Goal: Information Seeking & Learning: Learn about a topic

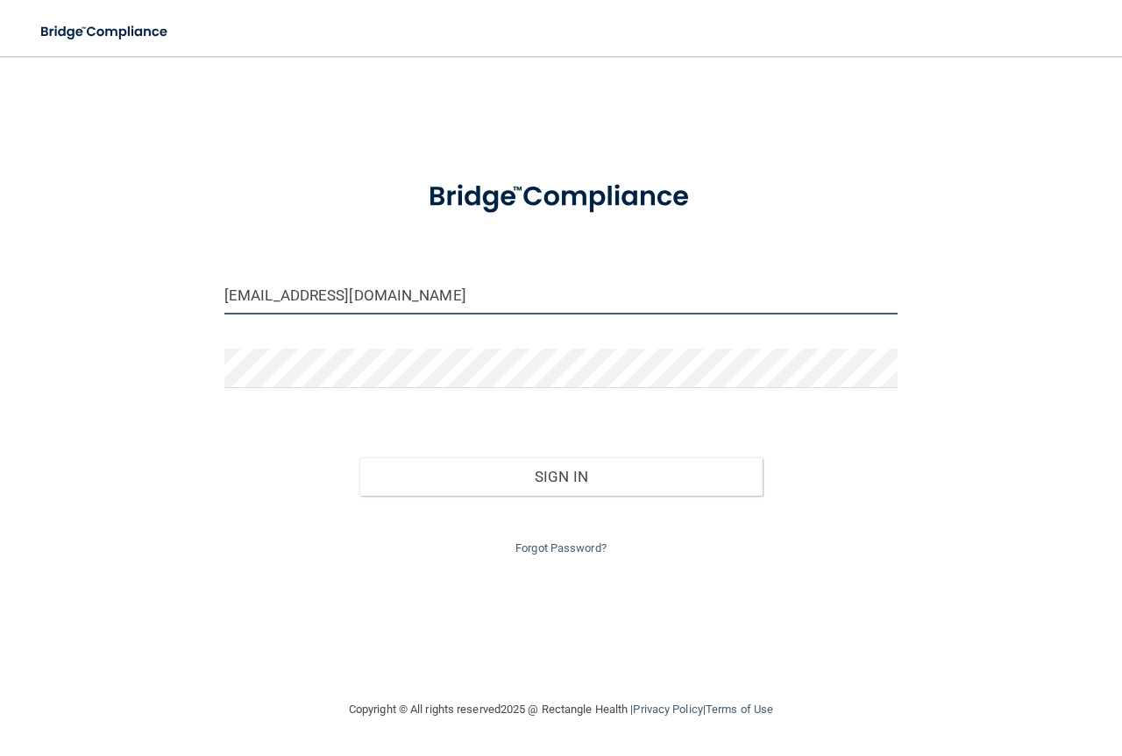
drag, startPoint x: 436, startPoint y: 294, endPoint x: 189, endPoint y: 294, distance: 246.2
click at [189, 294] on div "xray@ecioms.com Invalid email/password. You don't have permission to access tha…" at bounding box center [561, 378] width 1052 height 608
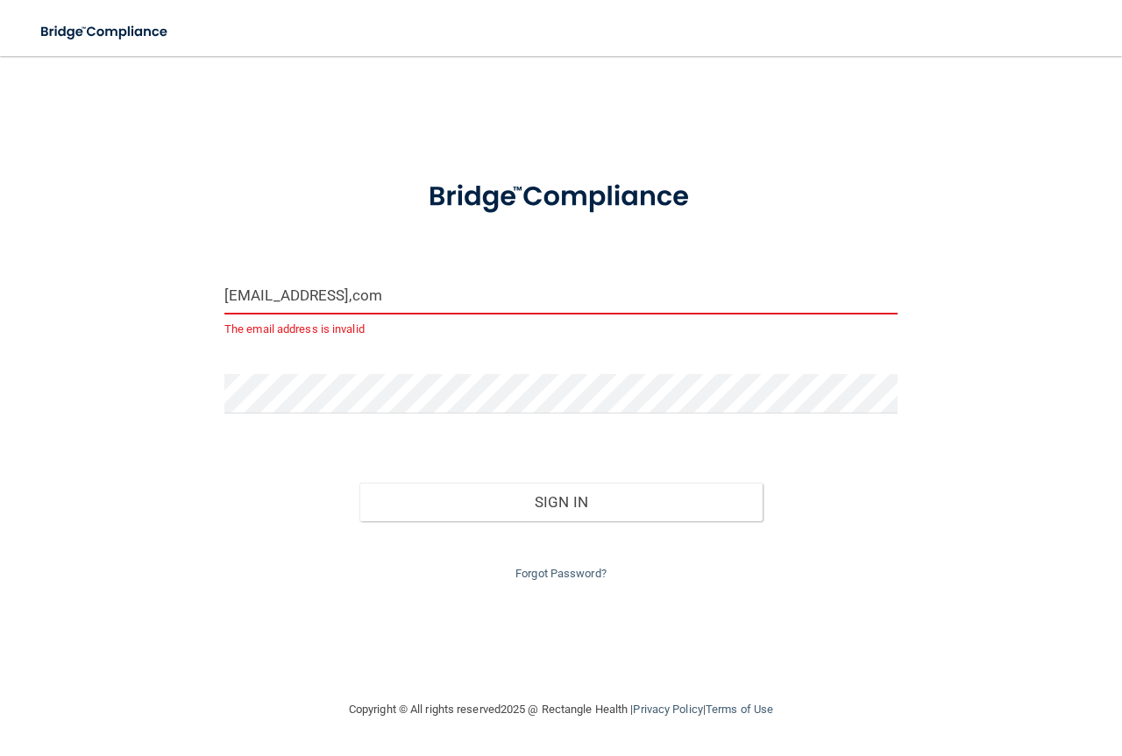
click at [372, 294] on input "theladysawyer@gmail,com" at bounding box center [560, 294] width 673 height 39
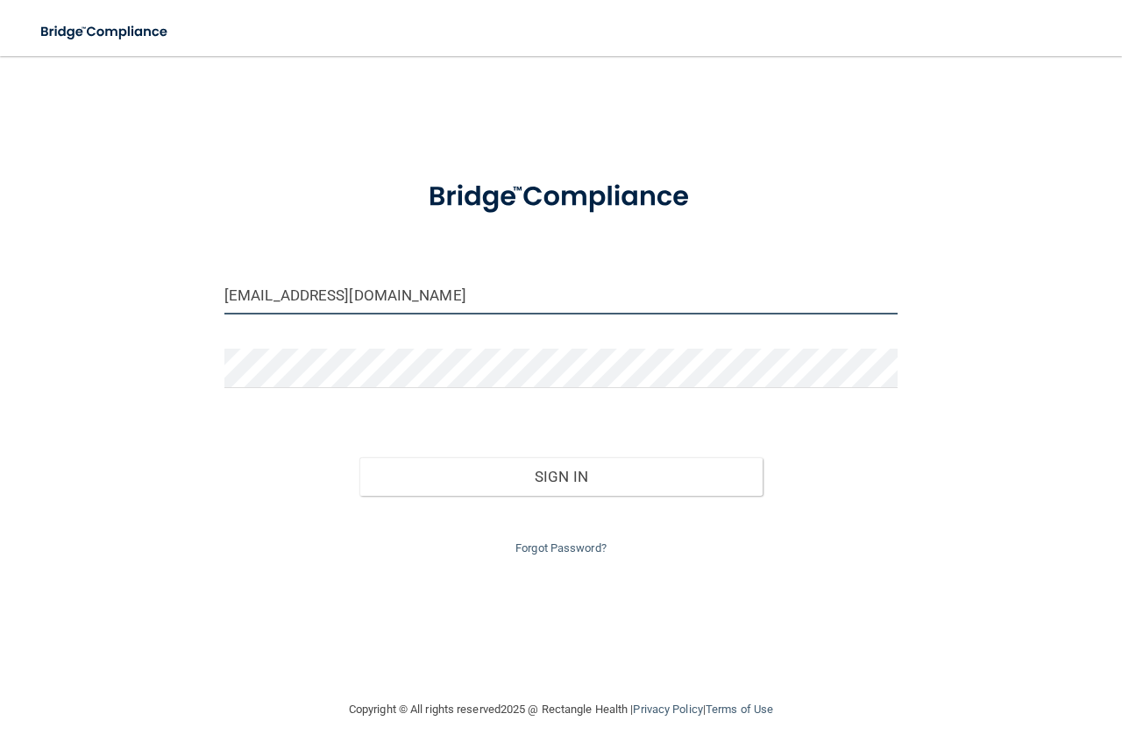
type input "[EMAIL_ADDRESS][DOMAIN_NAME]"
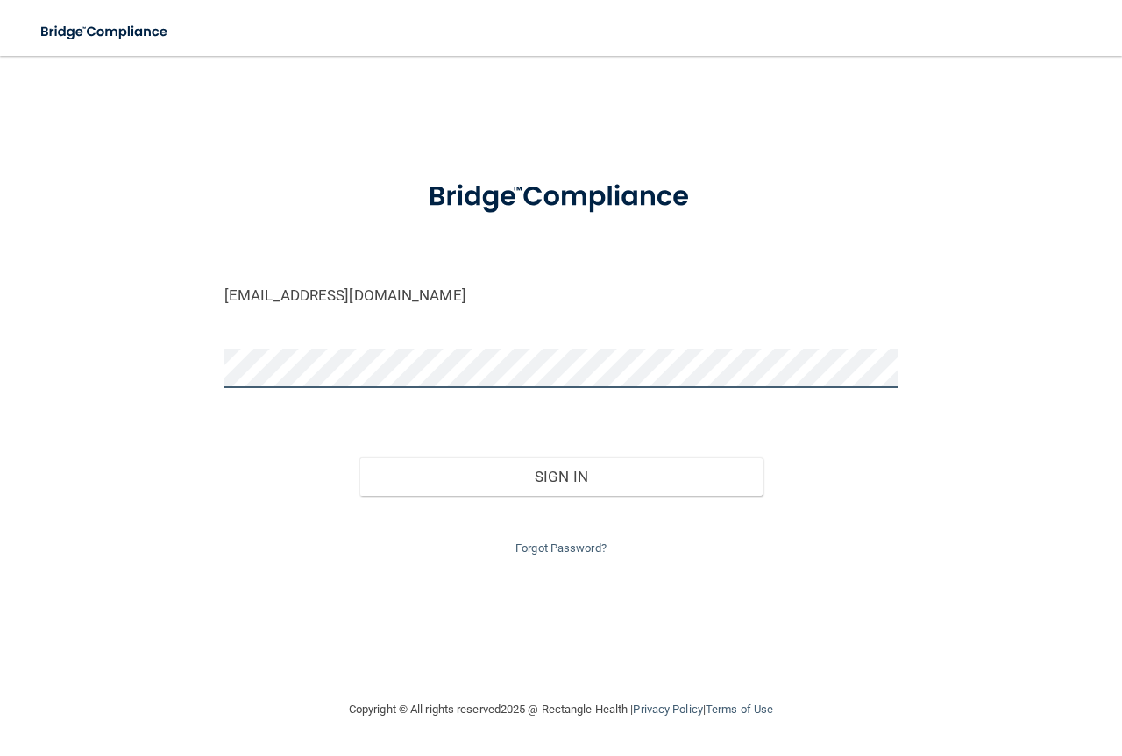
click at [155, 350] on div "theladysawyer@gmail.com Invalid email/password. You don't have permission to ac…" at bounding box center [561, 378] width 1052 height 608
click at [359, 457] on button "Sign In" at bounding box center [561, 476] width 404 height 39
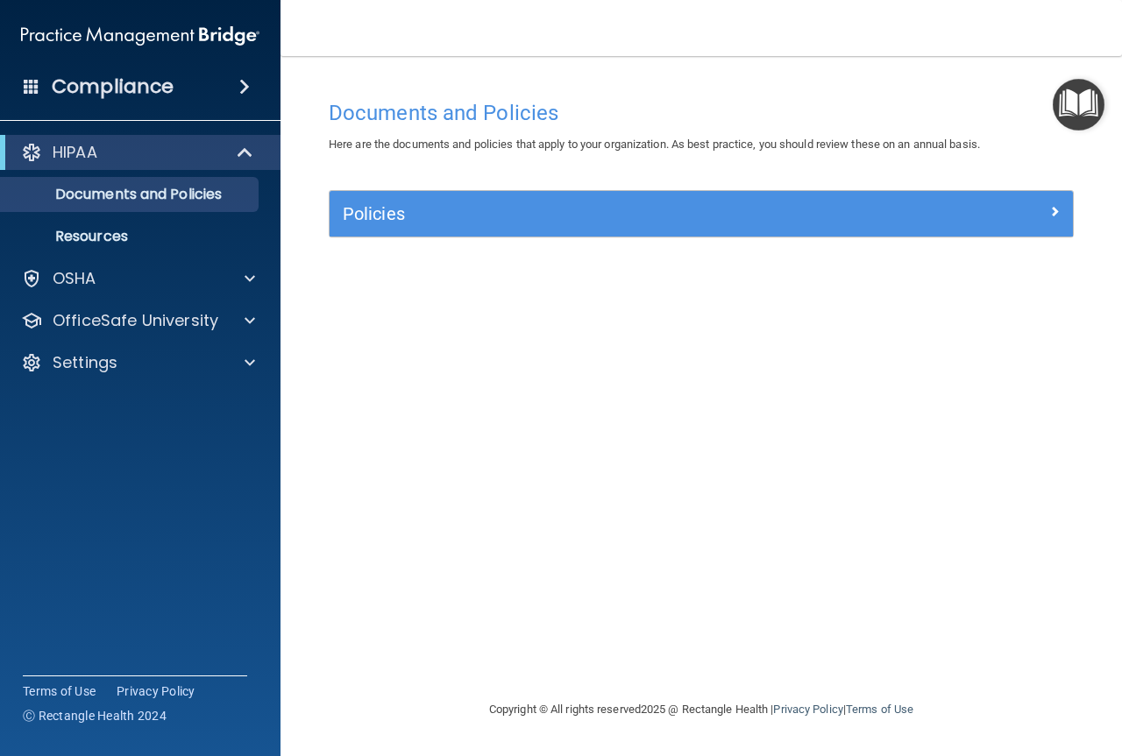
click at [201, 96] on div "Compliance" at bounding box center [140, 86] width 280 height 39
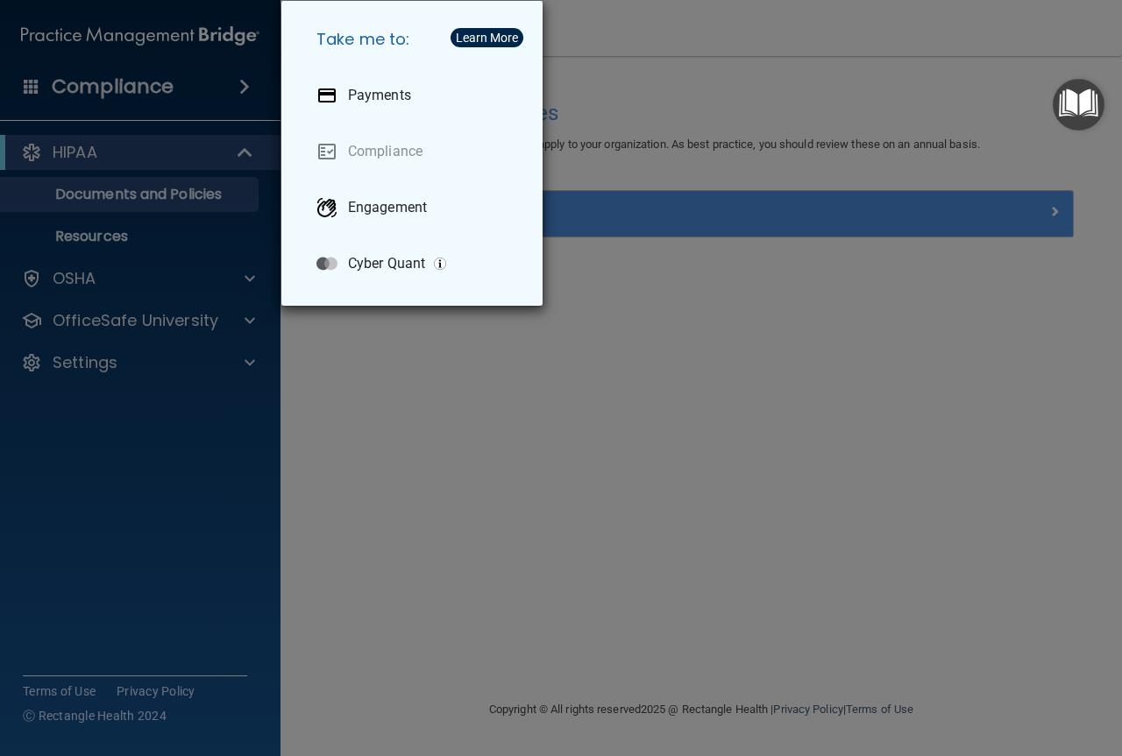
click at [181, 149] on div "Take me to: Payments Compliance Engagement Cyber Quant" at bounding box center [561, 378] width 1122 height 756
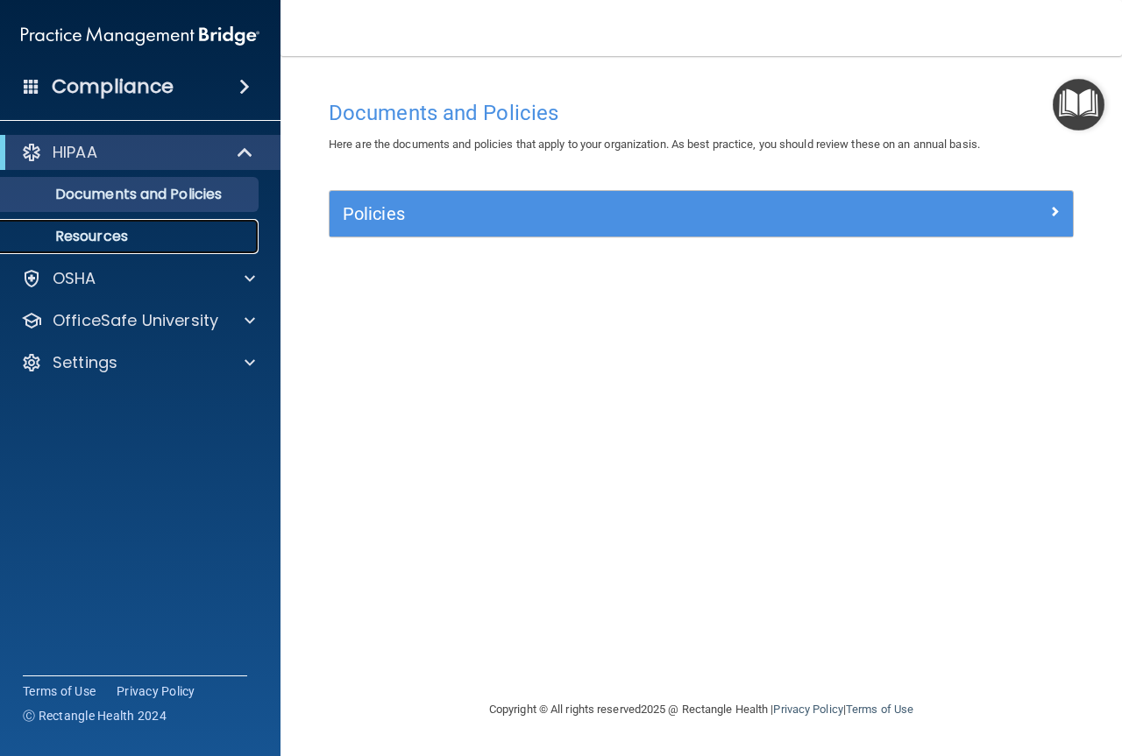
click at [171, 230] on p "Resources" at bounding box center [130, 237] width 239 height 18
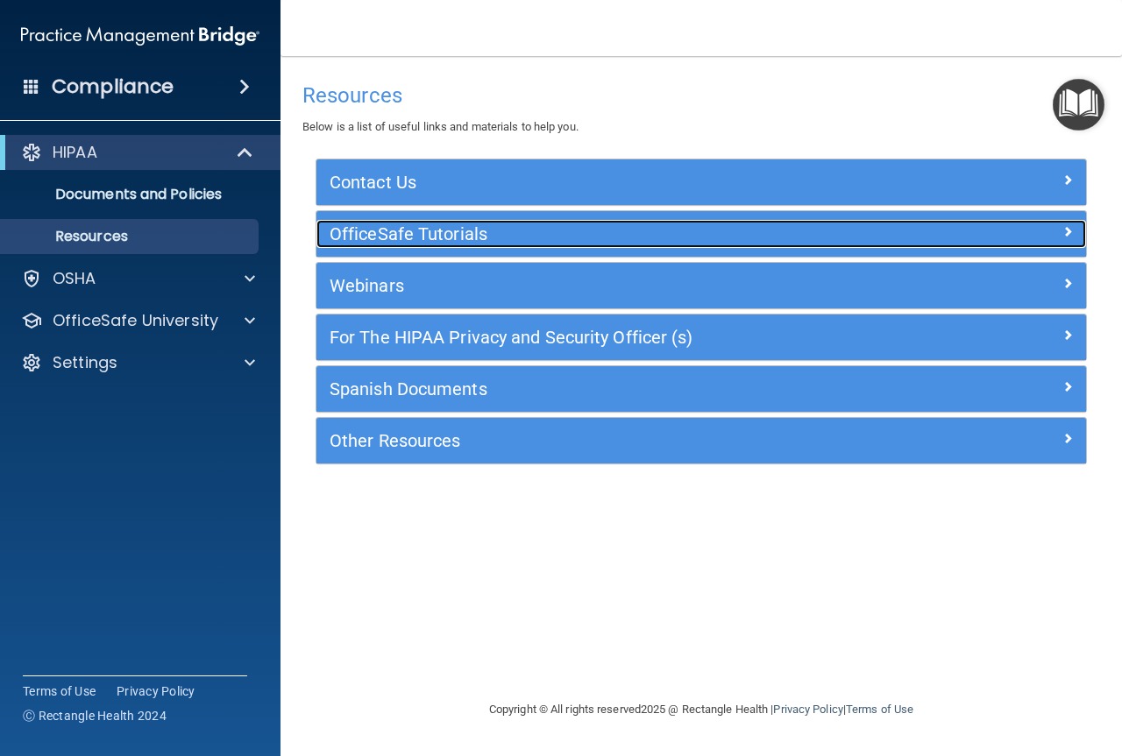
click at [347, 237] on h5 "OfficeSafe Tutorials" at bounding box center [604, 233] width 551 height 19
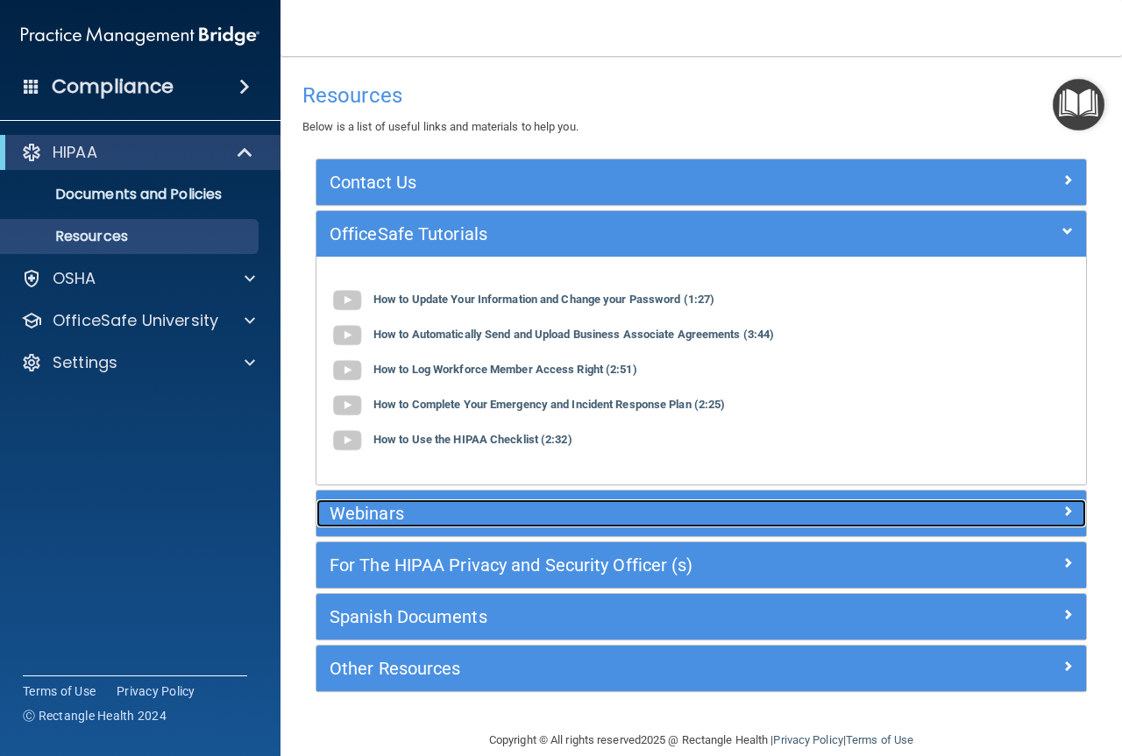
click at [1062, 512] on span at bounding box center [1067, 510] width 11 height 21
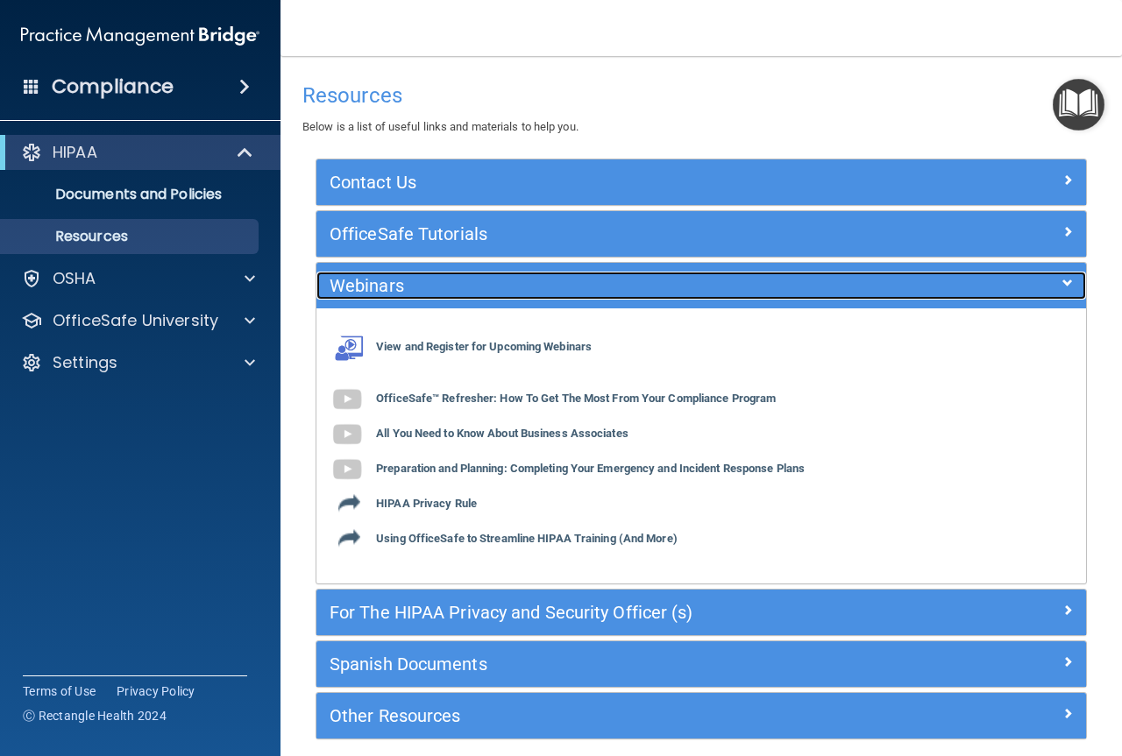
scroll to position [74, 0]
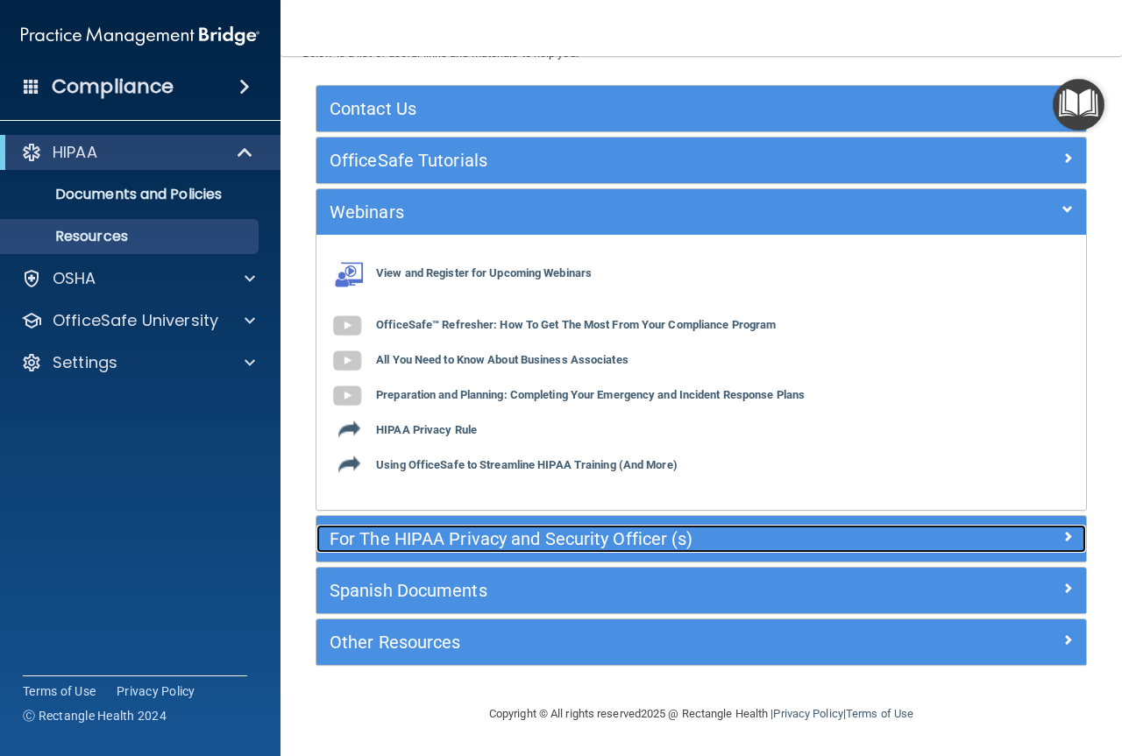
click at [1062, 537] on span at bounding box center [1067, 536] width 11 height 21
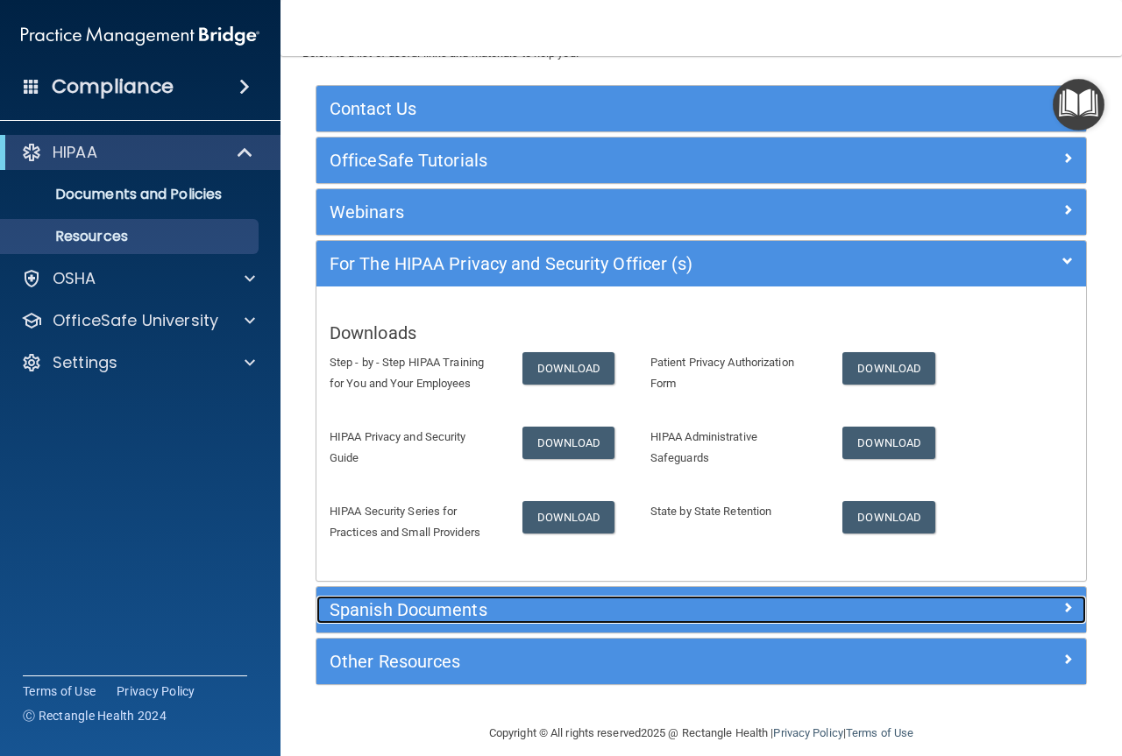
click at [1062, 606] on span at bounding box center [1067, 607] width 11 height 21
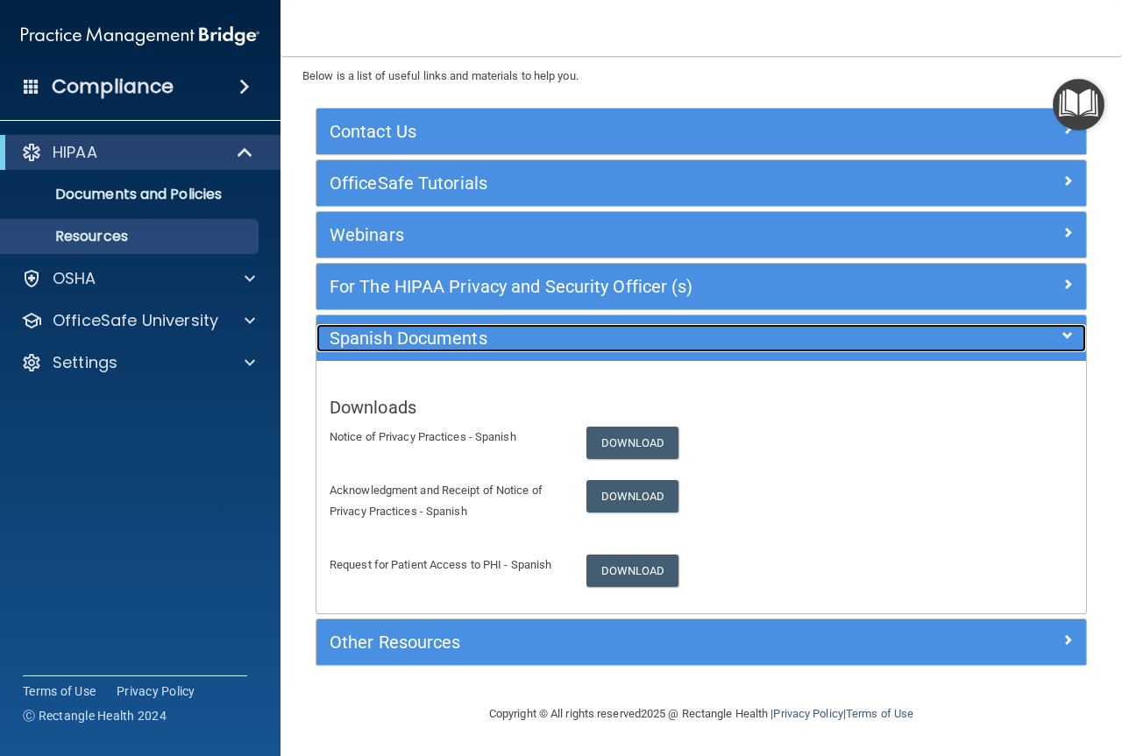
scroll to position [51, 0]
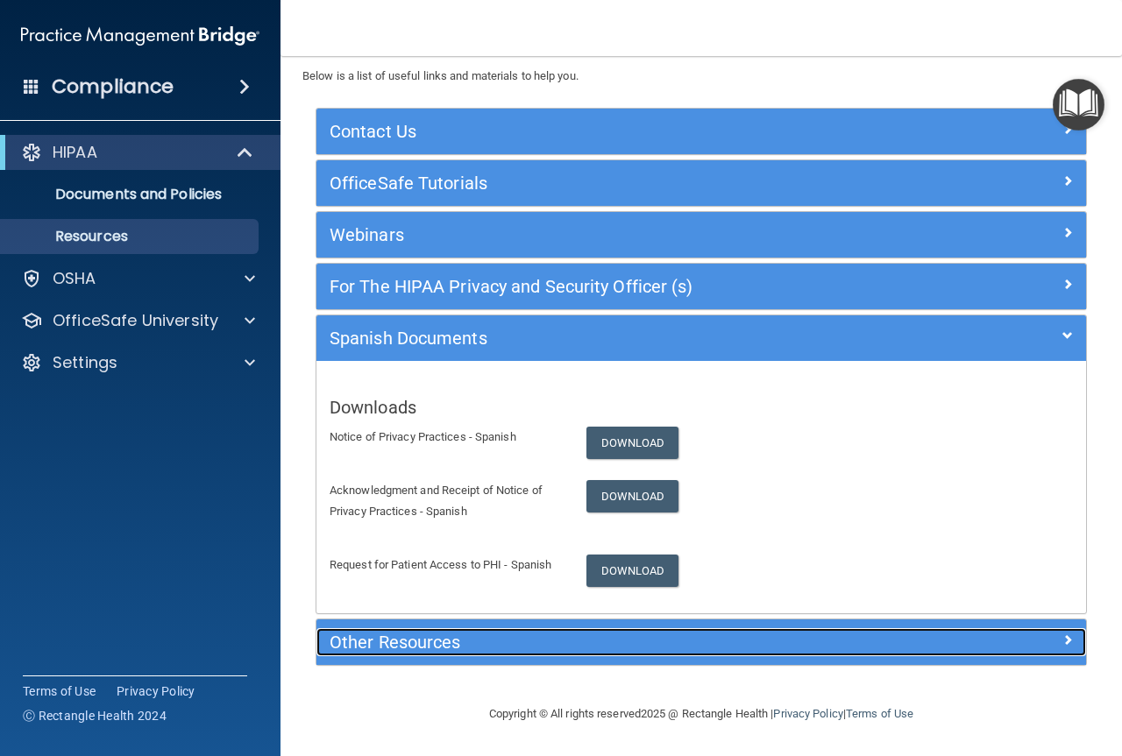
click at [950, 640] on div at bounding box center [990, 638] width 193 height 21
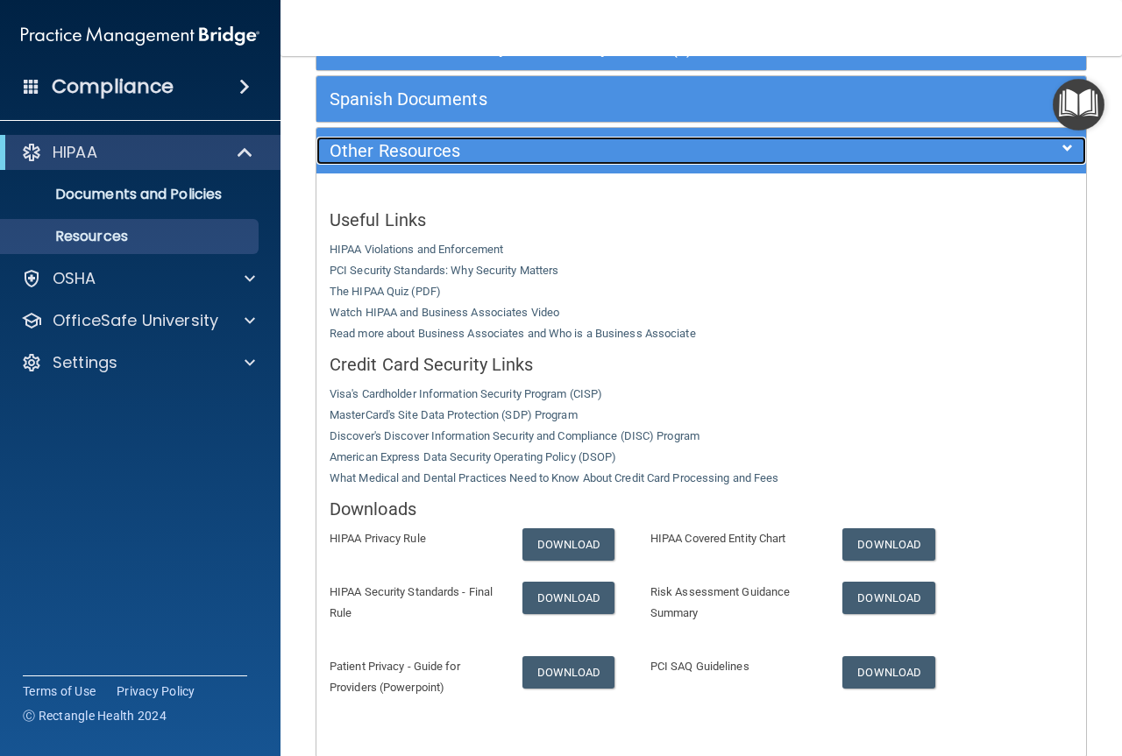
scroll to position [314, 0]
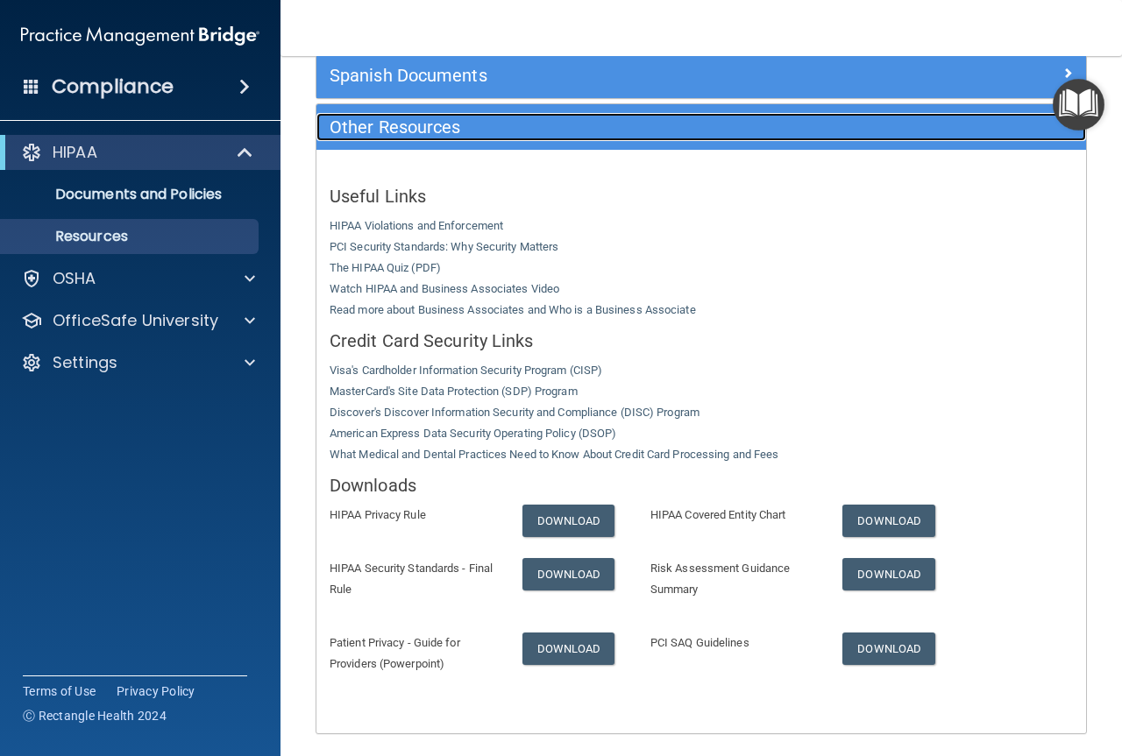
click at [1062, 129] on span at bounding box center [1067, 124] width 11 height 21
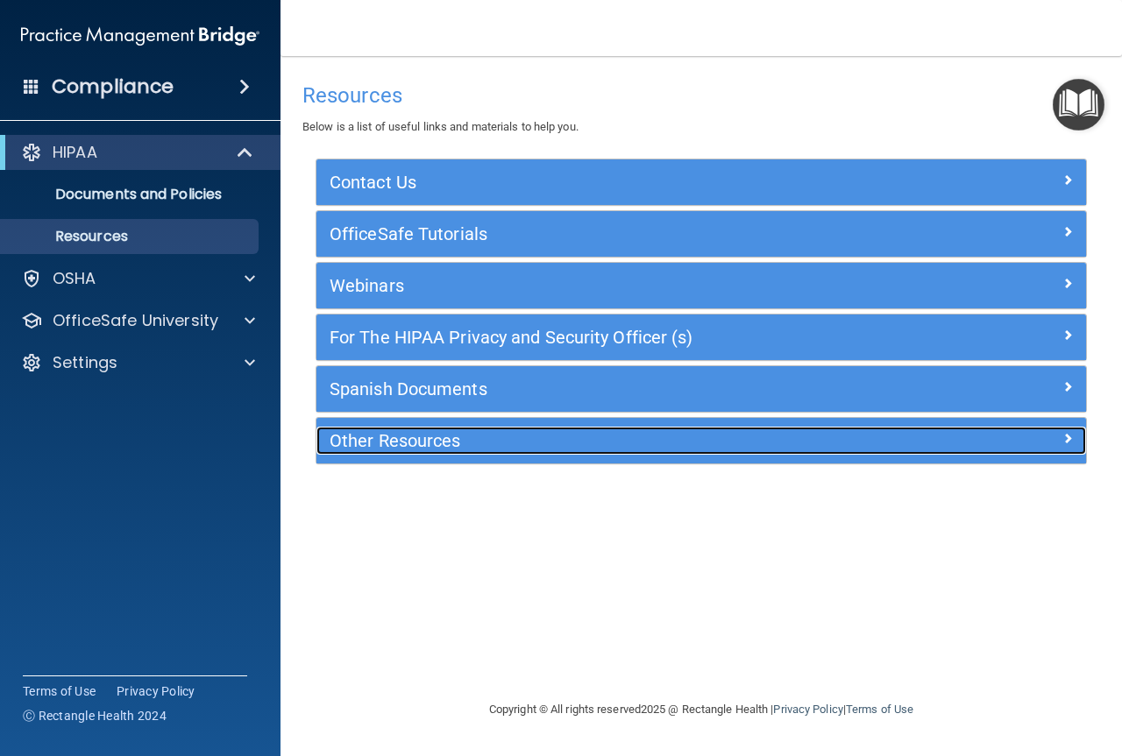
scroll to position [0, 0]
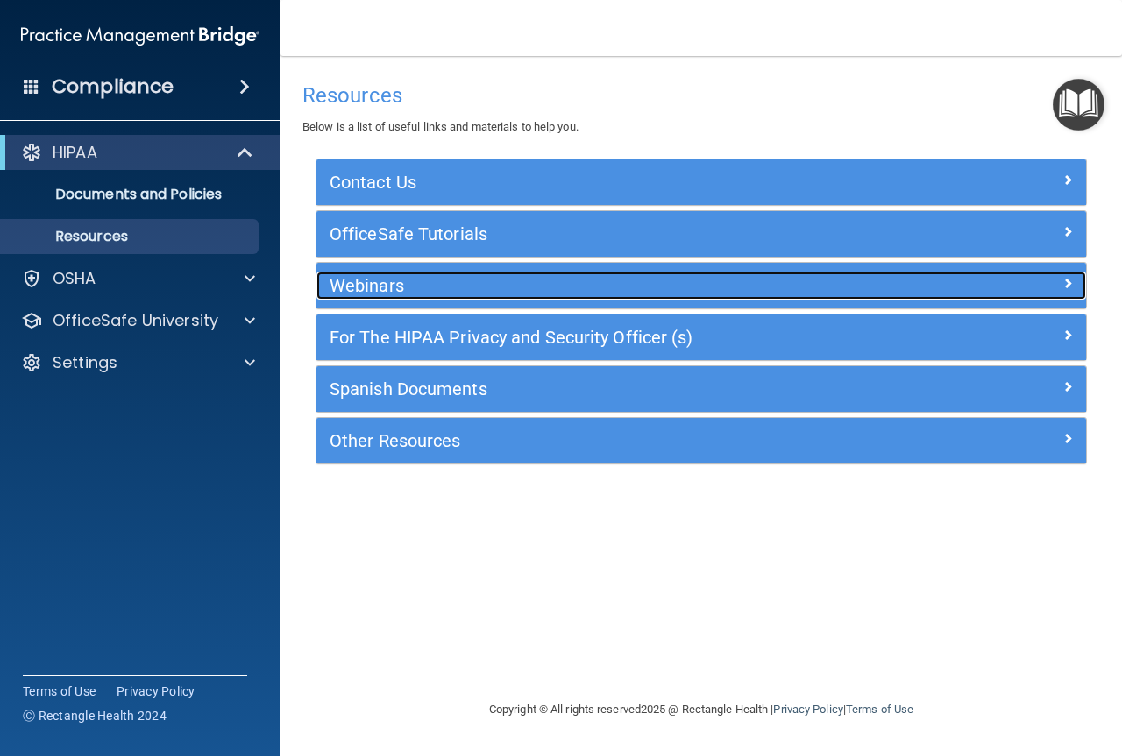
click at [773, 278] on h5 "Webinars" at bounding box center [604, 285] width 551 height 19
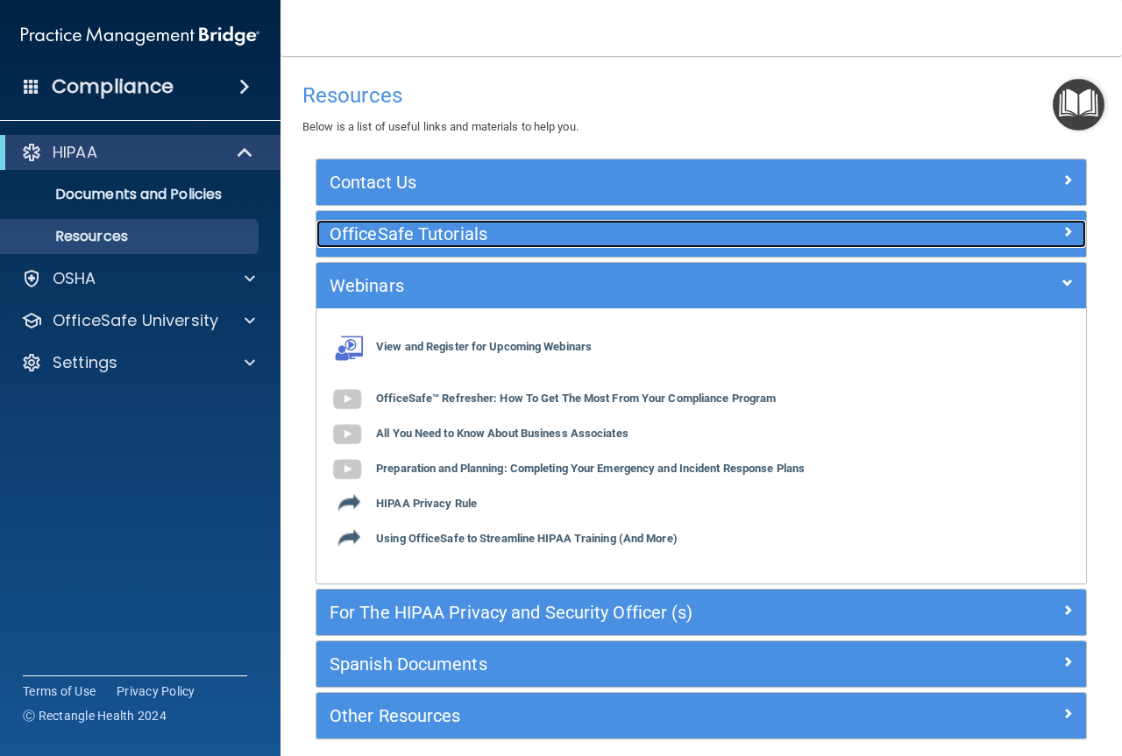
click at [448, 233] on h5 "OfficeSafe Tutorials" at bounding box center [604, 233] width 551 height 19
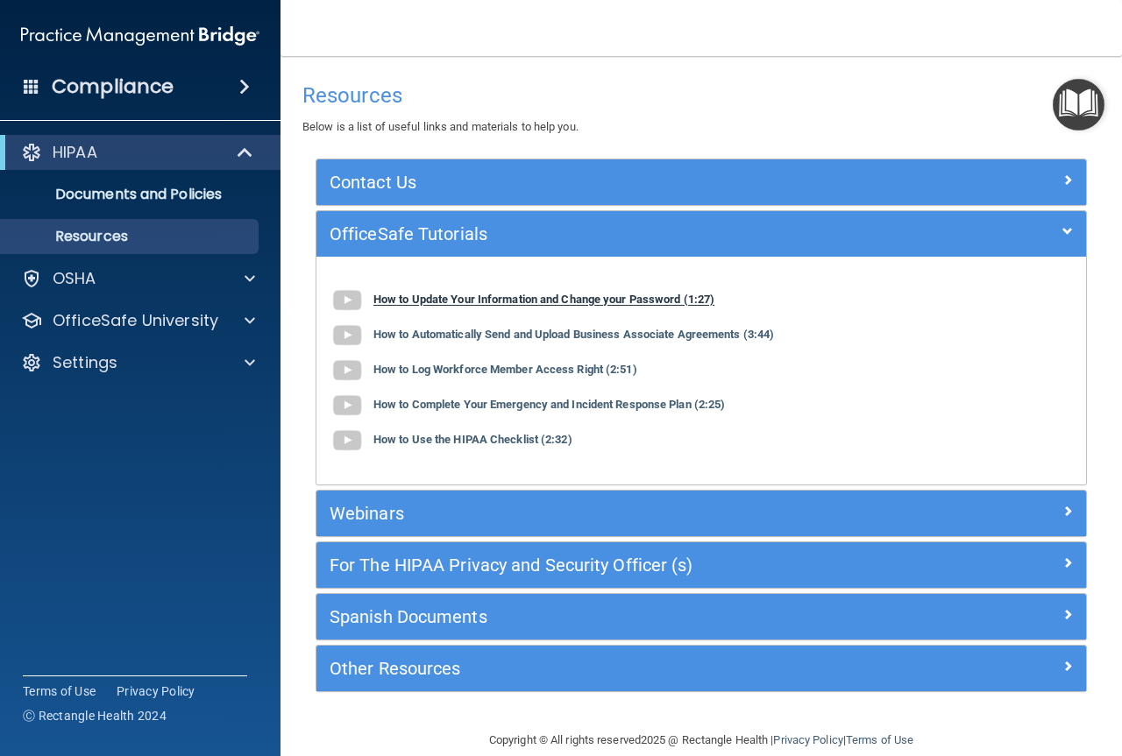
click at [339, 295] on img at bounding box center [346, 300] width 35 height 35
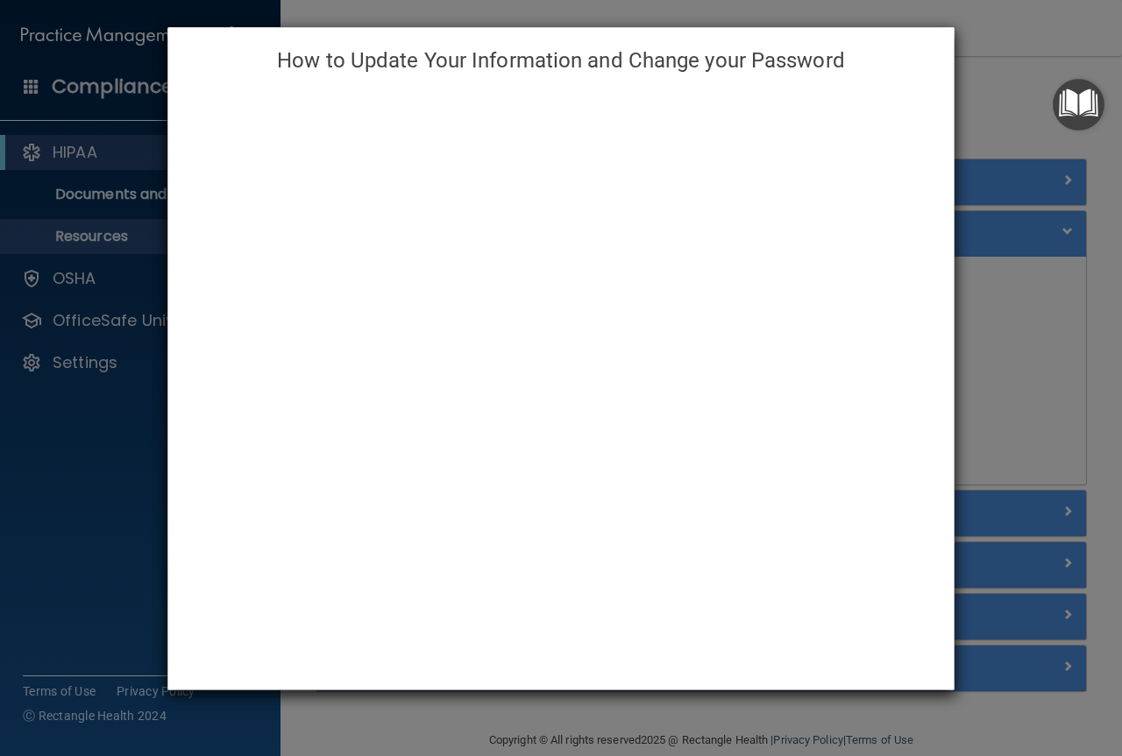
click at [1013, 99] on div "How to Update Your Information and Change your Password" at bounding box center [561, 378] width 1122 height 756
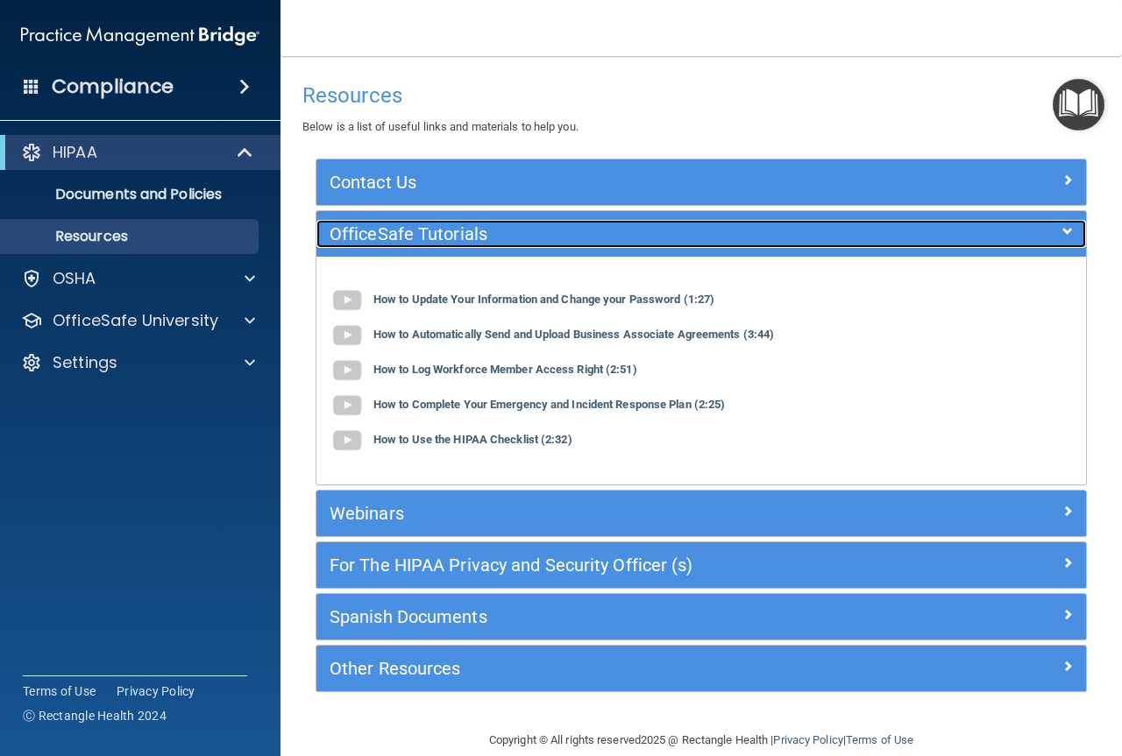
click at [1059, 230] on div at bounding box center [990, 230] width 193 height 21
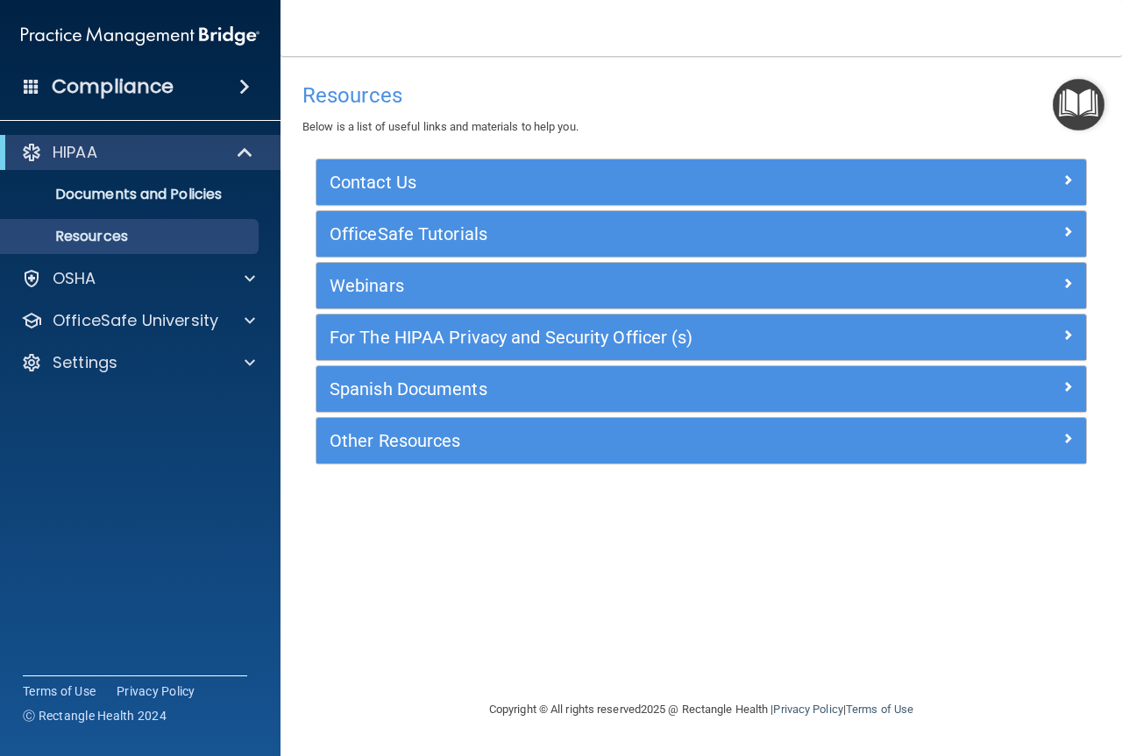
click at [1086, 121] on img "Open Resource Center" at bounding box center [1078, 105] width 52 height 52
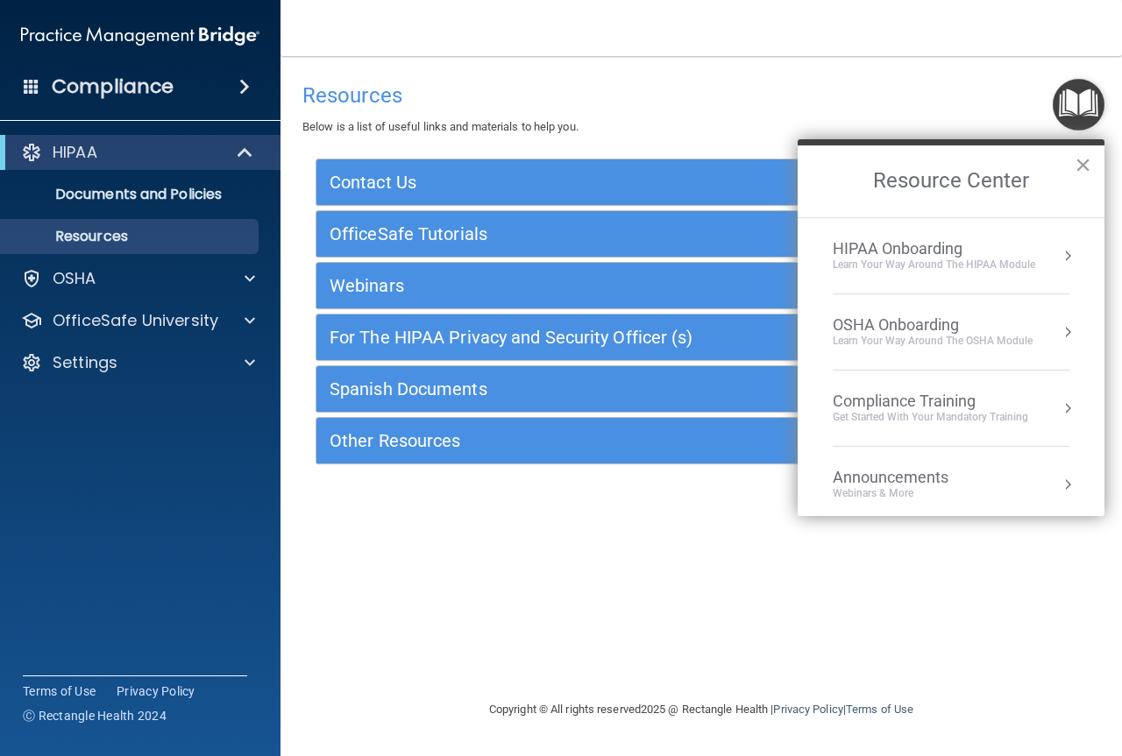
click at [1059, 407] on button "Resource Center" at bounding box center [1068, 409] width 18 height 18
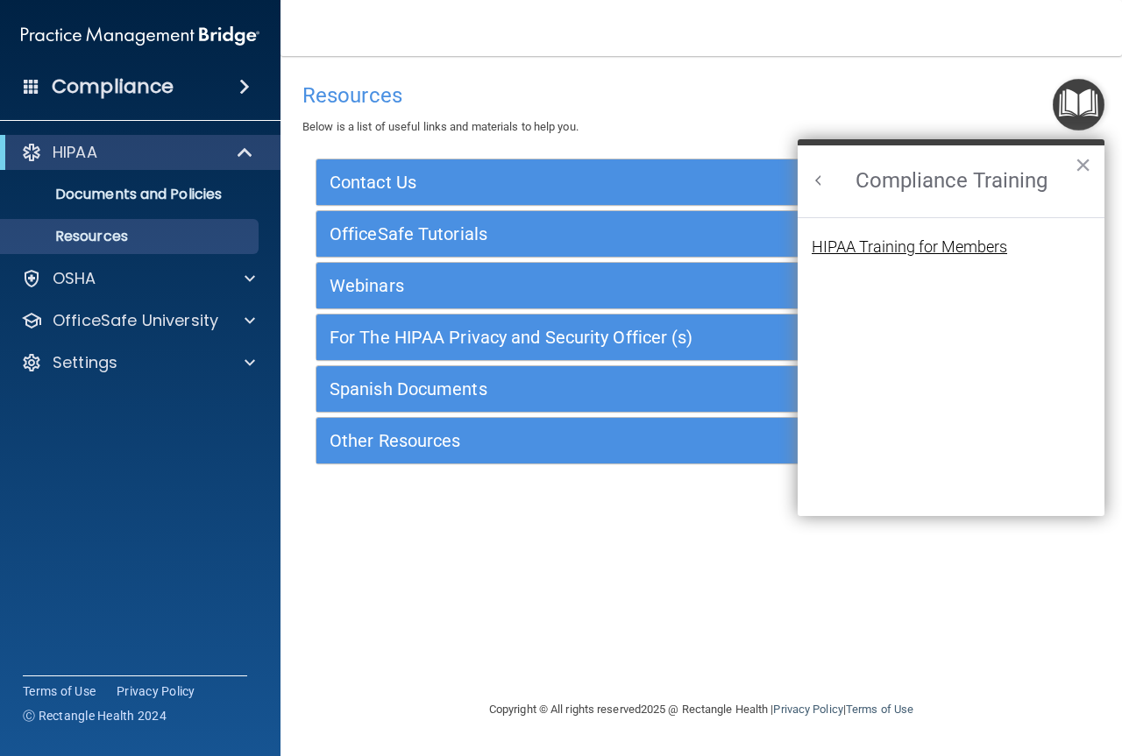
click at [967, 252] on div "HIPAA Training for Members" at bounding box center [908, 247] width 195 height 16
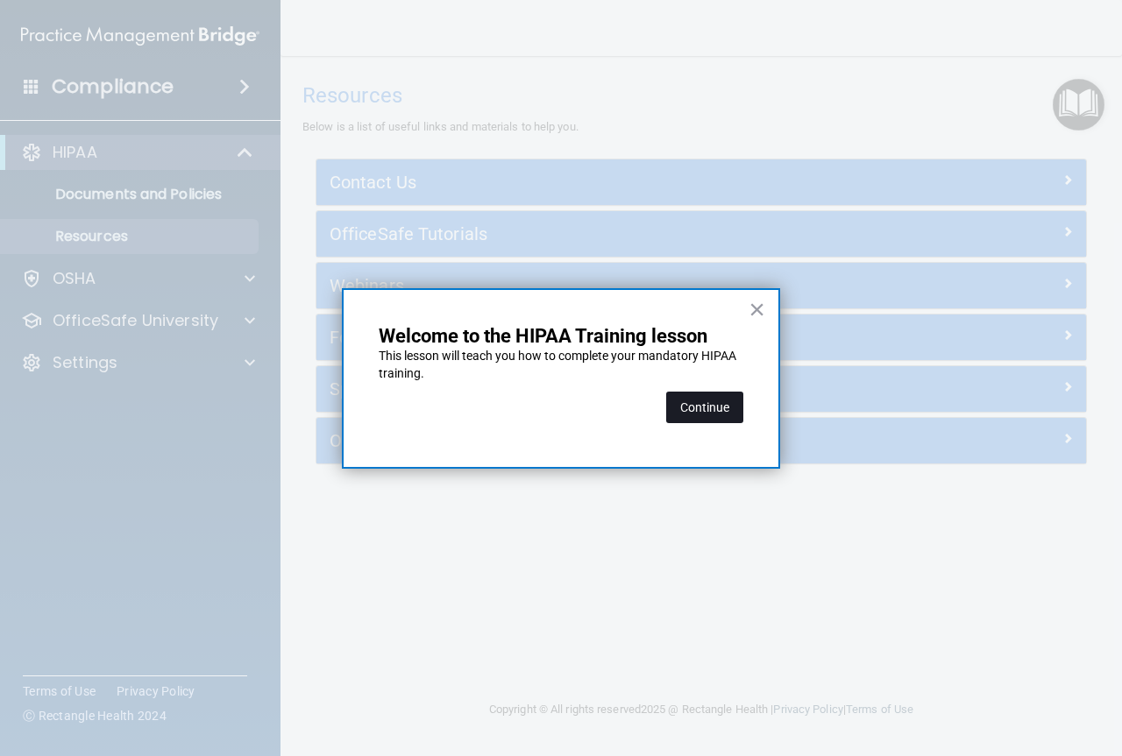
click at [677, 402] on button "Continue" at bounding box center [704, 408] width 77 height 32
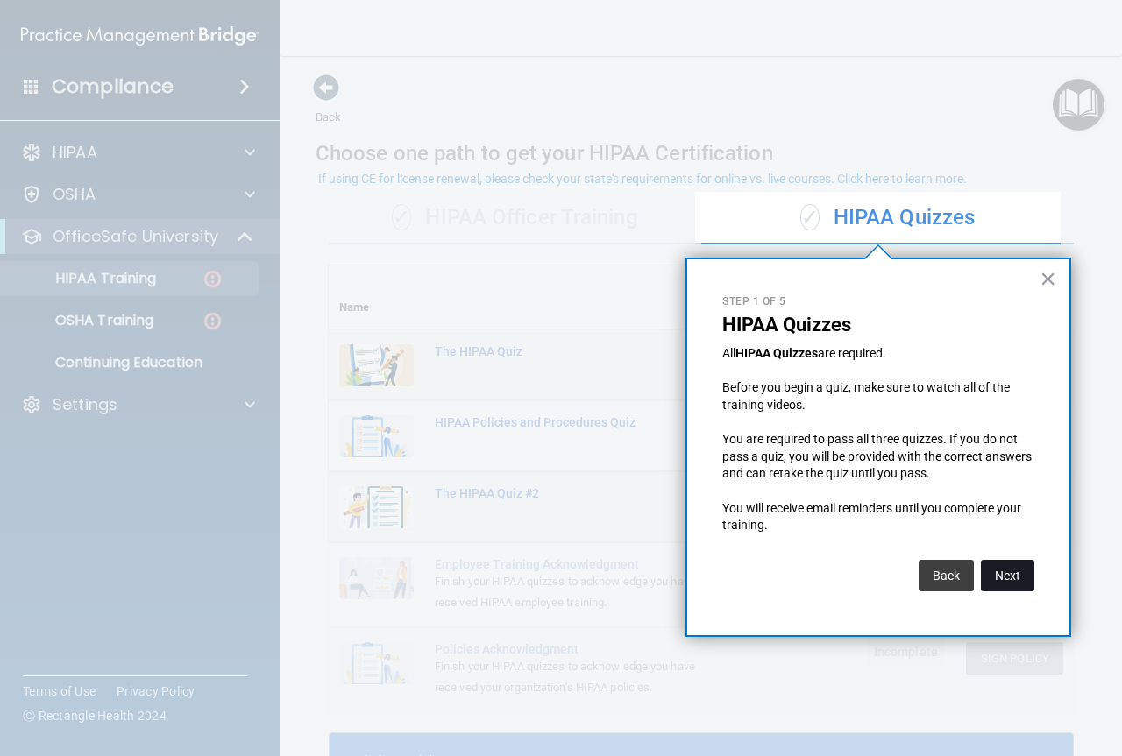
click at [1013, 574] on button "Next" at bounding box center [1007, 576] width 53 height 32
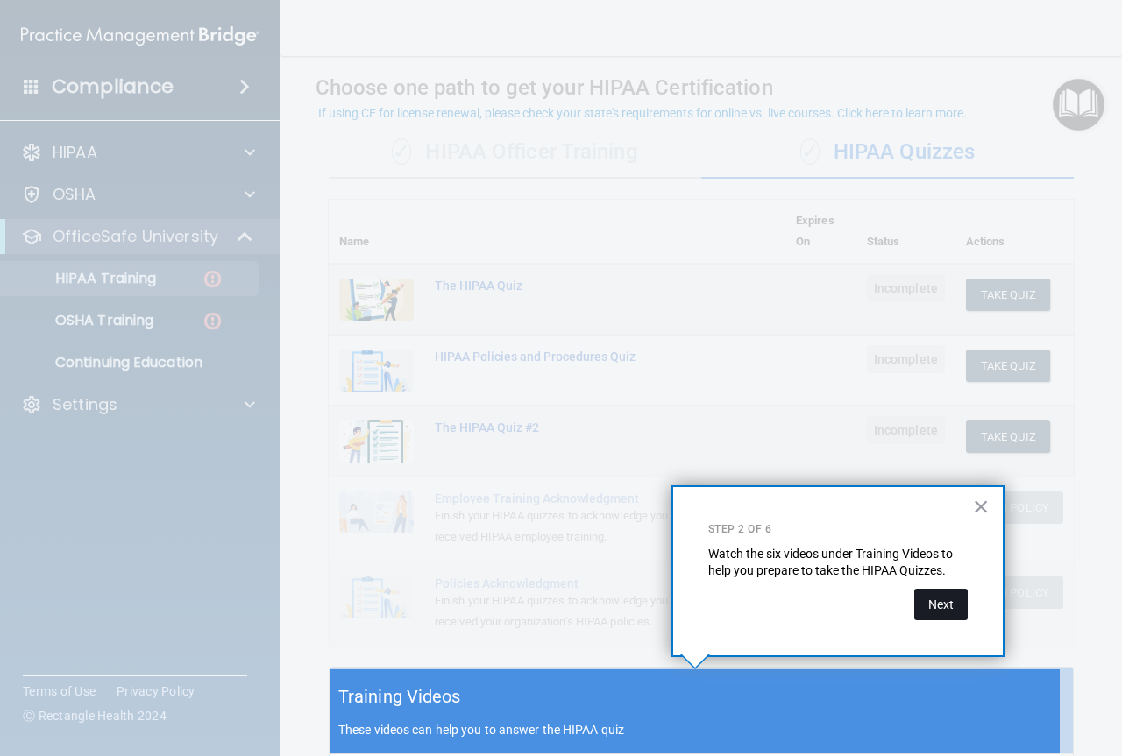
click at [953, 604] on button "Next" at bounding box center [940, 605] width 53 height 32
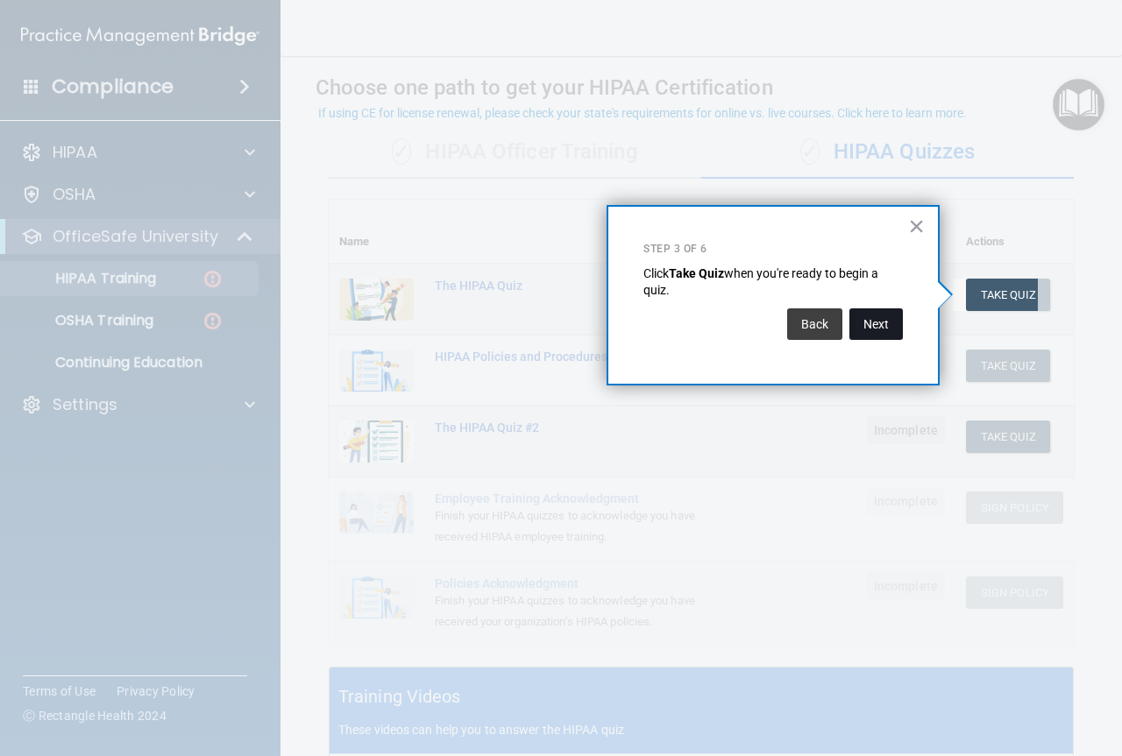
click at [870, 330] on button "Next" at bounding box center [875, 324] width 53 height 32
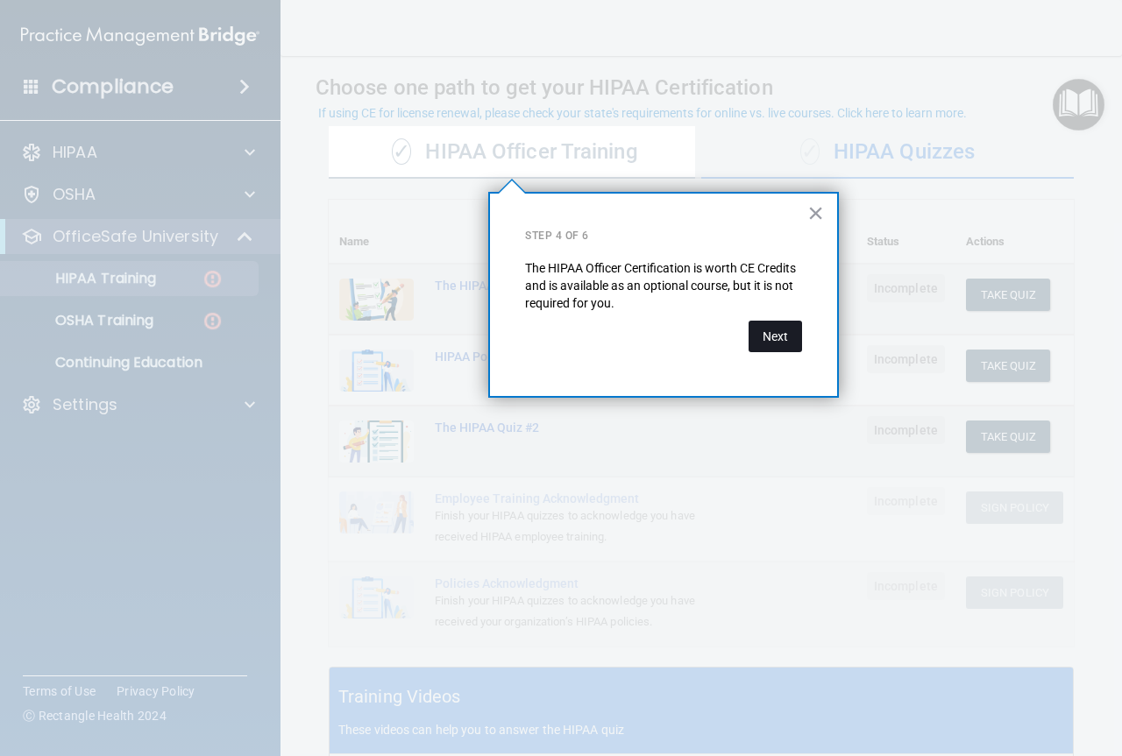
click at [780, 337] on button "Next" at bounding box center [774, 337] width 53 height 32
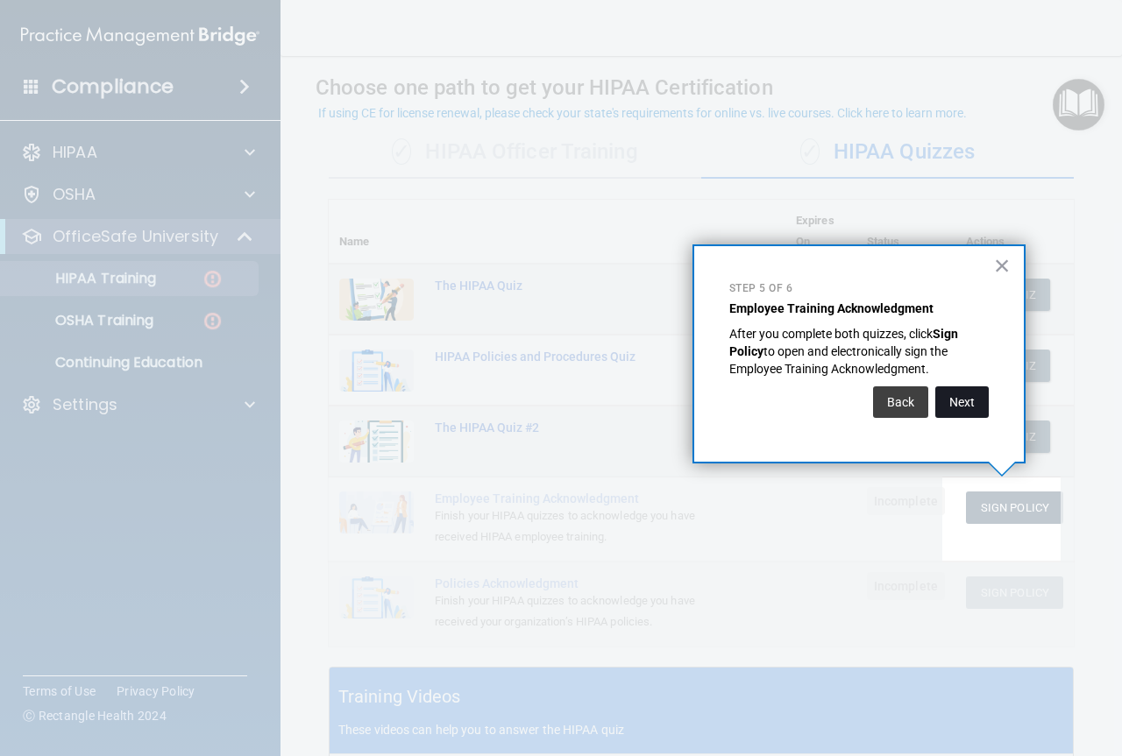
click at [978, 399] on button "Next" at bounding box center [961, 402] width 53 height 32
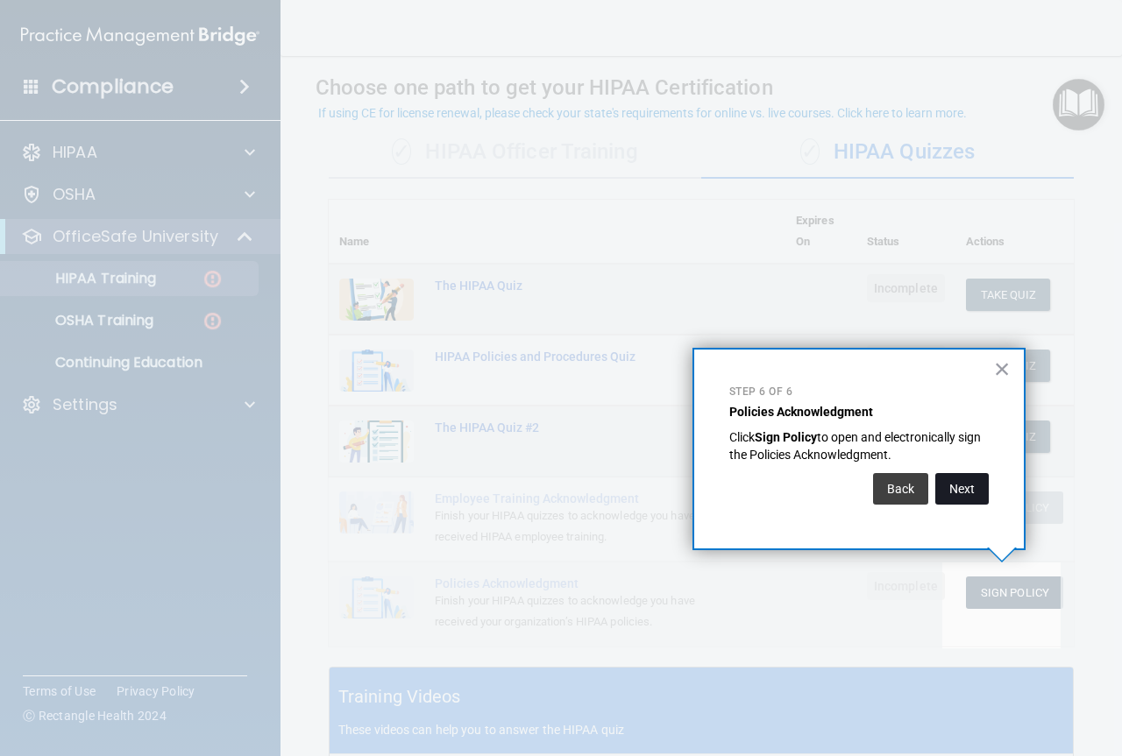
click at [975, 490] on button "Next" at bounding box center [961, 489] width 53 height 32
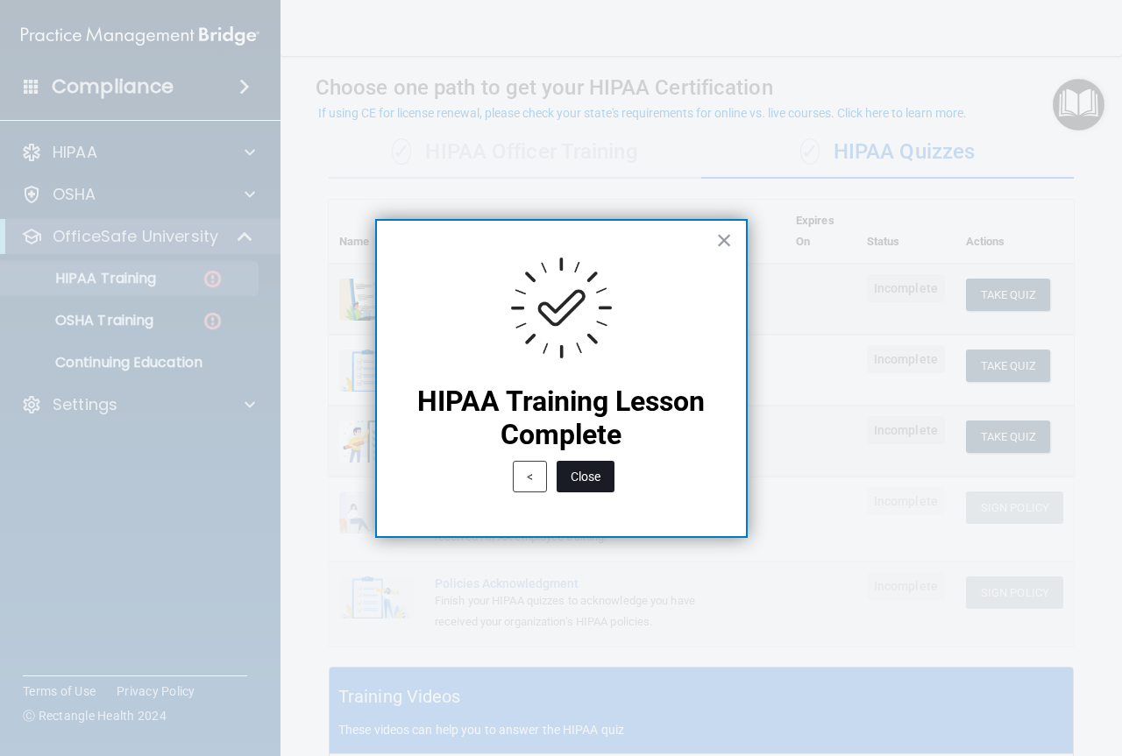
click at [583, 474] on button "Close" at bounding box center [585, 477] width 58 height 32
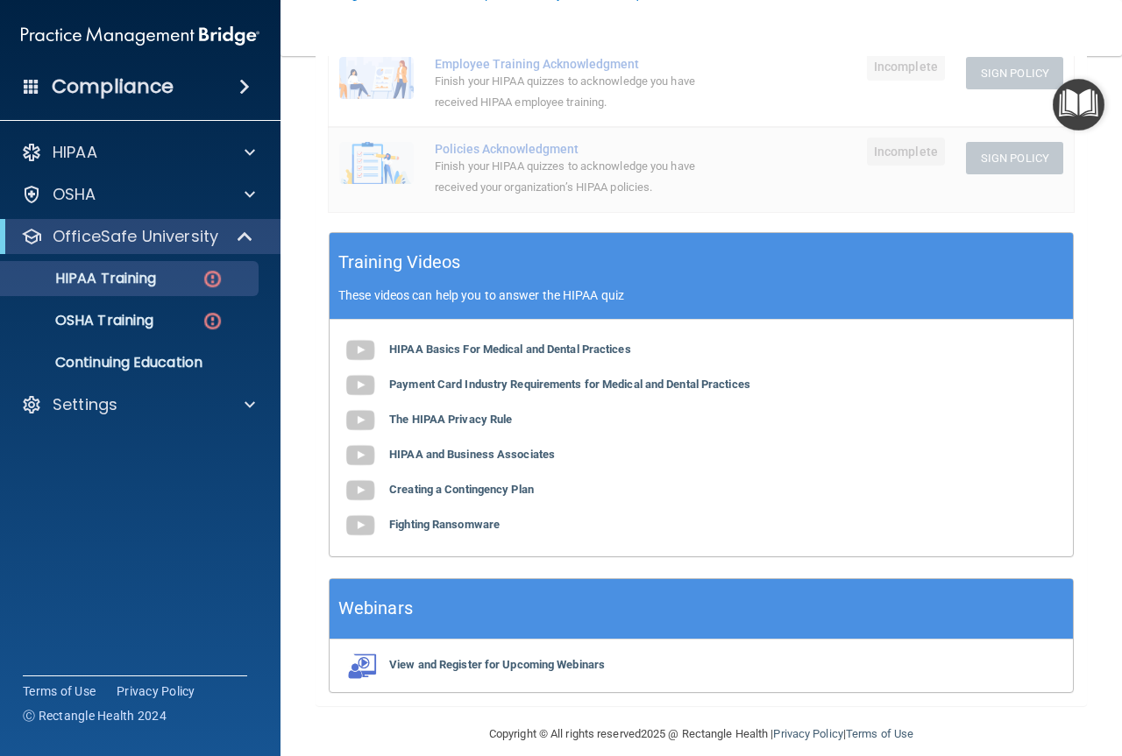
scroll to position [504, 0]
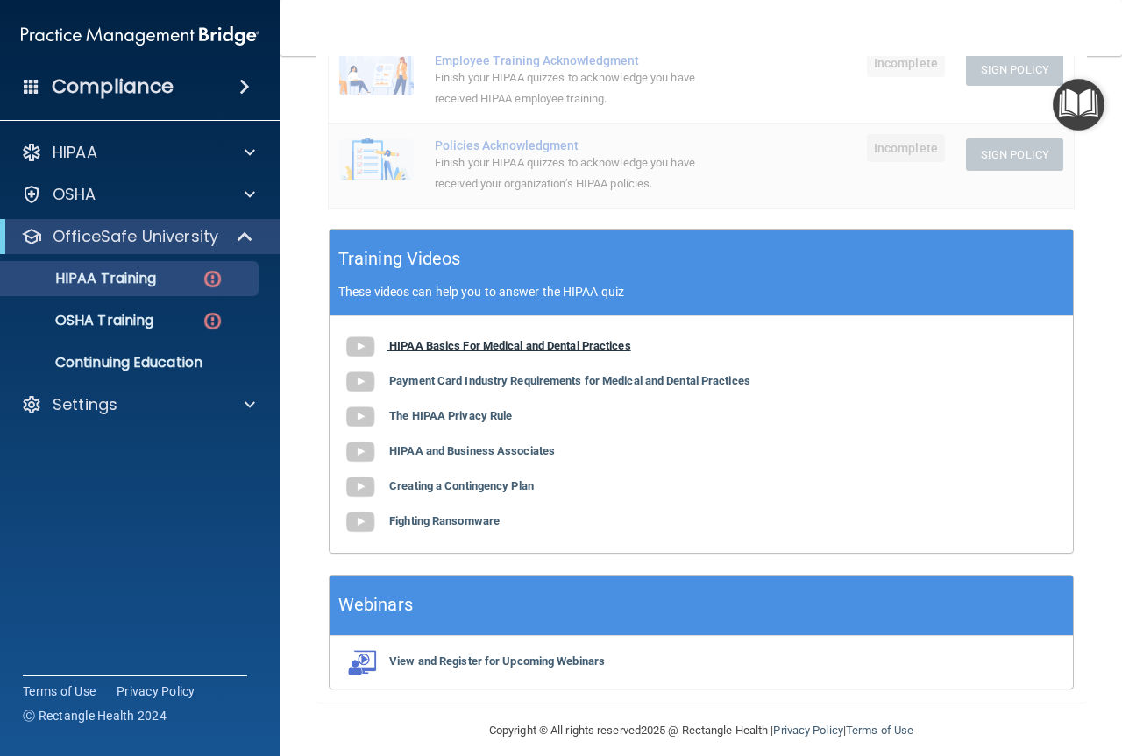
click at [501, 348] on b "HIPAA Basics For Medical and Dental Practices" at bounding box center [510, 345] width 242 height 13
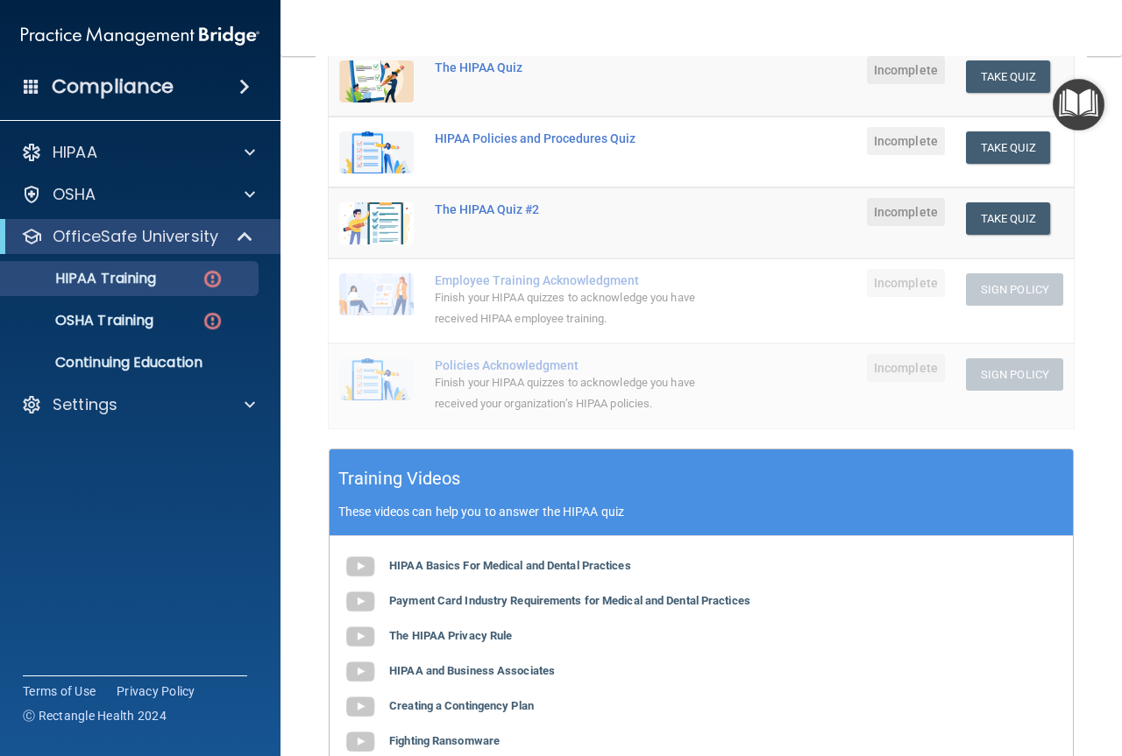
scroll to position [416, 0]
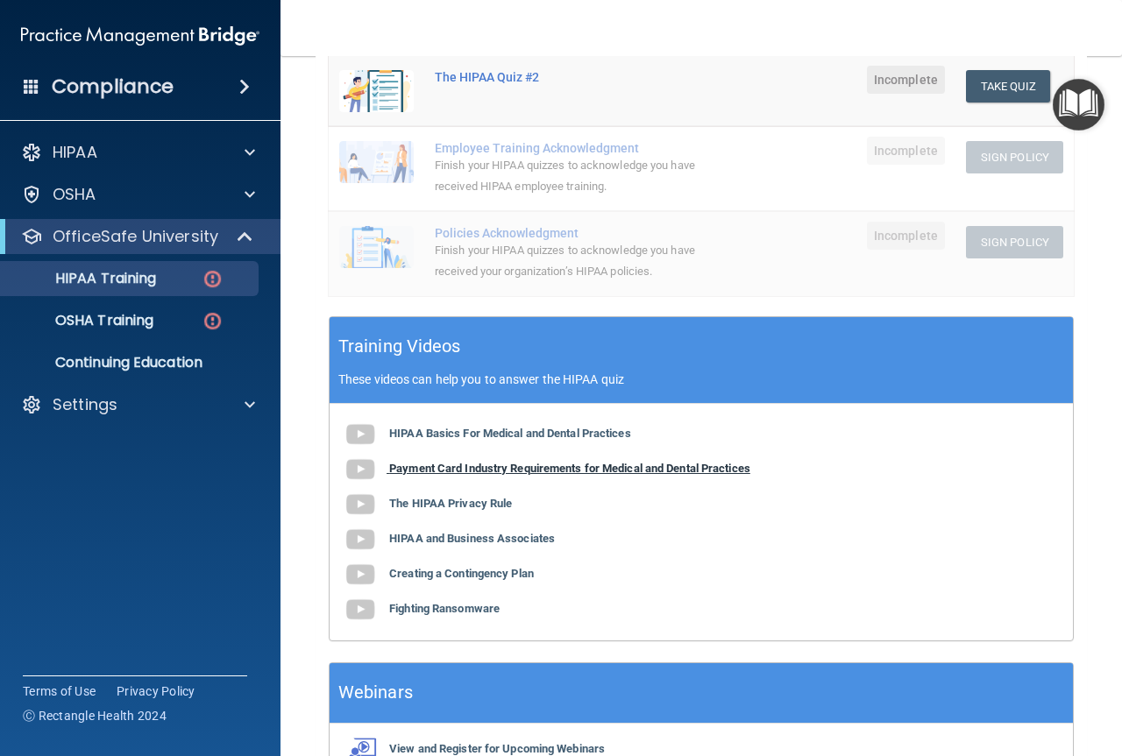
click at [670, 466] on b "Payment Card Industry Requirements for Medical and Dental Practices" at bounding box center [569, 468] width 361 height 13
click at [495, 501] on b "The HIPAA Privacy Rule" at bounding box center [450, 503] width 123 height 13
click at [524, 543] on b "HIPAA and Business Associates" at bounding box center [472, 538] width 166 height 13
click at [528, 577] on b "Creating a Contingency Plan" at bounding box center [461, 573] width 145 height 13
click at [470, 607] on b "Fighting Ransomware" at bounding box center [444, 608] width 110 height 13
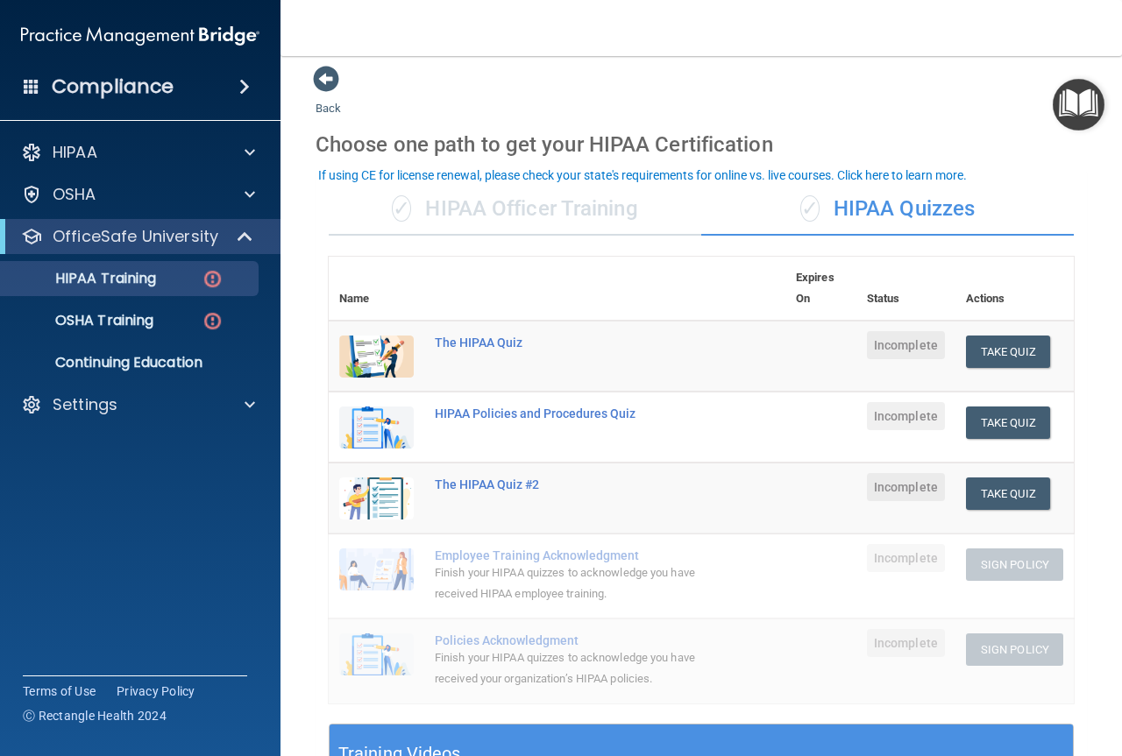
scroll to position [0, 0]
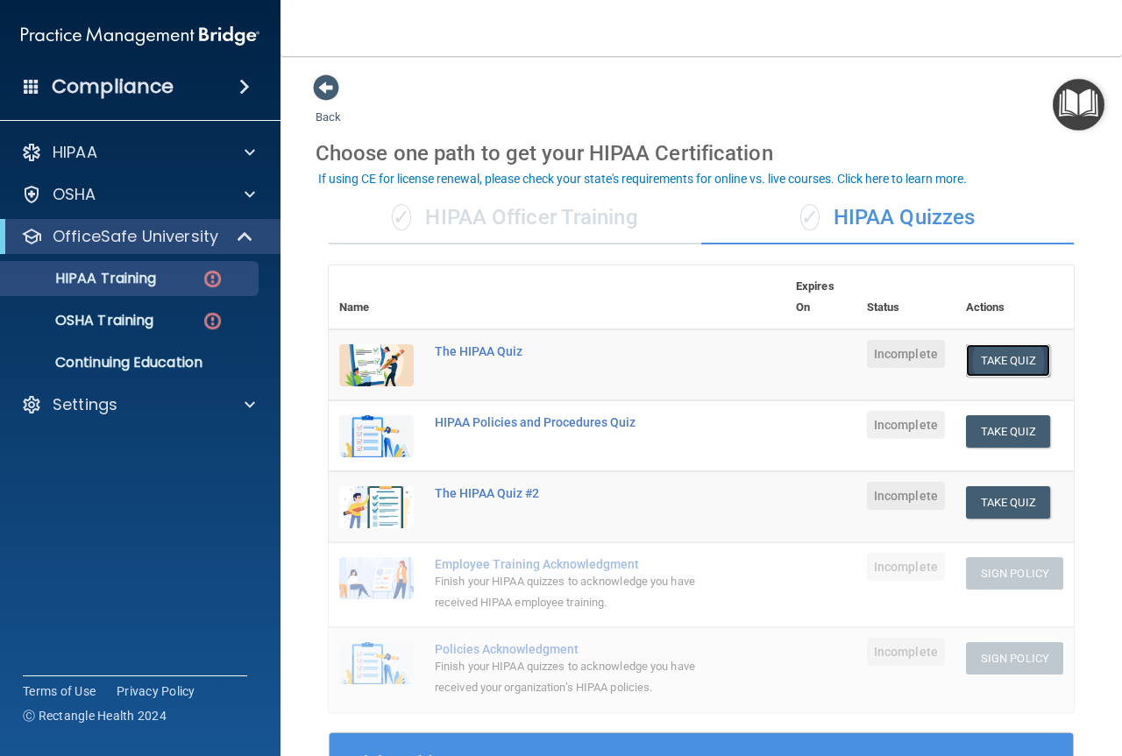
click at [983, 366] on button "Take Quiz" at bounding box center [1008, 360] width 84 height 32
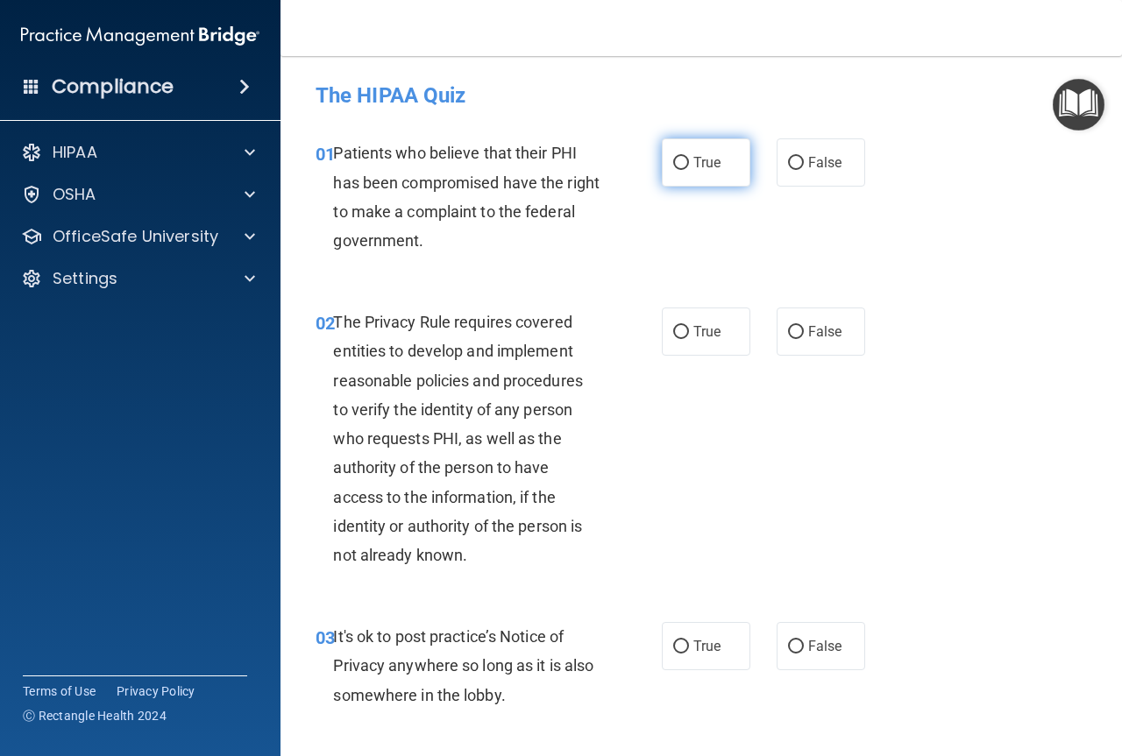
click at [673, 165] on input "True" at bounding box center [681, 163] width 16 height 13
radio input "true"
click at [675, 332] on input "True" at bounding box center [681, 332] width 16 height 13
radio input "true"
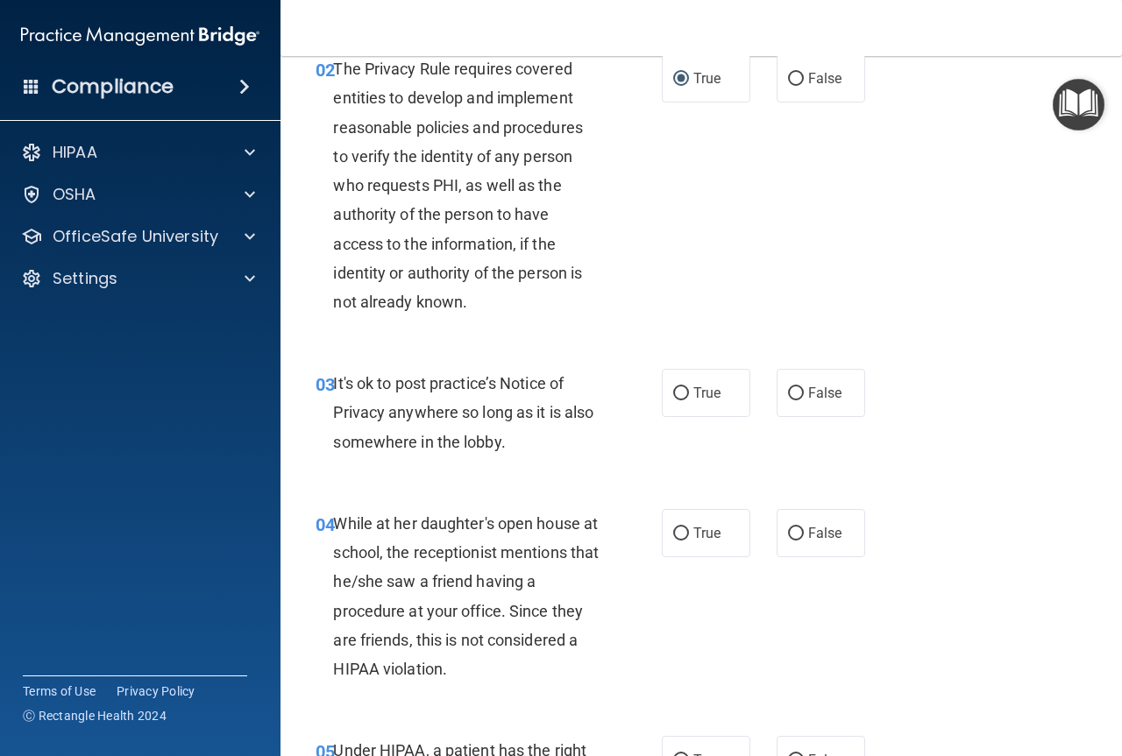
scroll to position [263, 0]
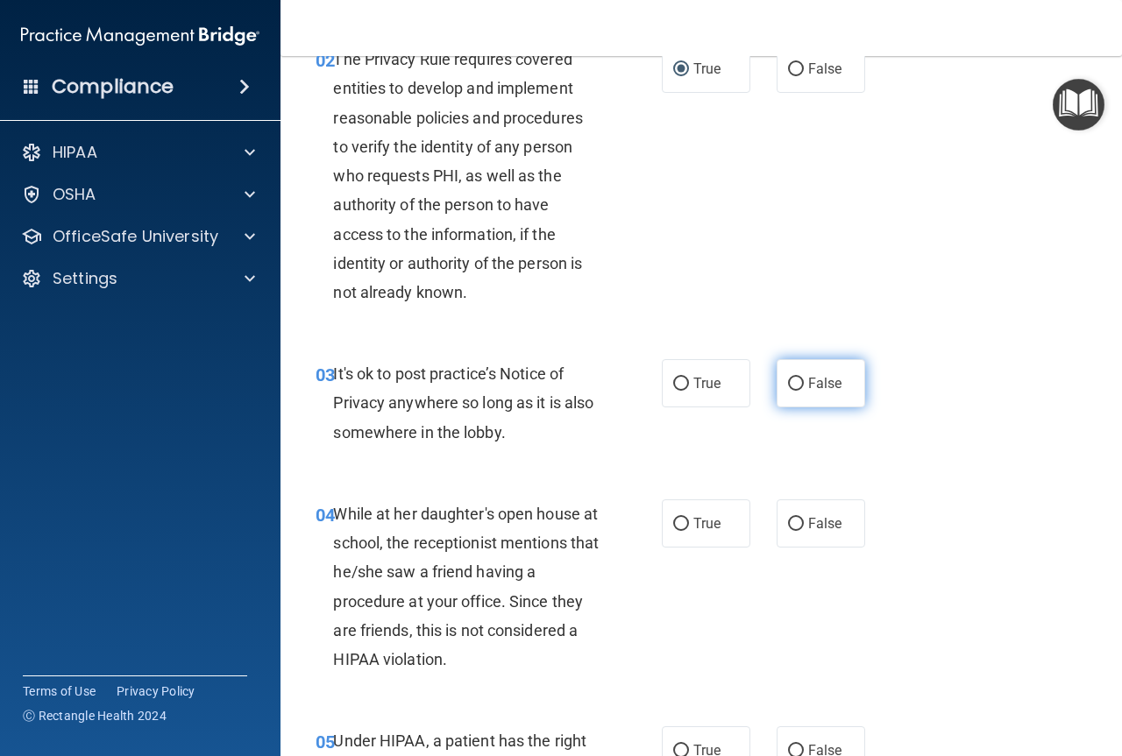
click at [790, 385] on input "False" at bounding box center [796, 384] width 16 height 13
radio input "true"
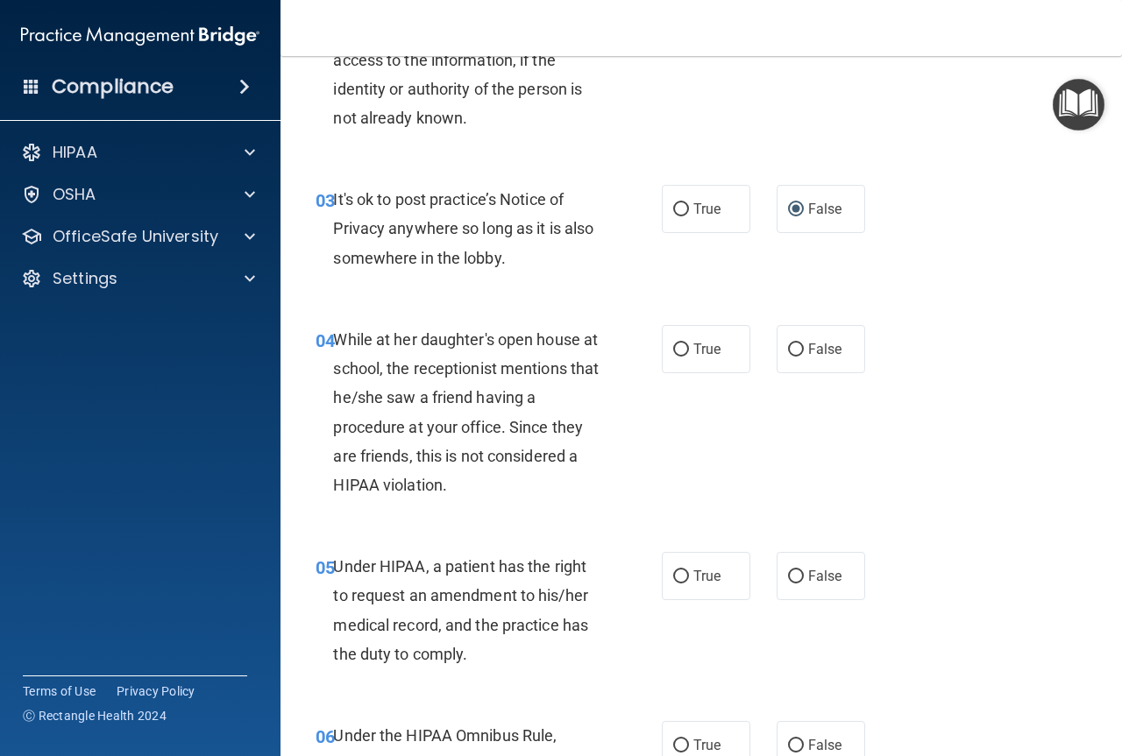
scroll to position [438, 0]
click at [789, 353] on input "False" at bounding box center [796, 349] width 16 height 13
radio input "true"
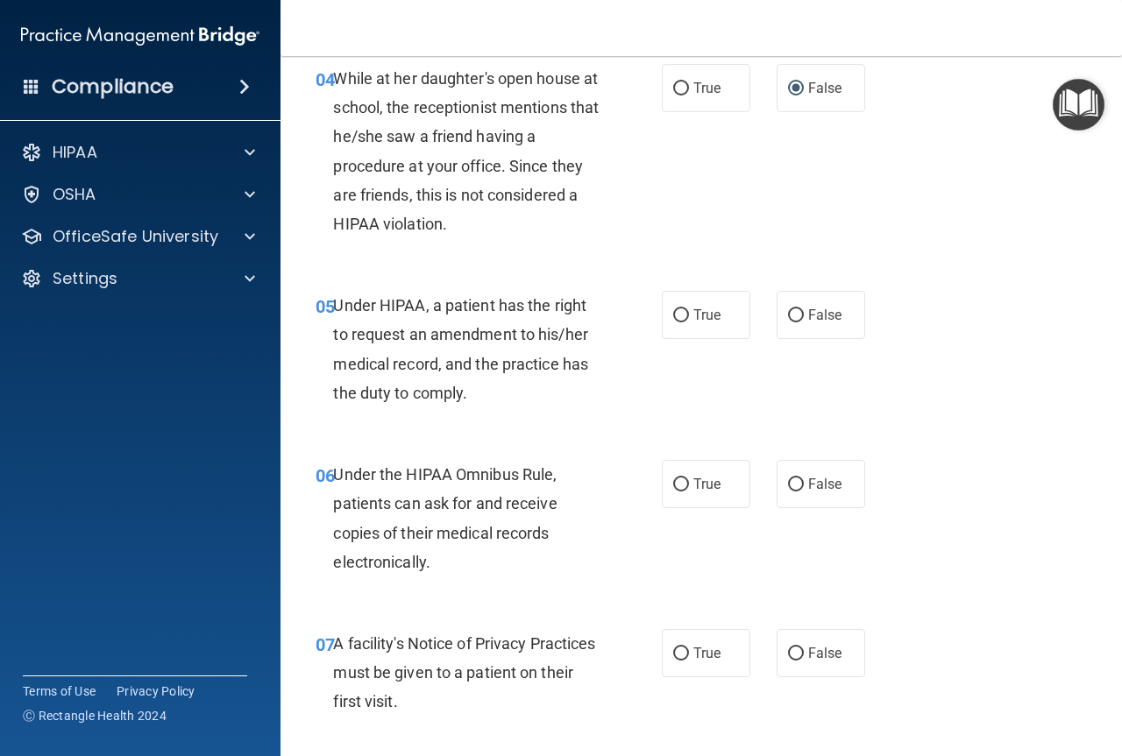
scroll to position [701, 0]
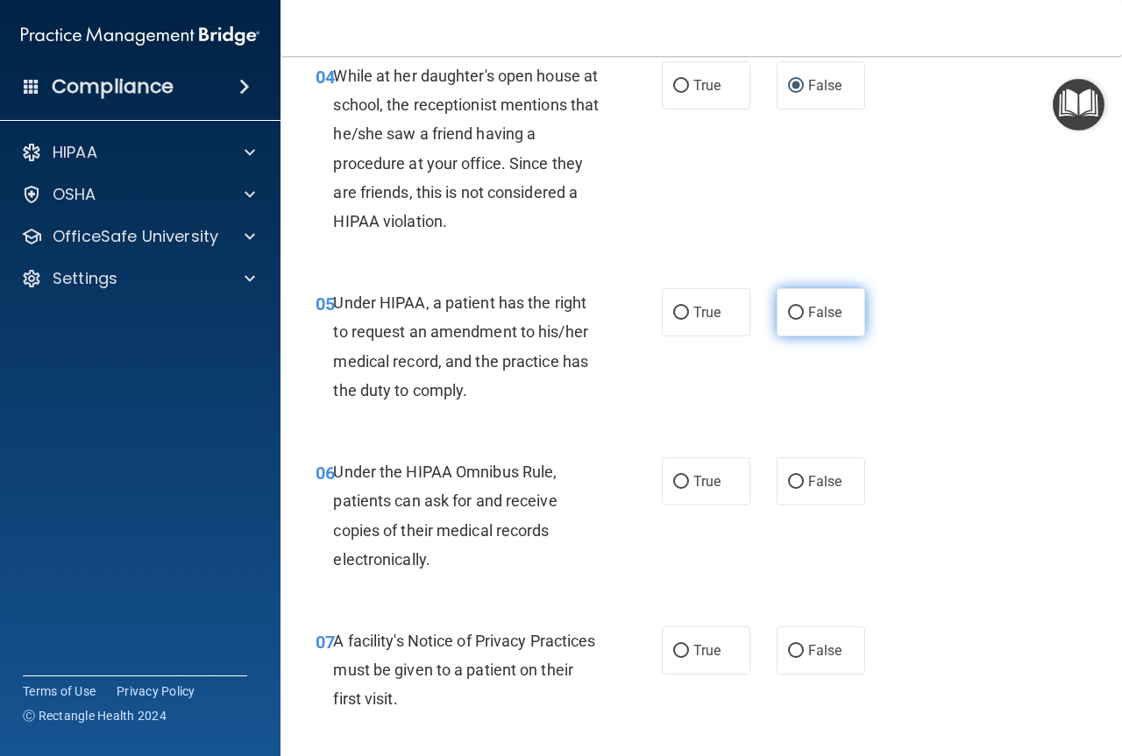
click at [788, 315] on input "False" at bounding box center [796, 313] width 16 height 13
radio input "true"
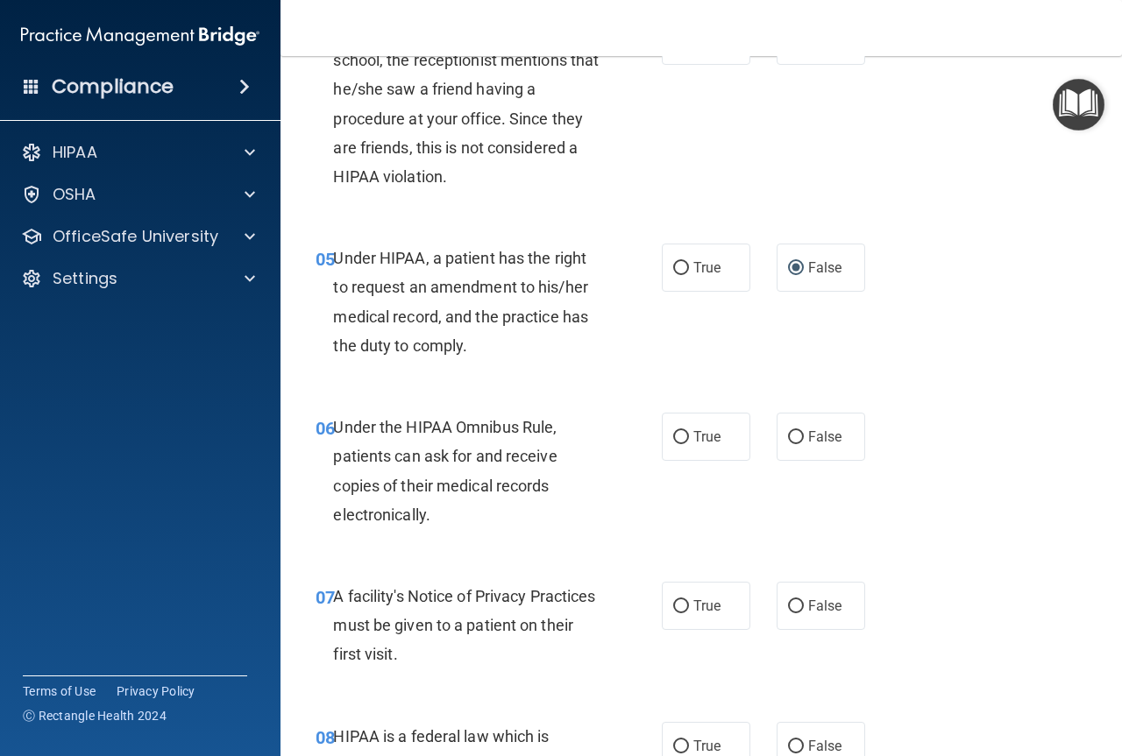
scroll to position [789, 0]
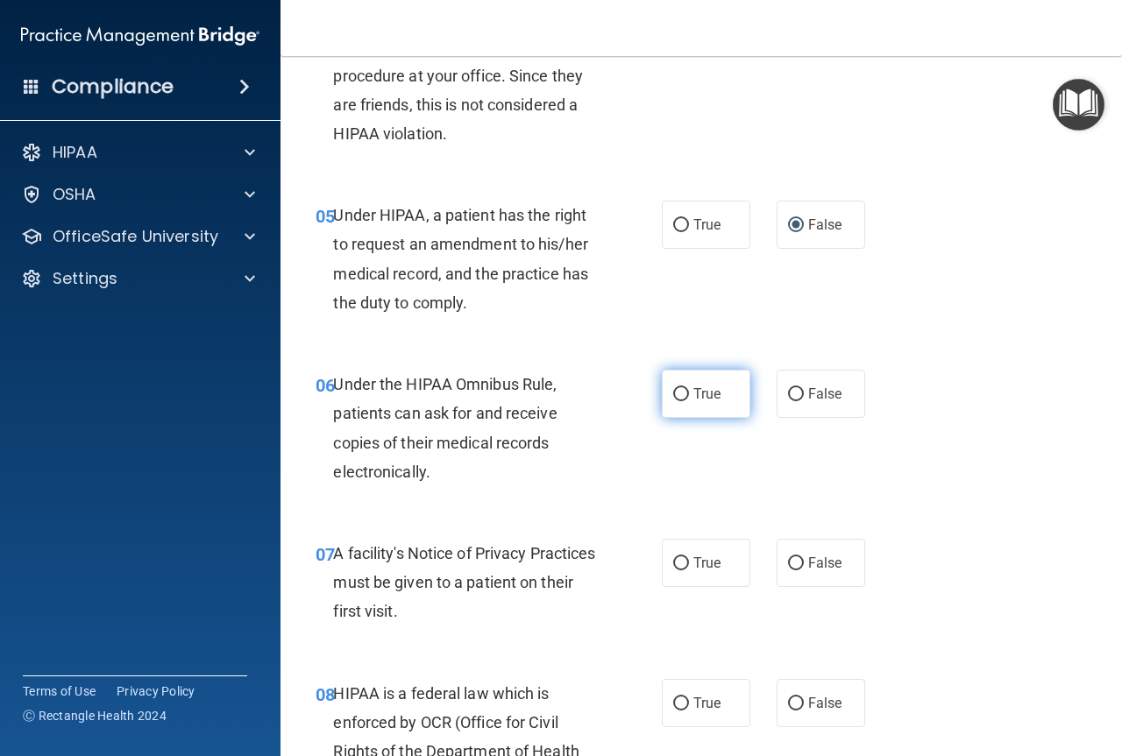
click at [669, 413] on label "True" at bounding box center [706, 394] width 89 height 48
click at [673, 401] on input "True" at bounding box center [681, 394] width 16 height 13
radio input "true"
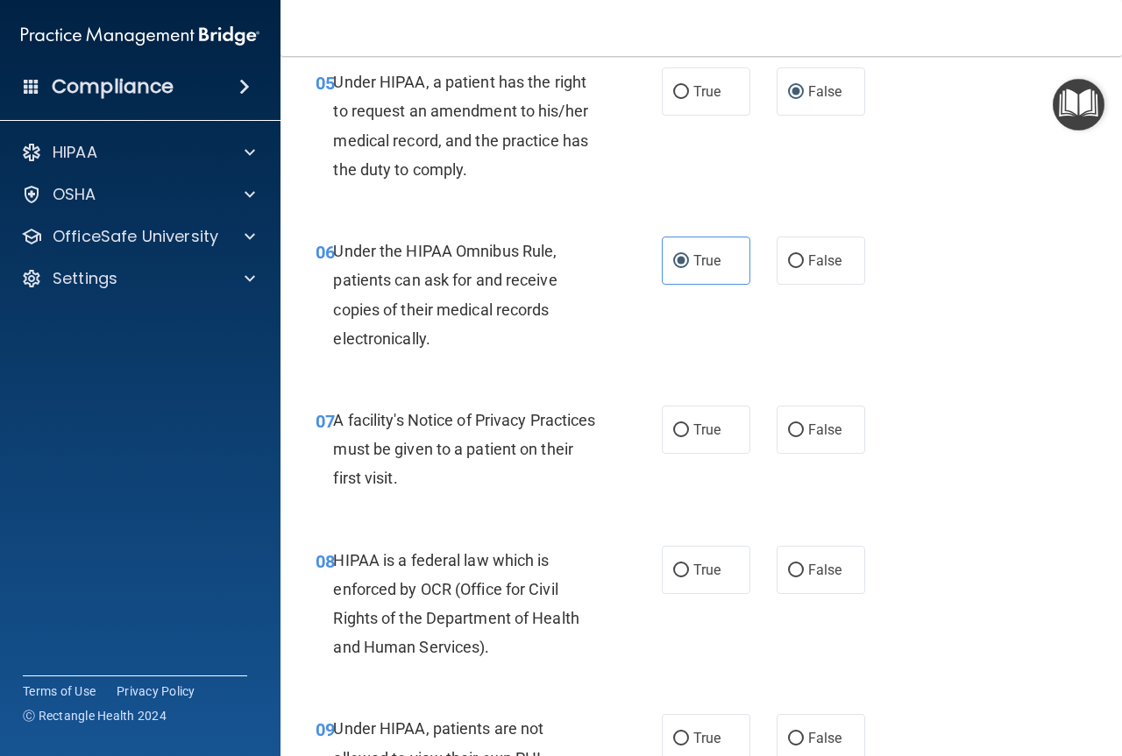
scroll to position [964, 0]
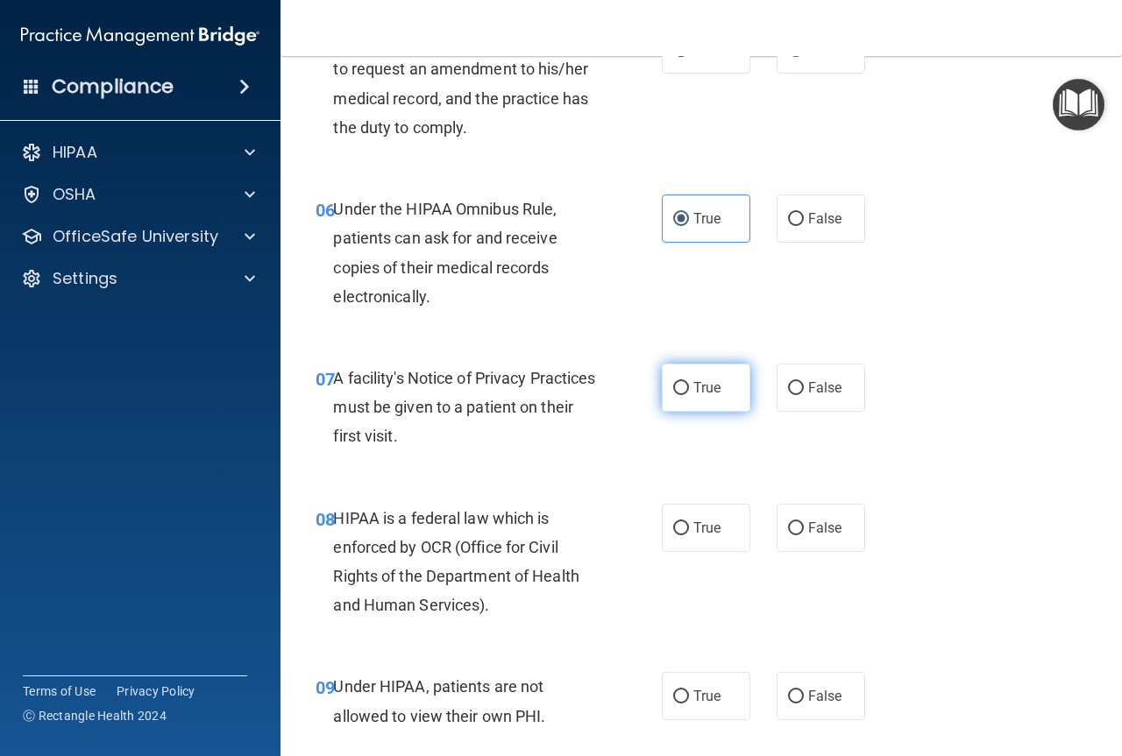
click at [677, 400] on label "True" at bounding box center [706, 388] width 89 height 48
click at [677, 395] on input "True" at bounding box center [681, 388] width 16 height 13
radio input "true"
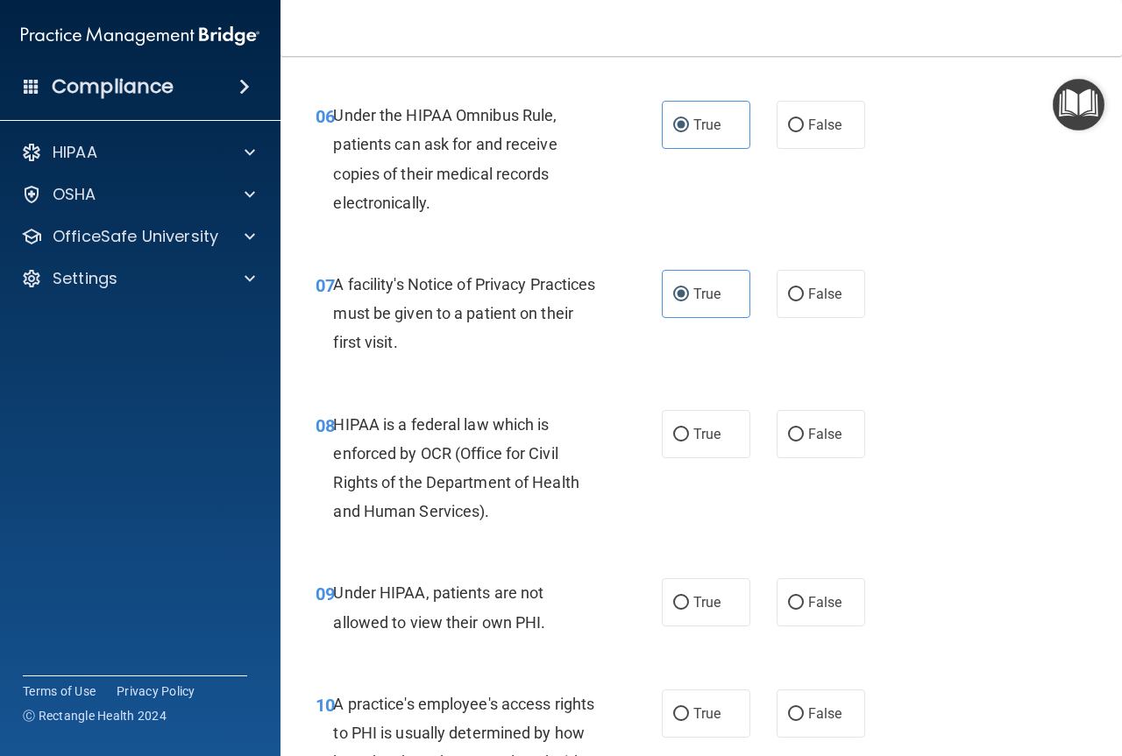
scroll to position [1139, 0]
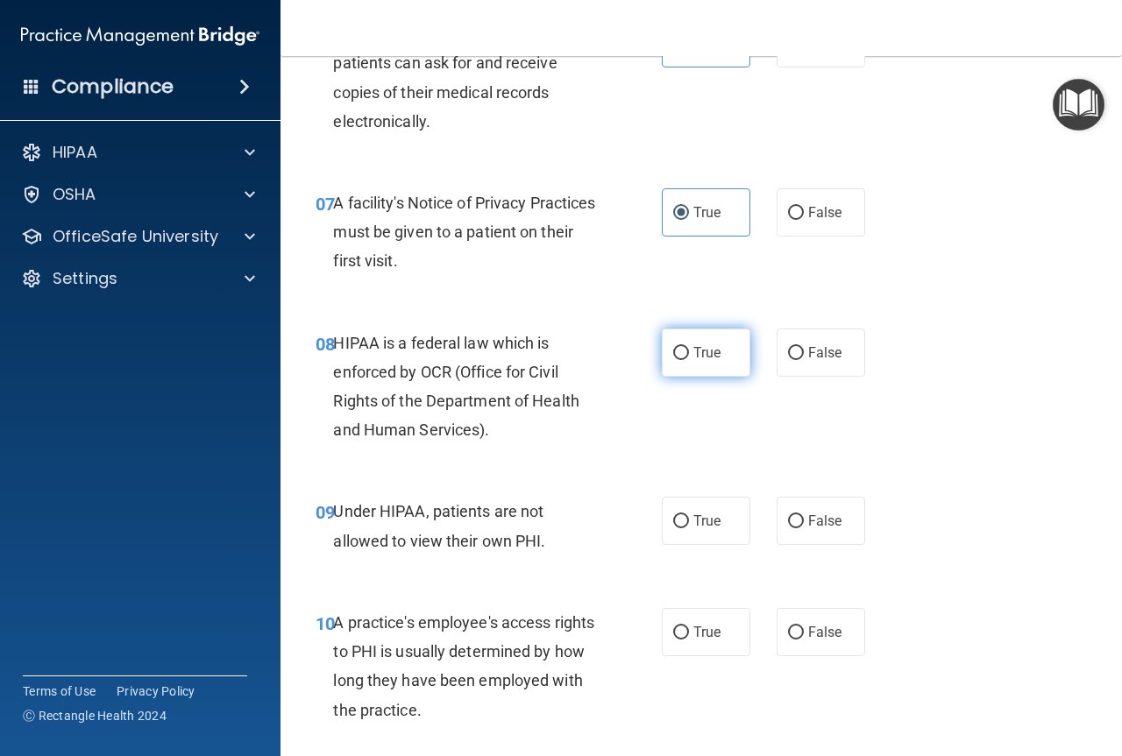
click at [668, 360] on label "True" at bounding box center [706, 353] width 89 height 48
click at [673, 360] on input "True" at bounding box center [681, 353] width 16 height 13
radio input "true"
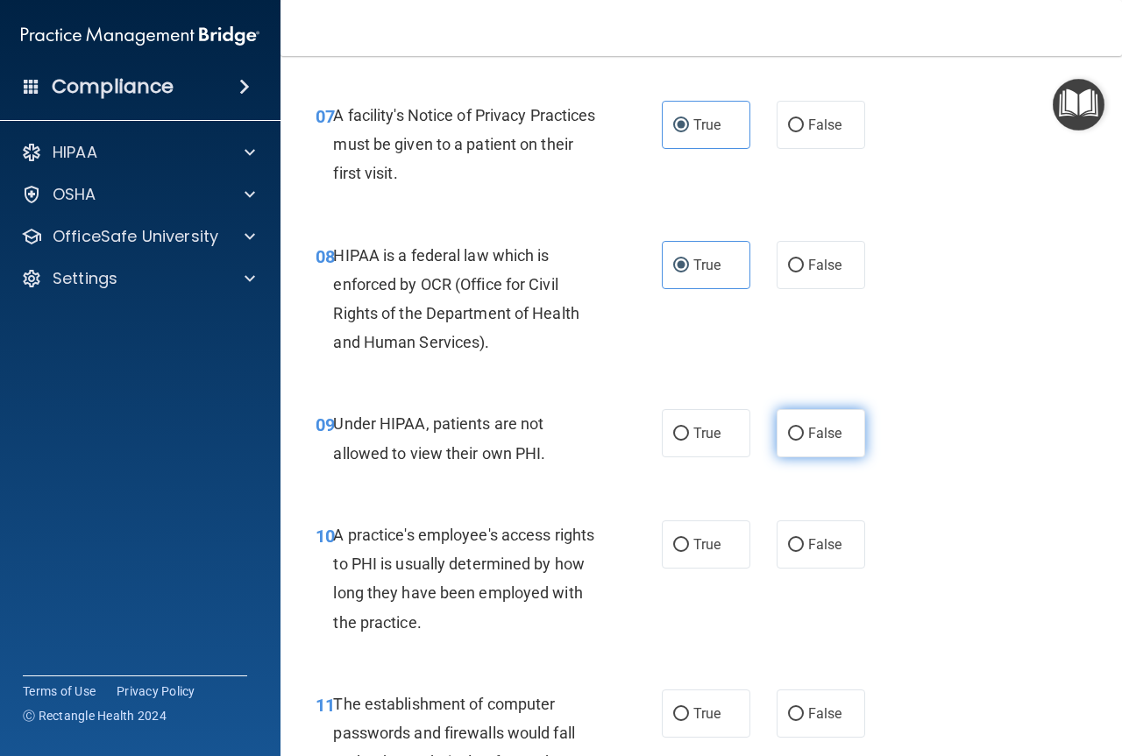
click at [797, 436] on label "False" at bounding box center [820, 433] width 89 height 48
click at [797, 436] on input "False" at bounding box center [796, 434] width 16 height 13
radio input "true"
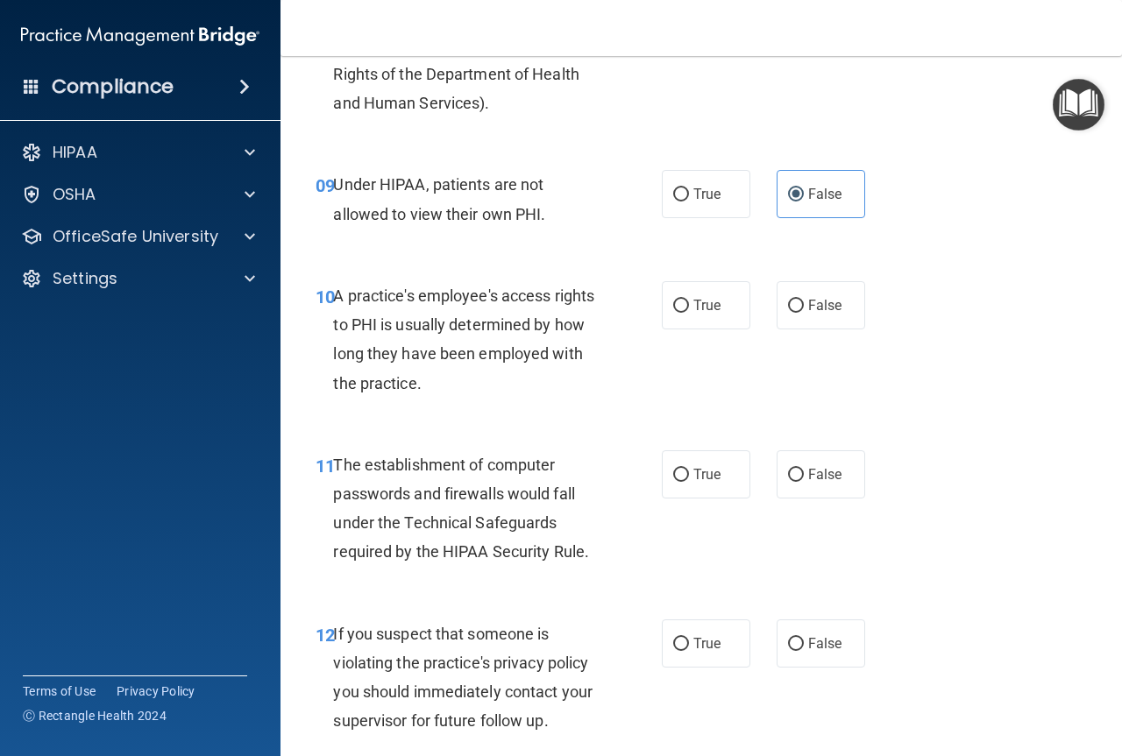
scroll to position [1490, 0]
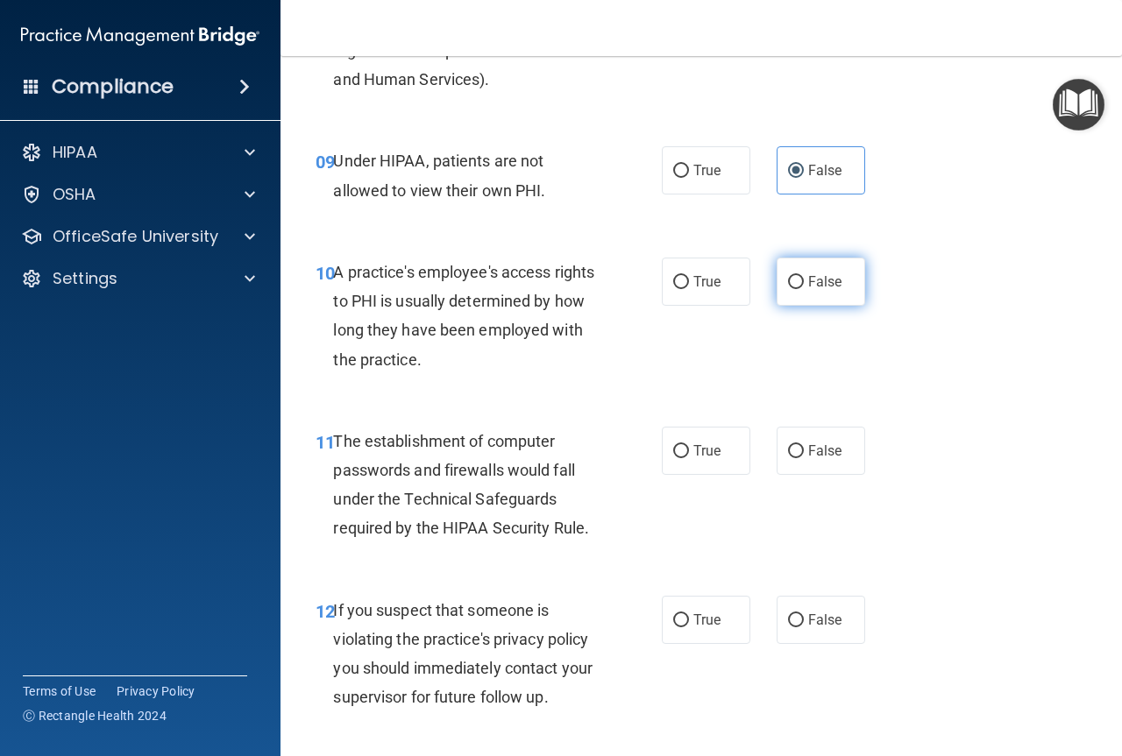
click at [788, 284] on input "False" at bounding box center [796, 282] width 16 height 13
radio input "true"
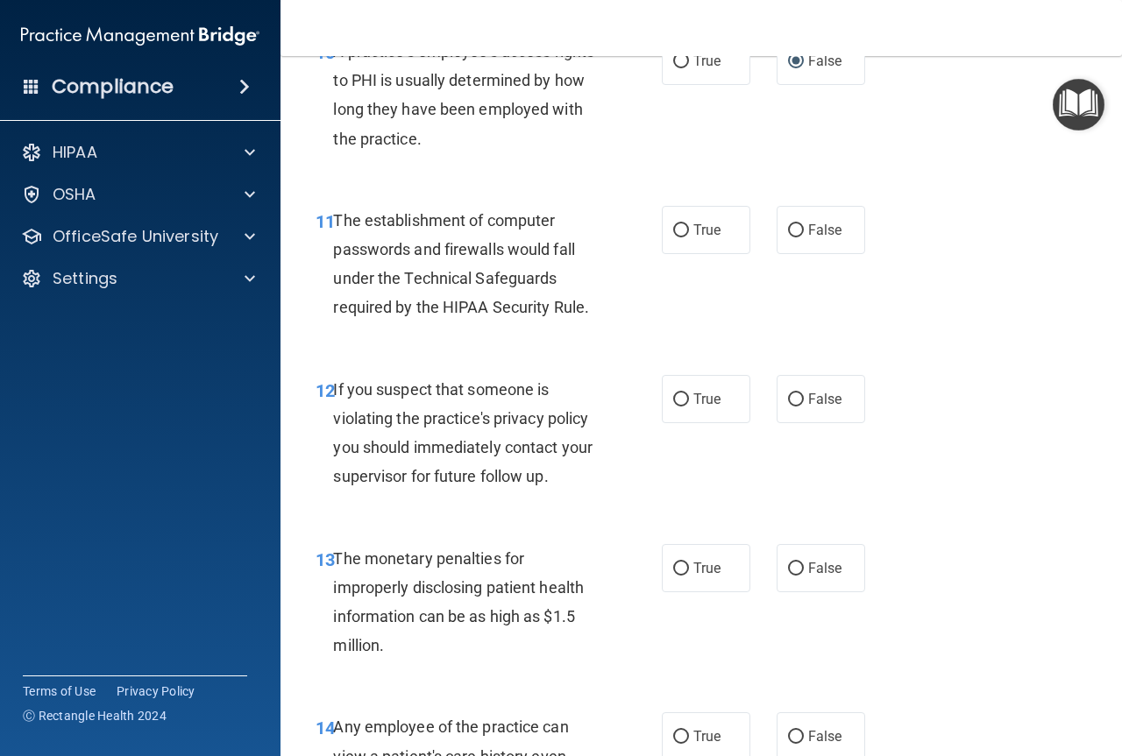
scroll to position [1753, 0]
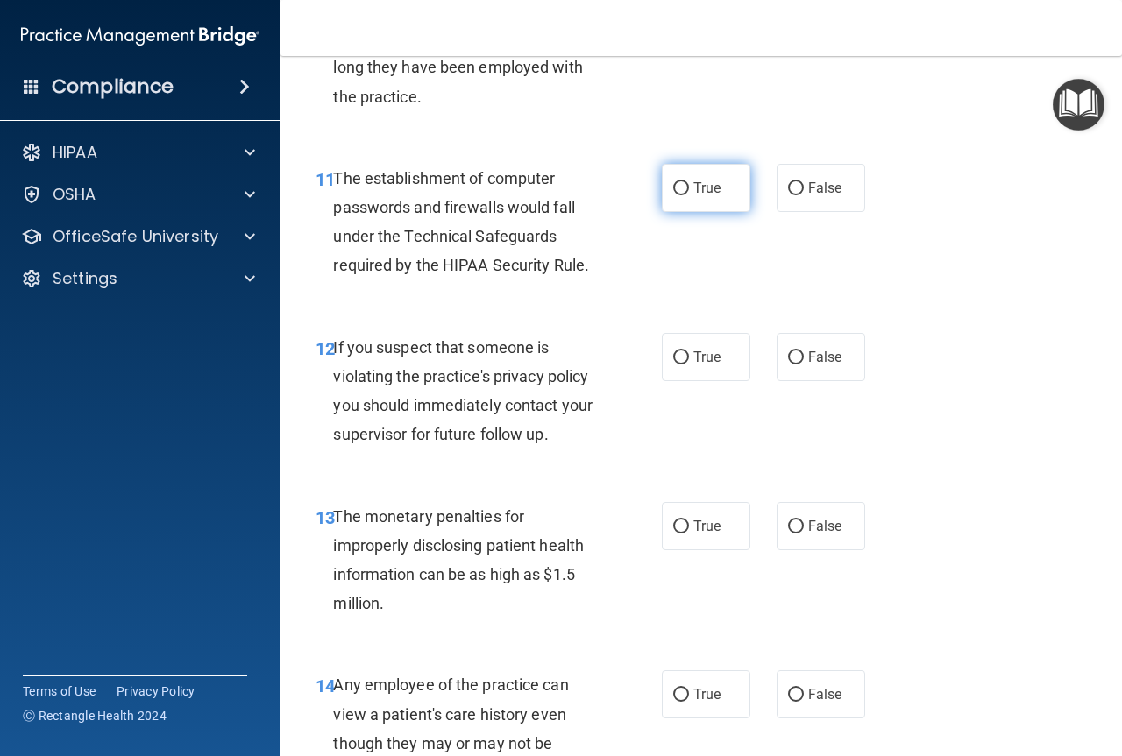
click at [681, 189] on input "True" at bounding box center [681, 188] width 16 height 13
radio input "true"
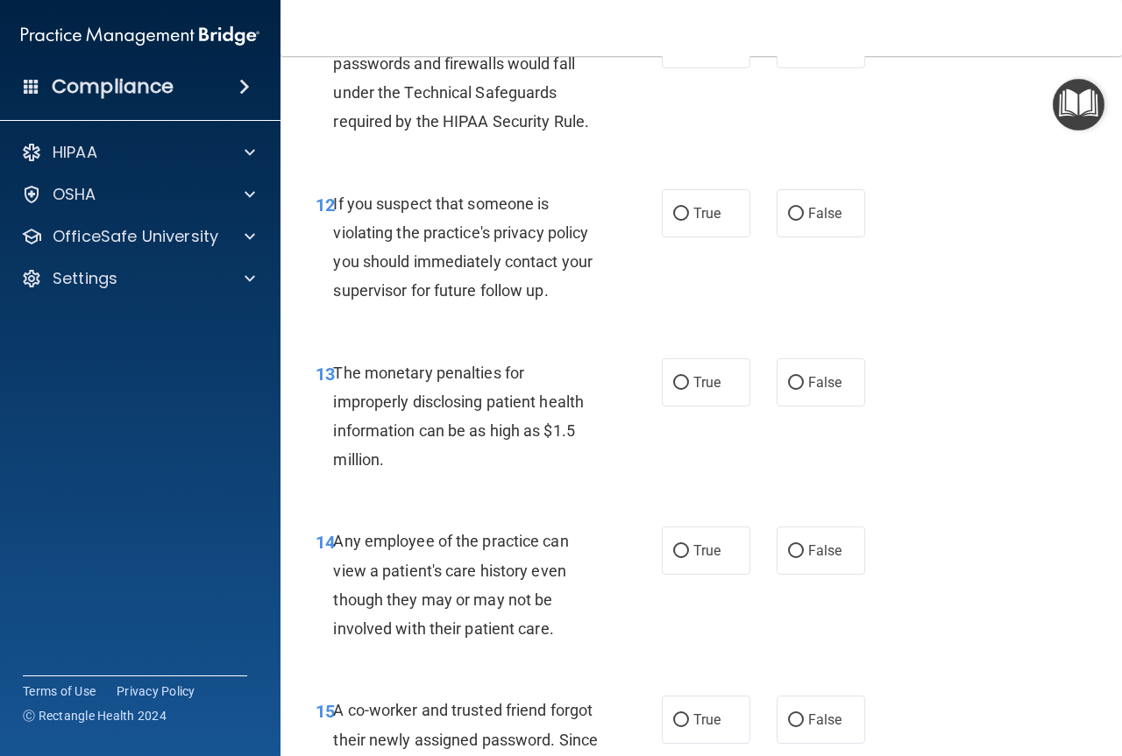
scroll to position [1928, 0]
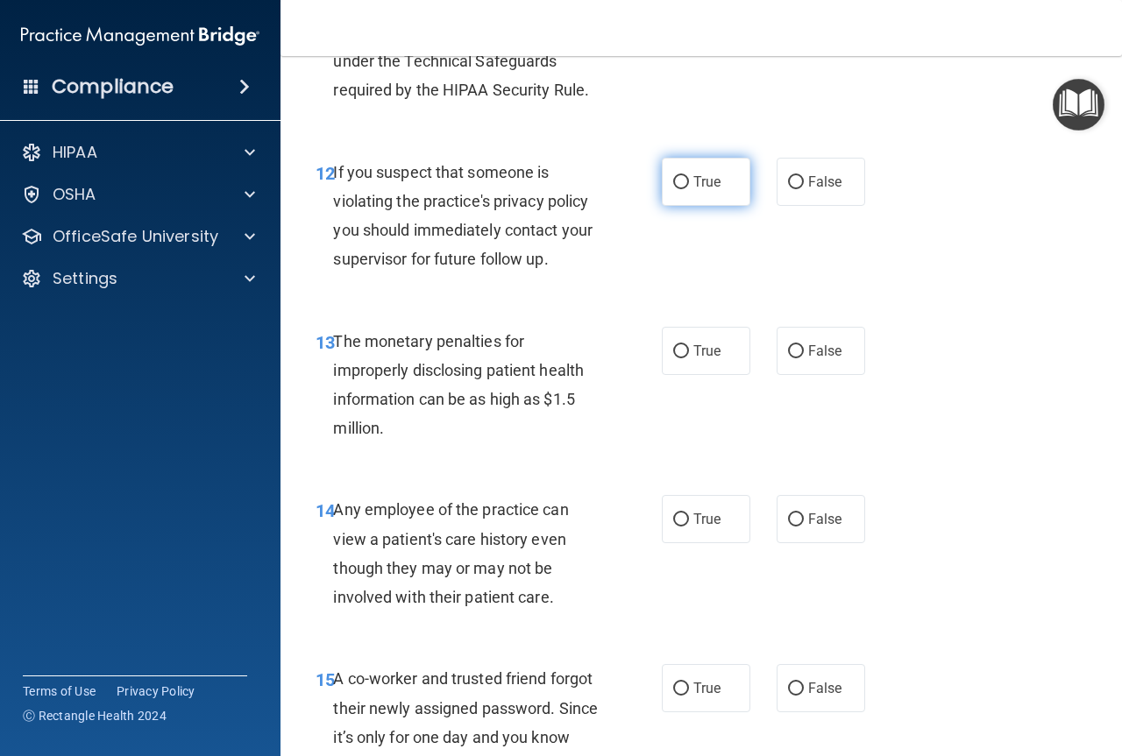
click at [673, 185] on input "True" at bounding box center [681, 182] width 16 height 13
radio input "true"
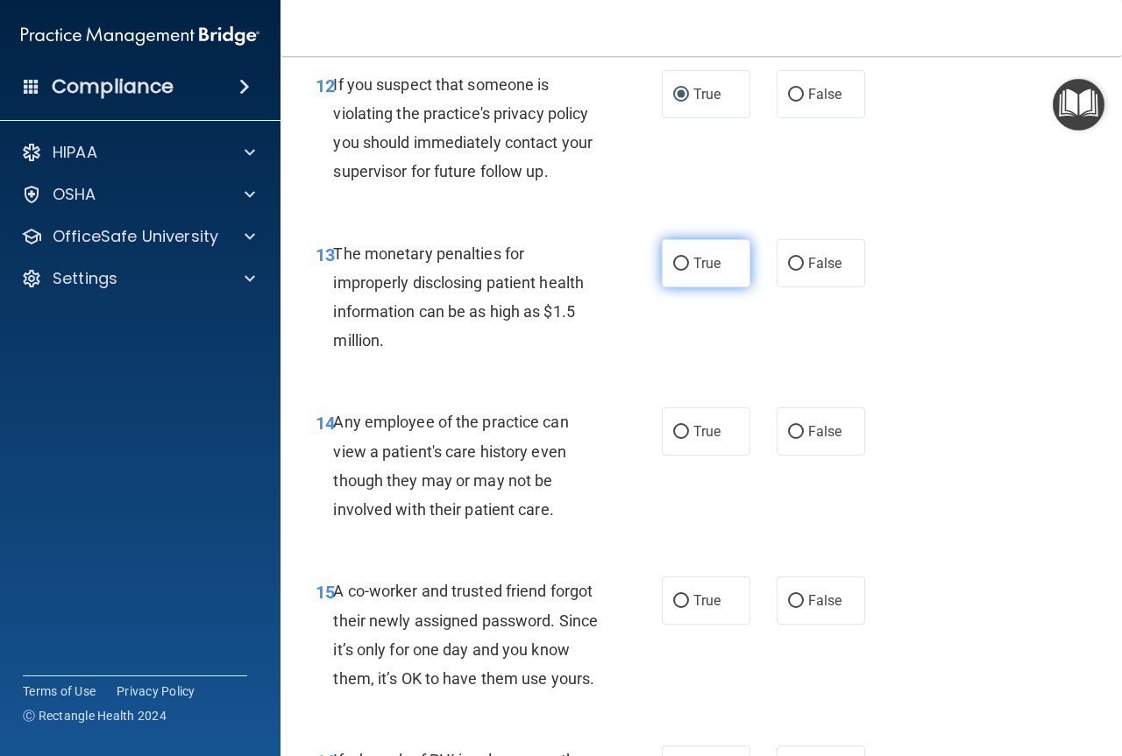
click at [673, 260] on input "True" at bounding box center [681, 264] width 16 height 13
radio input "true"
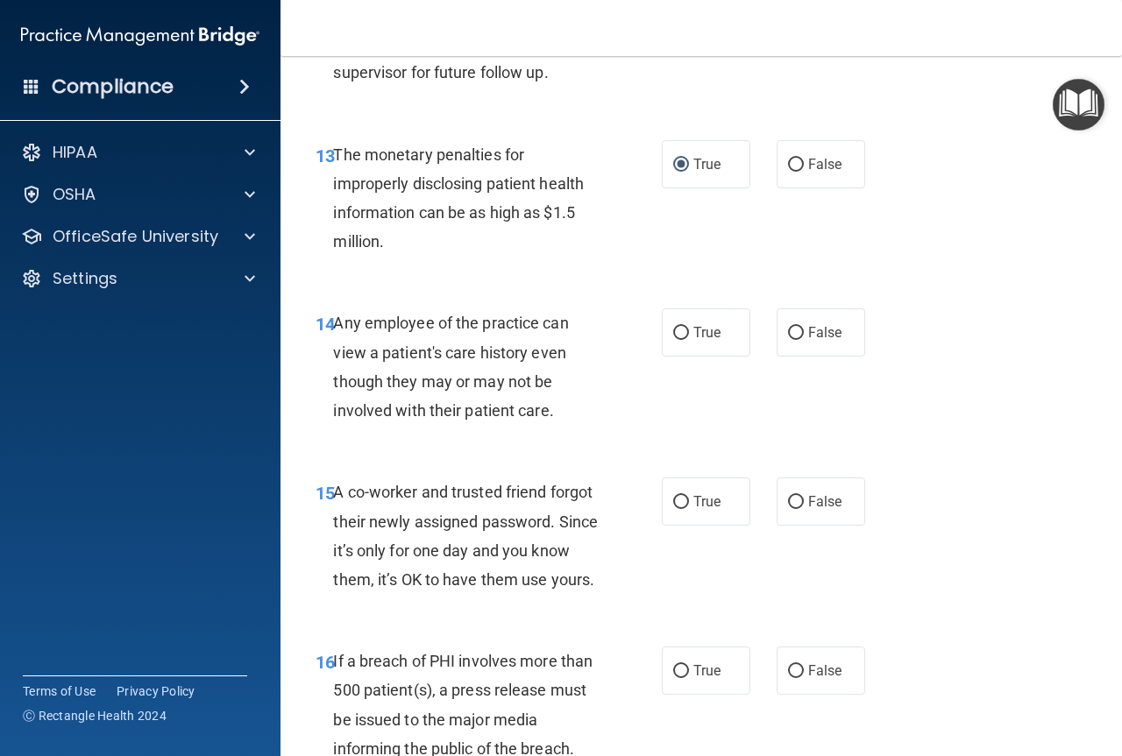
scroll to position [2191, 0]
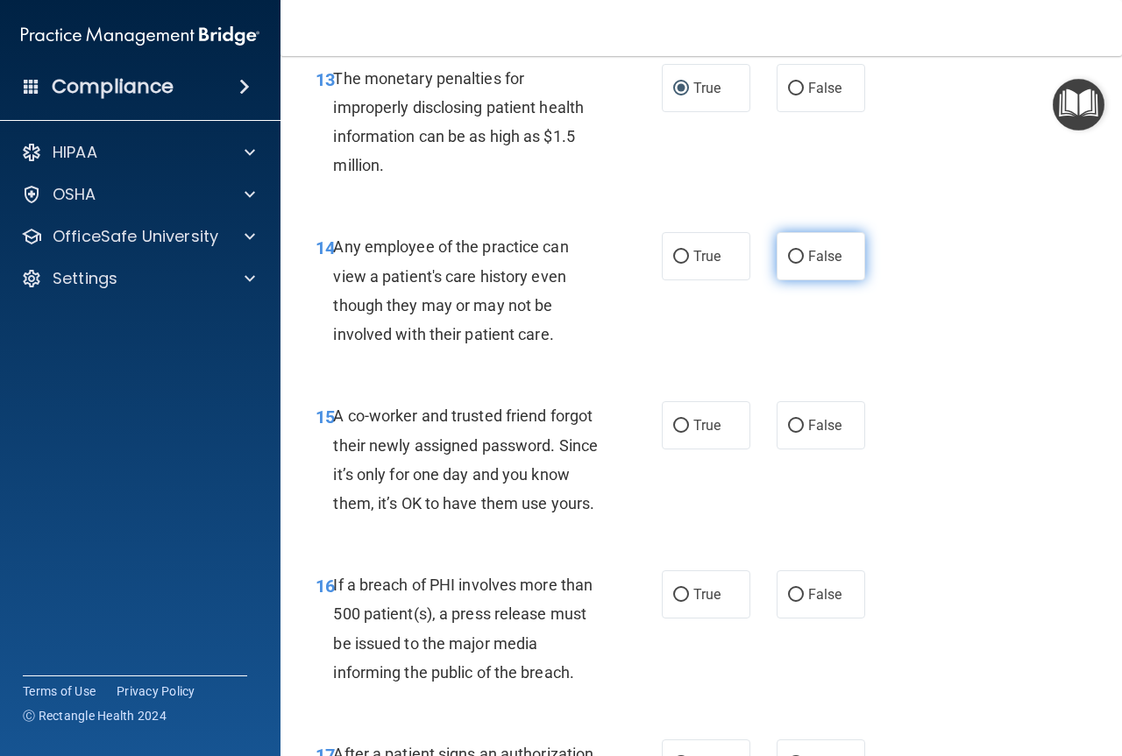
click at [798, 259] on label "False" at bounding box center [820, 256] width 89 height 48
click at [798, 259] on input "False" at bounding box center [796, 257] width 16 height 13
radio input "true"
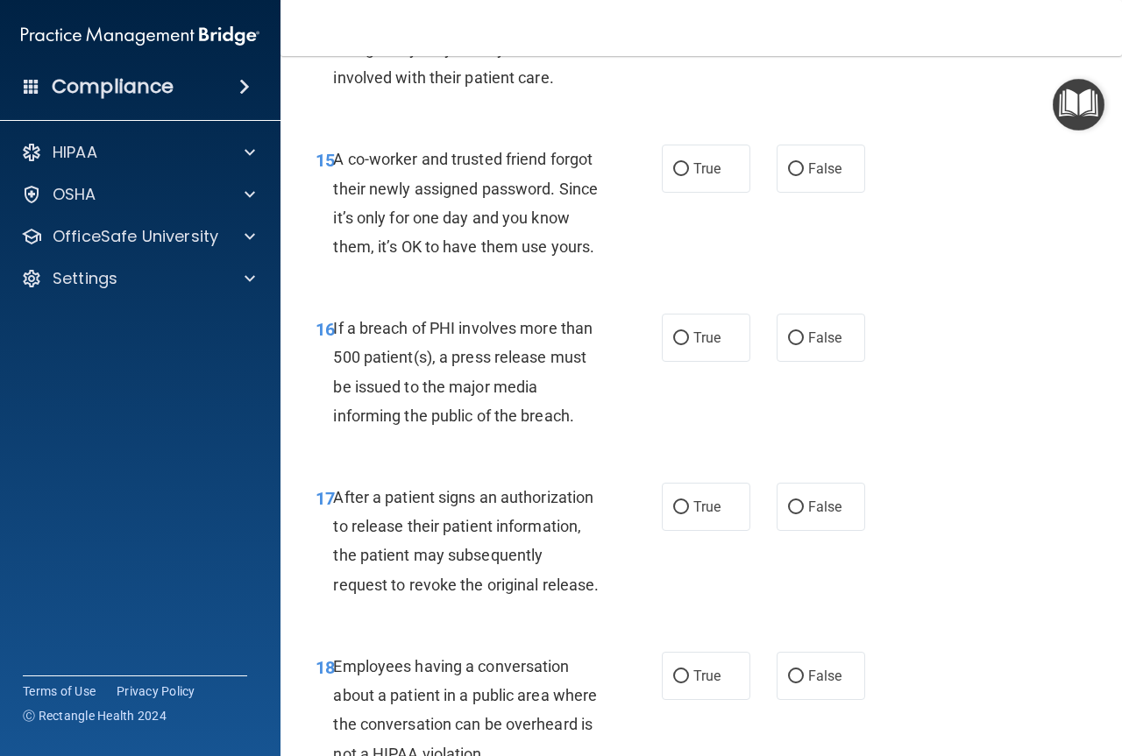
scroll to position [2454, 0]
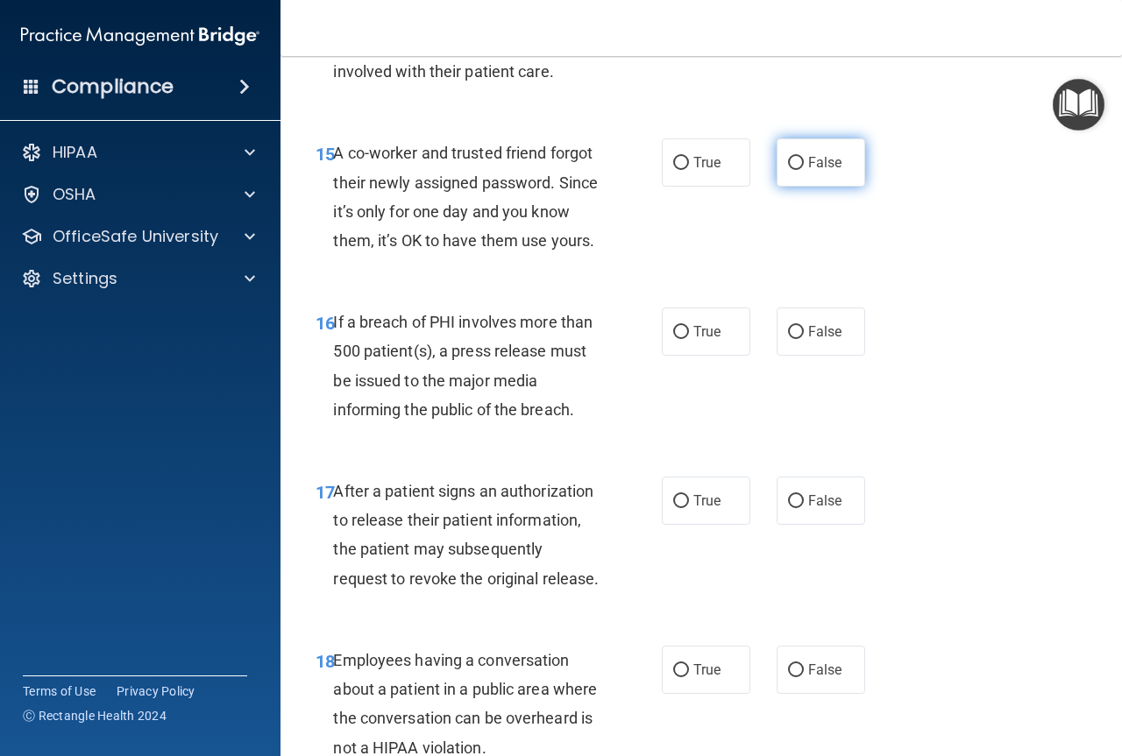
click at [790, 166] on input "False" at bounding box center [796, 163] width 16 height 13
radio input "true"
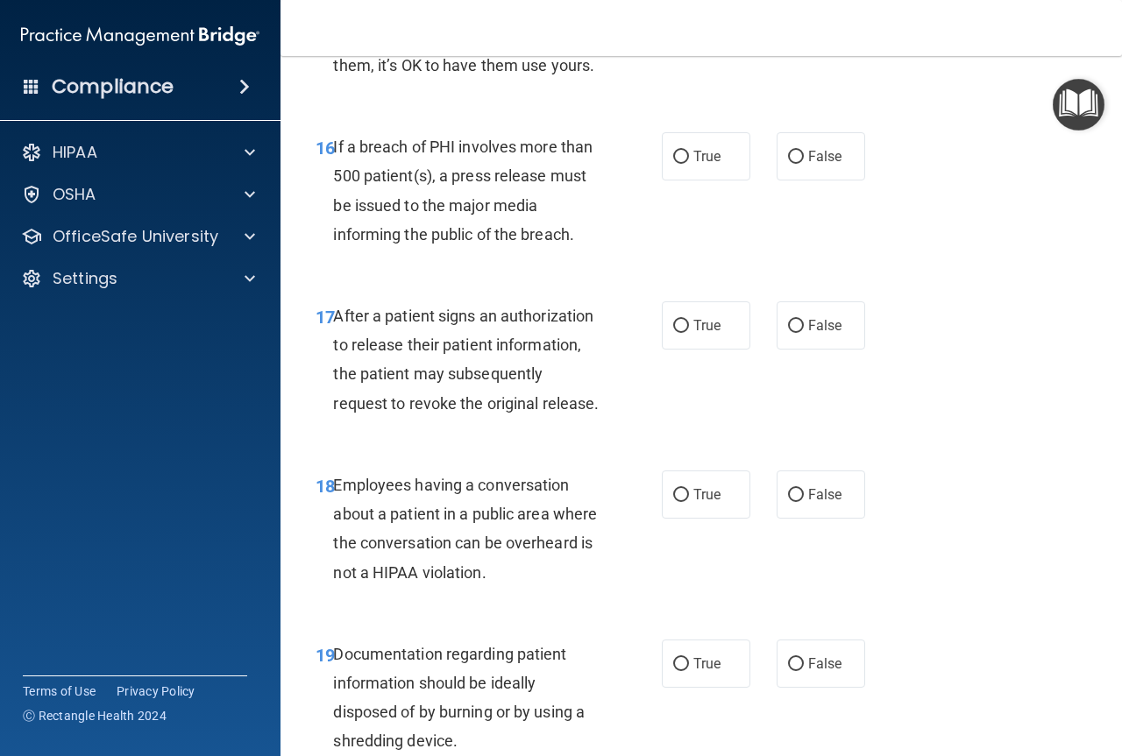
scroll to position [2717, 0]
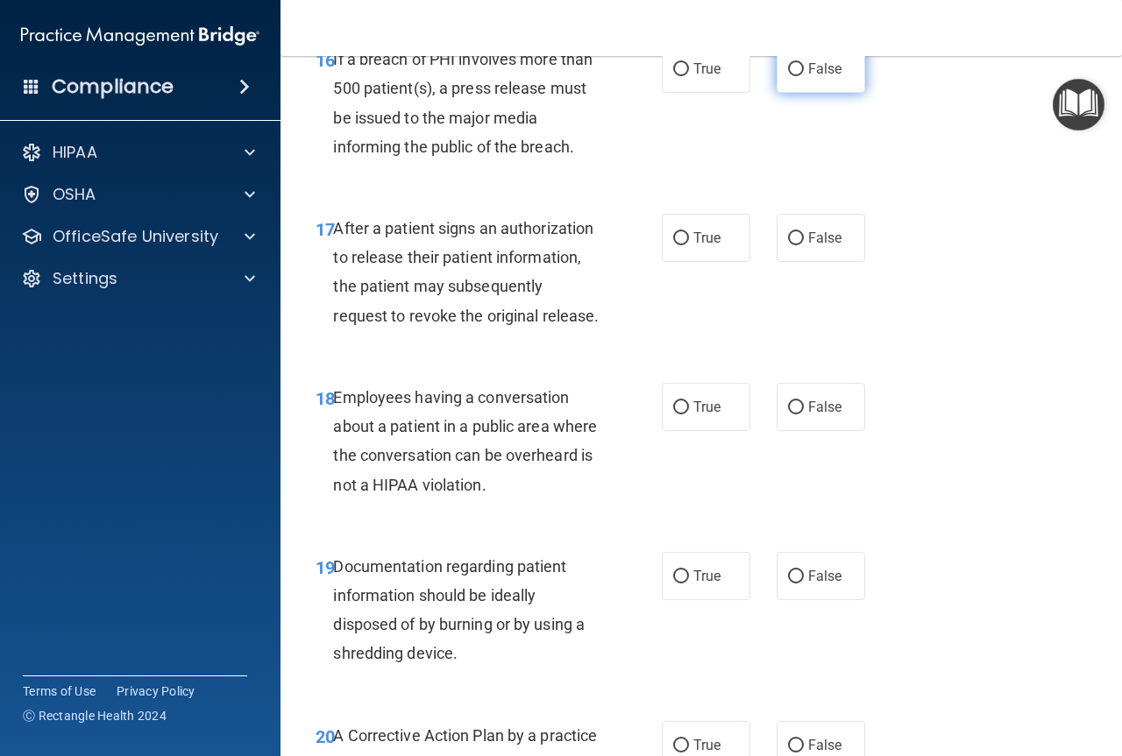
click at [789, 93] on label "False" at bounding box center [820, 69] width 89 height 48
click at [789, 76] on input "False" at bounding box center [796, 69] width 16 height 13
radio input "true"
click at [685, 262] on label "True" at bounding box center [706, 238] width 89 height 48
click at [685, 245] on input "True" at bounding box center [681, 238] width 16 height 13
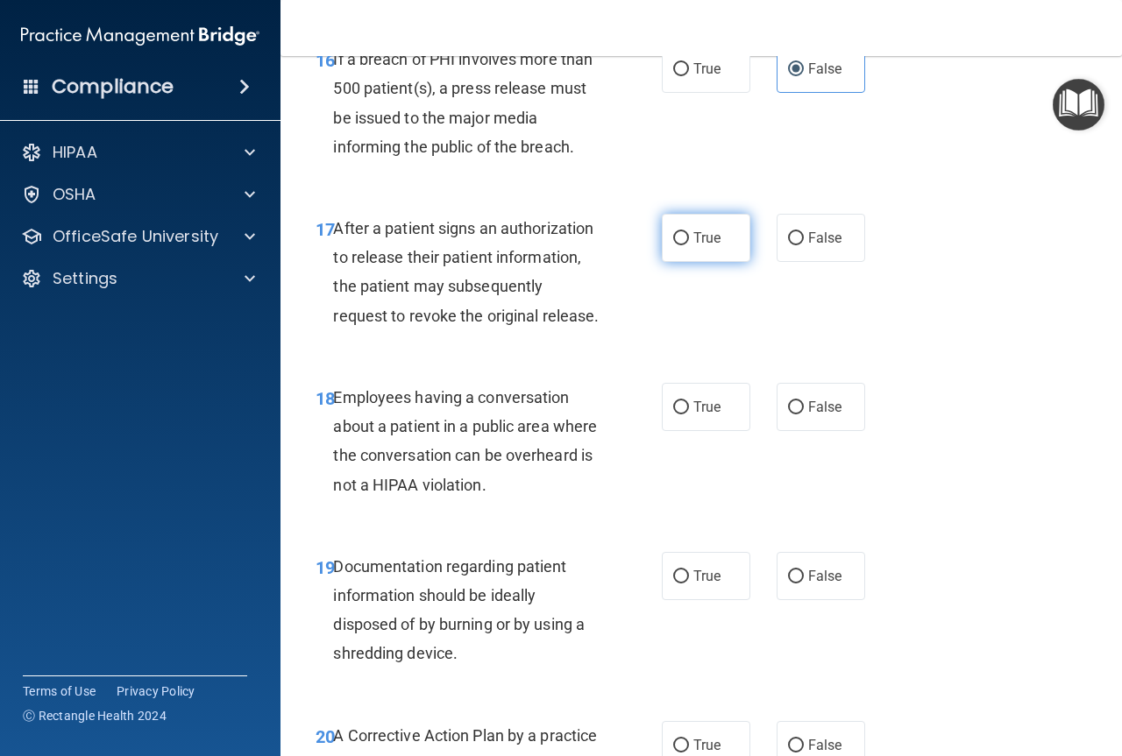
radio input "true"
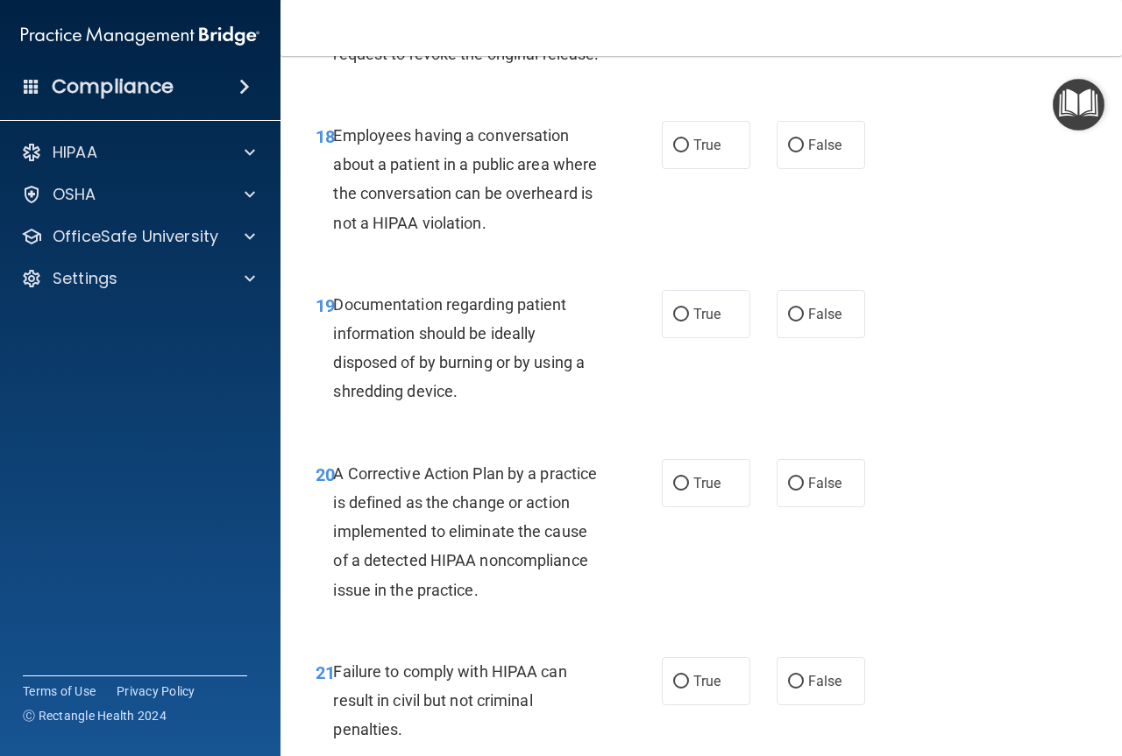
scroll to position [2980, 0]
click at [788, 152] on input "False" at bounding box center [796, 144] width 16 height 13
radio input "true"
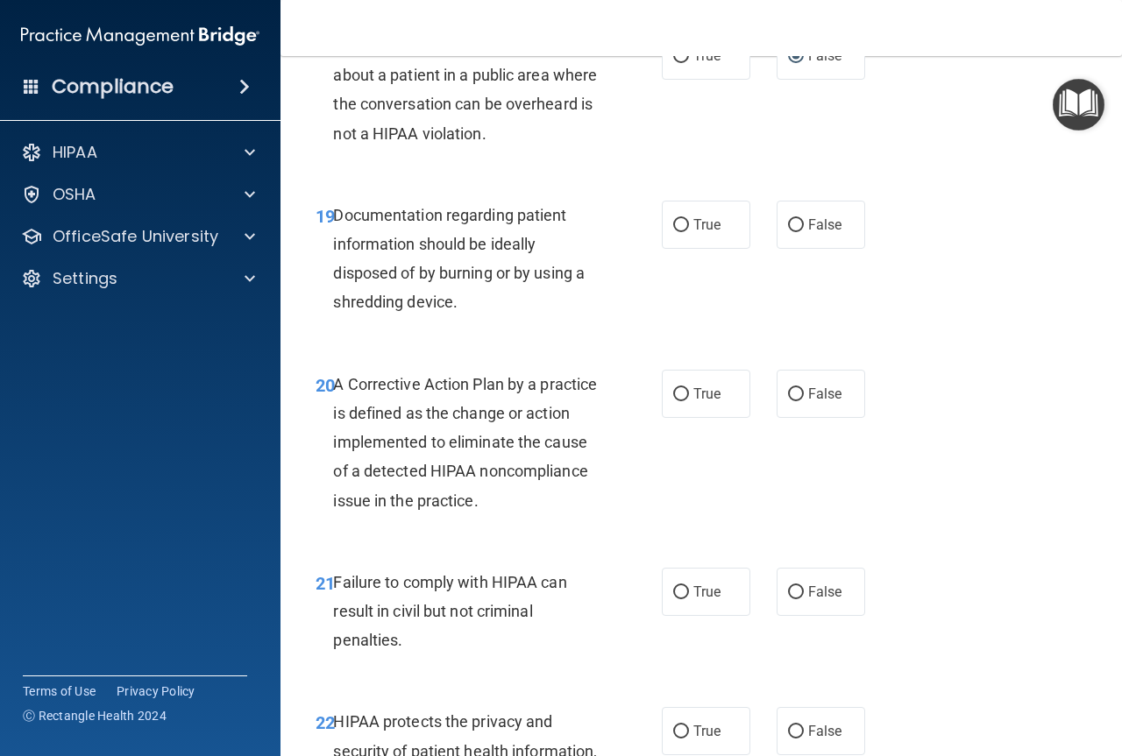
scroll to position [3155, 0]
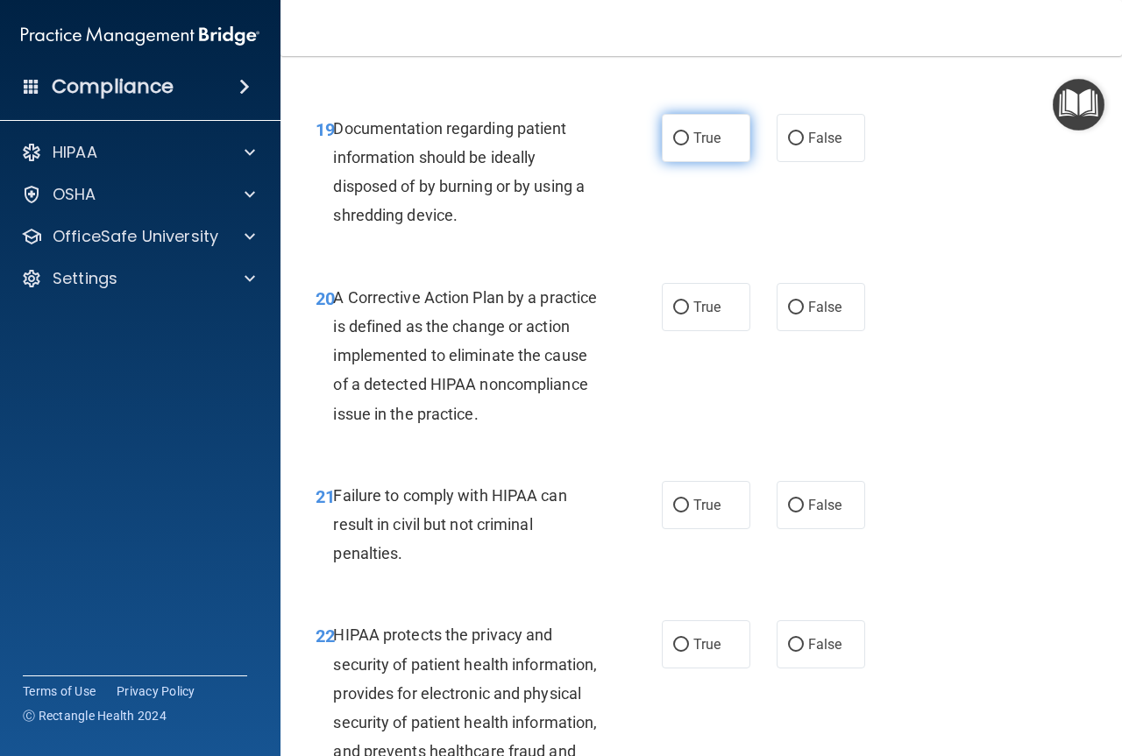
click at [693, 146] on span "True" at bounding box center [706, 138] width 27 height 17
click at [687, 145] on input "True" at bounding box center [681, 138] width 16 height 13
radio input "true"
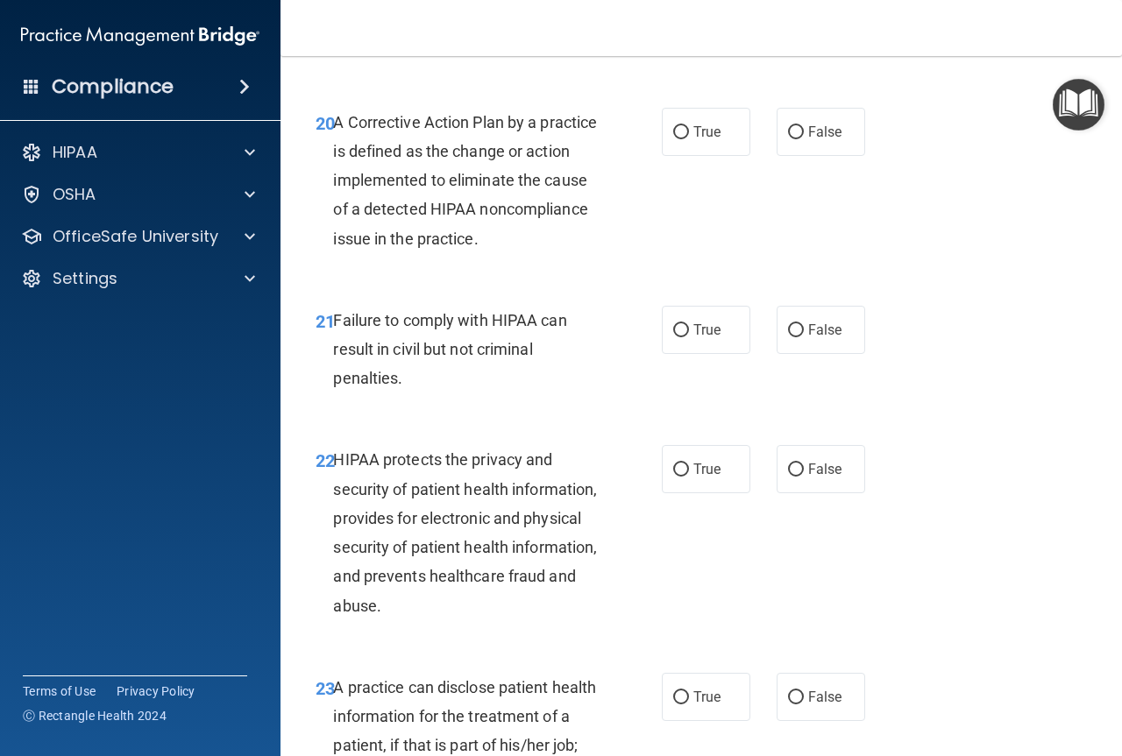
scroll to position [3418, 0]
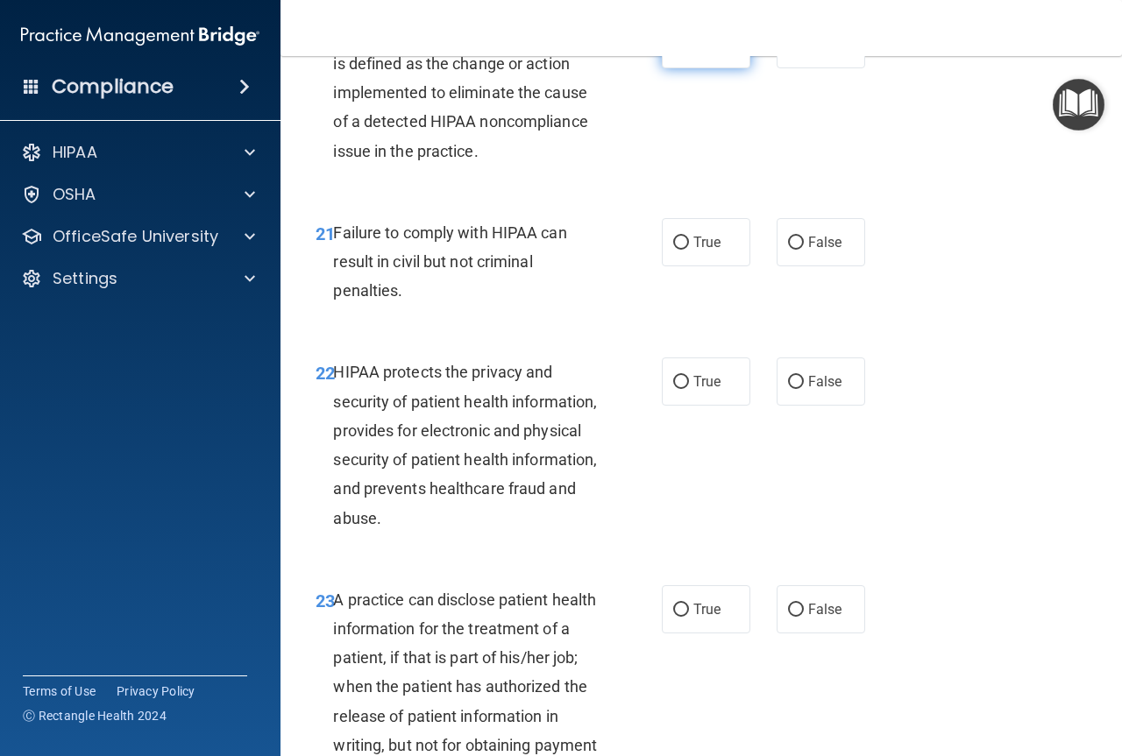
click at [677, 52] on input "True" at bounding box center [681, 45] width 16 height 13
radio input "true"
click at [788, 250] on input "False" at bounding box center [796, 243] width 16 height 13
radio input "true"
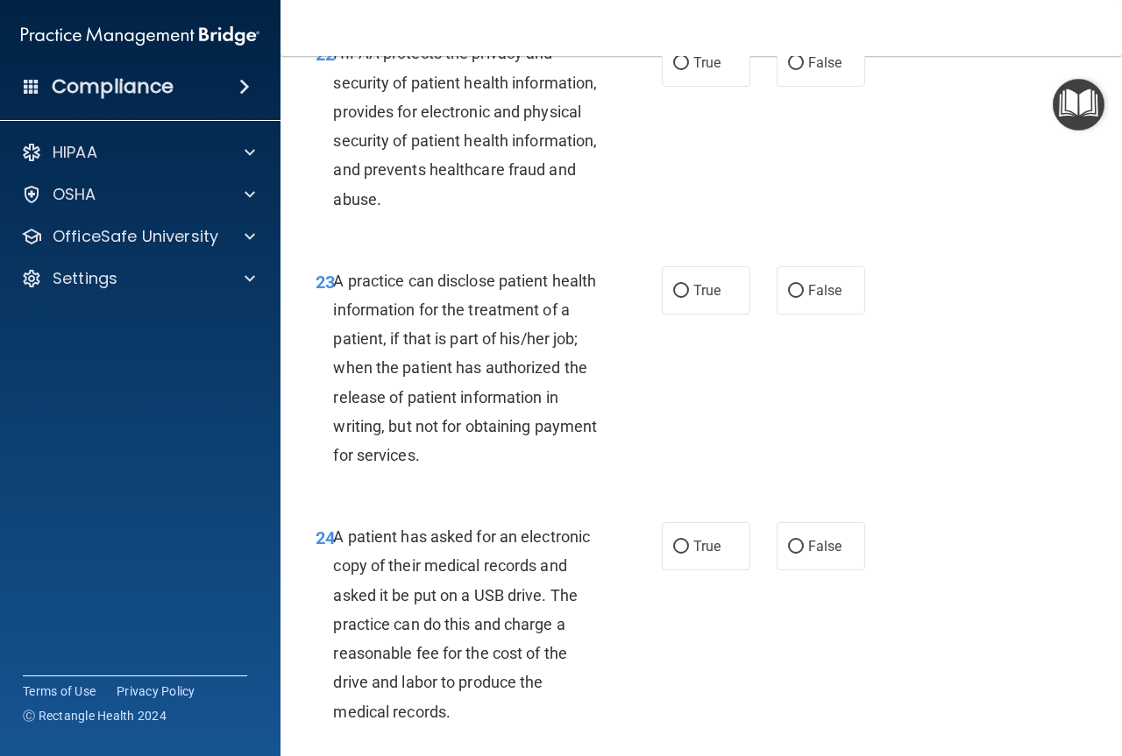
scroll to position [3768, 0]
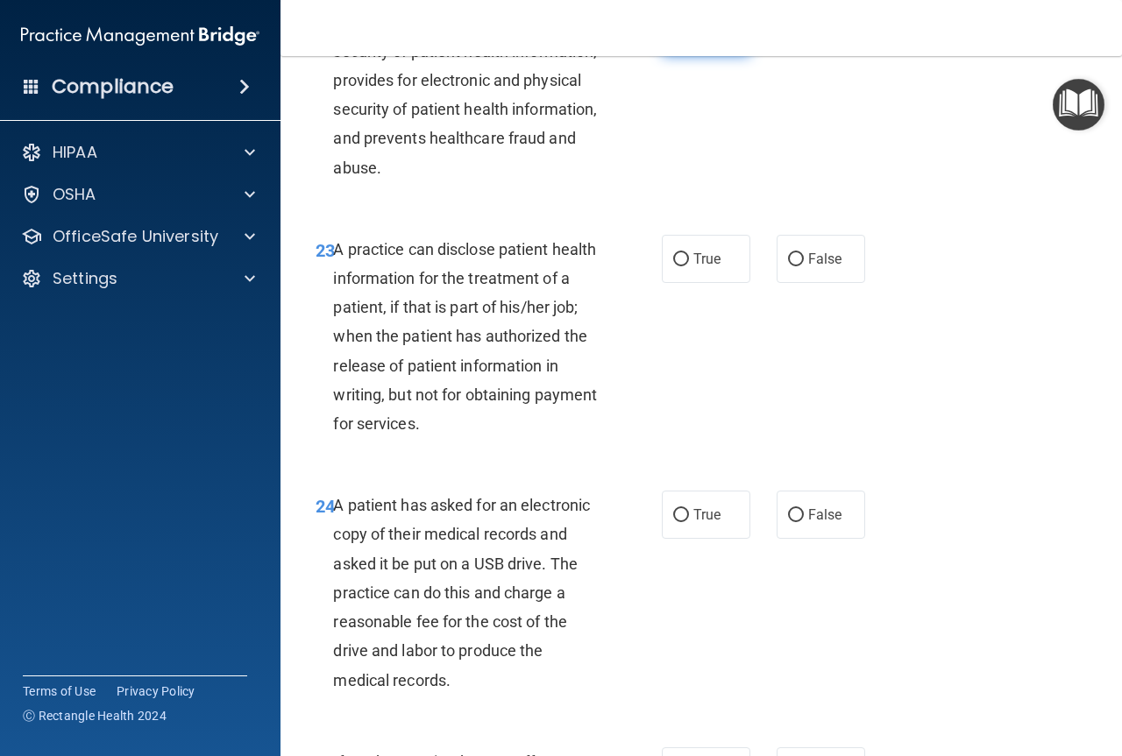
click at [676, 55] on label "True" at bounding box center [706, 31] width 89 height 48
click at [676, 39] on input "True" at bounding box center [681, 31] width 16 height 13
radio input "true"
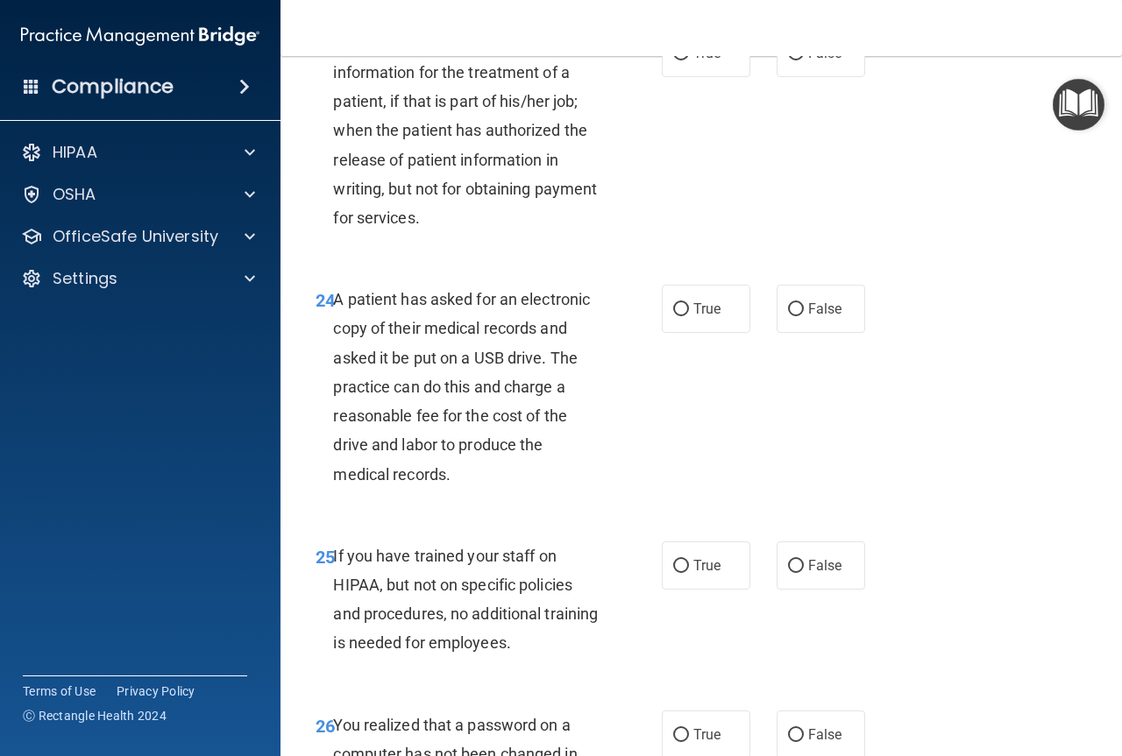
scroll to position [3943, 0]
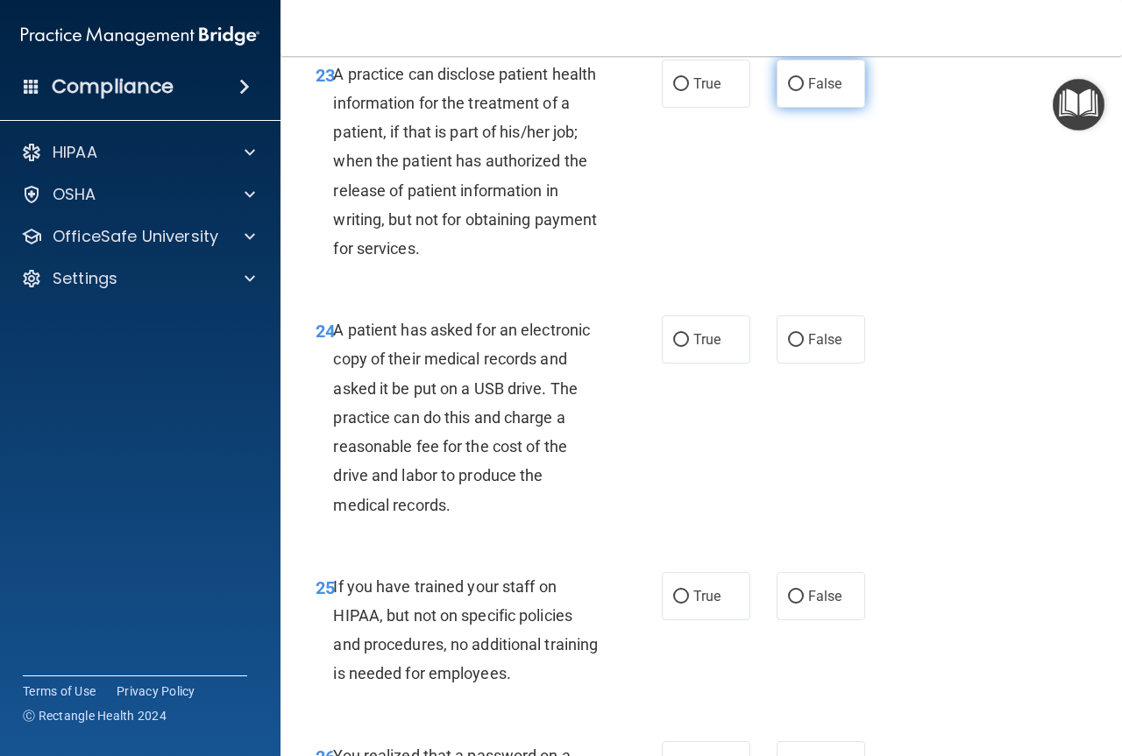
click at [797, 108] on label "False" at bounding box center [820, 84] width 89 height 48
click at [797, 91] on input "False" at bounding box center [796, 84] width 16 height 13
radio input "true"
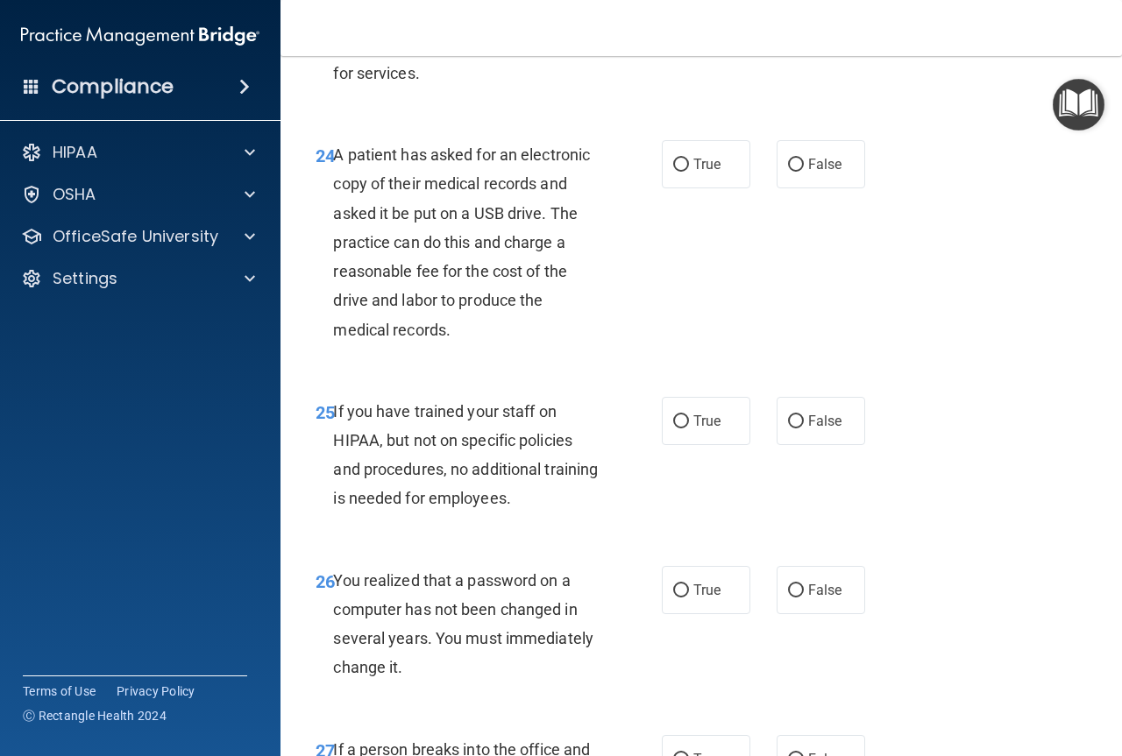
scroll to position [4206, 0]
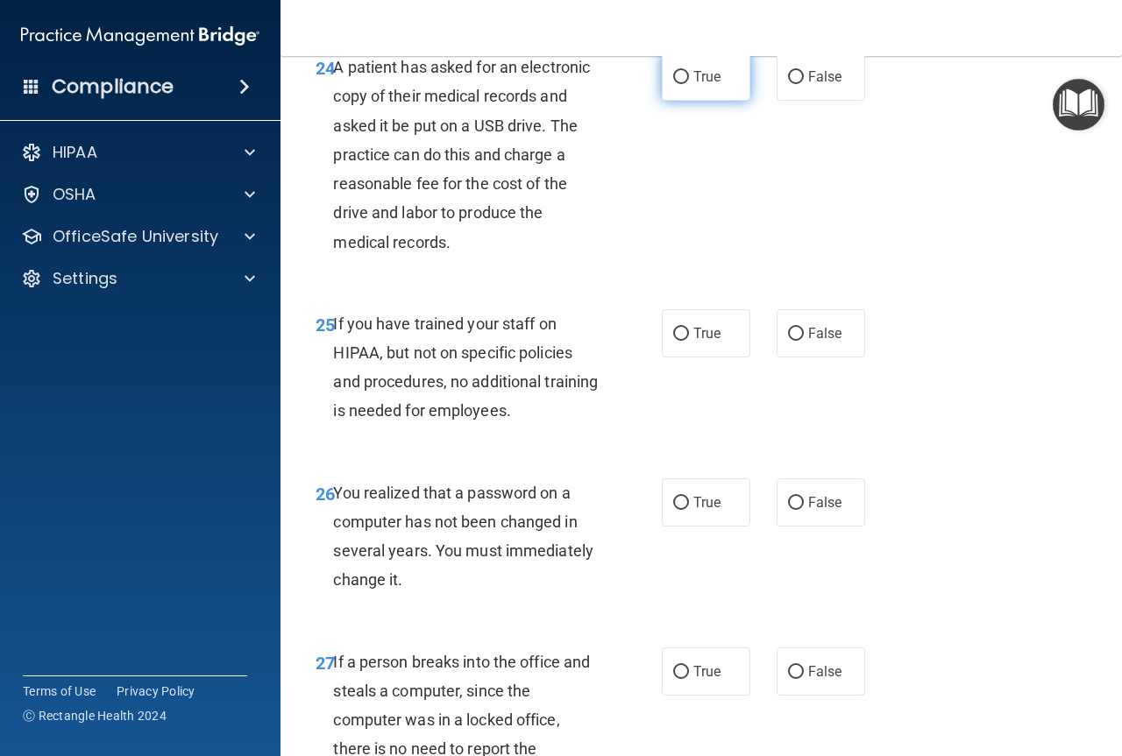
click at [673, 84] on input "True" at bounding box center [681, 77] width 16 height 13
radio input "true"
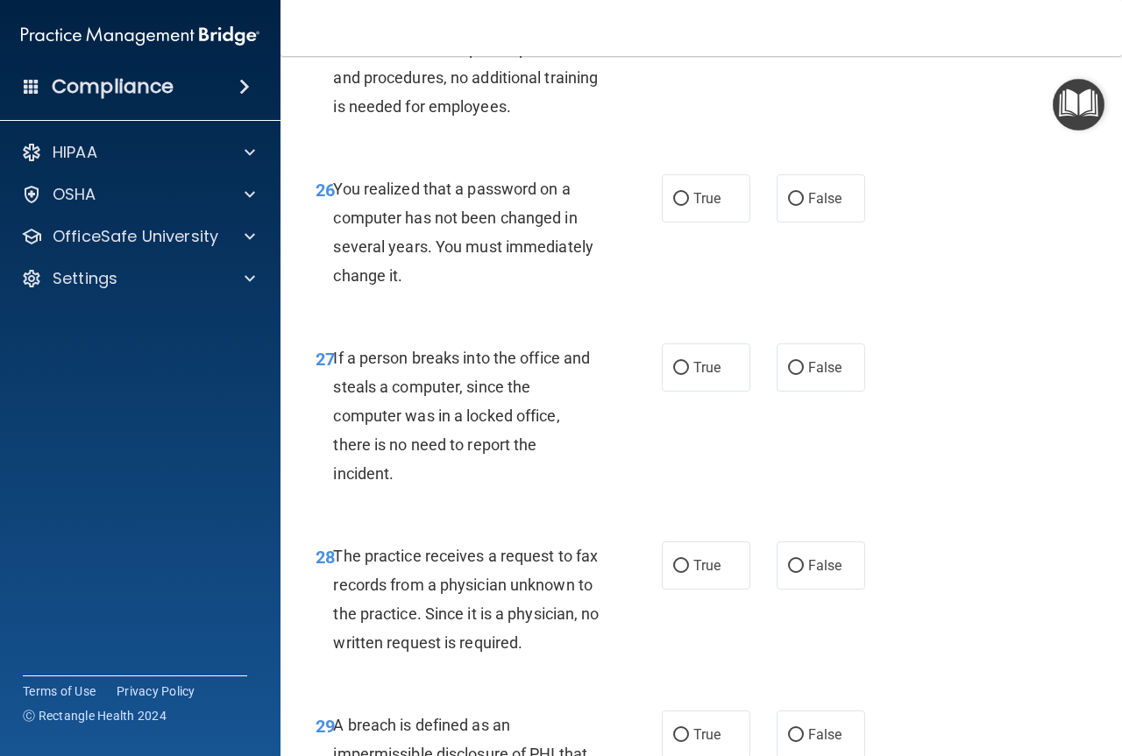
scroll to position [4469, 0]
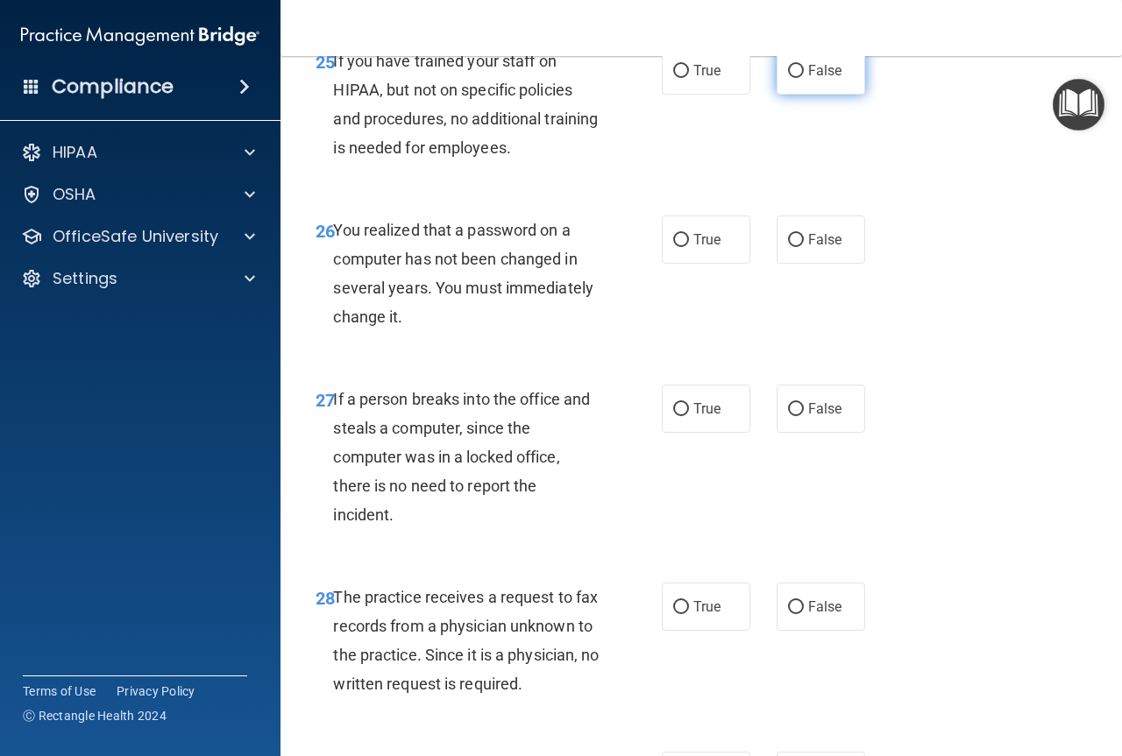
click at [785, 95] on label "False" at bounding box center [820, 70] width 89 height 48
click at [788, 78] on input "False" at bounding box center [796, 71] width 16 height 13
radio input "true"
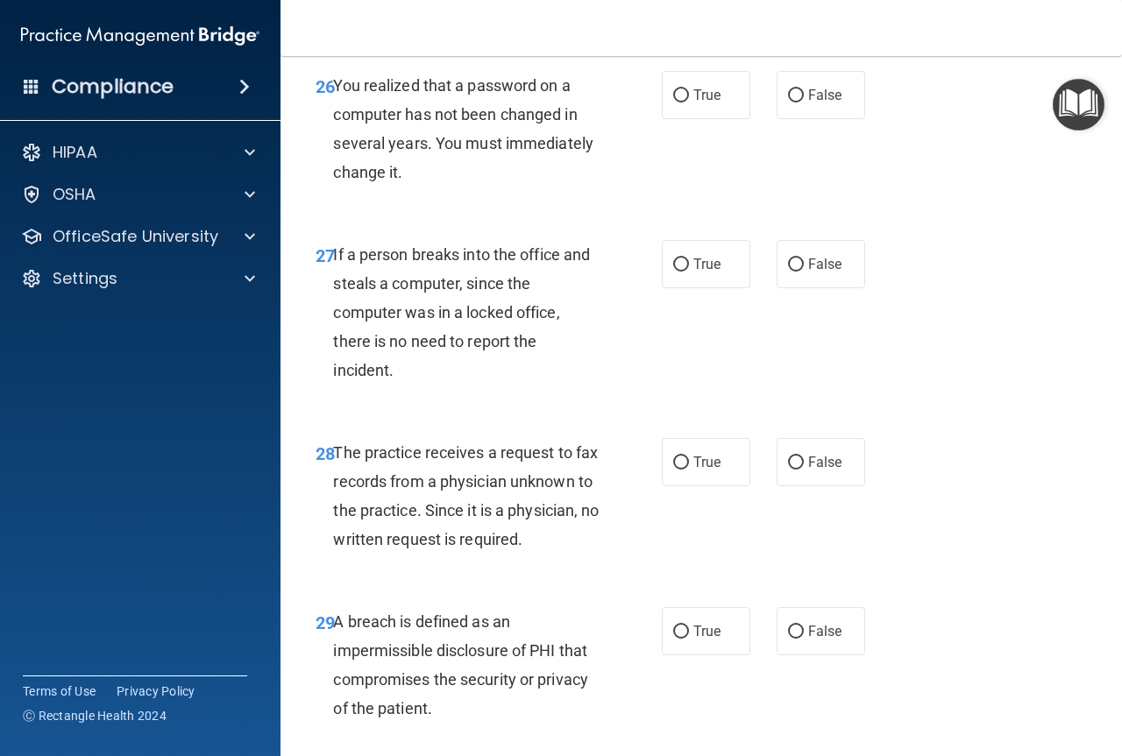
scroll to position [4645, 0]
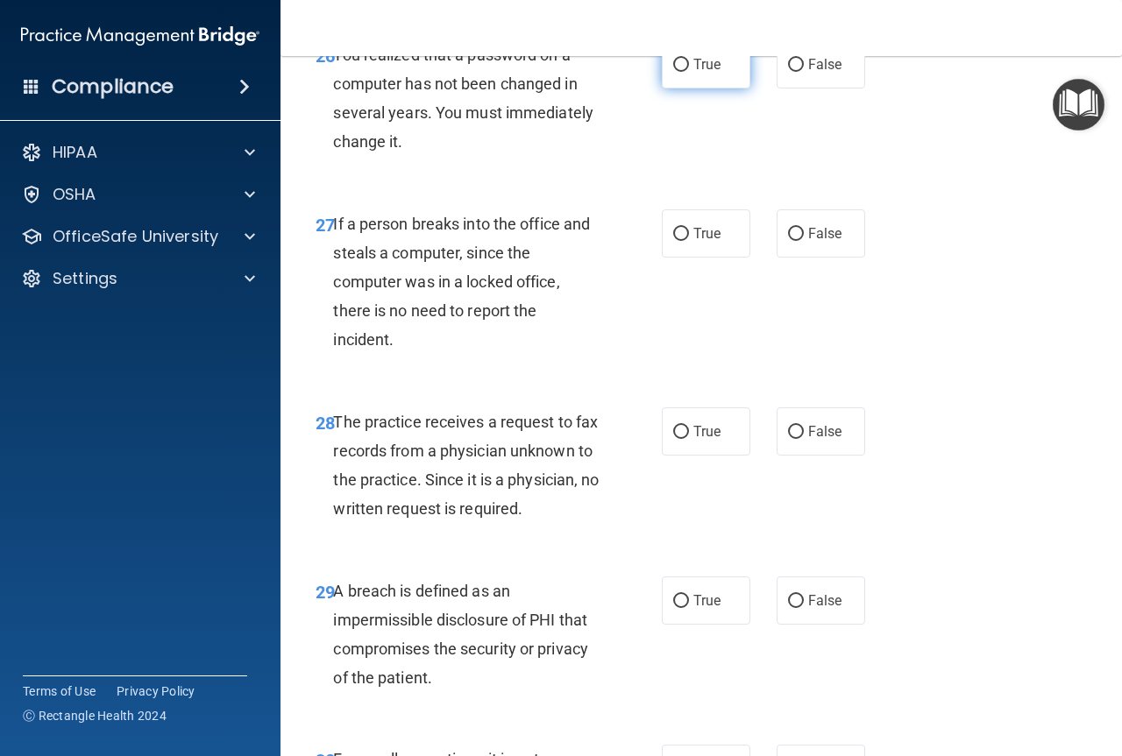
click at [674, 89] on label "True" at bounding box center [706, 64] width 89 height 48
click at [674, 72] on input "True" at bounding box center [681, 65] width 16 height 13
radio input "true"
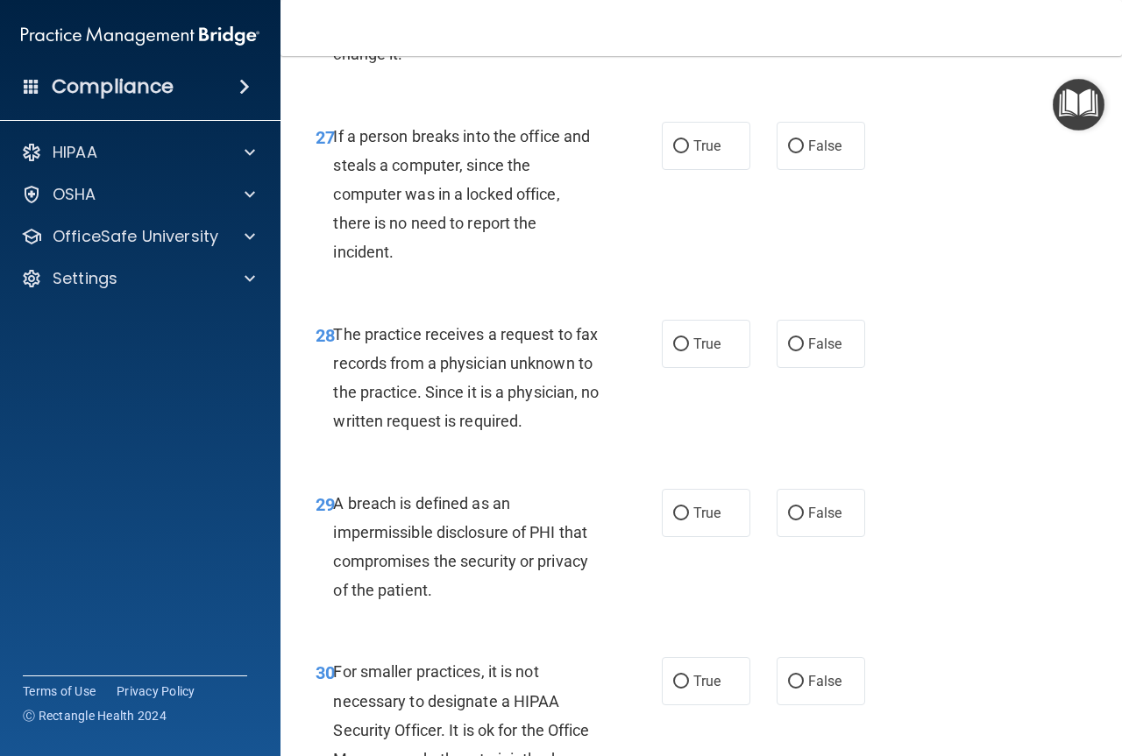
scroll to position [4820, 0]
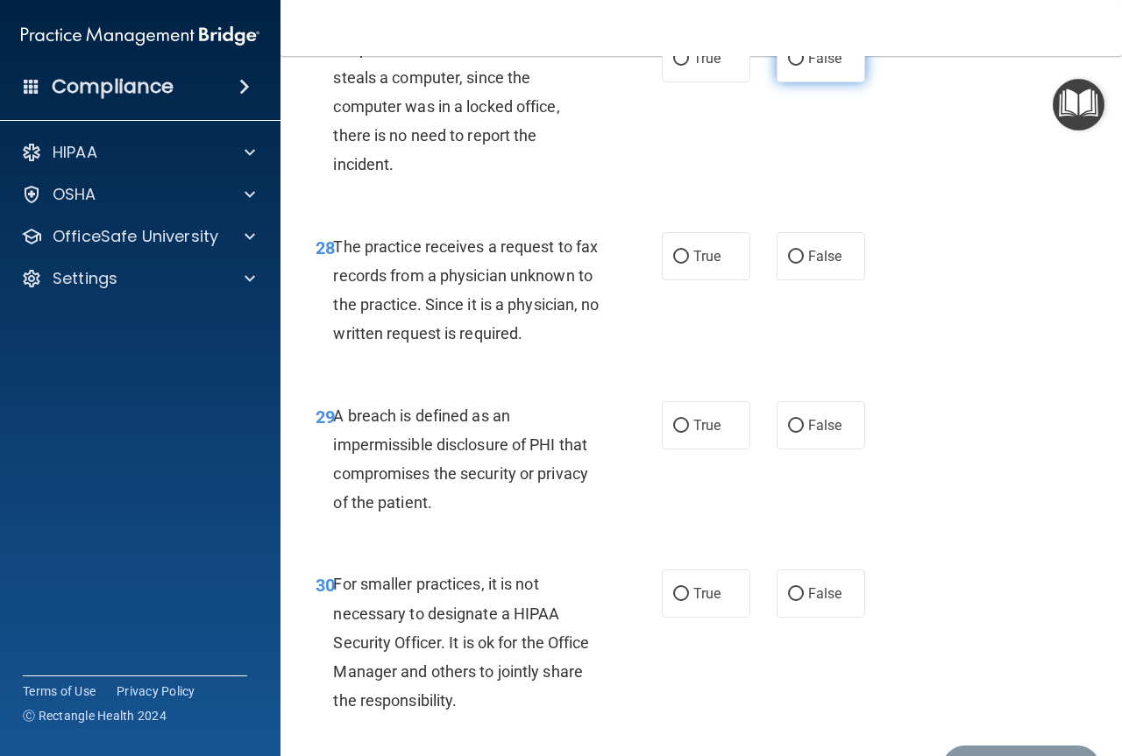
click at [788, 66] on input "False" at bounding box center [796, 59] width 16 height 13
radio input "true"
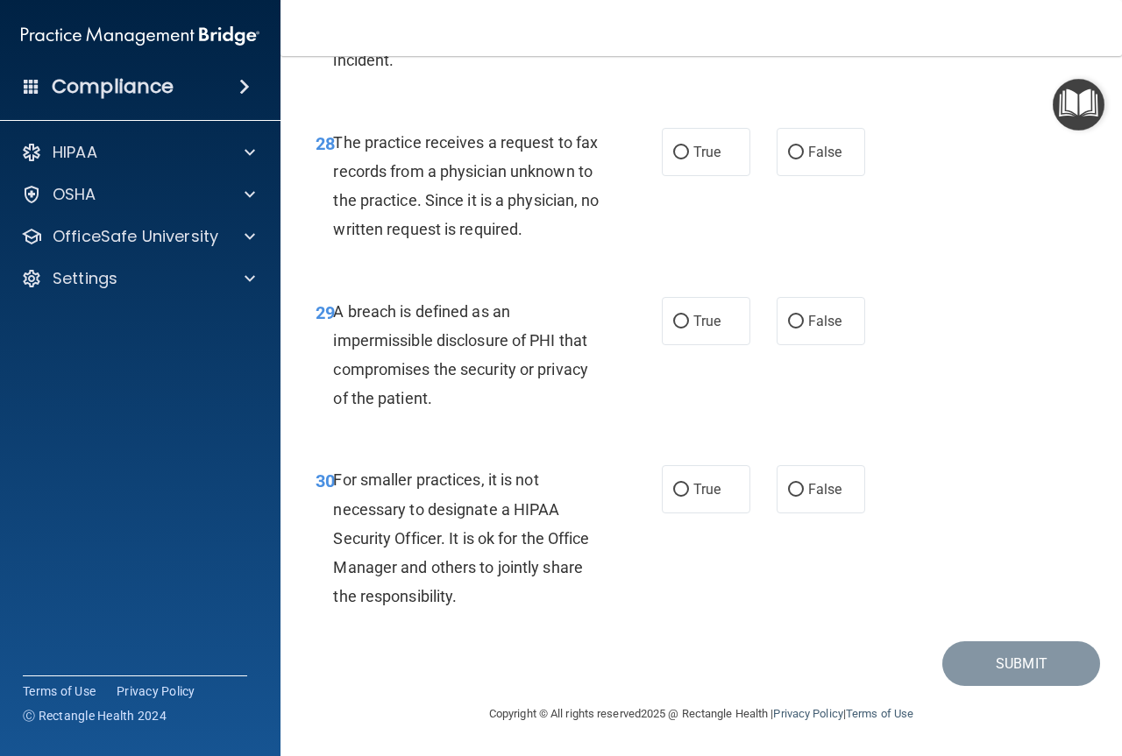
scroll to position [4995, 0]
click at [693, 145] on span "True" at bounding box center [706, 152] width 27 height 17
click at [689, 146] on input "True" at bounding box center [681, 152] width 16 height 13
radio input "true"
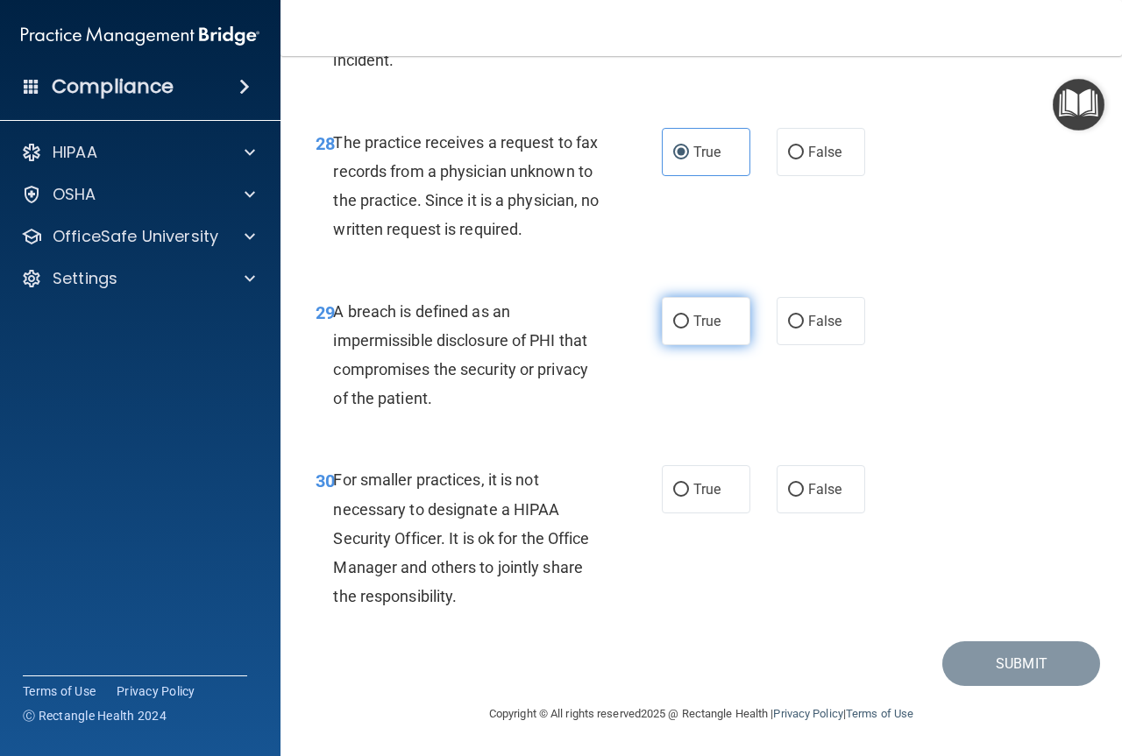
click at [674, 323] on input "True" at bounding box center [681, 321] width 16 height 13
radio input "true"
click at [797, 496] on label "False" at bounding box center [820, 489] width 89 height 48
click at [797, 496] on input "False" at bounding box center [796, 490] width 16 height 13
radio input "true"
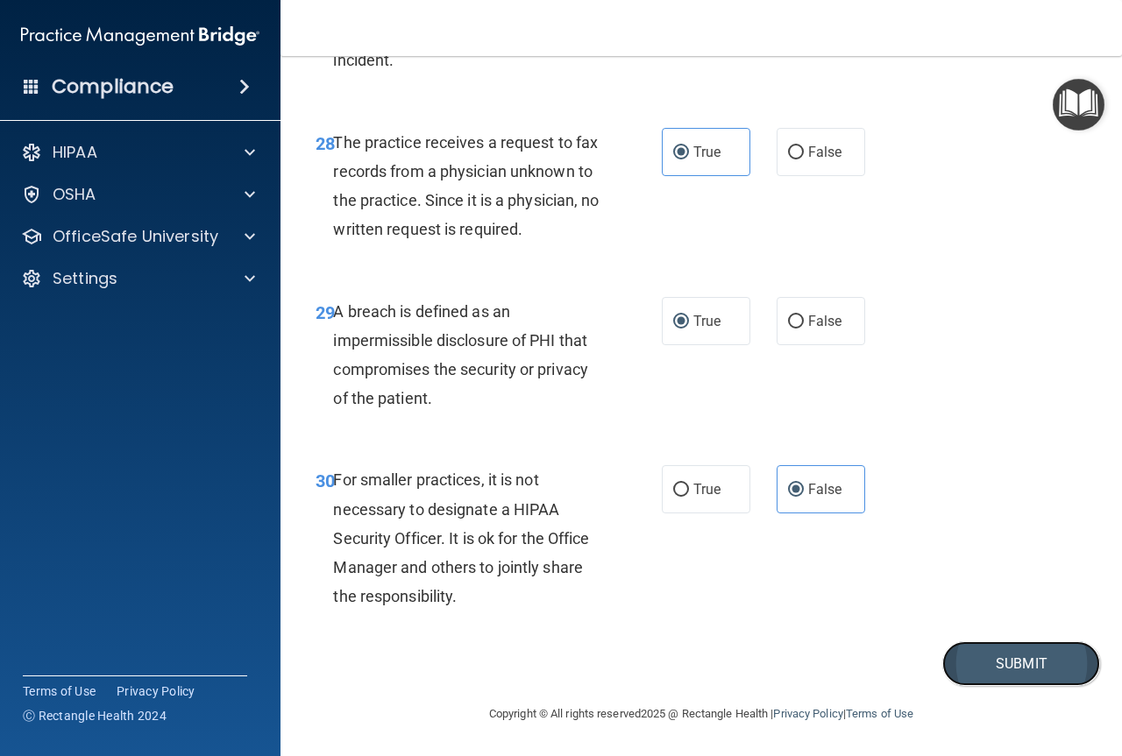
click at [978, 656] on button "Submit" at bounding box center [1021, 663] width 158 height 45
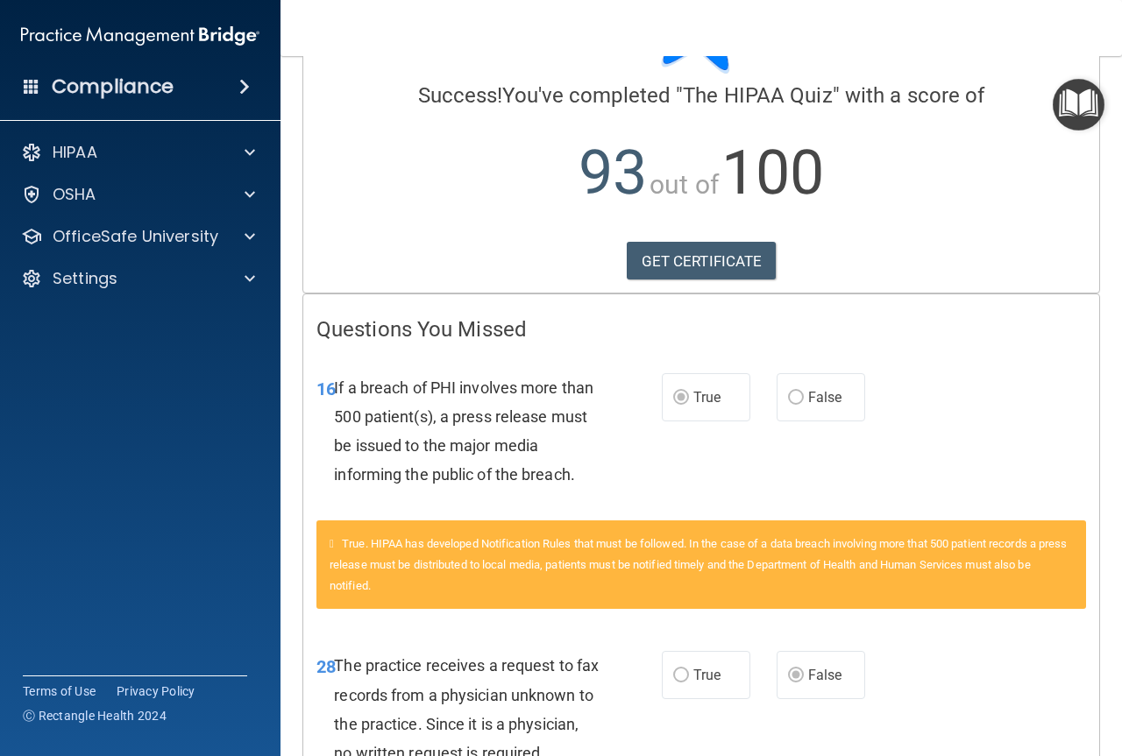
scroll to position [101, 0]
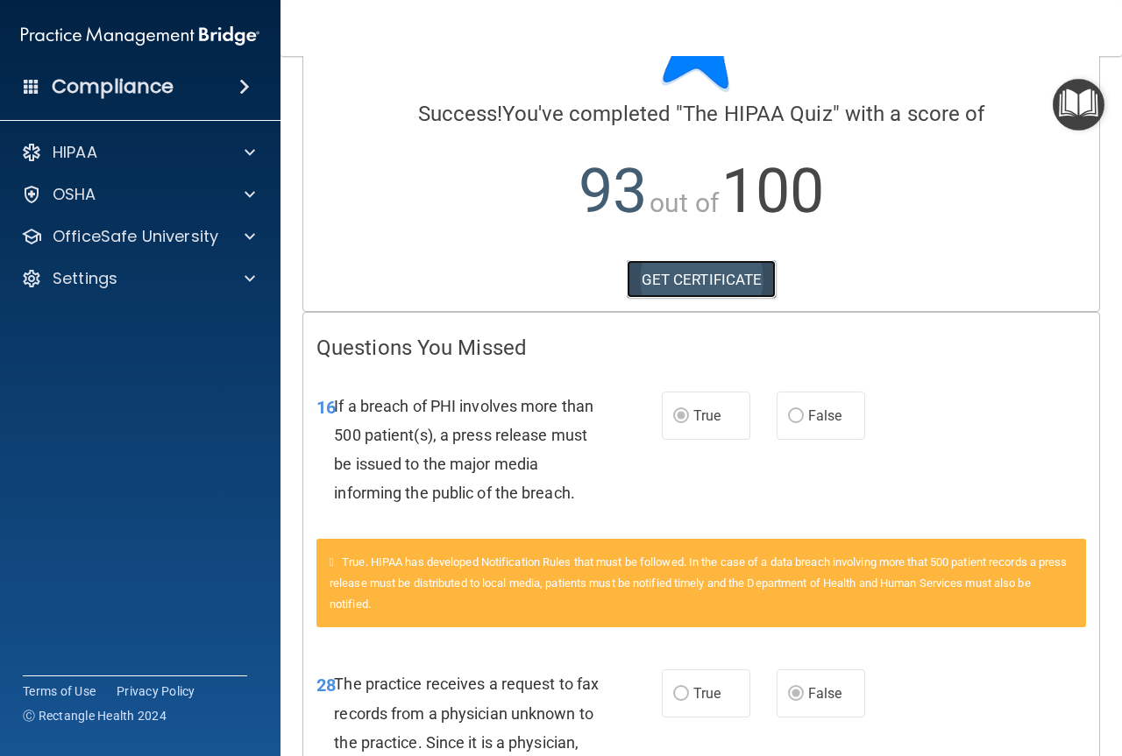
click at [678, 283] on link "GET CERTIFICATE" at bounding box center [702, 279] width 150 height 39
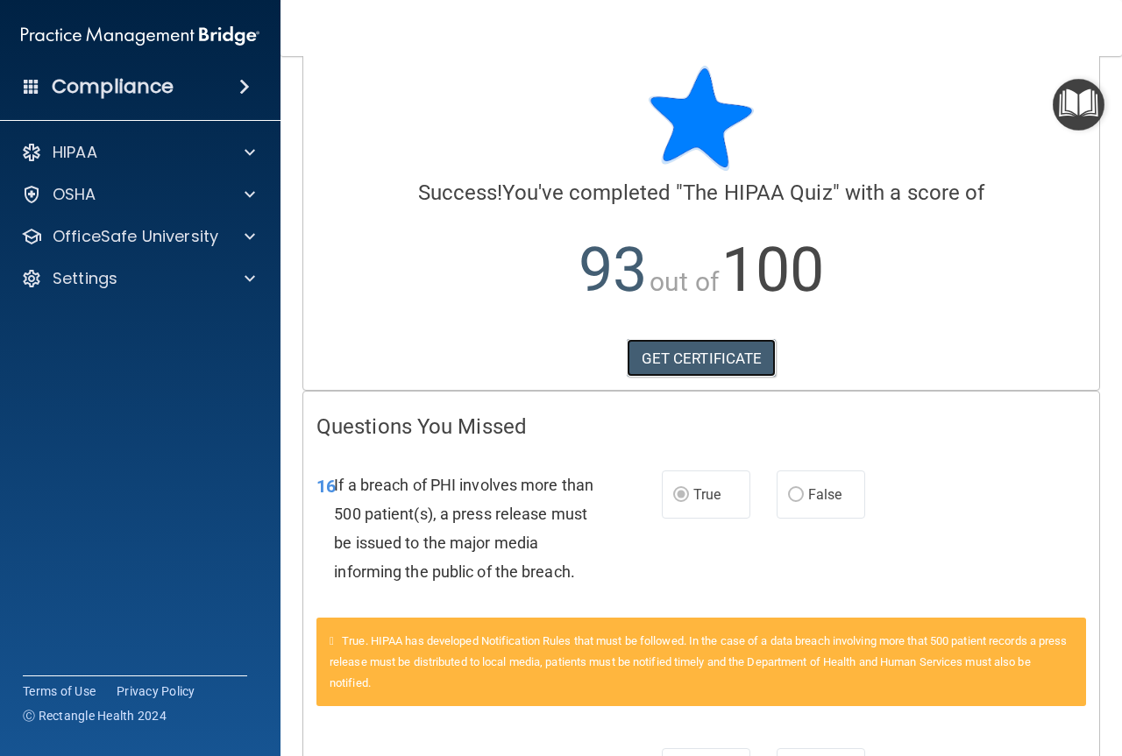
scroll to position [0, 0]
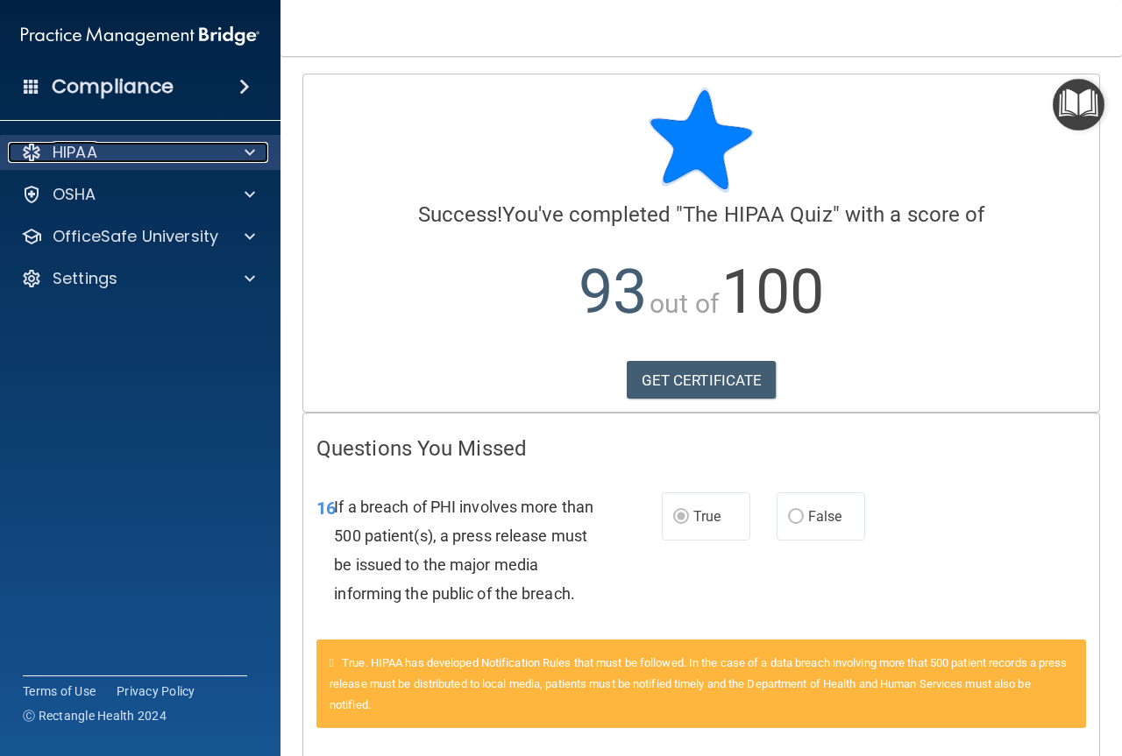
click at [109, 152] on div "HIPAA" at bounding box center [116, 152] width 217 height 21
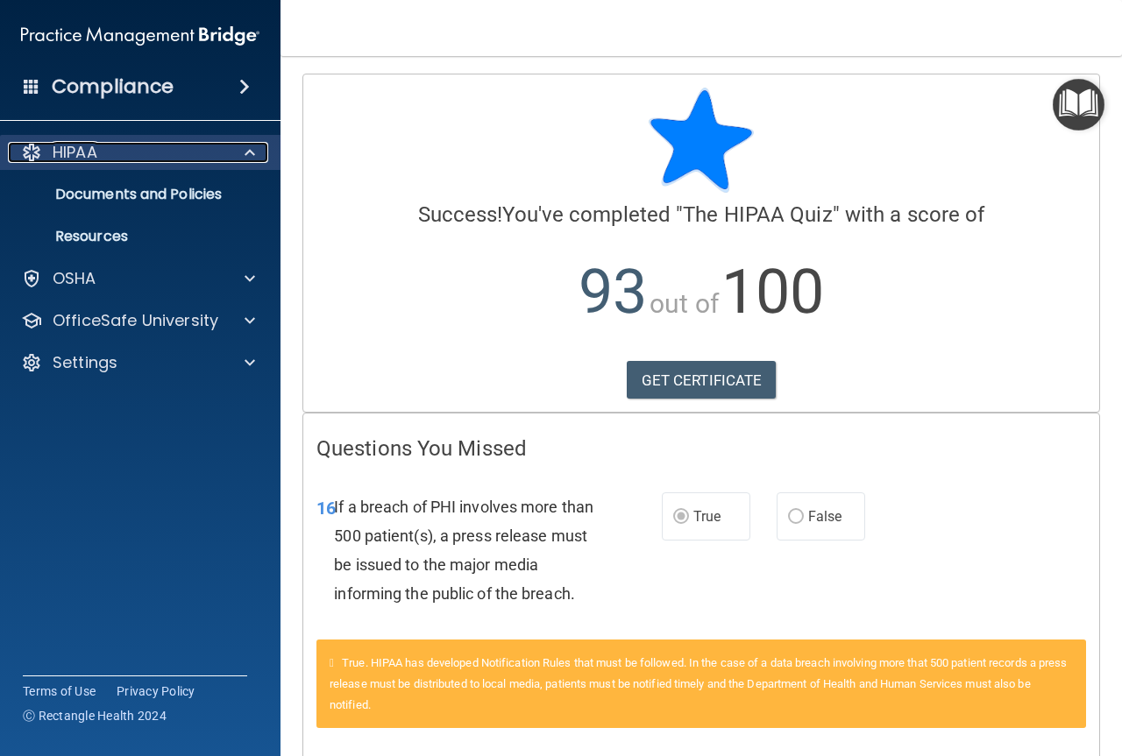
click at [109, 152] on div "HIPAA" at bounding box center [116, 152] width 217 height 21
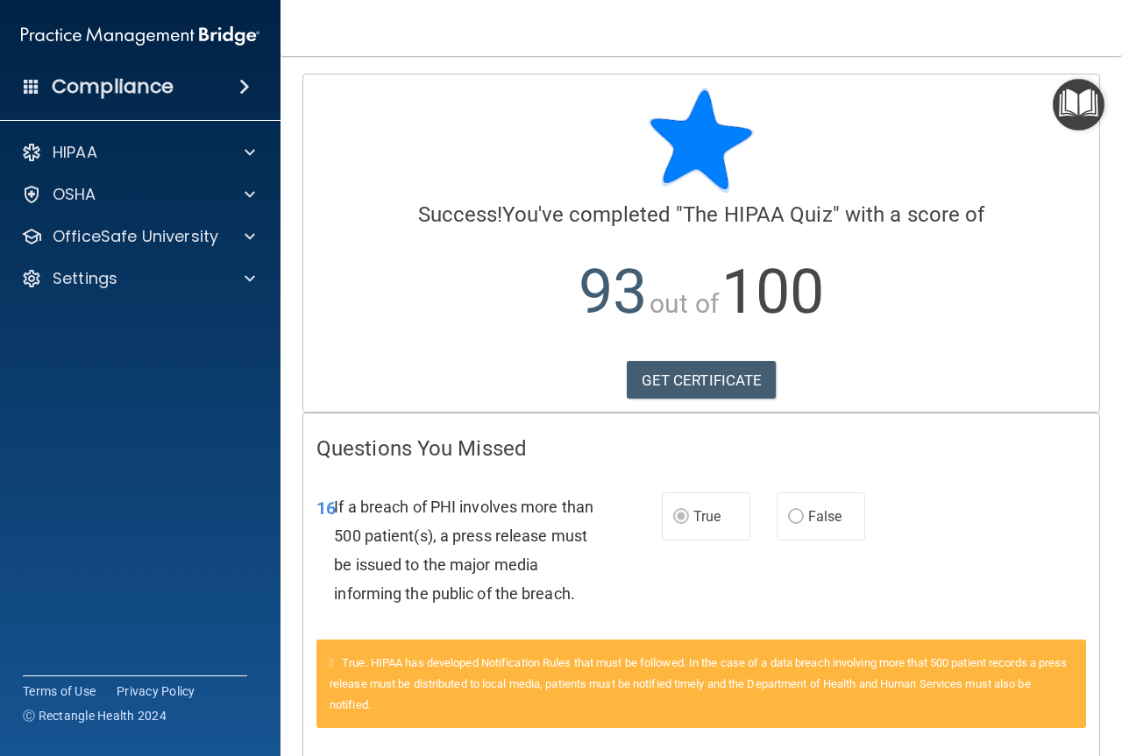
click at [1060, 109] on img "Open Resource Center" at bounding box center [1078, 105] width 52 height 52
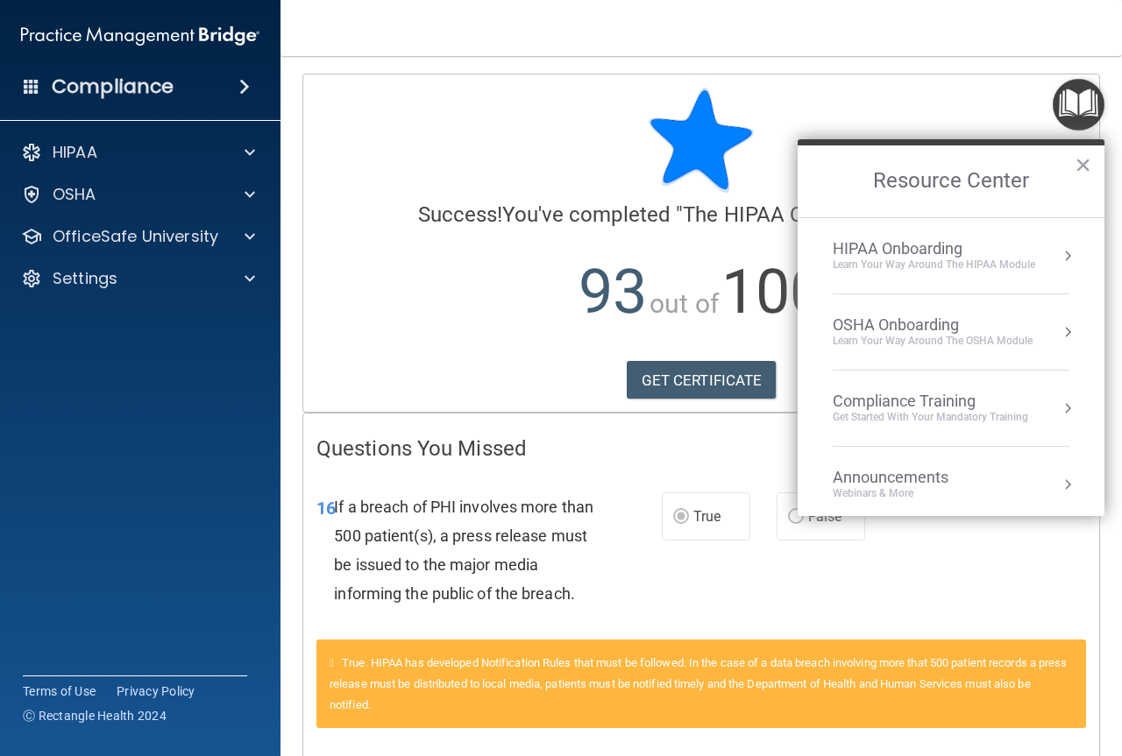
click at [1059, 266] on ol "HIPAA Onboarding Learn Your Way around the HIPAA module OSHA Onboarding Learn y…" at bounding box center [950, 366] width 307 height 299
click at [974, 251] on div "HIPAA Onboarding" at bounding box center [934, 248] width 202 height 19
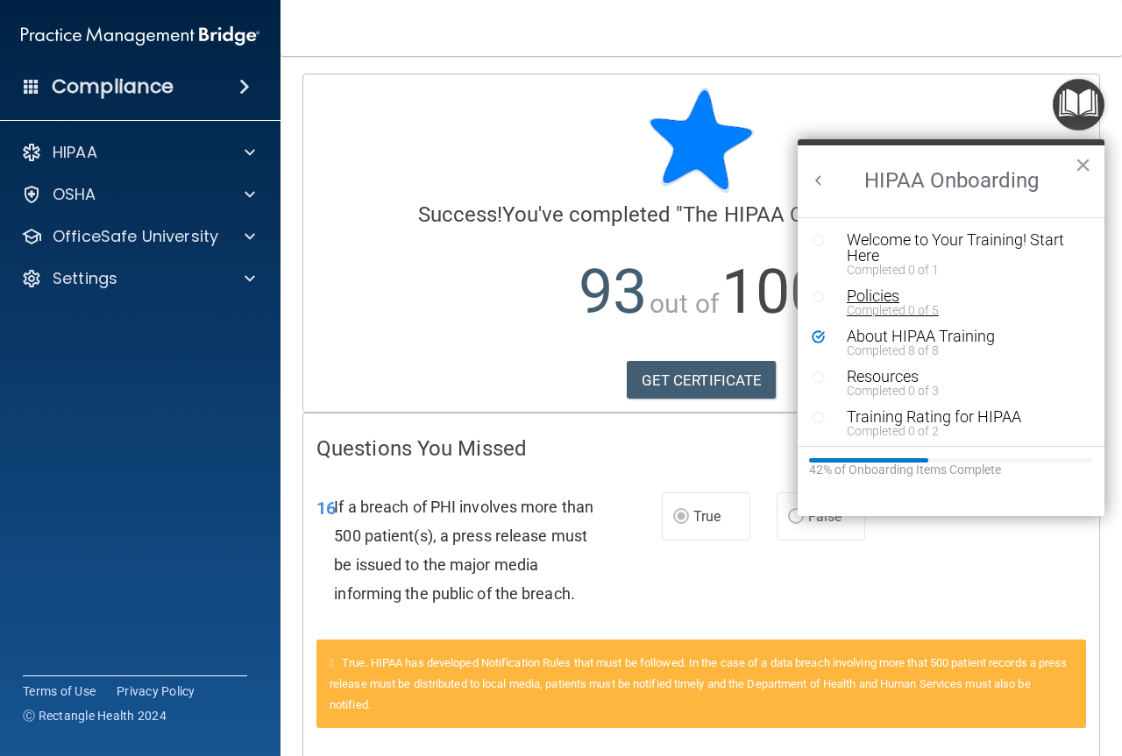
scroll to position [4, 0]
click at [960, 244] on div "Welcome to Your Training! Start Here" at bounding box center [958, 245] width 222 height 32
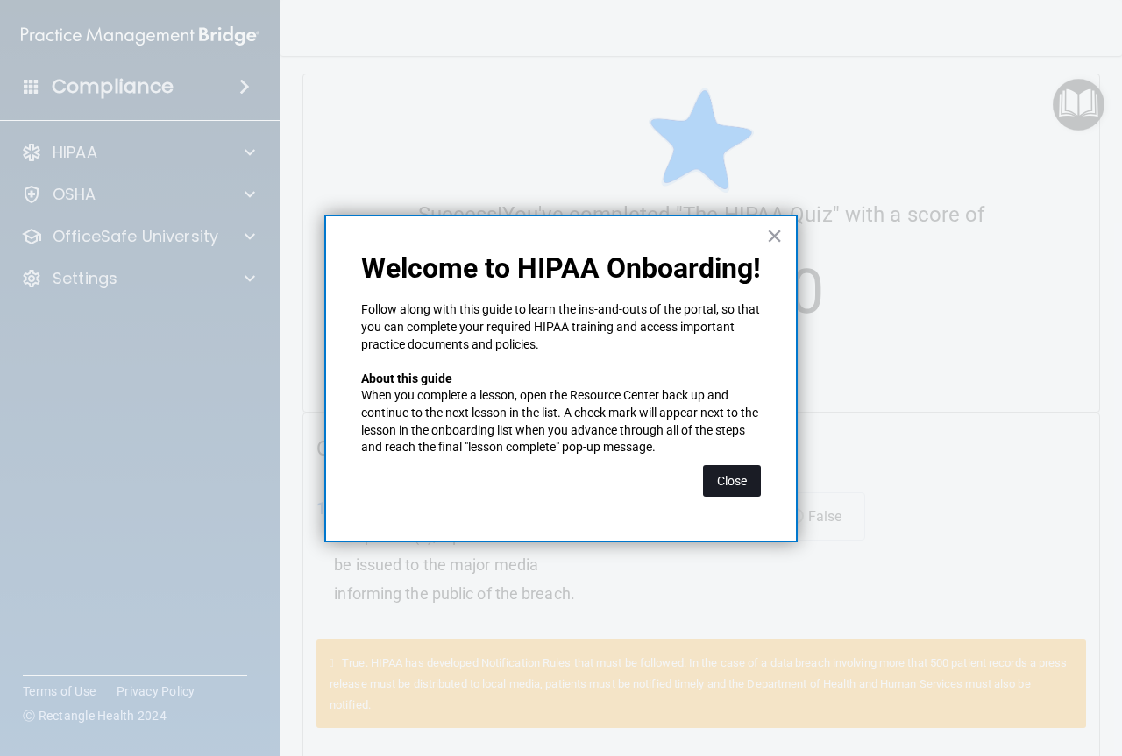
click at [734, 478] on button "Close" at bounding box center [732, 481] width 58 height 32
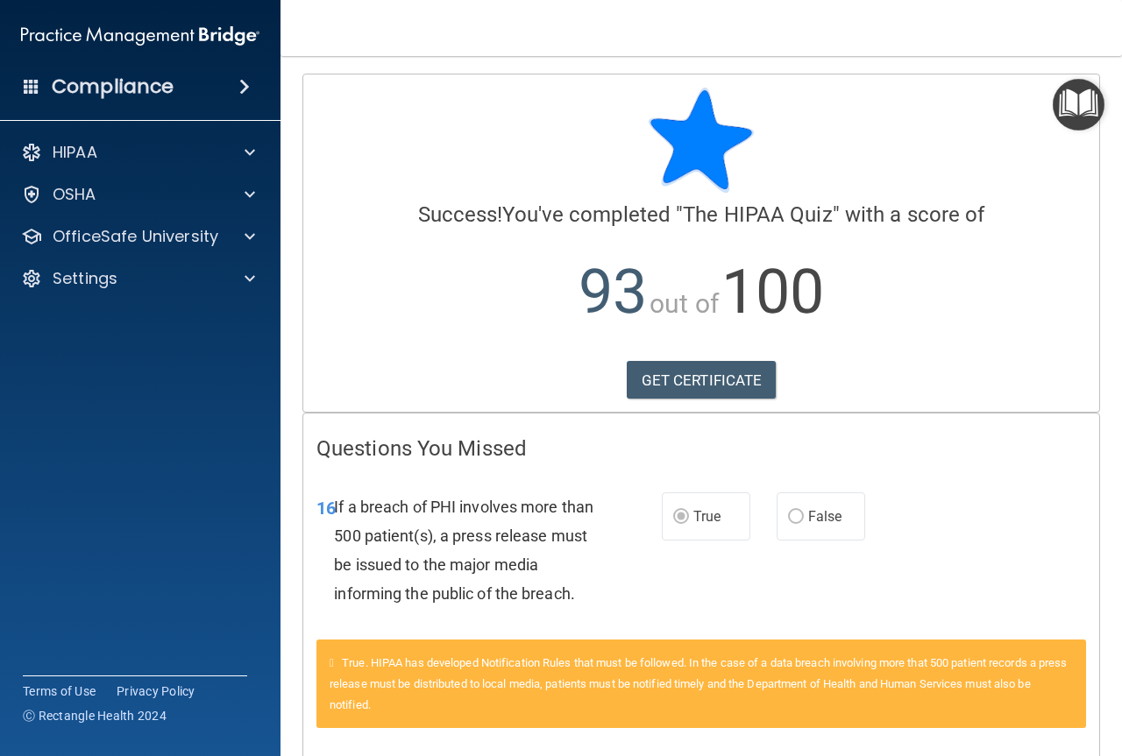
drag, startPoint x: 734, startPoint y: 478, endPoint x: 476, endPoint y: 121, distance: 440.5
click at [476, 121] on div at bounding box center [700, 140] width 769 height 105
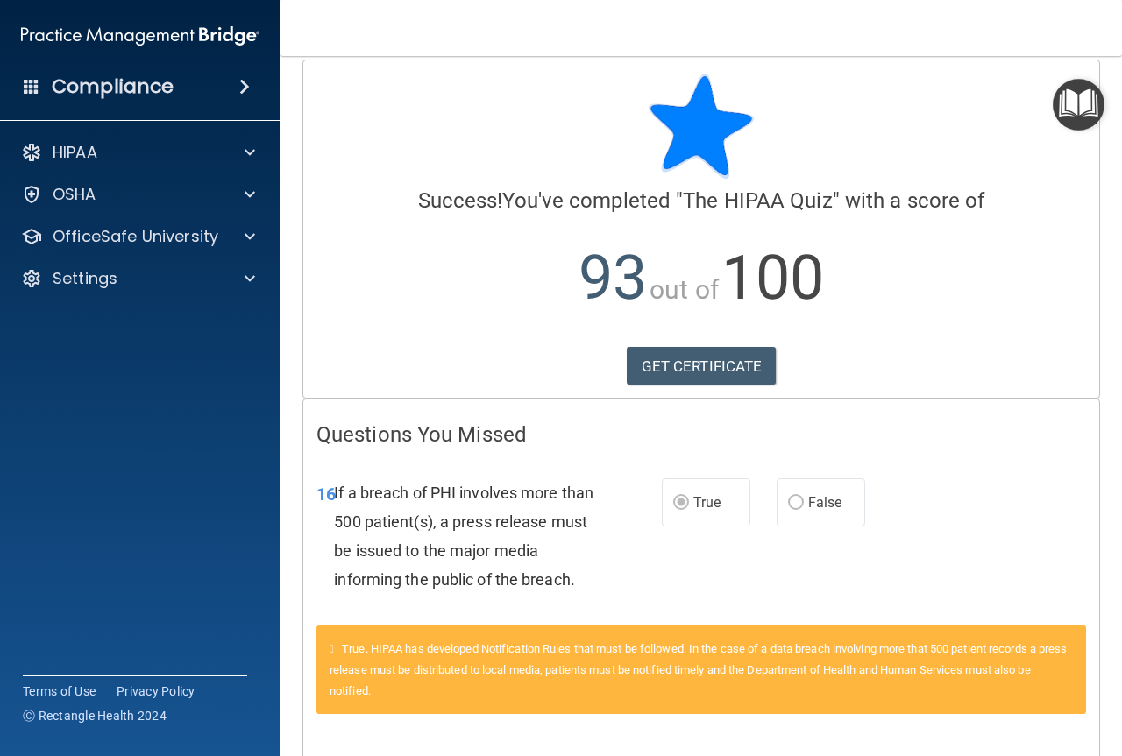
scroll to position [13, 0]
click at [1066, 90] on img "Open Resource Center" at bounding box center [1078, 105] width 52 height 52
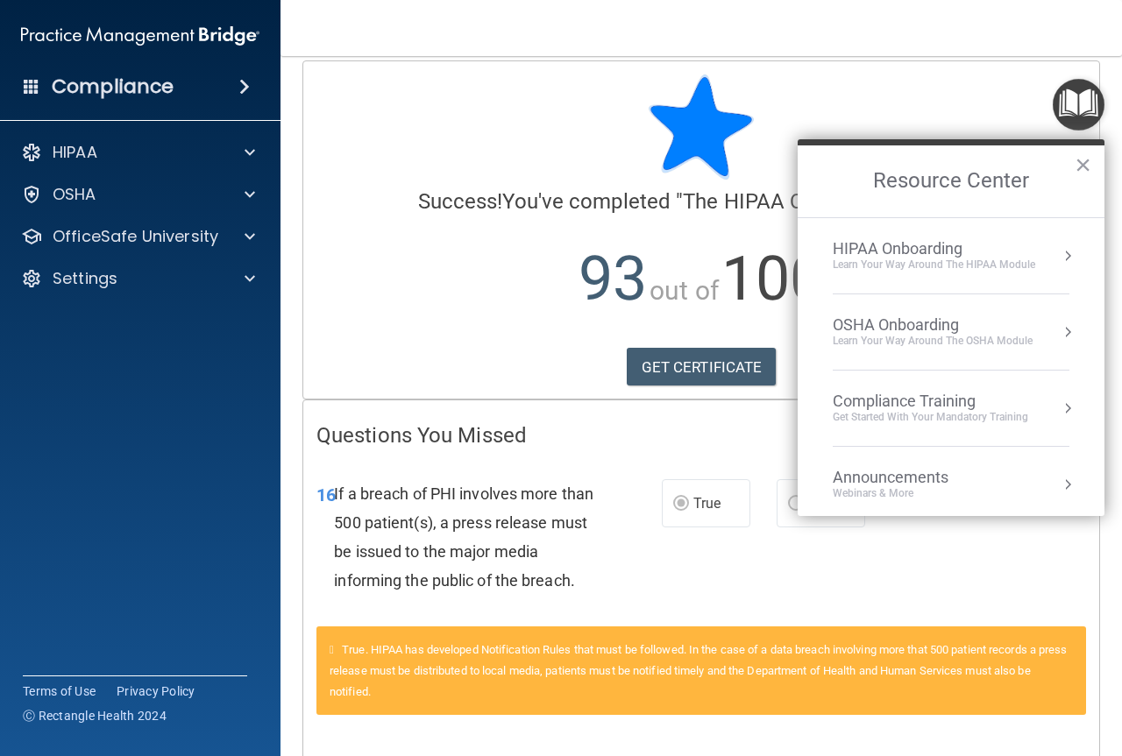
click at [1059, 255] on button "Resource Center" at bounding box center [1068, 256] width 18 height 18
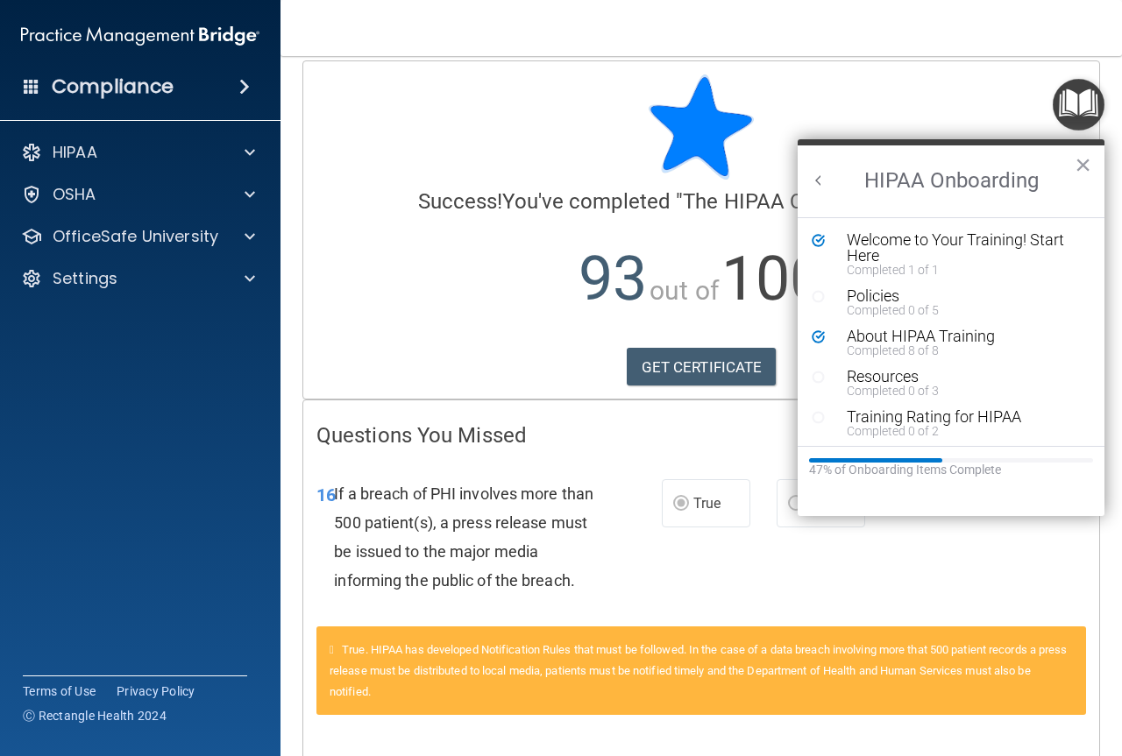
scroll to position [0, 0]
click at [1053, 292] on div "Policies" at bounding box center [958, 296] width 222 height 16
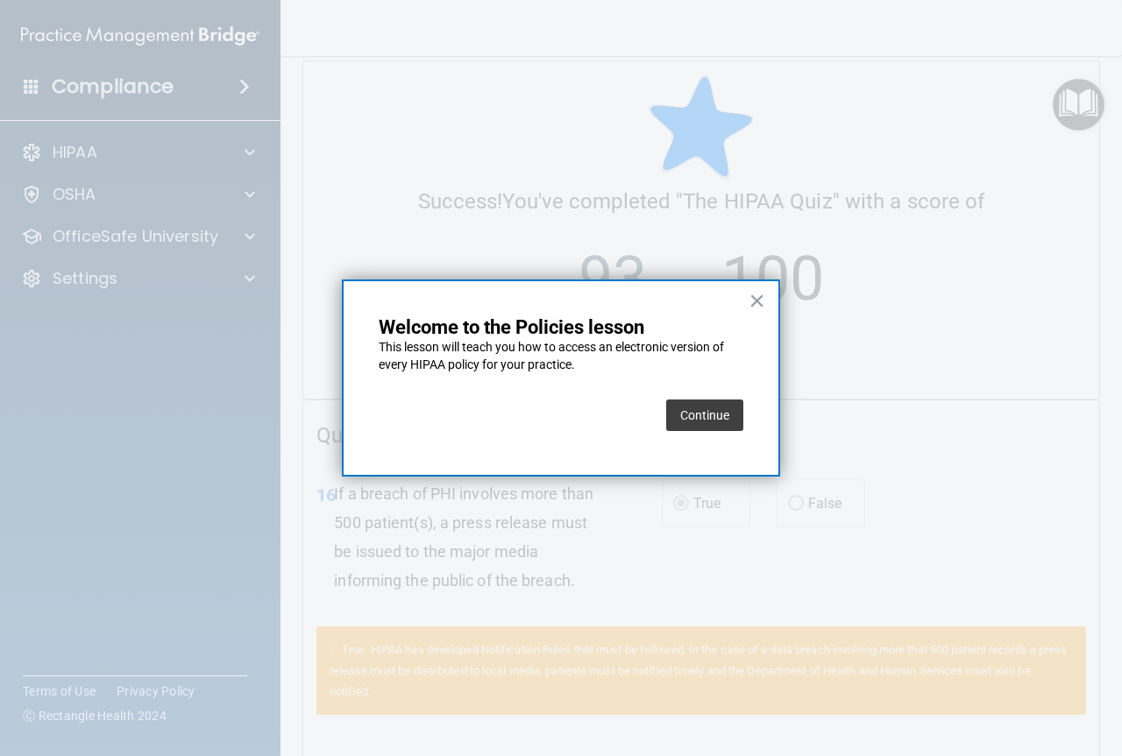
click at [709, 417] on button "Continue" at bounding box center [704, 416] width 77 height 32
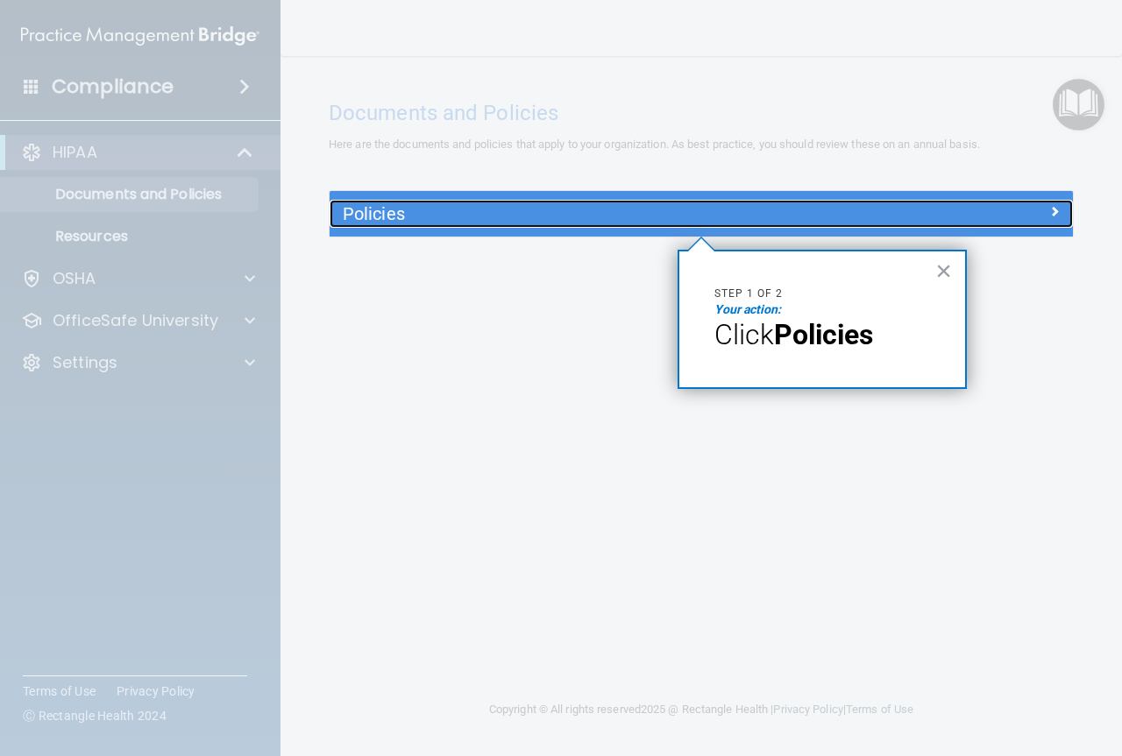
click at [983, 218] on div at bounding box center [980, 210] width 186 height 21
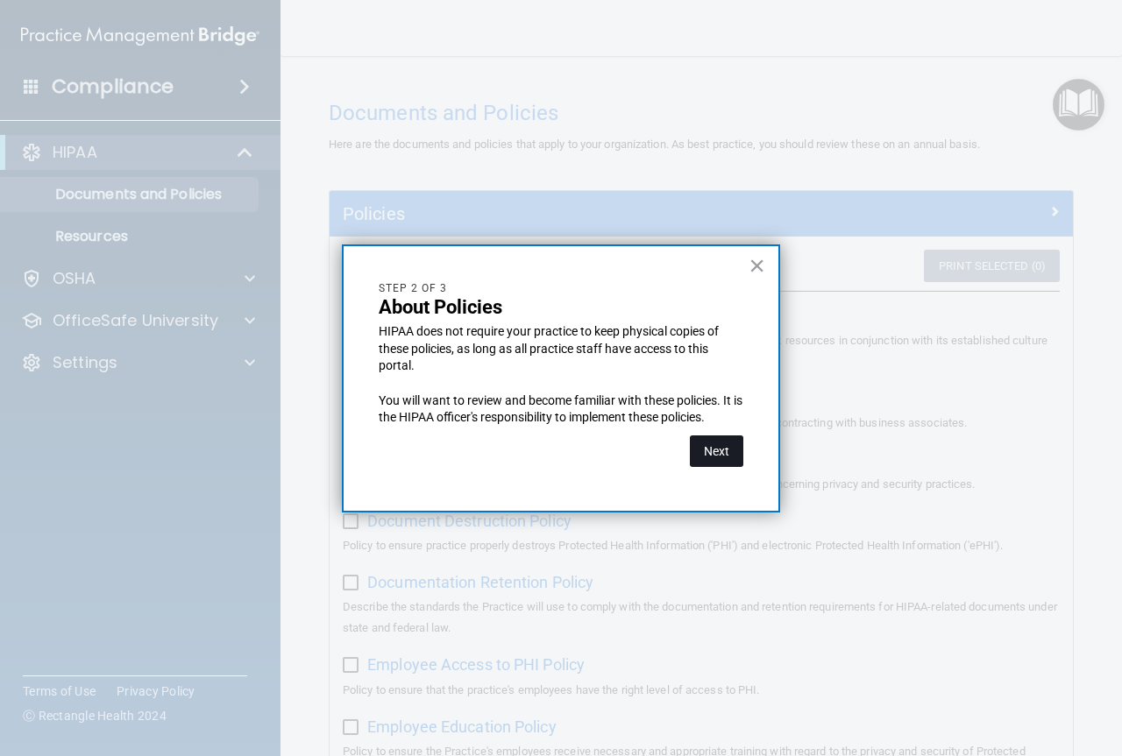
click at [706, 450] on button "Next" at bounding box center [716, 452] width 53 height 32
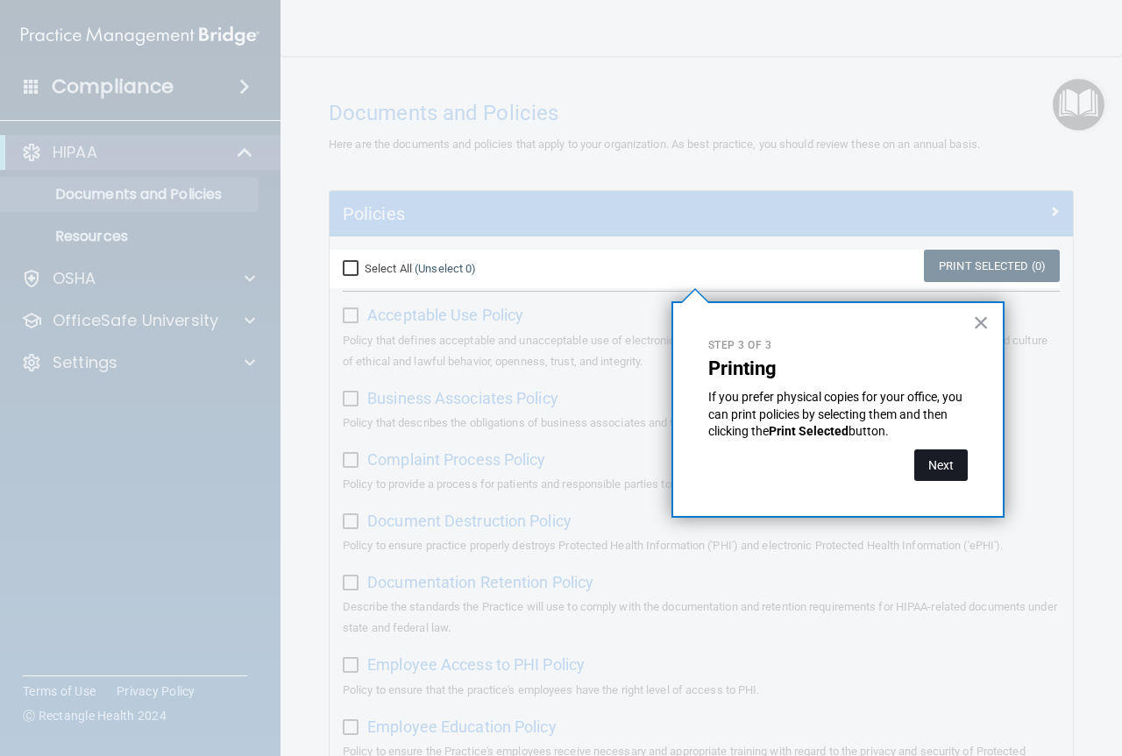
click at [925, 460] on button "Next" at bounding box center [940, 466] width 53 height 32
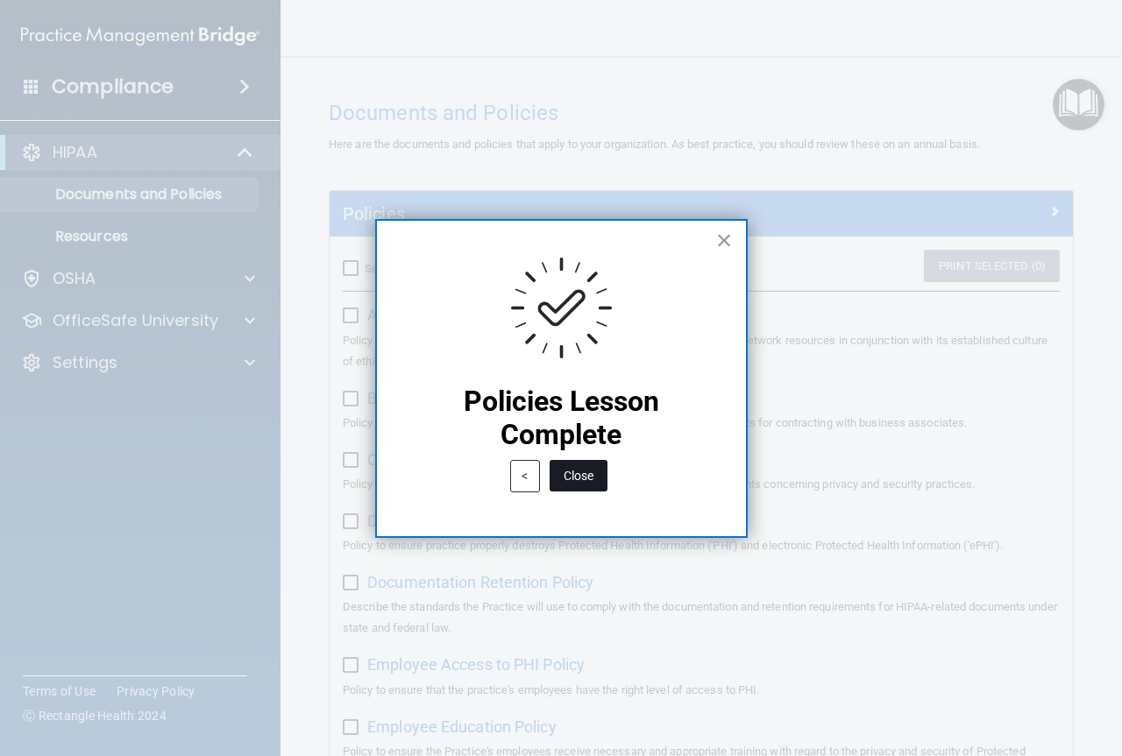
click at [585, 471] on button "Close" at bounding box center [578, 476] width 58 height 32
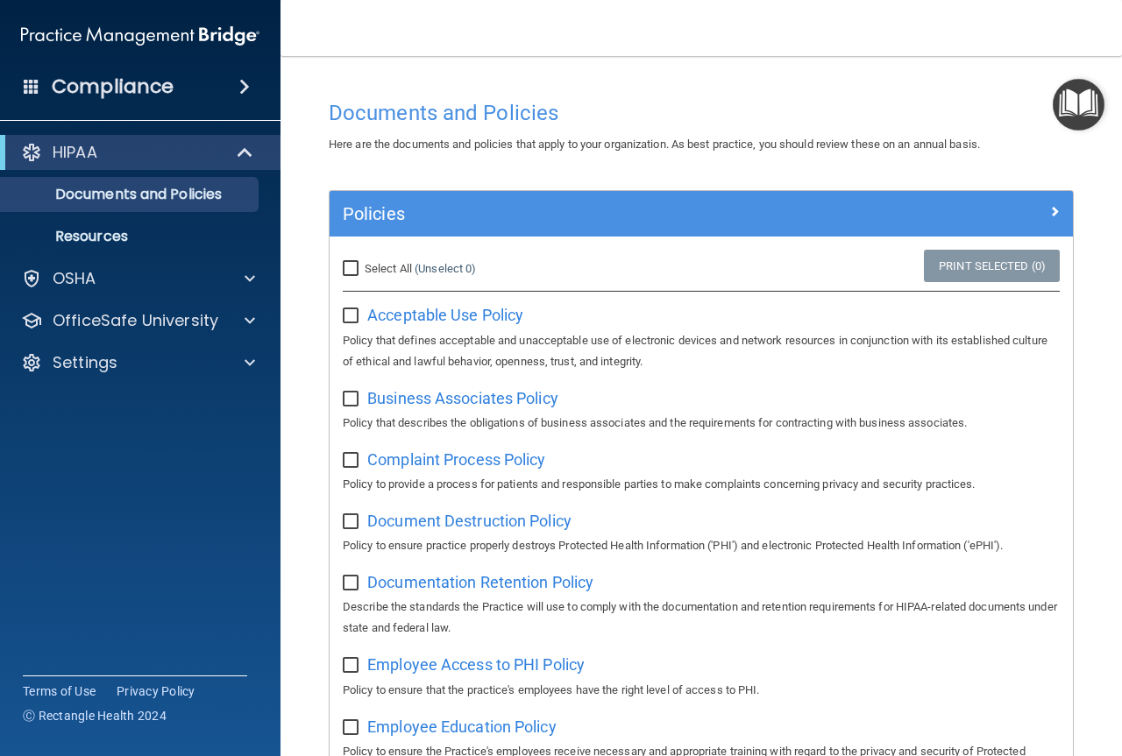
click at [1075, 93] on img "Open Resource Center" at bounding box center [1078, 105] width 52 height 52
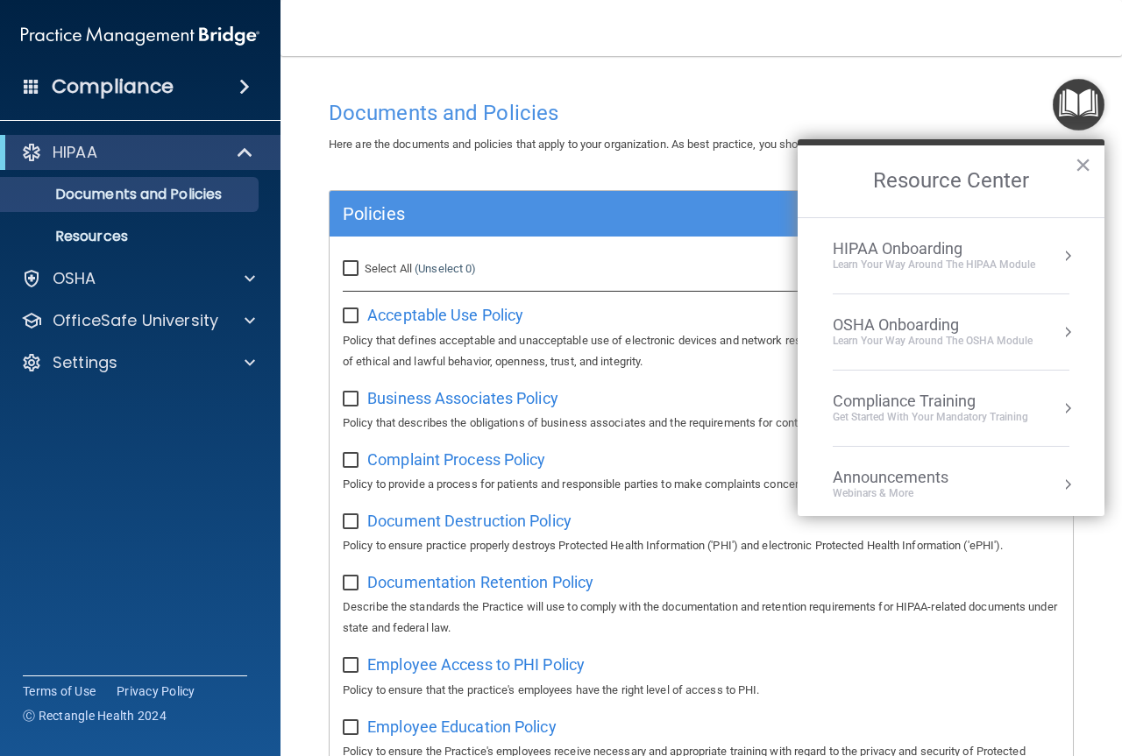
click at [1059, 252] on button "Resource Center" at bounding box center [1068, 256] width 18 height 18
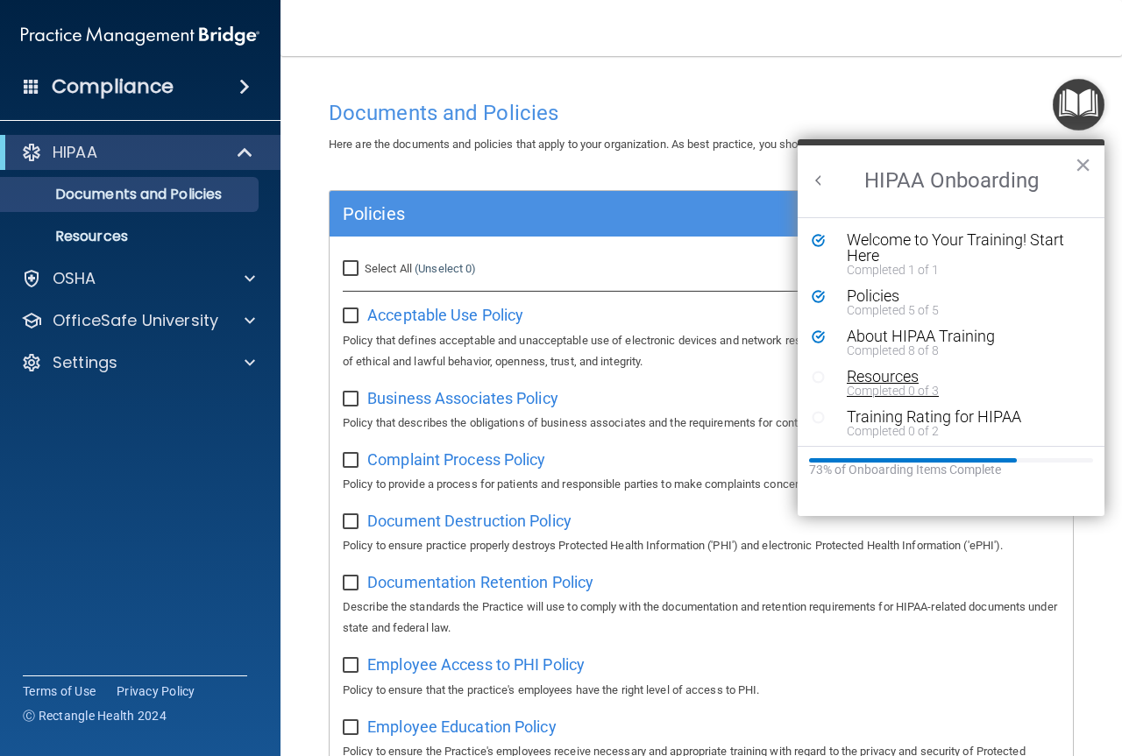
click at [907, 381] on div "Resources" at bounding box center [958, 377] width 222 height 16
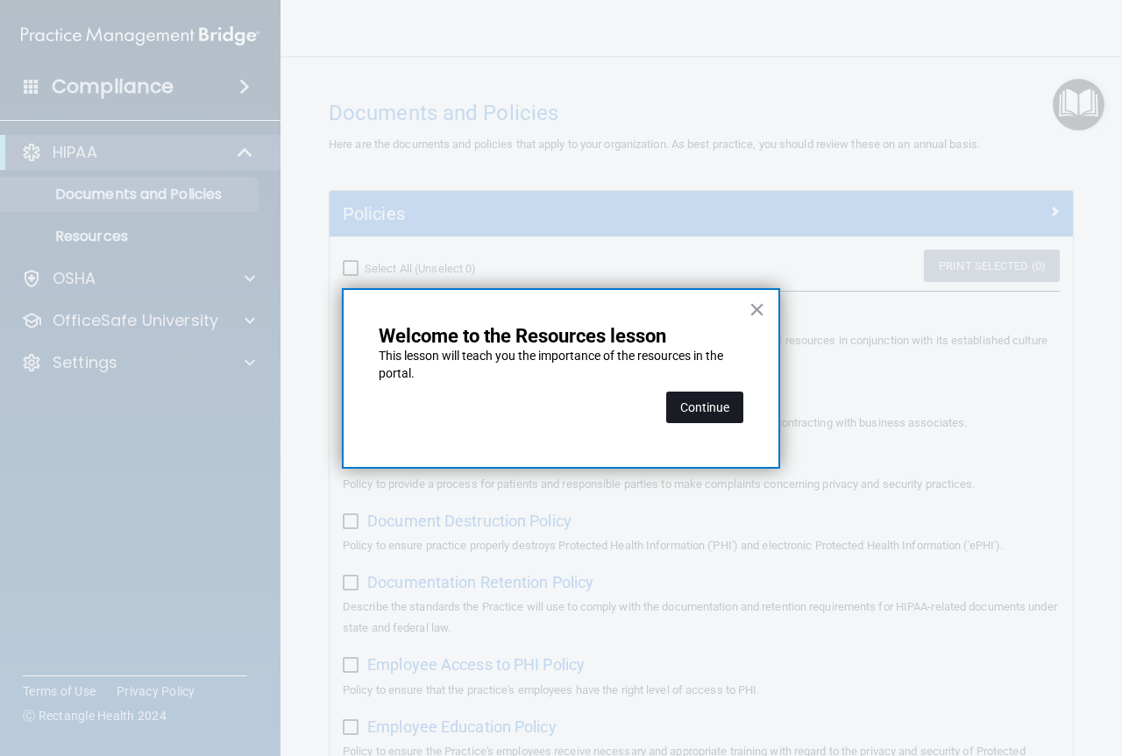
click at [733, 404] on button "Continue" at bounding box center [704, 408] width 77 height 32
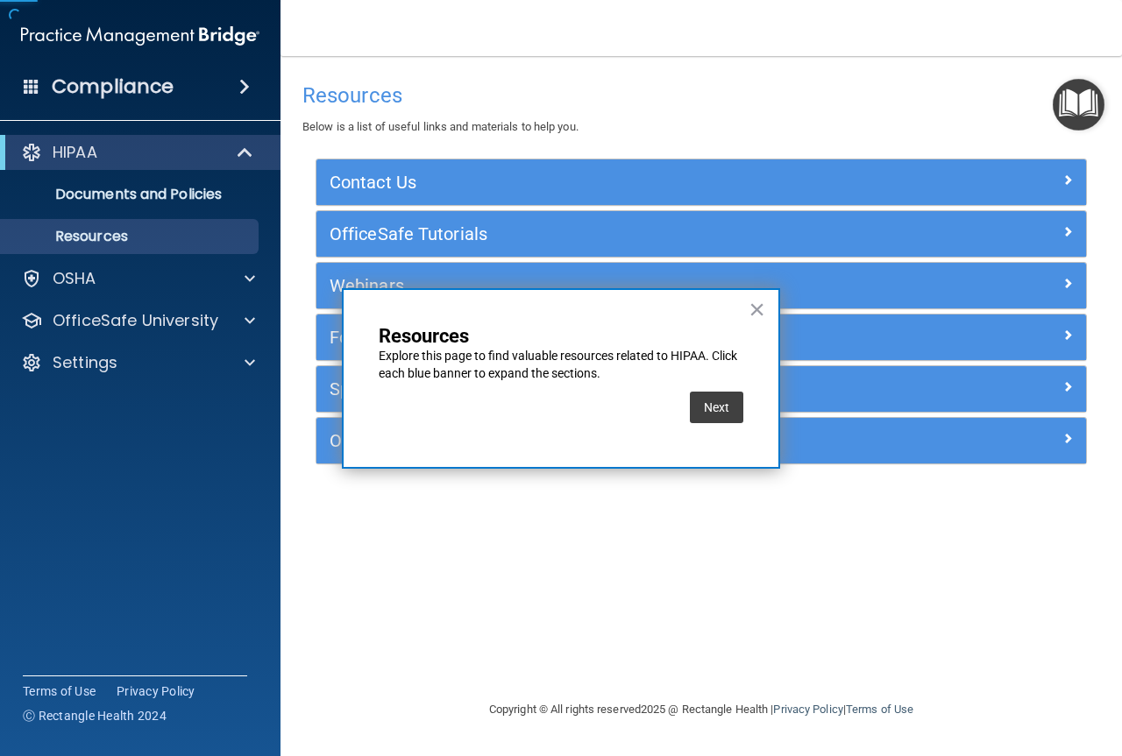
click at [733, 404] on button "Next" at bounding box center [716, 408] width 53 height 32
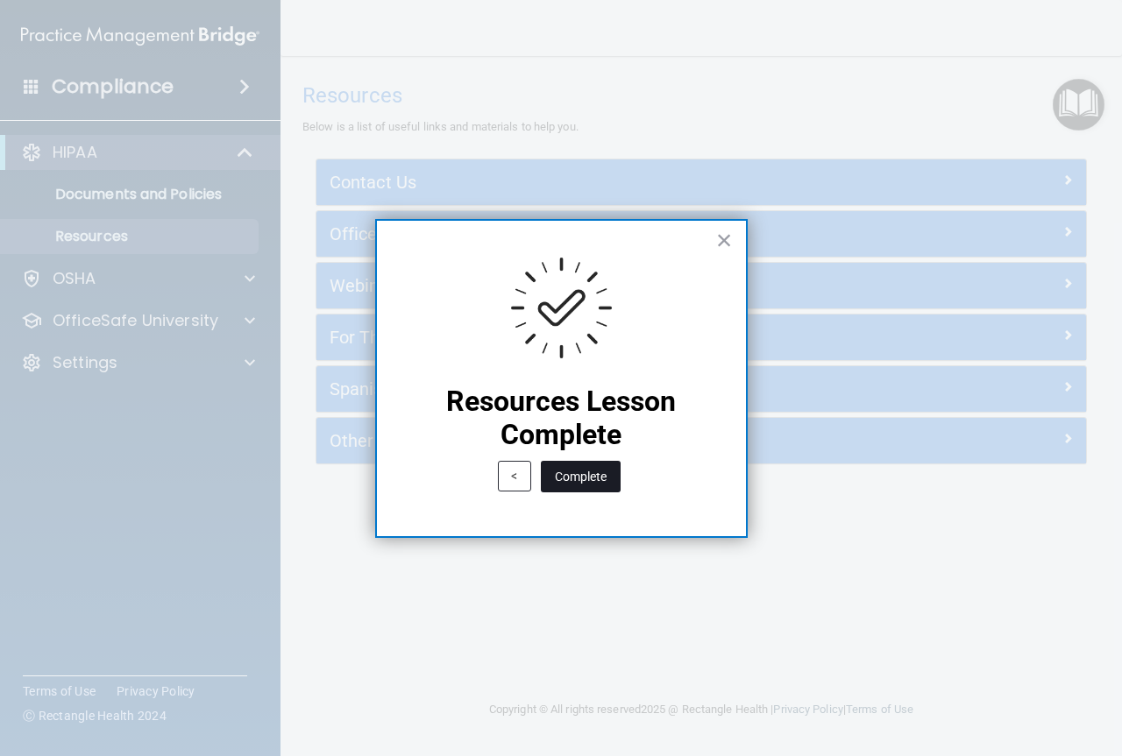
click at [593, 470] on button "Complete" at bounding box center [581, 477] width 80 height 32
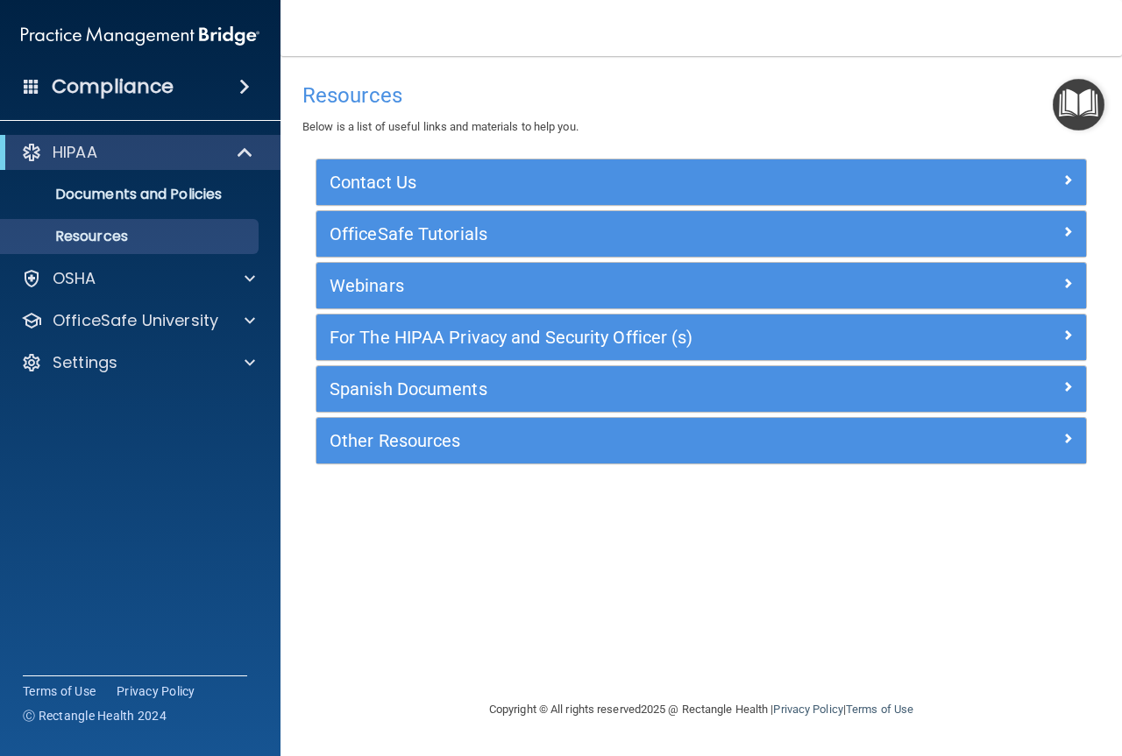
click at [1086, 108] on img "Open Resource Center" at bounding box center [1078, 105] width 52 height 52
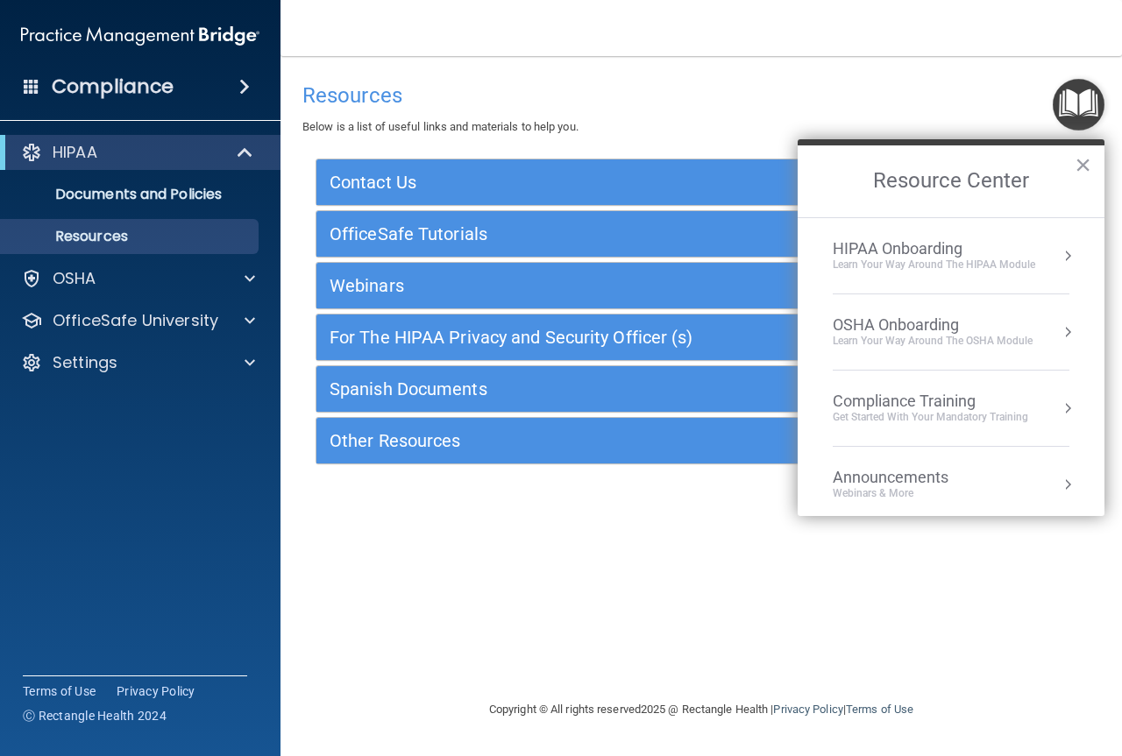
click at [1059, 256] on button "Resource Center" at bounding box center [1068, 256] width 18 height 18
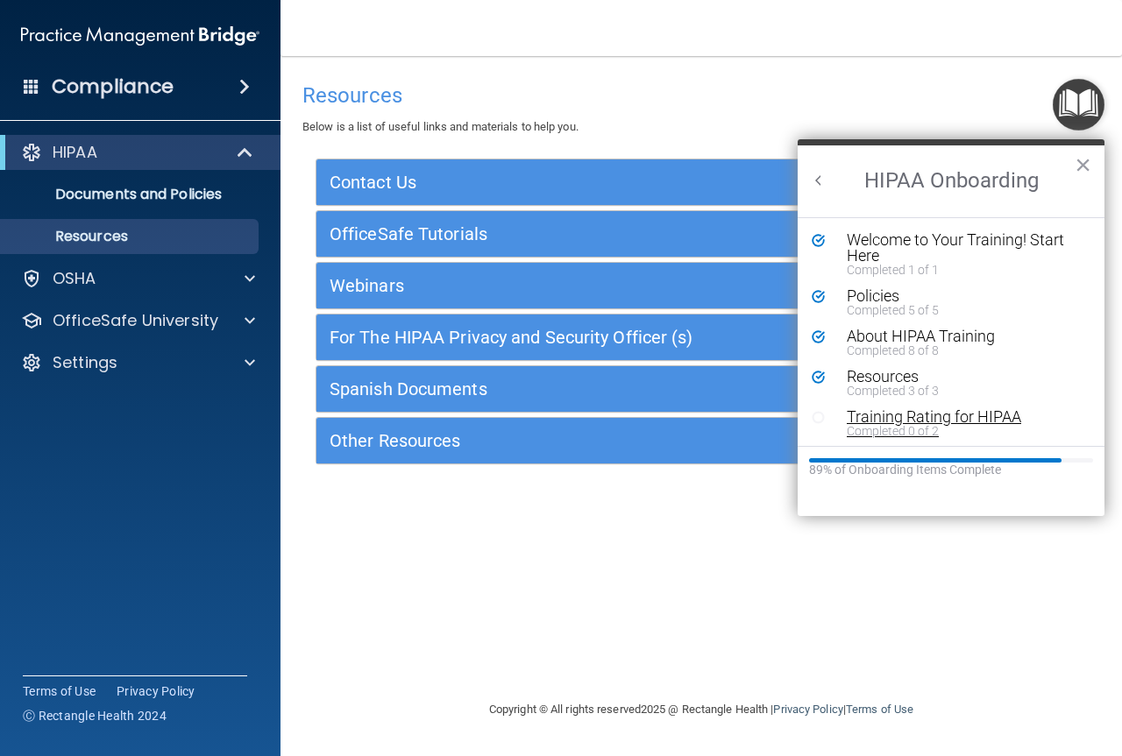
click at [900, 415] on div "Training Rating for HIPAA" at bounding box center [958, 417] width 222 height 16
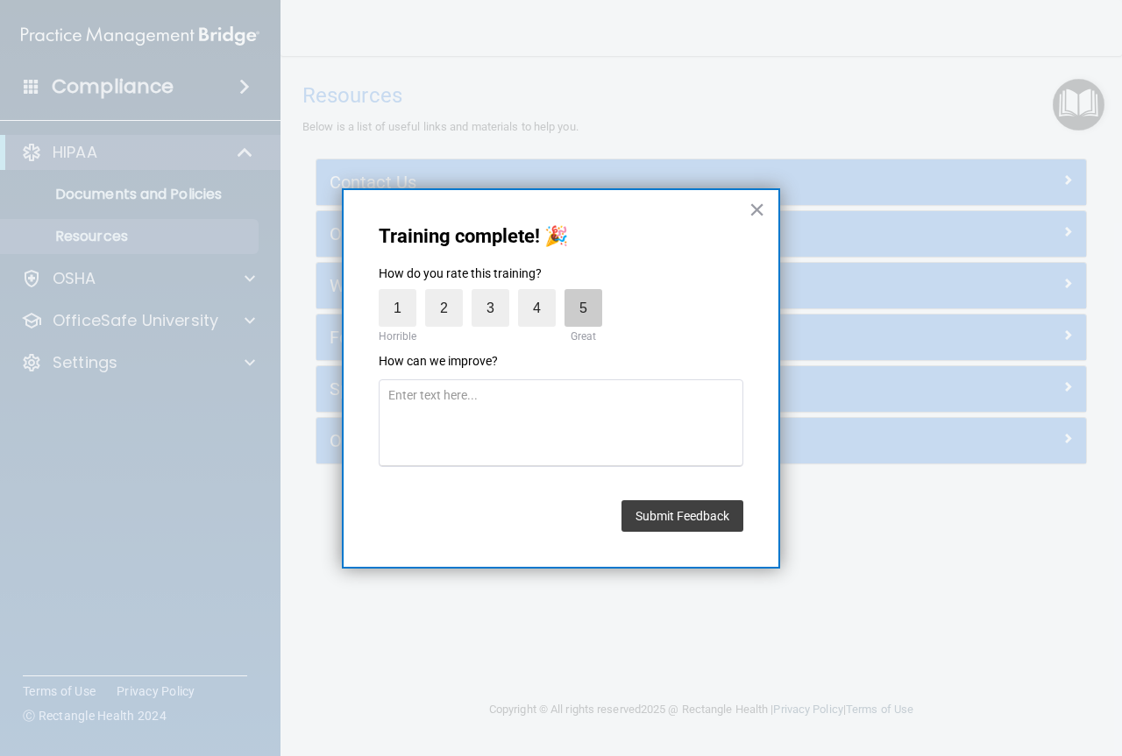
click at [570, 312] on label "5" at bounding box center [583, 308] width 38 height 38
click at [542, 294] on input "5" at bounding box center [542, 294] width 0 height 0
click at [639, 514] on button "Submit Feedback" at bounding box center [682, 516] width 122 height 32
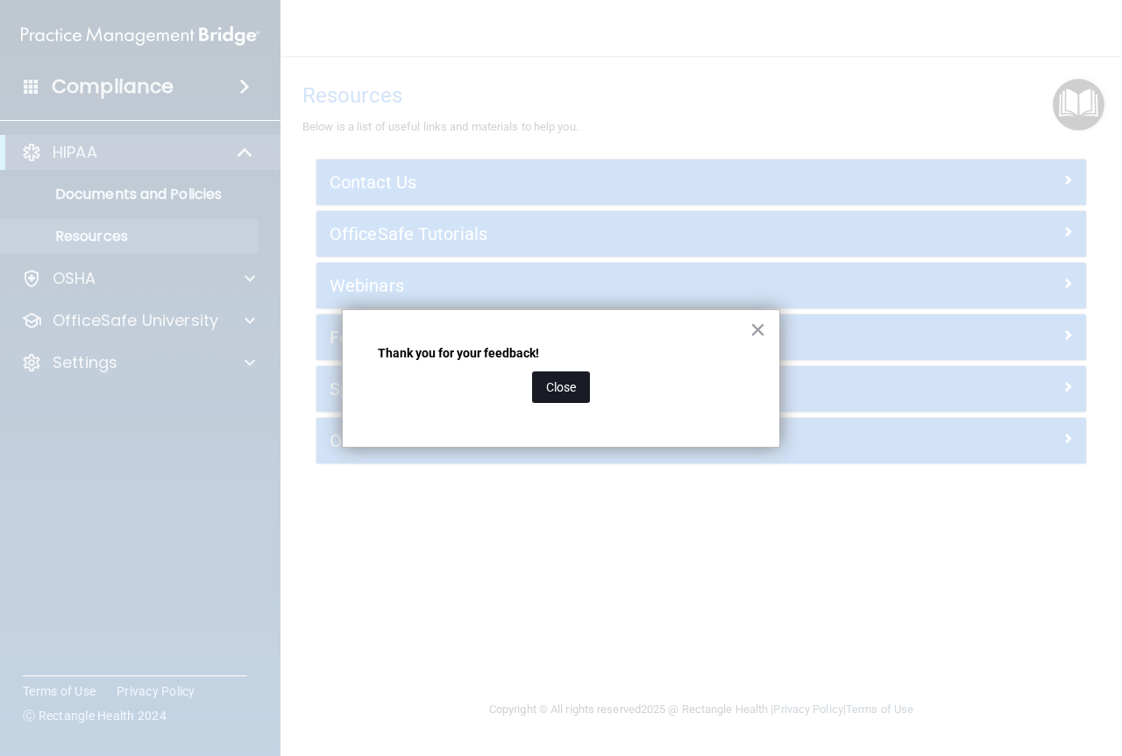
click at [563, 387] on button "Close" at bounding box center [561, 388] width 58 height 32
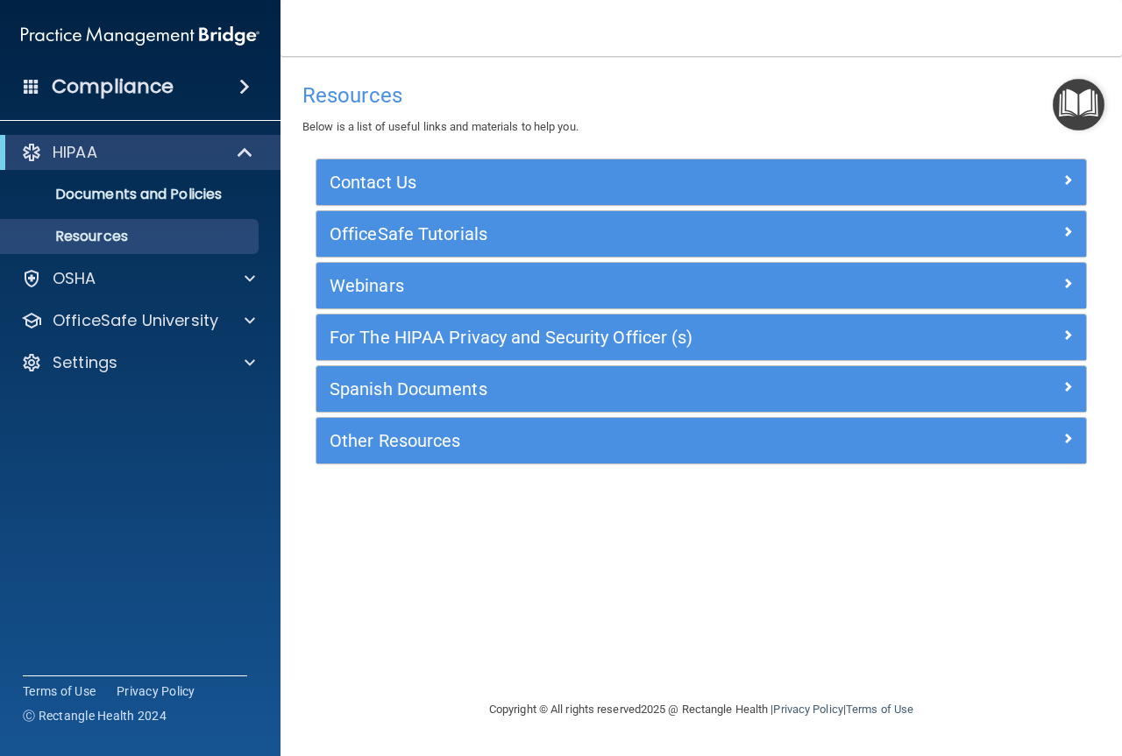
click at [1084, 103] on img "Open Resource Center" at bounding box center [1078, 105] width 52 height 52
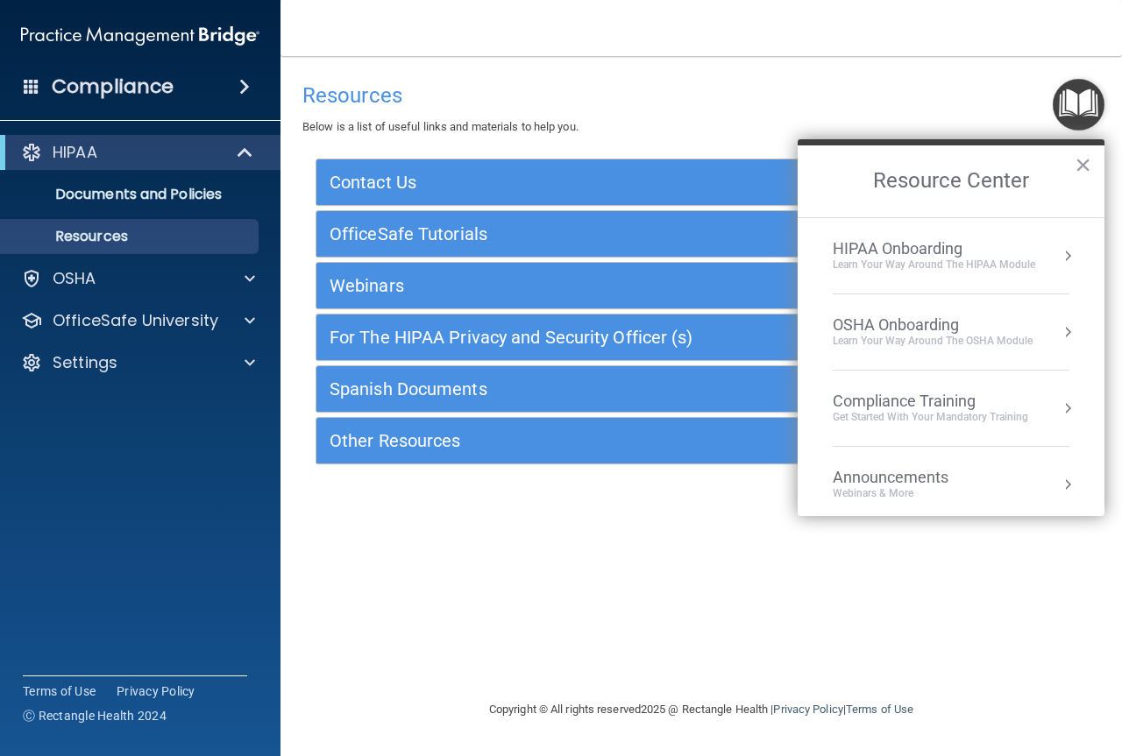
click at [1059, 255] on button "Resource Center" at bounding box center [1068, 256] width 18 height 18
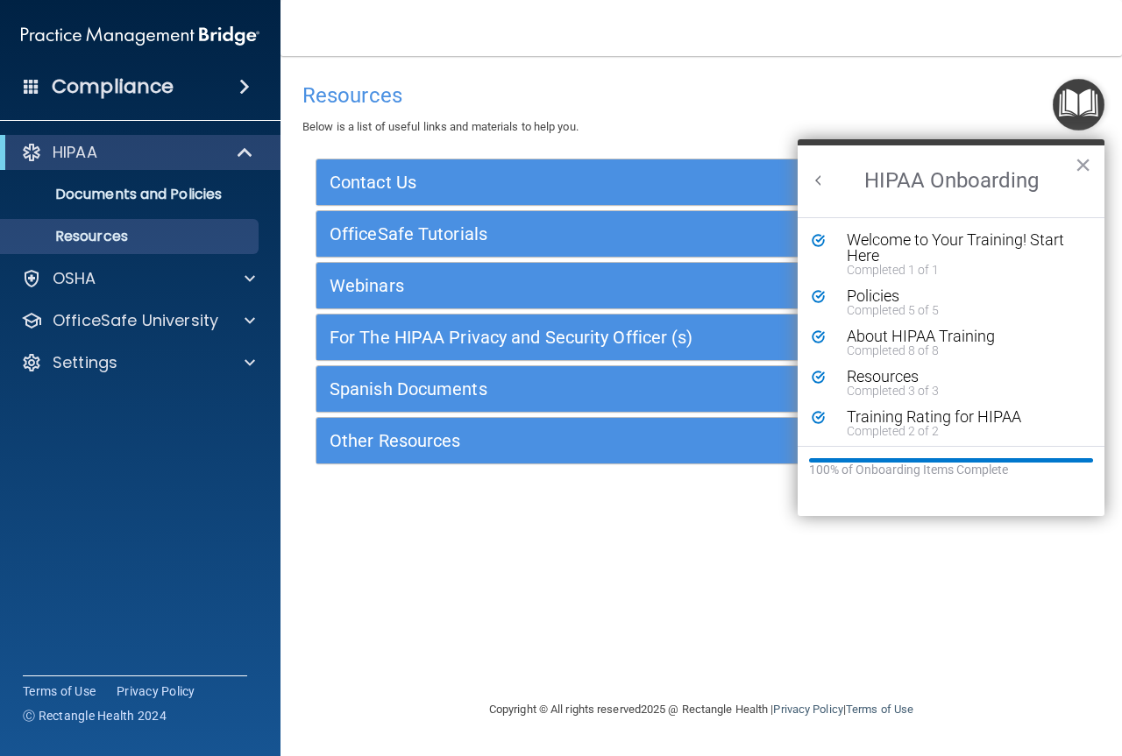
click at [820, 181] on button "Back to Resource Center Home" at bounding box center [819, 181] width 18 height 18
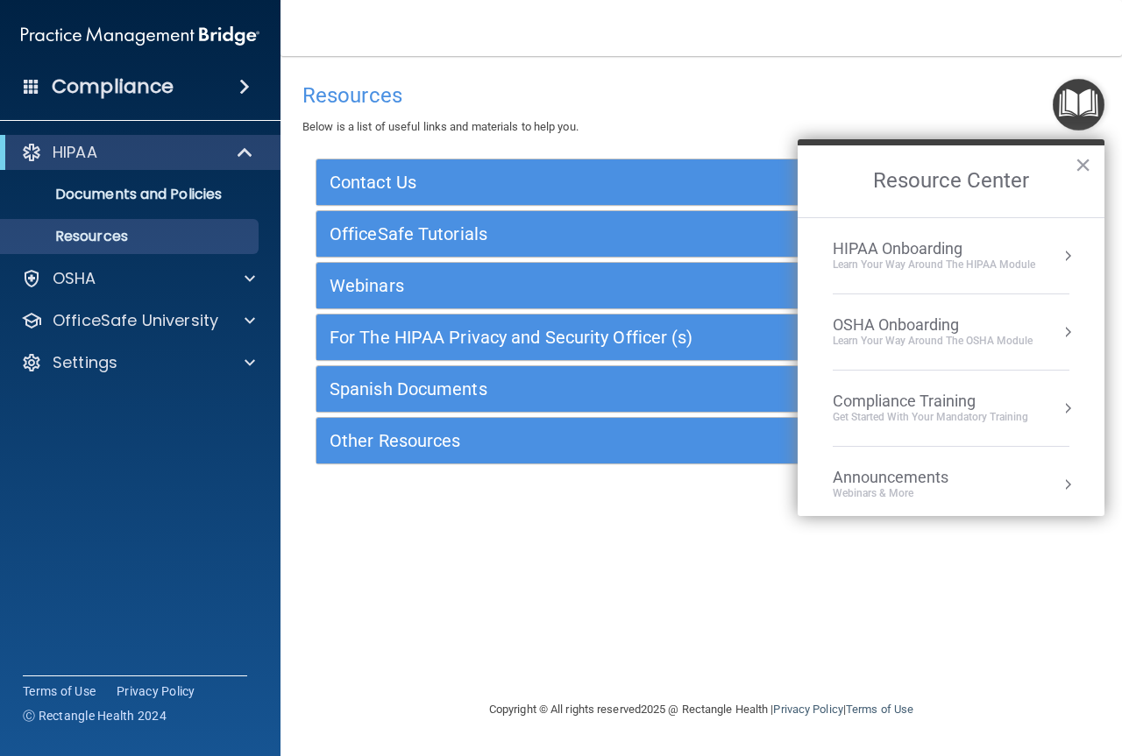
click at [1059, 334] on button "Resource Center" at bounding box center [1068, 332] width 18 height 18
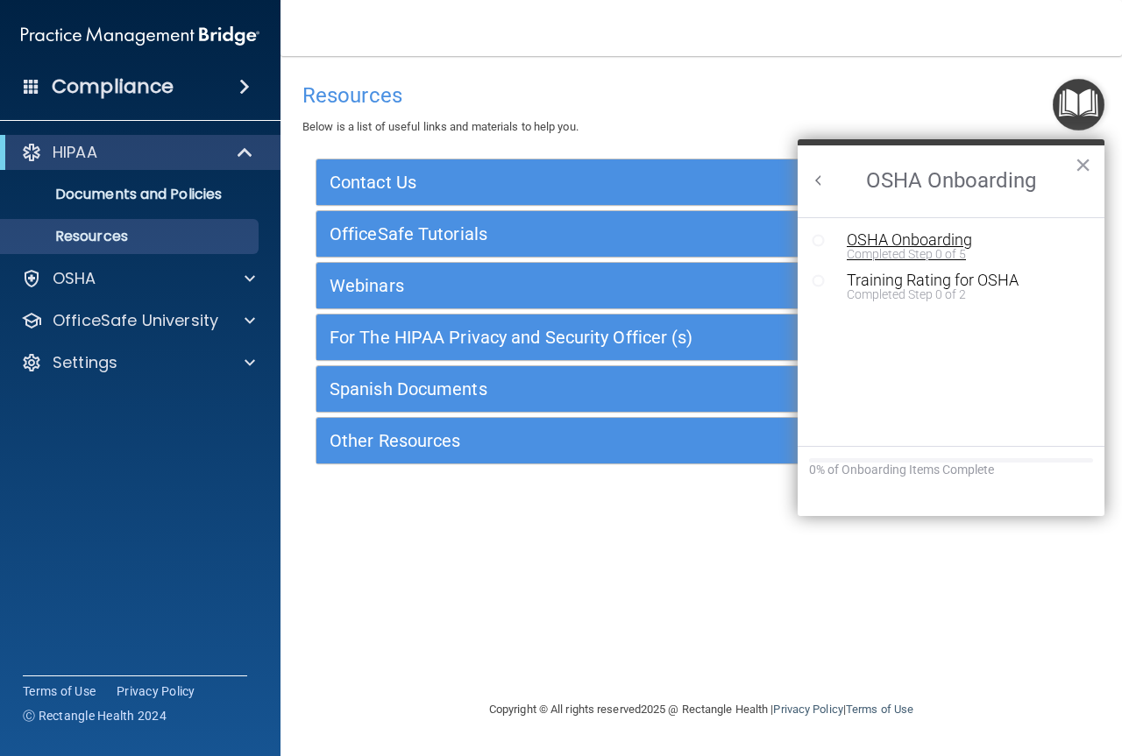
click at [883, 240] on div "OSHA Onboarding" at bounding box center [964, 240] width 235 height 16
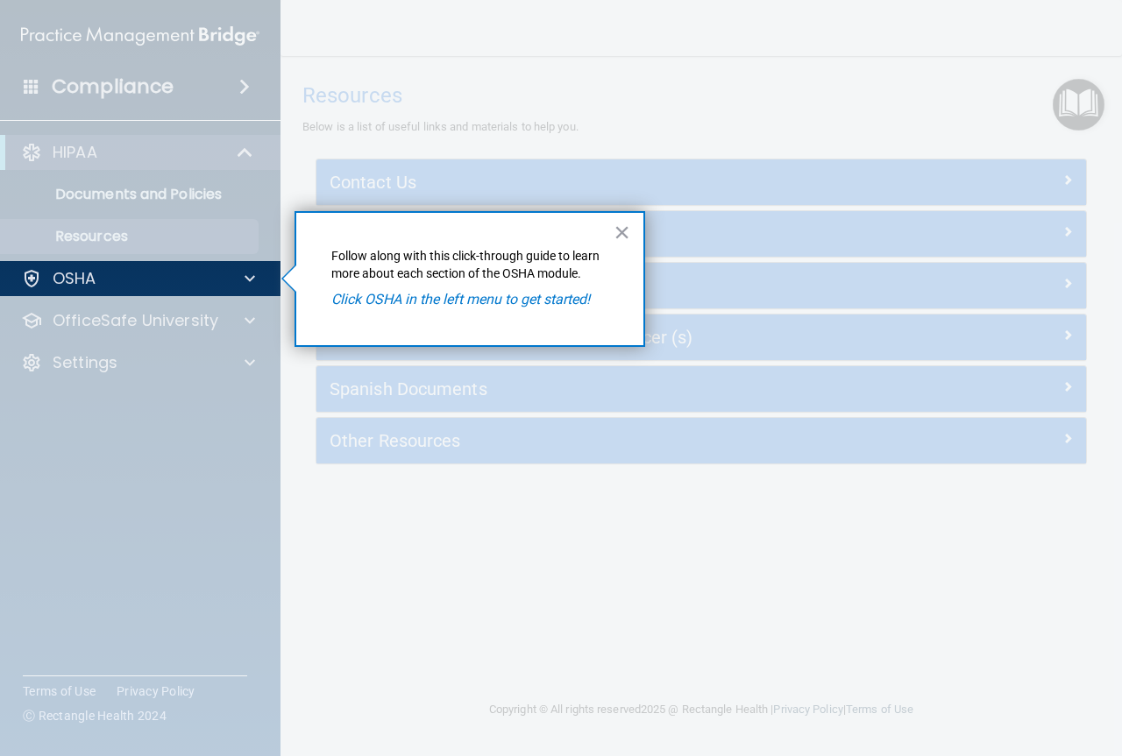
click at [549, 301] on em "Click OSHA in the left menu to get started!" at bounding box center [460, 299] width 259 height 17
click at [616, 232] on button "×" at bounding box center [621, 232] width 17 height 28
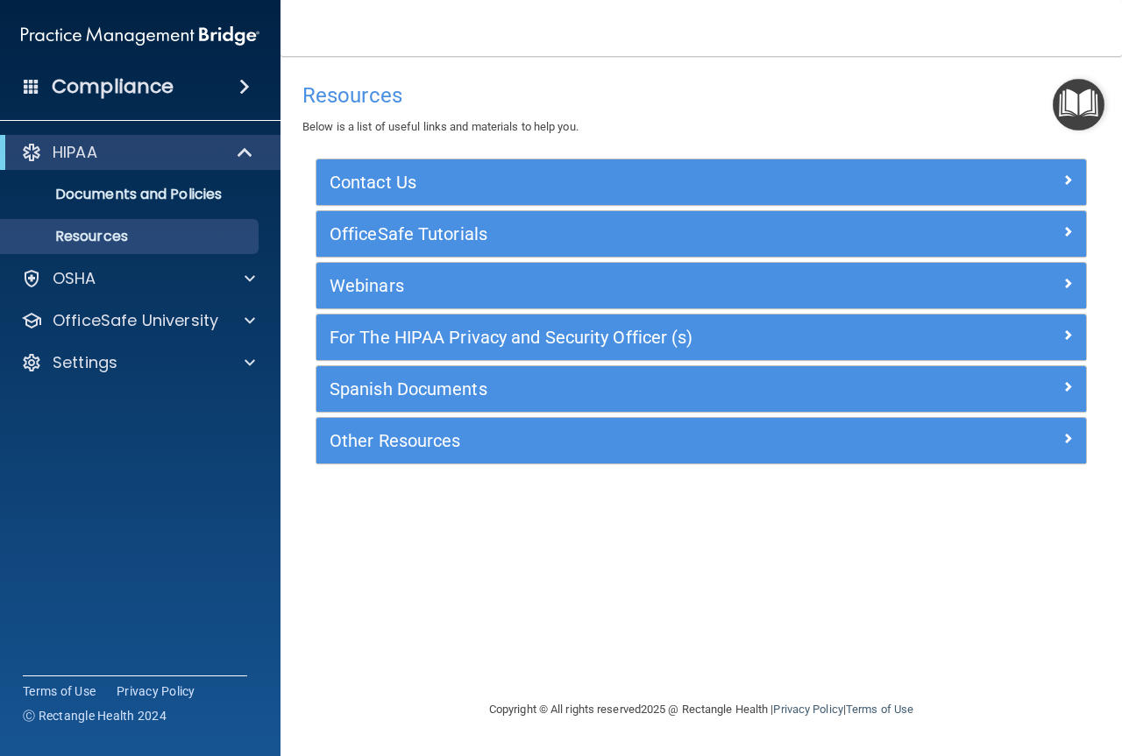
click at [1096, 109] on img "Open Resource Center" at bounding box center [1078, 105] width 52 height 52
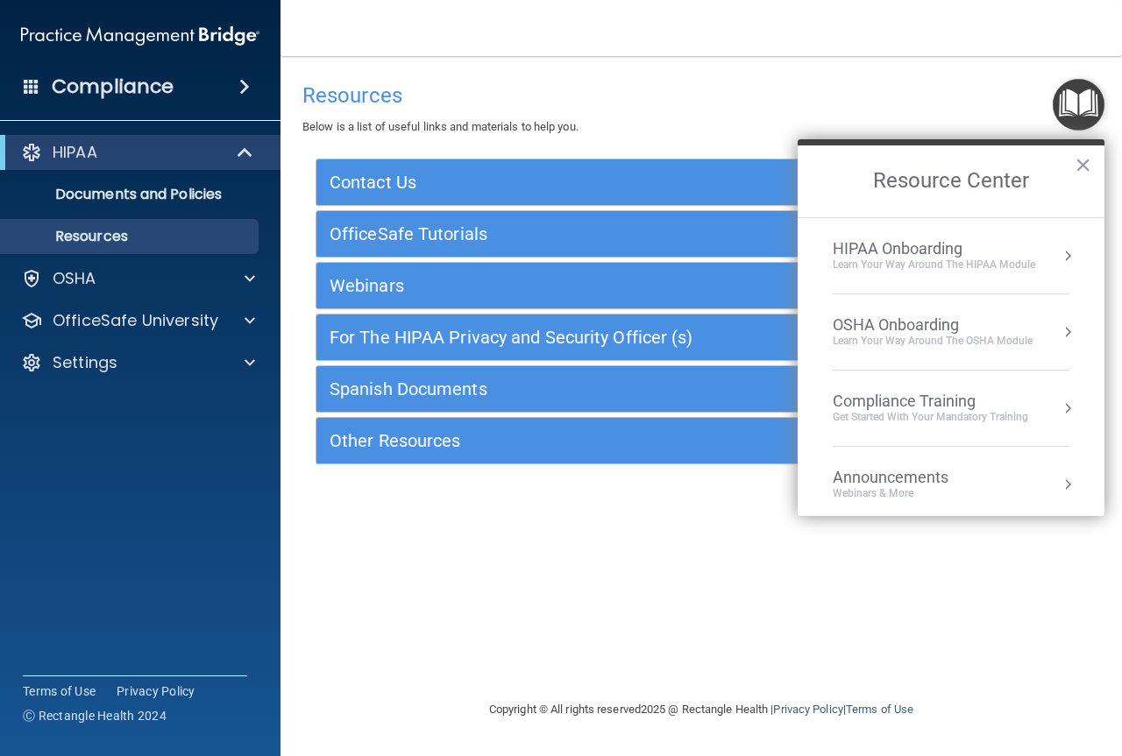
click at [1063, 333] on ol "HIPAA Onboarding Learn Your Way around the HIPAA module OSHA Onboarding Learn y…" at bounding box center [950, 366] width 307 height 299
click at [1045, 337] on div "OSHA Onboarding Learn your way around the OSHA module" at bounding box center [951, 331] width 237 height 33
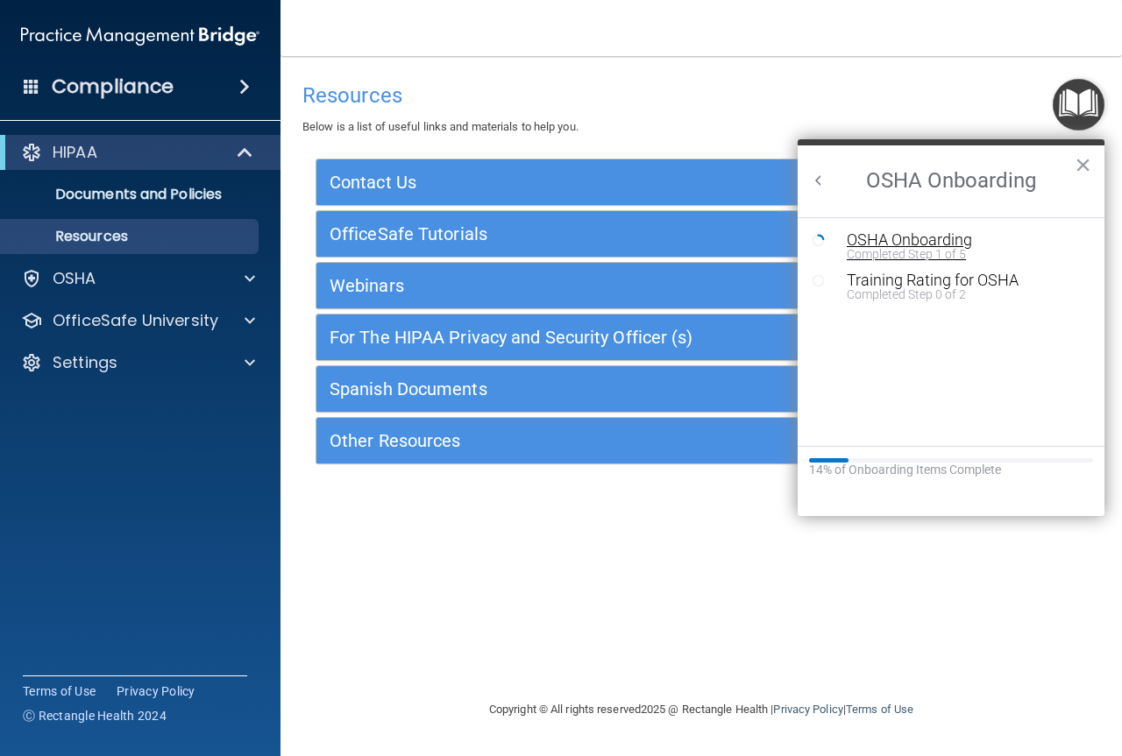
click at [900, 250] on div "Completed Step 1 of 5" at bounding box center [964, 254] width 235 height 12
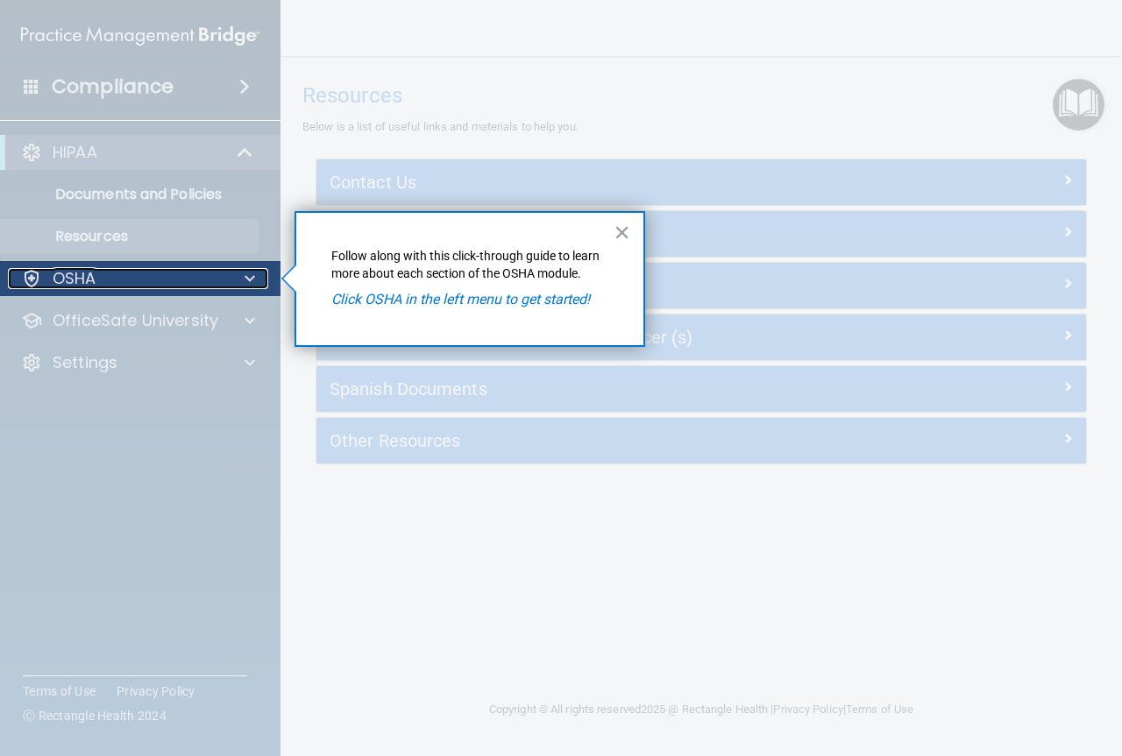
click at [192, 273] on div "OSHA" at bounding box center [116, 278] width 217 height 21
click at [96, 274] on div "OSHA" at bounding box center [116, 278] width 217 height 21
drag, startPoint x: 96, startPoint y: 274, endPoint x: 108, endPoint y: 274, distance: 11.4
click at [97, 274] on div "OSHA" at bounding box center [116, 278] width 217 height 21
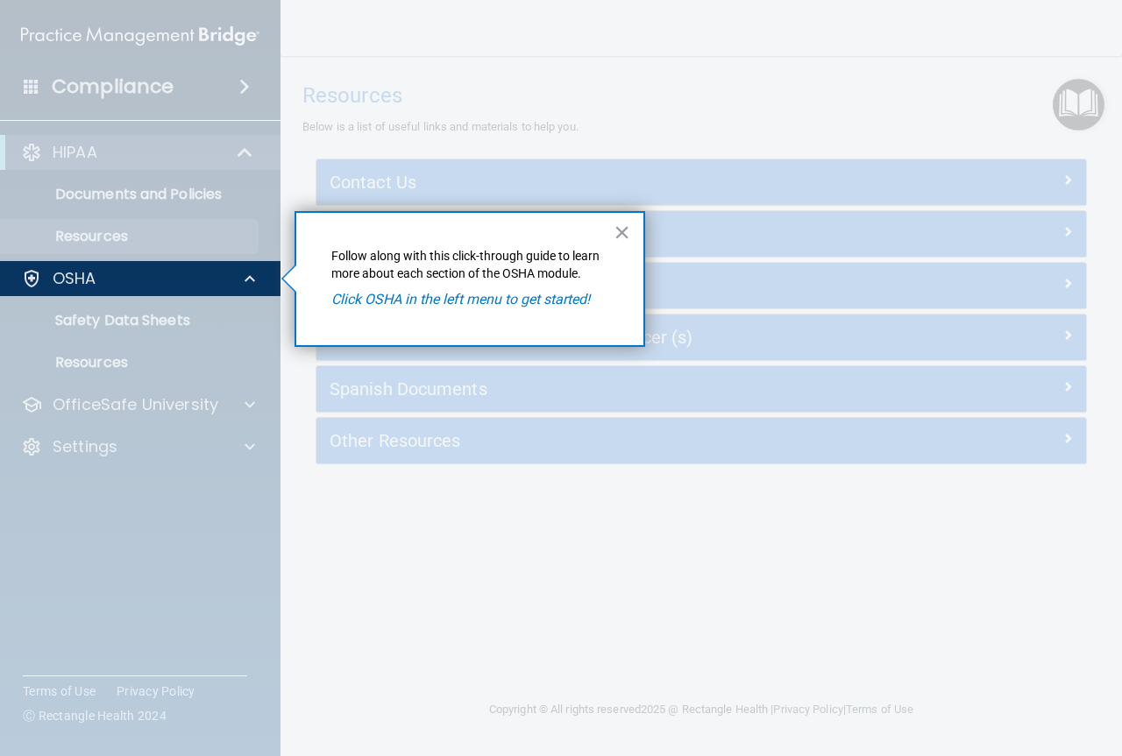
click at [145, 322] on div at bounding box center [140, 526] width 281 height 460
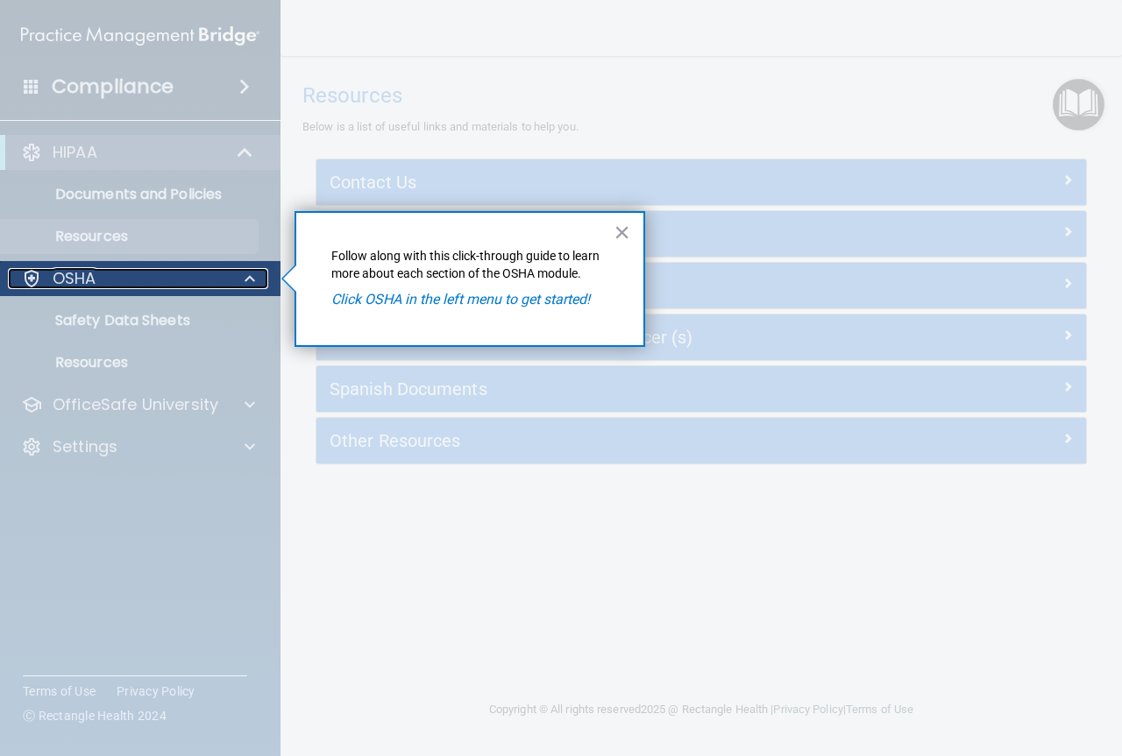
click at [135, 281] on div "OSHA" at bounding box center [116, 278] width 217 height 21
click at [261, 277] on div at bounding box center [247, 278] width 44 height 21
click at [143, 273] on div "OSHA" at bounding box center [116, 278] width 217 height 21
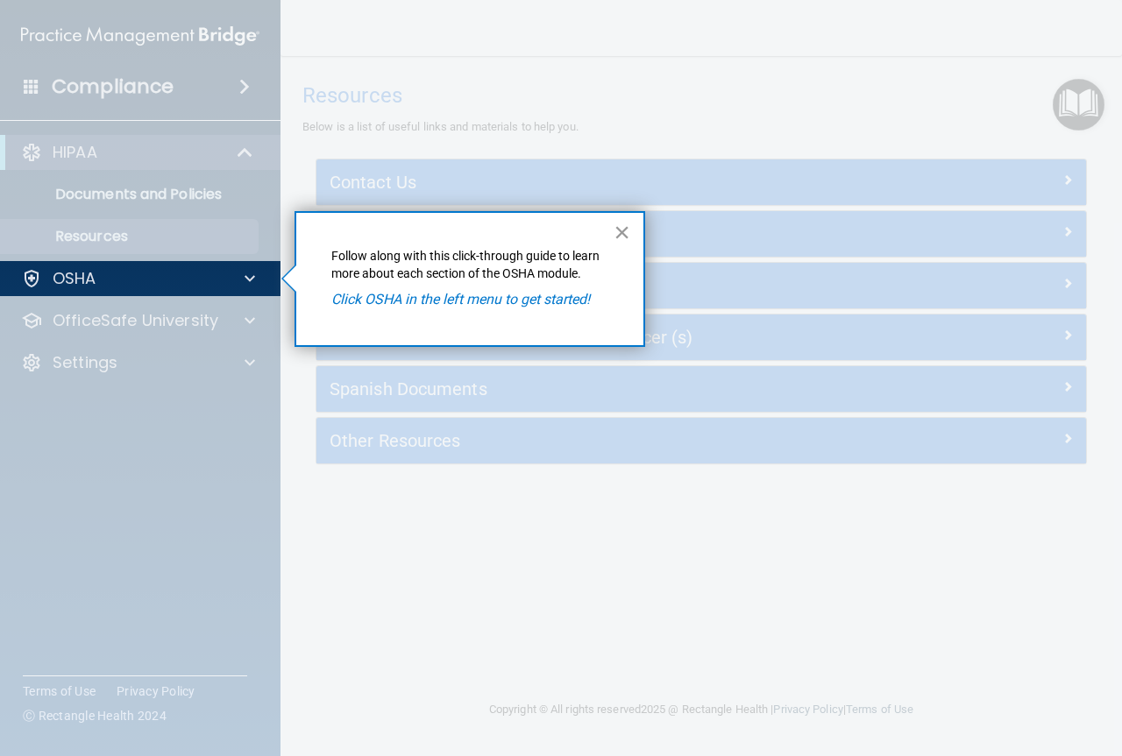
click at [617, 235] on button "×" at bounding box center [621, 232] width 17 height 28
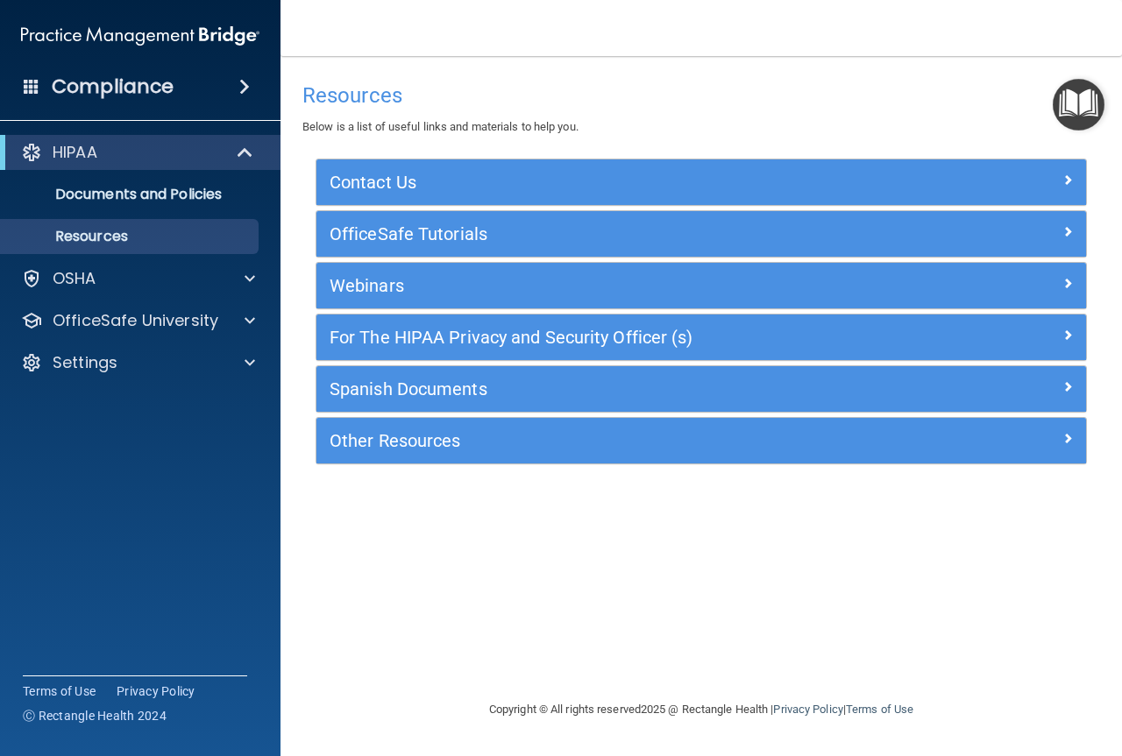
click at [1074, 115] on img "Open Resource Center" at bounding box center [1078, 105] width 52 height 52
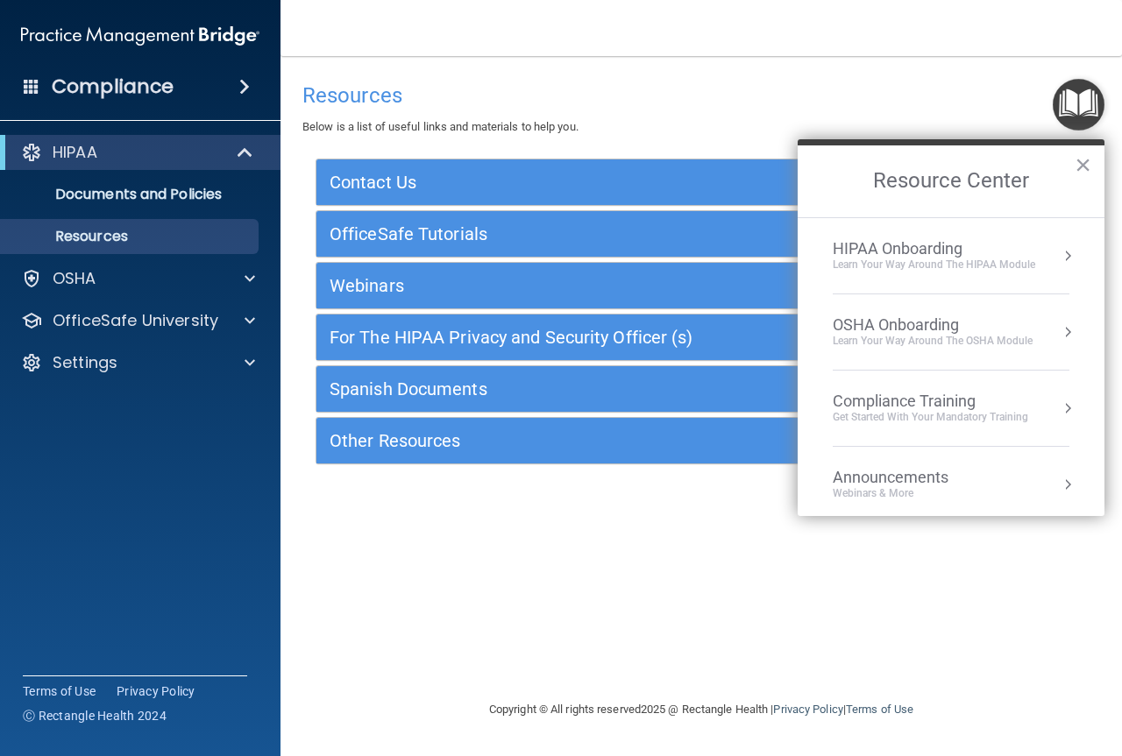
click at [1059, 335] on button "Resource Center" at bounding box center [1068, 332] width 18 height 18
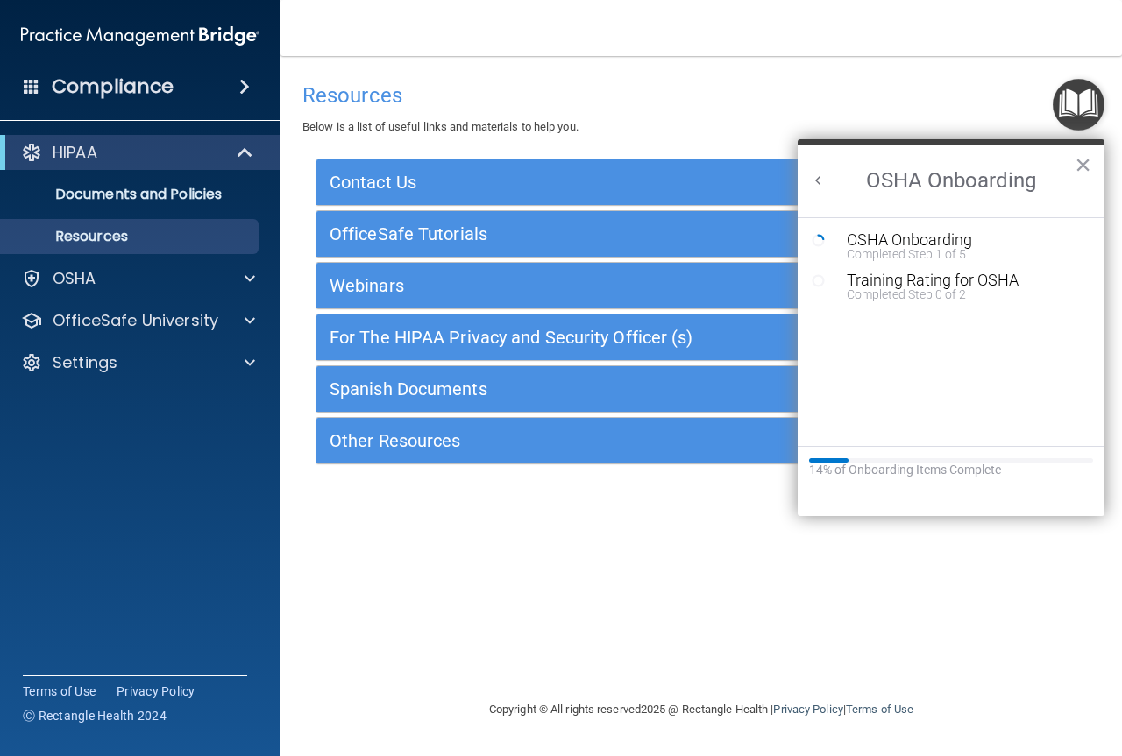
click at [814, 181] on button "Back to Resource Center Home" at bounding box center [819, 181] width 18 height 18
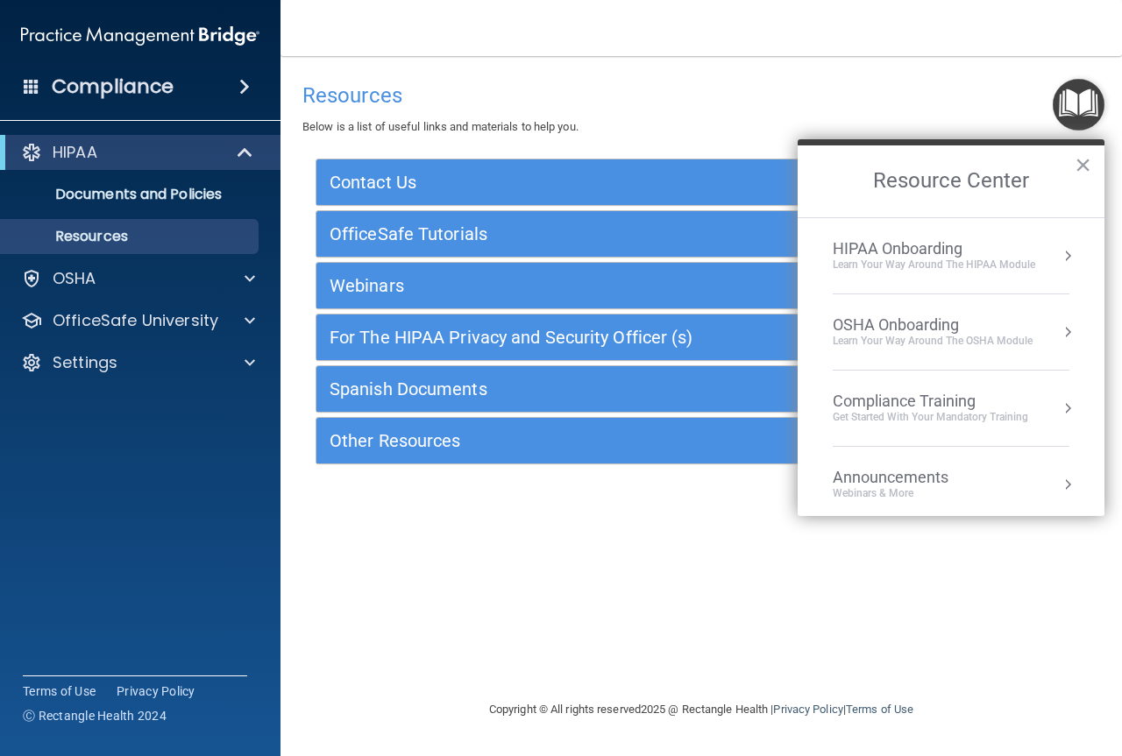
click at [1059, 252] on button "Resource Center" at bounding box center [1068, 256] width 18 height 18
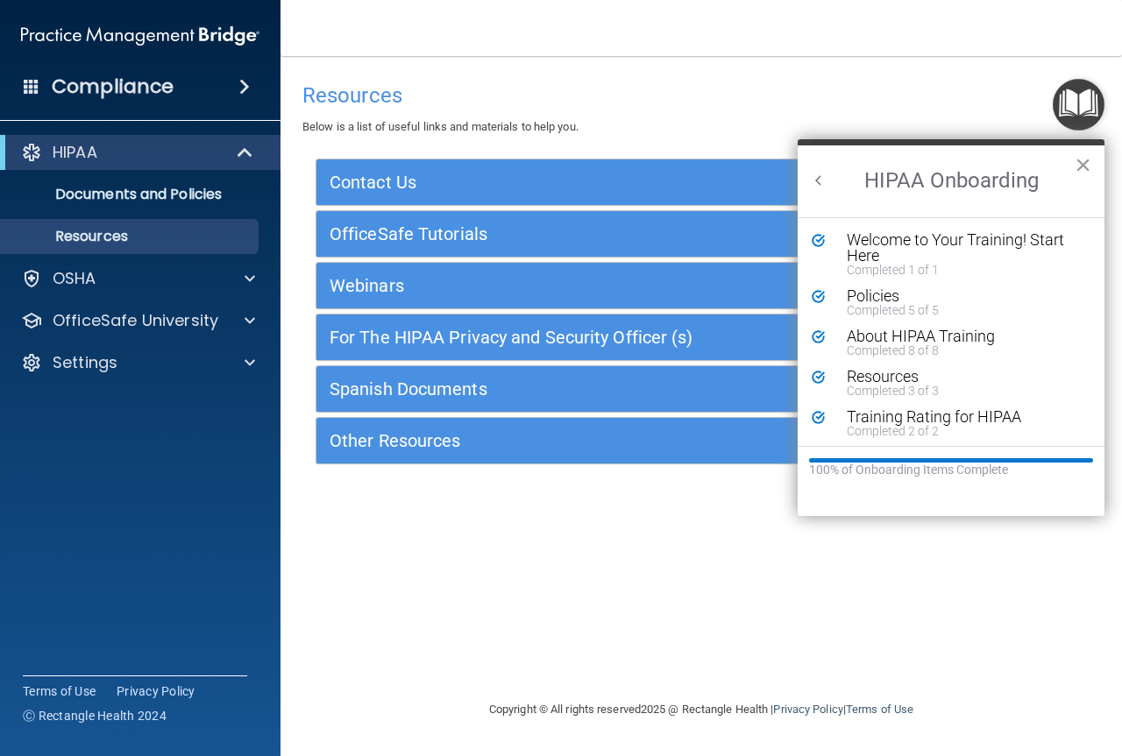
click at [1081, 161] on button "×" at bounding box center [1082, 165] width 17 height 28
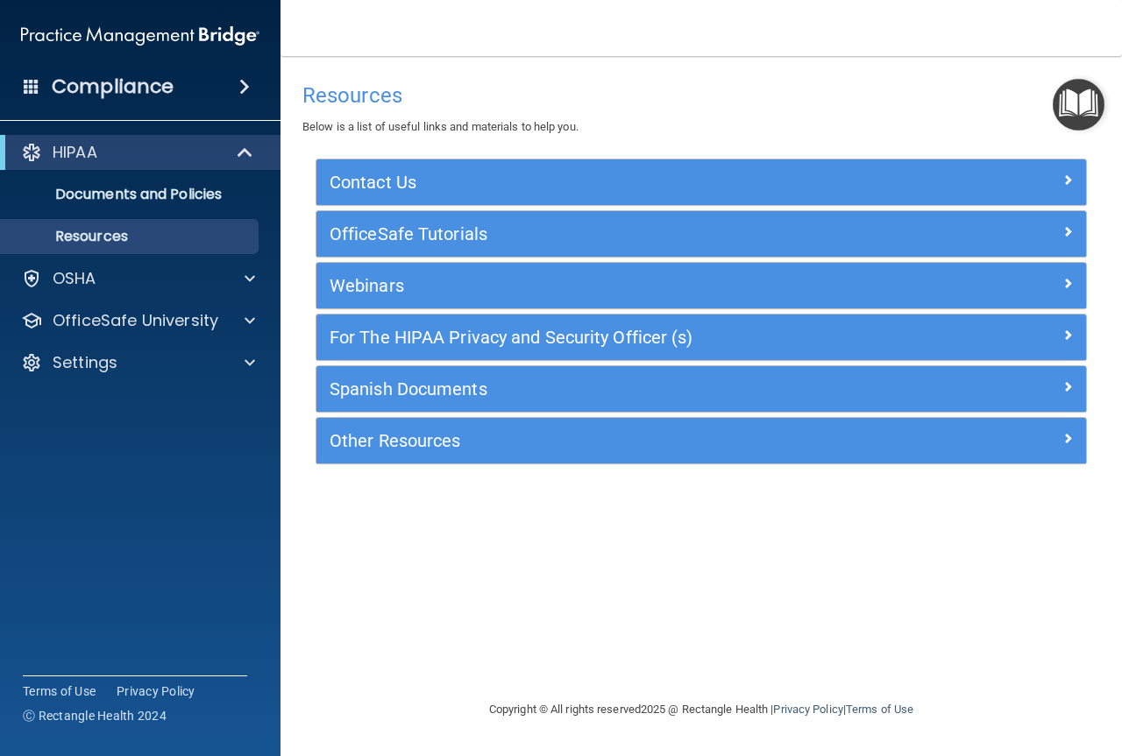
click at [1072, 120] on img "Open Resource Center" at bounding box center [1078, 105] width 52 height 52
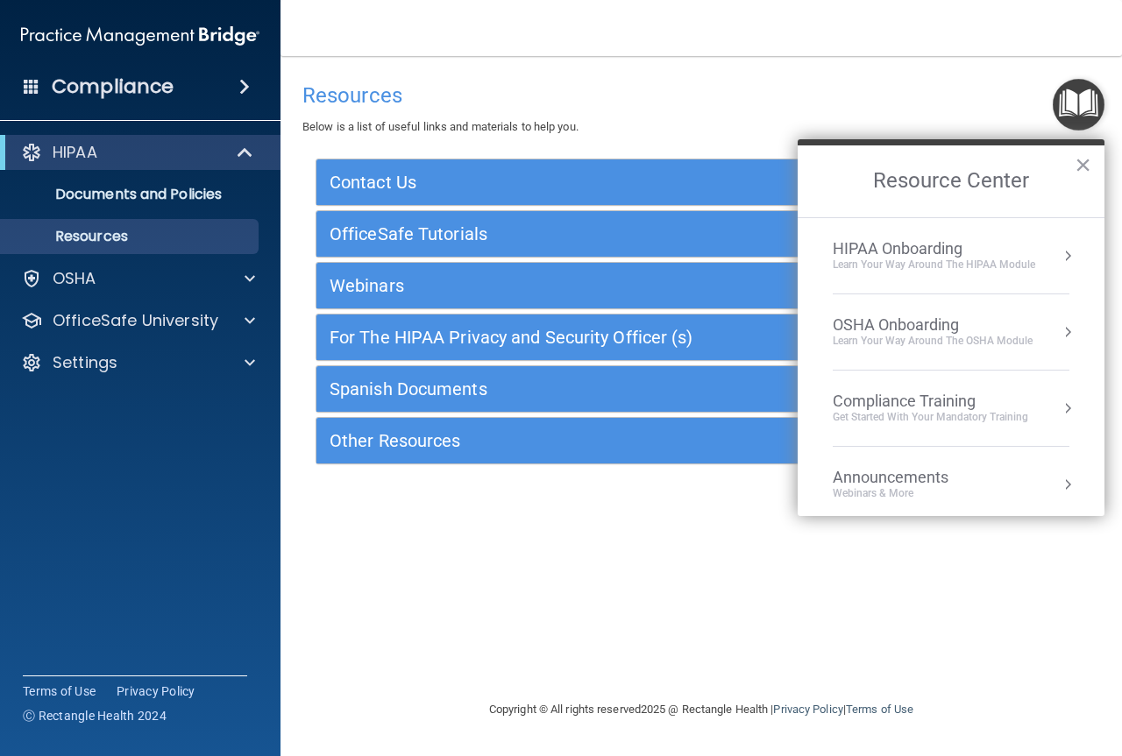
click at [1059, 258] on button "Resource Center" at bounding box center [1068, 256] width 18 height 18
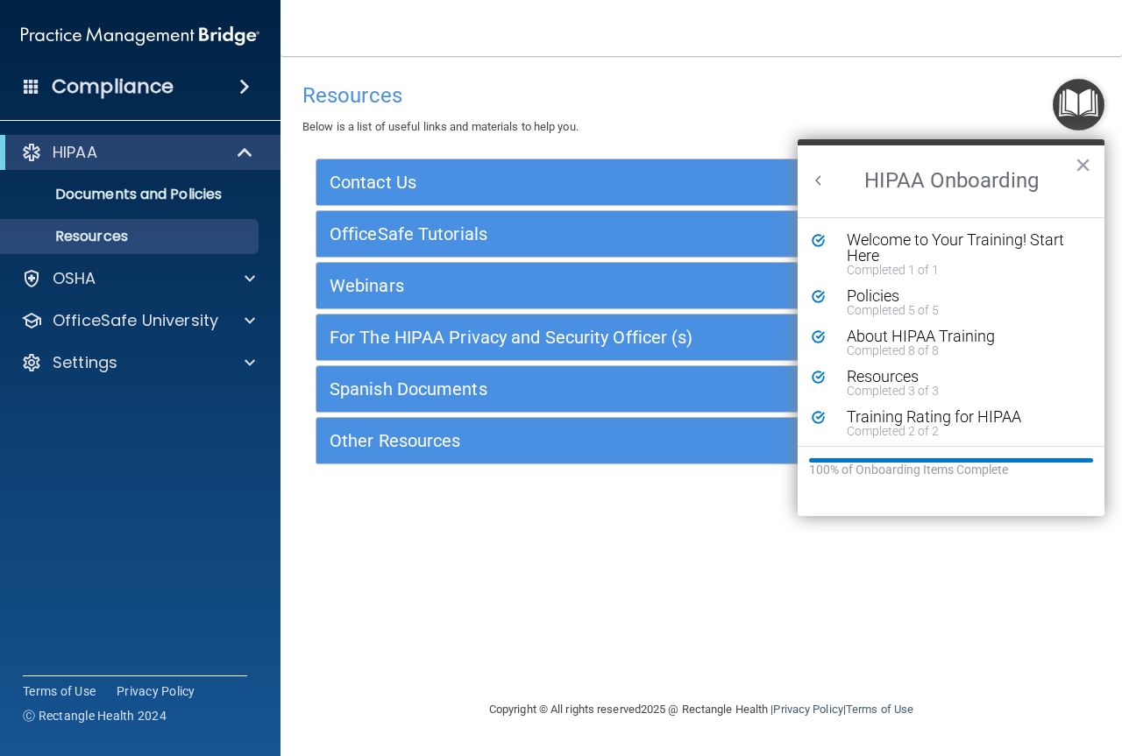
click at [1051, 258] on div "Welcome to Your Training! Start Here" at bounding box center [958, 248] width 222 height 32
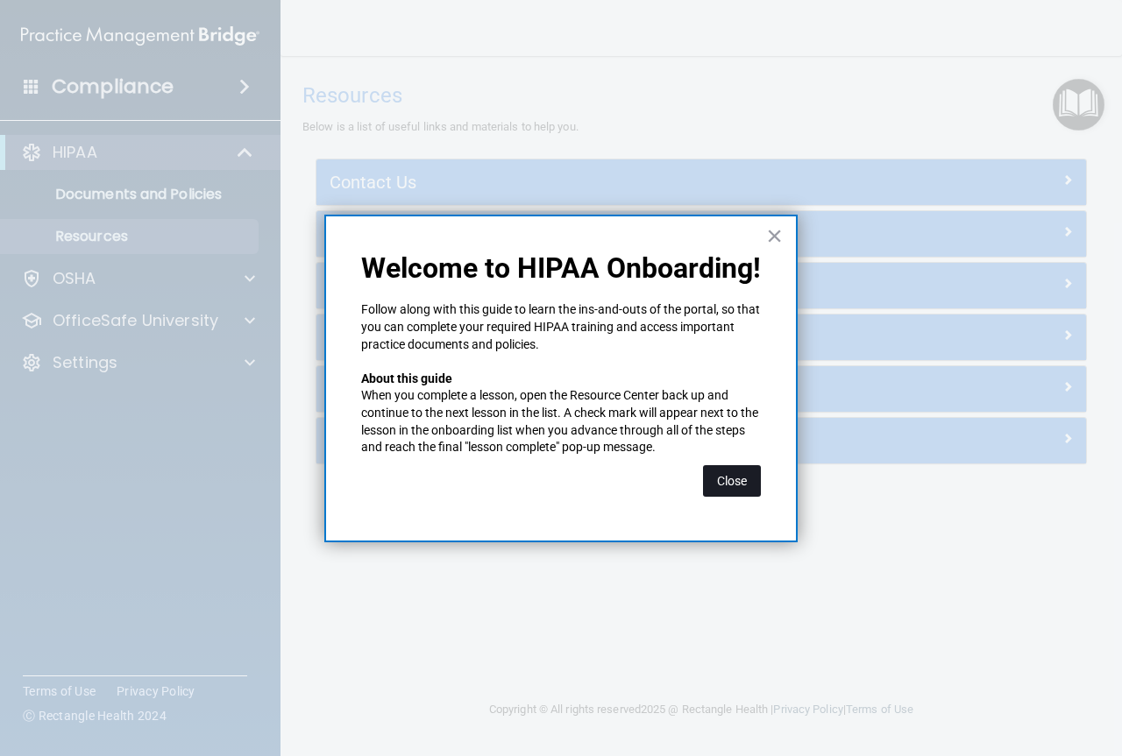
click at [727, 478] on button "Close" at bounding box center [732, 481] width 58 height 32
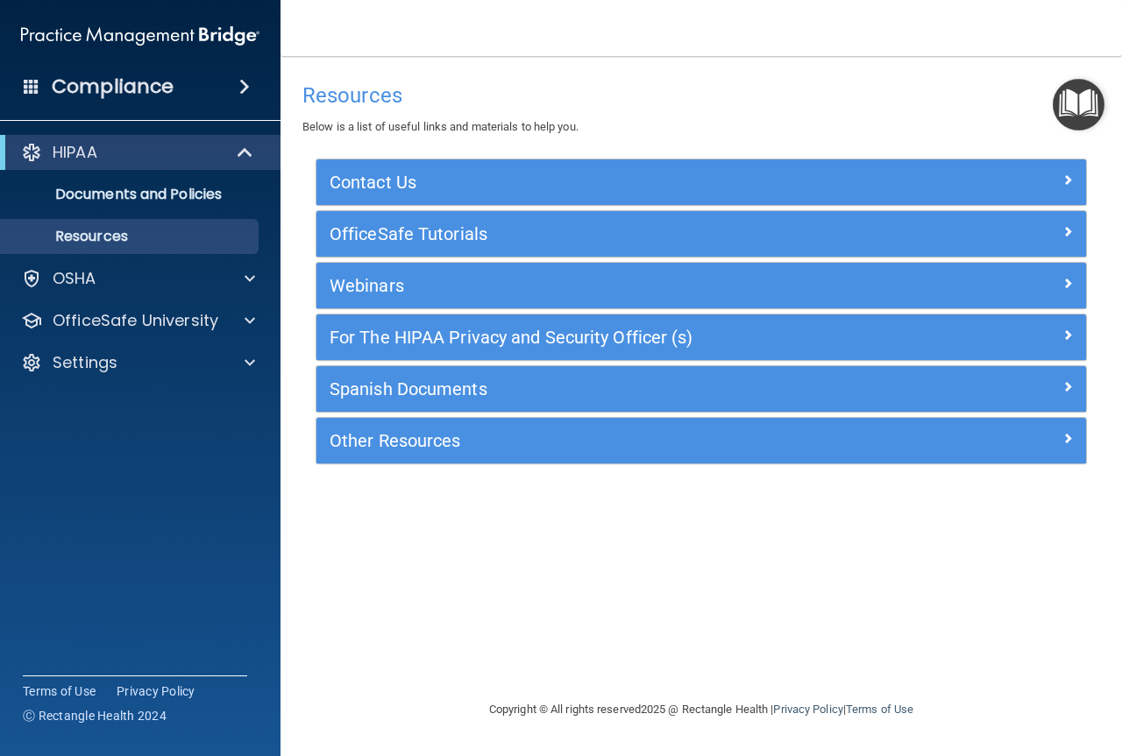
click at [1082, 102] on img "Open Resource Center" at bounding box center [1078, 105] width 52 height 52
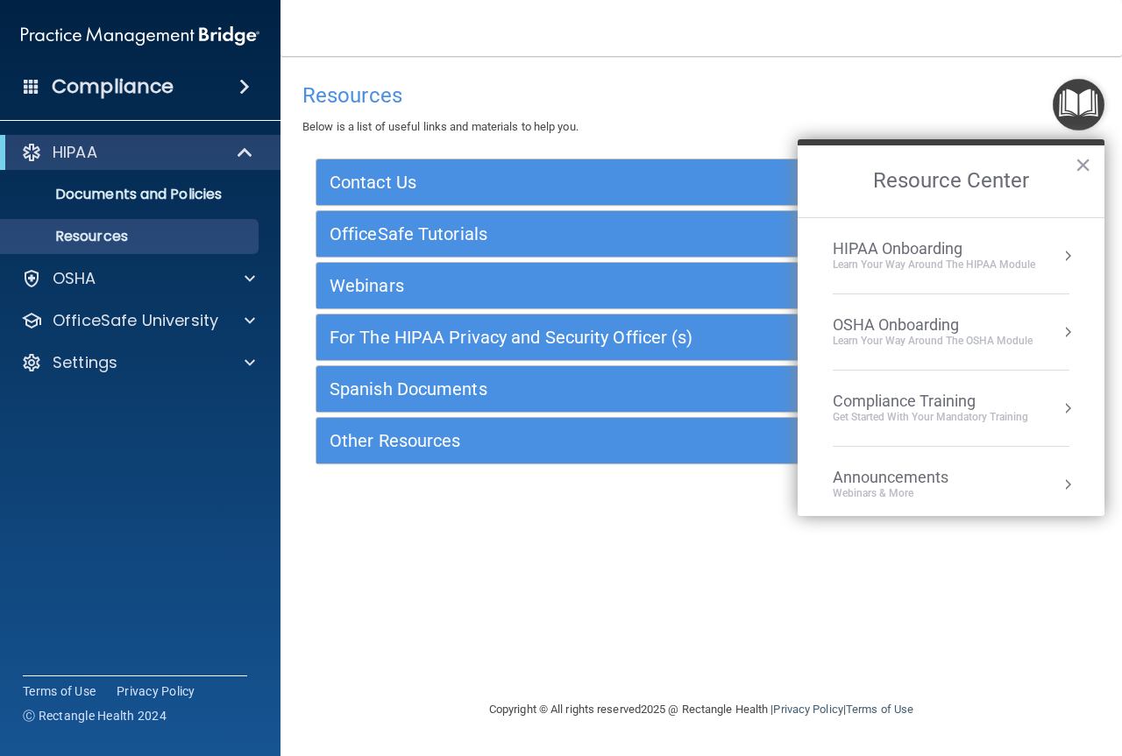
click at [1059, 258] on button "Resource Center" at bounding box center [1068, 256] width 18 height 18
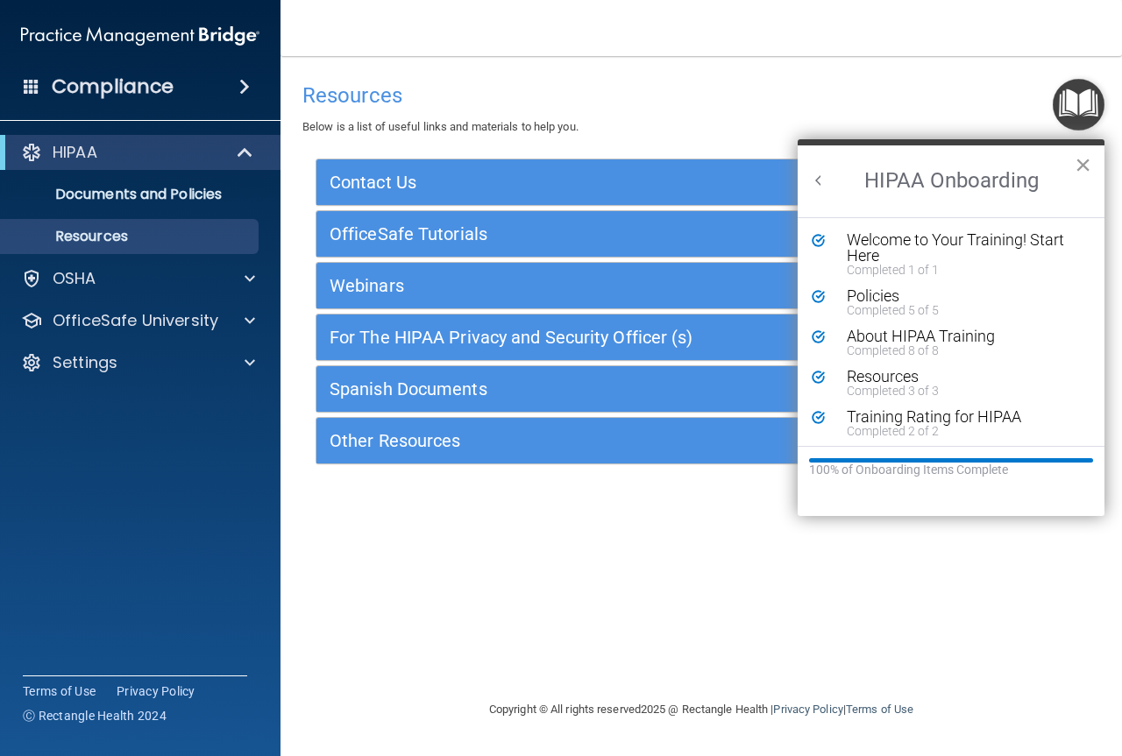
click at [1085, 167] on button "×" at bounding box center [1082, 165] width 17 height 28
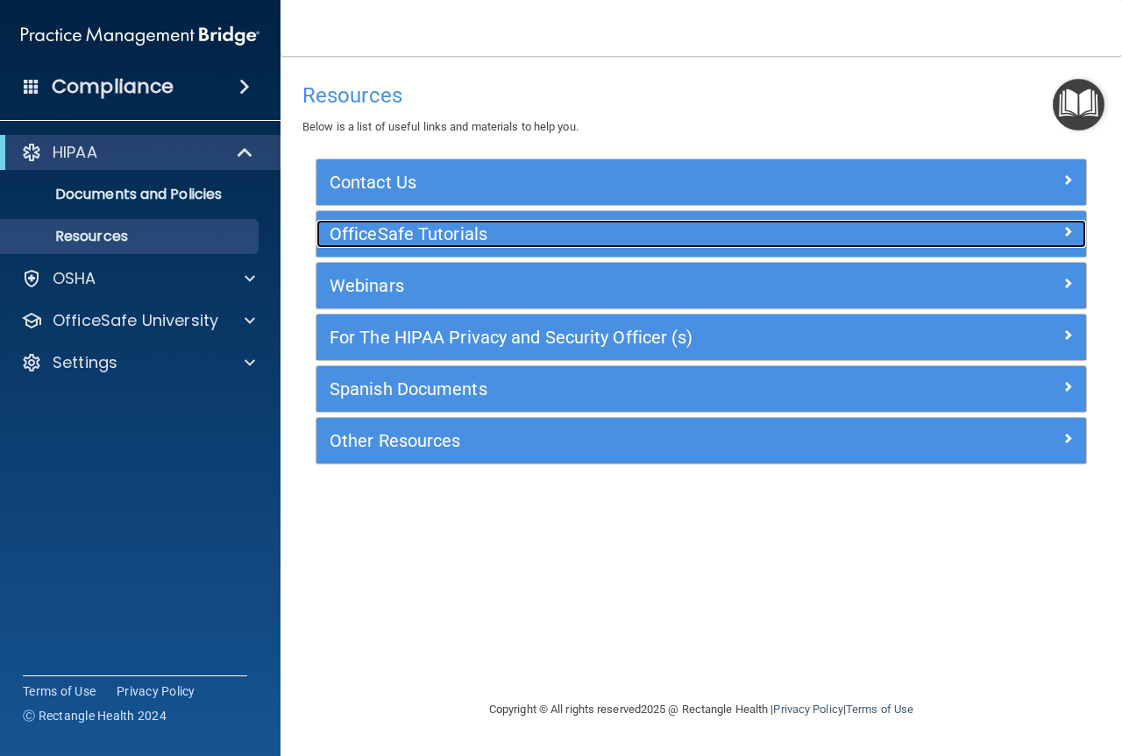
click at [1069, 234] on span at bounding box center [1067, 231] width 11 height 21
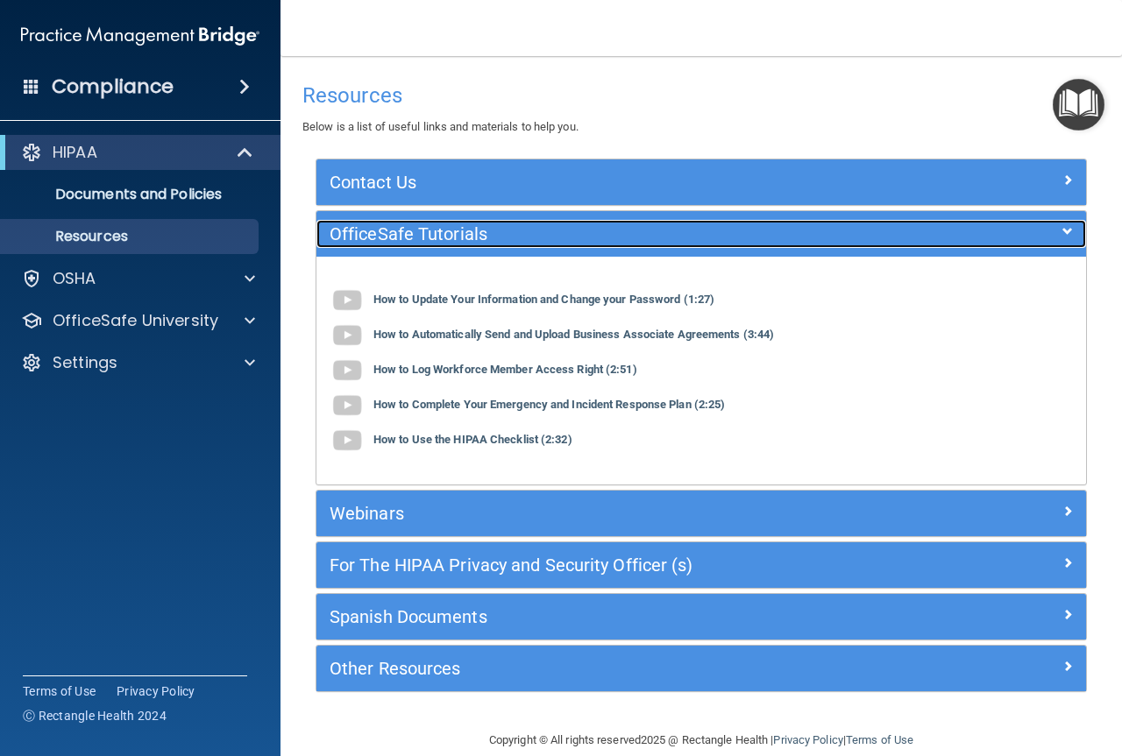
click at [1069, 234] on div at bounding box center [990, 230] width 193 height 21
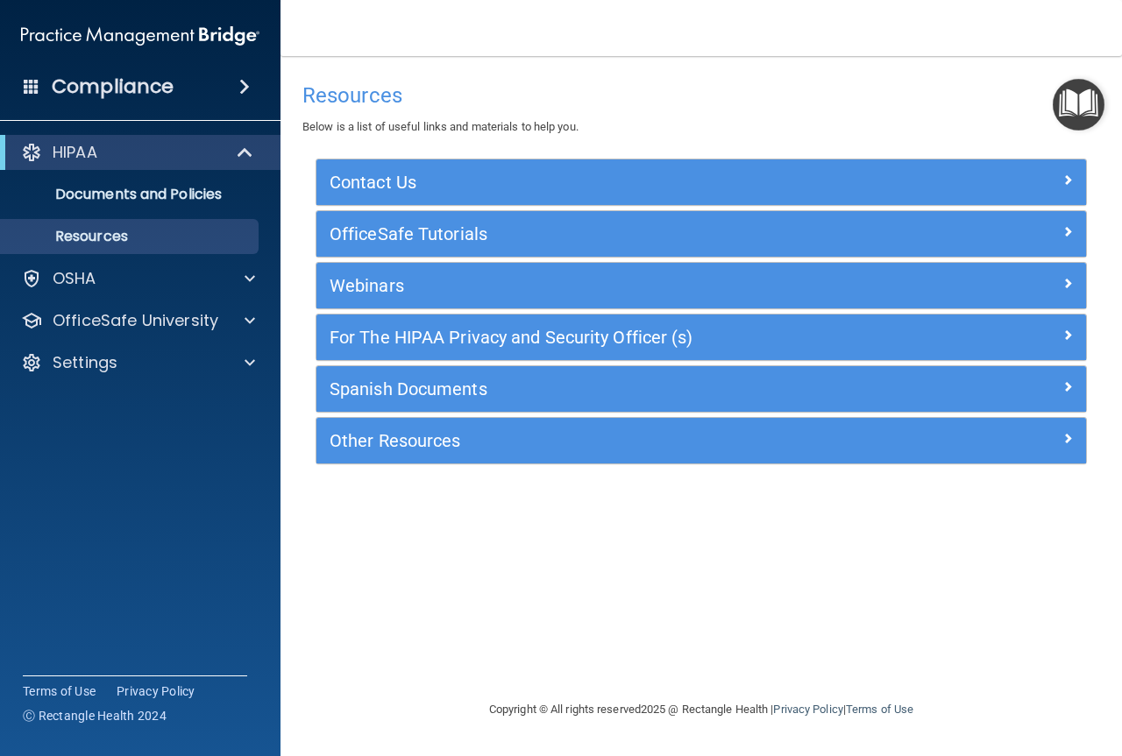
click at [248, 85] on span at bounding box center [244, 86] width 11 height 21
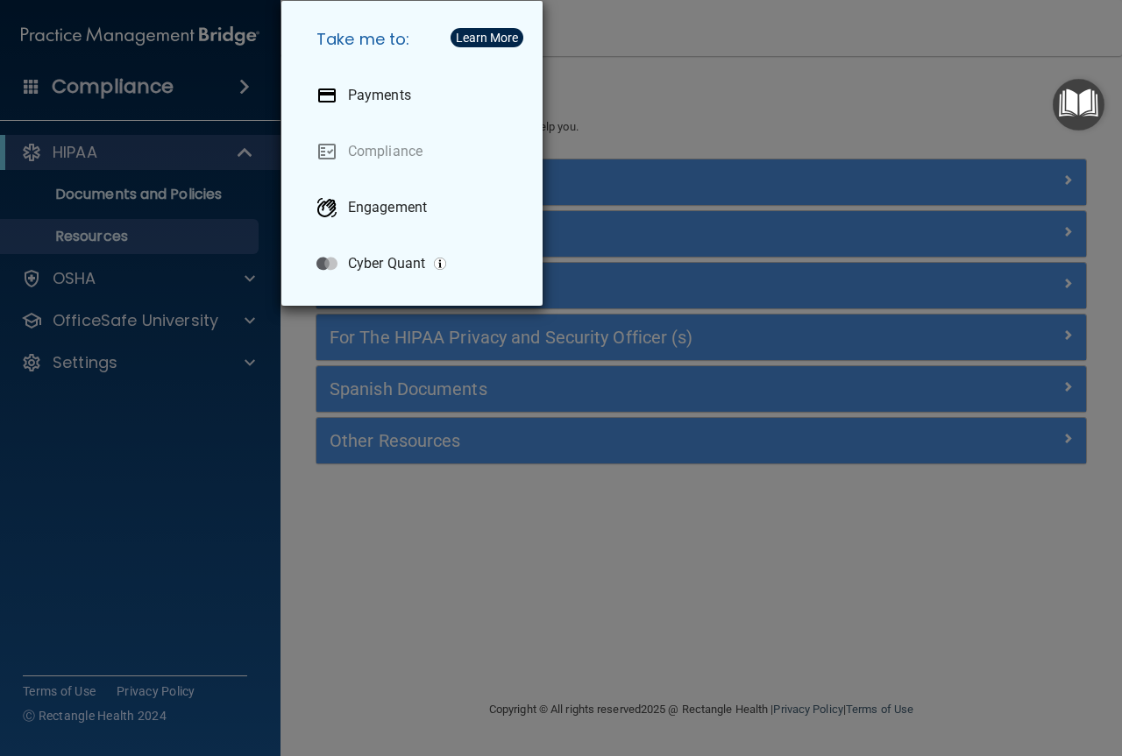
click at [717, 81] on div "Take me to: Payments Compliance Engagement Cyber Quant" at bounding box center [561, 378] width 1122 height 756
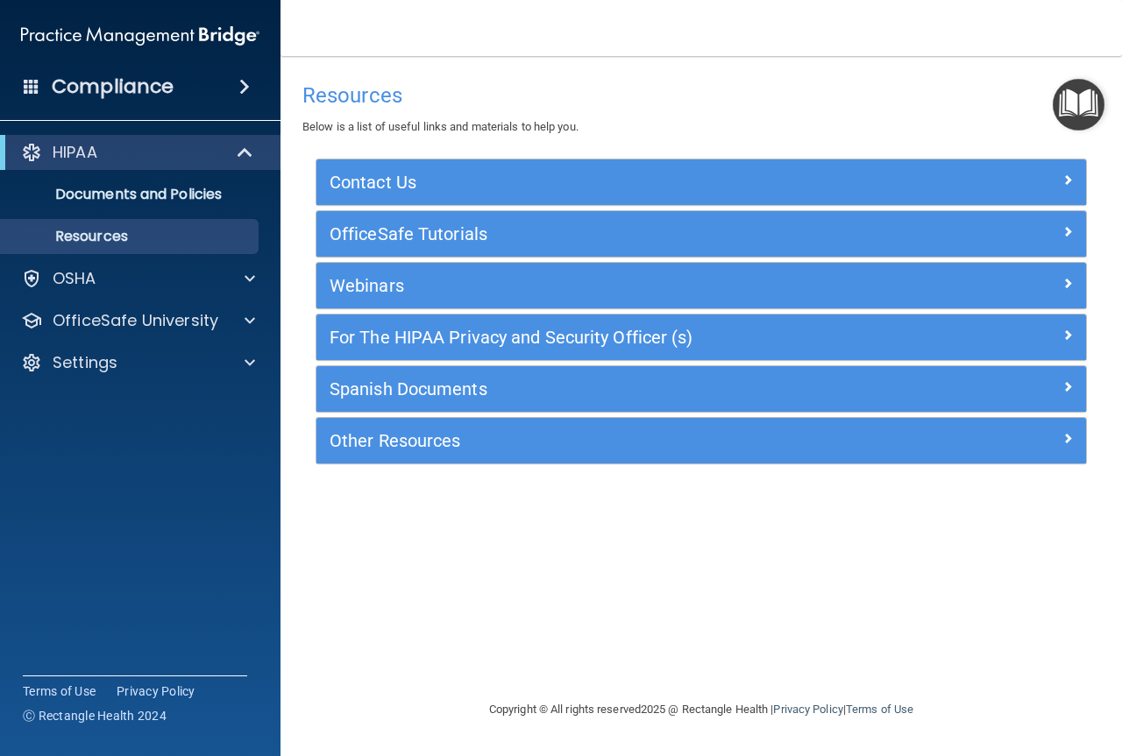
click at [1051, 102] on h4 "Resources" at bounding box center [700, 95] width 797 height 23
click at [1069, 104] on img "Open Resource Center" at bounding box center [1078, 105] width 52 height 52
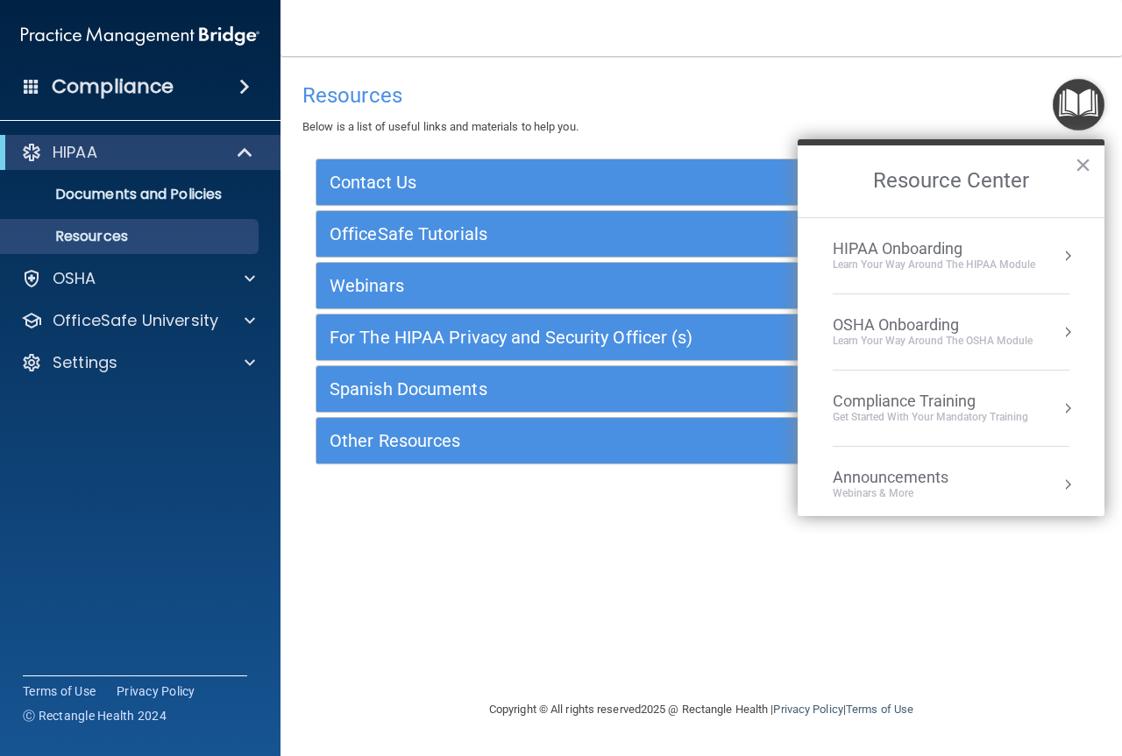
click at [1059, 411] on button "Resource Center" at bounding box center [1068, 409] width 18 height 18
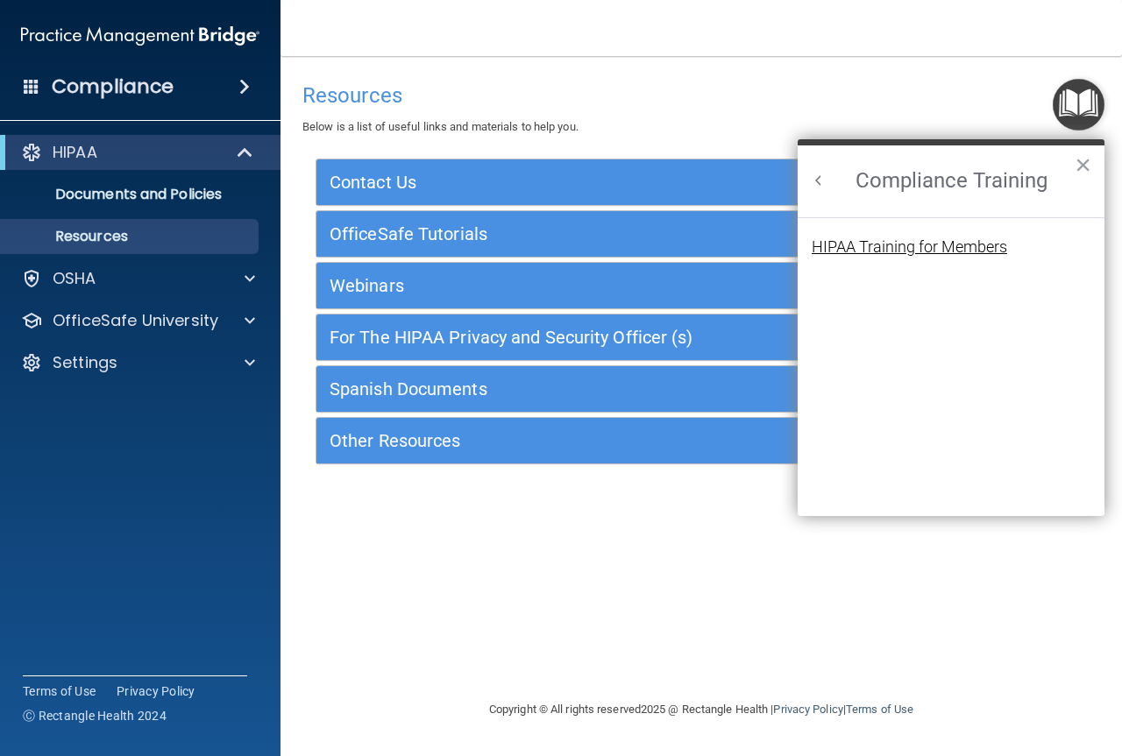
click at [970, 244] on div "HIPAA Training for Members" at bounding box center [908, 247] width 195 height 16
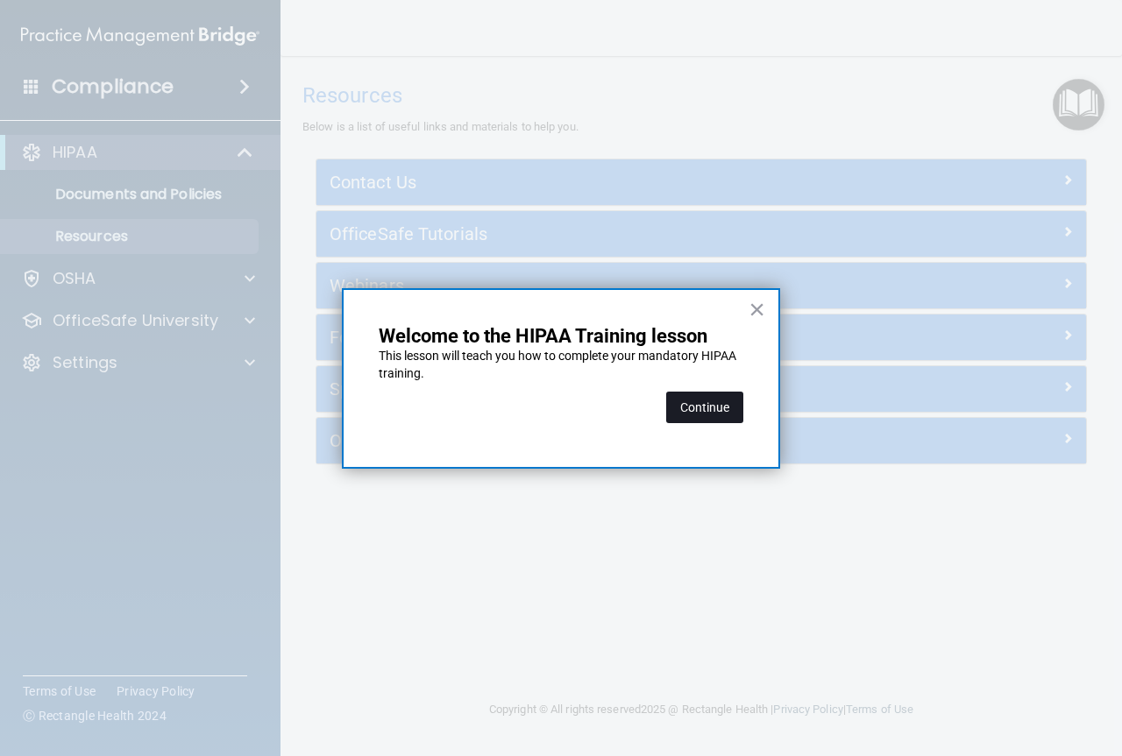
click at [703, 404] on button "Continue" at bounding box center [704, 408] width 77 height 32
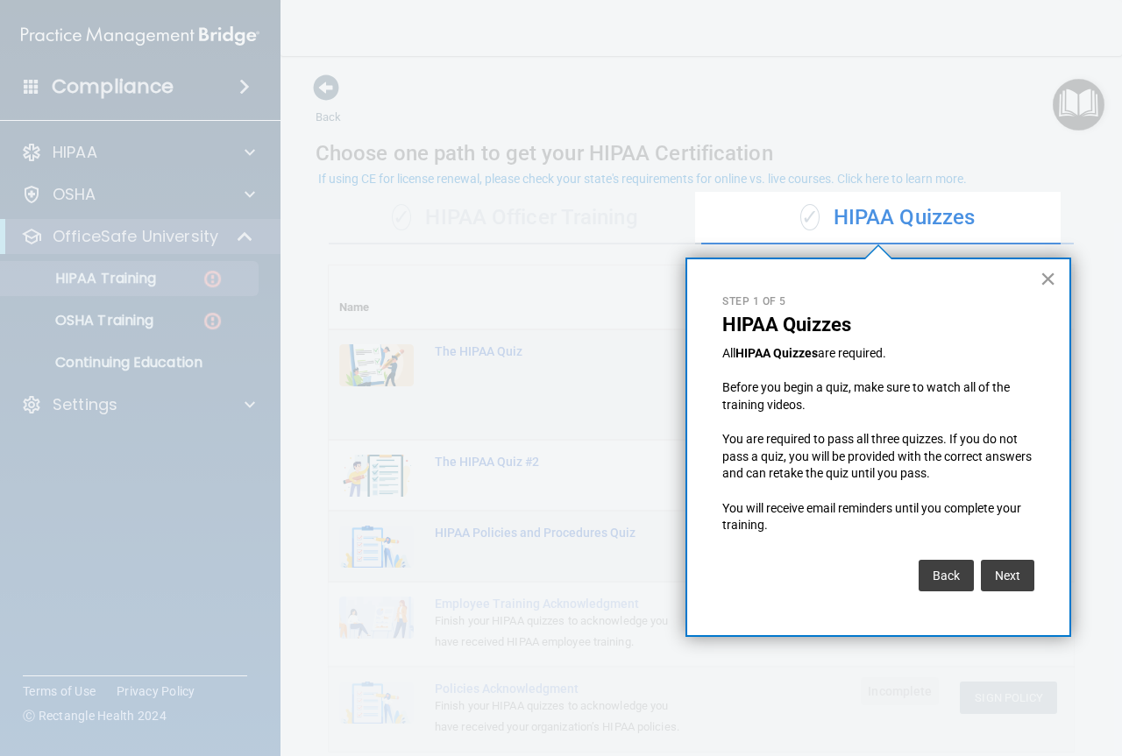
click at [1052, 282] on button "×" at bounding box center [1047, 279] width 17 height 28
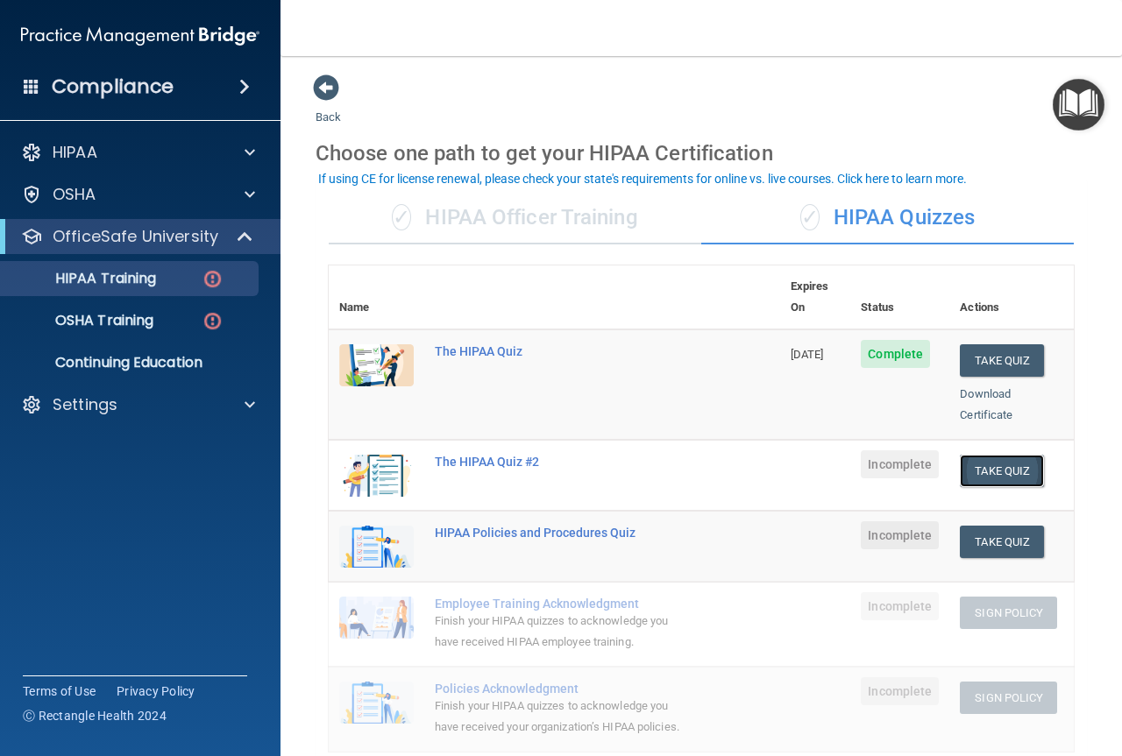
click at [1005, 455] on button "Take Quiz" at bounding box center [1002, 471] width 84 height 32
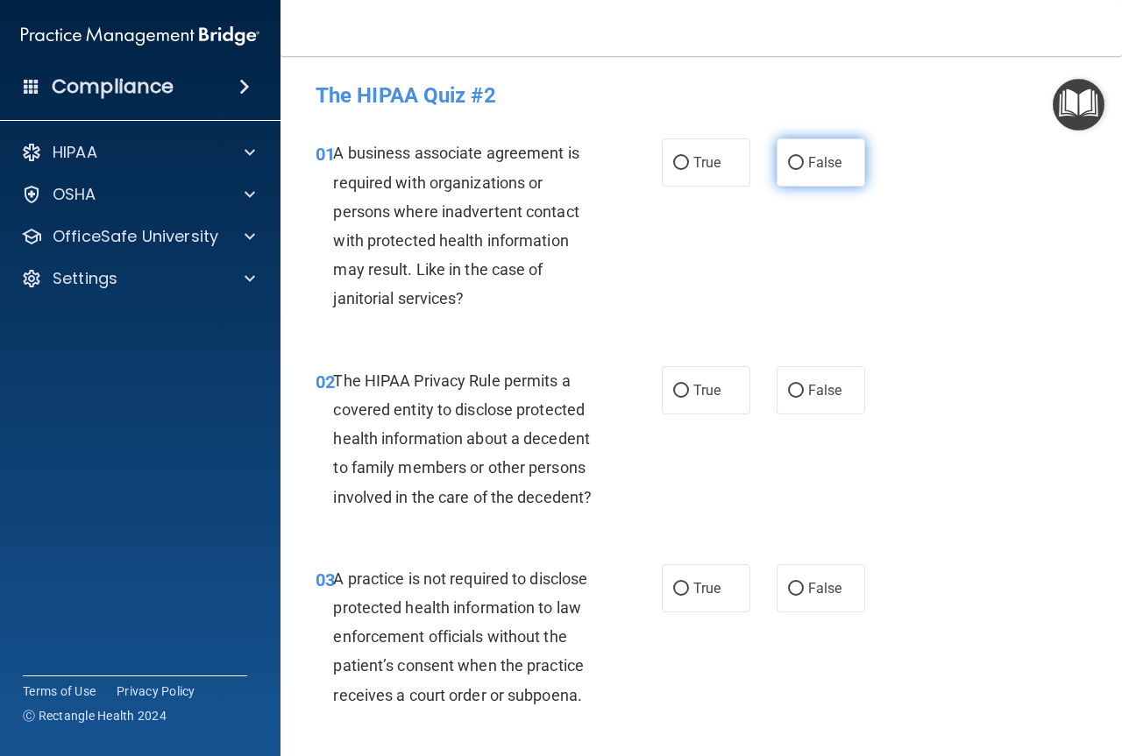
click at [788, 168] on input "False" at bounding box center [796, 163] width 16 height 13
radio input "true"
click at [793, 388] on input "False" at bounding box center [796, 391] width 16 height 13
radio input "true"
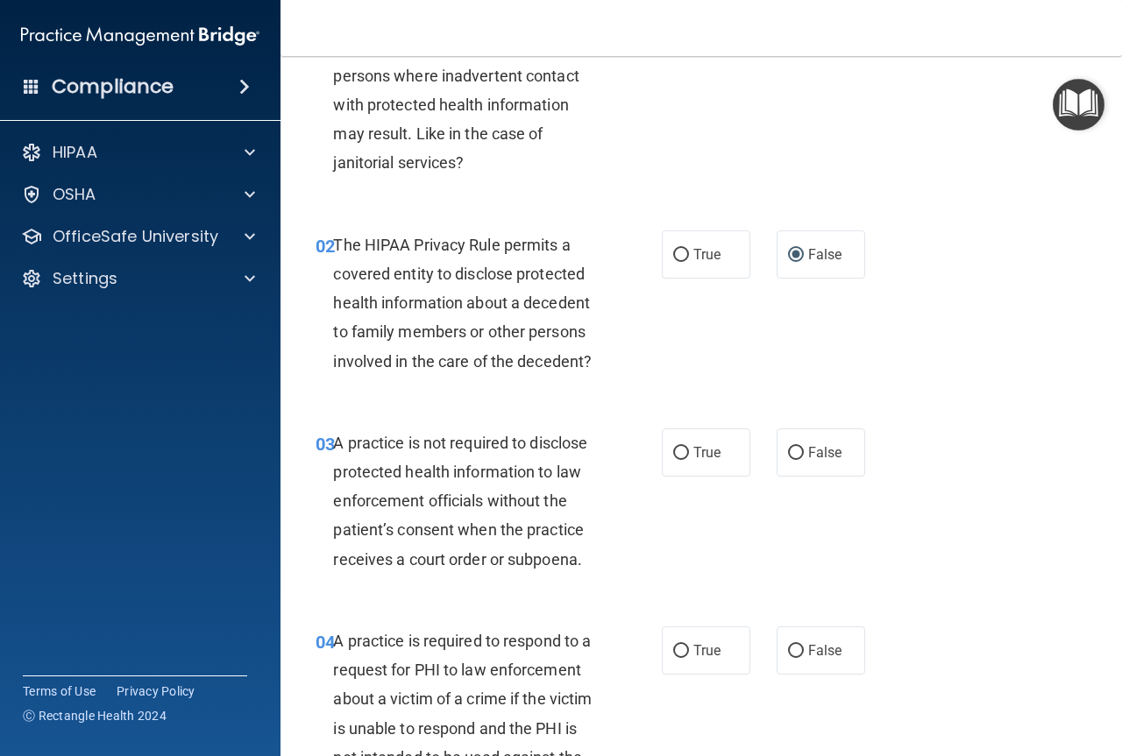
scroll to position [175, 0]
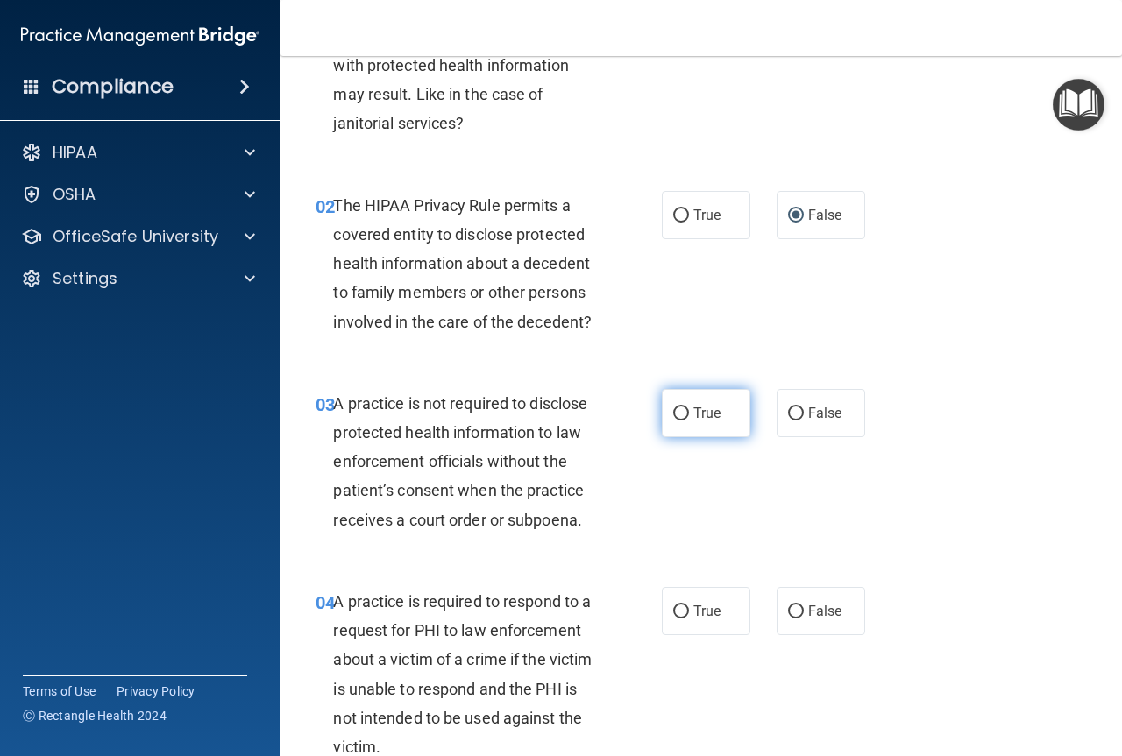
click at [681, 411] on input "True" at bounding box center [681, 413] width 16 height 13
radio input "true"
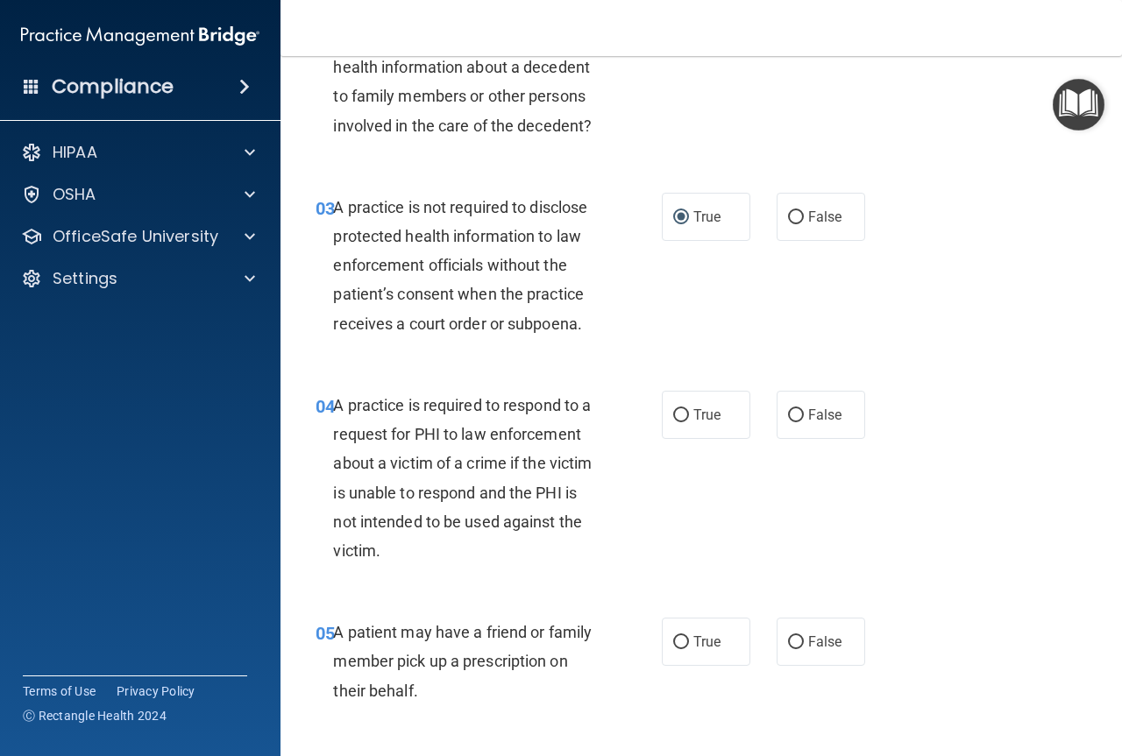
scroll to position [438, 0]
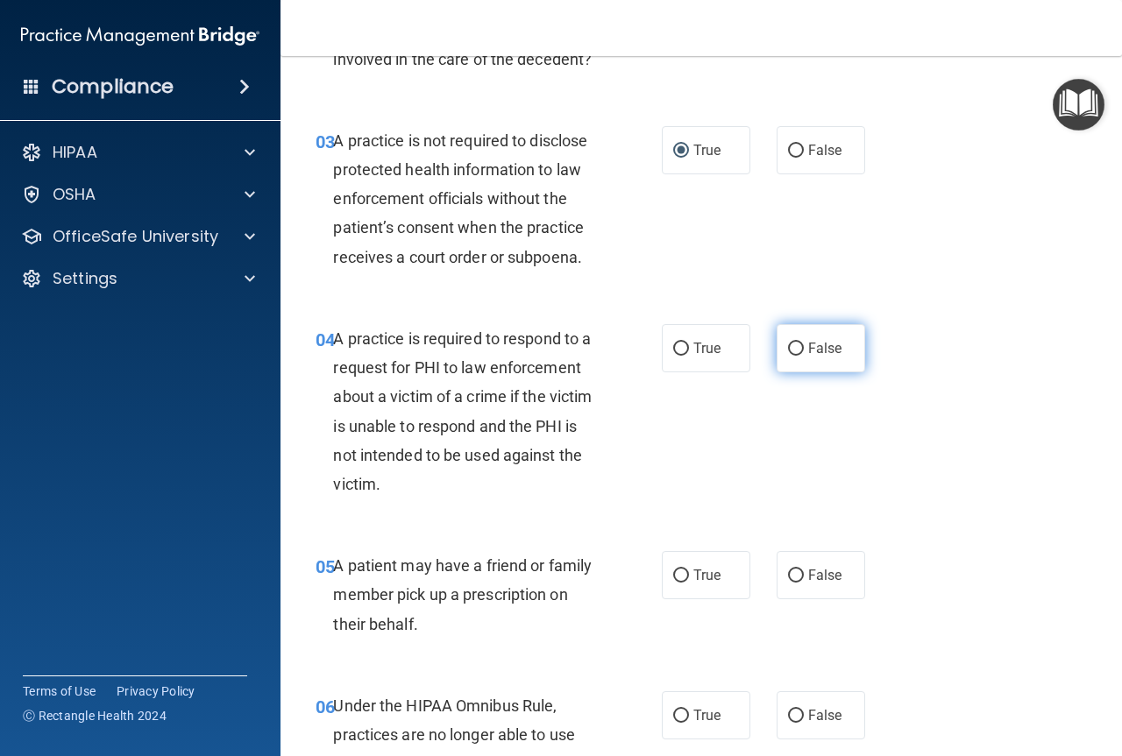
click at [788, 344] on input "False" at bounding box center [796, 349] width 16 height 13
radio input "true"
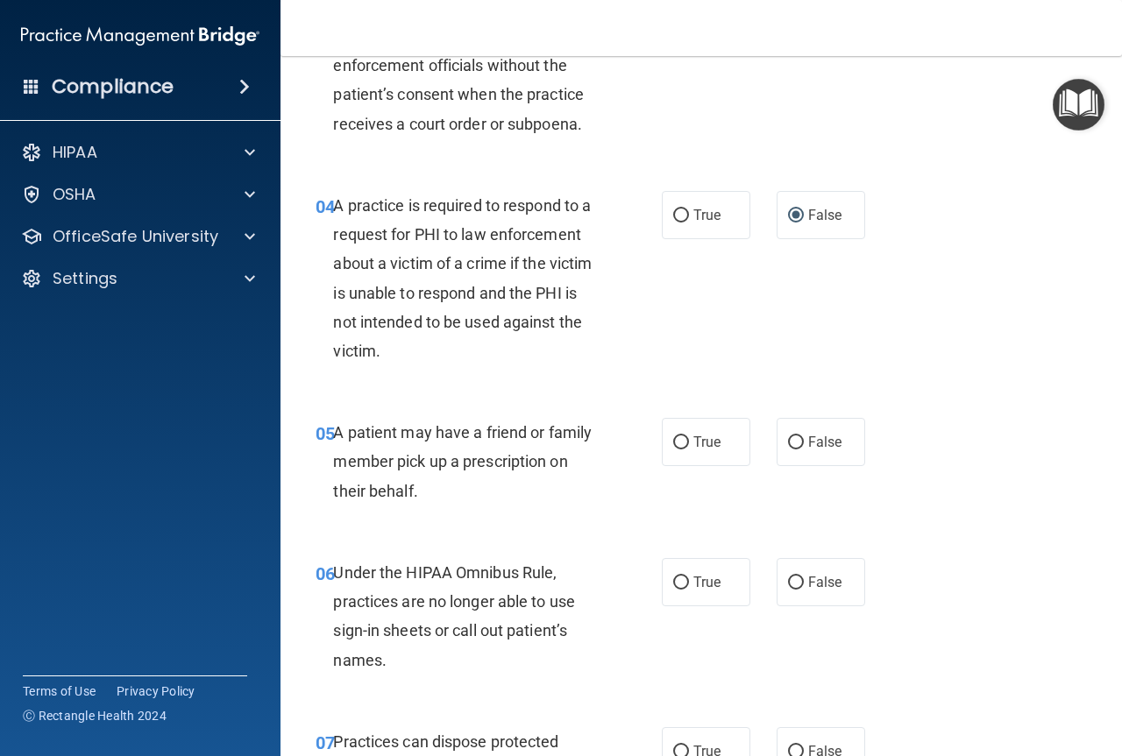
scroll to position [613, 0]
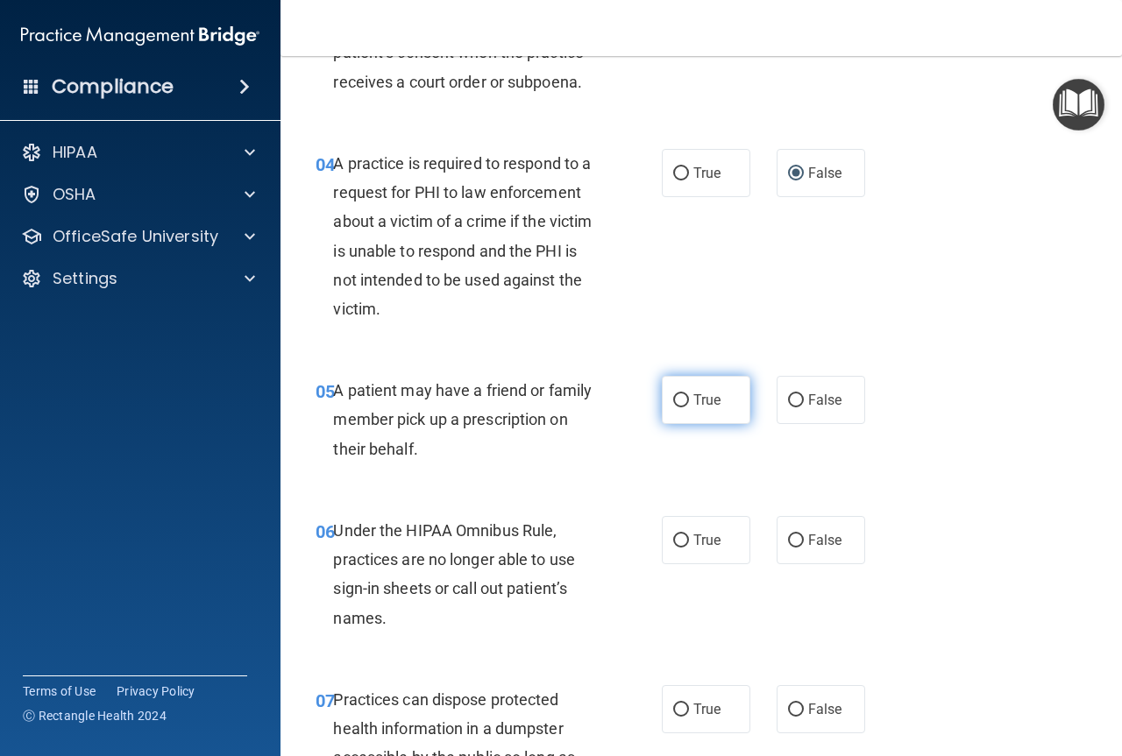
click at [674, 400] on input "True" at bounding box center [681, 400] width 16 height 13
radio input "true"
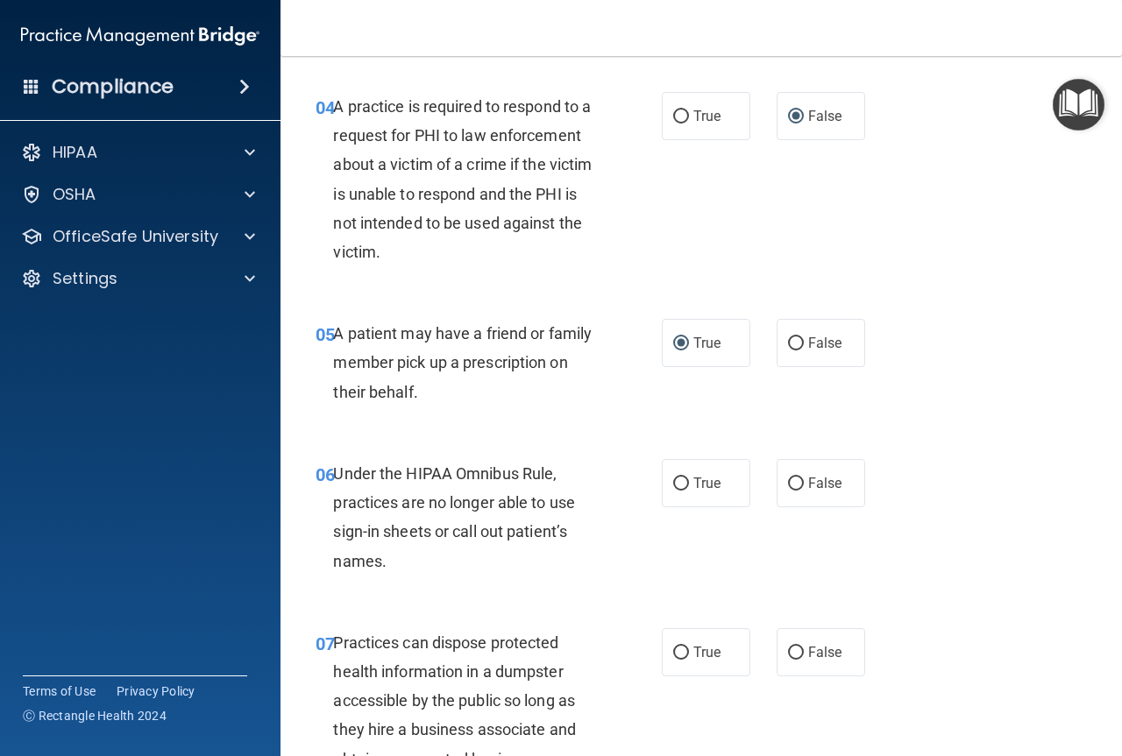
scroll to position [701, 0]
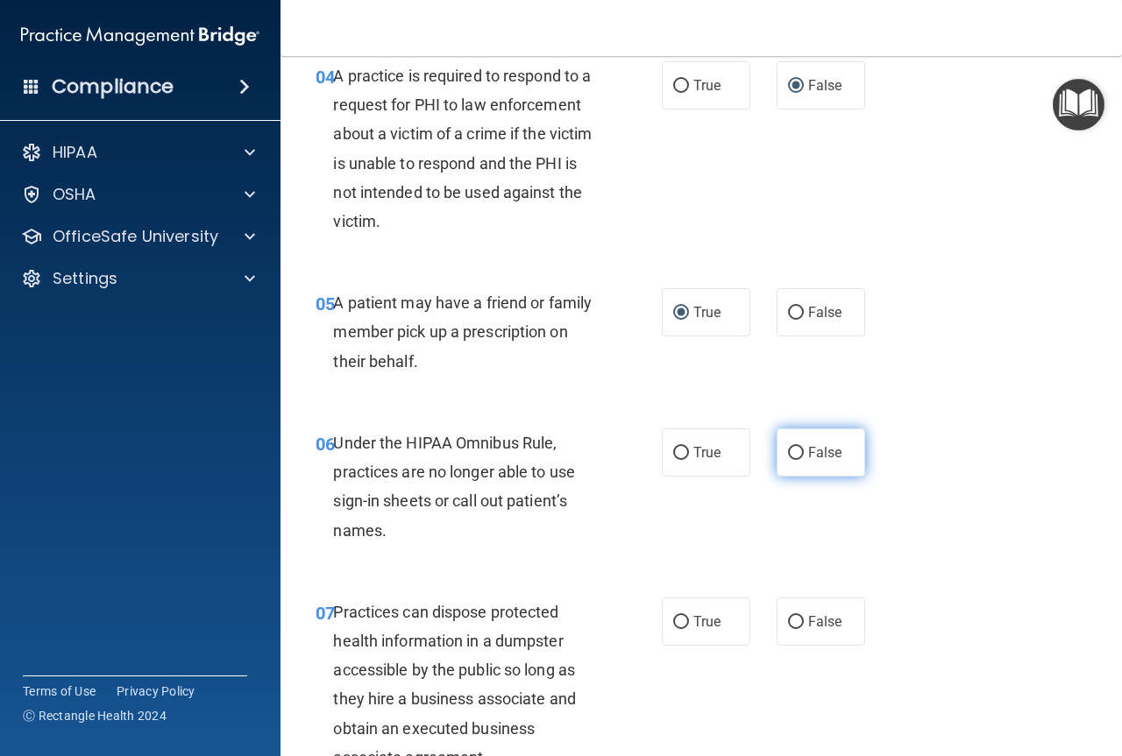
click at [808, 455] on span "False" at bounding box center [825, 452] width 34 height 17
click at [804, 455] on input "False" at bounding box center [796, 453] width 16 height 13
radio input "true"
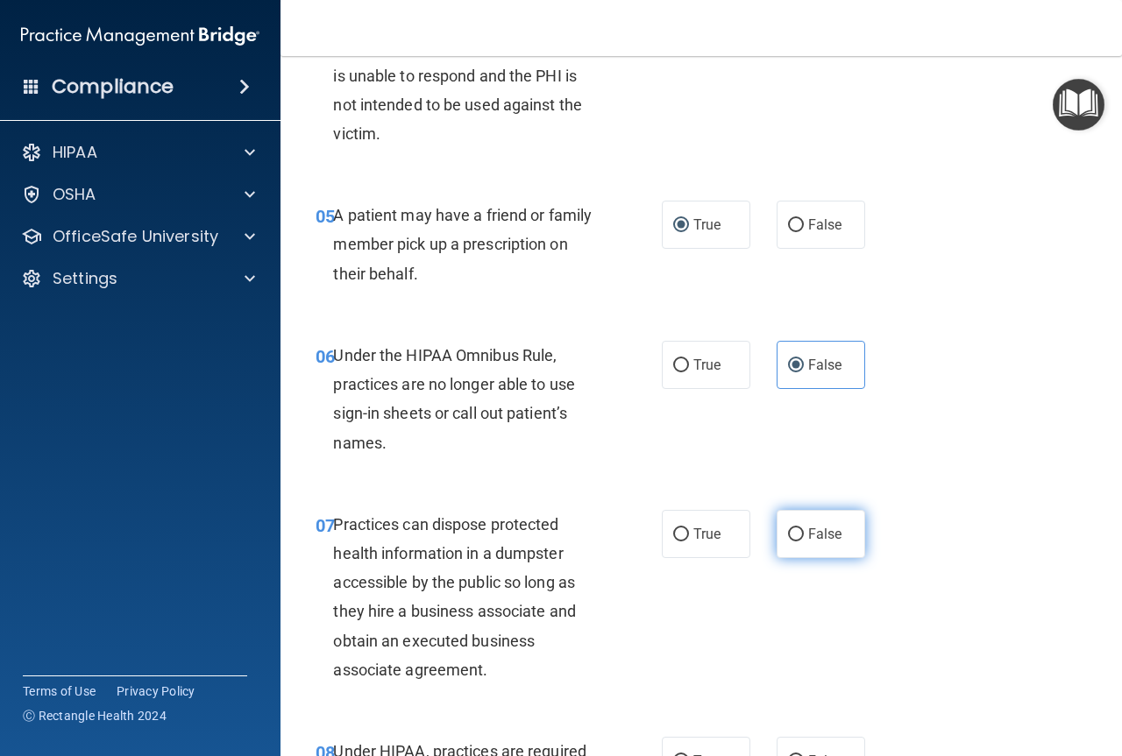
click at [788, 537] on input "False" at bounding box center [796, 534] width 16 height 13
radio input "true"
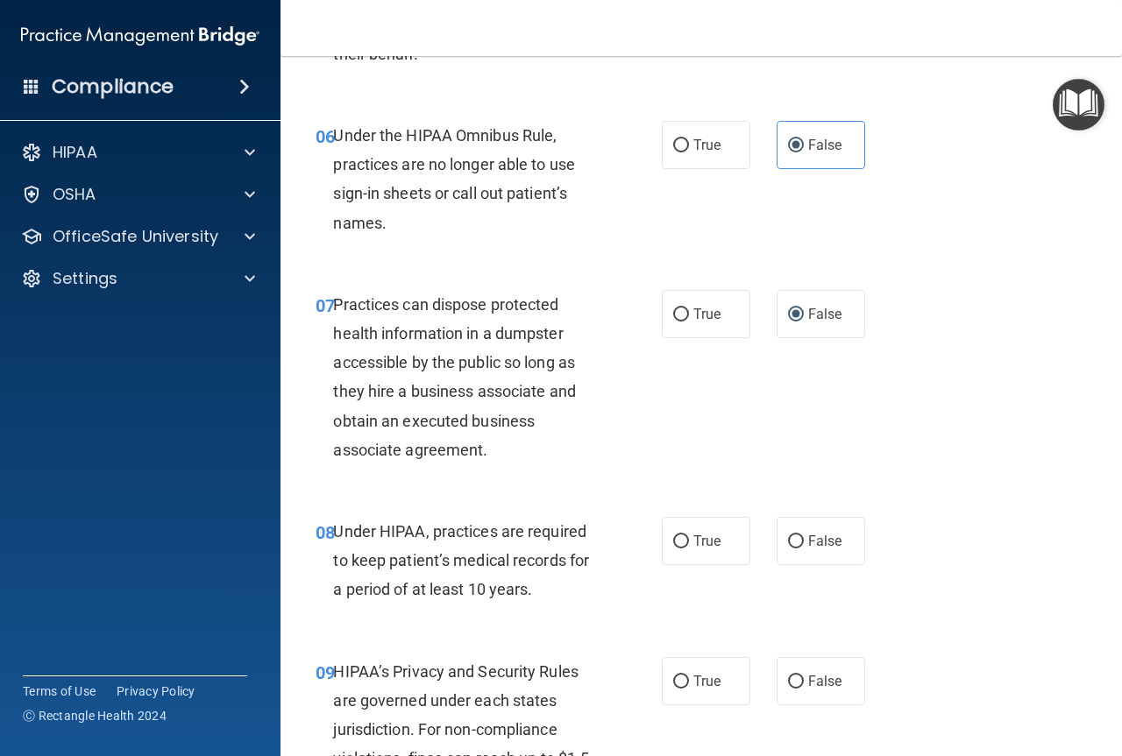
scroll to position [1052, 0]
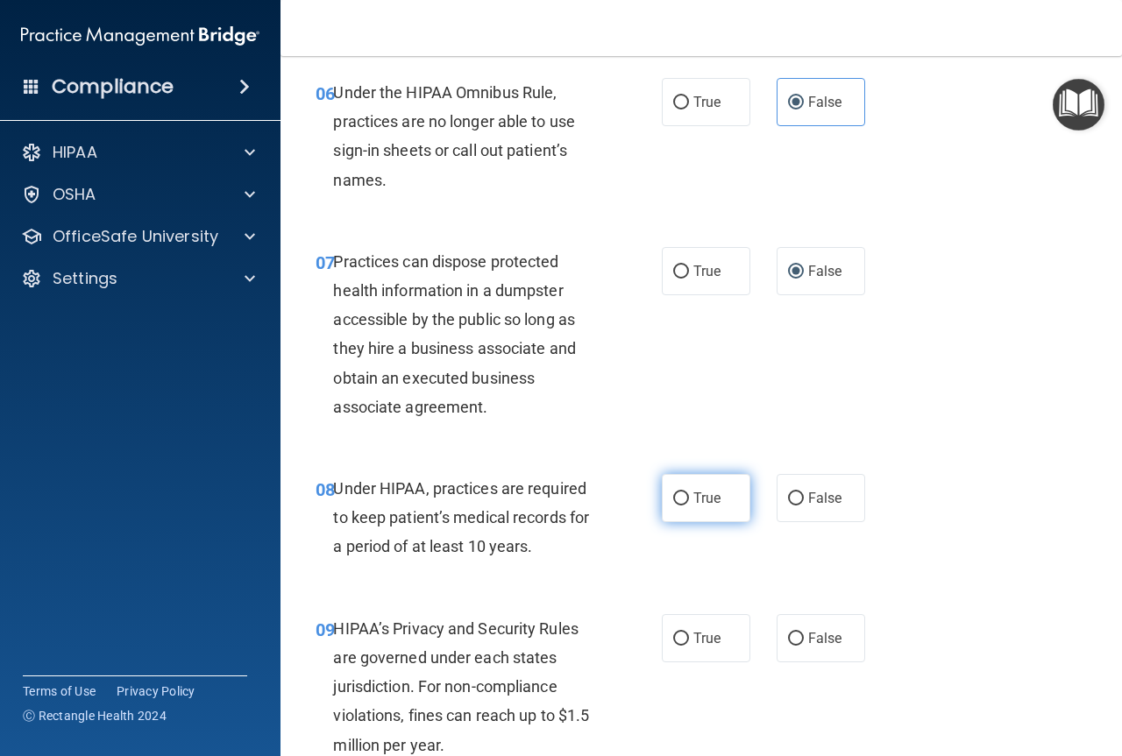
click at [673, 502] on input "True" at bounding box center [681, 498] width 16 height 13
radio input "true"
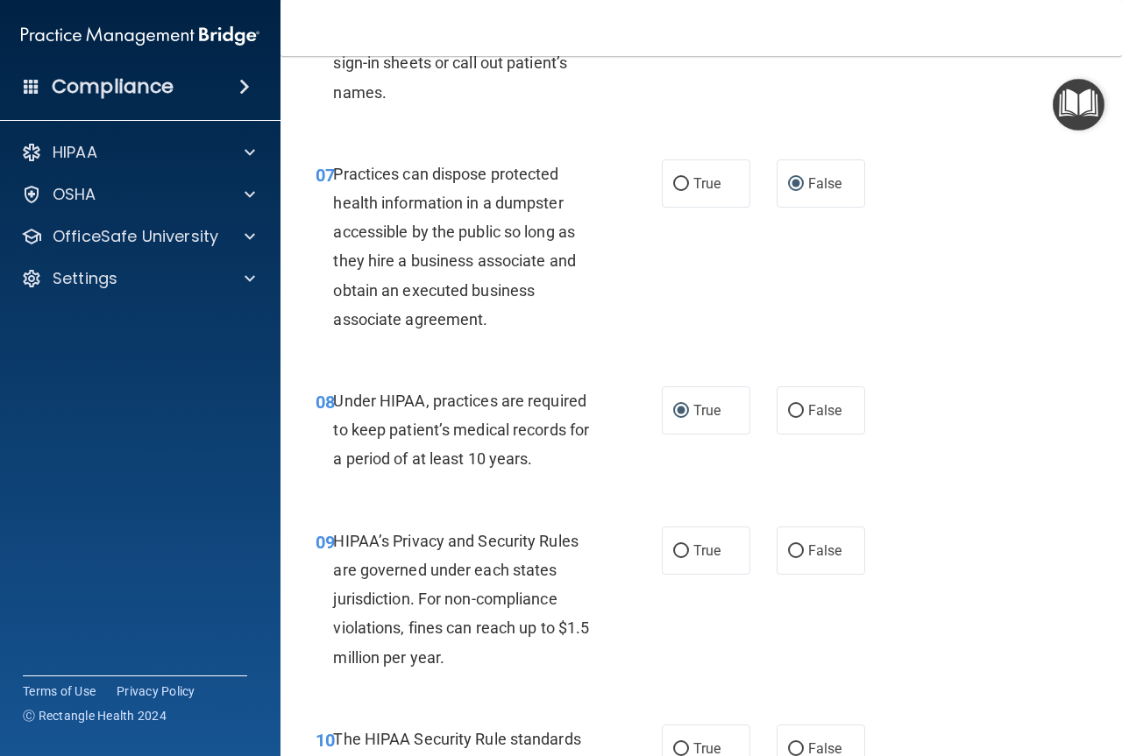
scroll to position [1227, 0]
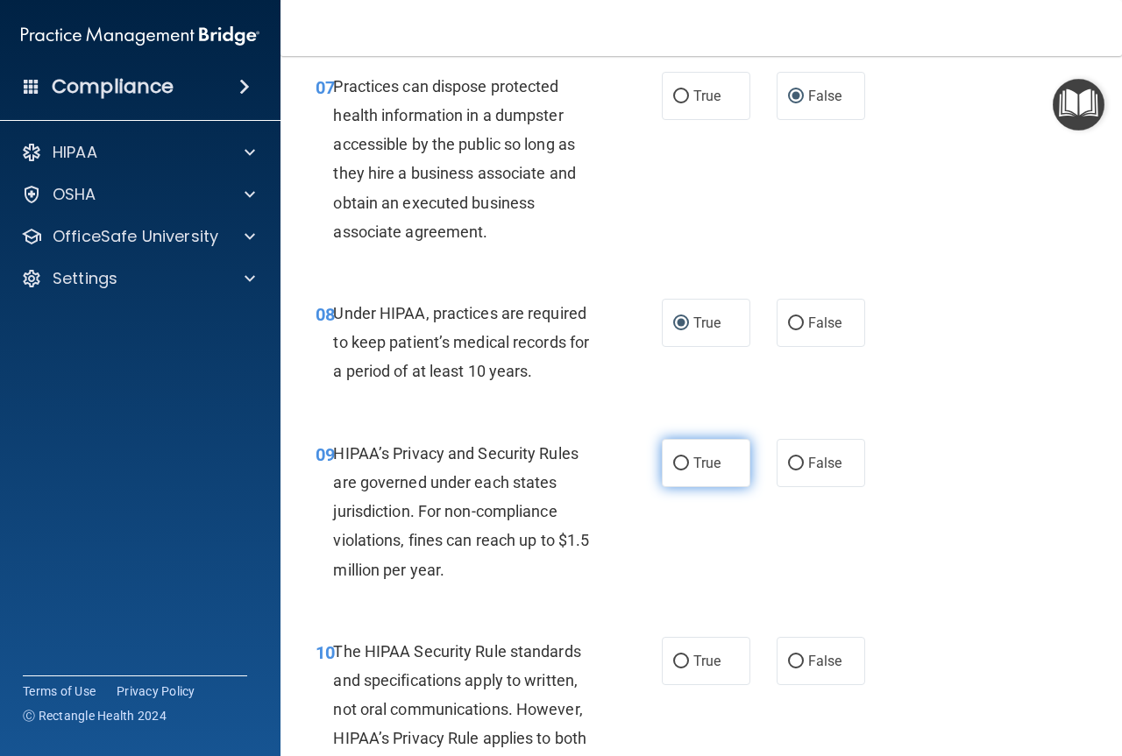
click at [679, 469] on input "True" at bounding box center [681, 463] width 16 height 13
radio input "true"
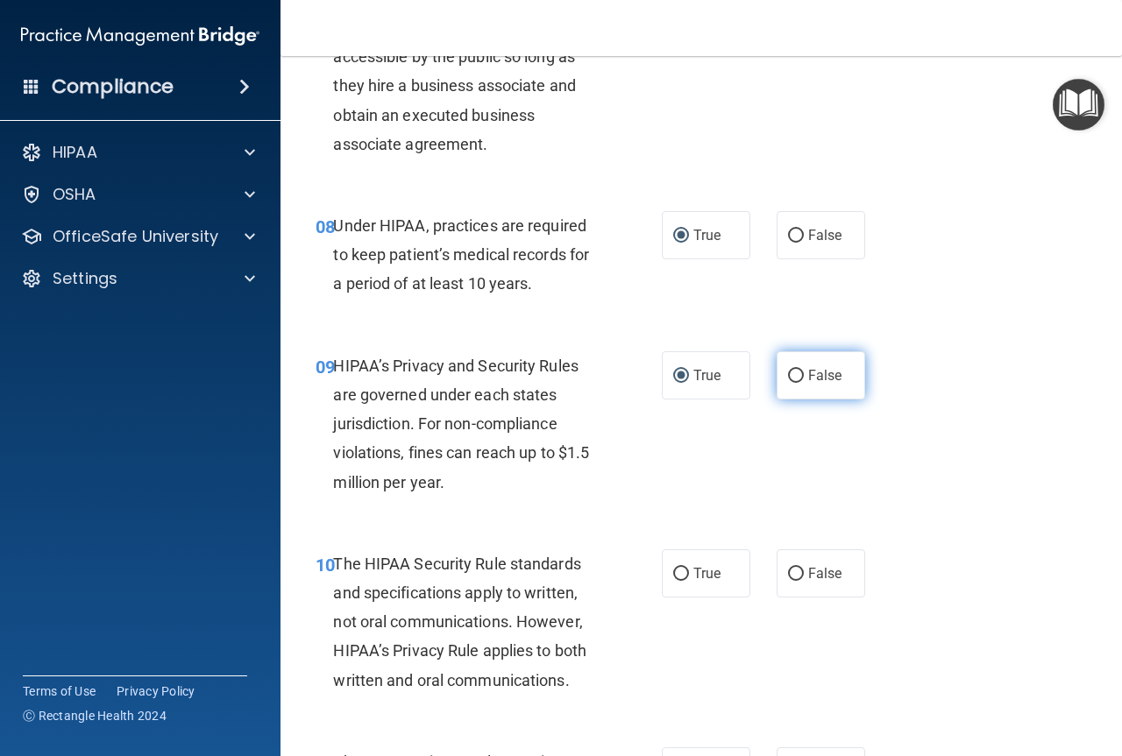
click at [794, 377] on input "False" at bounding box center [796, 376] width 16 height 13
radio input "true"
radio input "false"
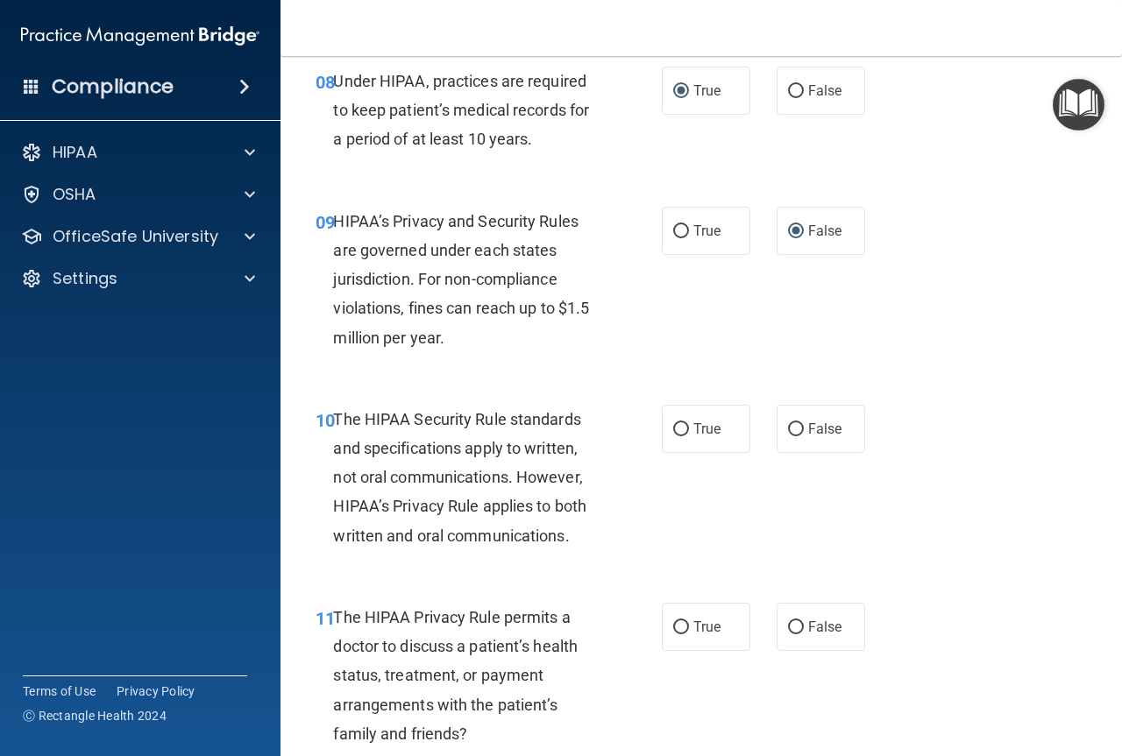
scroll to position [1490, 0]
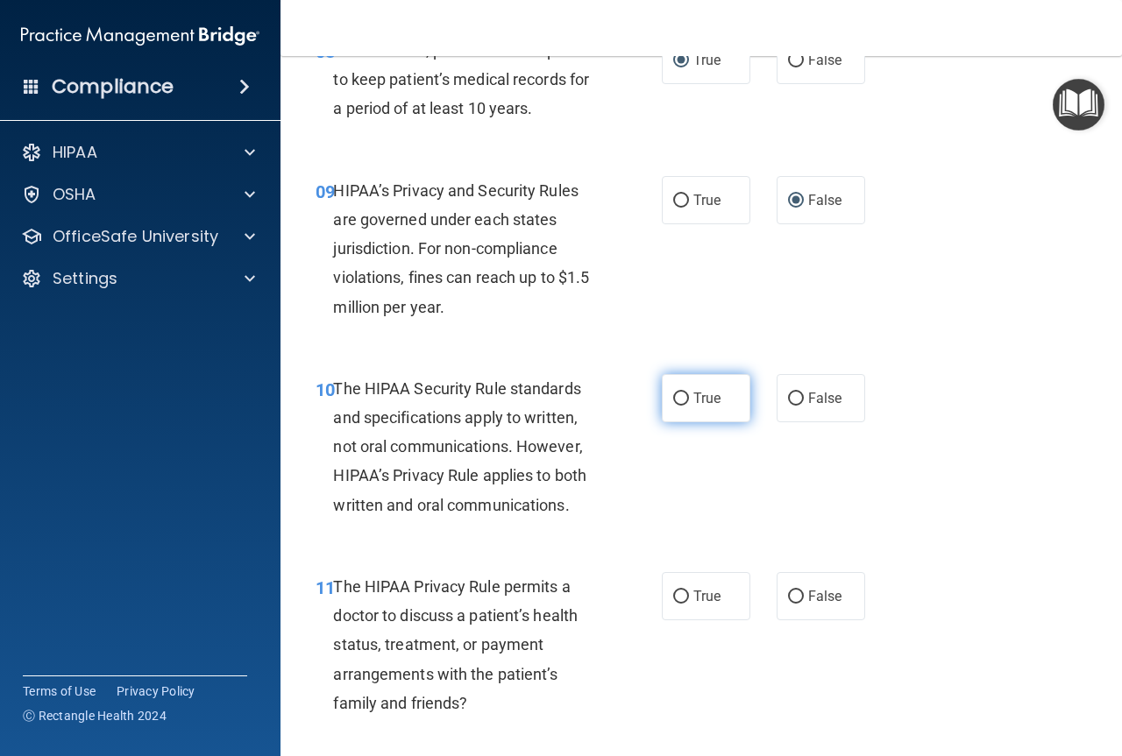
click at [677, 407] on label "True" at bounding box center [706, 398] width 89 height 48
click at [677, 406] on input "True" at bounding box center [681, 399] width 16 height 13
radio input "true"
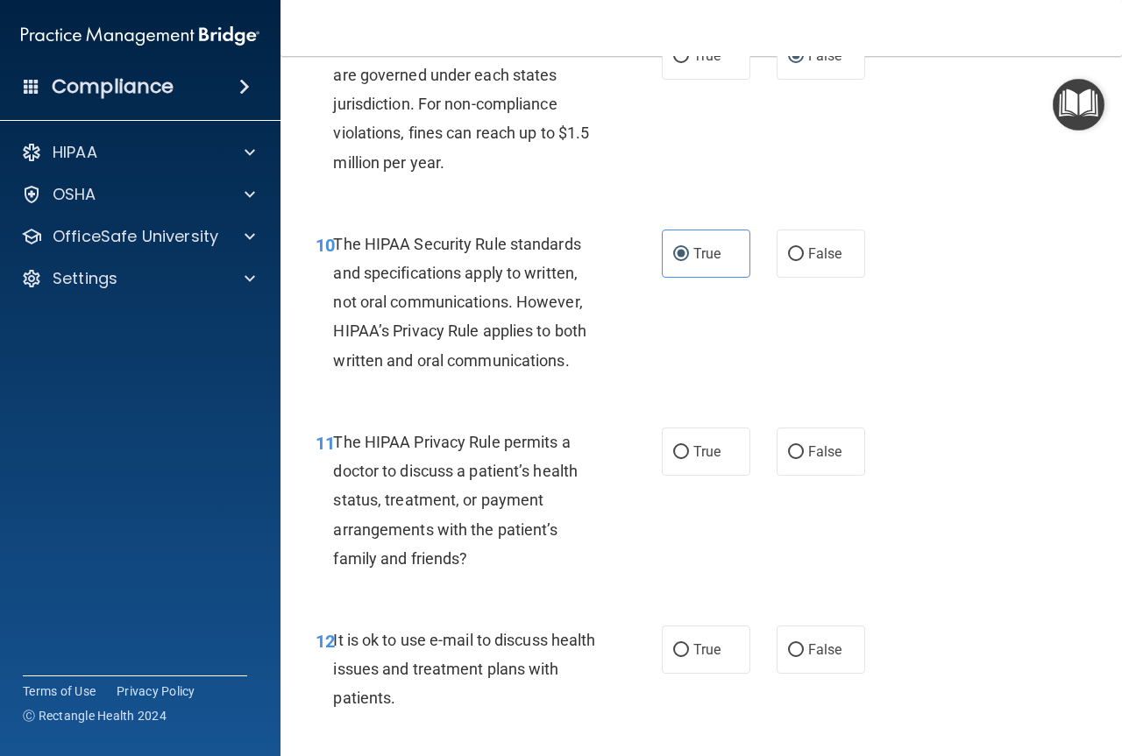
scroll to position [1665, 0]
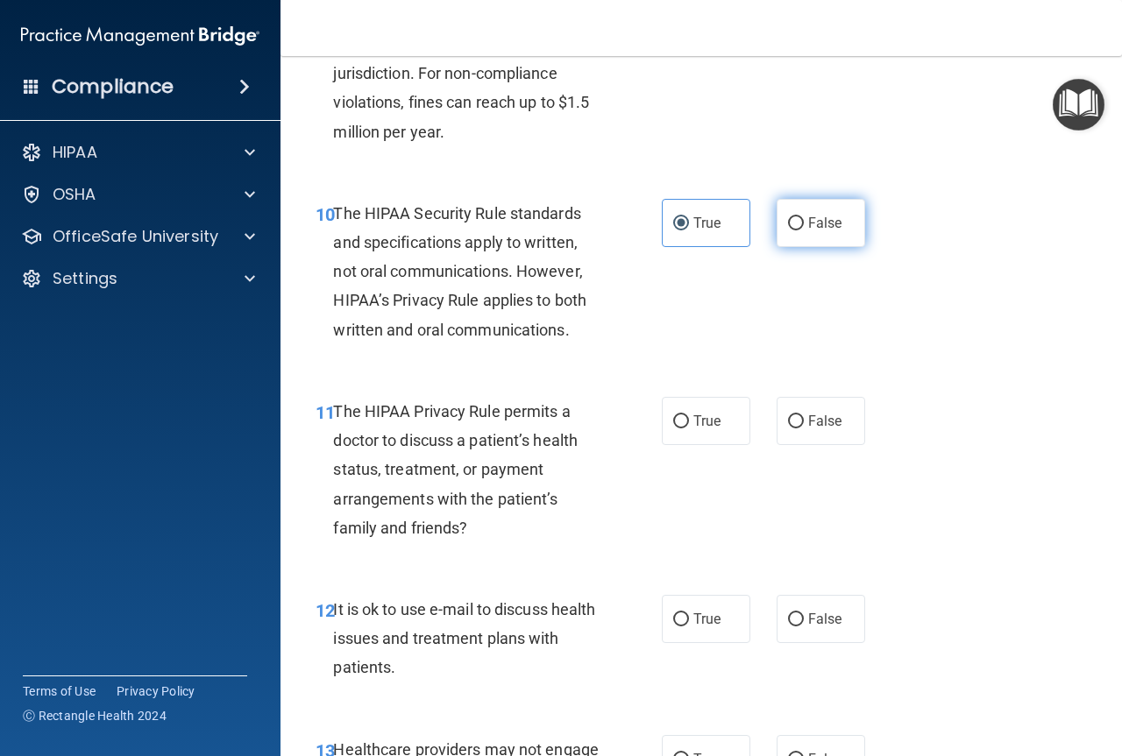
click at [788, 226] on input "False" at bounding box center [796, 223] width 16 height 13
radio input "true"
radio input "false"
click at [788, 428] on input "False" at bounding box center [796, 421] width 16 height 13
radio input "true"
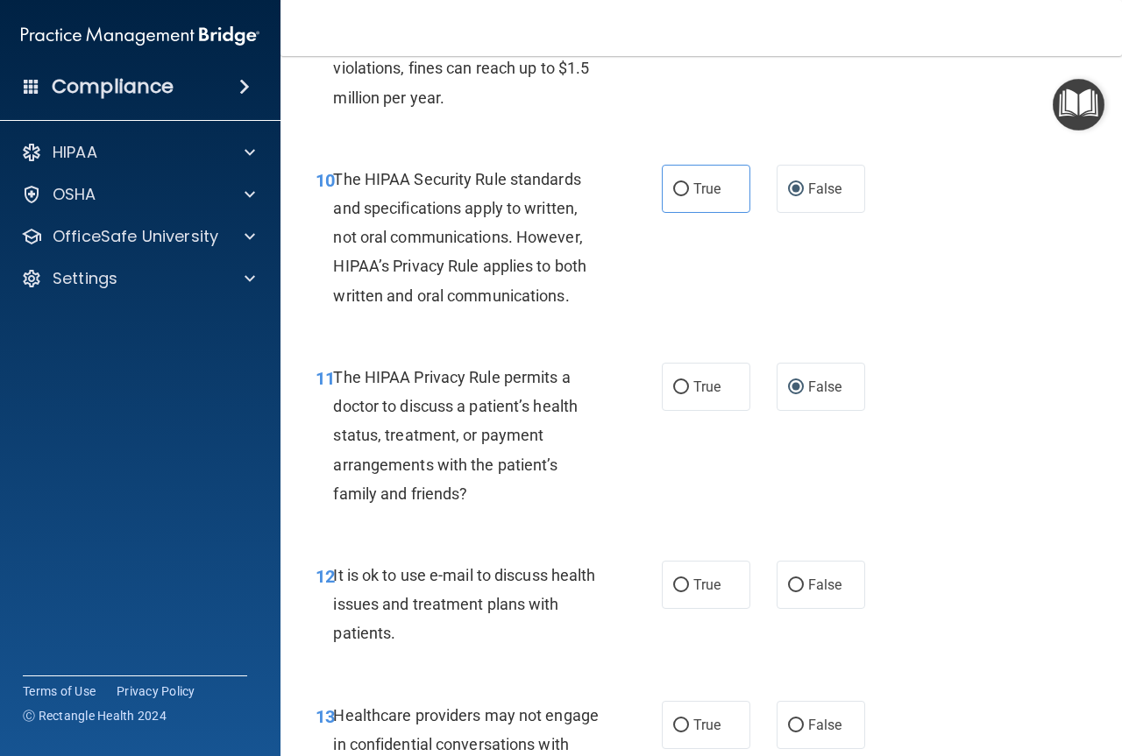
scroll to position [1753, 0]
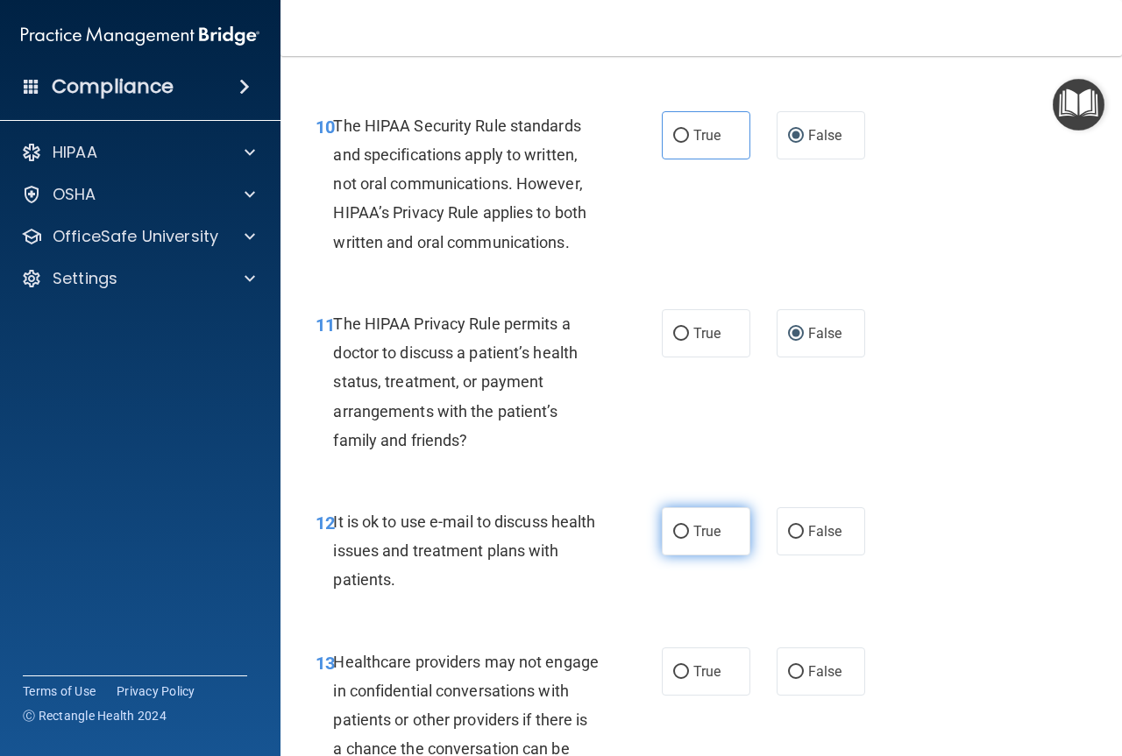
click at [684, 534] on label "True" at bounding box center [706, 531] width 89 height 48
click at [684, 534] on input "True" at bounding box center [681, 532] width 16 height 13
radio input "true"
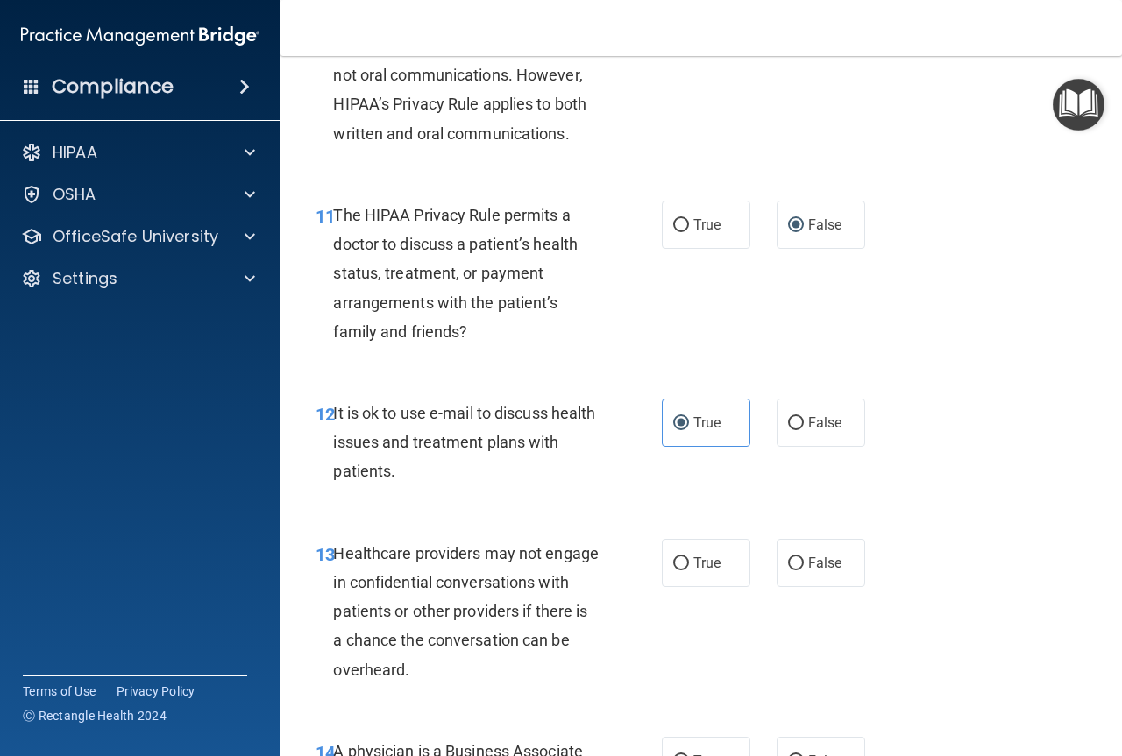
scroll to position [1928, 0]
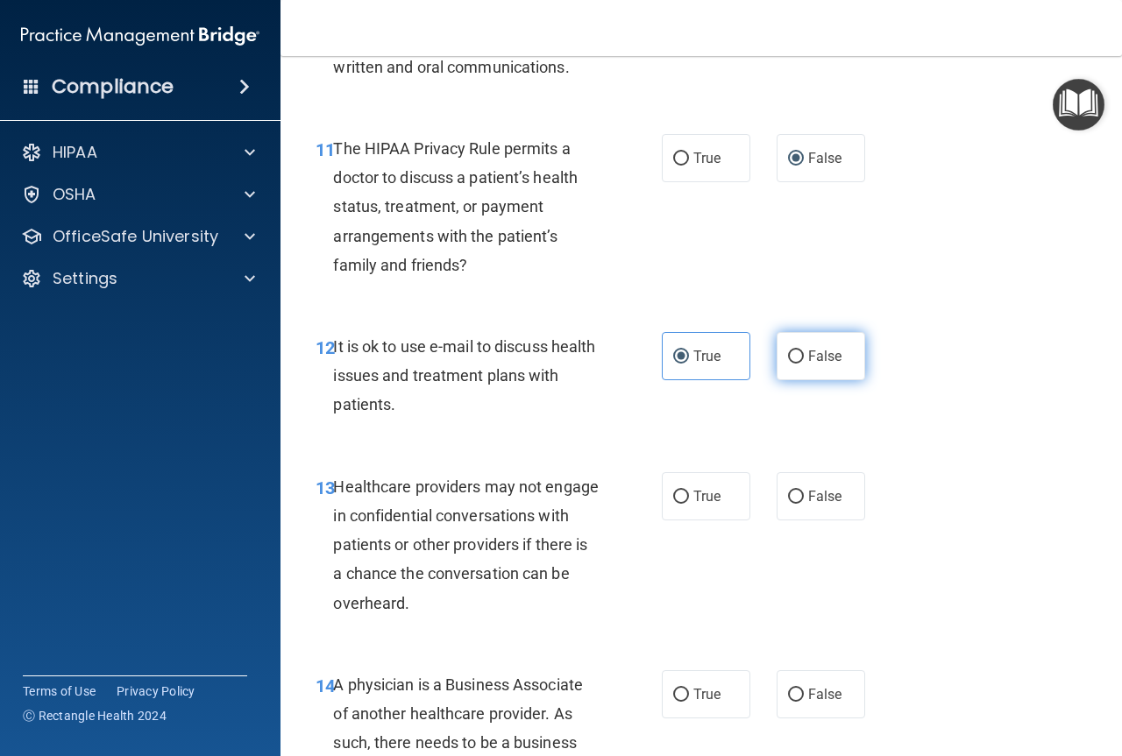
click at [797, 355] on label "False" at bounding box center [820, 356] width 89 height 48
click at [797, 355] on input "False" at bounding box center [796, 357] width 16 height 13
radio input "true"
radio input "false"
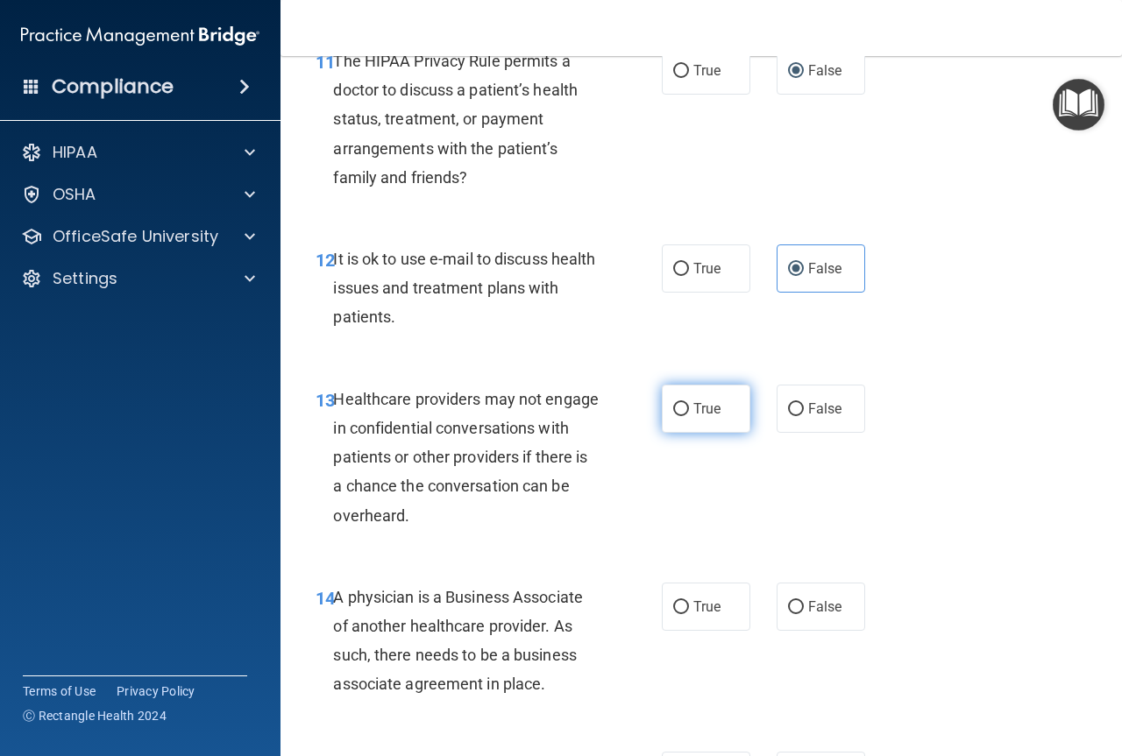
click at [673, 407] on input "True" at bounding box center [681, 409] width 16 height 13
radio input "true"
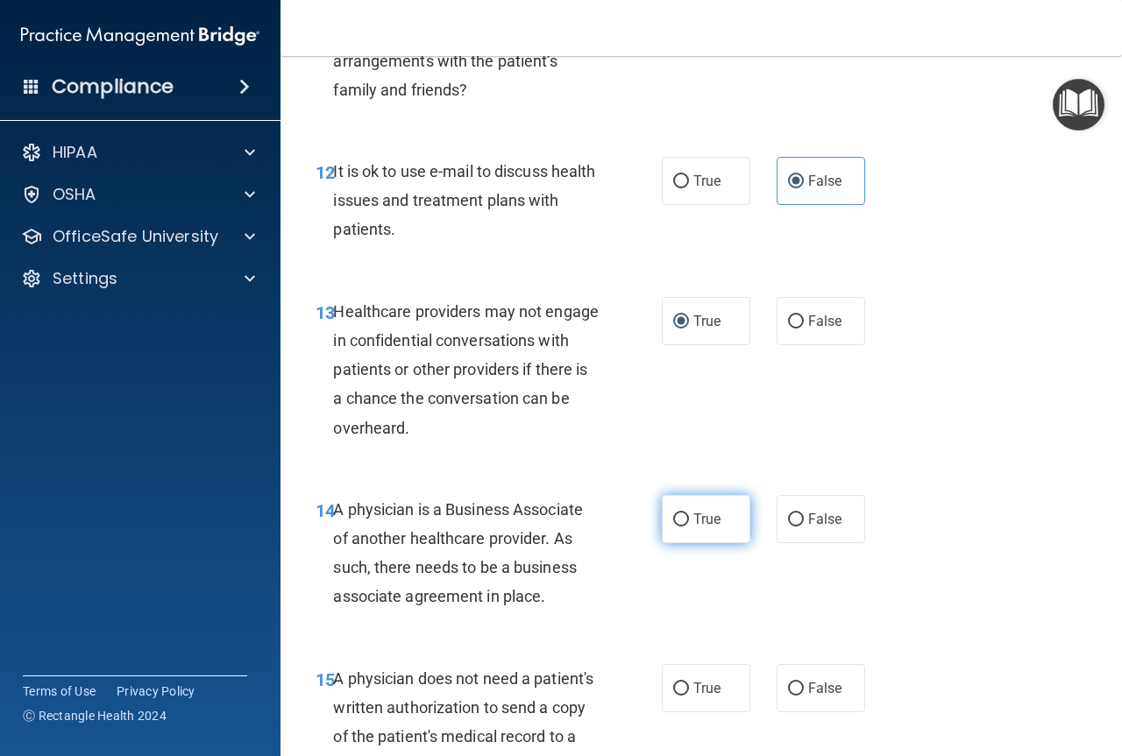
click at [673, 519] on input "True" at bounding box center [681, 520] width 16 height 13
radio input "true"
click at [788, 519] on input "False" at bounding box center [796, 520] width 16 height 13
radio input "true"
radio input "false"
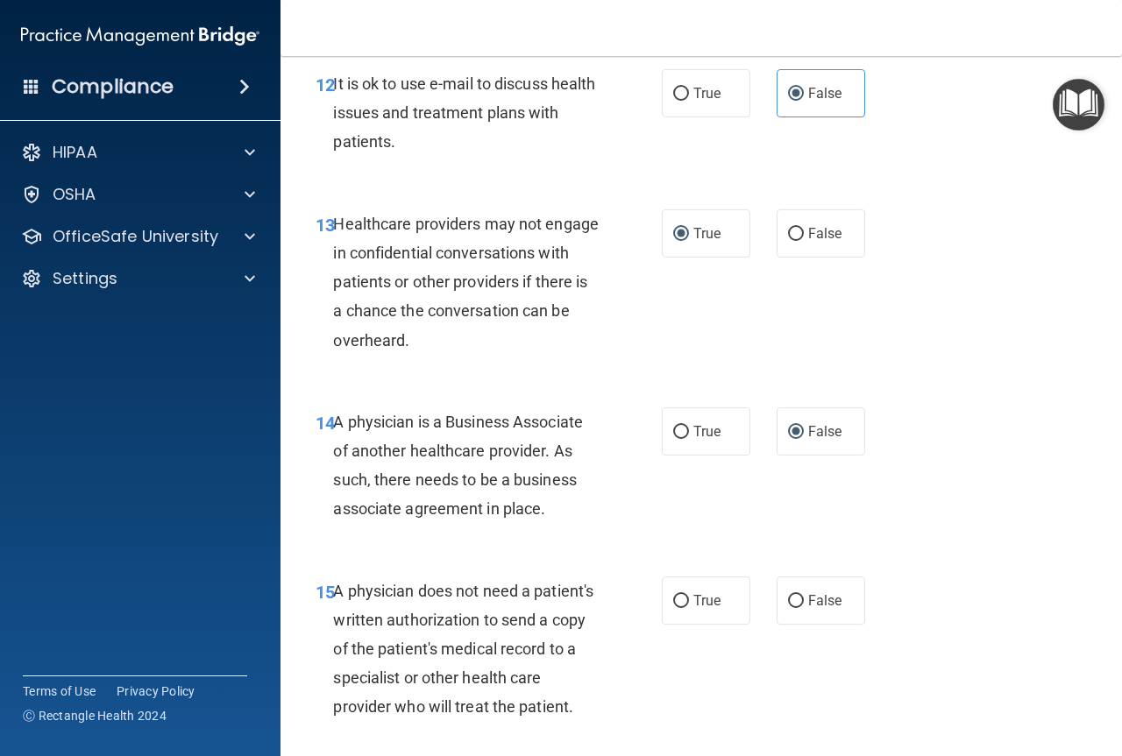
scroll to position [2278, 0]
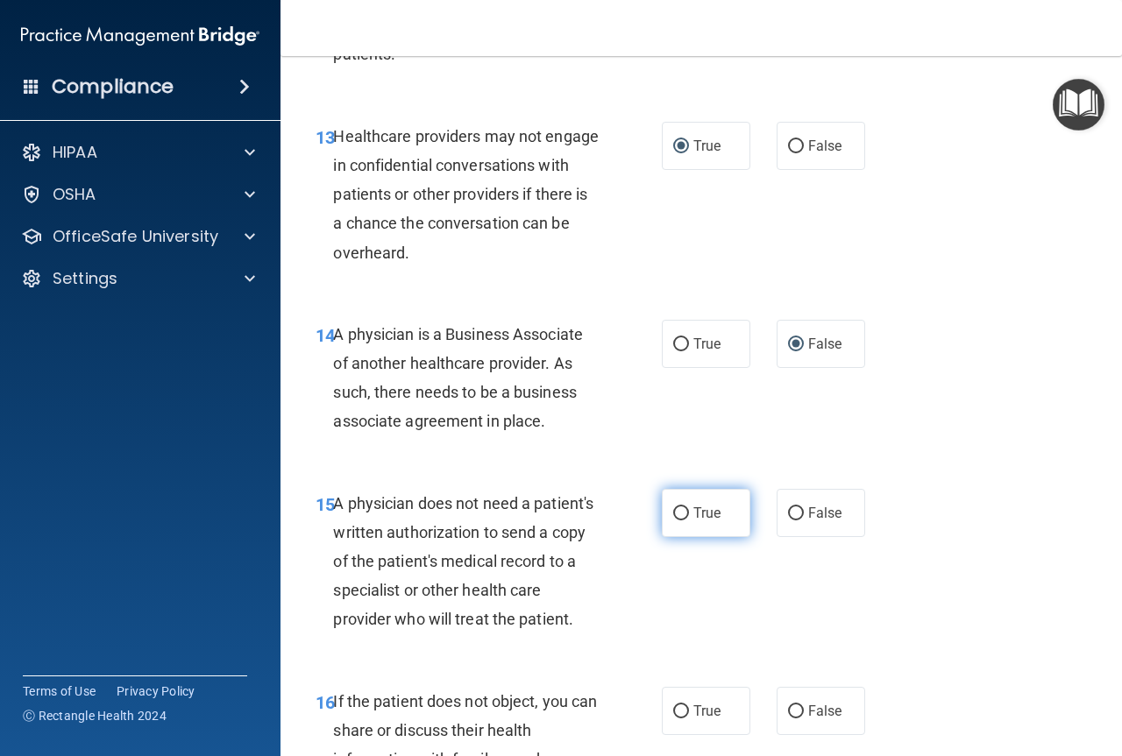
click at [673, 517] on input "True" at bounding box center [681, 513] width 16 height 13
radio input "true"
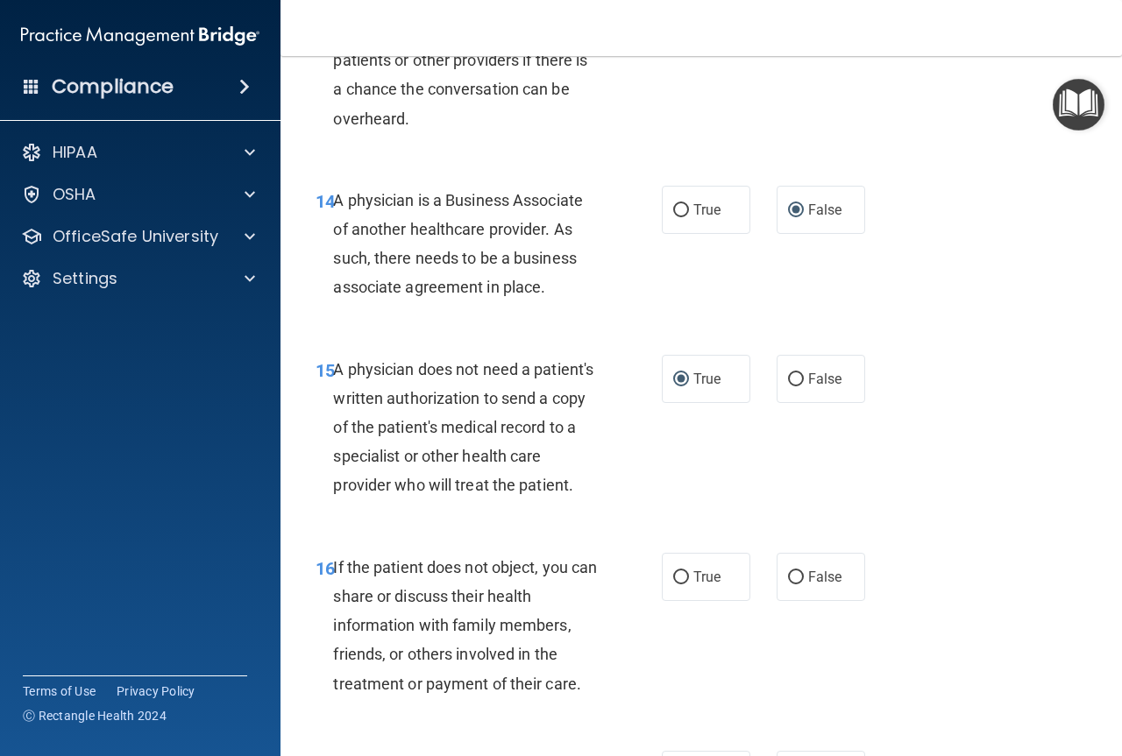
scroll to position [2454, 0]
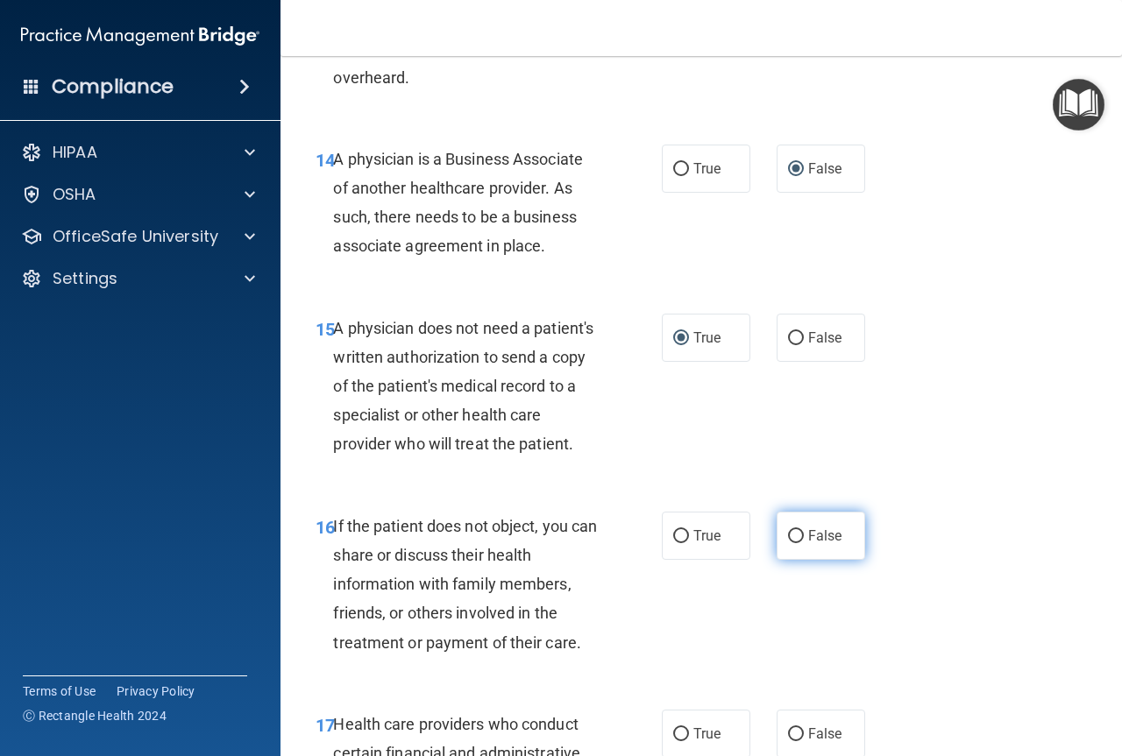
click at [792, 543] on input "False" at bounding box center [796, 536] width 16 height 13
radio input "true"
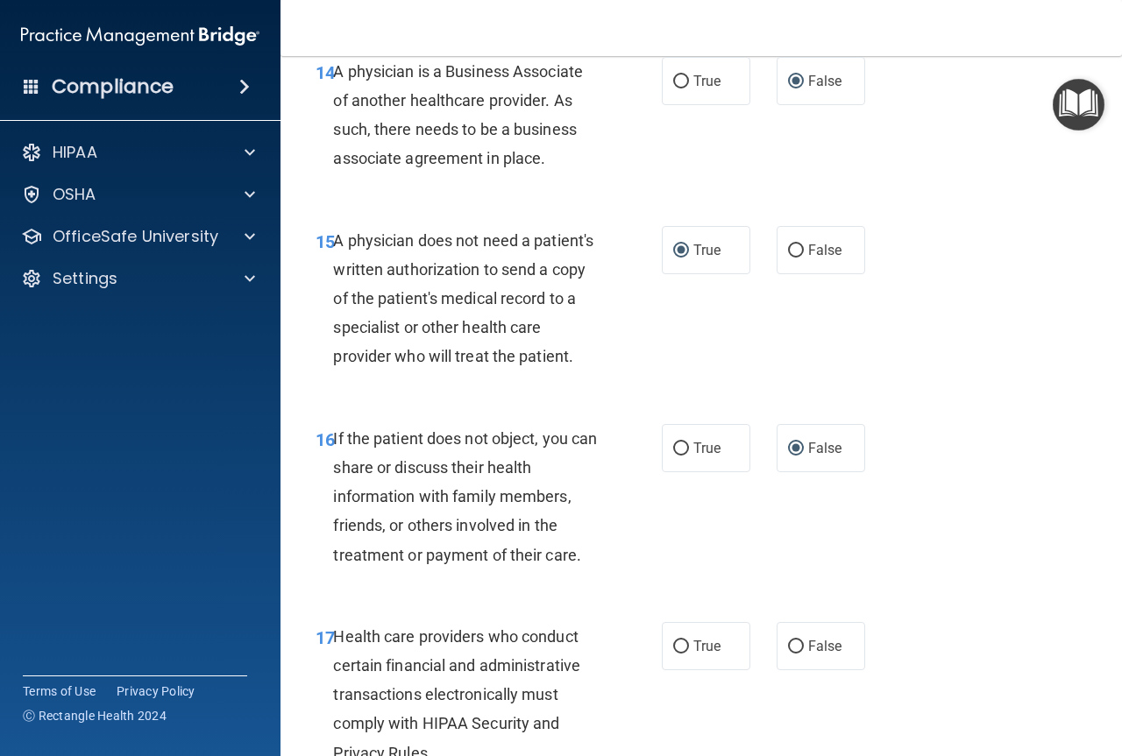
scroll to position [2629, 0]
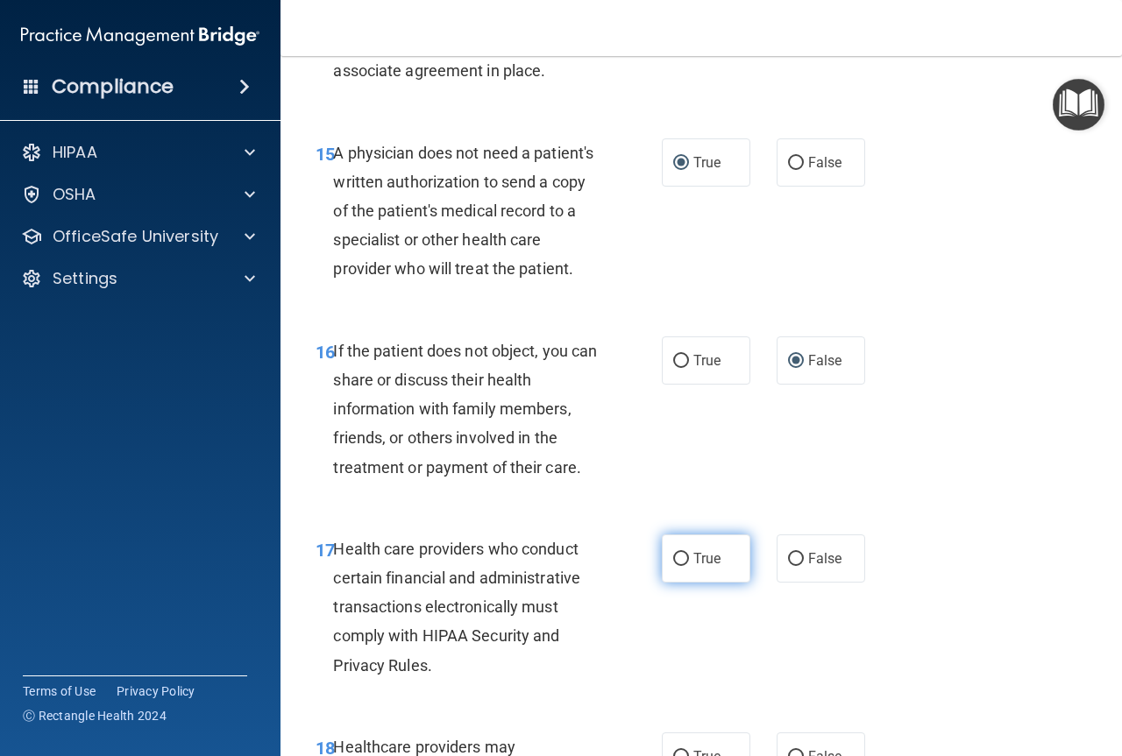
click at [673, 566] on input "True" at bounding box center [681, 559] width 16 height 13
radio input "true"
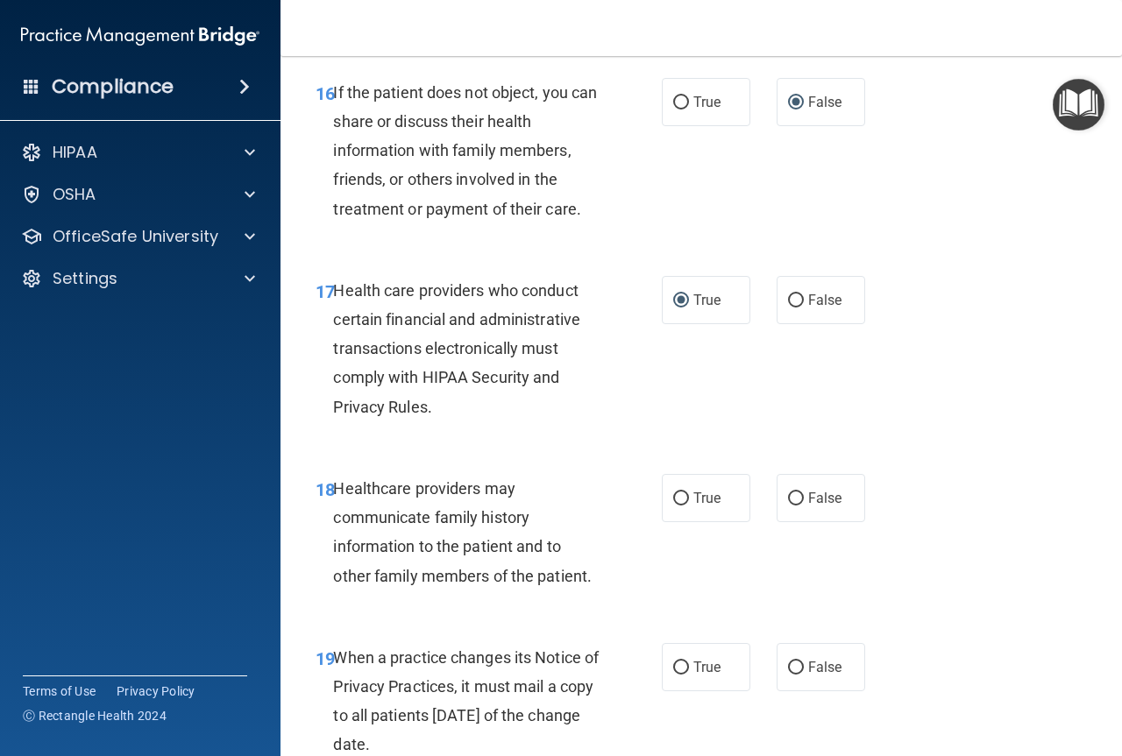
scroll to position [2892, 0]
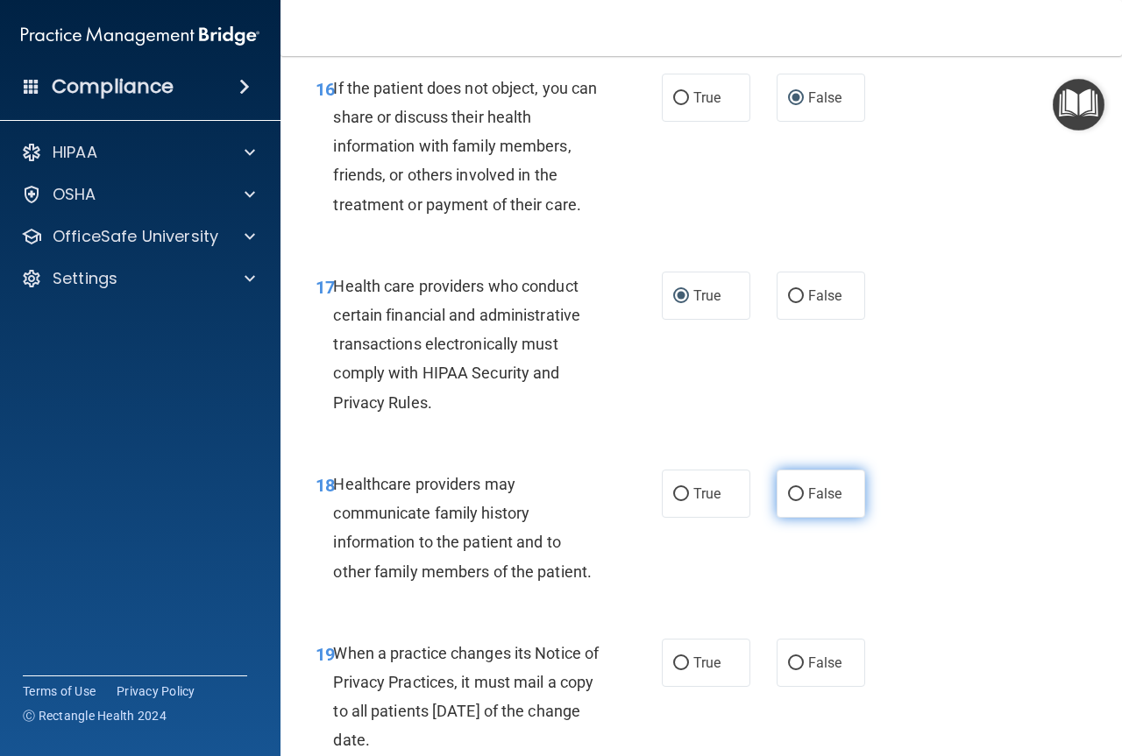
click at [778, 518] on label "False" at bounding box center [820, 494] width 89 height 48
click at [788, 501] on input "False" at bounding box center [796, 494] width 16 height 13
radio input "true"
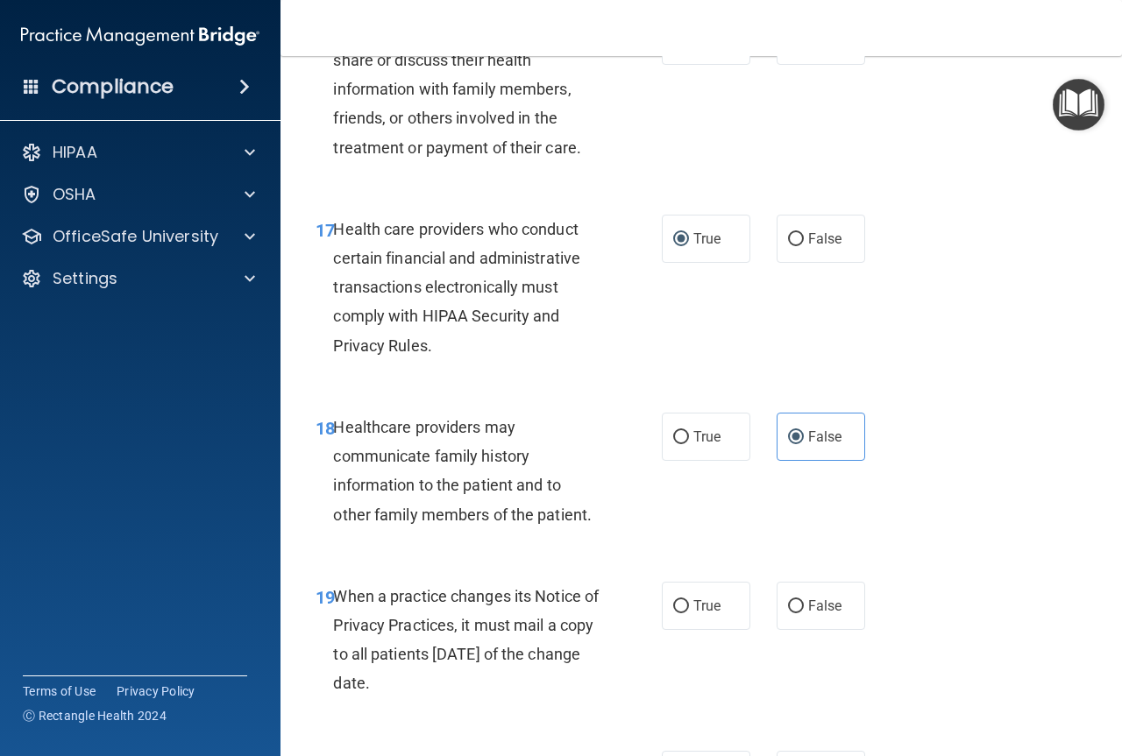
scroll to position [2980, 0]
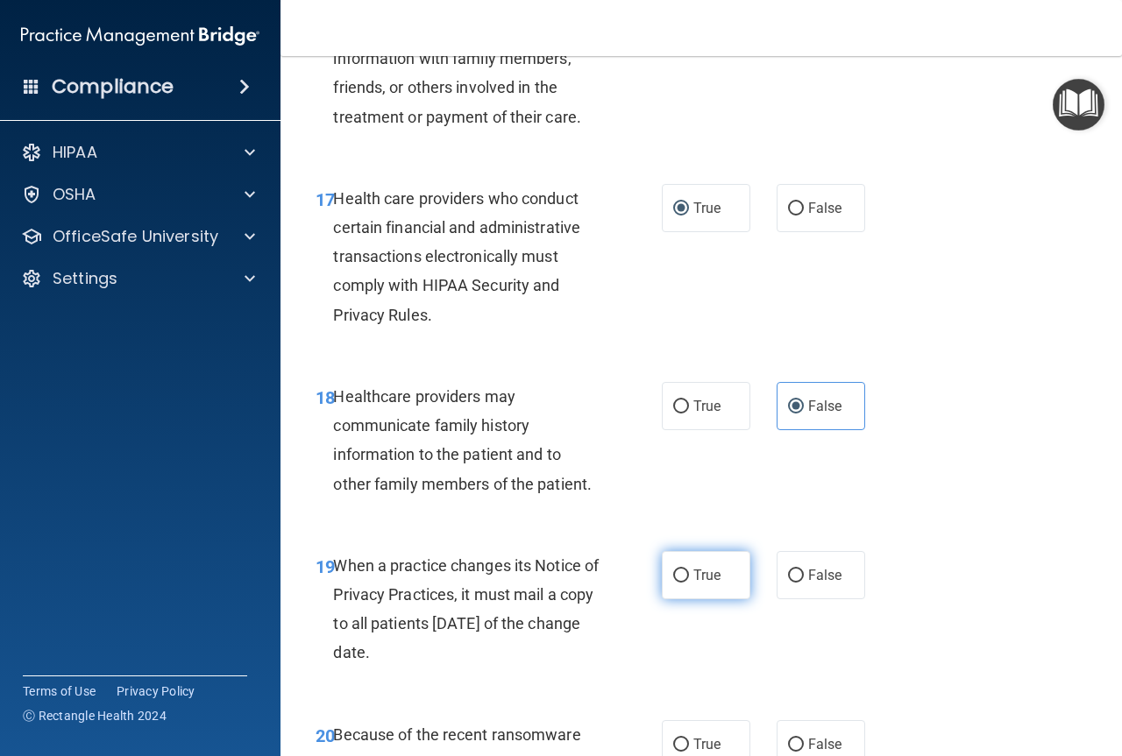
click at [678, 583] on input "True" at bounding box center [681, 576] width 16 height 13
radio input "true"
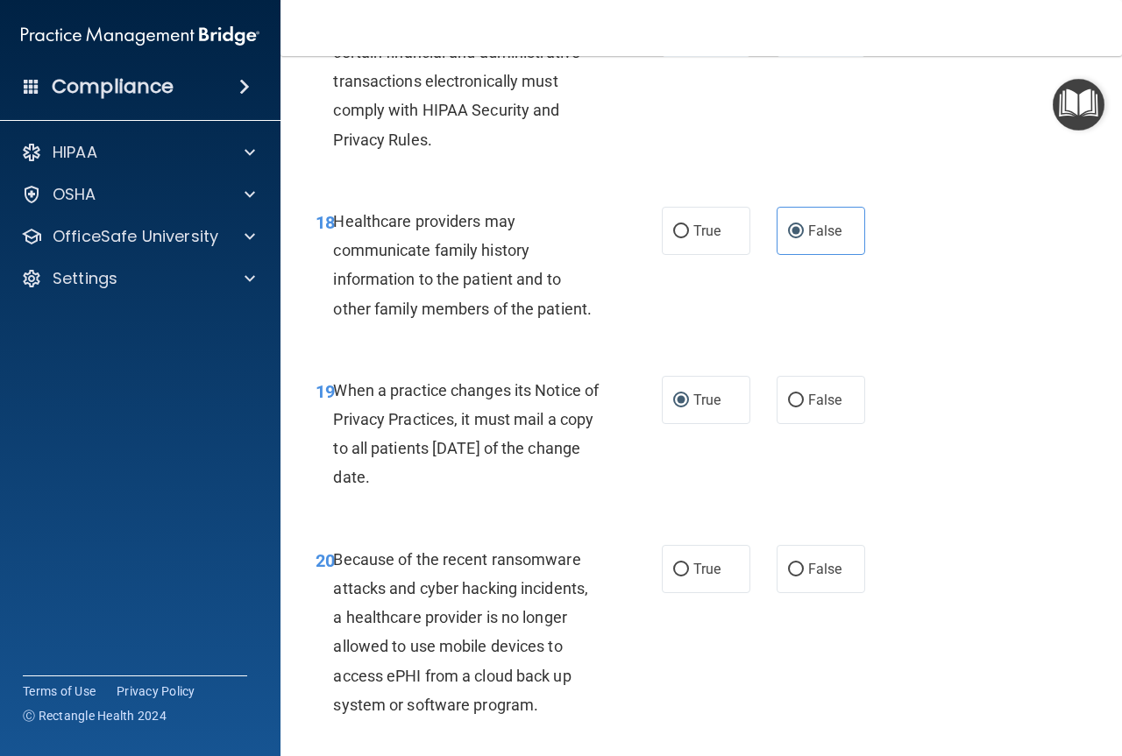
scroll to position [3242, 0]
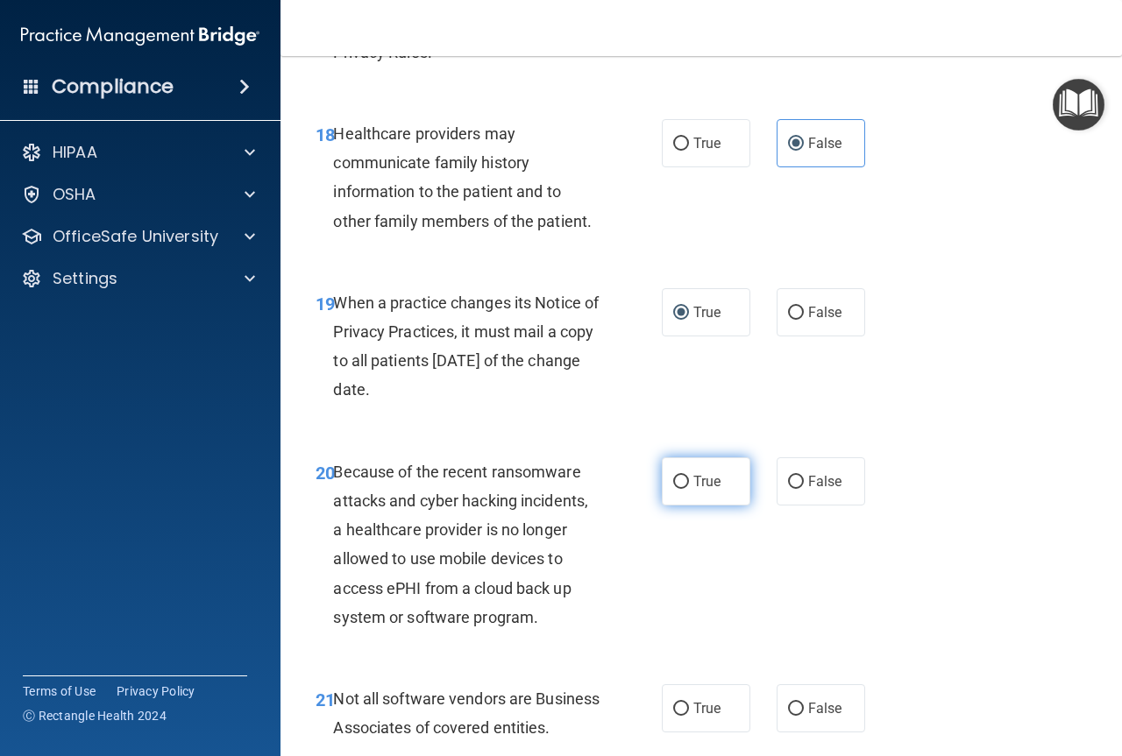
click at [673, 489] on input "True" at bounding box center [681, 482] width 16 height 13
radio input "true"
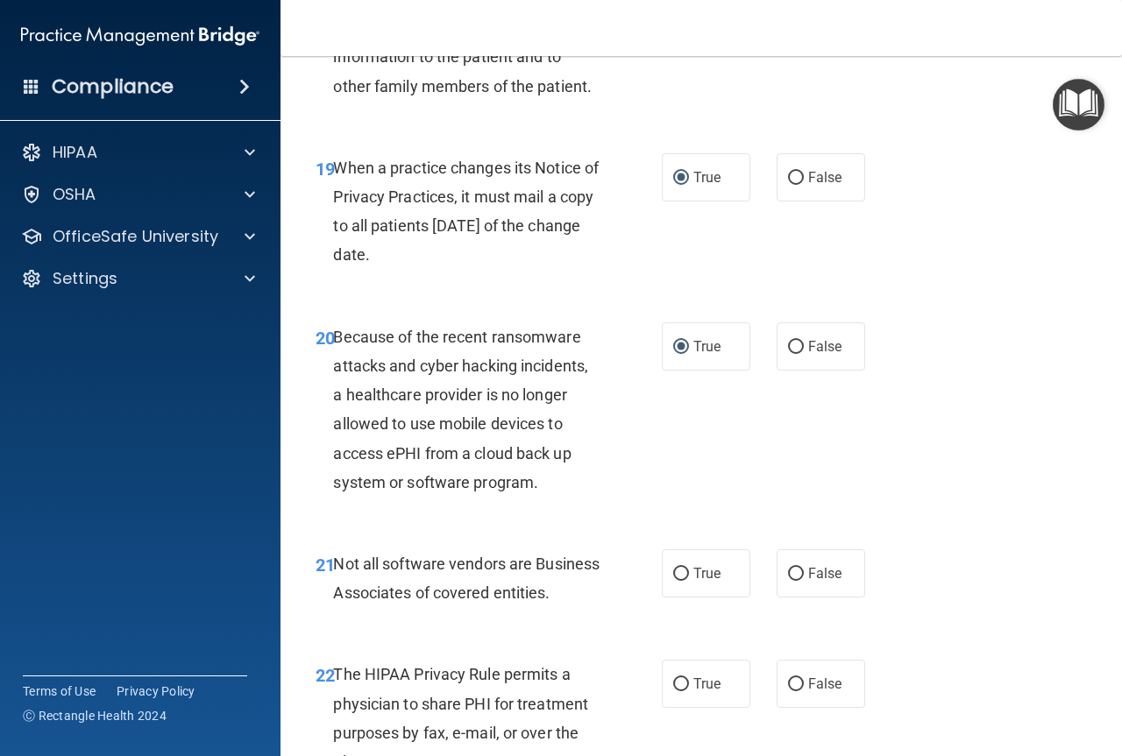
scroll to position [3418, 0]
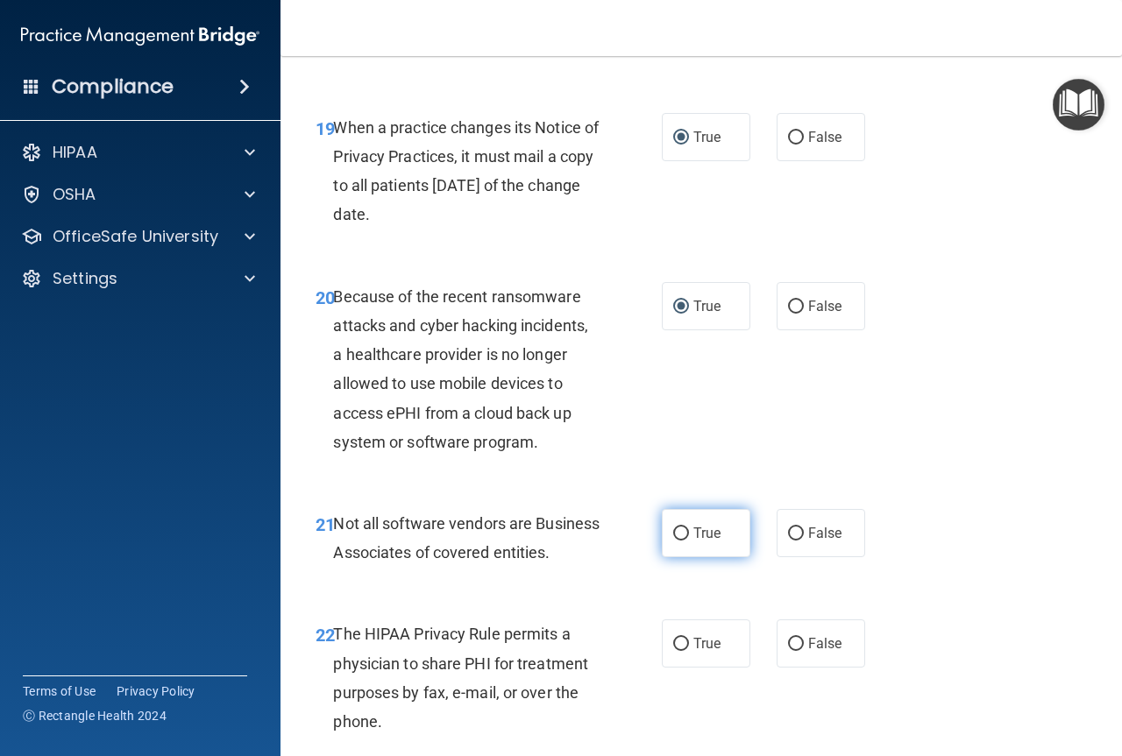
click at [670, 557] on label "True" at bounding box center [706, 533] width 89 height 48
click at [673, 541] on input "True" at bounding box center [681, 534] width 16 height 13
radio input "true"
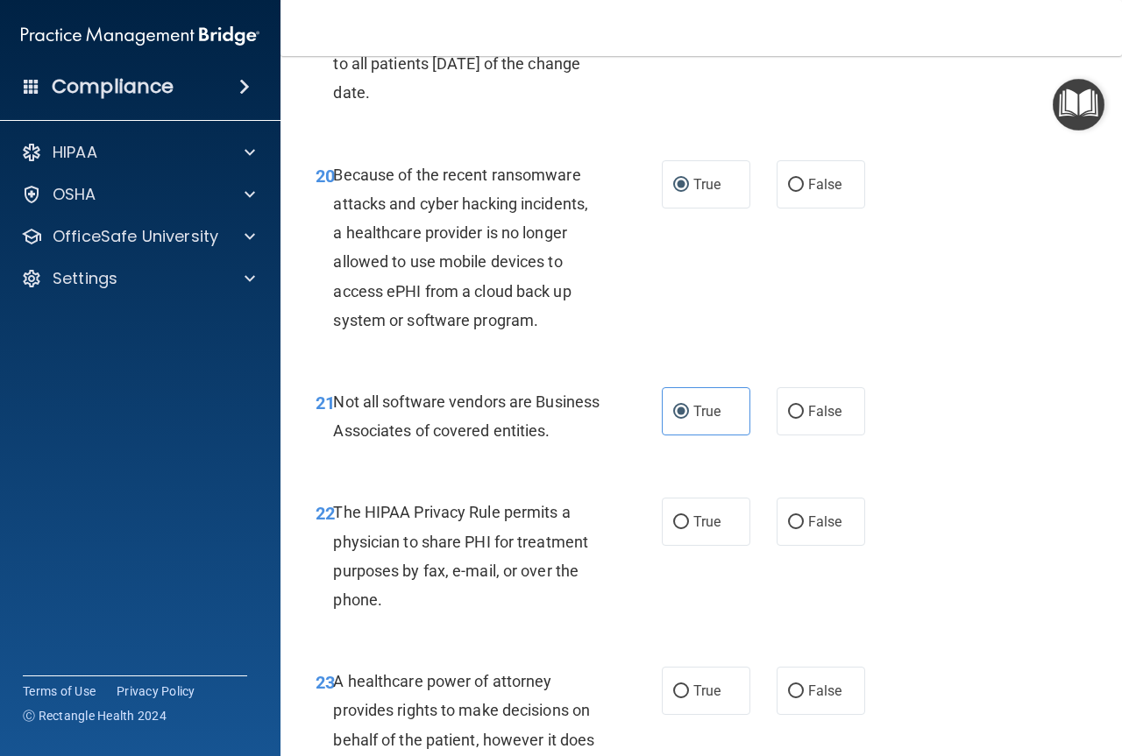
scroll to position [3593, 0]
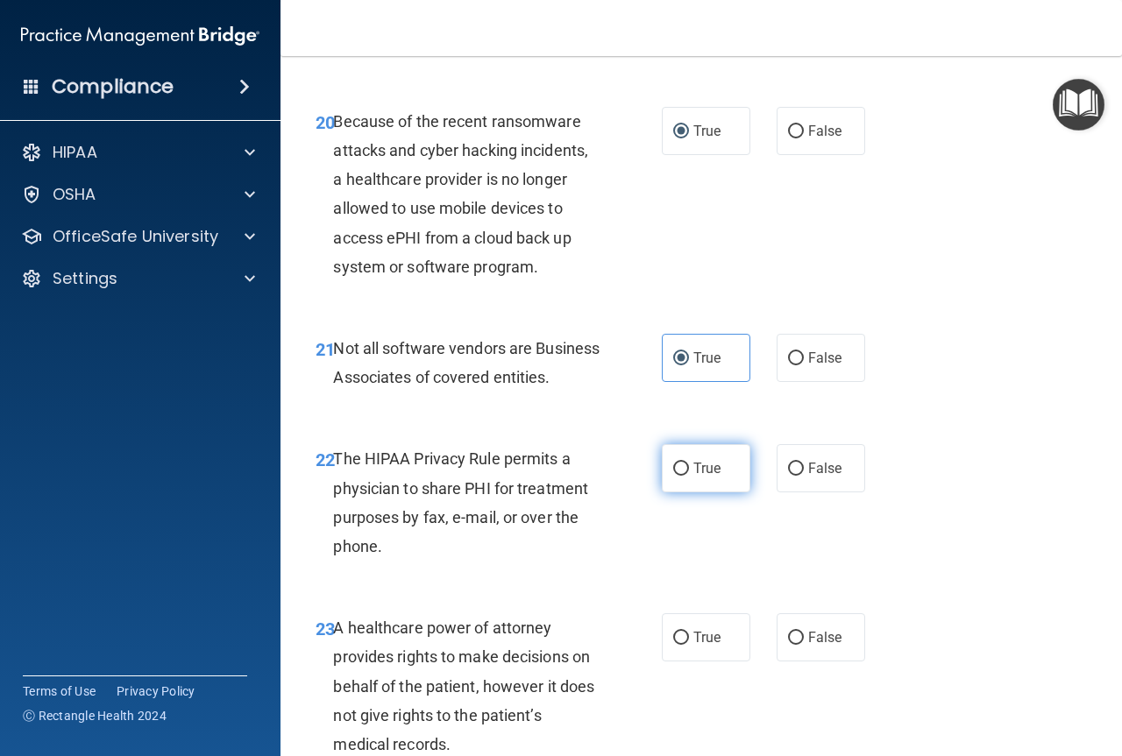
click at [676, 476] on input "True" at bounding box center [681, 469] width 16 height 13
radio input "true"
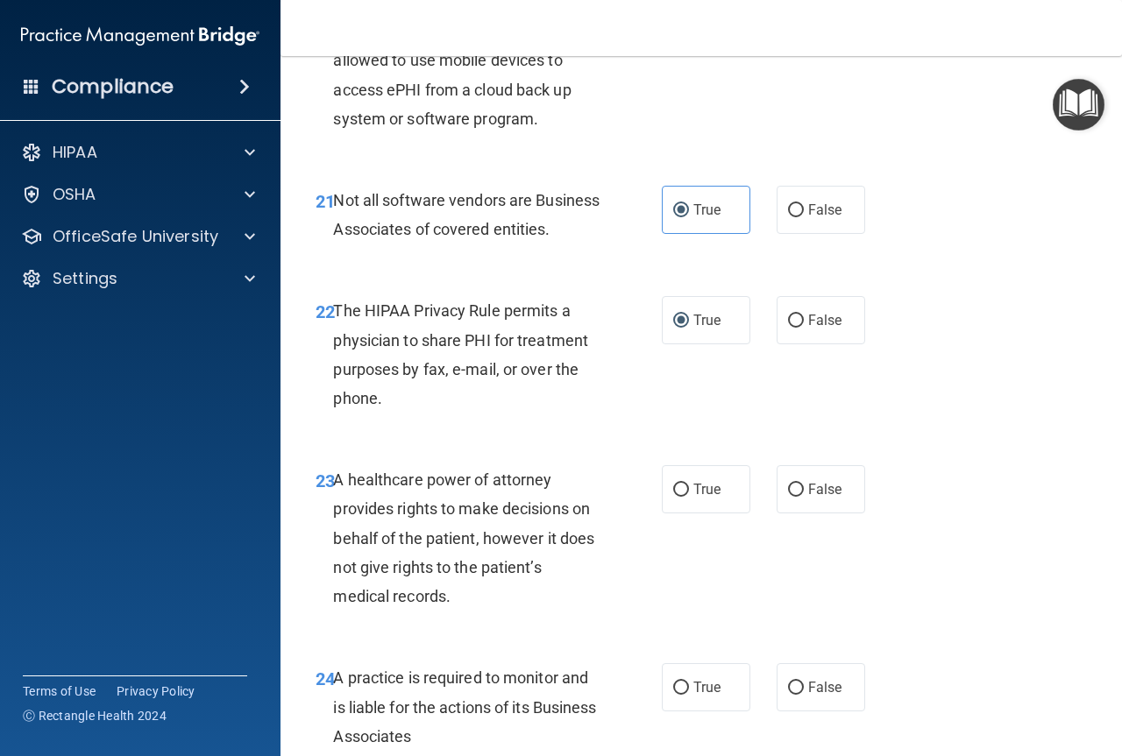
scroll to position [3768, 0]
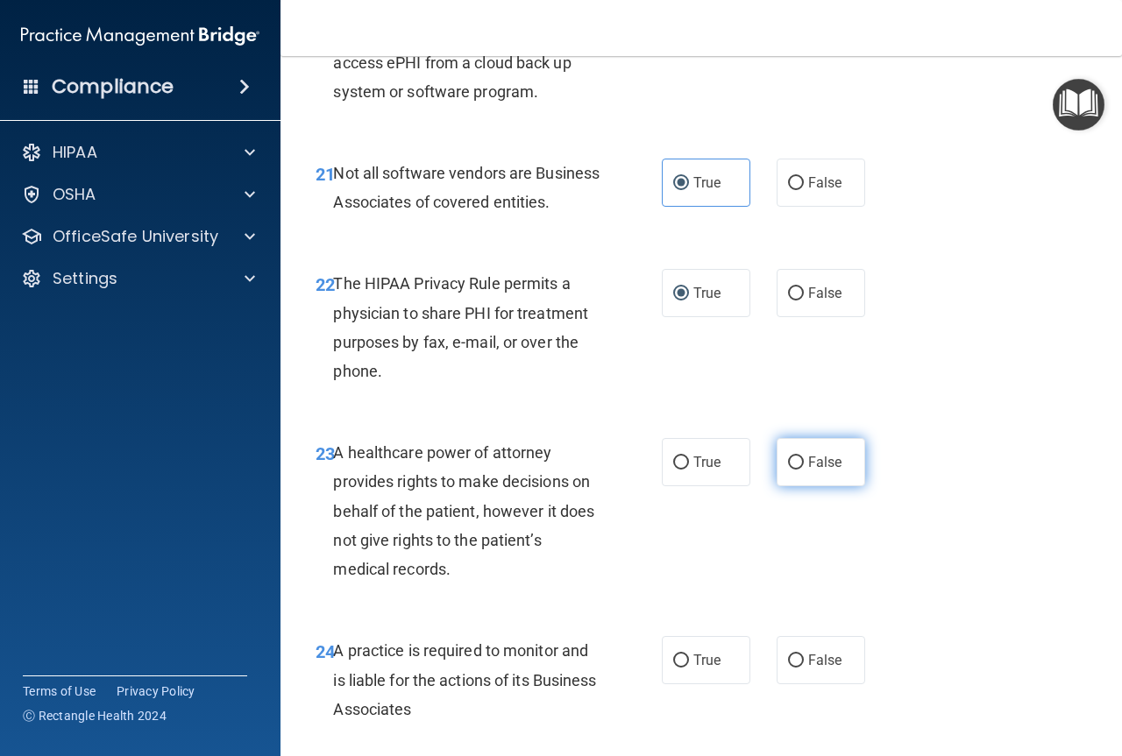
click at [789, 470] on input "False" at bounding box center [796, 463] width 16 height 13
radio input "true"
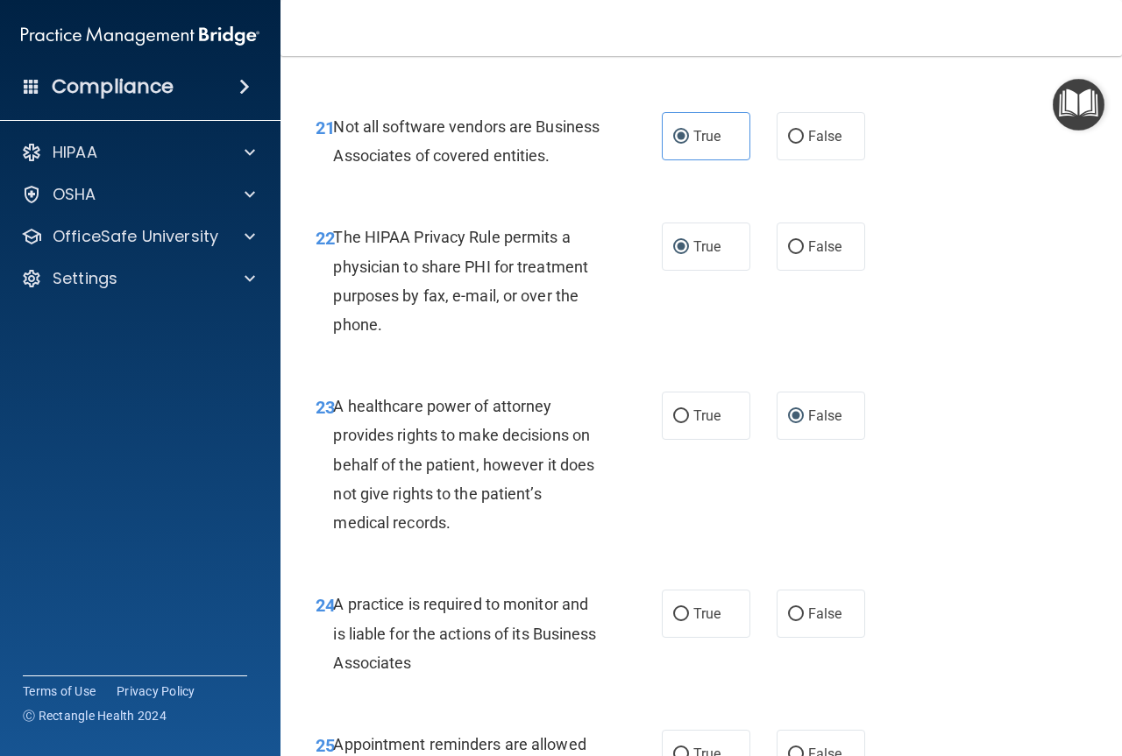
scroll to position [3856, 0]
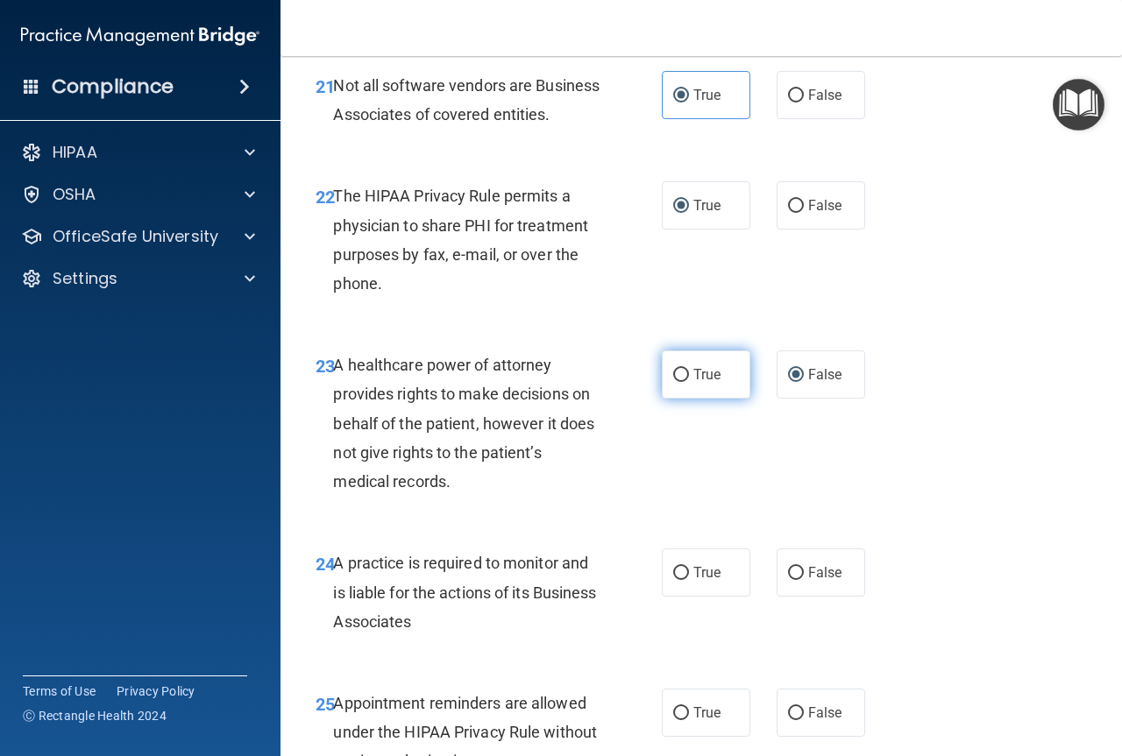
click at [673, 382] on input "True" at bounding box center [681, 375] width 16 height 13
radio input "true"
radio input "false"
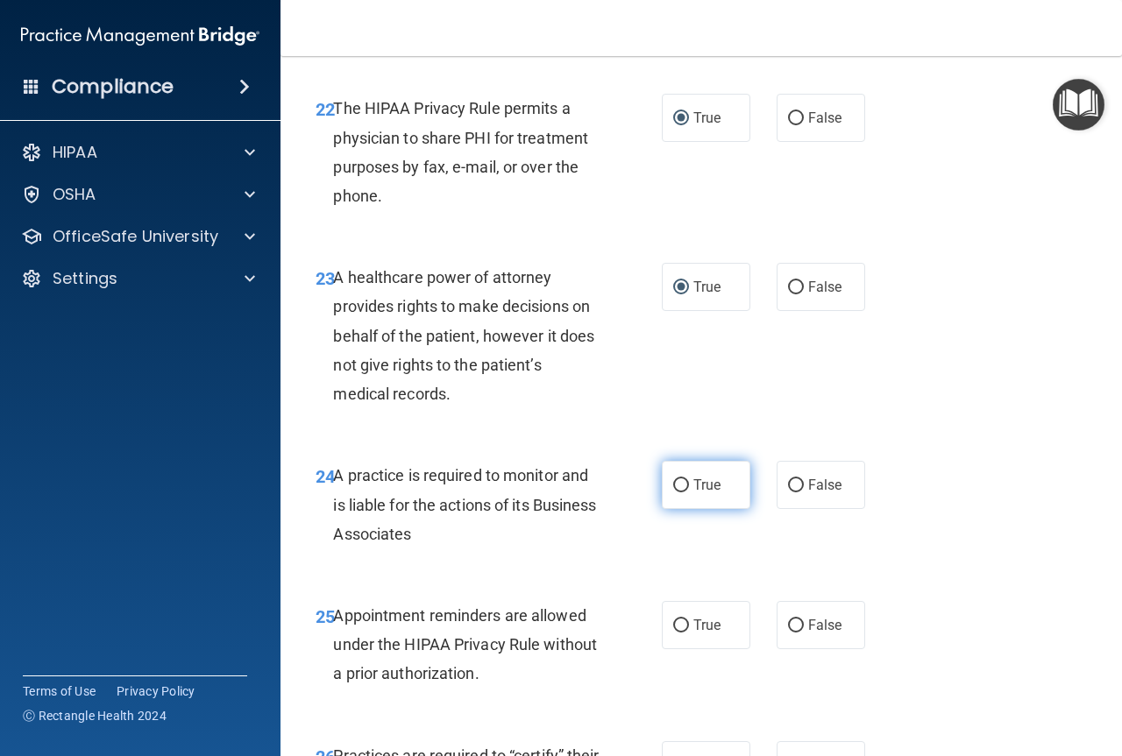
click at [693, 493] on span "True" at bounding box center [706, 485] width 27 height 17
click at [689, 492] on input "True" at bounding box center [681, 485] width 16 height 13
radio input "true"
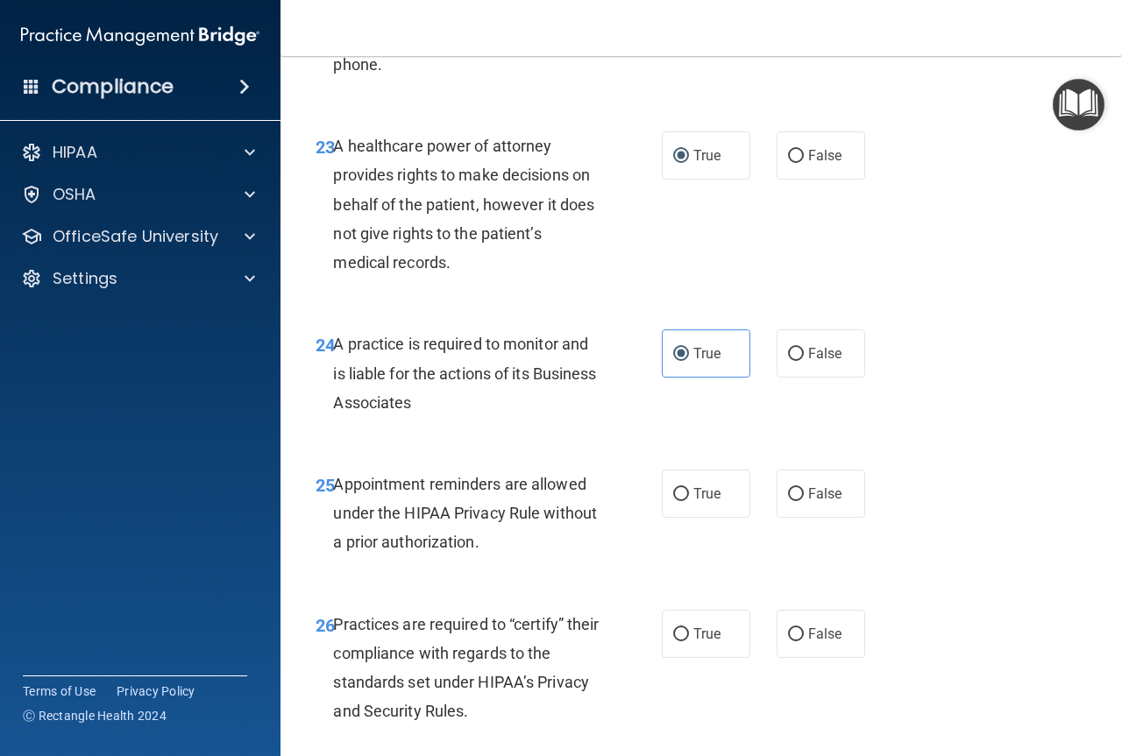
scroll to position [4119, 0]
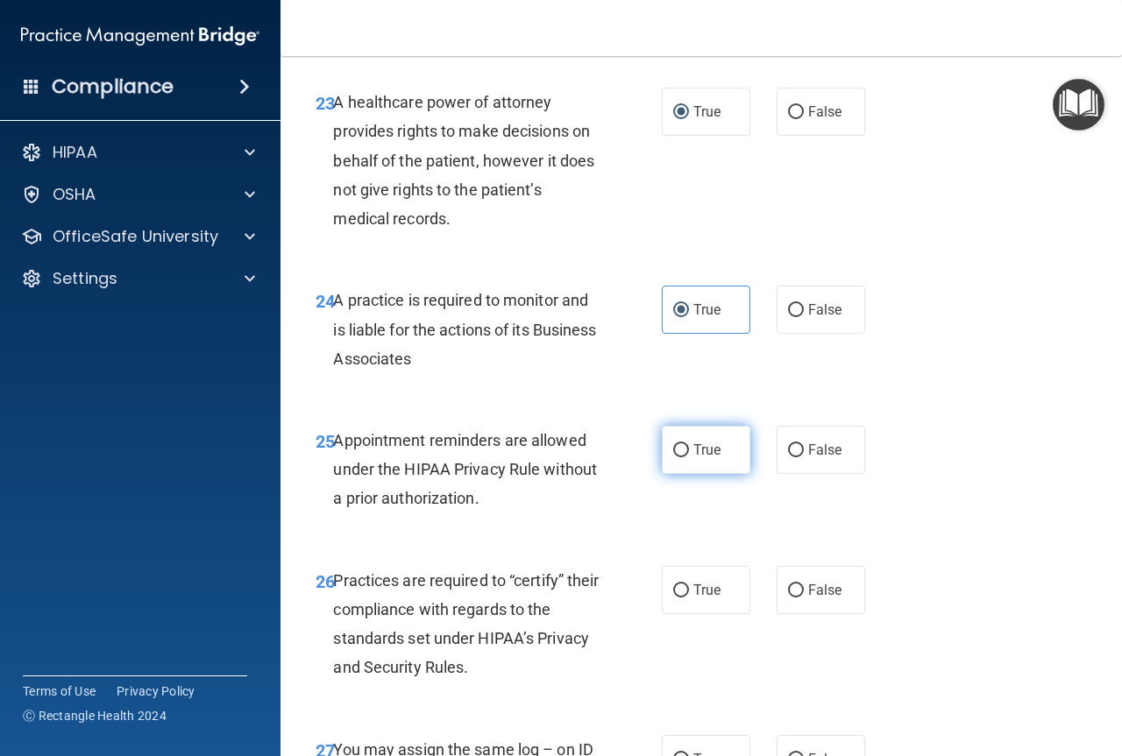
click at [673, 457] on input "True" at bounding box center [681, 450] width 16 height 13
radio input "true"
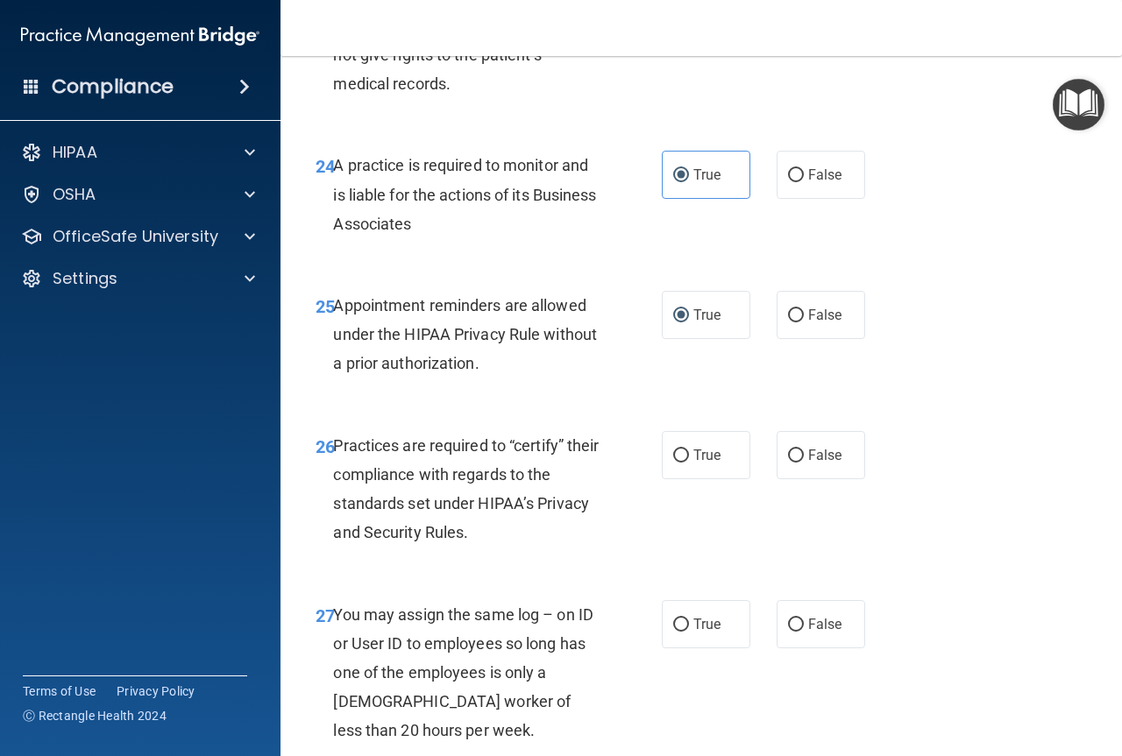
scroll to position [4294, 0]
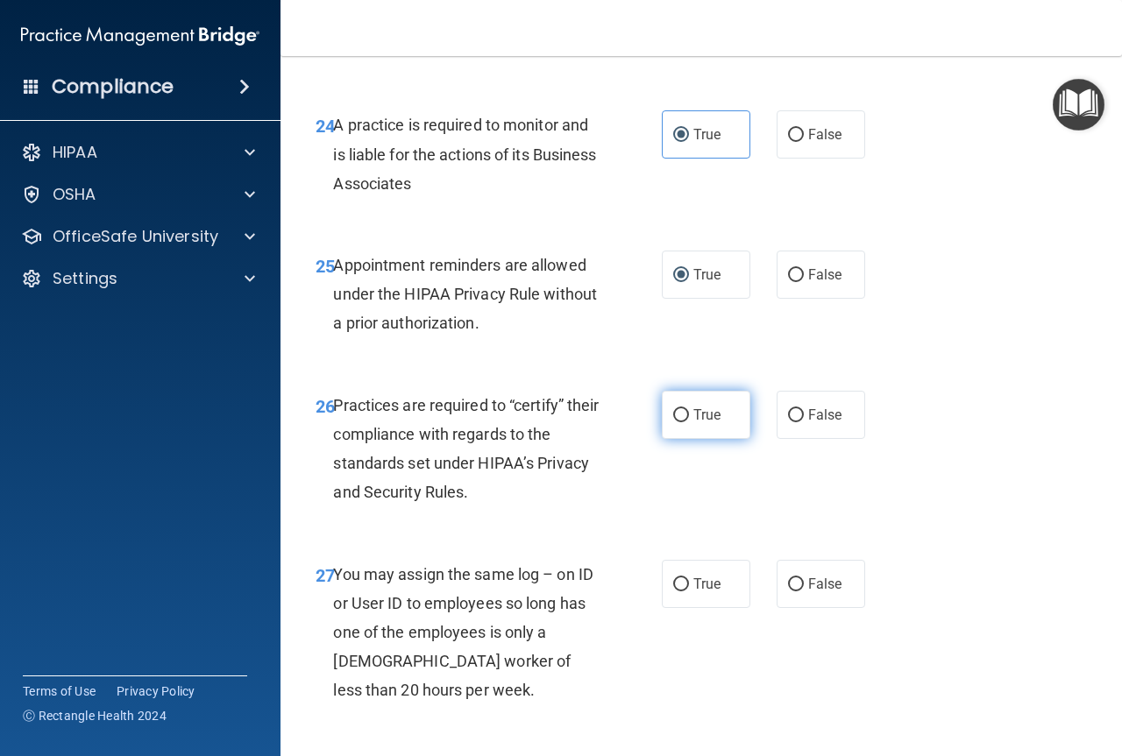
click at [674, 439] on label "True" at bounding box center [706, 415] width 89 height 48
click at [674, 422] on input "True" at bounding box center [681, 415] width 16 height 13
radio input "true"
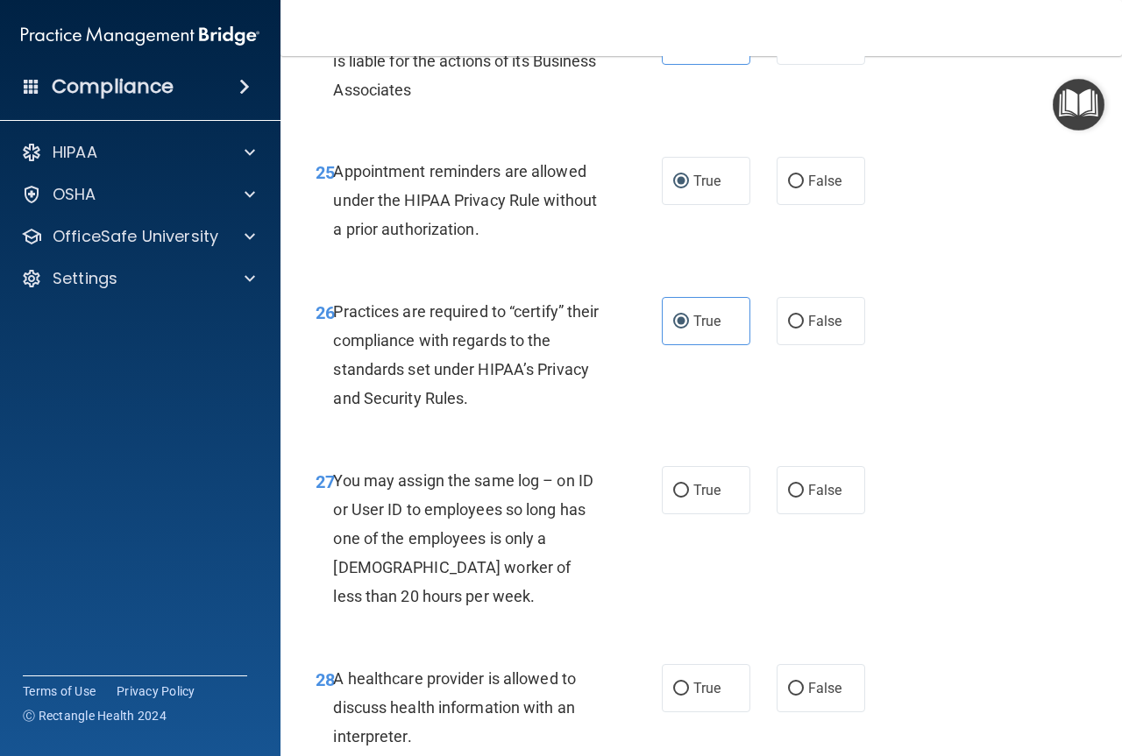
scroll to position [4469, 0]
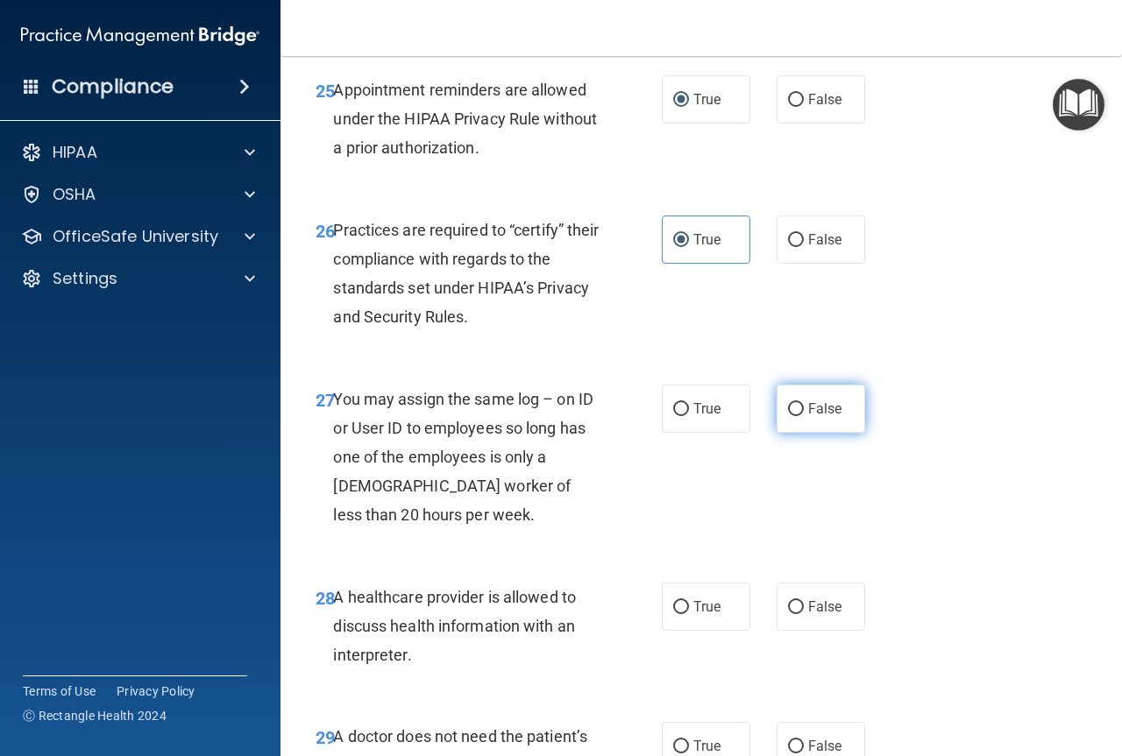
click at [791, 416] on input "False" at bounding box center [796, 409] width 16 height 13
radio input "true"
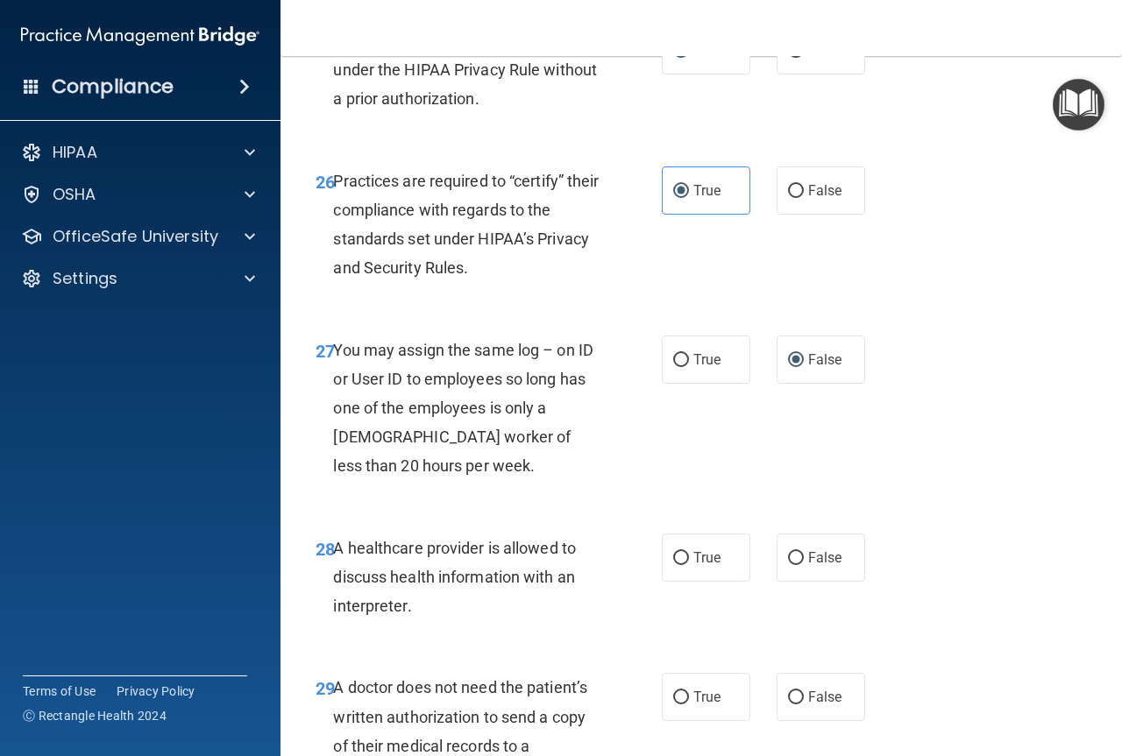
scroll to position [4557, 0]
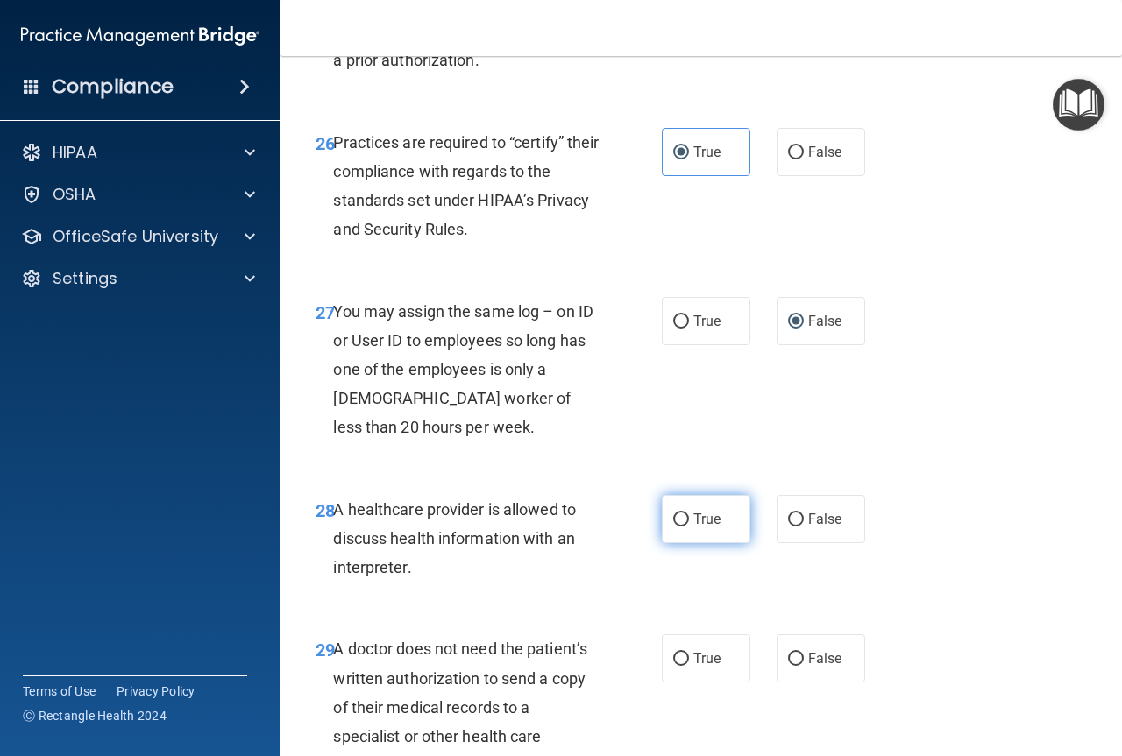
click at [673, 527] on input "True" at bounding box center [681, 520] width 16 height 13
radio input "true"
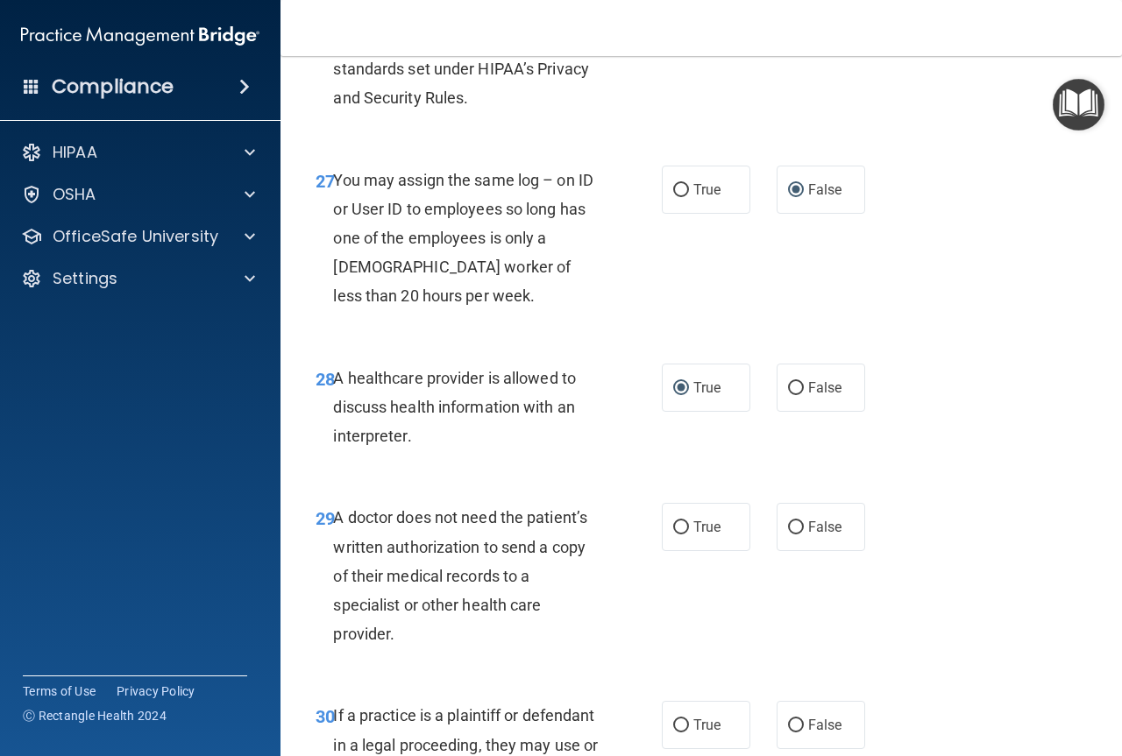
scroll to position [4732, 0]
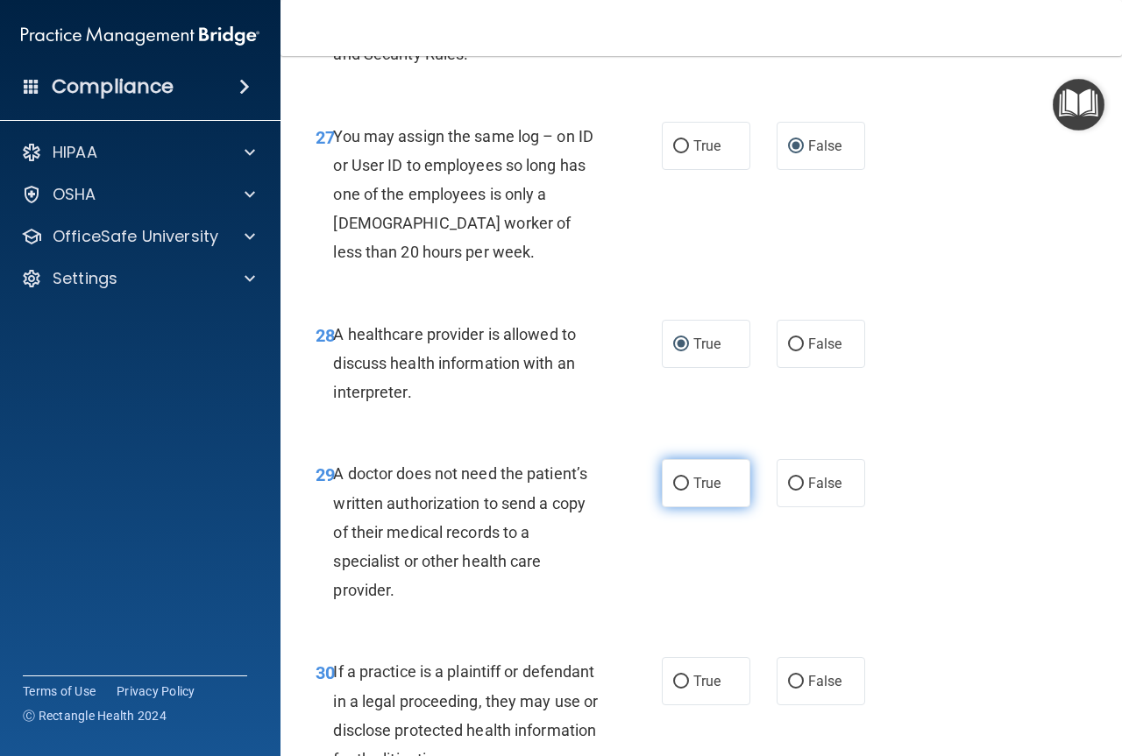
click at [675, 491] on input "True" at bounding box center [681, 484] width 16 height 13
radio input "true"
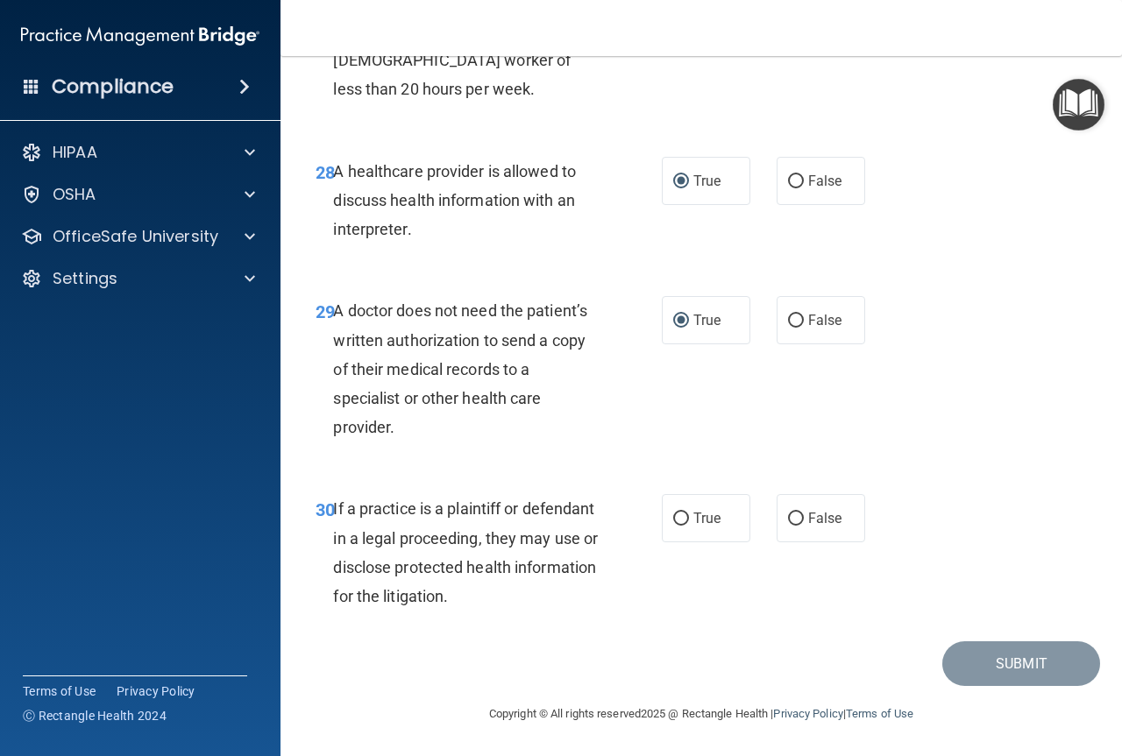
scroll to position [4953, 0]
click at [788, 522] on input "False" at bounding box center [796, 519] width 16 height 13
radio input "true"
click at [992, 663] on button "Submit" at bounding box center [1021, 663] width 158 height 45
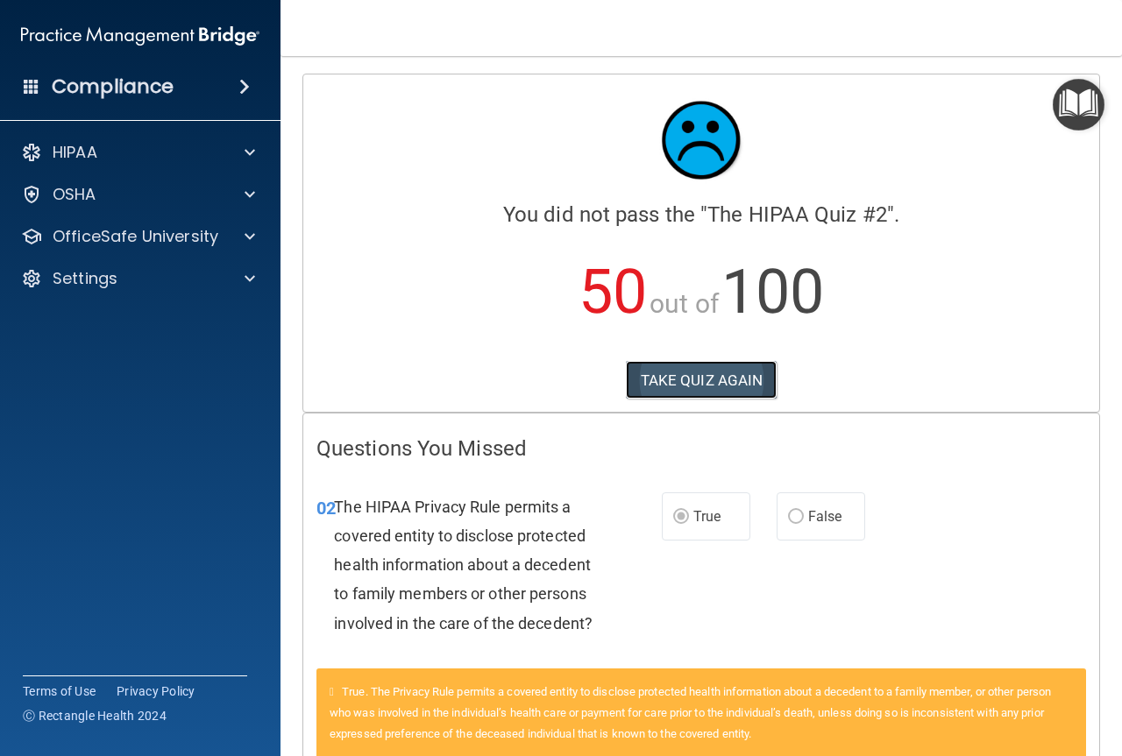
click at [748, 386] on button "TAKE QUIZ AGAIN" at bounding box center [702, 380] width 152 height 39
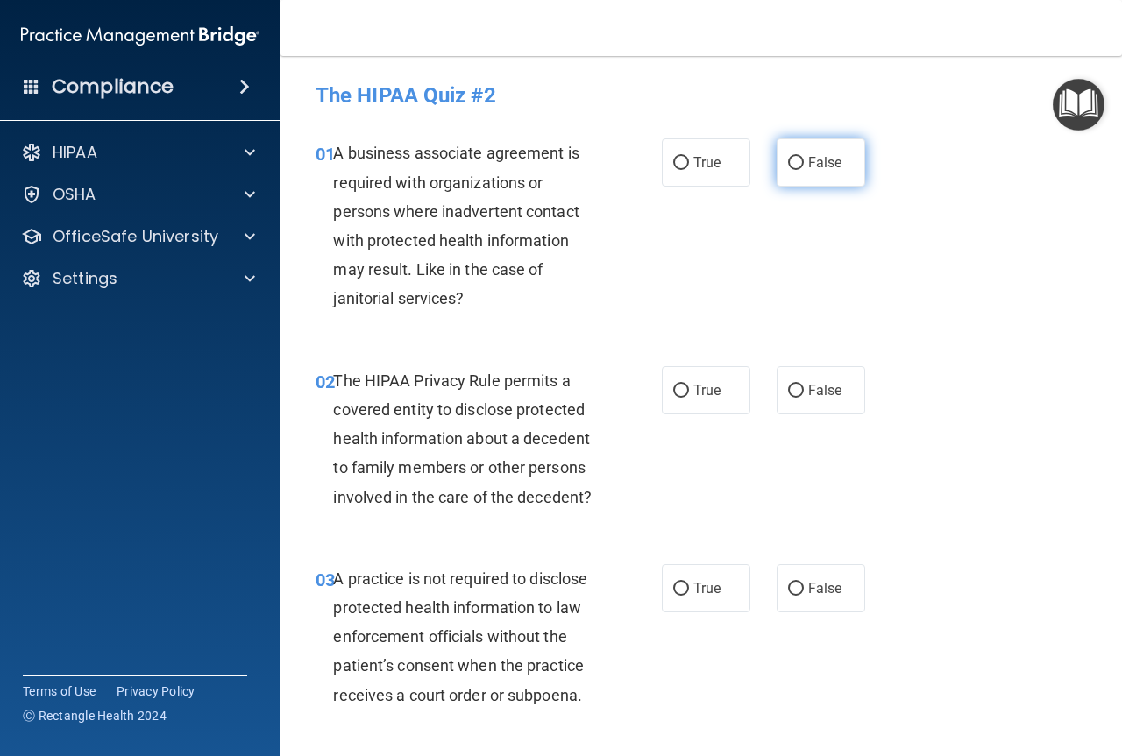
click at [788, 165] on input "False" at bounding box center [796, 163] width 16 height 13
radio input "true"
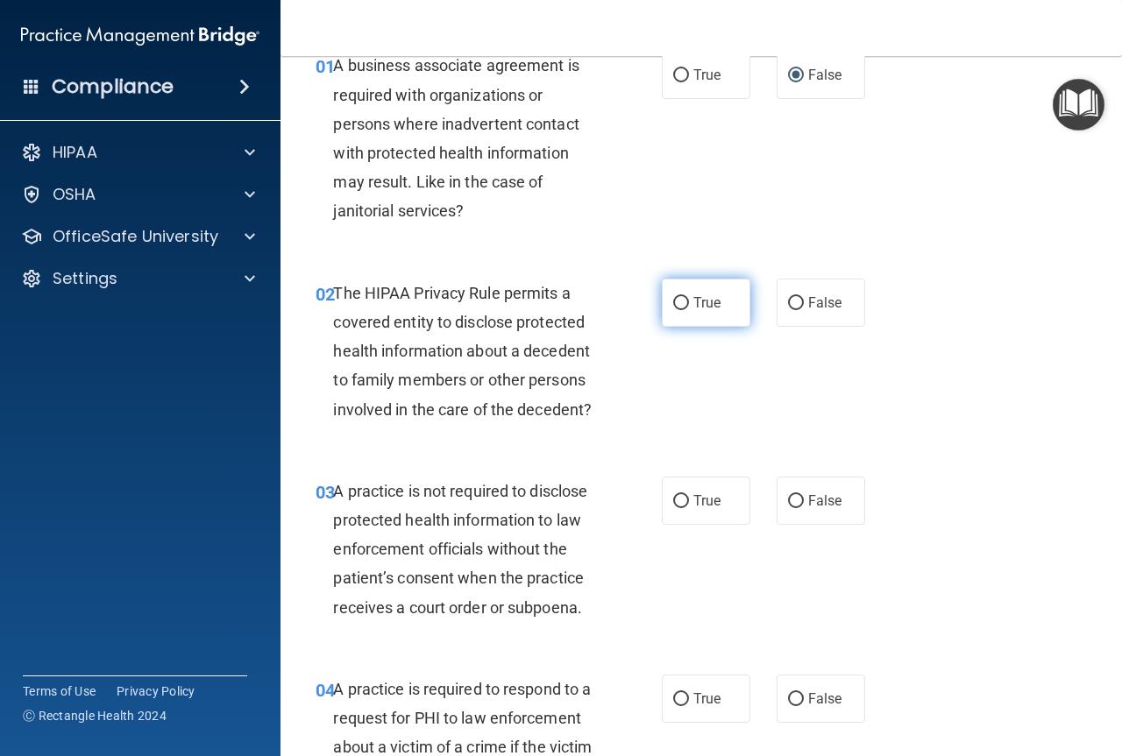
click at [673, 305] on input "True" at bounding box center [681, 303] width 16 height 13
radio input "true"
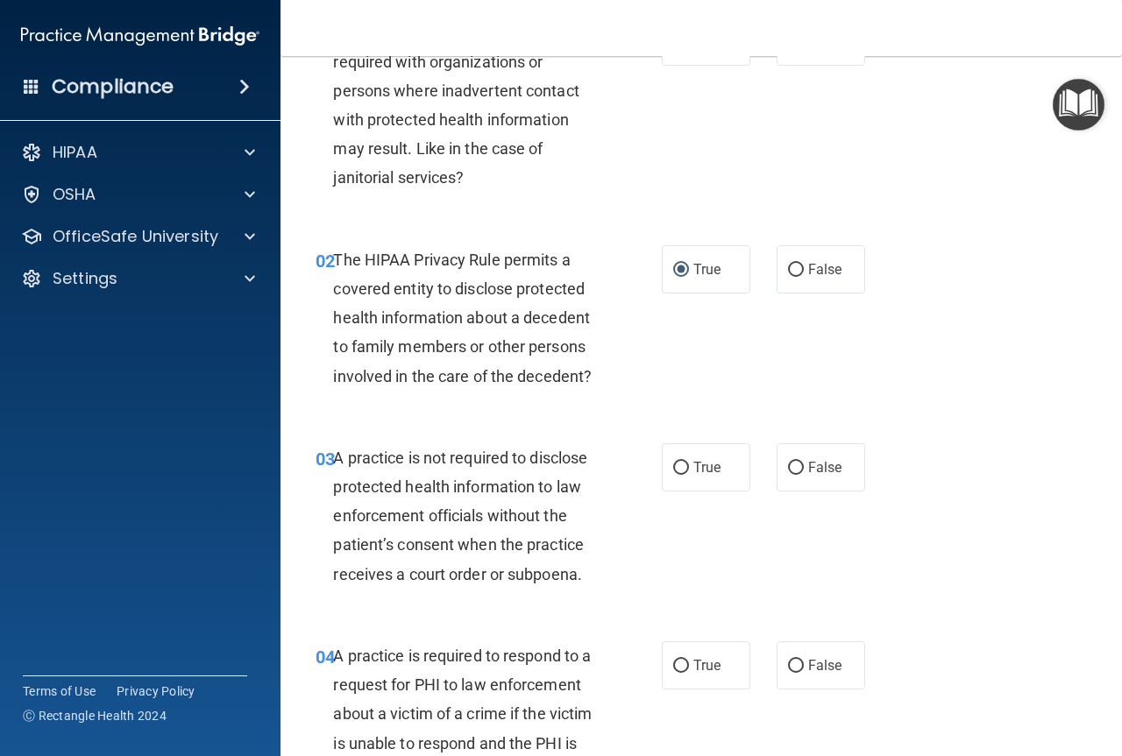
scroll to position [175, 0]
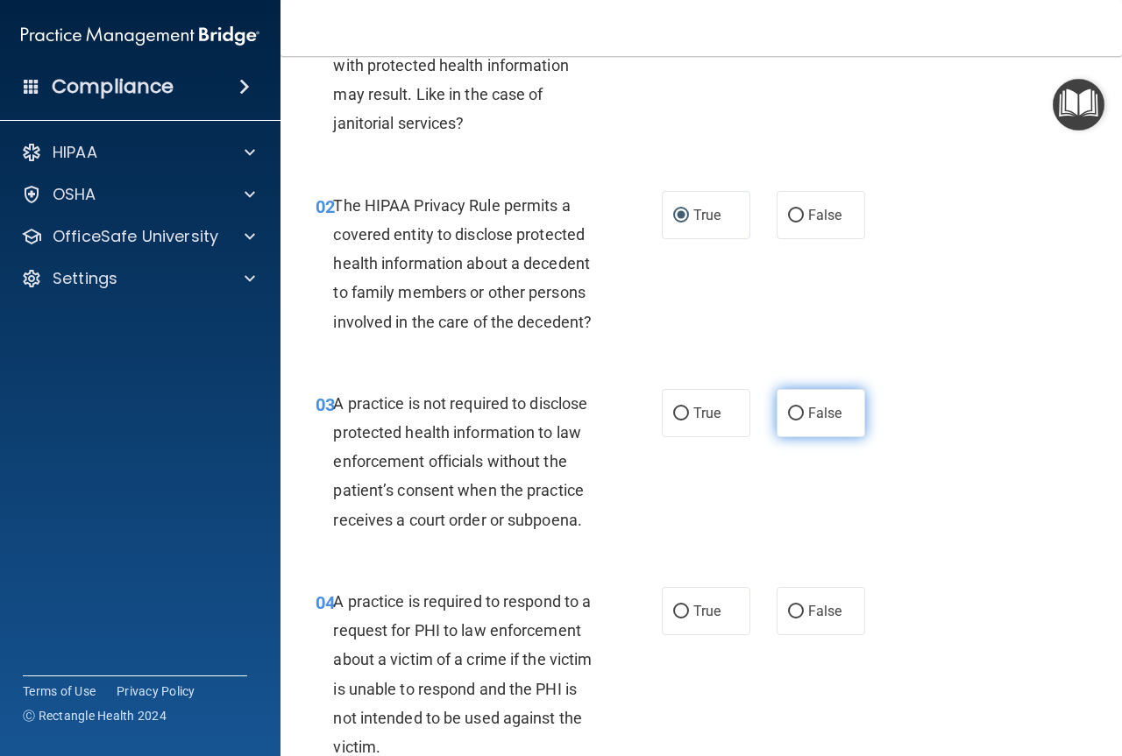
click at [788, 415] on input "False" at bounding box center [796, 413] width 16 height 13
radio input "true"
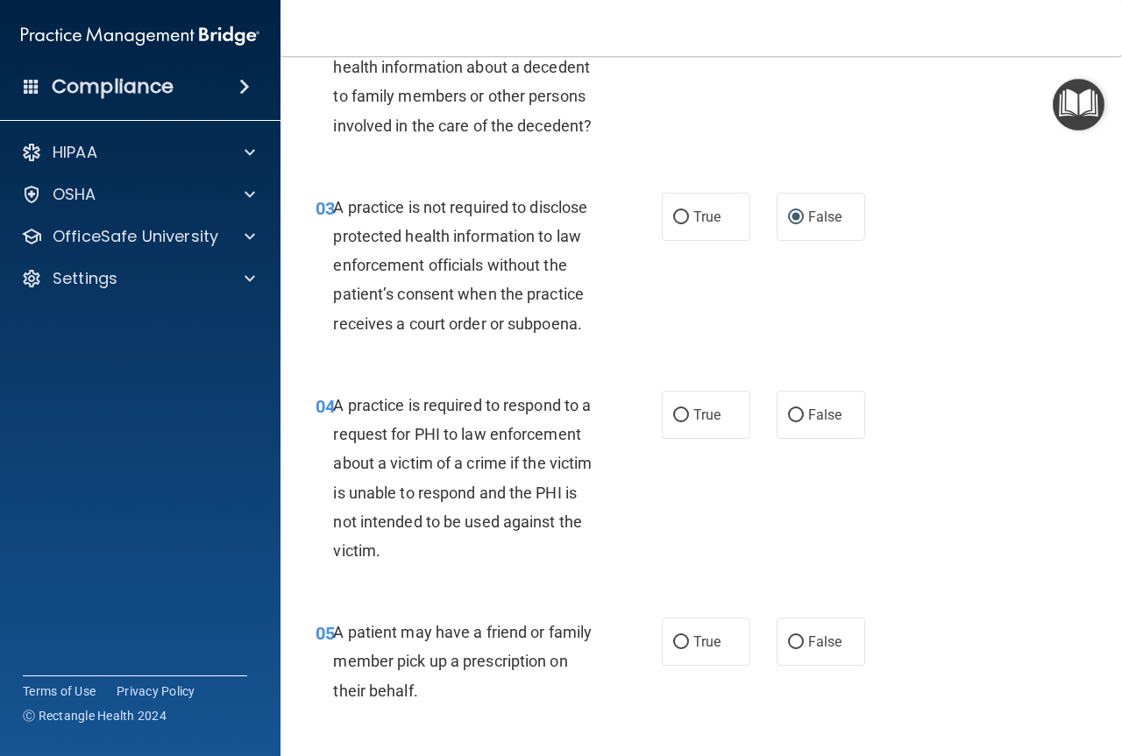
scroll to position [438, 0]
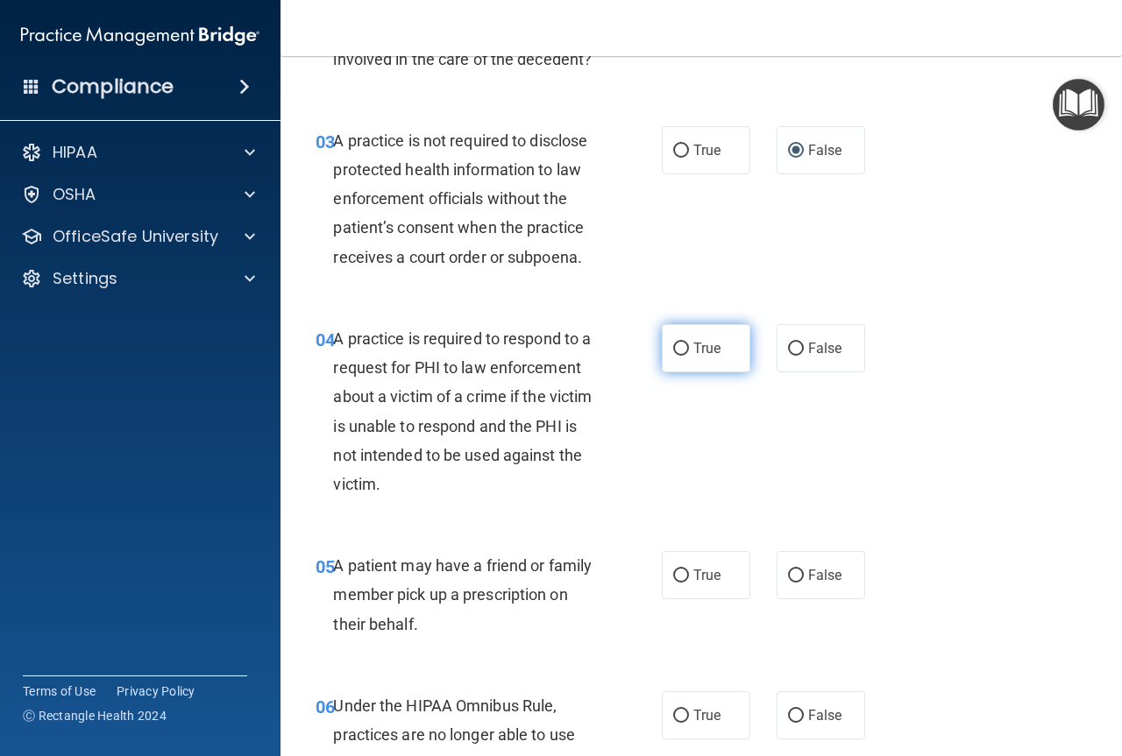
click at [673, 352] on input "True" at bounding box center [681, 349] width 16 height 13
radio input "true"
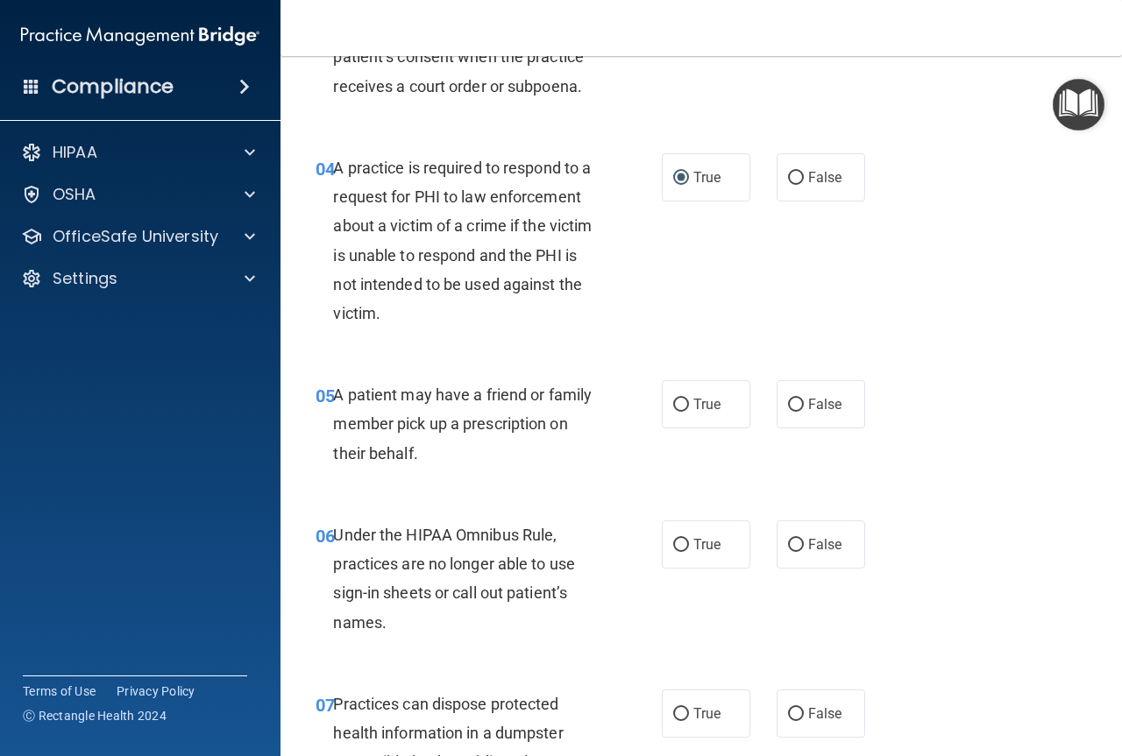
scroll to position [613, 0]
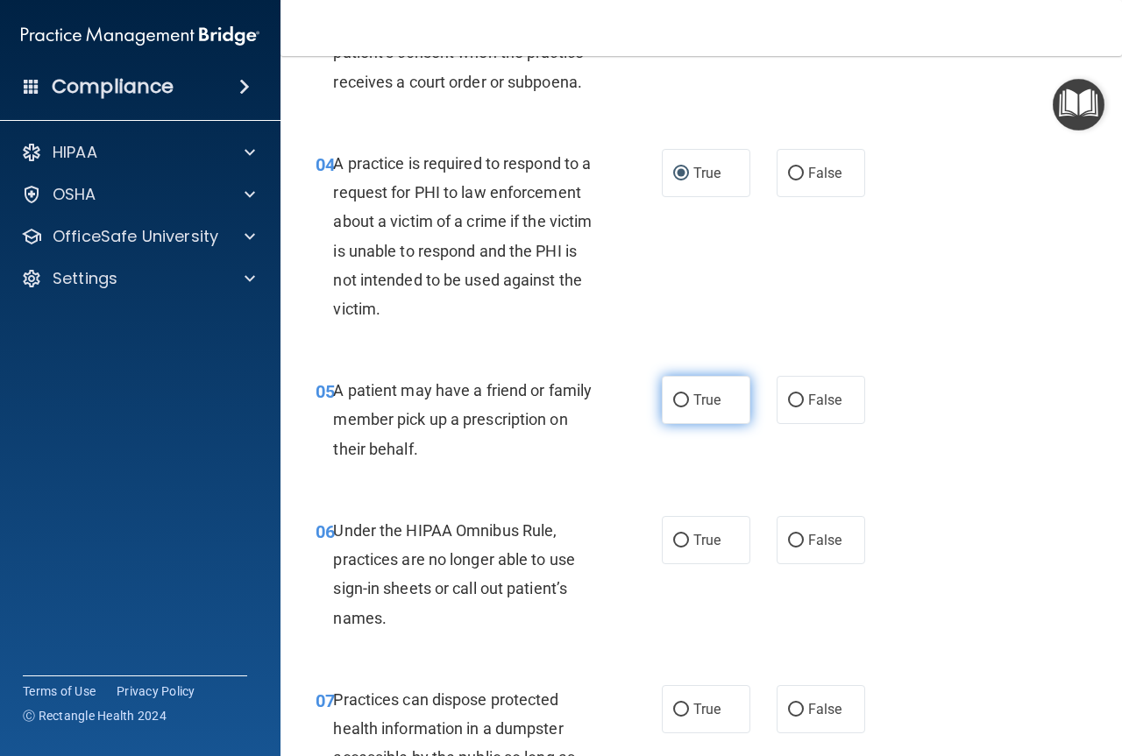
click at [674, 411] on label "True" at bounding box center [706, 400] width 89 height 48
click at [674, 407] on input "True" at bounding box center [681, 400] width 16 height 13
radio input "true"
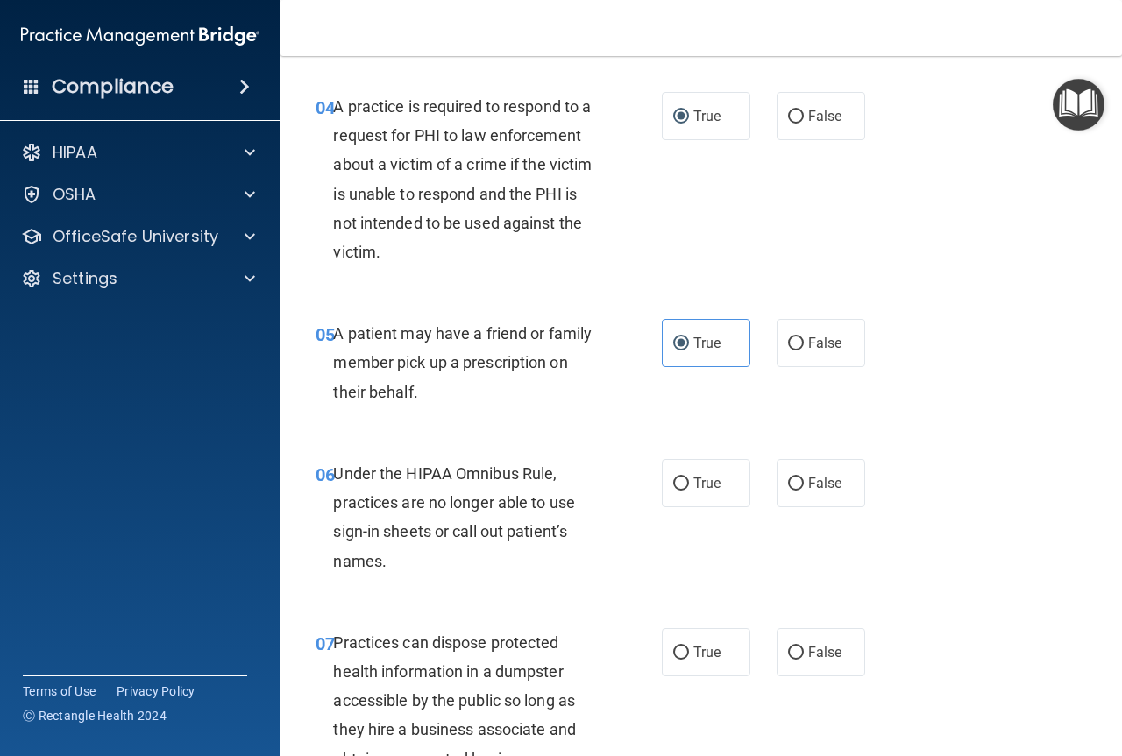
scroll to position [701, 0]
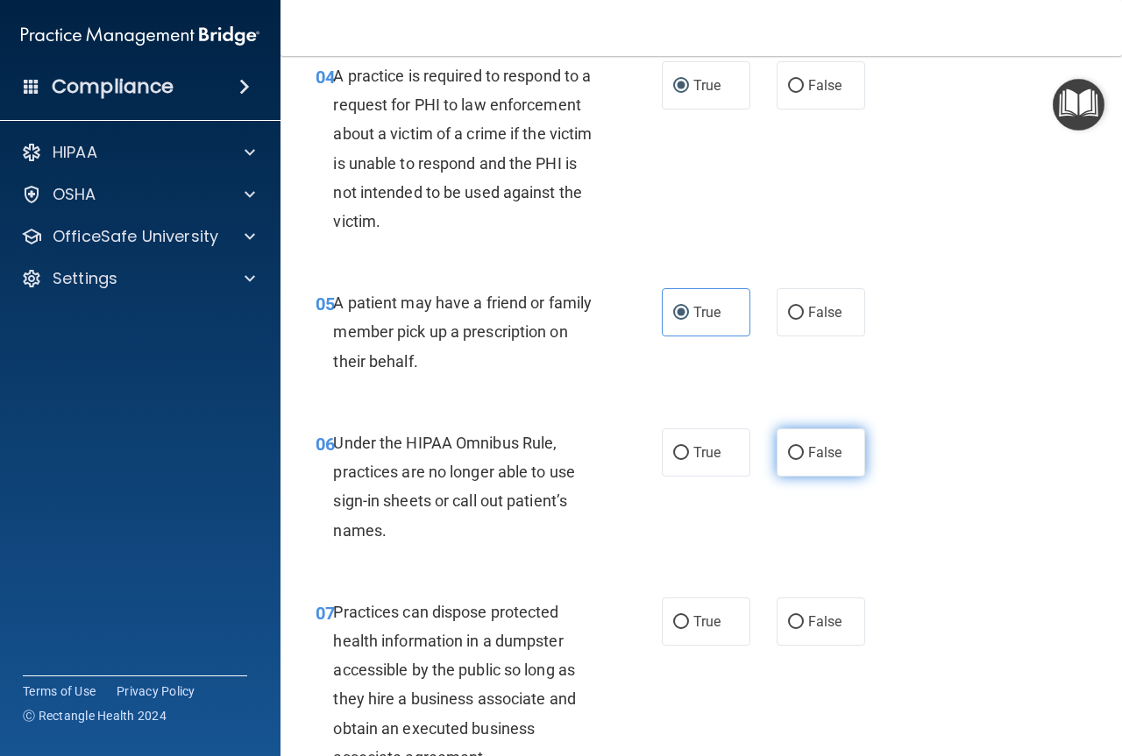
click at [790, 463] on label "False" at bounding box center [820, 453] width 89 height 48
click at [790, 460] on input "False" at bounding box center [796, 453] width 16 height 13
radio input "true"
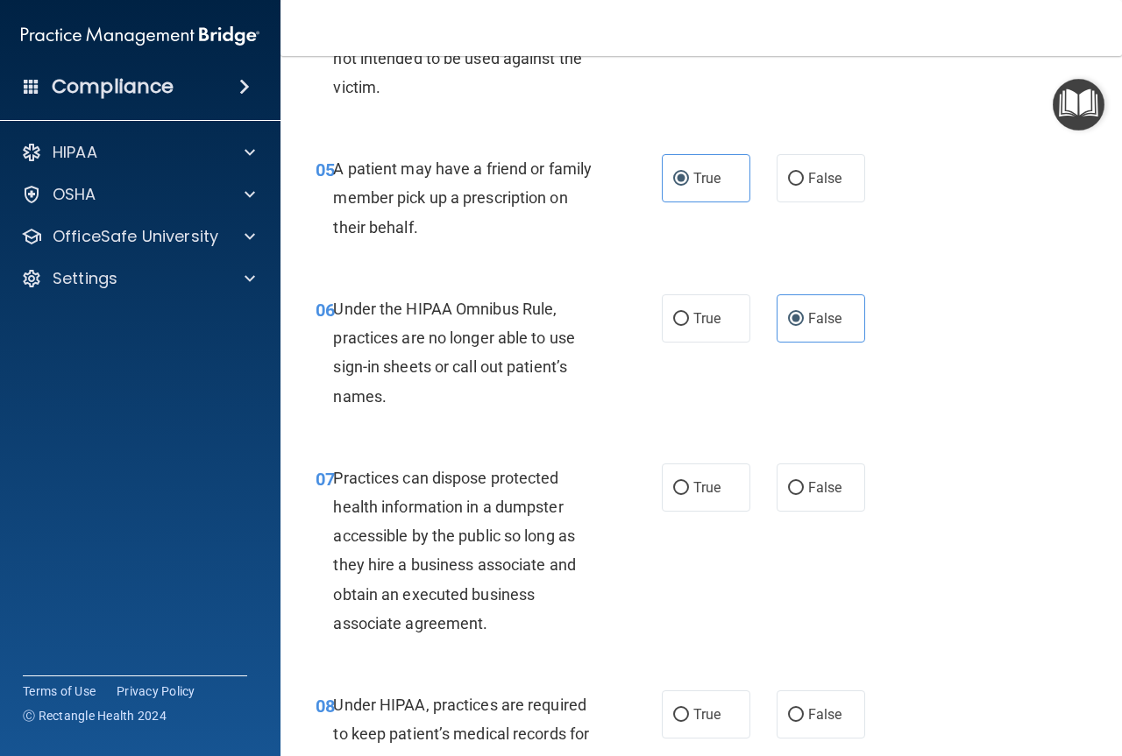
scroll to position [876, 0]
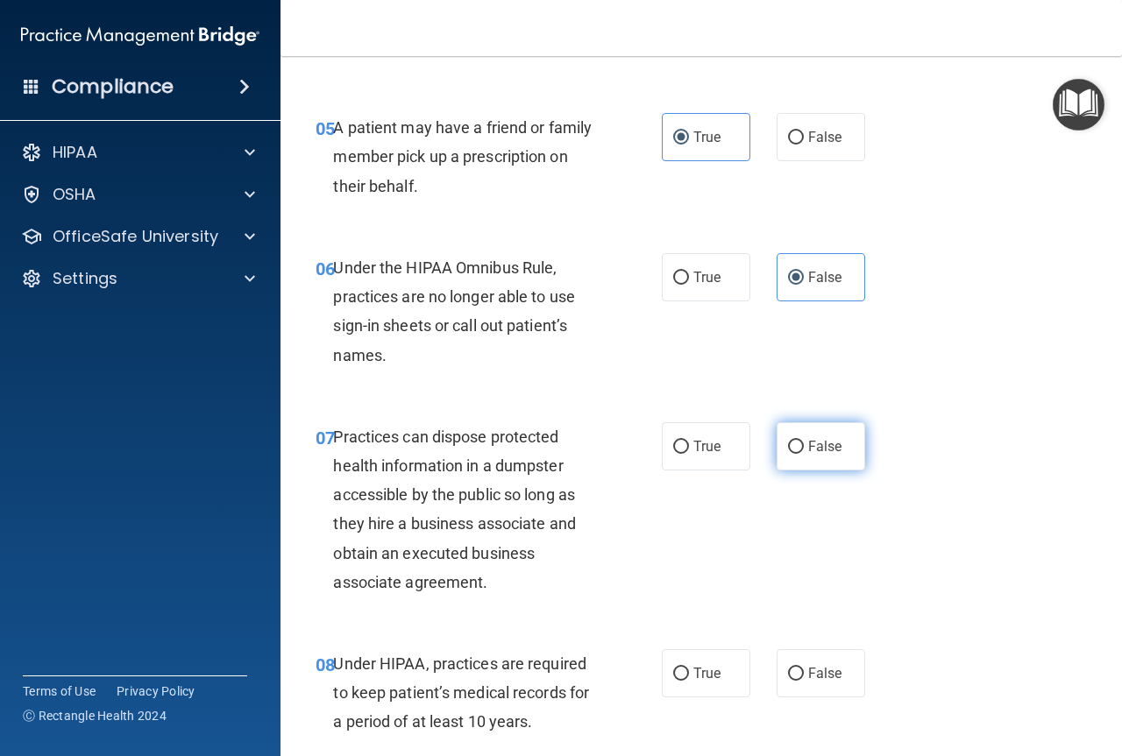
click at [788, 445] on input "False" at bounding box center [796, 447] width 16 height 13
radio input "true"
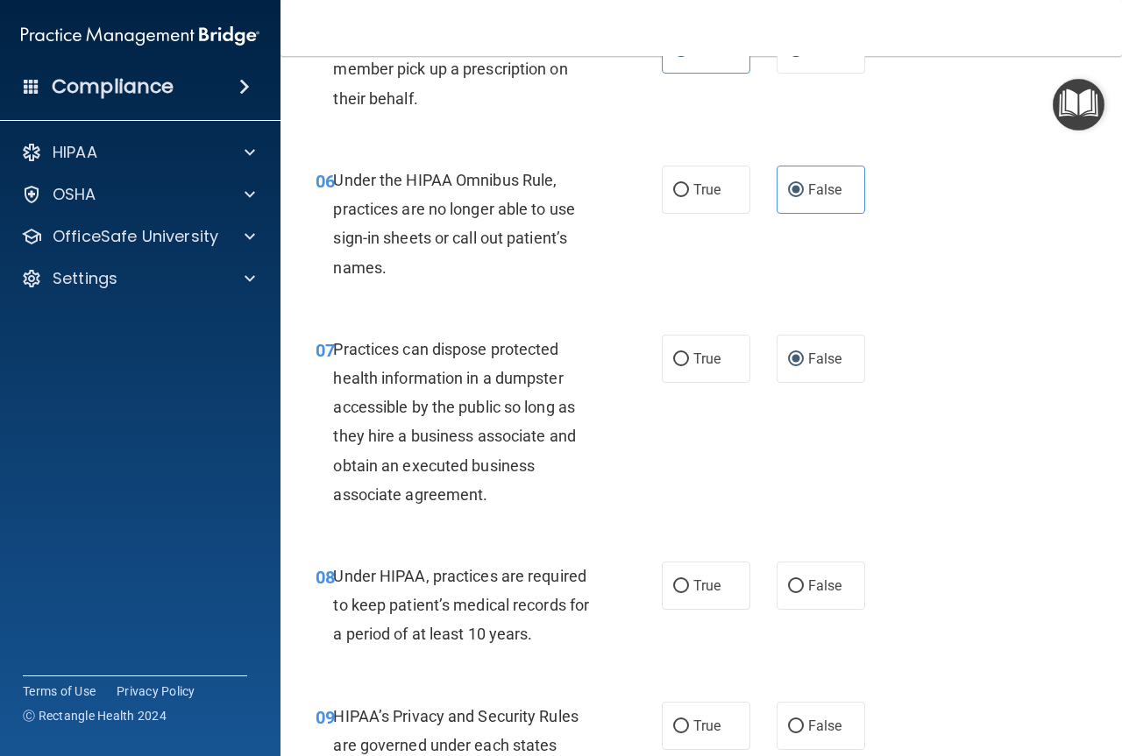
scroll to position [1052, 0]
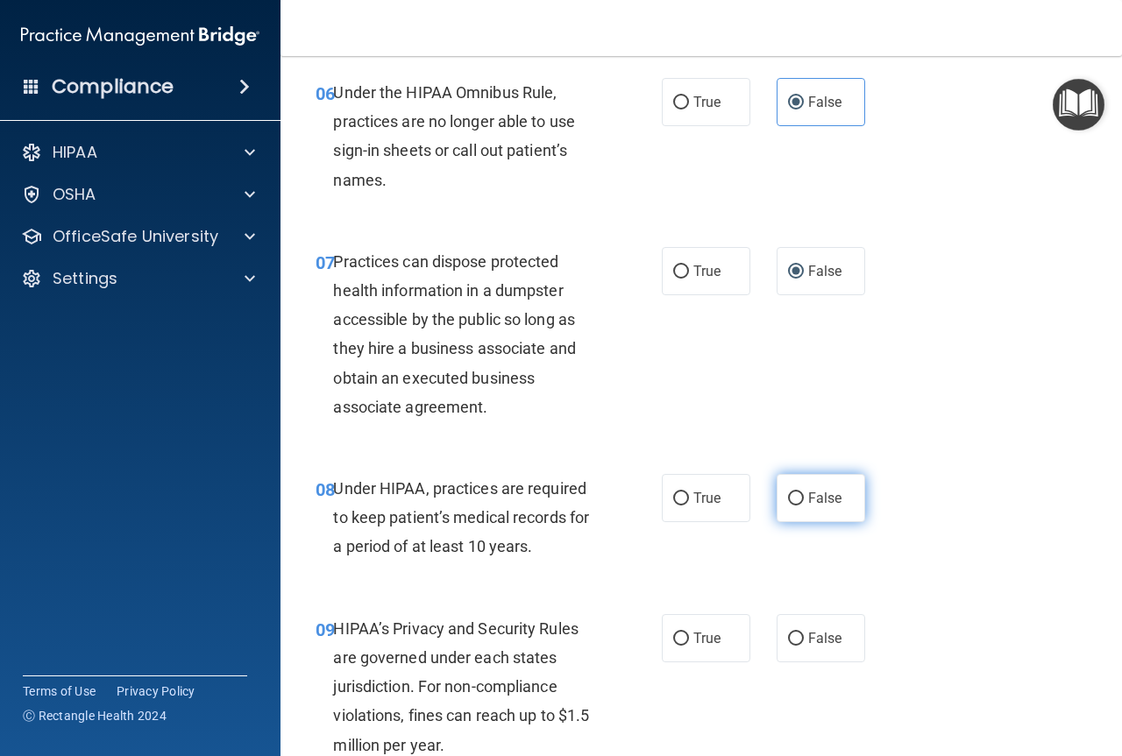
click at [795, 500] on input "False" at bounding box center [796, 498] width 16 height 13
radio input "true"
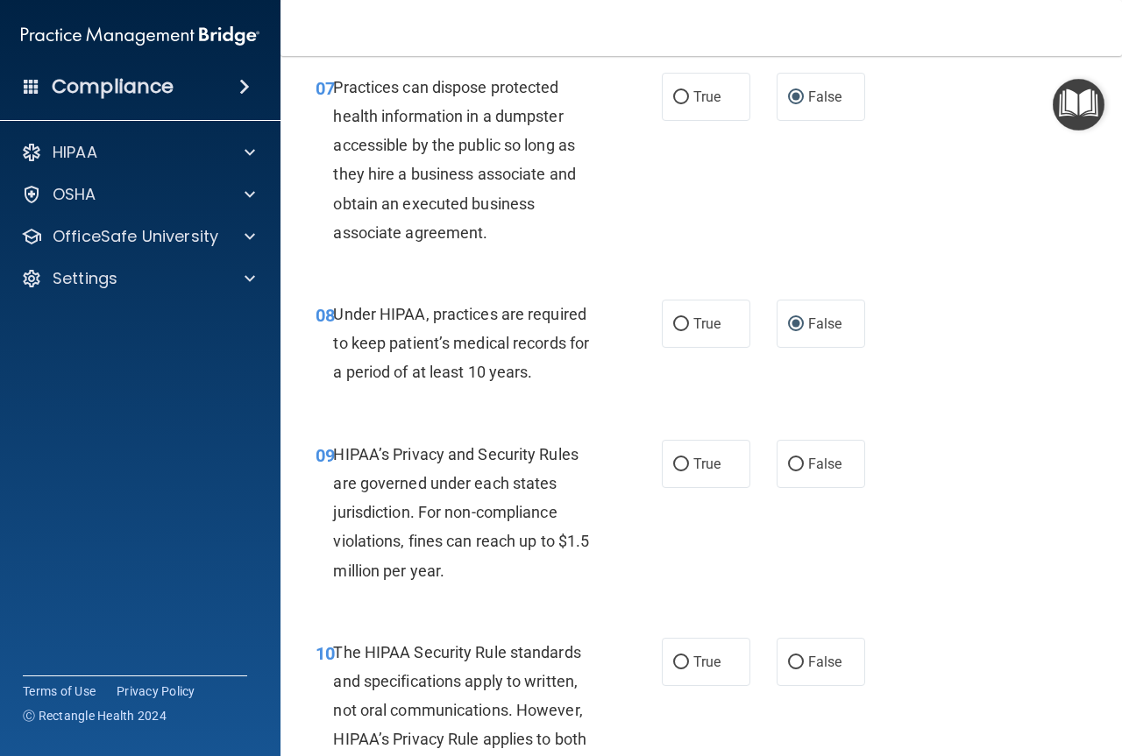
scroll to position [1227, 0]
click at [788, 461] on input "False" at bounding box center [796, 463] width 16 height 13
radio input "true"
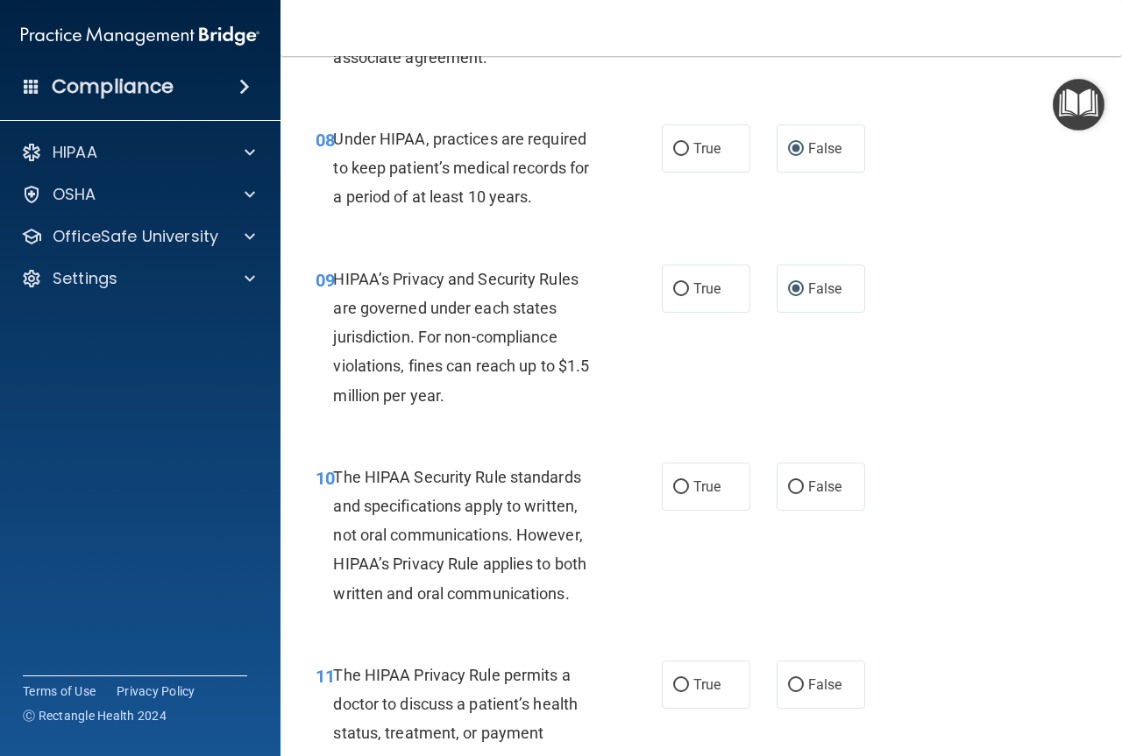
scroll to position [1402, 0]
click at [788, 492] on input "False" at bounding box center [796, 486] width 16 height 13
radio input "true"
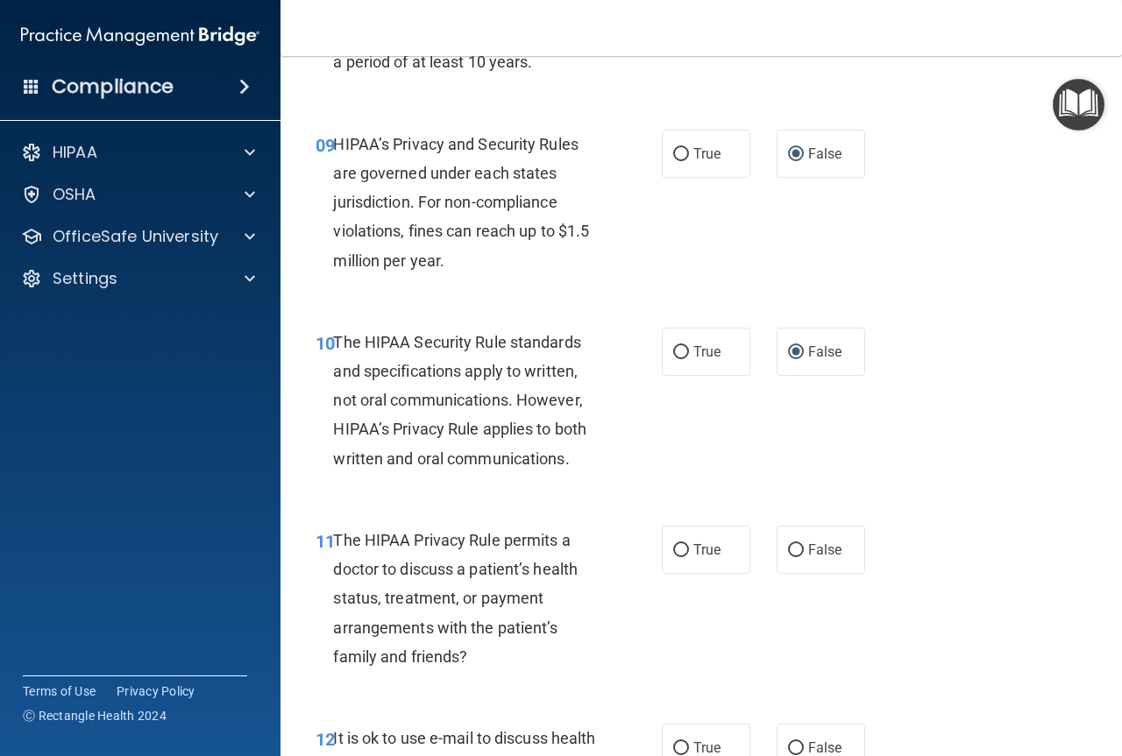
scroll to position [1577, 0]
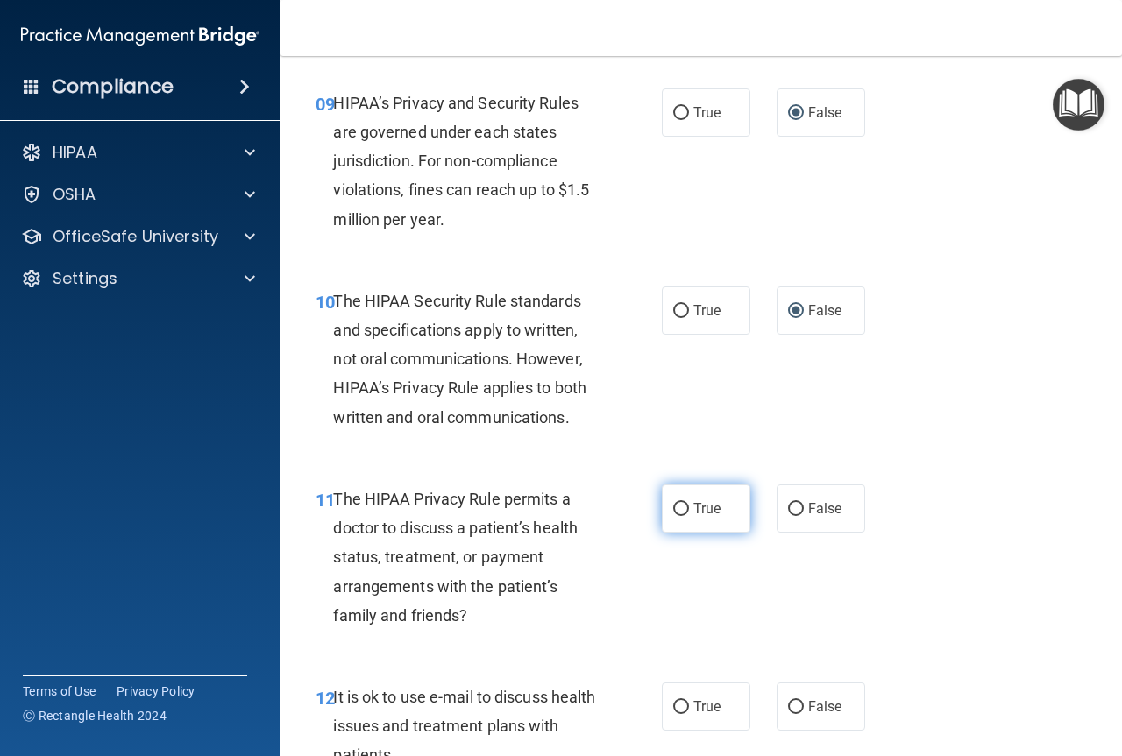
click at [678, 507] on input "True" at bounding box center [681, 509] width 16 height 13
radio input "true"
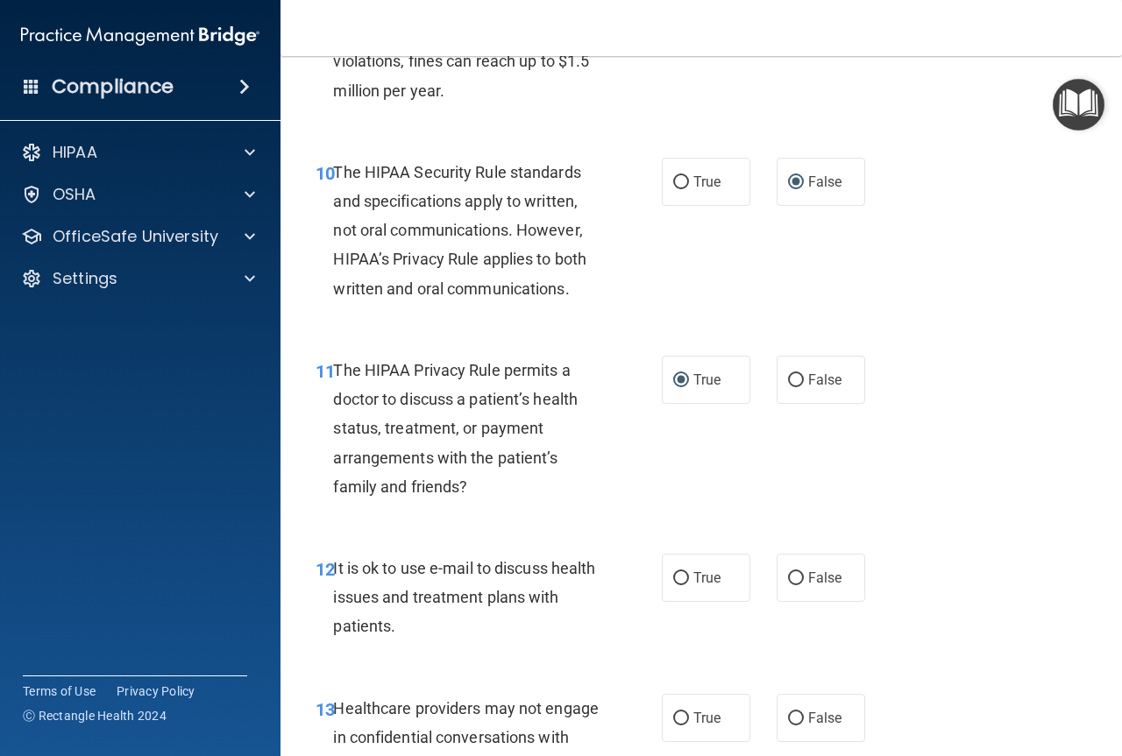
scroll to position [1753, 0]
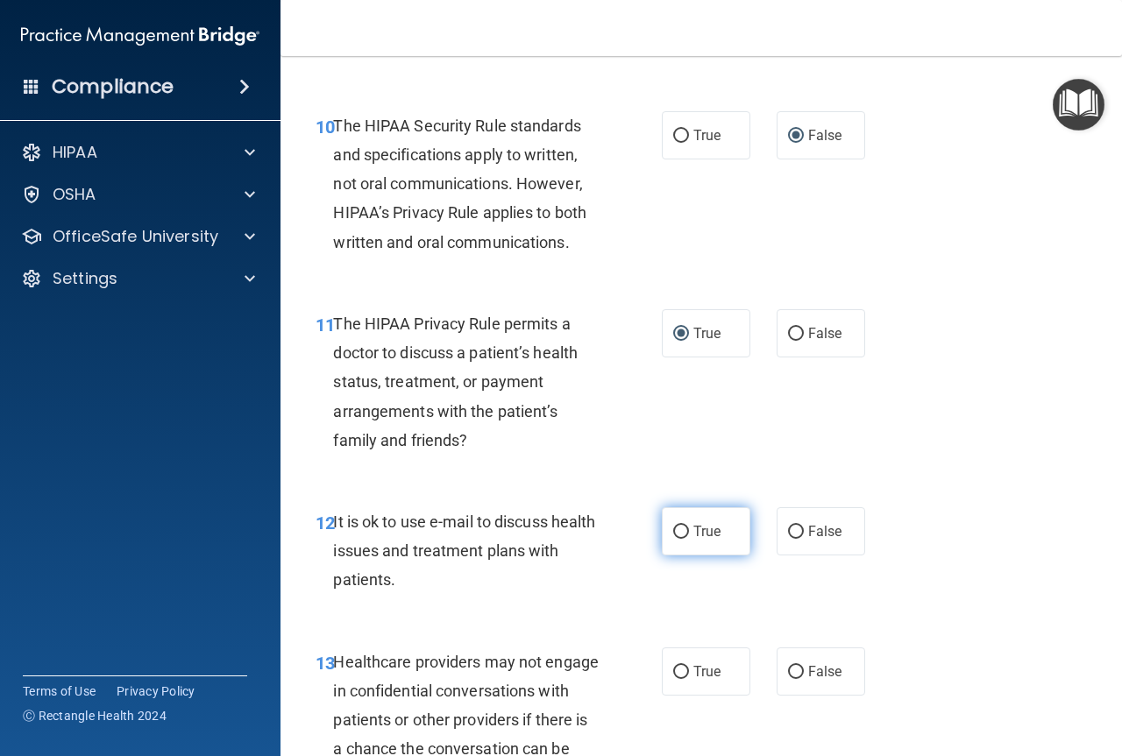
click at [673, 530] on input "True" at bounding box center [681, 532] width 16 height 13
radio input "true"
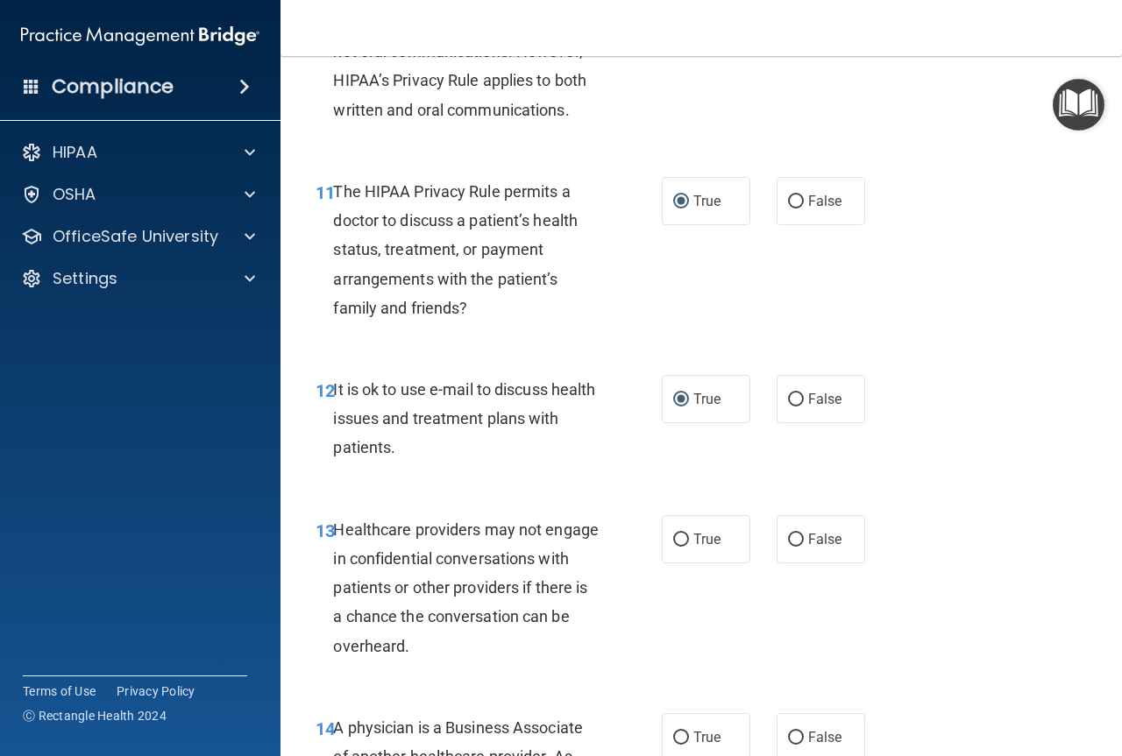
scroll to position [1928, 0]
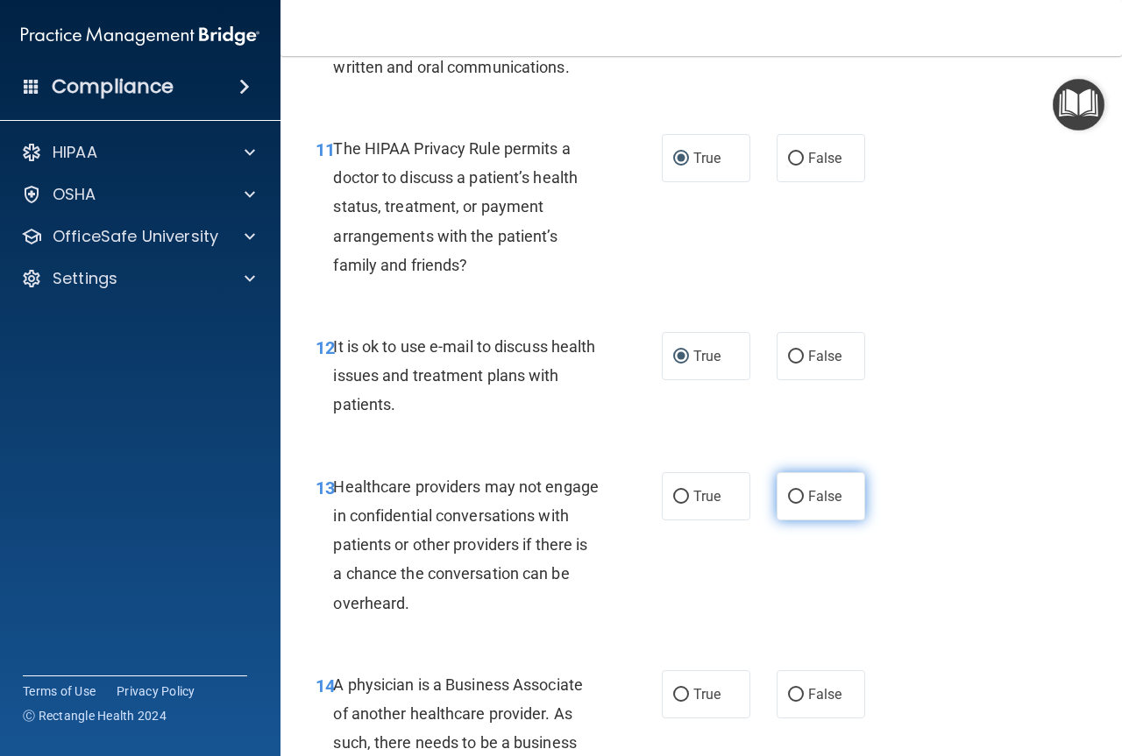
click at [788, 494] on input "False" at bounding box center [796, 497] width 16 height 13
radio input "true"
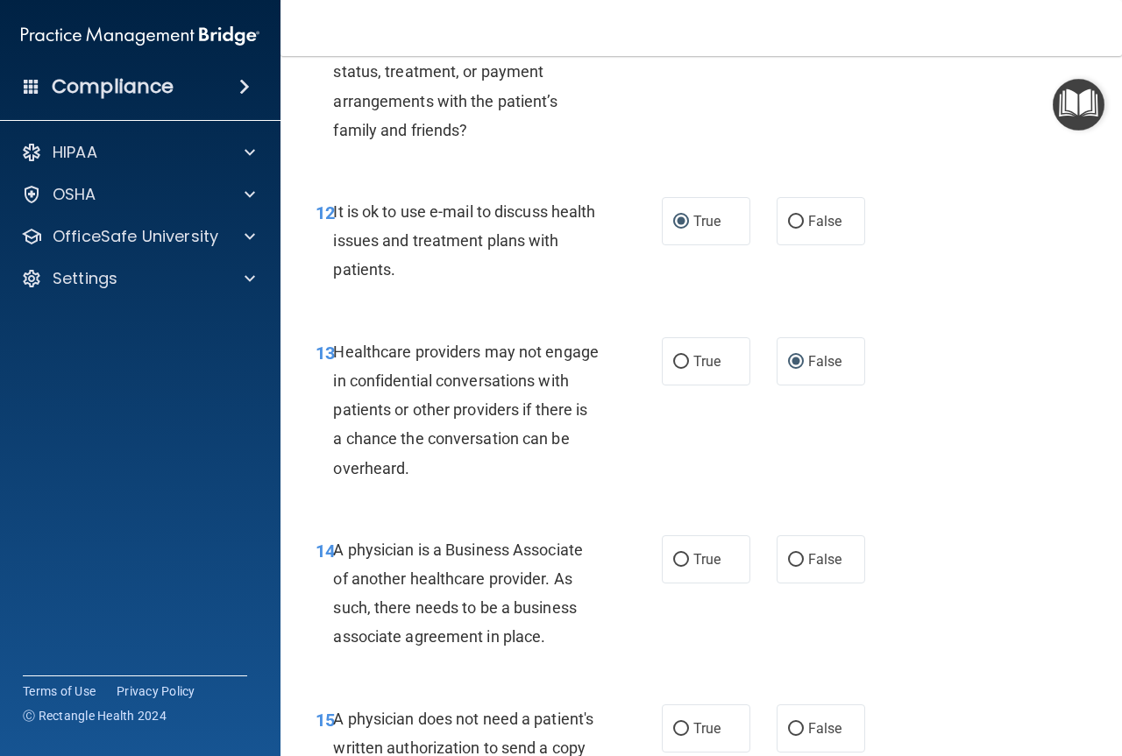
scroll to position [2103, 0]
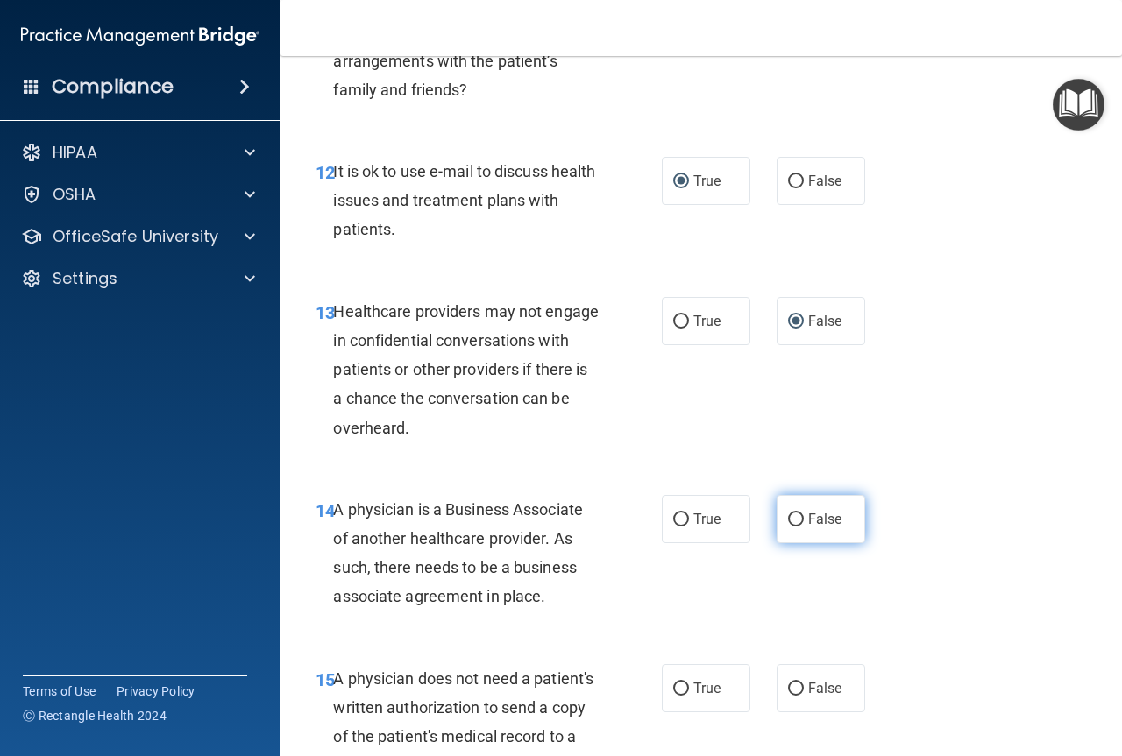
click at [798, 507] on label "False" at bounding box center [820, 519] width 89 height 48
click at [798, 514] on input "False" at bounding box center [796, 520] width 16 height 13
radio input "true"
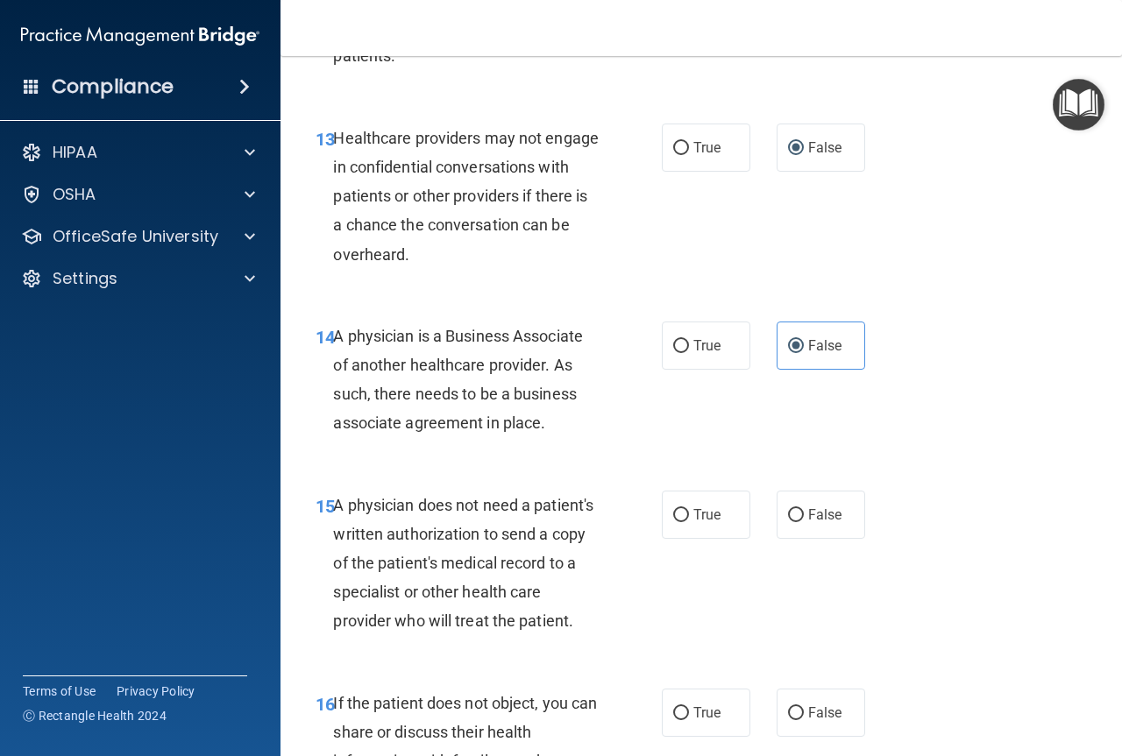
scroll to position [2278, 0]
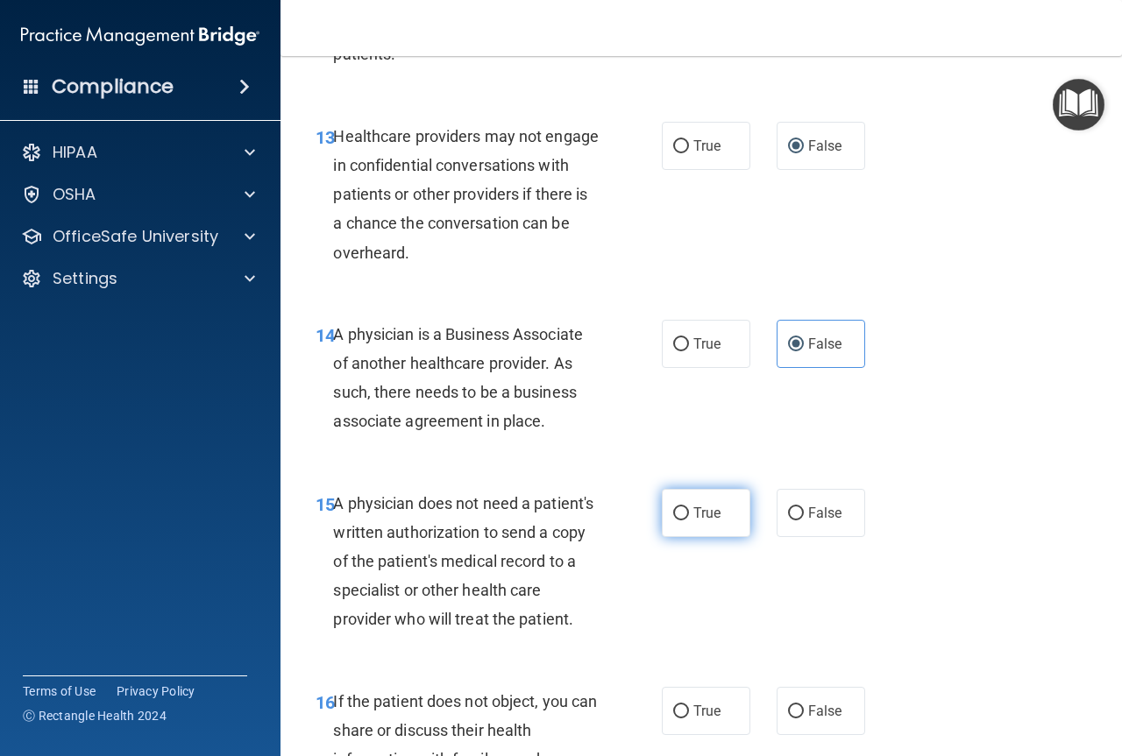
click at [670, 521] on label "True" at bounding box center [706, 513] width 89 height 48
click at [673, 521] on input "True" at bounding box center [681, 513] width 16 height 13
radio input "true"
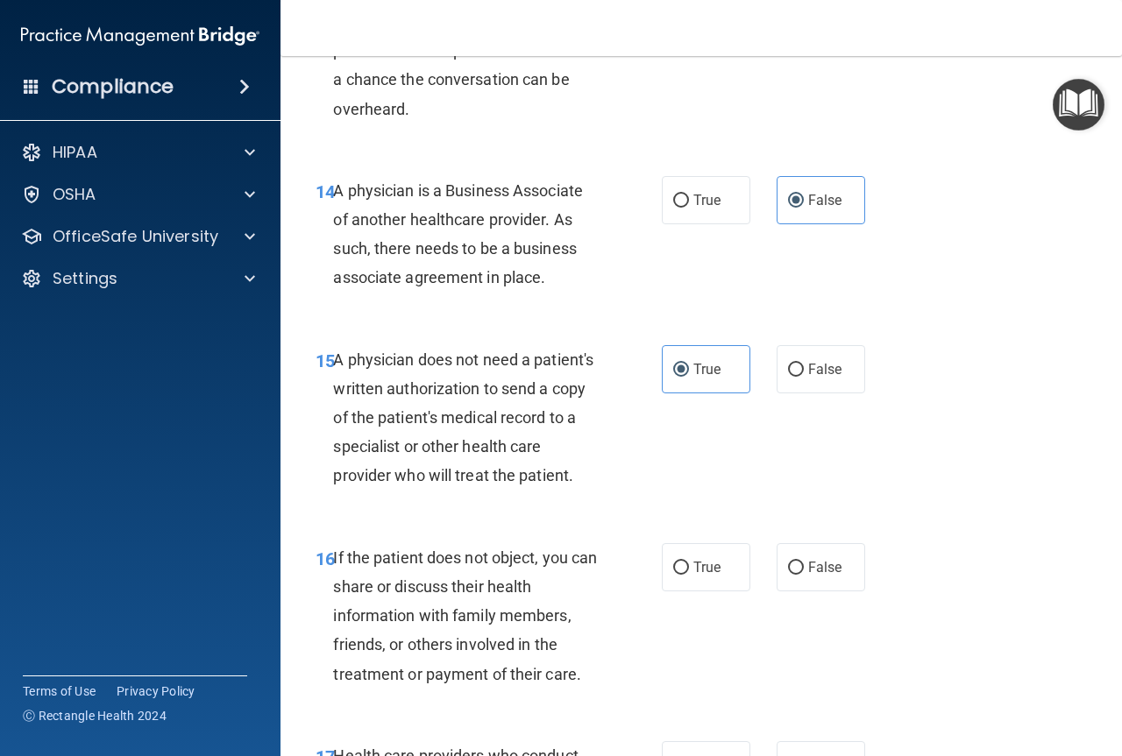
scroll to position [2454, 0]
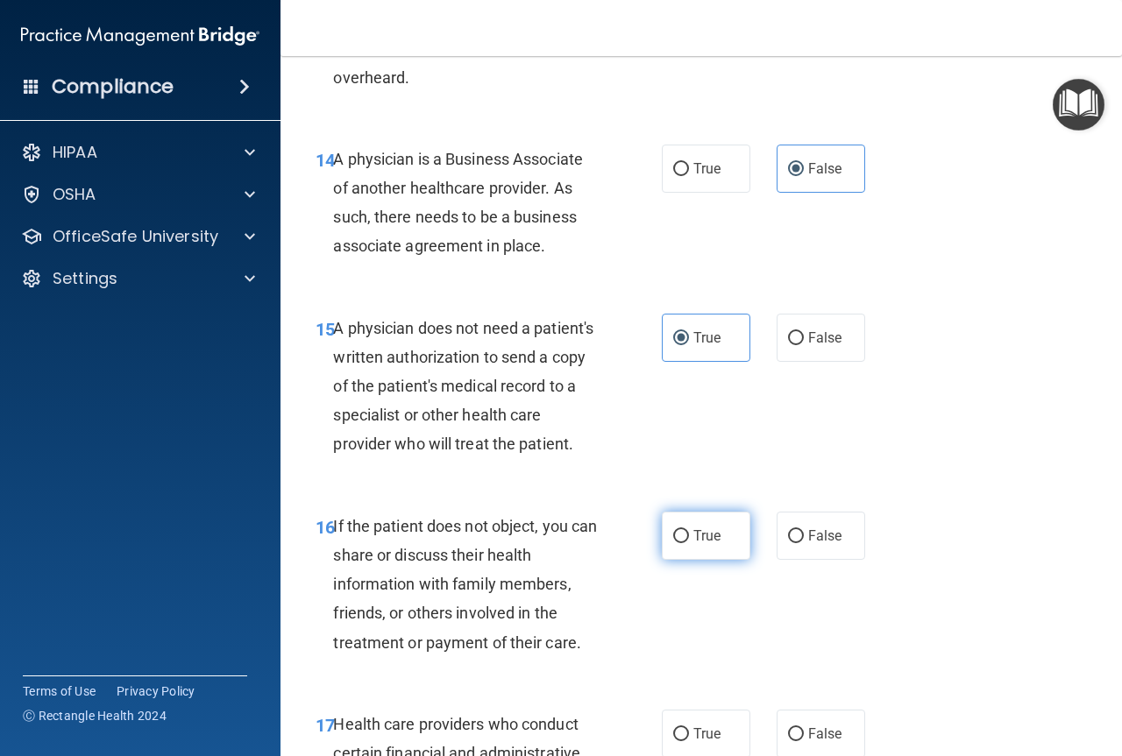
click at [673, 543] on input "True" at bounding box center [681, 536] width 16 height 13
radio input "true"
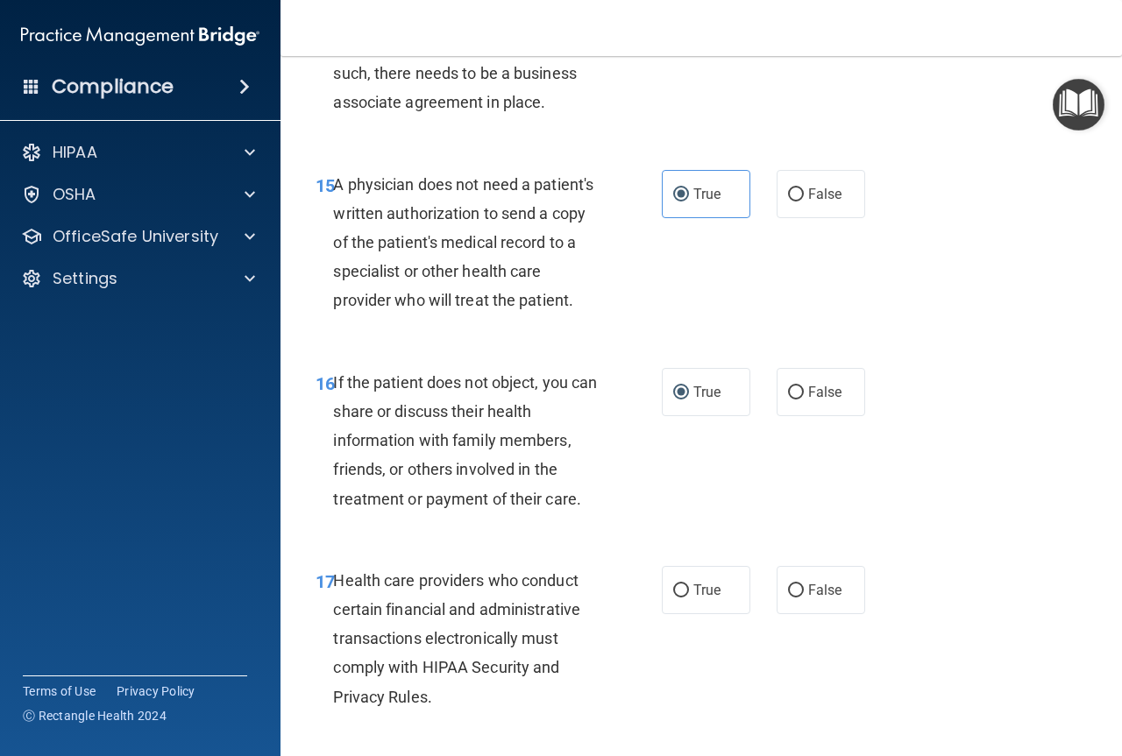
scroll to position [2629, 0]
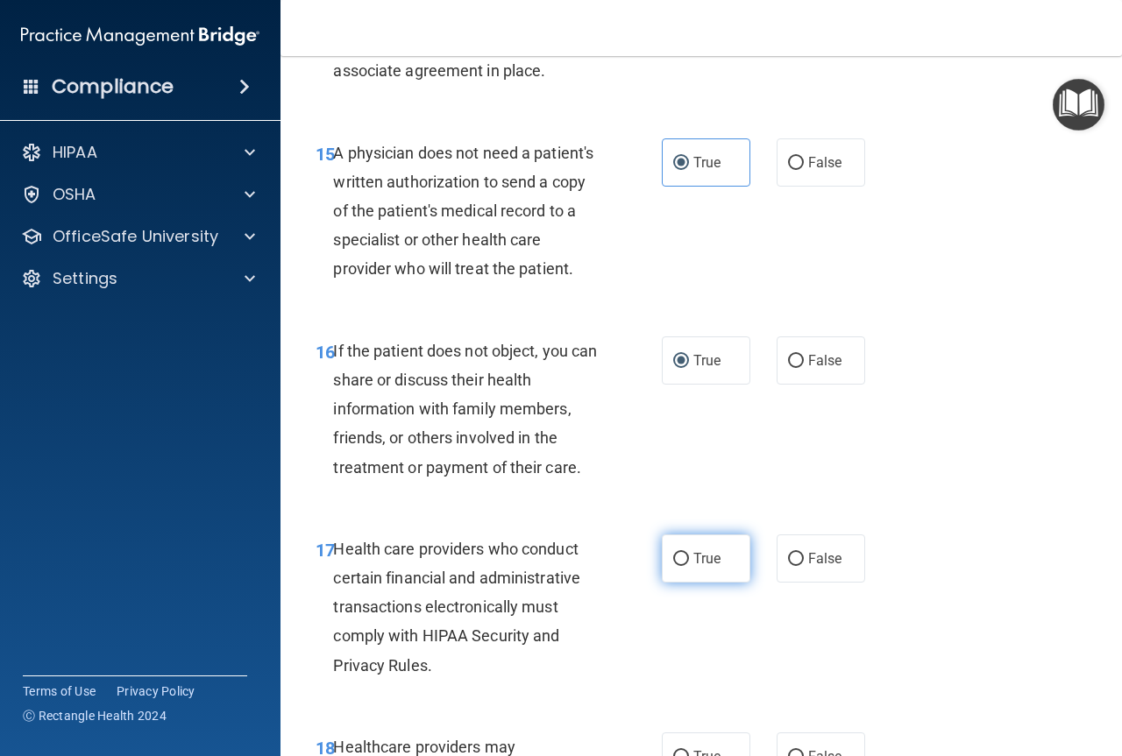
click at [673, 566] on input "True" at bounding box center [681, 559] width 16 height 13
radio input "true"
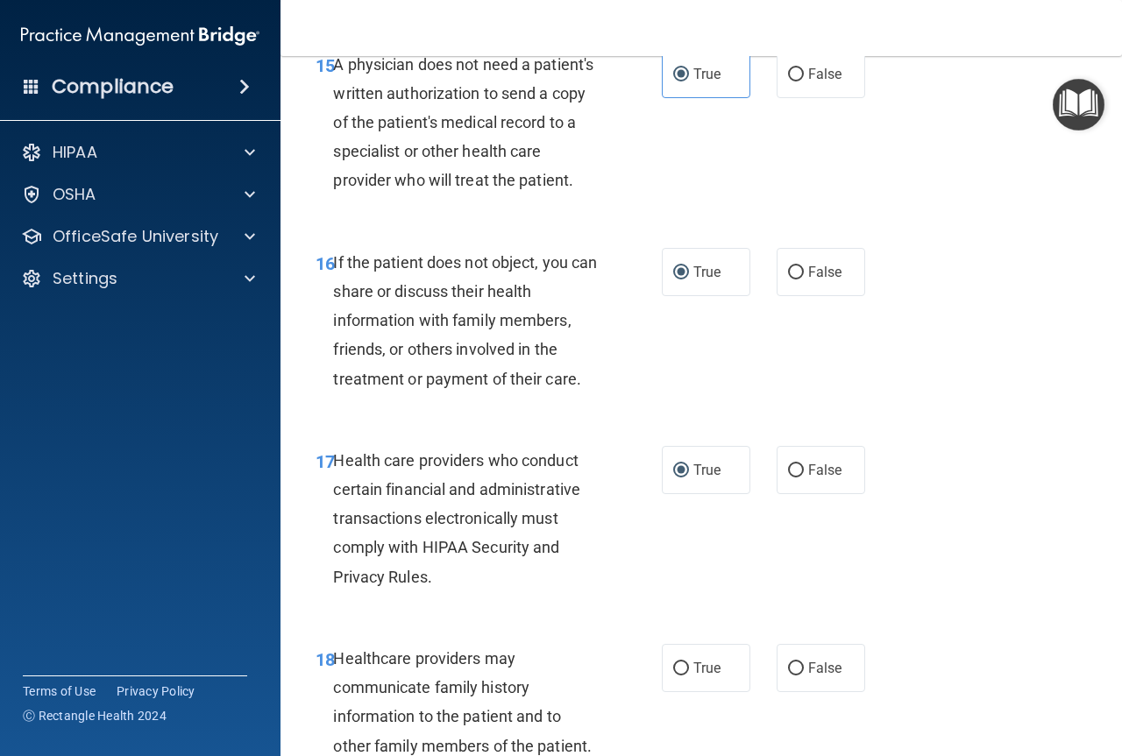
scroll to position [2804, 0]
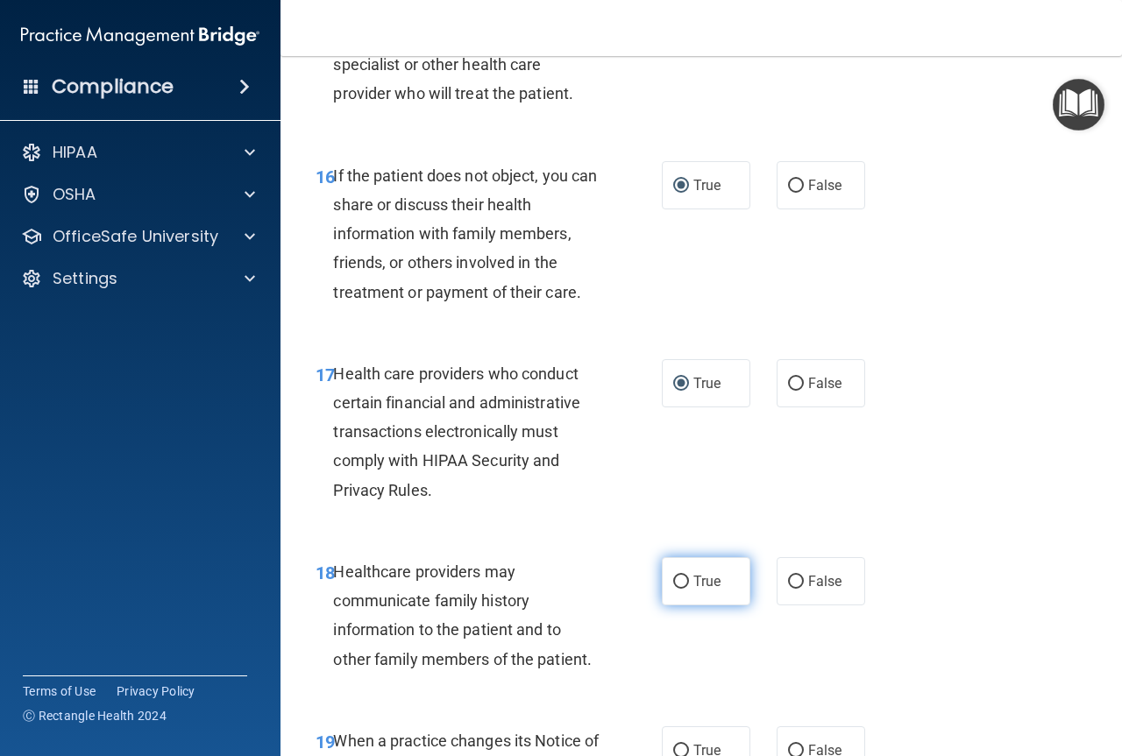
click at [663, 606] on label "True" at bounding box center [706, 581] width 89 height 48
click at [673, 589] on input "True" at bounding box center [681, 582] width 16 height 13
radio input "true"
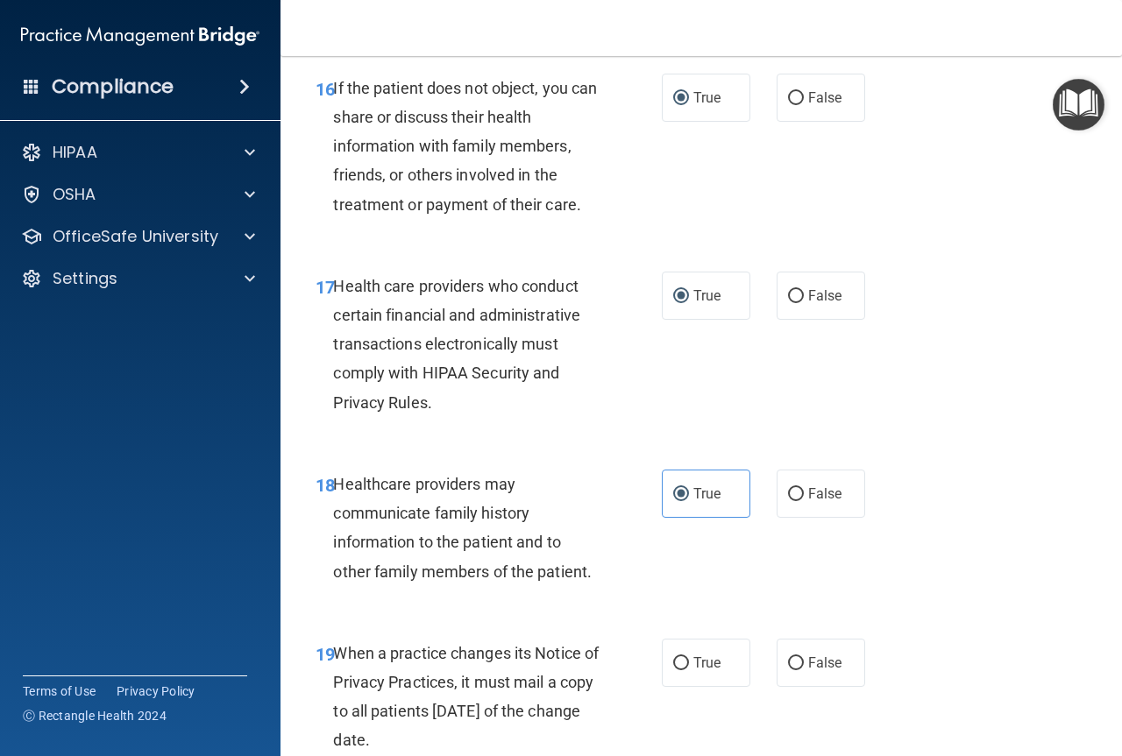
scroll to position [2980, 0]
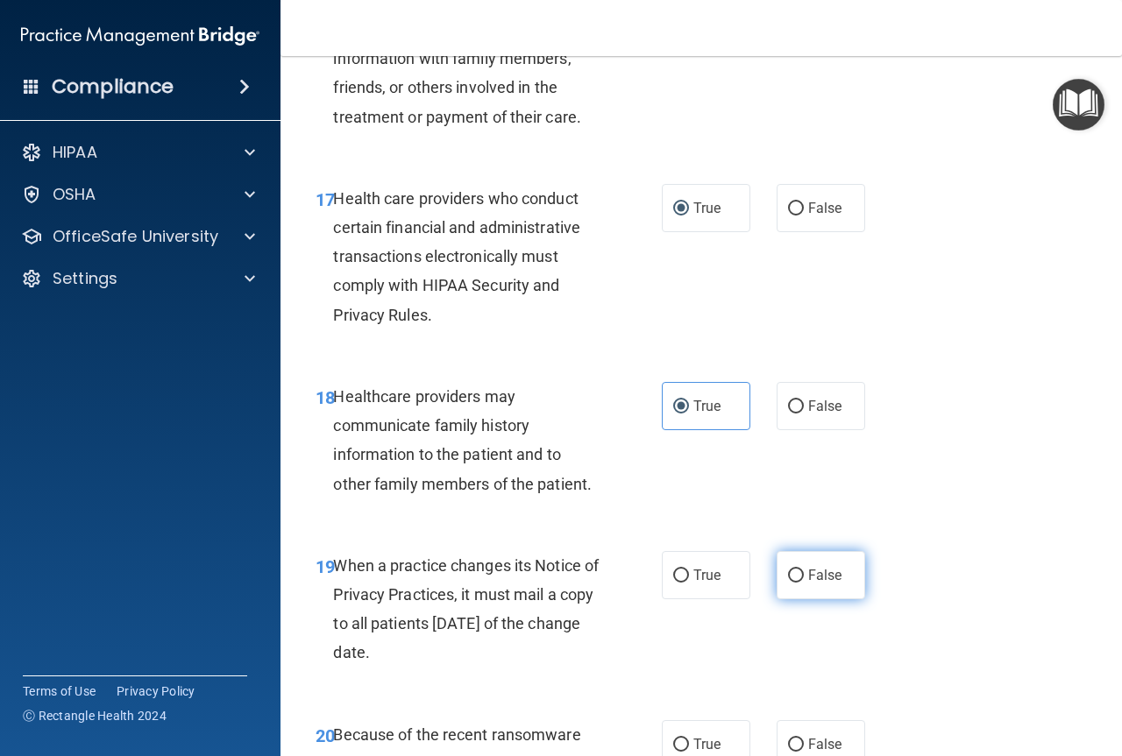
click at [799, 599] on label "False" at bounding box center [820, 575] width 89 height 48
click at [799, 583] on input "False" at bounding box center [796, 576] width 16 height 13
radio input "true"
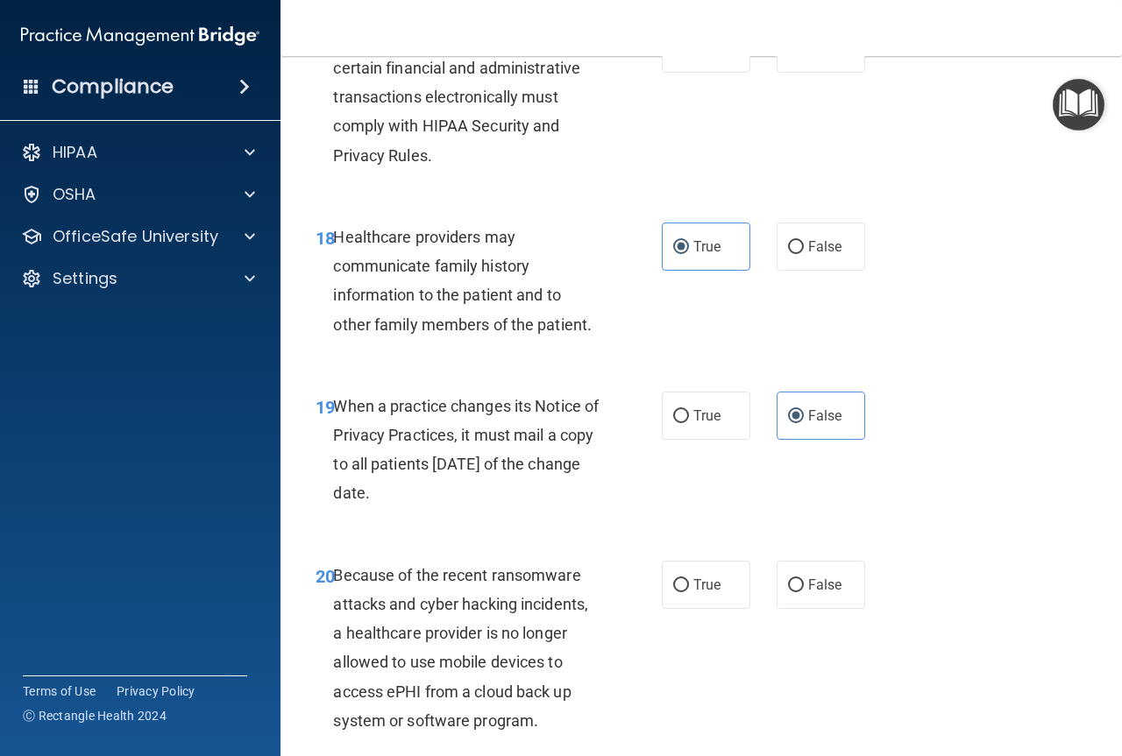
scroll to position [3155, 0]
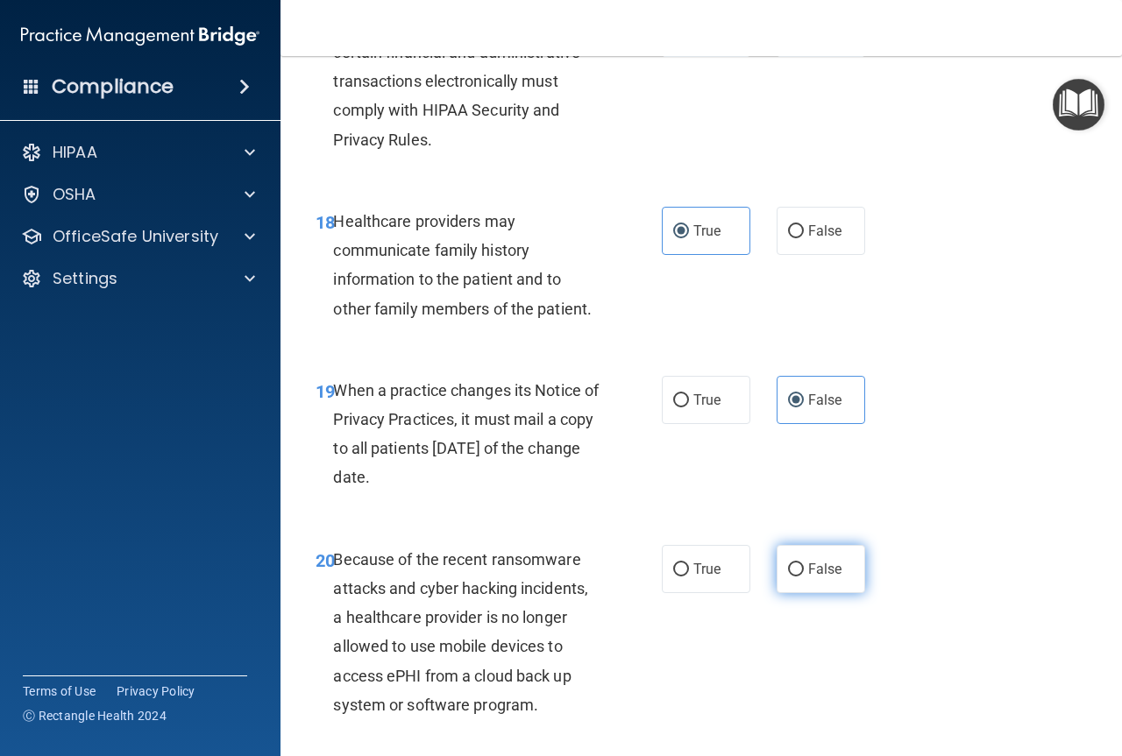
click at [789, 593] on label "False" at bounding box center [820, 569] width 89 height 48
click at [789, 577] on input "False" at bounding box center [796, 569] width 16 height 13
radio input "true"
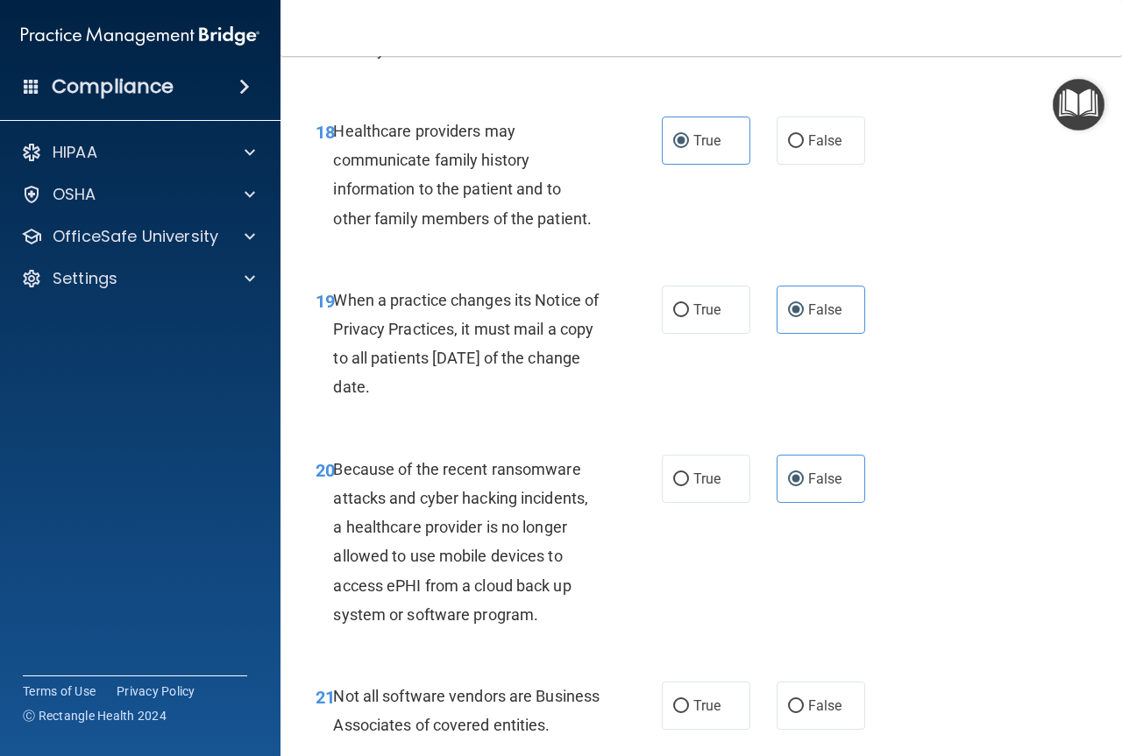
scroll to position [3330, 0]
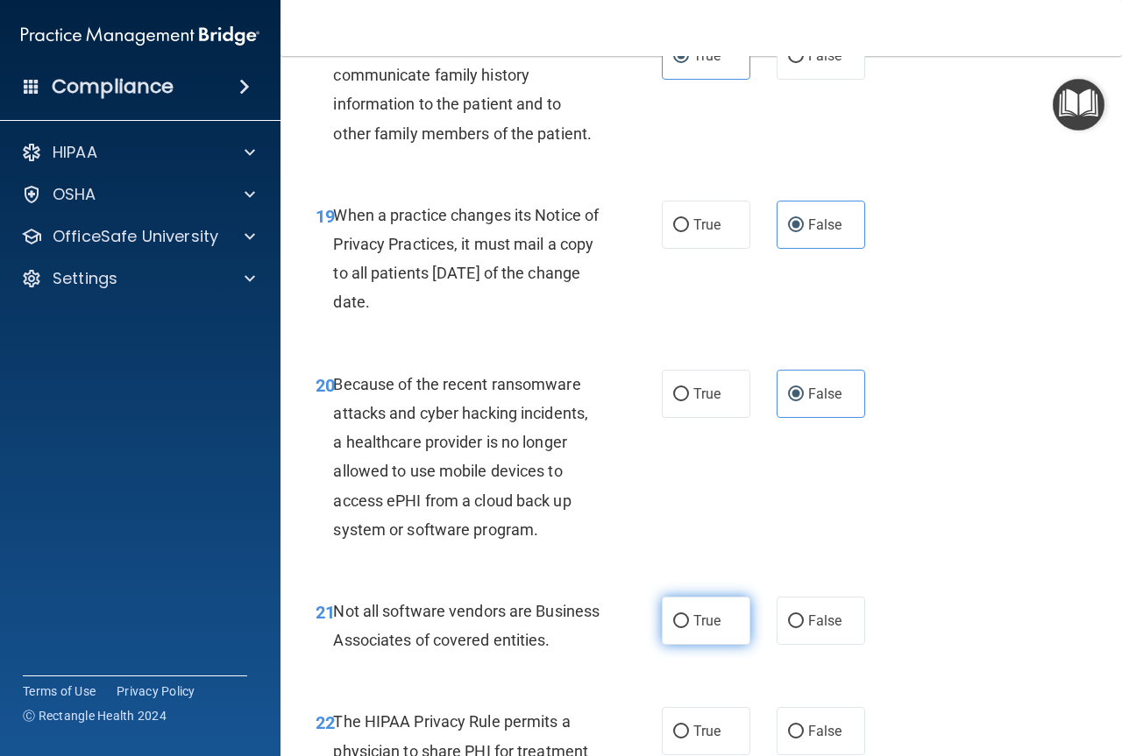
click at [673, 628] on input "True" at bounding box center [681, 621] width 16 height 13
radio input "true"
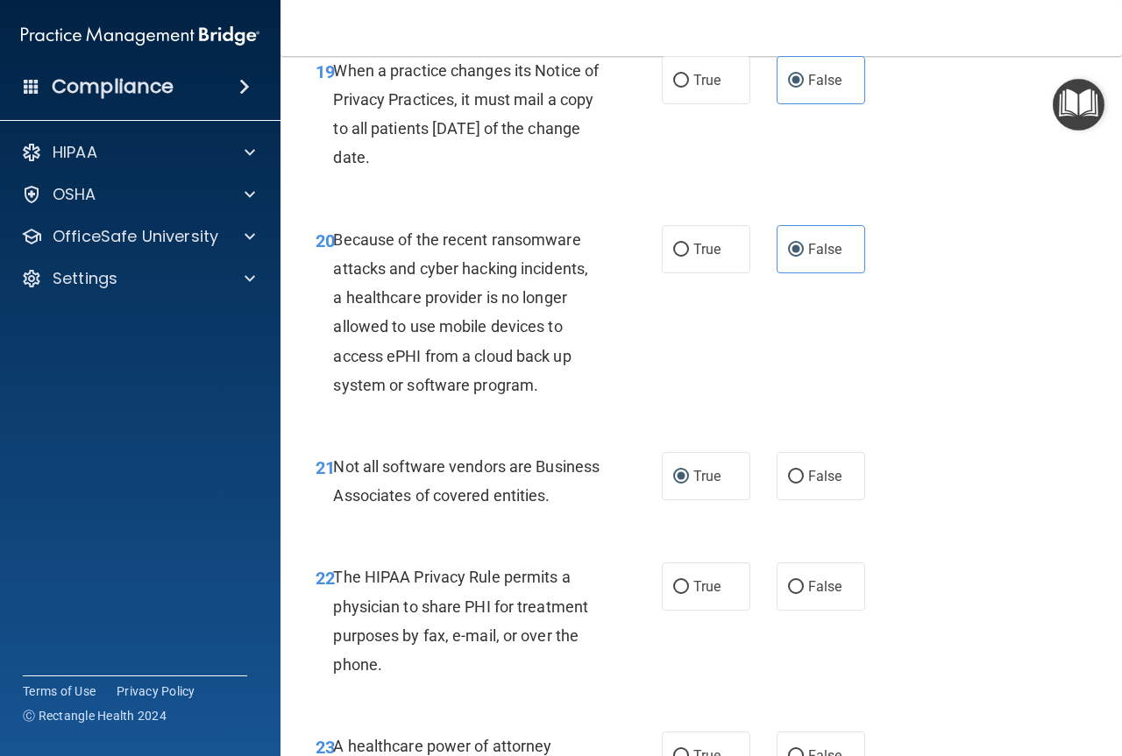
scroll to position [3505, 0]
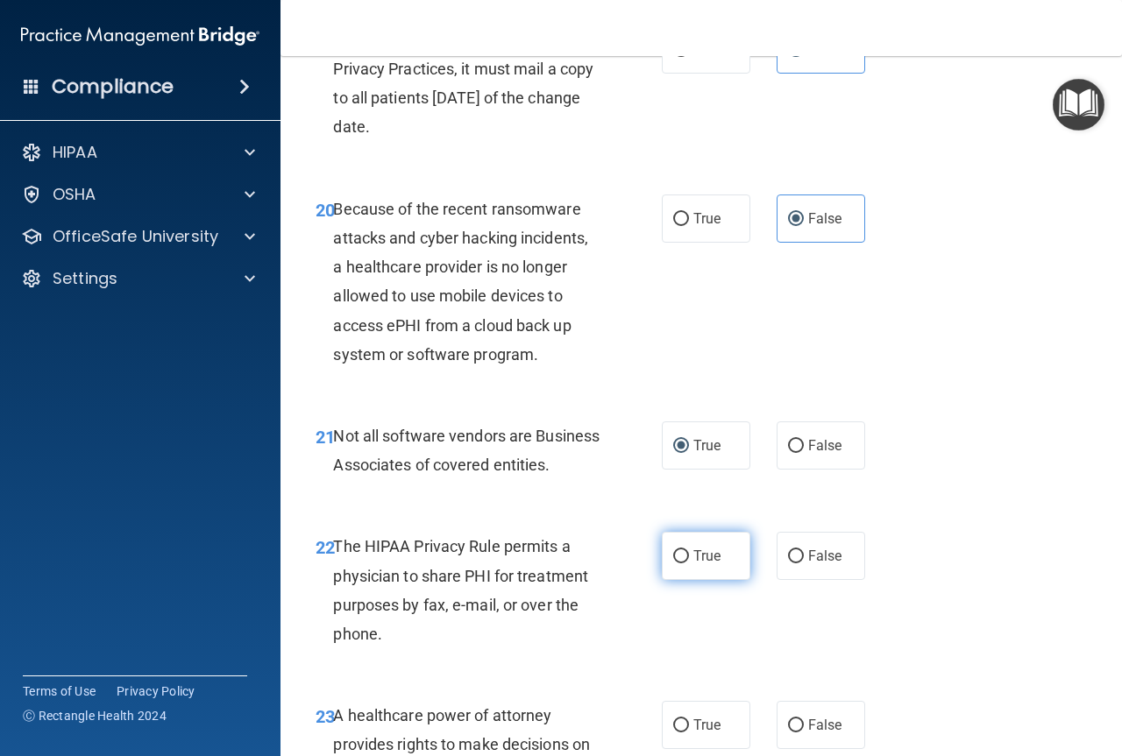
click at [670, 580] on label "True" at bounding box center [706, 556] width 89 height 48
click at [673, 563] on input "True" at bounding box center [681, 556] width 16 height 13
radio input "true"
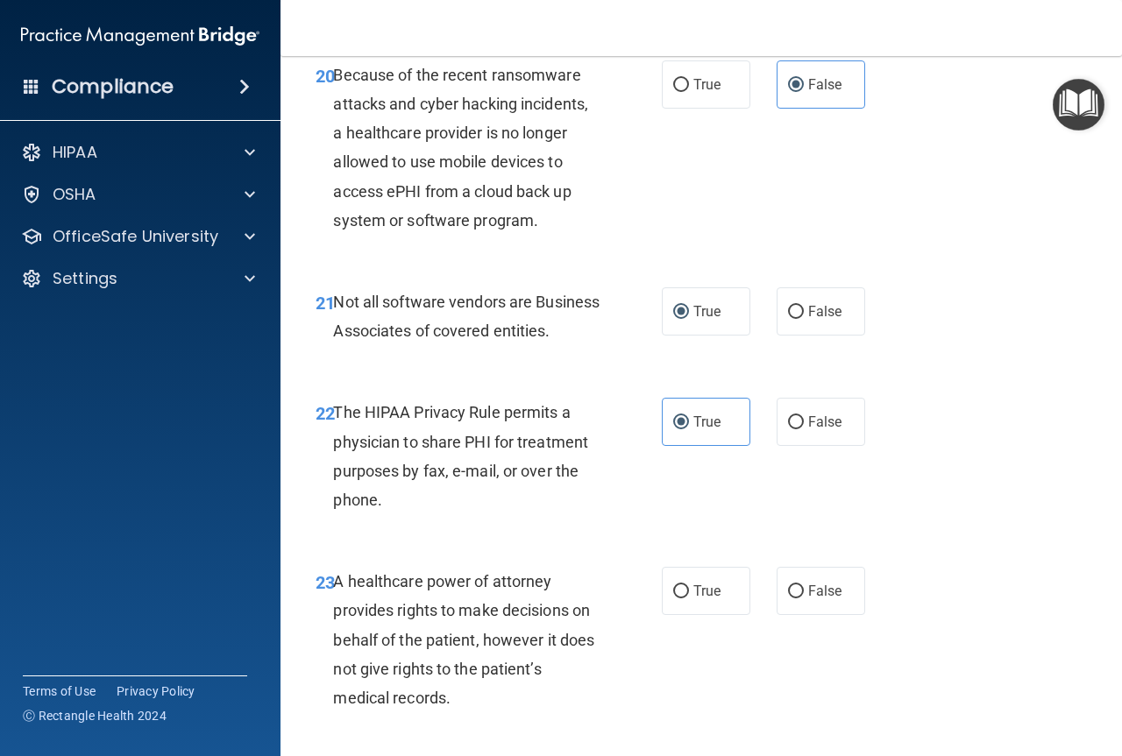
scroll to position [3681, 0]
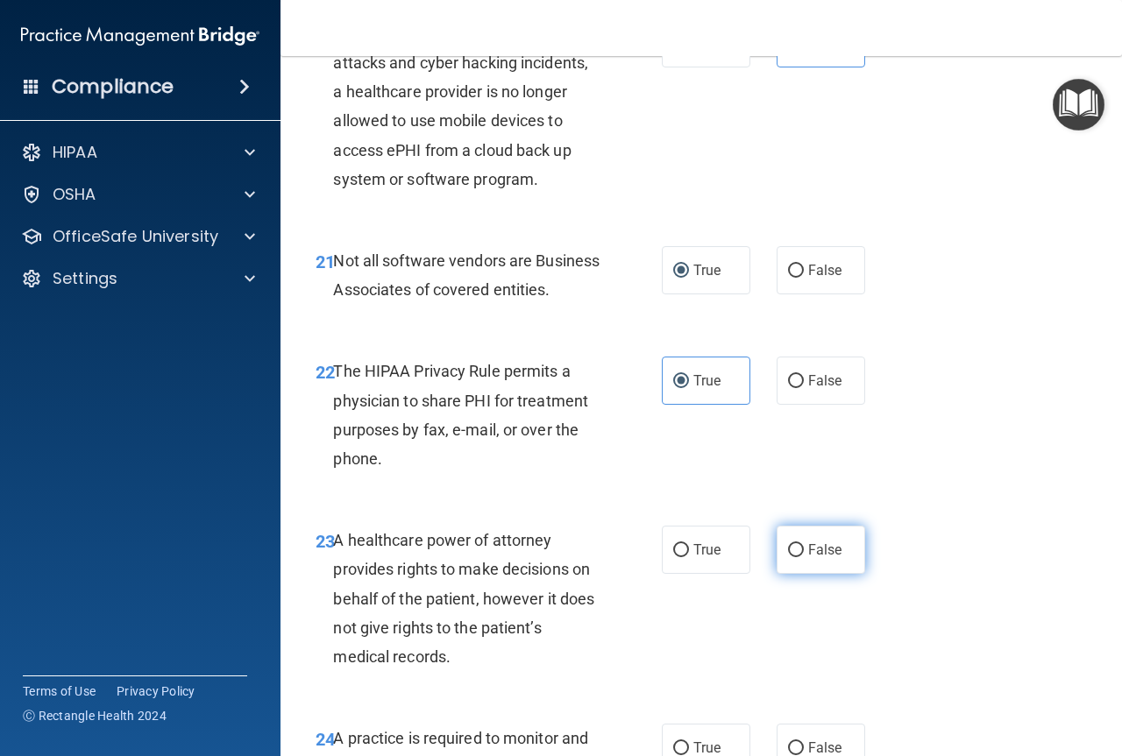
click at [787, 574] on label "False" at bounding box center [820, 550] width 89 height 48
click at [788, 557] on input "False" at bounding box center [796, 550] width 16 height 13
radio input "true"
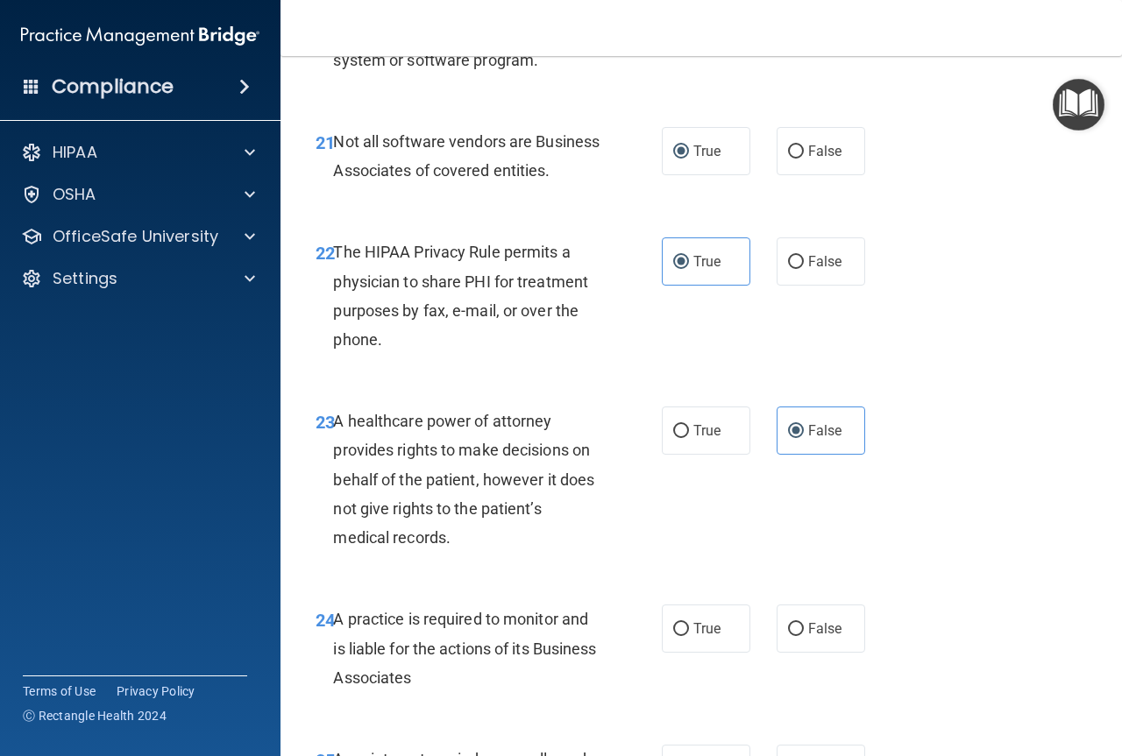
scroll to position [3856, 0]
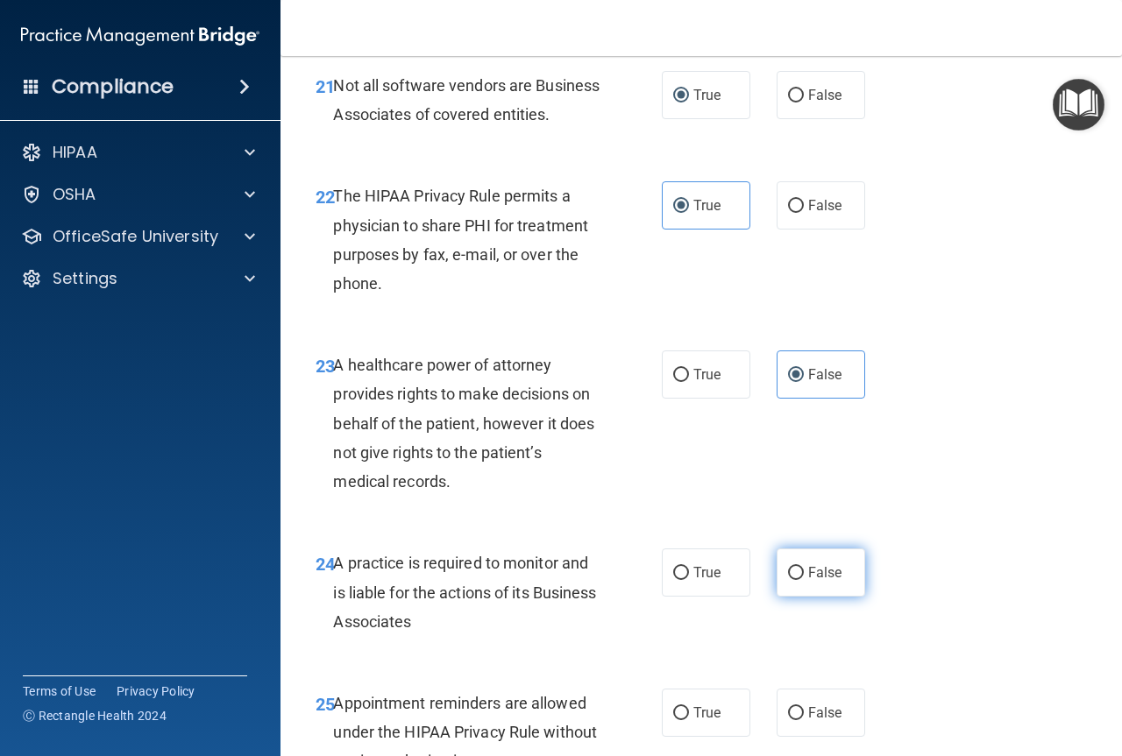
click at [799, 597] on label "False" at bounding box center [820, 573] width 89 height 48
click at [799, 580] on input "False" at bounding box center [796, 573] width 16 height 13
radio input "true"
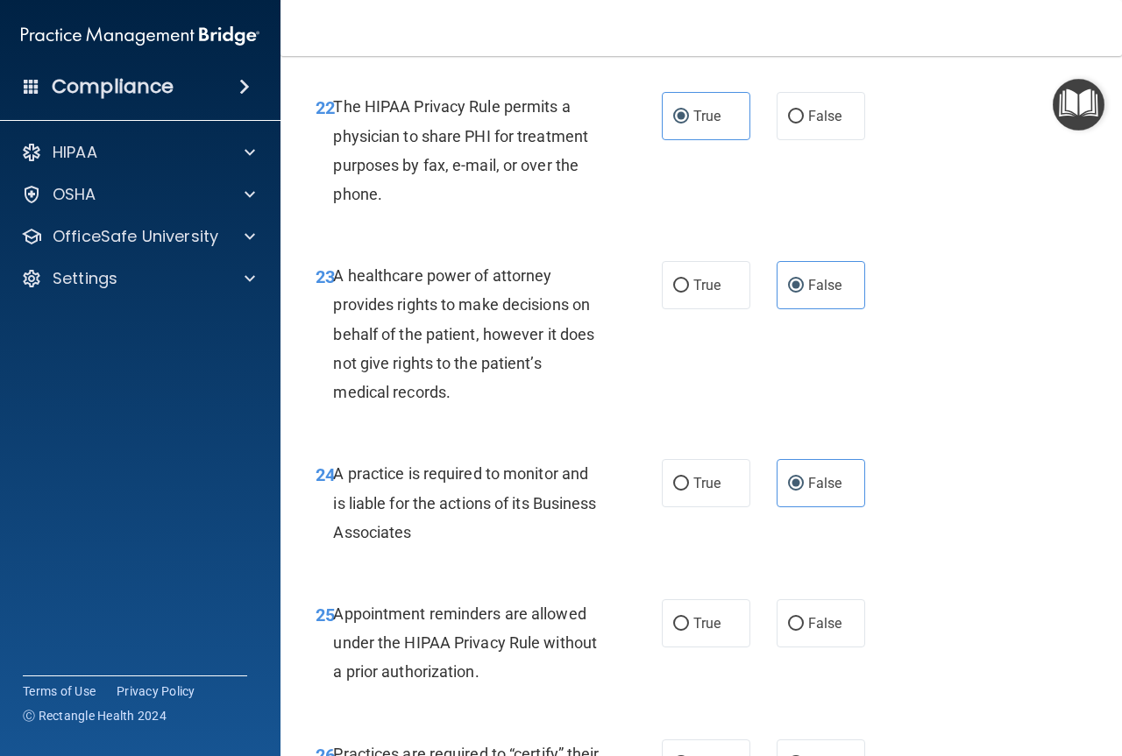
scroll to position [4031, 0]
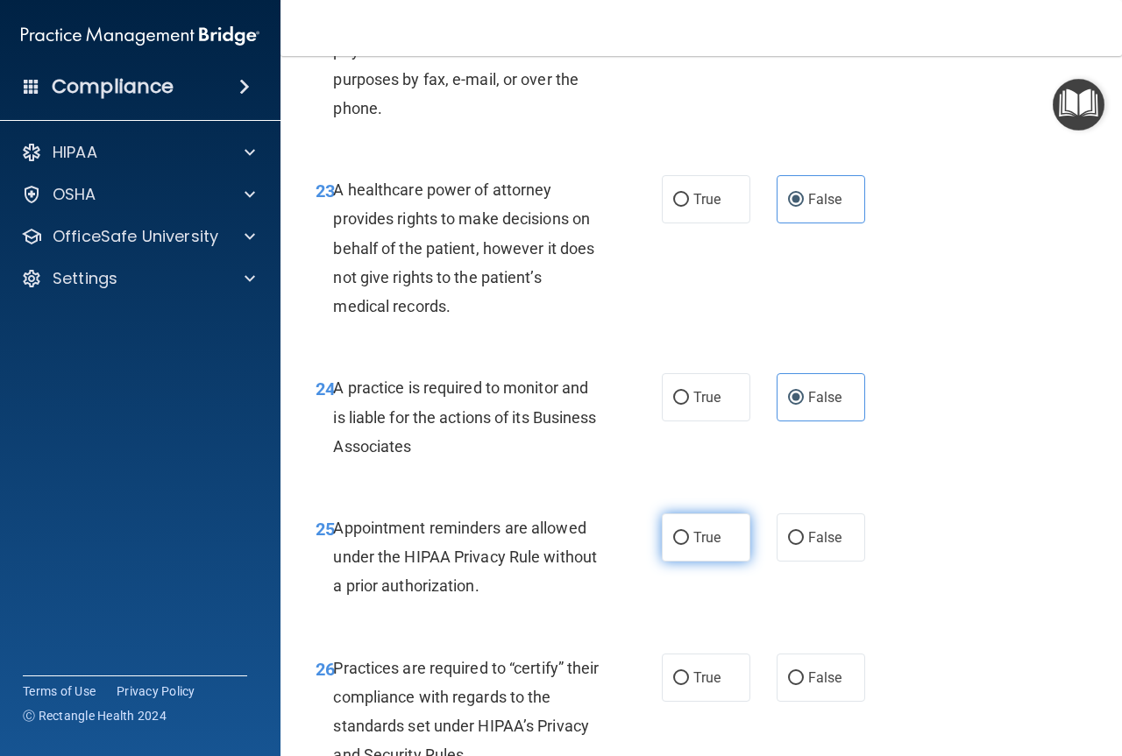
click at [676, 545] on input "True" at bounding box center [681, 538] width 16 height 13
radio input "true"
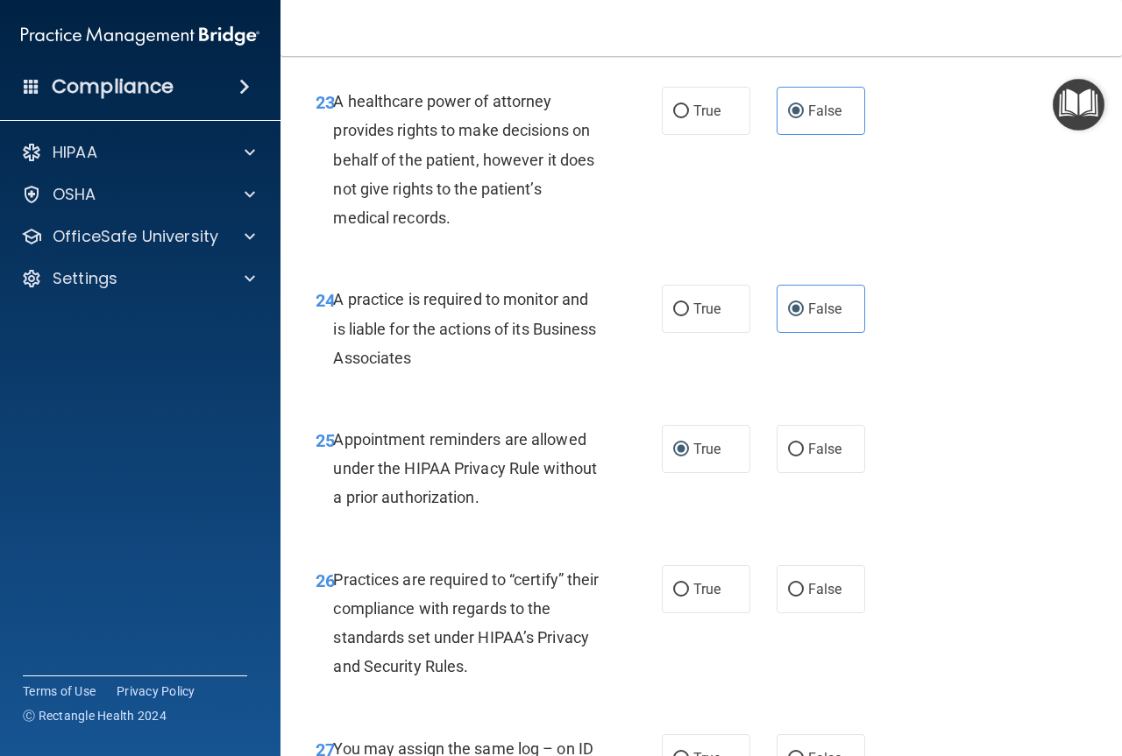
scroll to position [4206, 0]
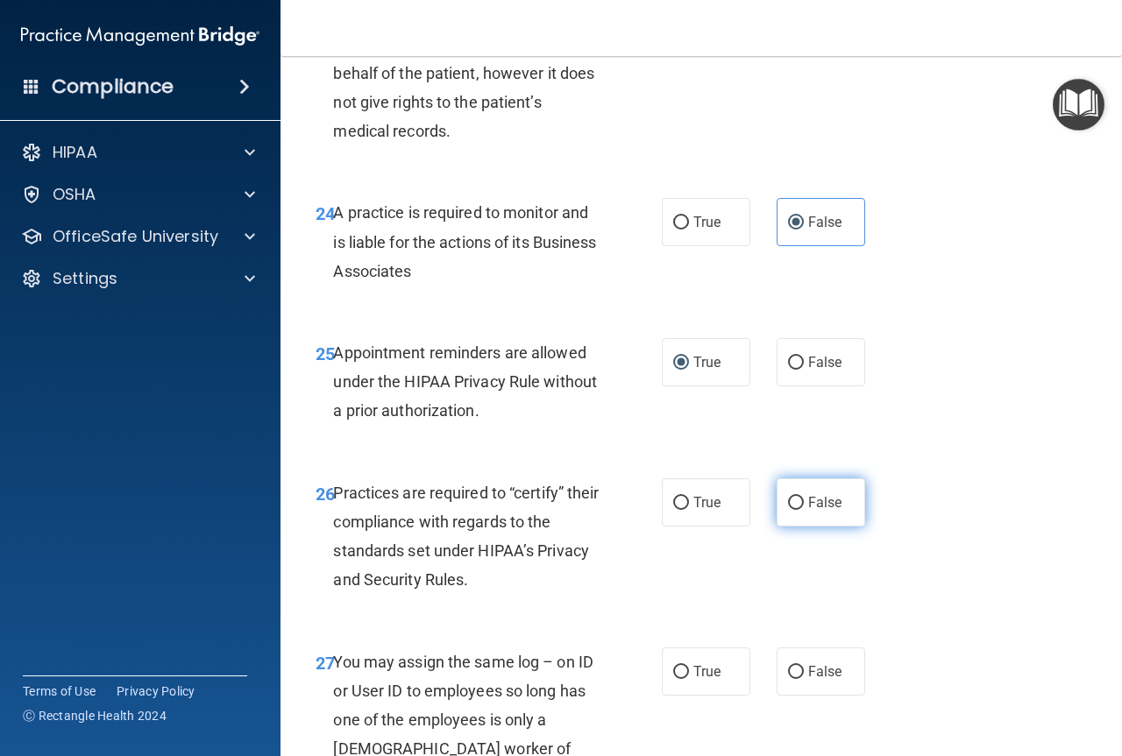
click at [795, 527] on label "False" at bounding box center [820, 502] width 89 height 48
click at [795, 510] on input "False" at bounding box center [796, 503] width 16 height 13
radio input "true"
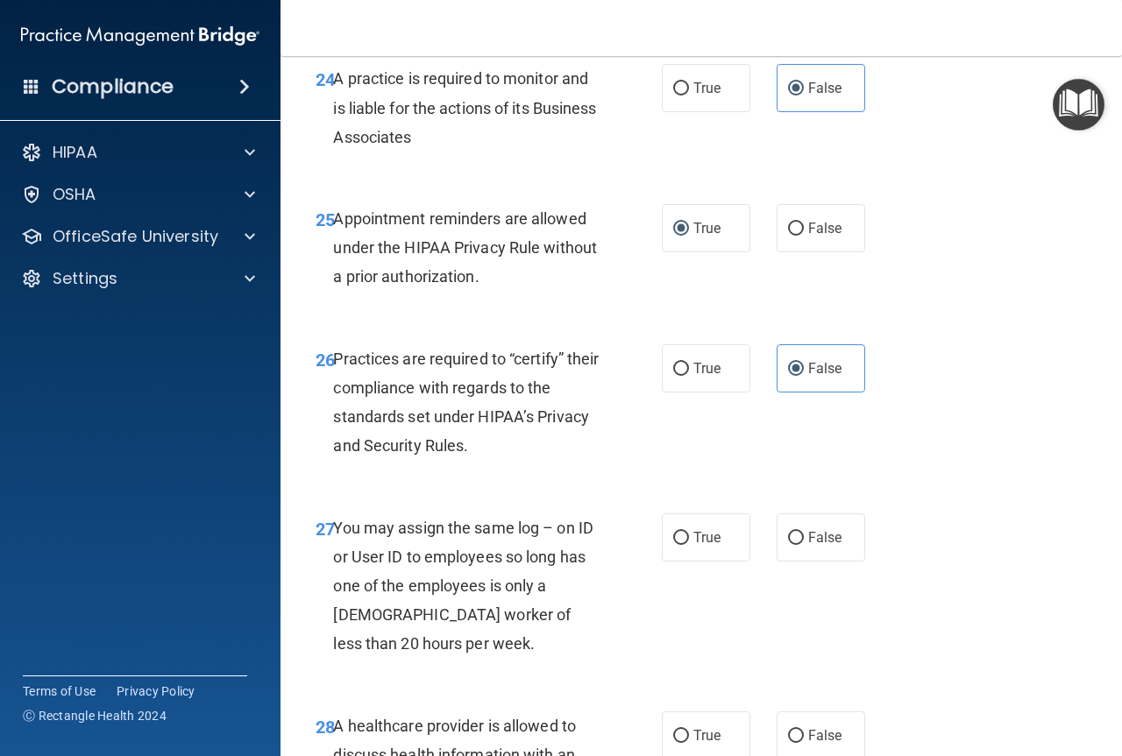
scroll to position [4382, 0]
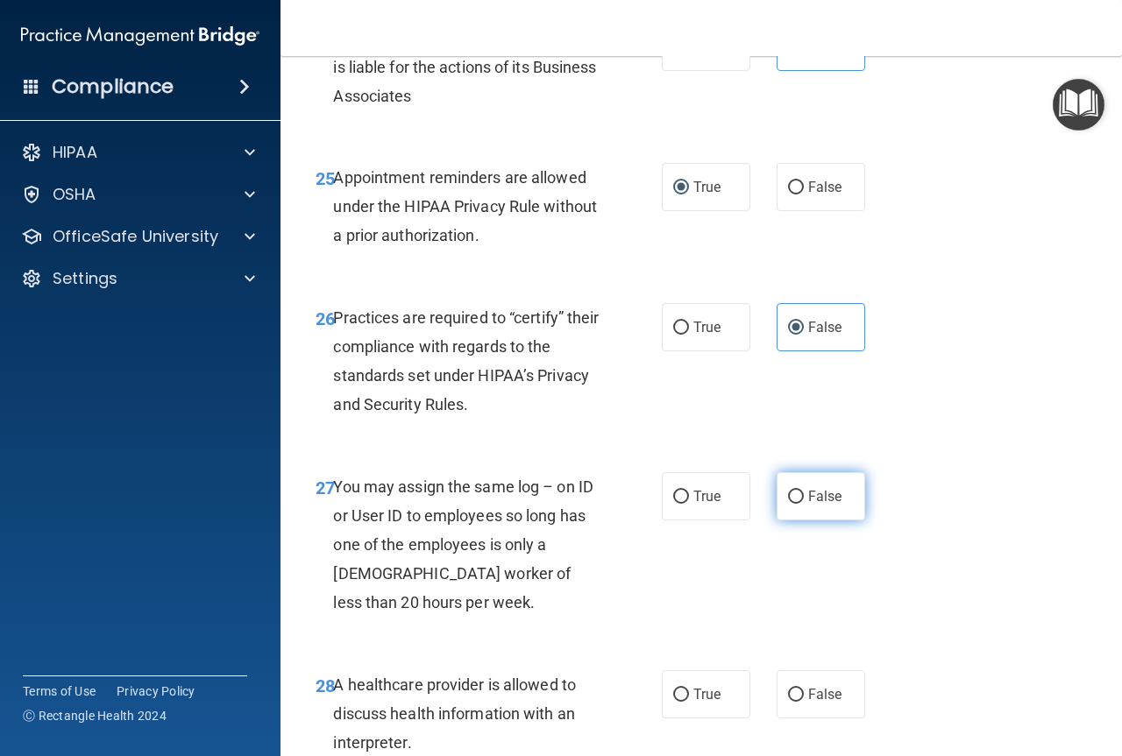
click at [808, 505] on span "False" at bounding box center [825, 496] width 34 height 17
click at [801, 504] on input "False" at bounding box center [796, 497] width 16 height 13
radio input "true"
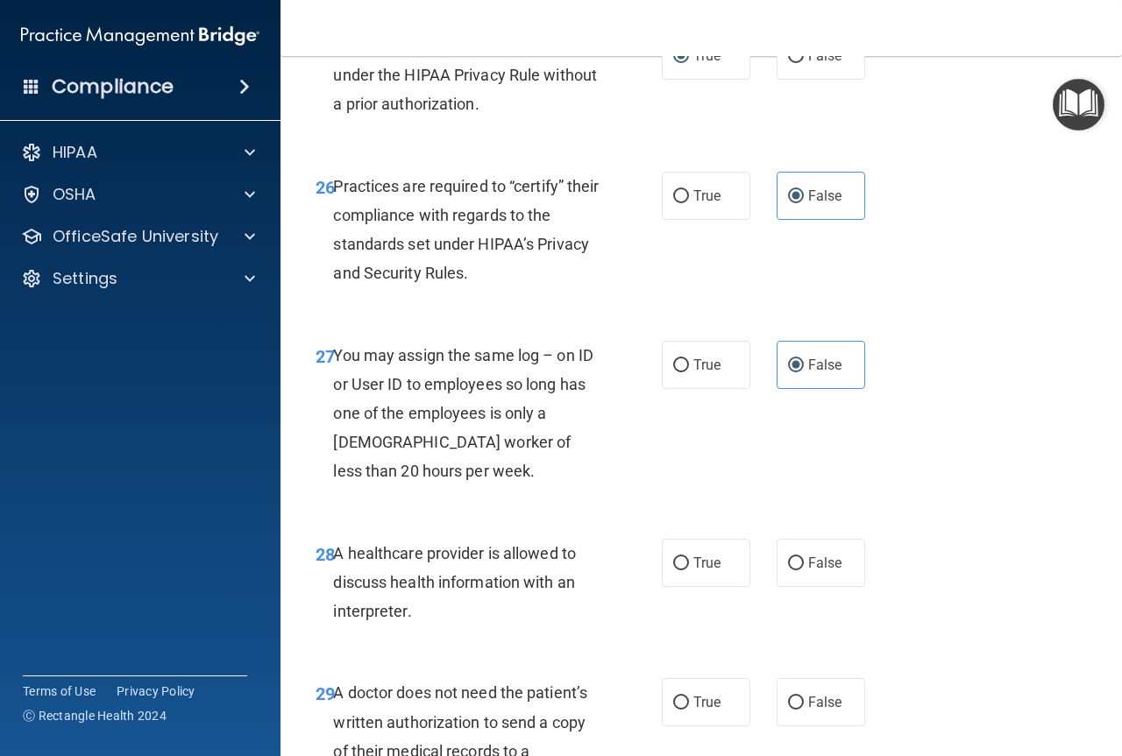
scroll to position [4557, 0]
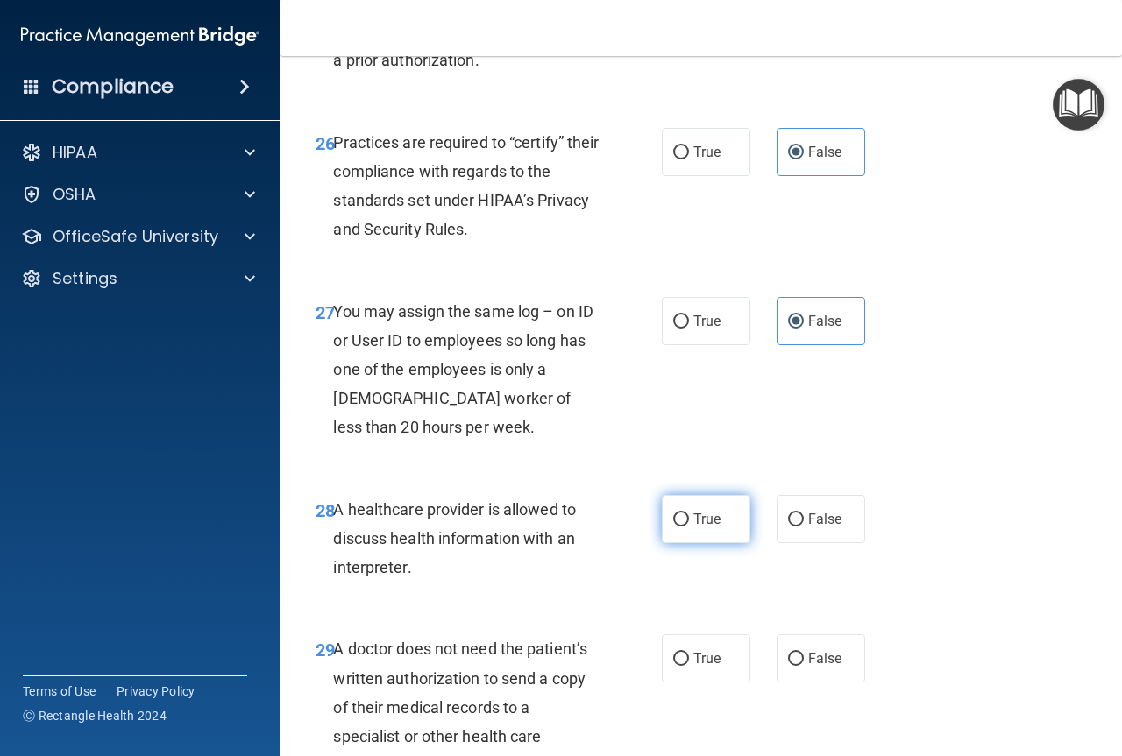
click at [693, 528] on span "True" at bounding box center [706, 519] width 27 height 17
click at [689, 527] on input "True" at bounding box center [681, 520] width 16 height 13
radio input "true"
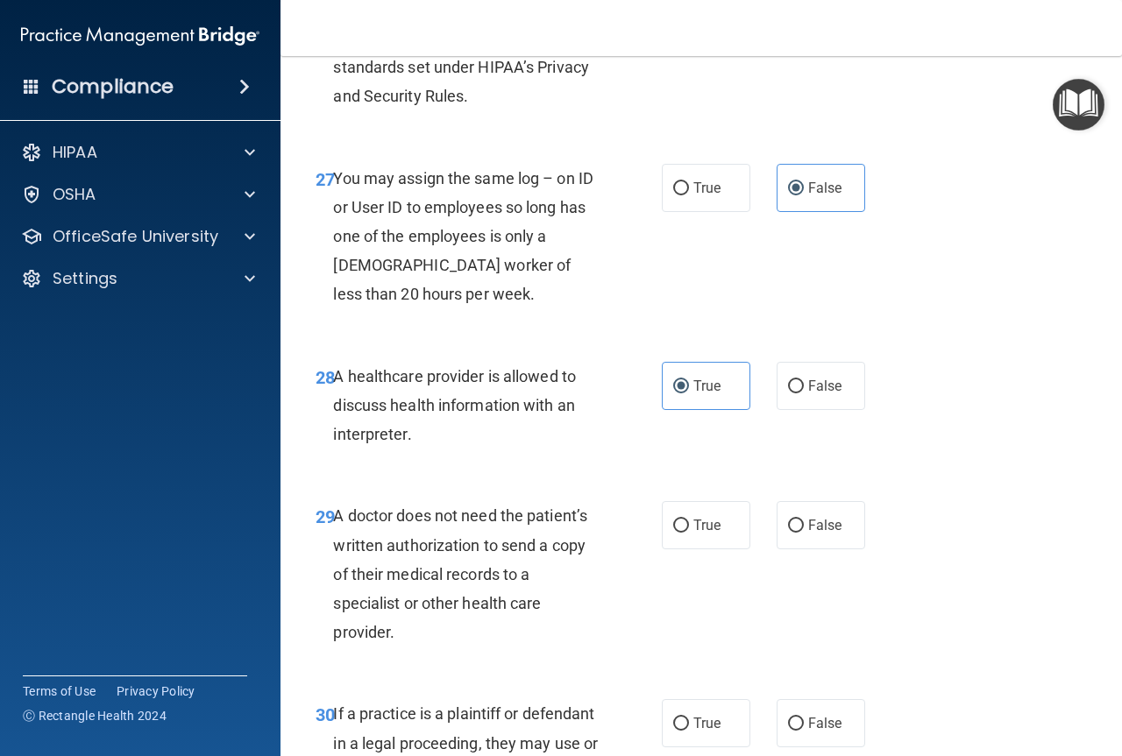
scroll to position [4732, 0]
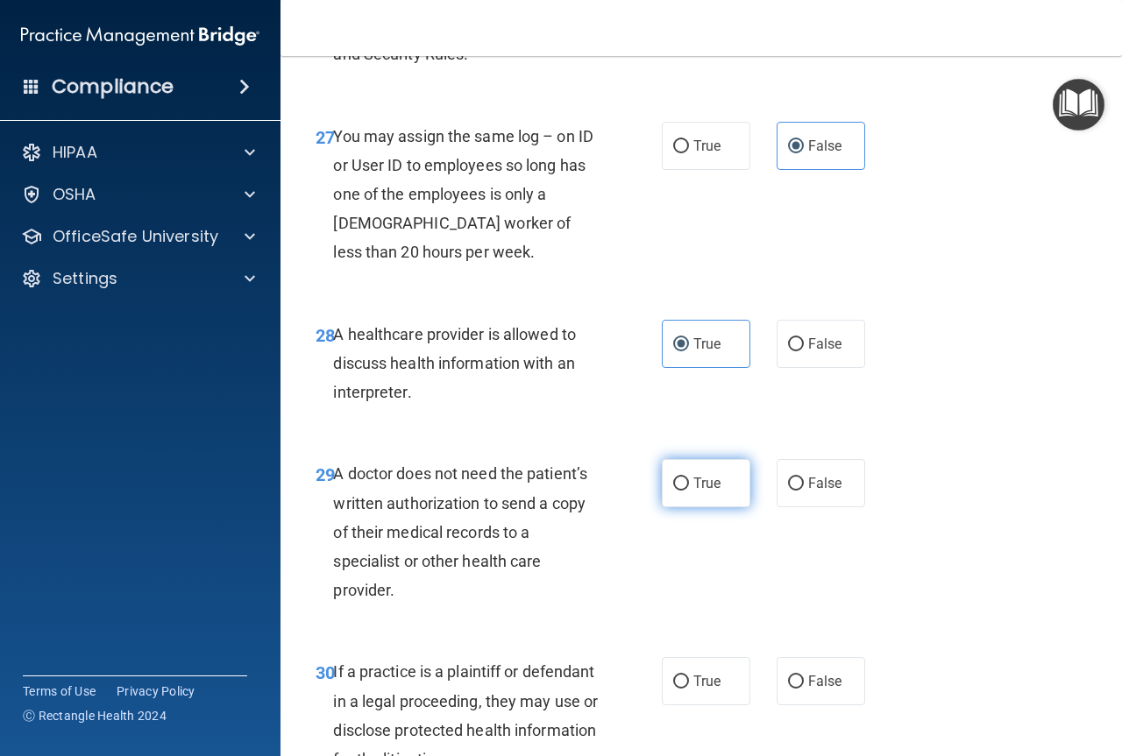
click at [679, 507] on label "True" at bounding box center [706, 483] width 89 height 48
click at [679, 491] on input "True" at bounding box center [681, 484] width 16 height 13
radio input "true"
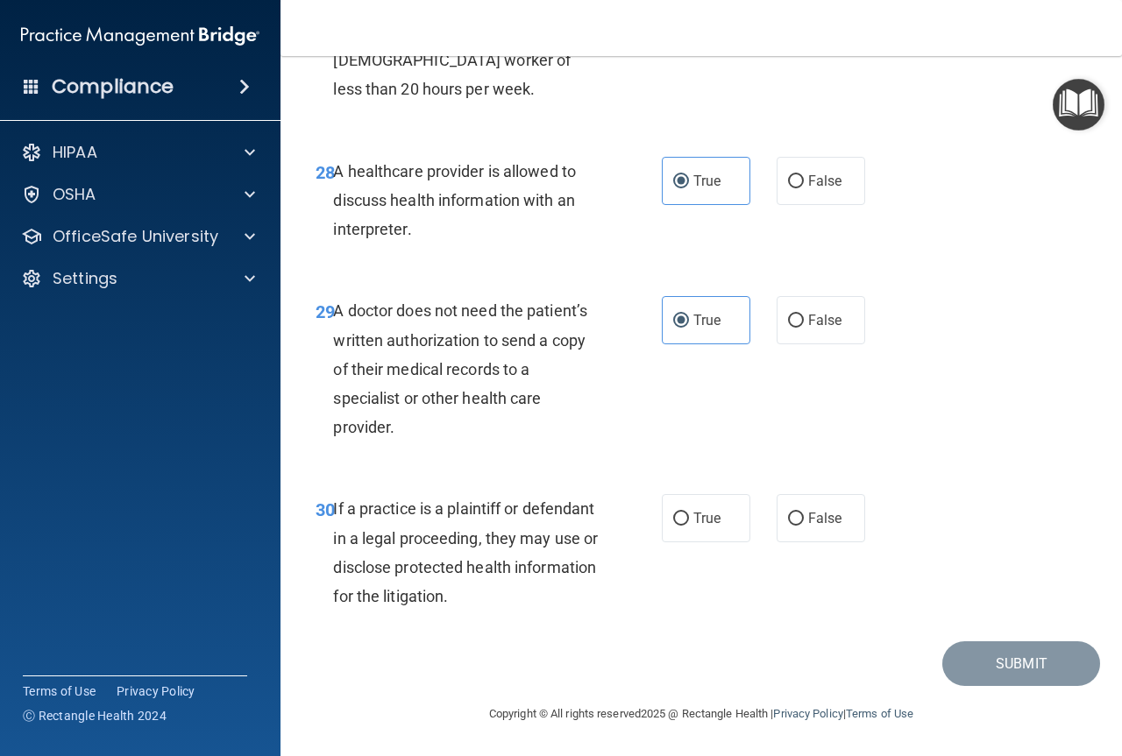
scroll to position [4953, 0]
click at [673, 518] on input "True" at bounding box center [681, 519] width 16 height 13
radio input "true"
click at [942, 663] on button "Submit" at bounding box center [1021, 663] width 158 height 45
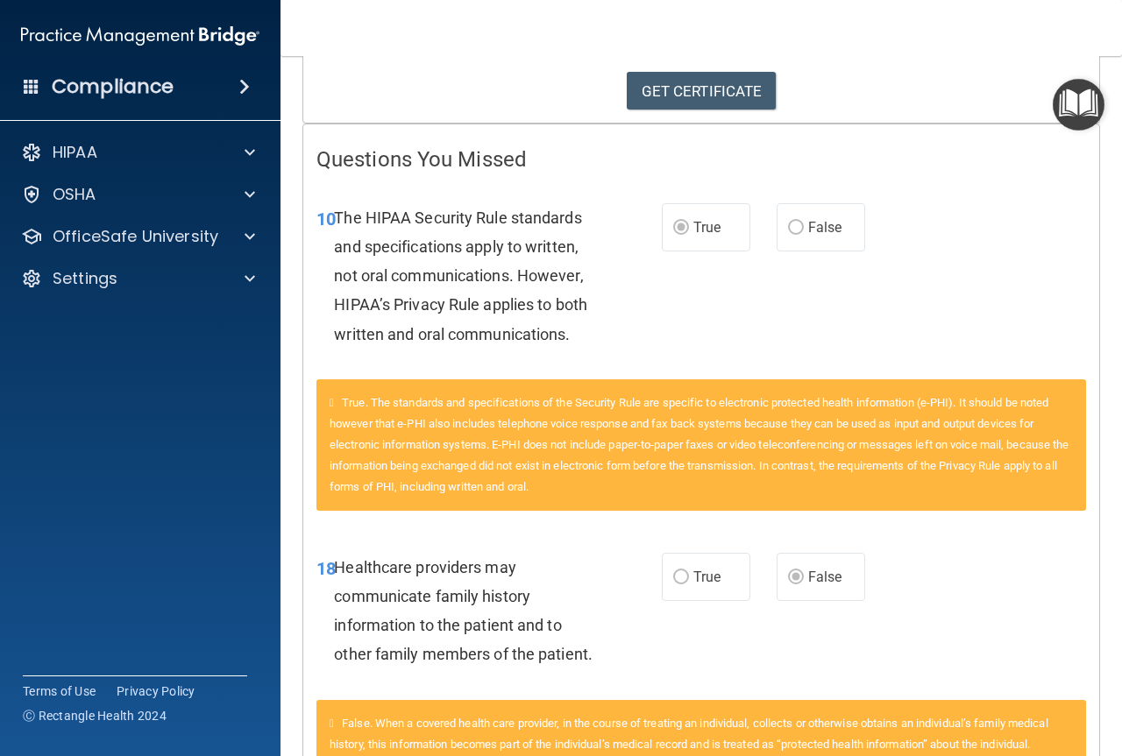
scroll to position [76, 0]
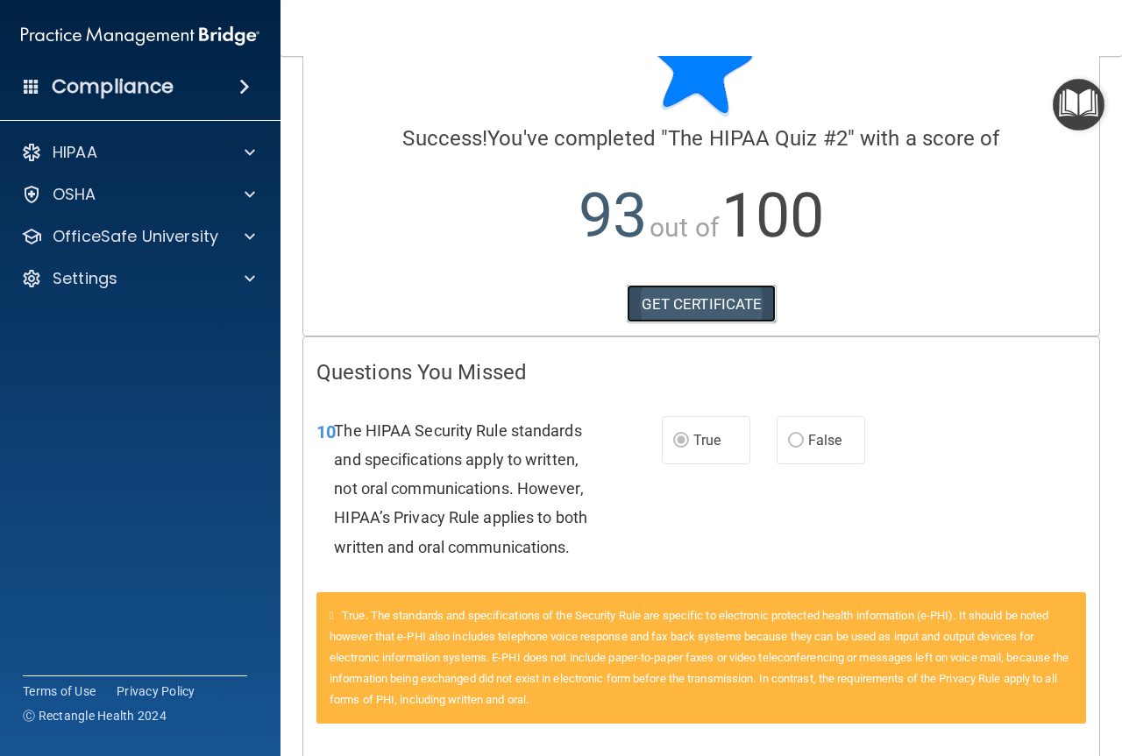
click at [701, 303] on link "GET CERTIFICATE" at bounding box center [702, 304] width 150 height 39
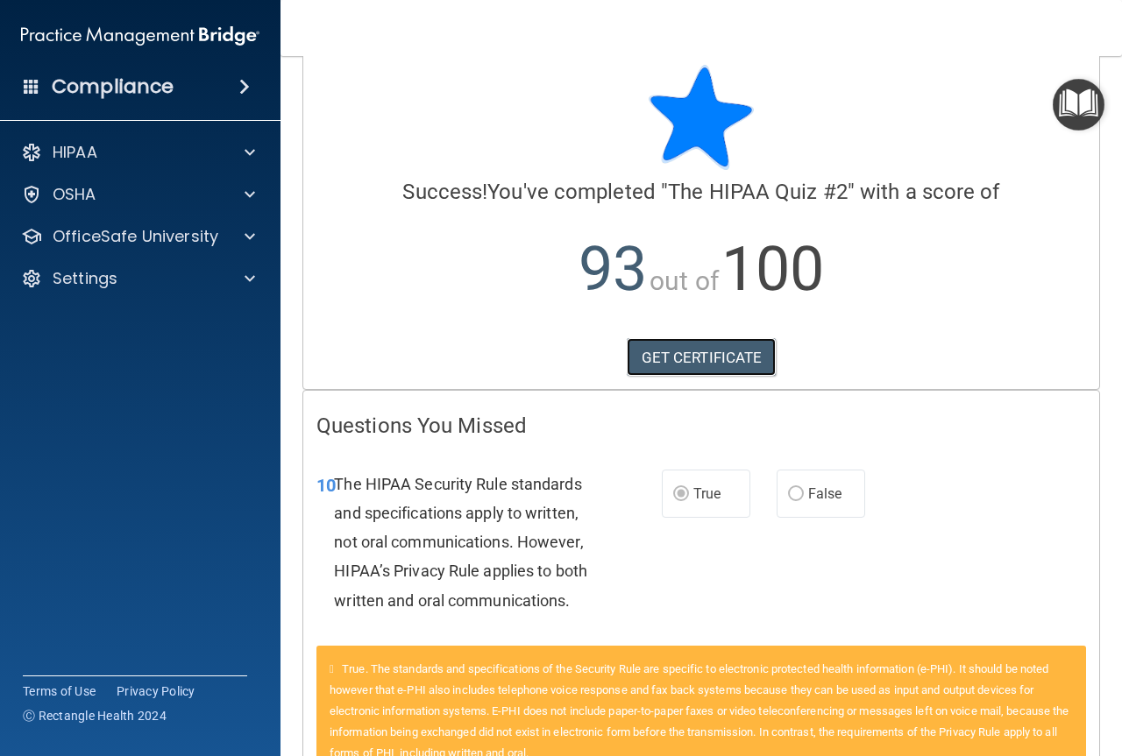
scroll to position [0, 0]
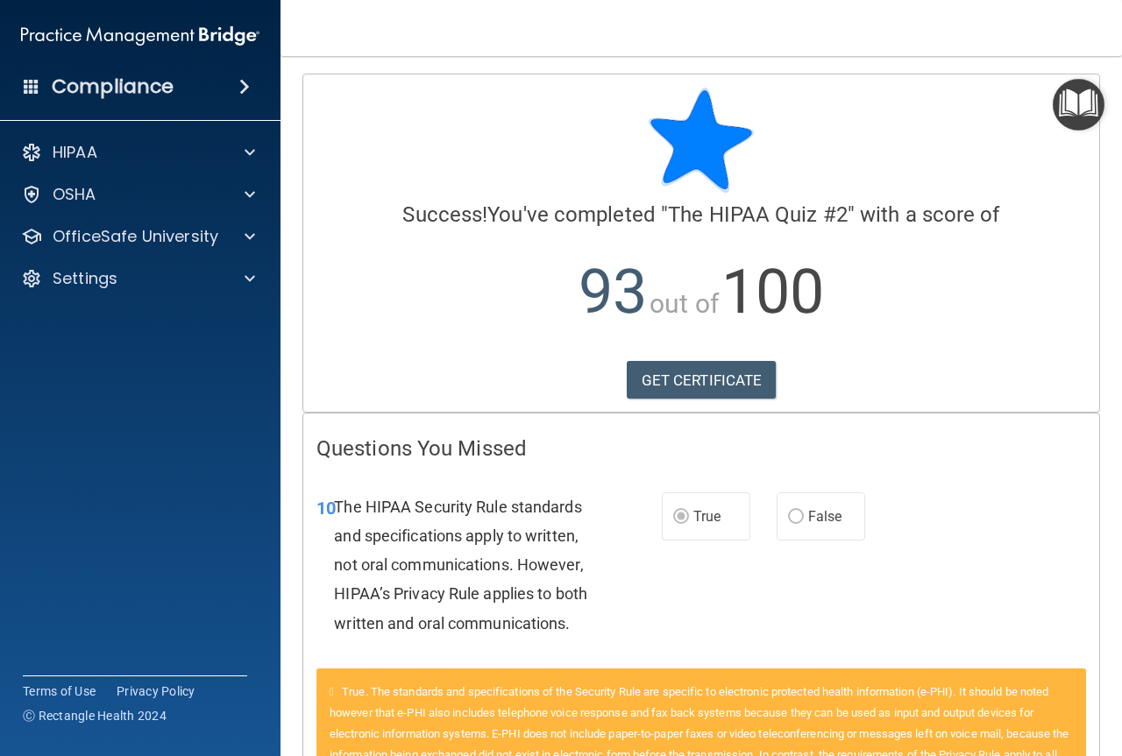
click at [1059, 106] on img "Open Resource Center" at bounding box center [1078, 105] width 52 height 52
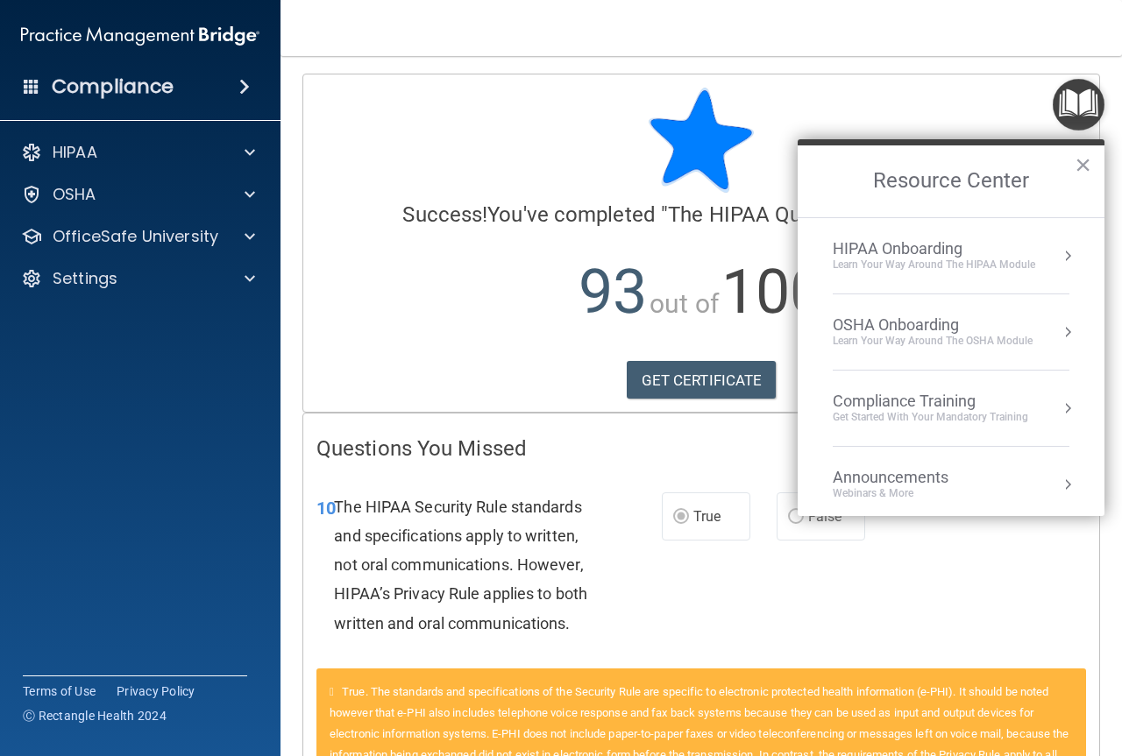
click at [1044, 253] on div "HIPAA Onboarding Learn Your Way around the HIPAA module" at bounding box center [951, 255] width 237 height 33
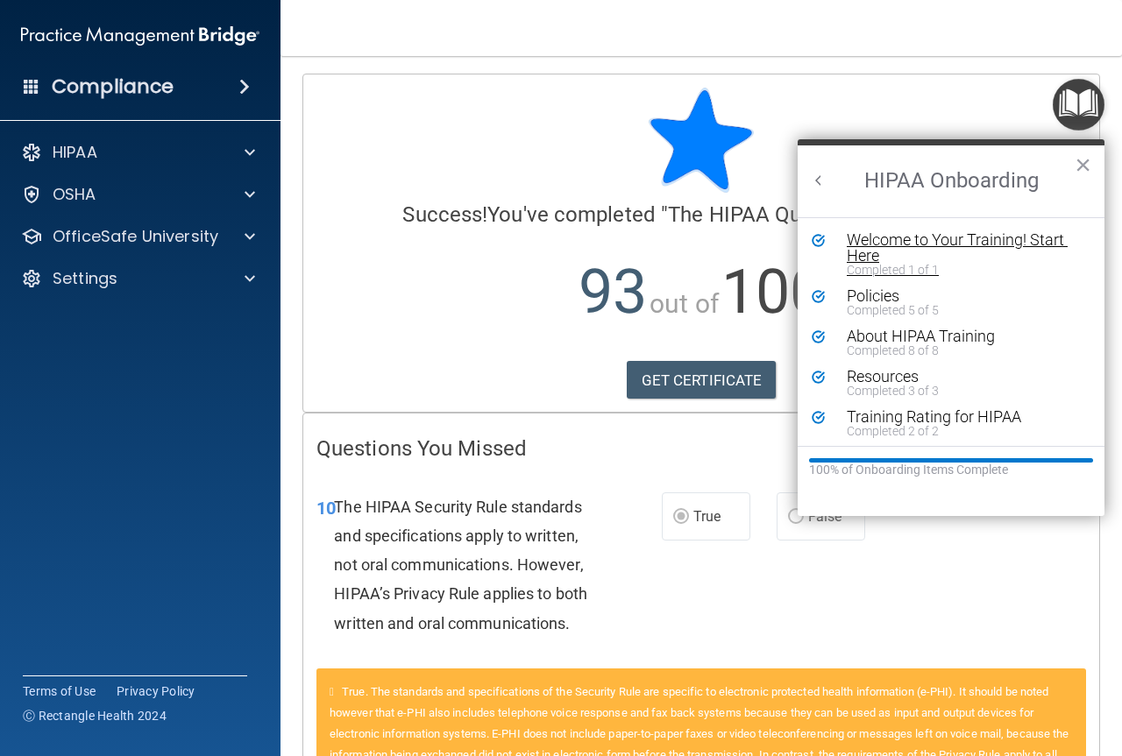
click at [1052, 244] on div "Welcome to Your Training! Start Here" at bounding box center [958, 248] width 222 height 32
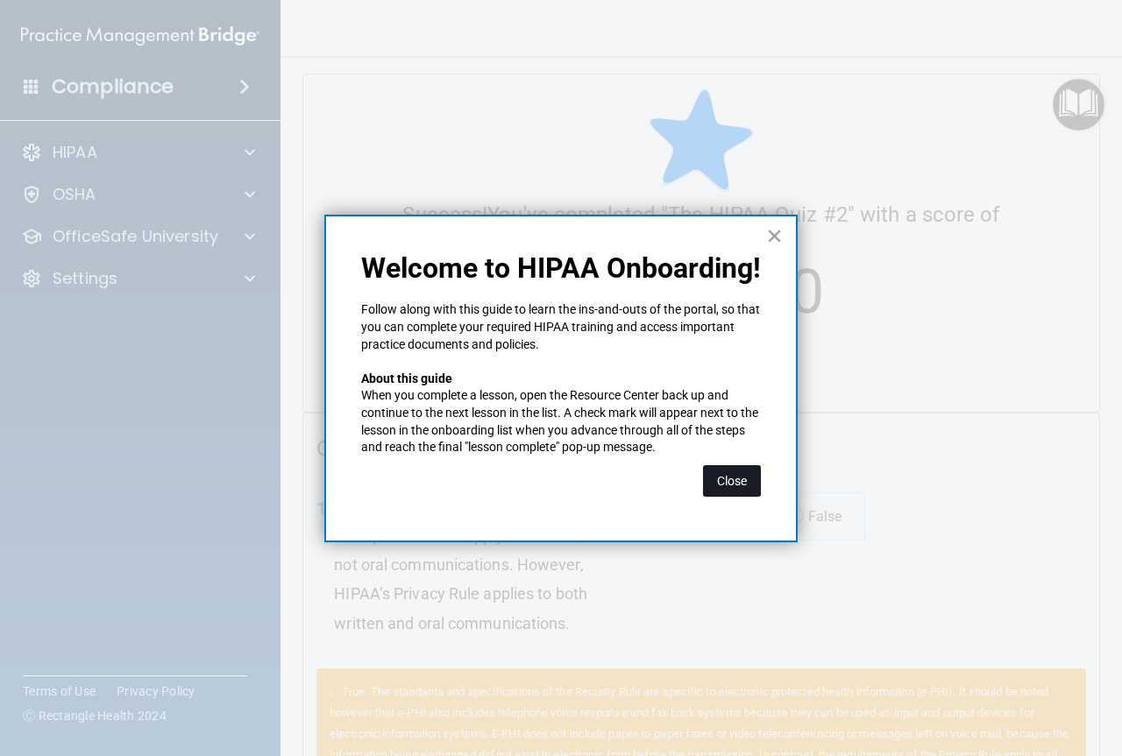
click at [740, 477] on button "Close" at bounding box center [732, 481] width 58 height 32
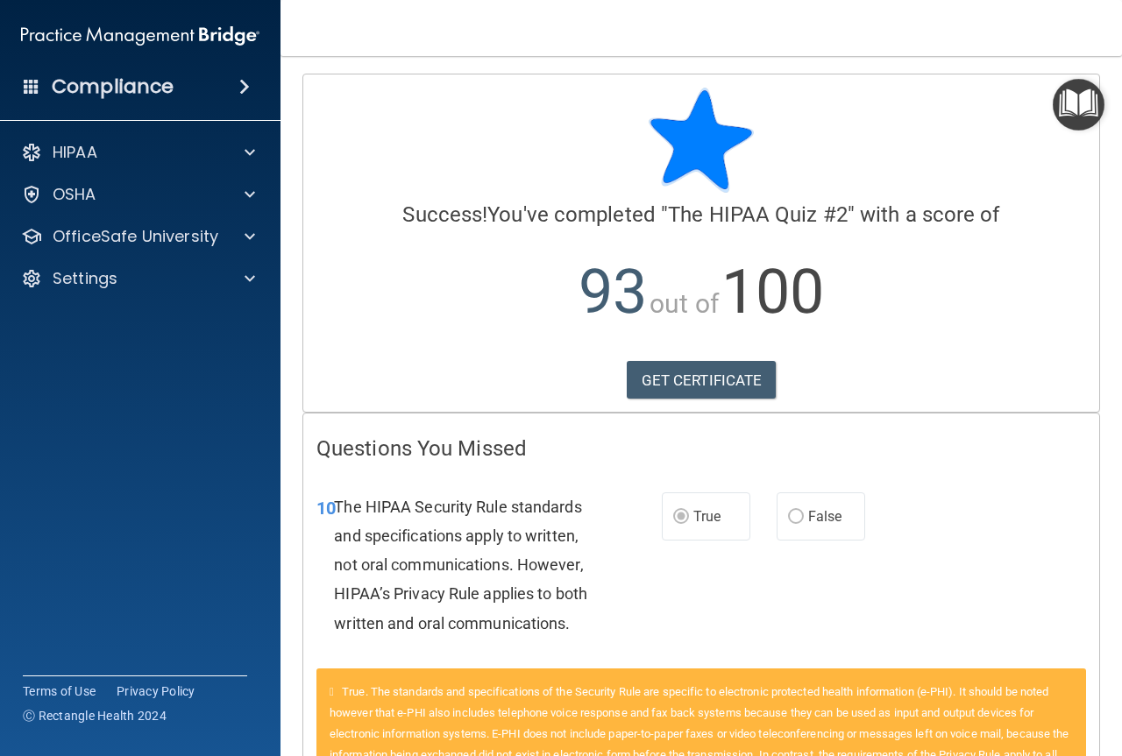
drag, startPoint x: 740, startPoint y: 477, endPoint x: 1069, endPoint y: 100, distance: 500.6
click at [1069, 100] on img "Open Resource Center" at bounding box center [1078, 105] width 52 height 52
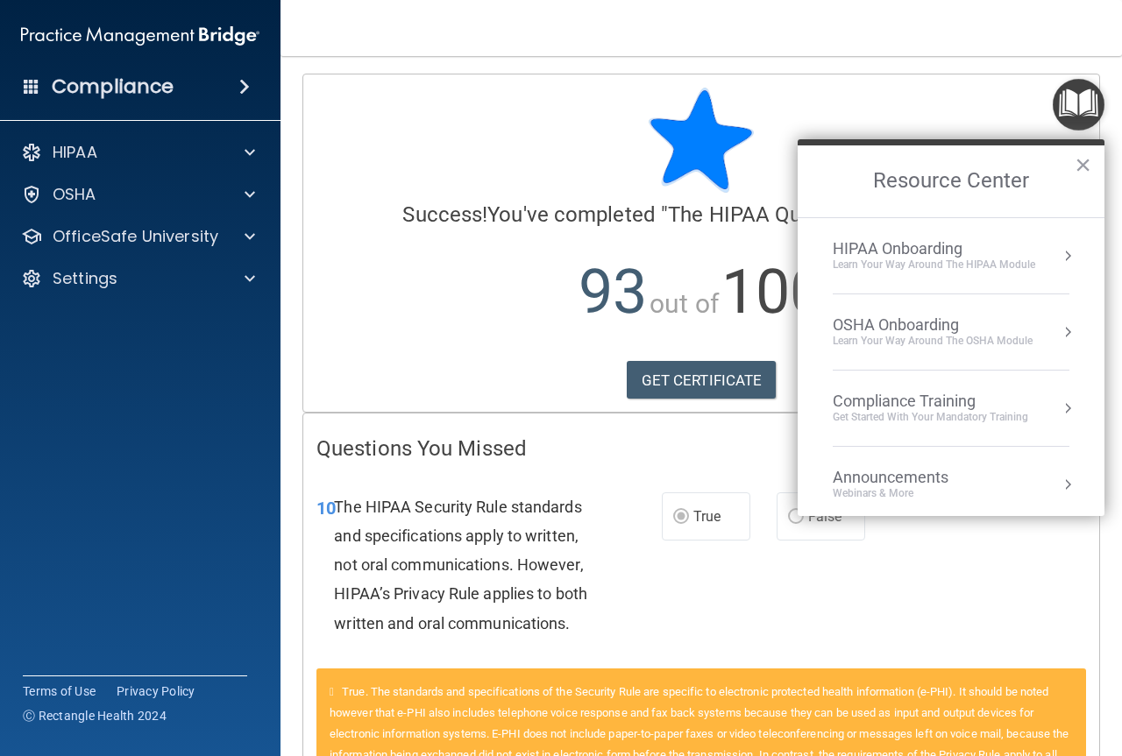
click at [1059, 252] on button "Resource Center" at bounding box center [1068, 256] width 18 height 18
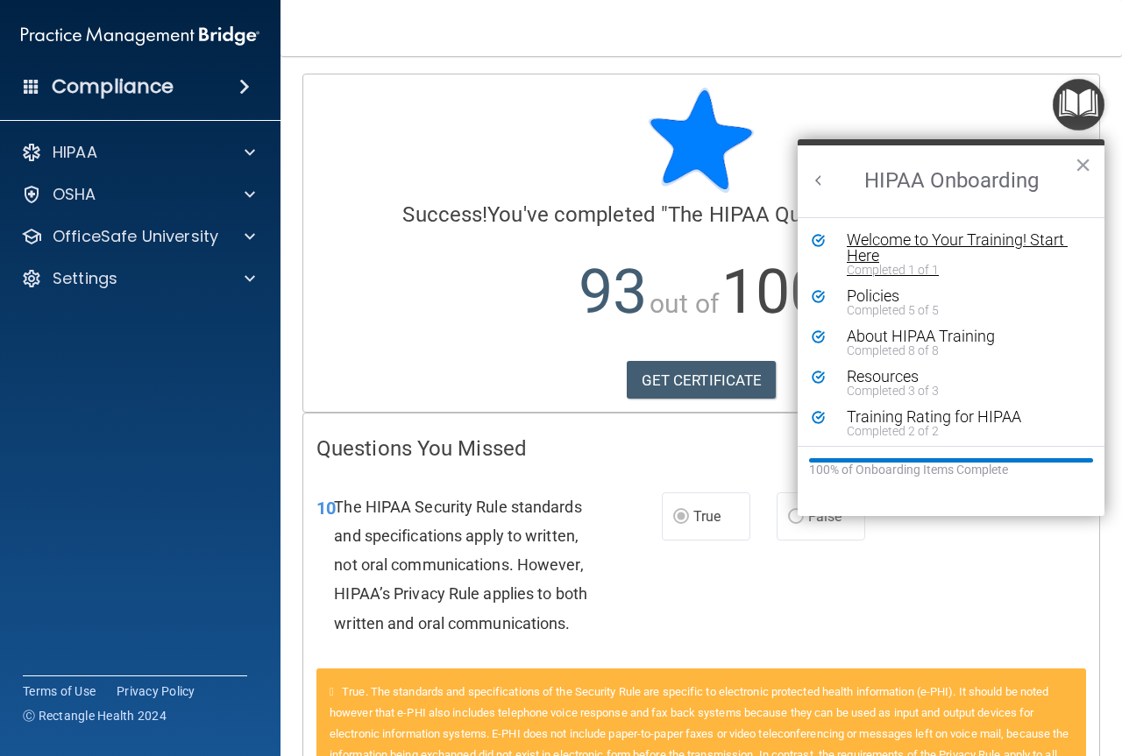
click at [856, 241] on div "Welcome to Your Training! Start Here" at bounding box center [958, 248] width 222 height 32
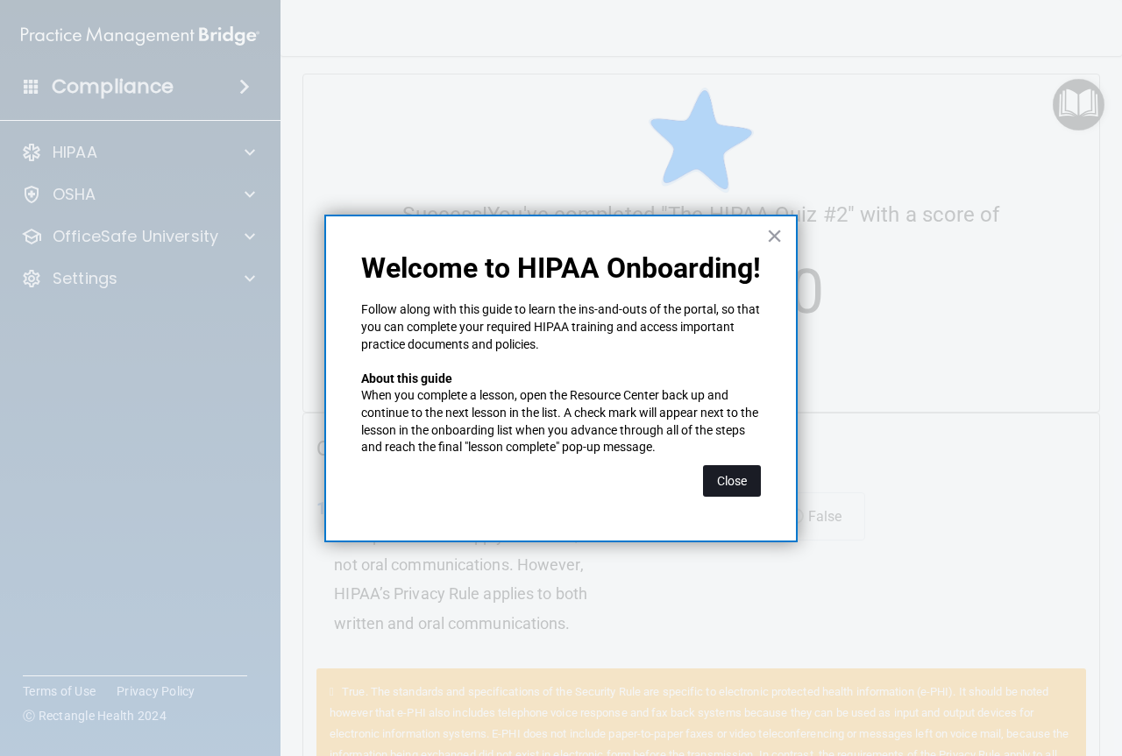
click at [733, 481] on button "Close" at bounding box center [732, 481] width 58 height 32
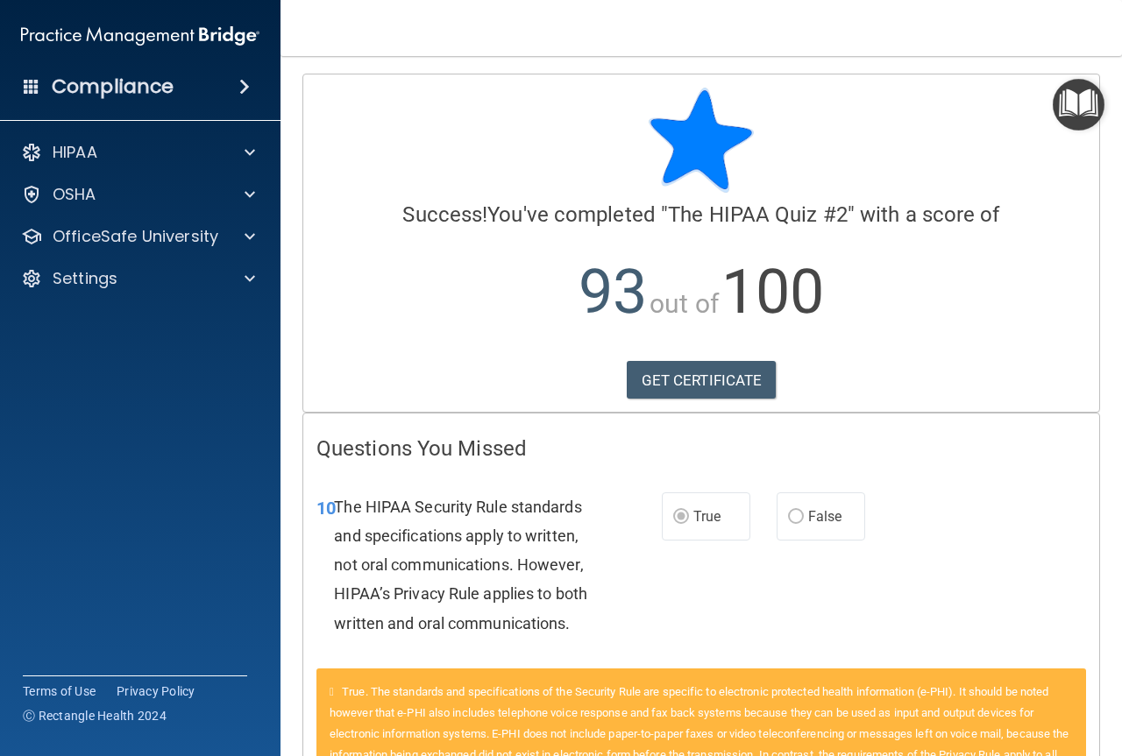
click at [1077, 121] on img "Open Resource Center" at bounding box center [1078, 105] width 52 height 52
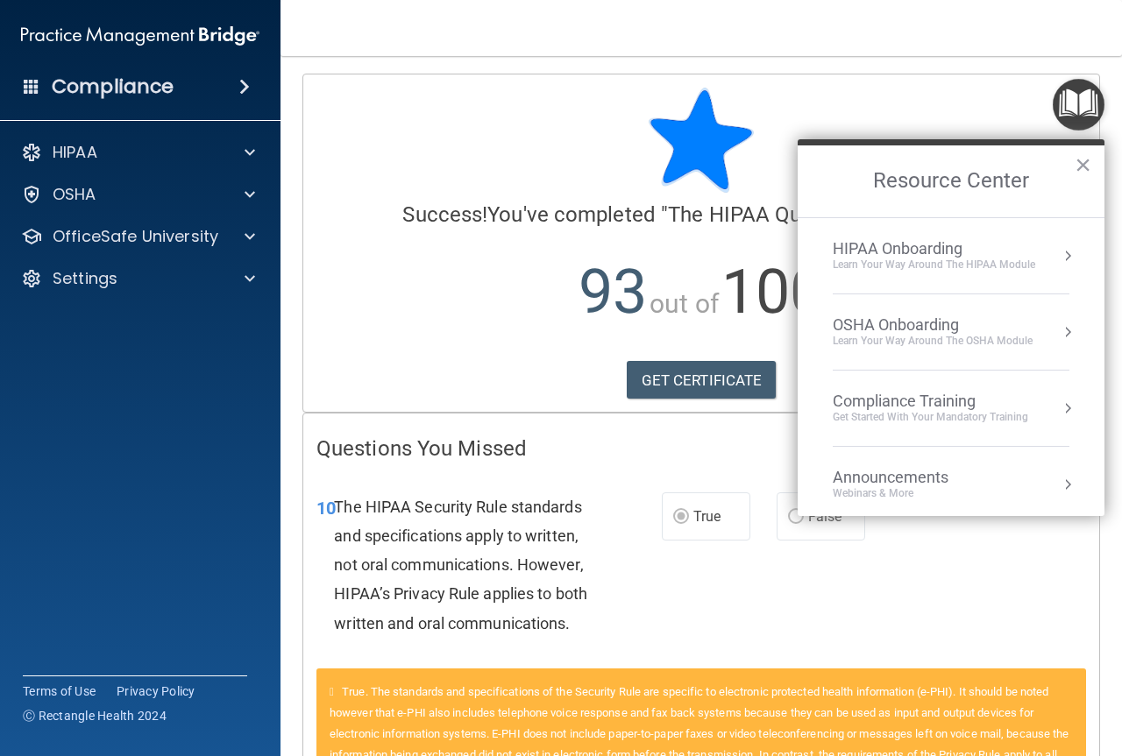
click at [862, 261] on div "Learn Your Way around the HIPAA module" at bounding box center [934, 265] width 202 height 15
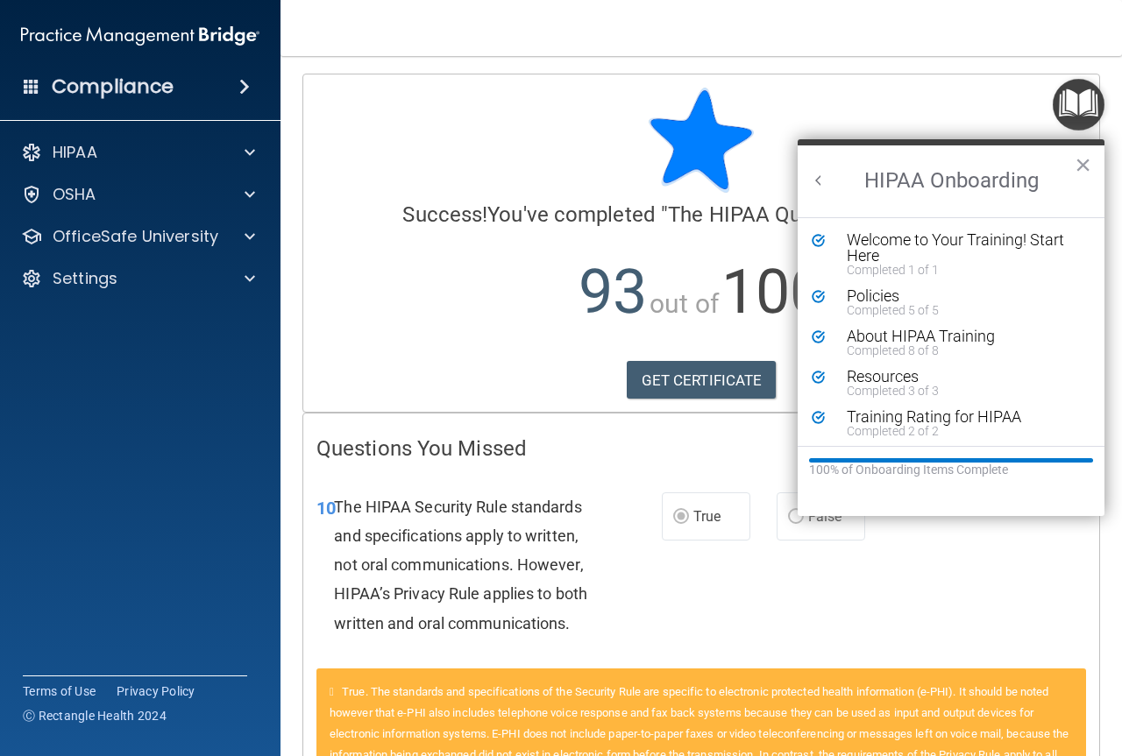
click at [818, 181] on button "Back to Resource Center Home" at bounding box center [819, 181] width 18 height 18
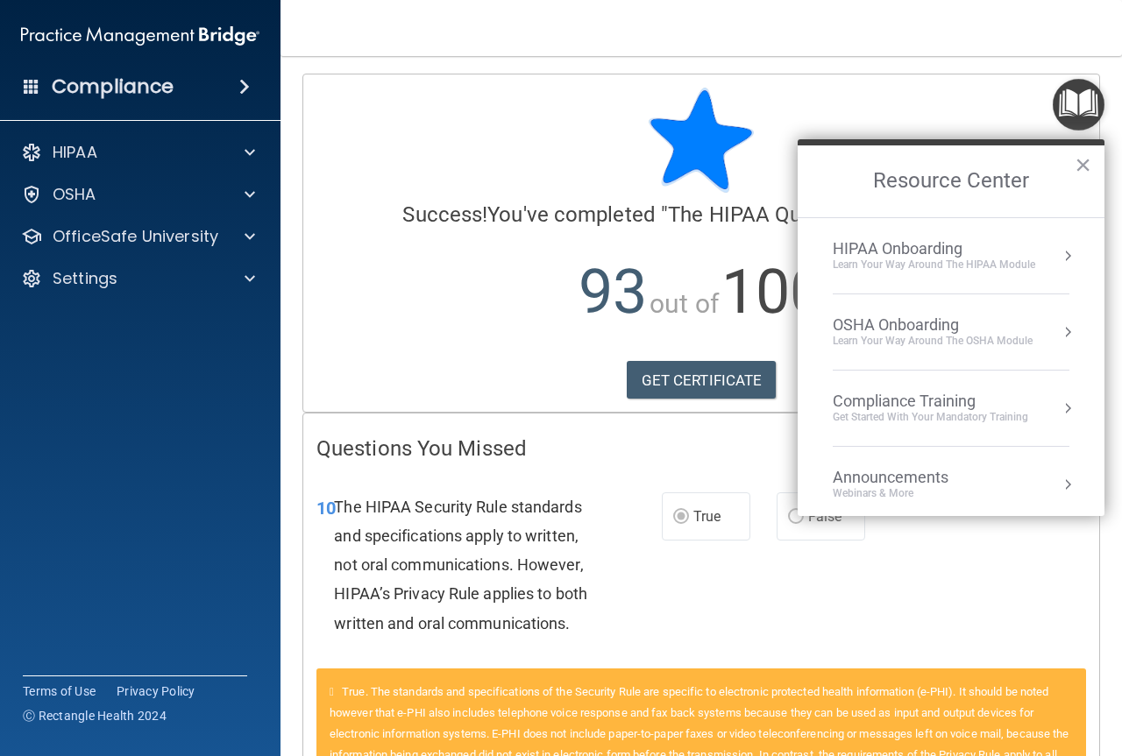
click at [835, 249] on div "HIPAA Onboarding" at bounding box center [934, 248] width 202 height 19
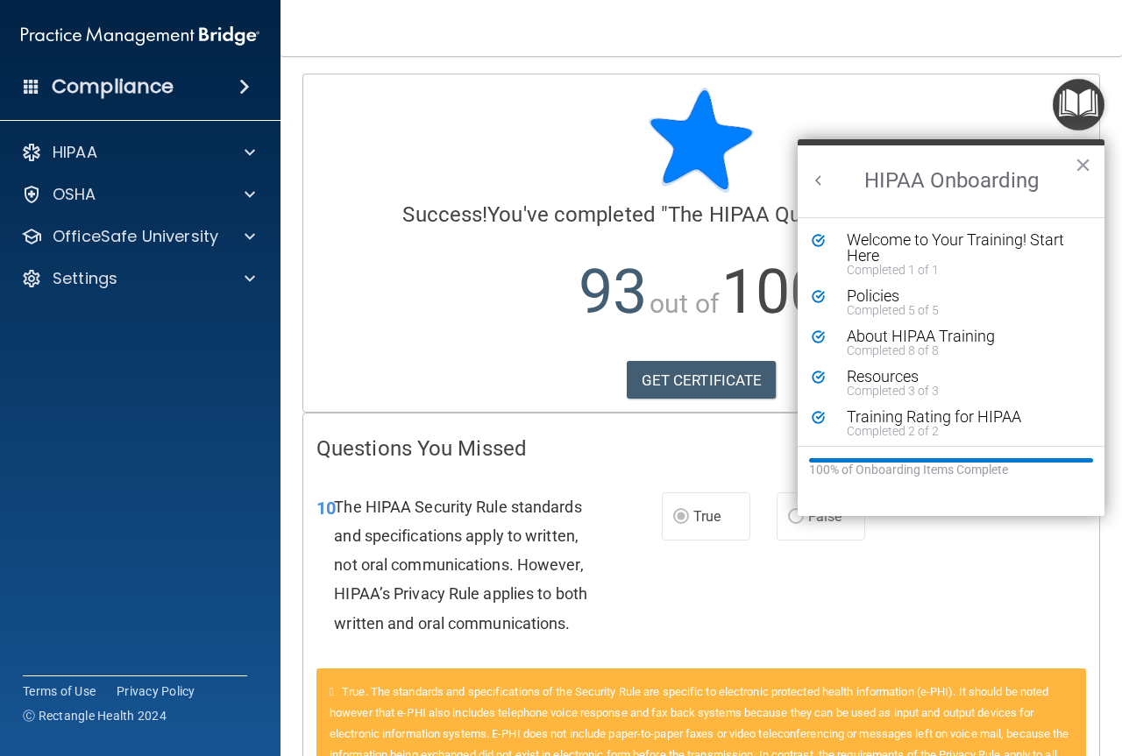
click at [821, 178] on button "Back to Resource Center Home" at bounding box center [819, 181] width 18 height 18
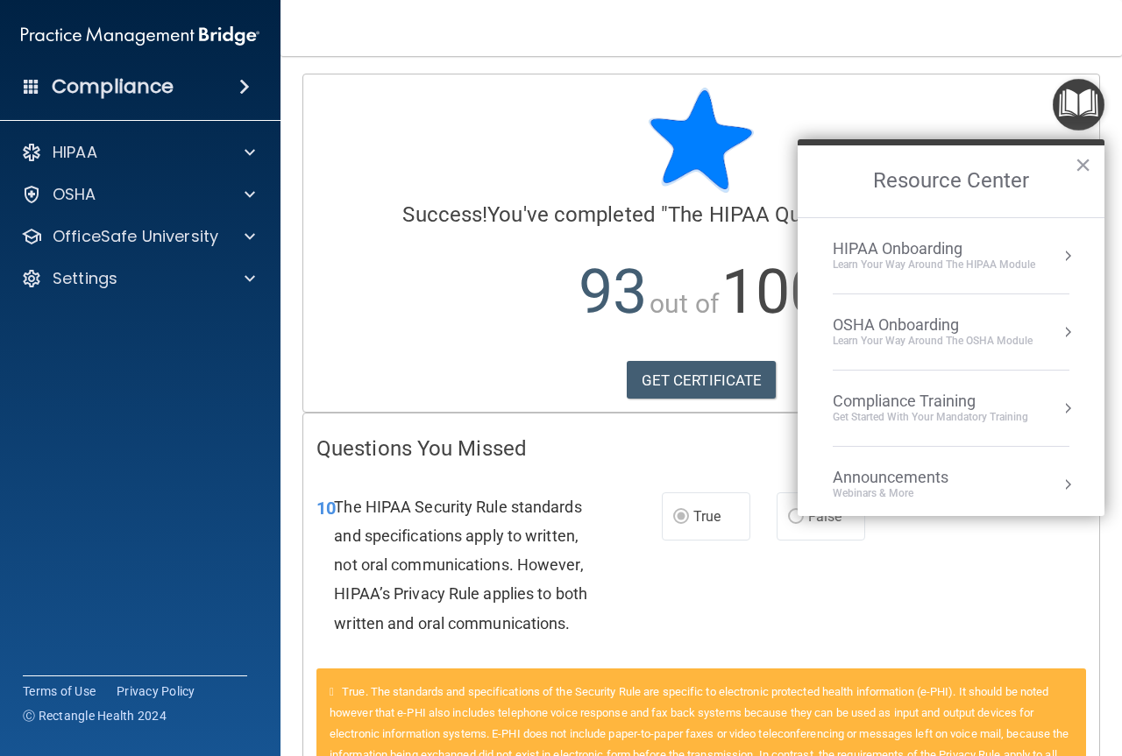
click at [857, 396] on div "Compliance Training" at bounding box center [930, 401] width 195 height 19
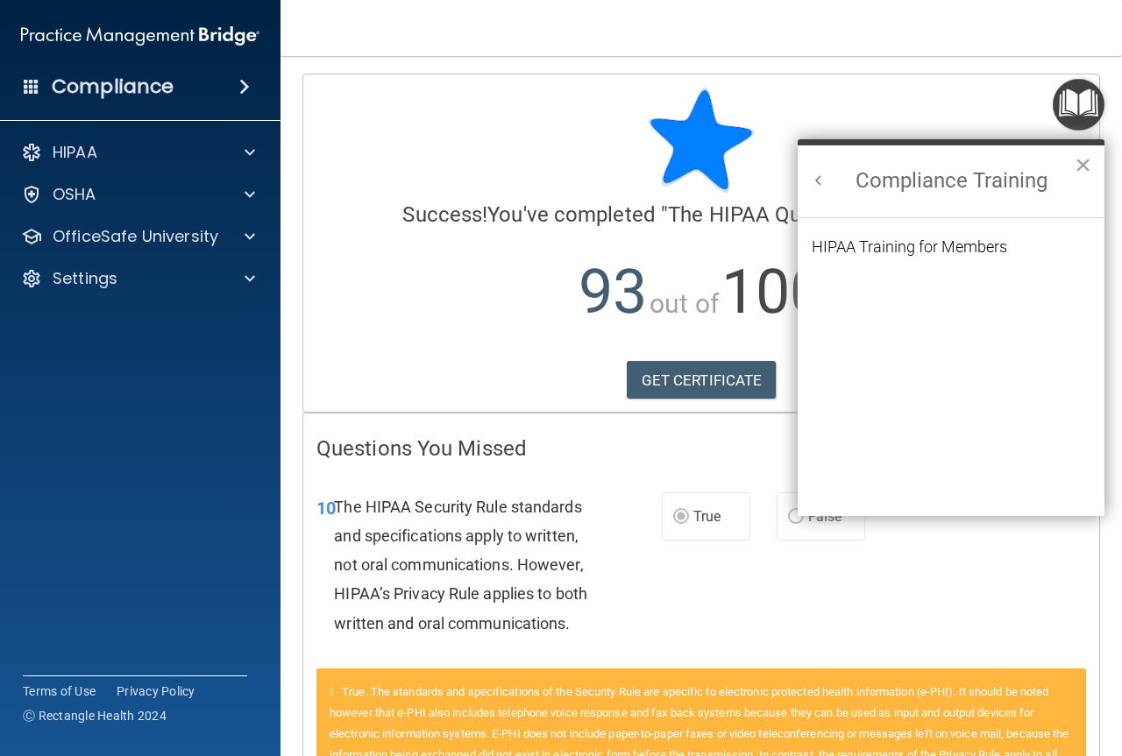
click at [818, 181] on button "Back to Resource Center Home" at bounding box center [819, 181] width 18 height 18
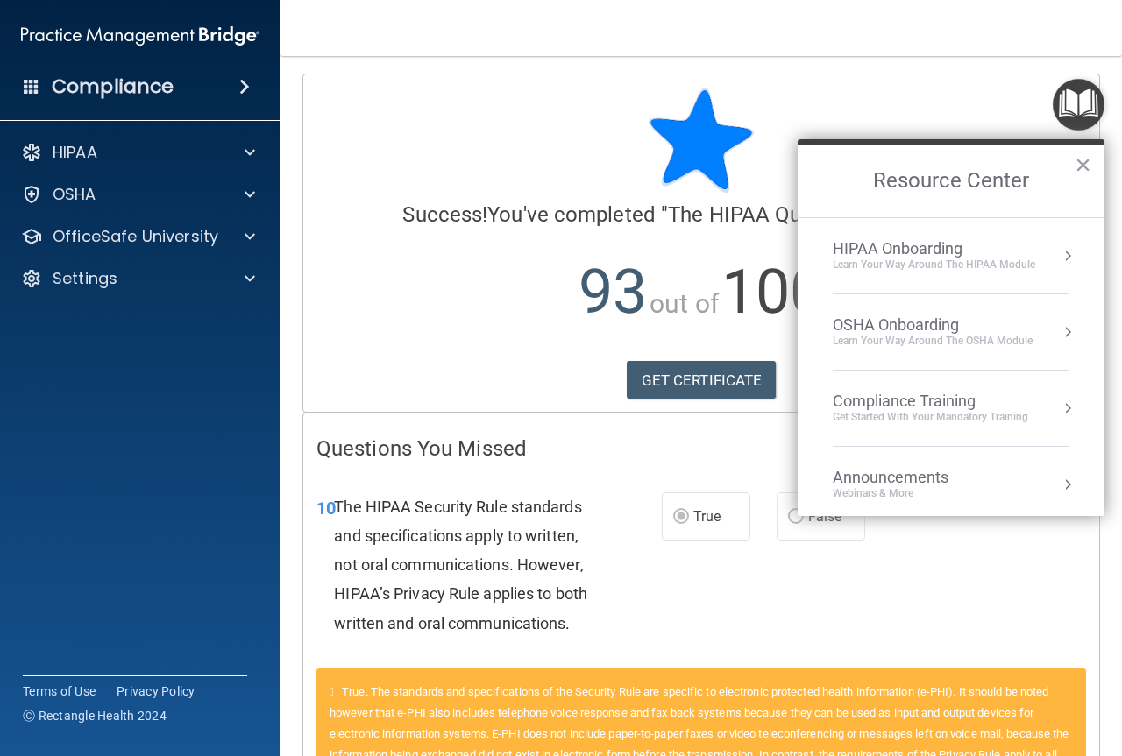
click at [862, 247] on div "HIPAA Onboarding" at bounding box center [934, 248] width 202 height 19
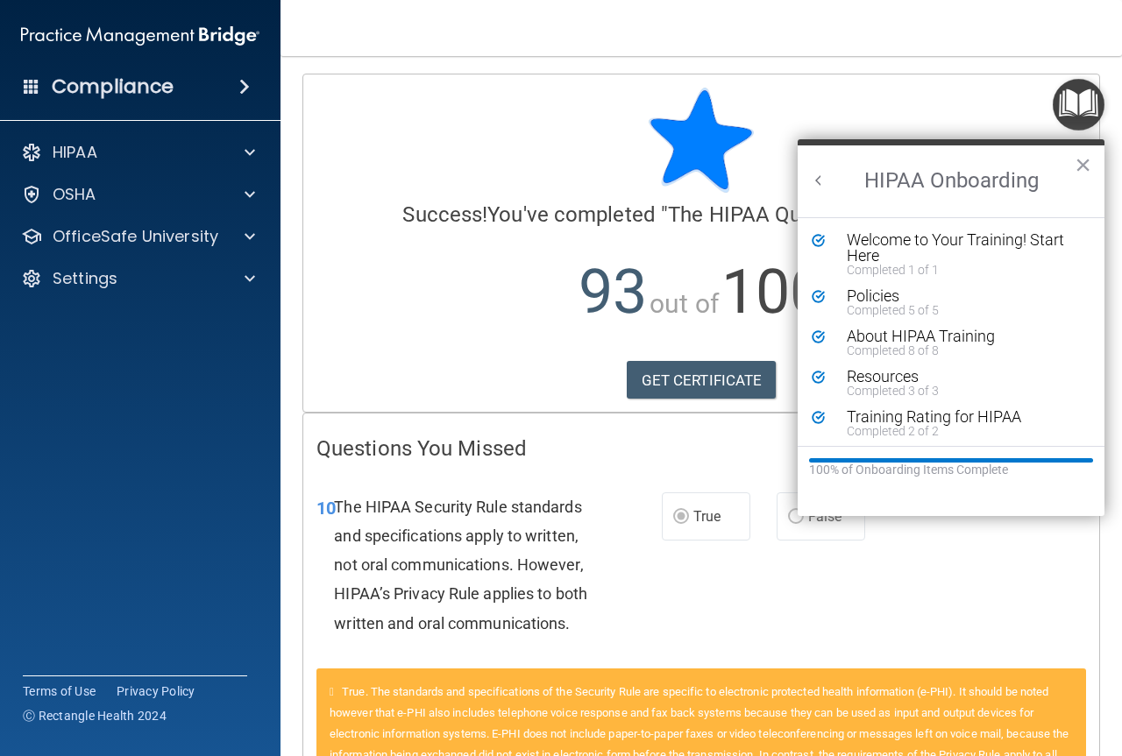
click at [818, 176] on button "Back to Resource Center Home" at bounding box center [819, 181] width 18 height 18
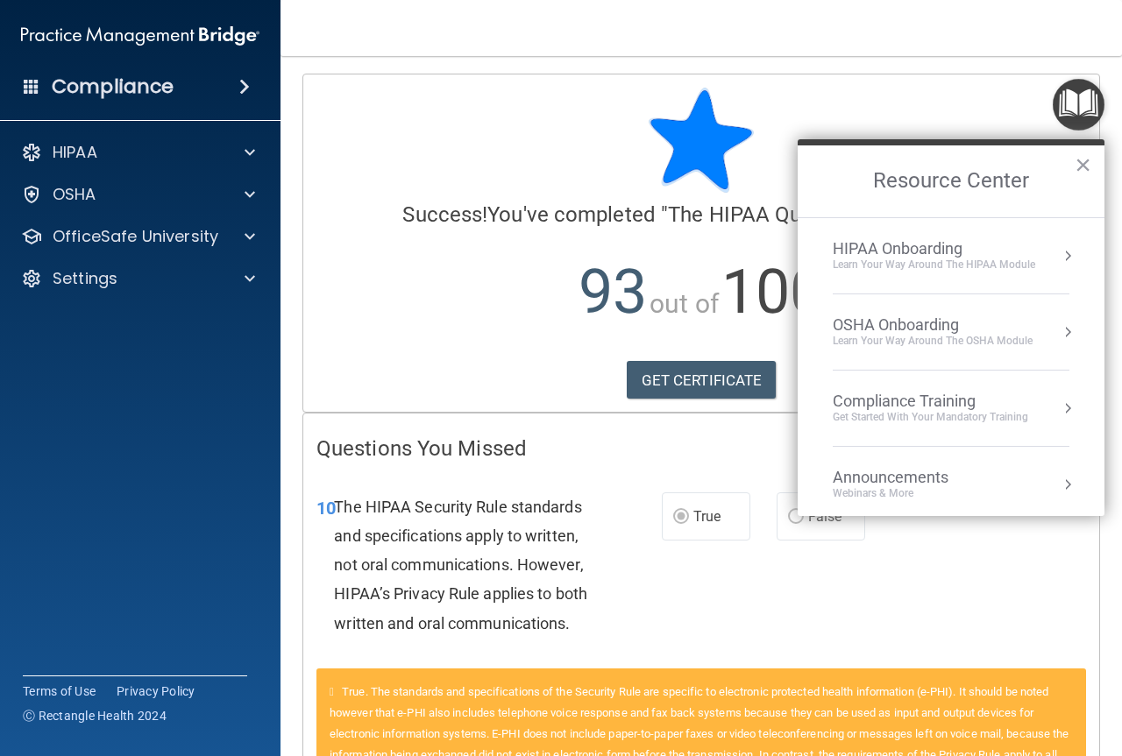
click at [818, 176] on h2 "Resource Center" at bounding box center [950, 181] width 307 height 72
click at [926, 251] on div "HIPAA Onboarding" at bounding box center [934, 248] width 202 height 19
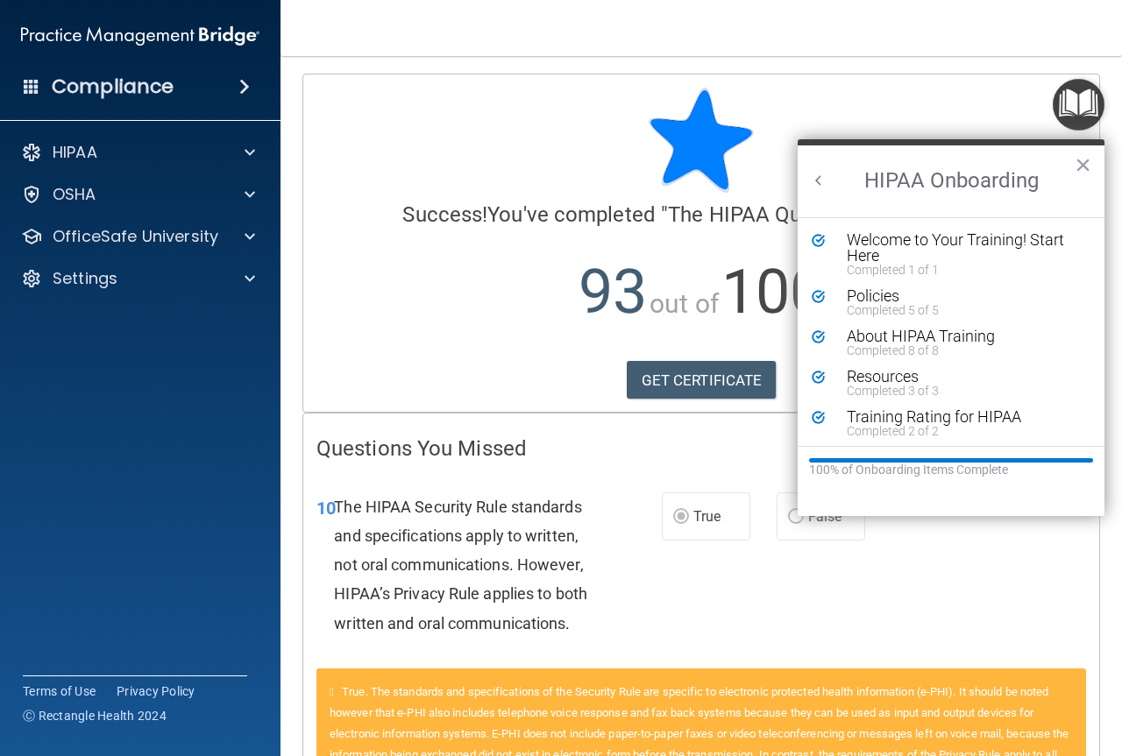
click at [819, 179] on button "Back to Resource Center Home" at bounding box center [819, 181] width 18 height 18
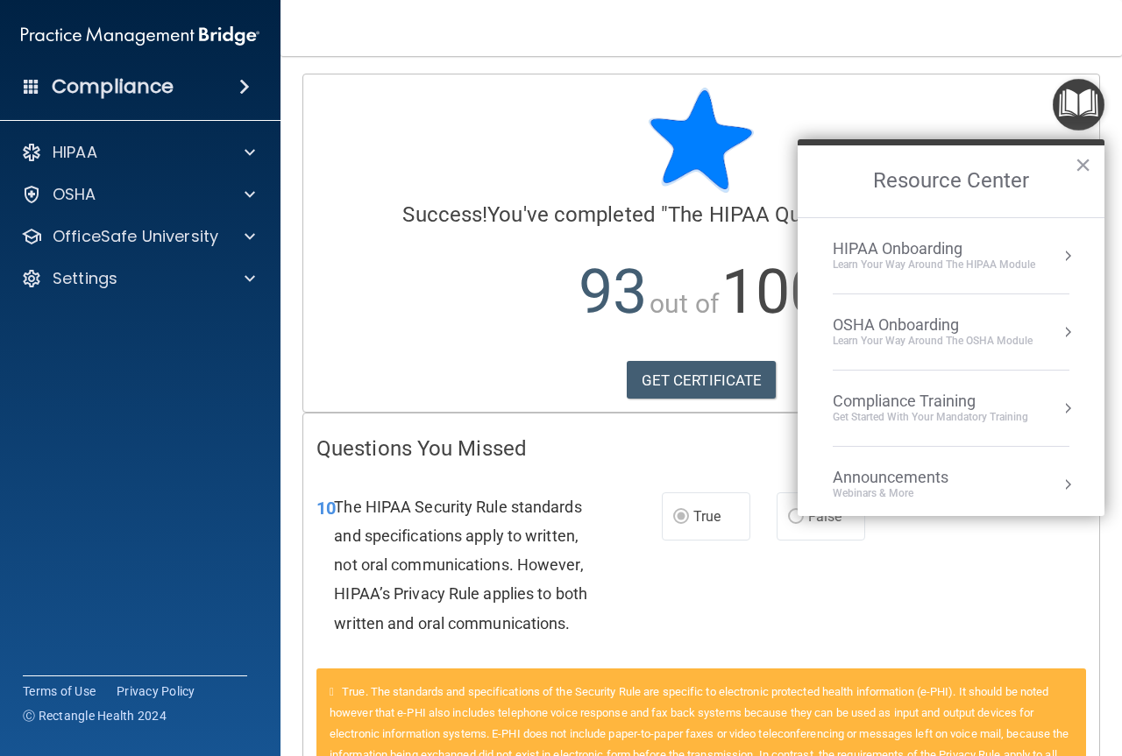
click at [890, 412] on div "Get Started with your mandatory training" at bounding box center [930, 417] width 195 height 15
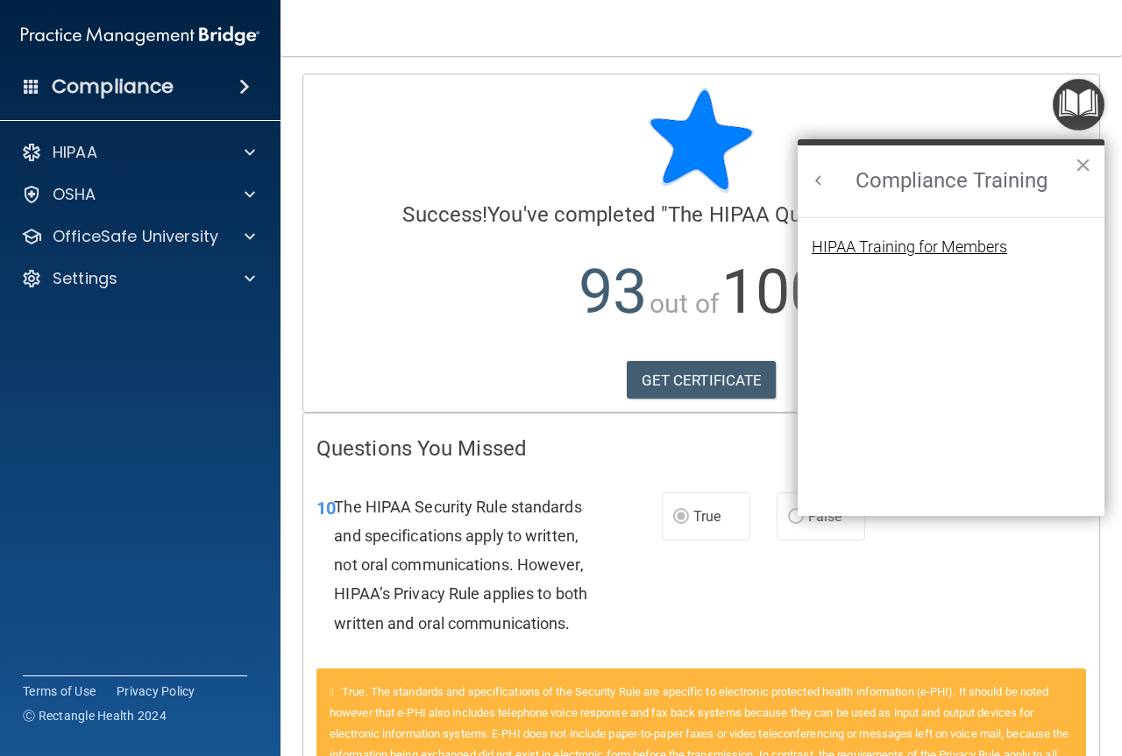
click at [898, 249] on div "HIPAA Training for Members" at bounding box center [908, 247] width 195 height 16
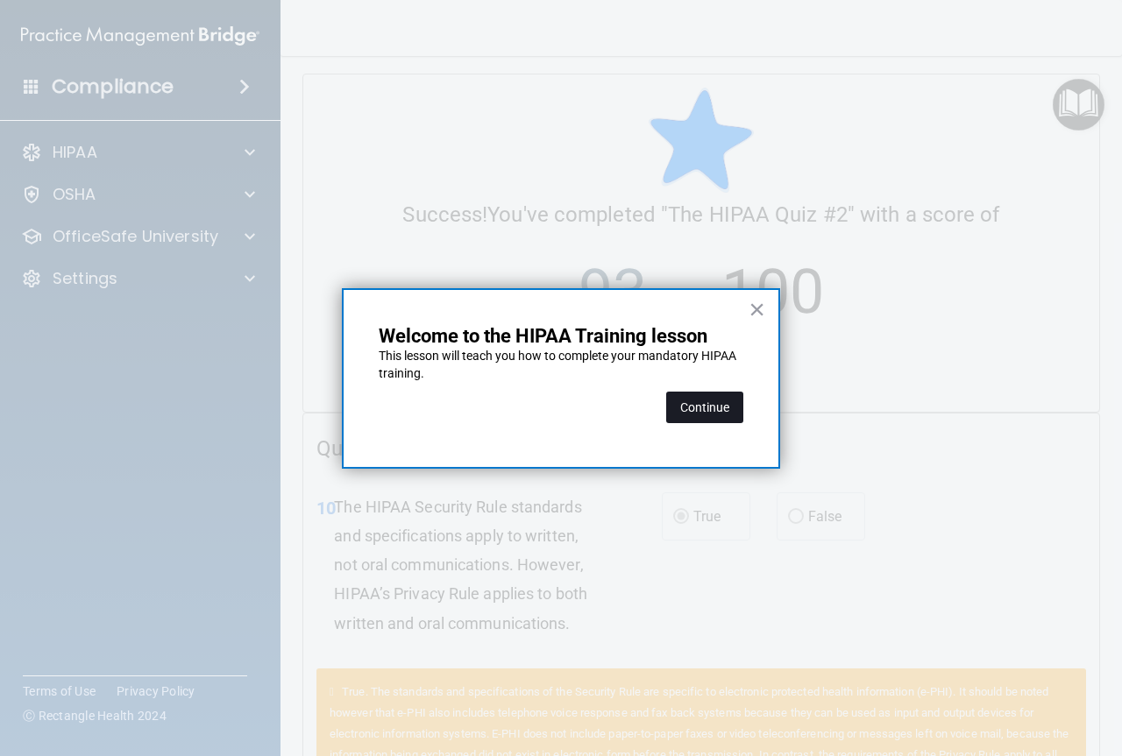
click at [719, 404] on button "Continue" at bounding box center [704, 408] width 77 height 32
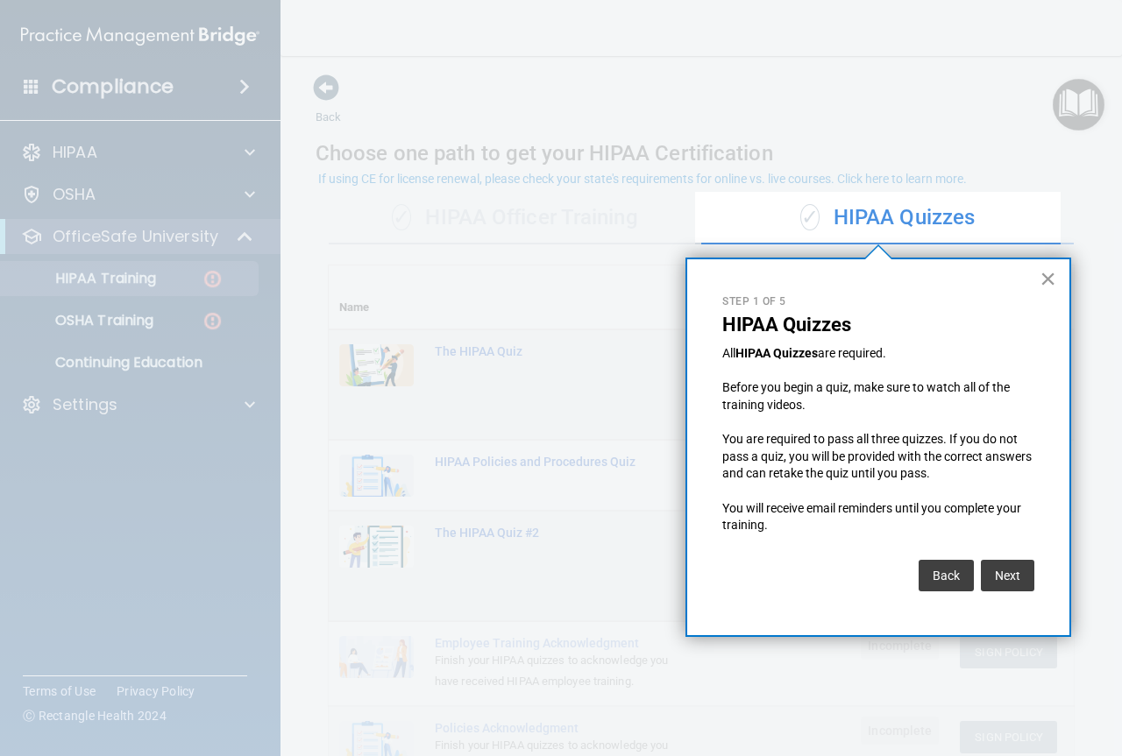
click at [1048, 270] on button "×" at bounding box center [1047, 279] width 17 height 28
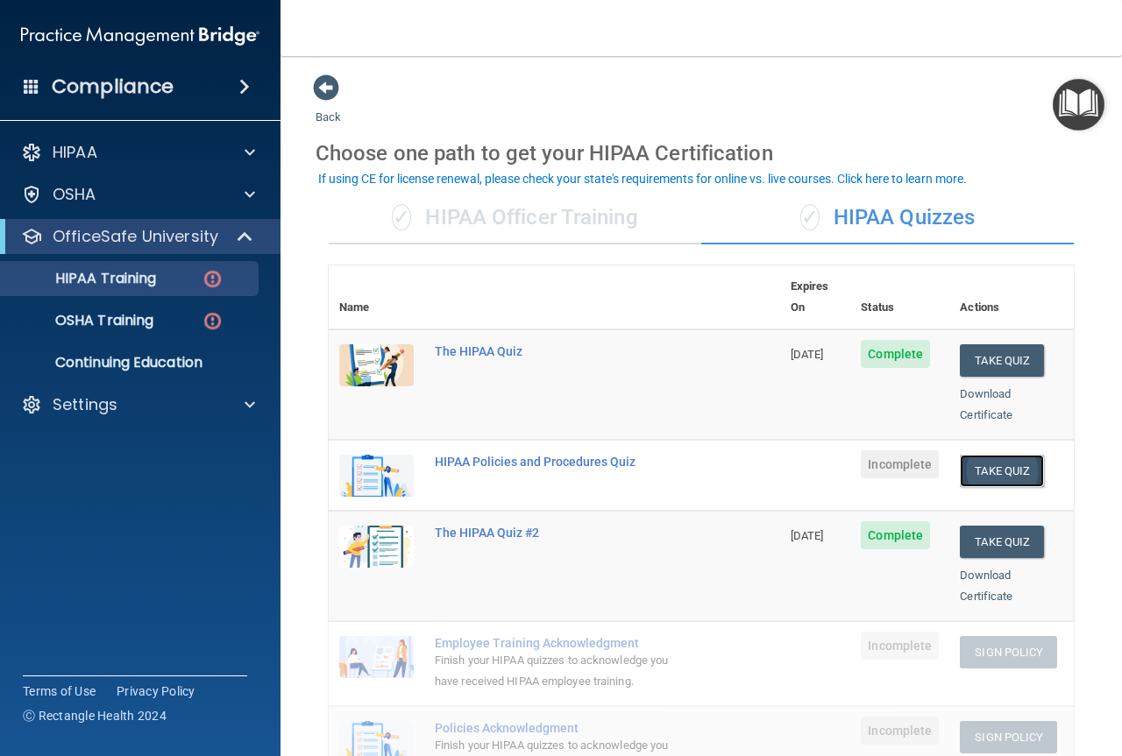
click at [981, 456] on button "Take Quiz" at bounding box center [1002, 471] width 84 height 32
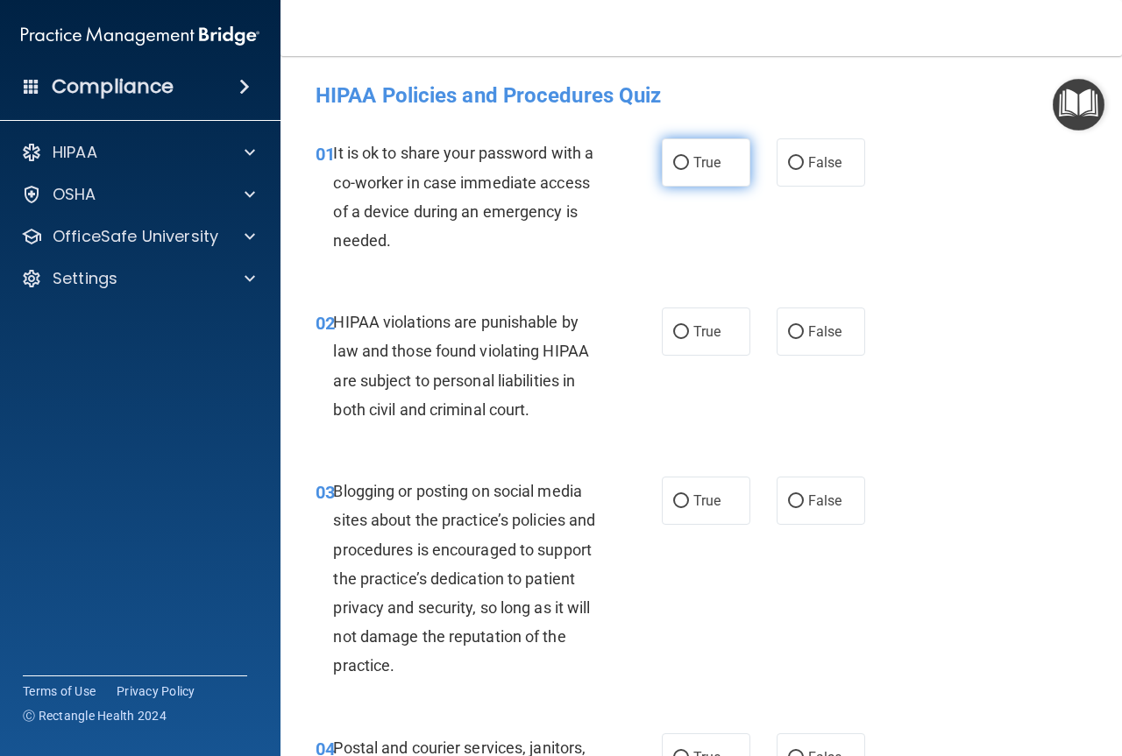
click at [675, 157] on input "True" at bounding box center [681, 163] width 16 height 13
radio input "true"
click at [673, 339] on input "True" at bounding box center [681, 332] width 16 height 13
radio input "true"
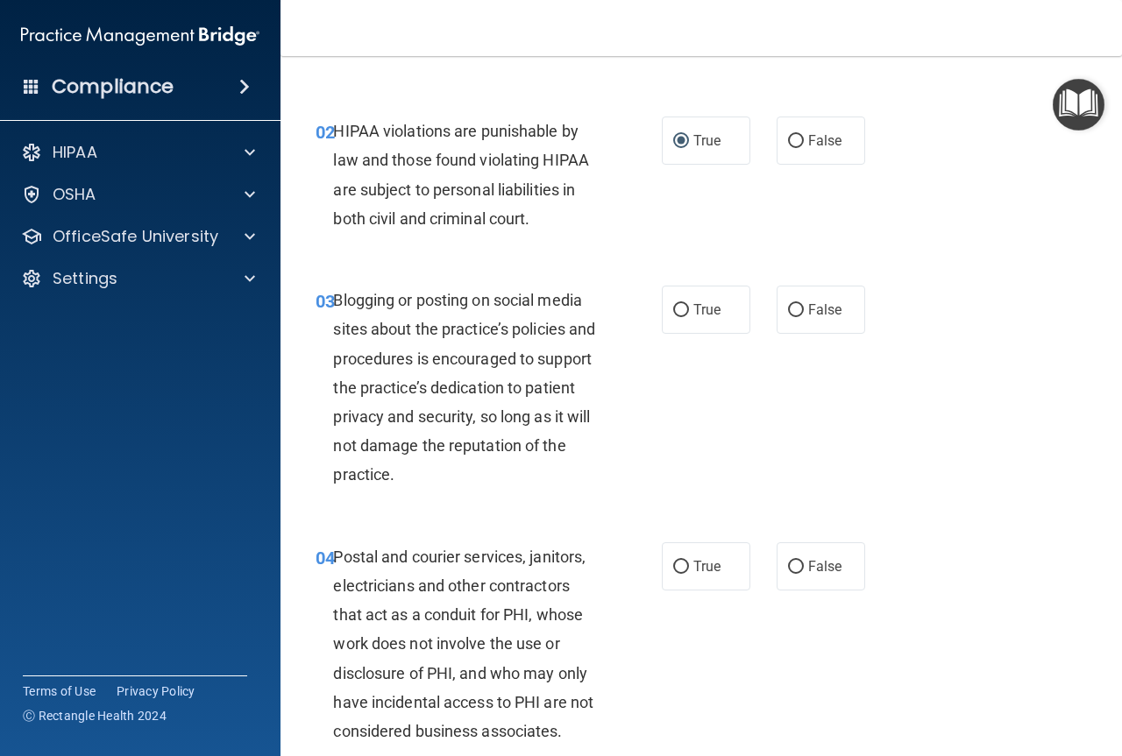
scroll to position [263, 0]
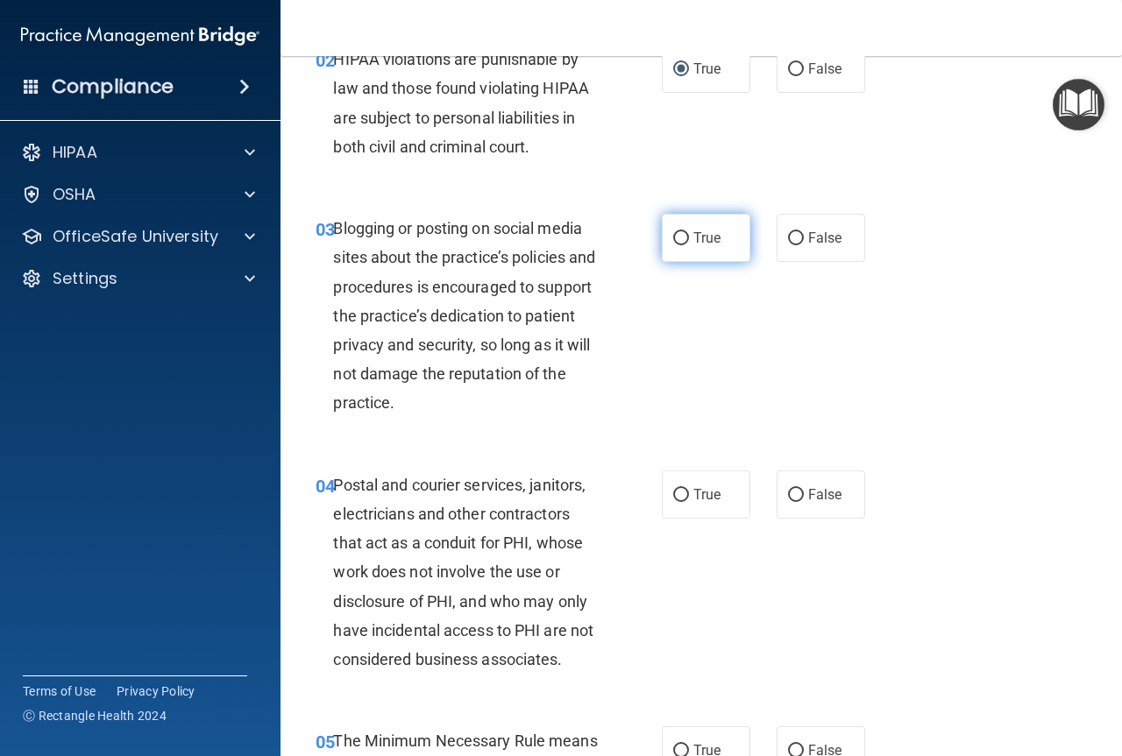
click at [677, 229] on label "True" at bounding box center [706, 238] width 89 height 48
click at [677, 232] on input "True" at bounding box center [681, 238] width 16 height 13
radio input "true"
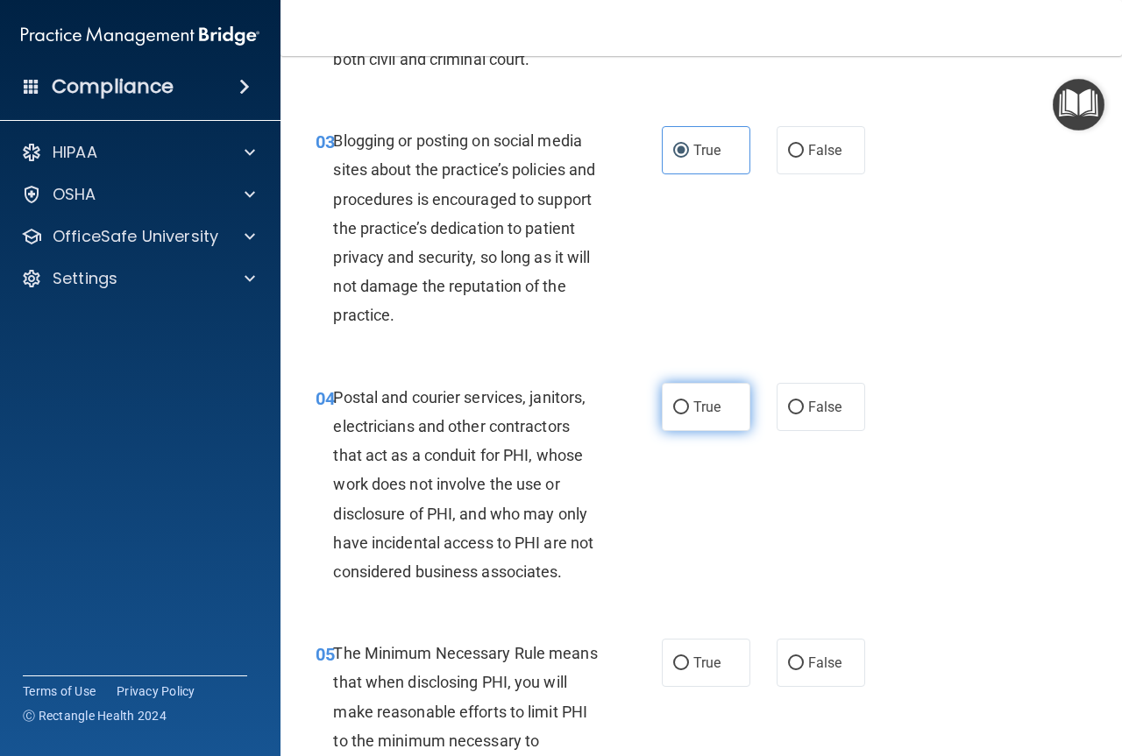
click at [675, 413] on input "True" at bounding box center [681, 407] width 16 height 13
radio input "true"
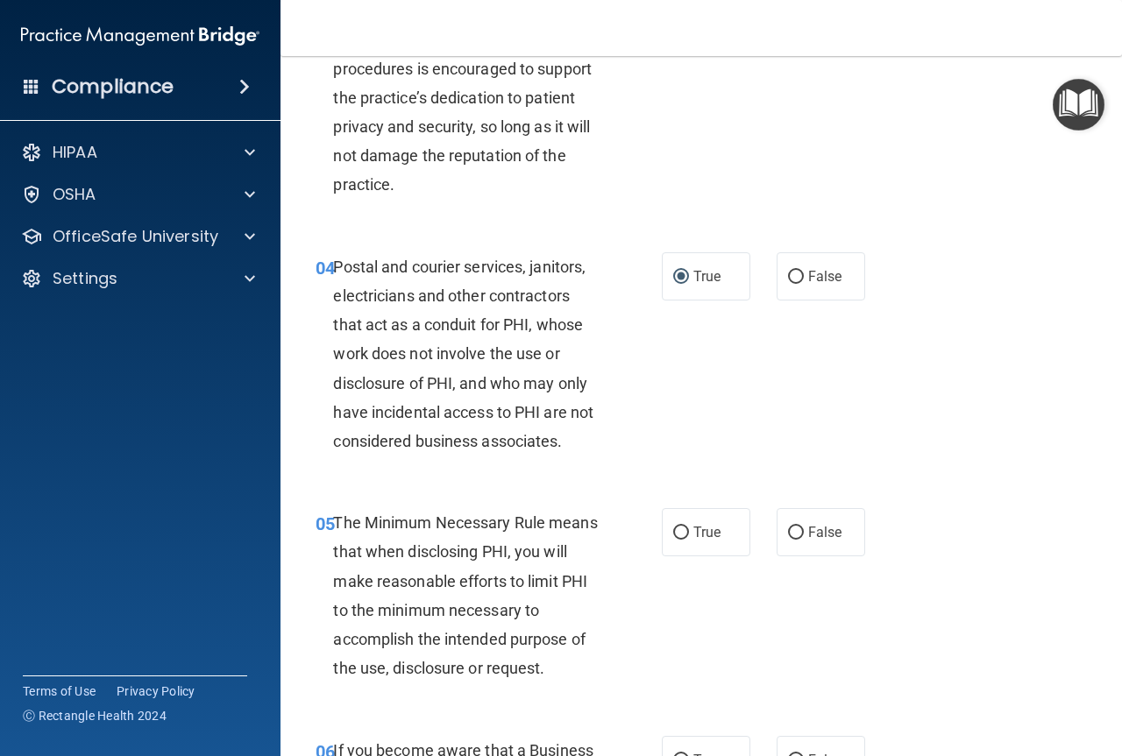
scroll to position [526, 0]
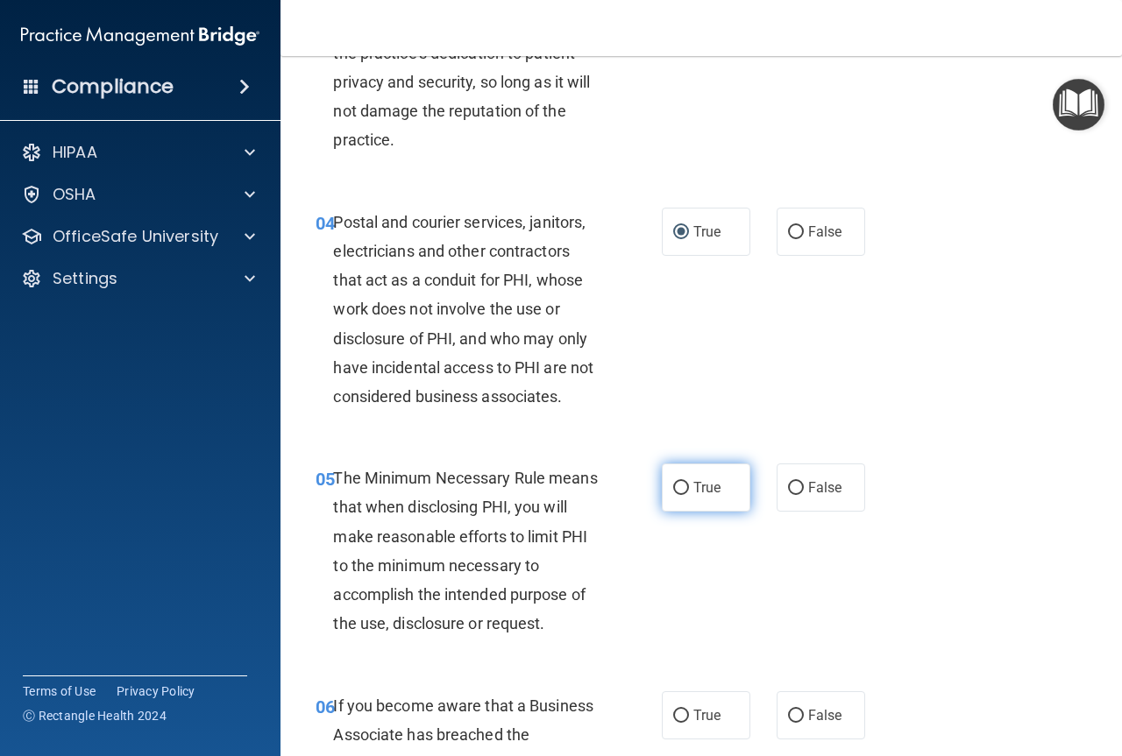
click at [663, 492] on label "True" at bounding box center [706, 488] width 89 height 48
click at [673, 492] on input "True" at bounding box center [681, 488] width 16 height 13
radio input "true"
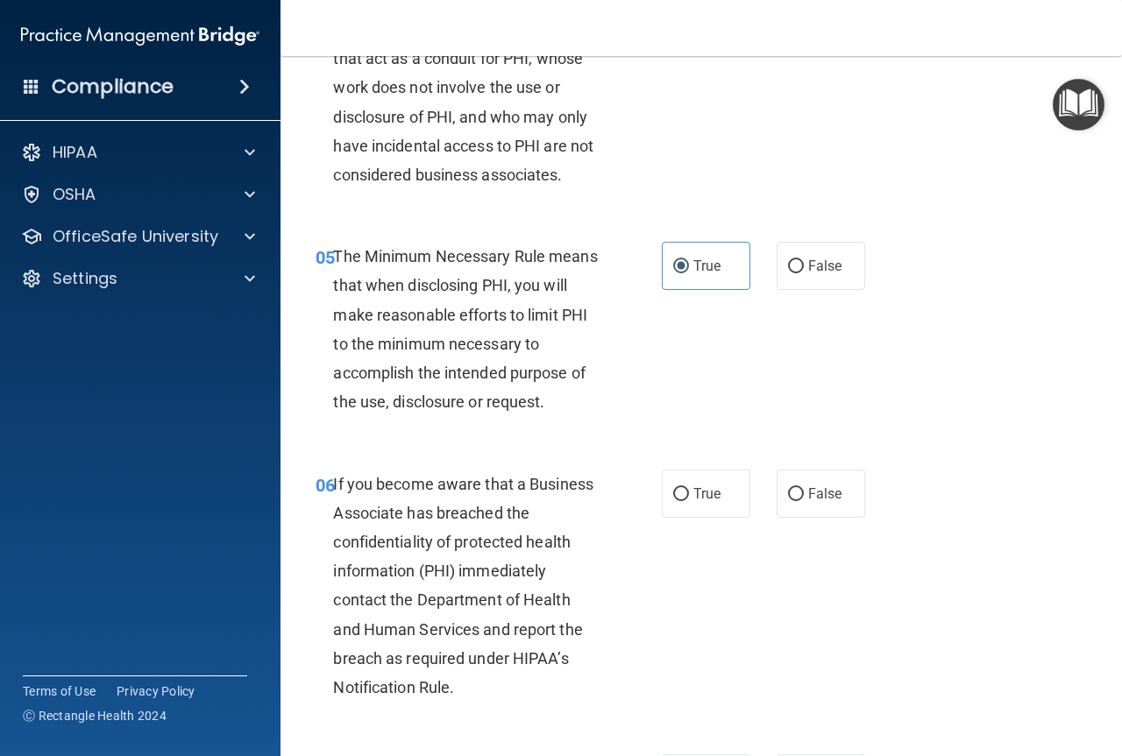
scroll to position [789, 0]
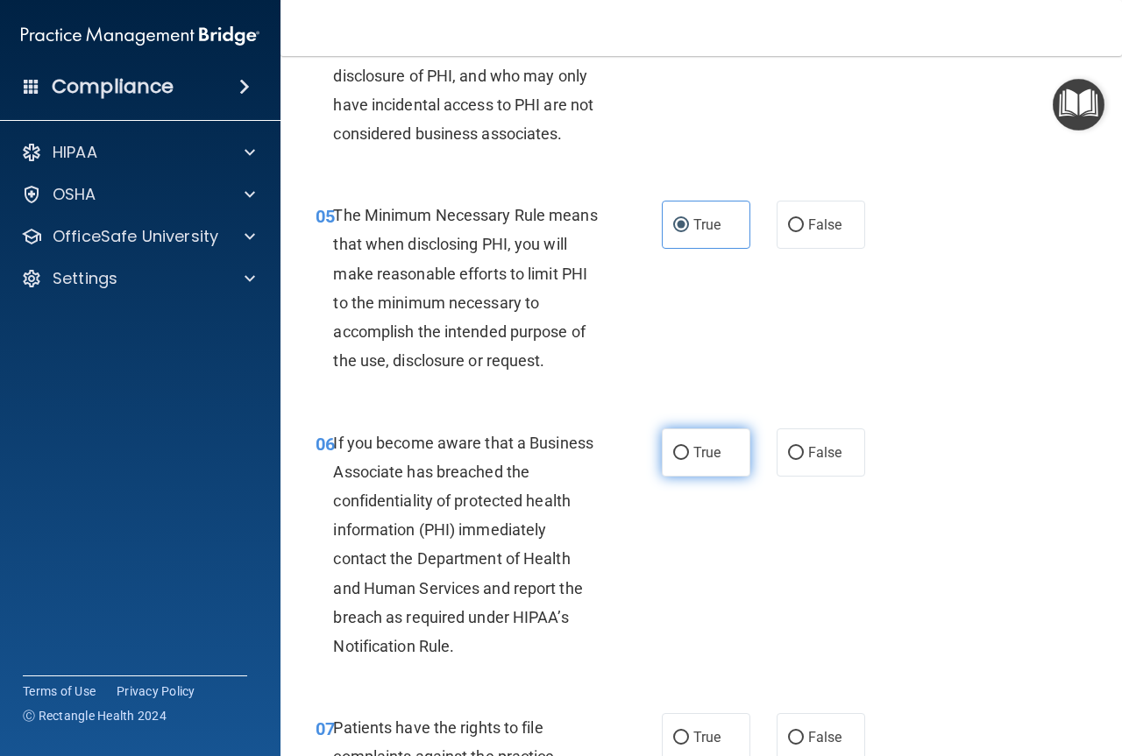
click at [669, 462] on label "True" at bounding box center [706, 453] width 89 height 48
click at [673, 460] on input "True" at bounding box center [681, 453] width 16 height 13
radio input "true"
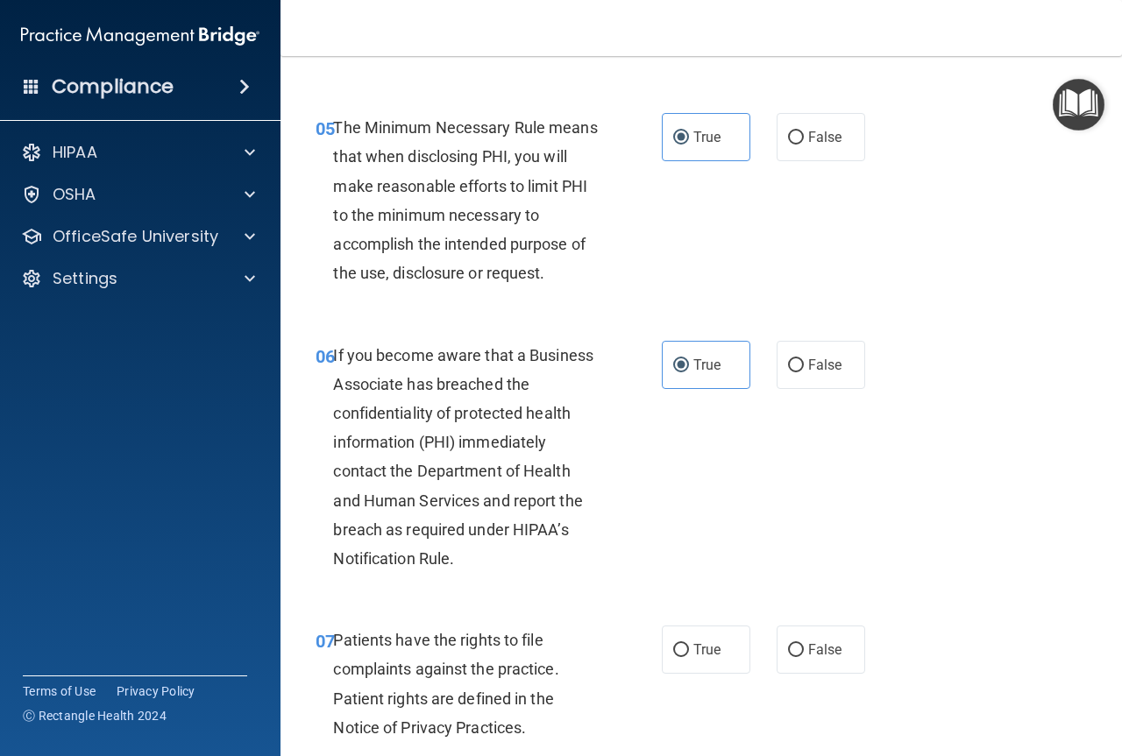
scroll to position [964, 0]
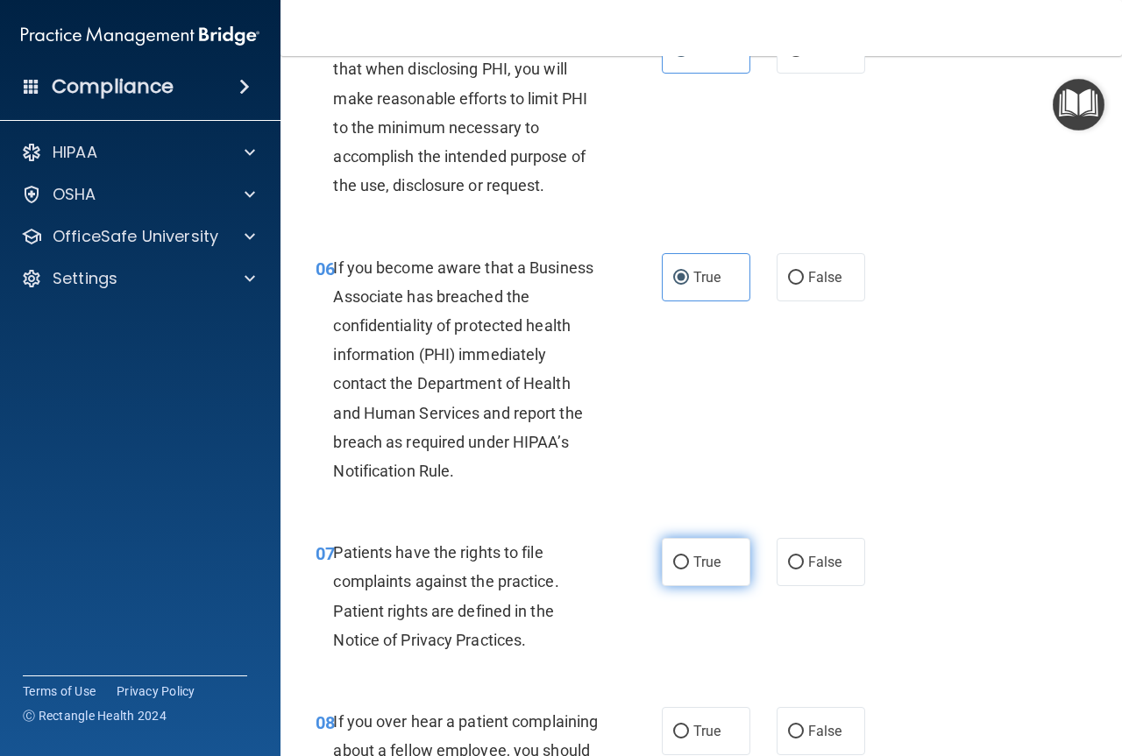
click at [673, 563] on input "True" at bounding box center [681, 562] width 16 height 13
radio input "true"
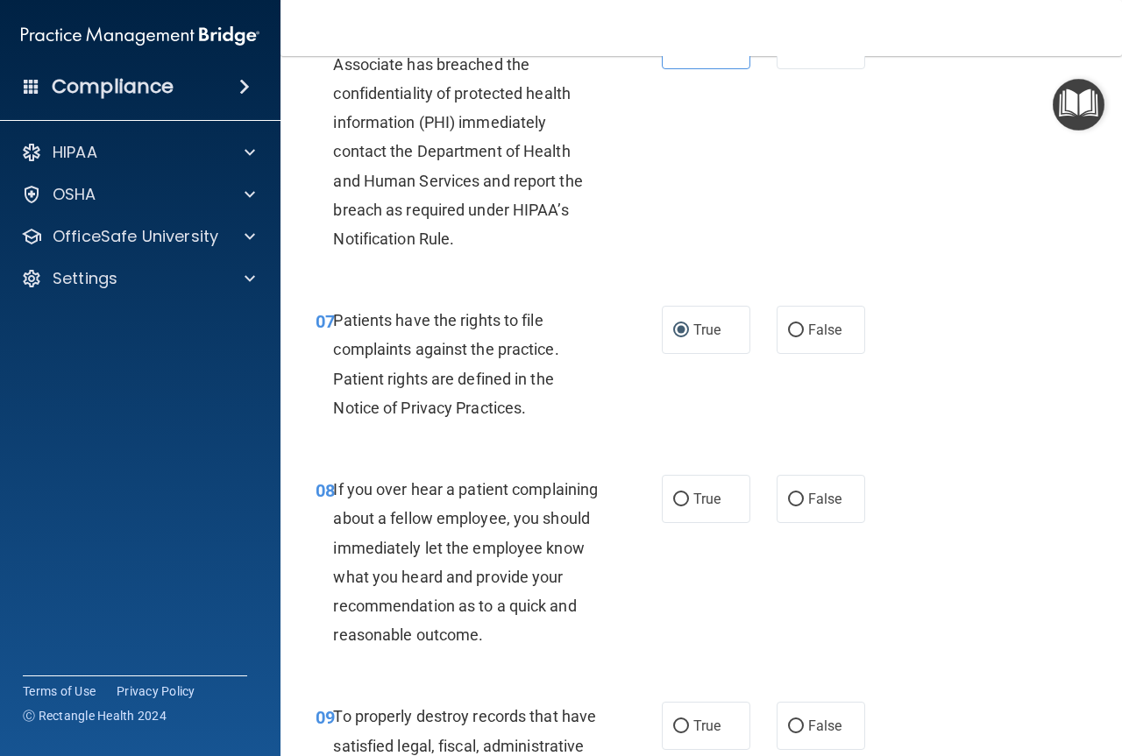
scroll to position [1227, 0]
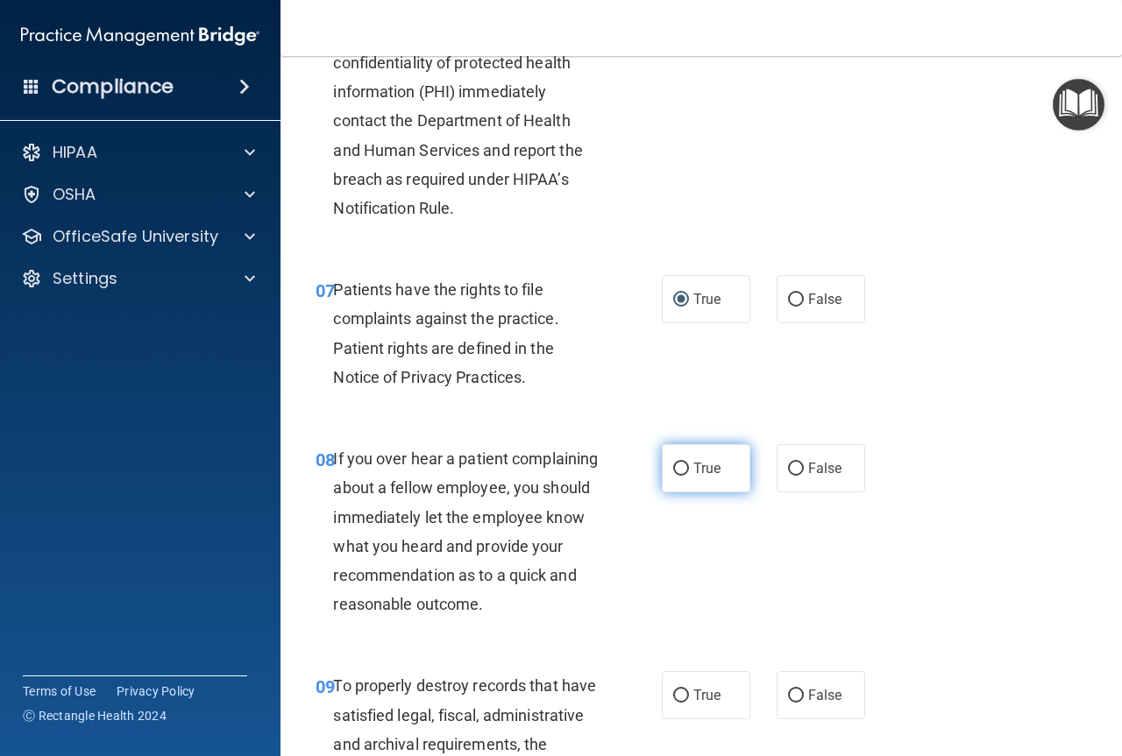
click at [677, 480] on label "True" at bounding box center [706, 468] width 89 height 48
click at [677, 476] on input "True" at bounding box center [681, 469] width 16 height 13
radio input "true"
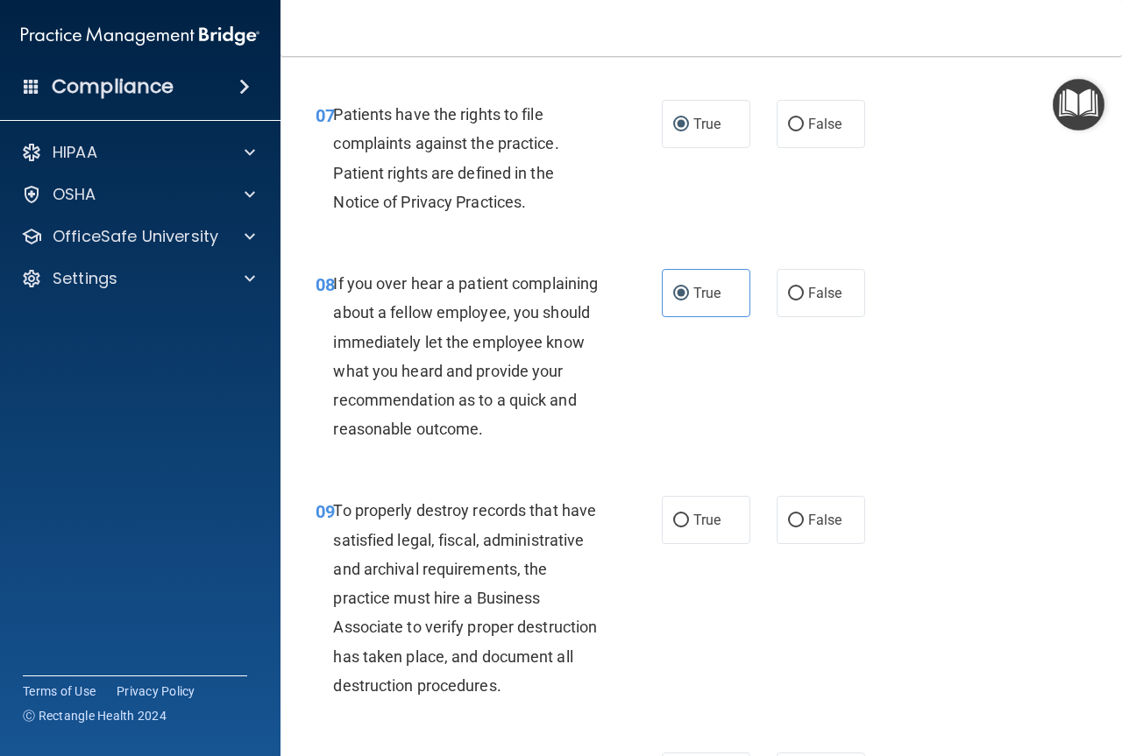
scroll to position [1490, 0]
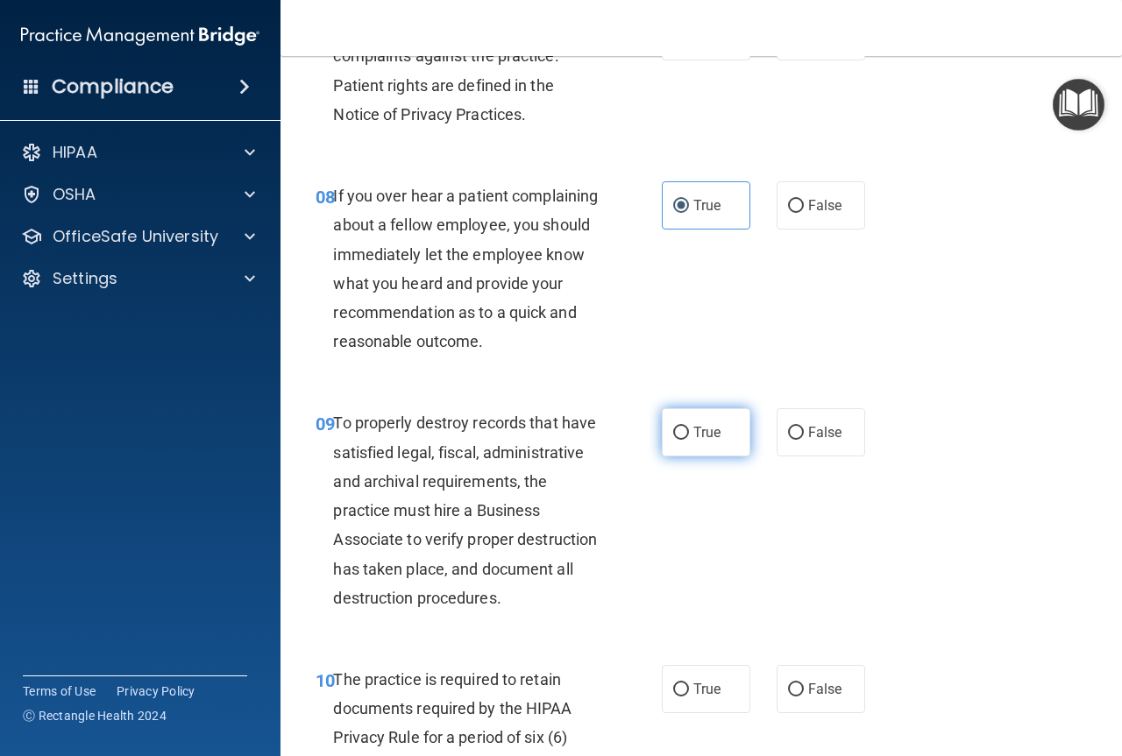
click at [682, 457] on label "True" at bounding box center [706, 432] width 89 height 48
click at [682, 440] on input "True" at bounding box center [681, 433] width 16 height 13
radio input "true"
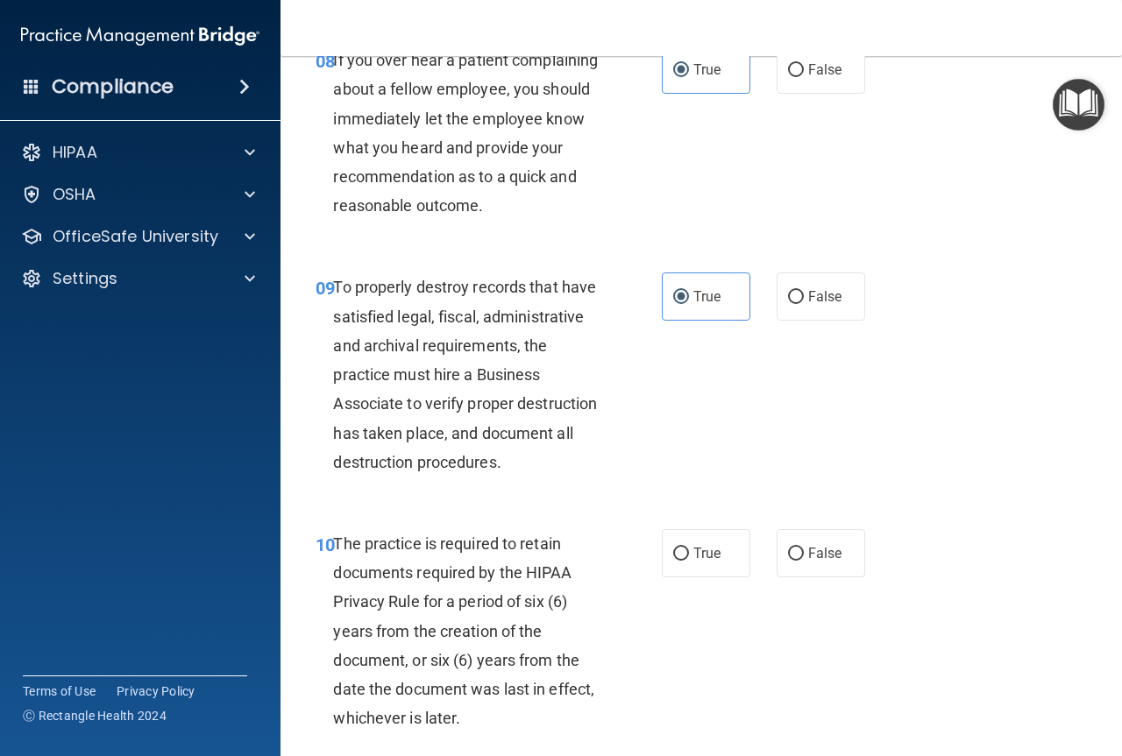
scroll to position [1665, 0]
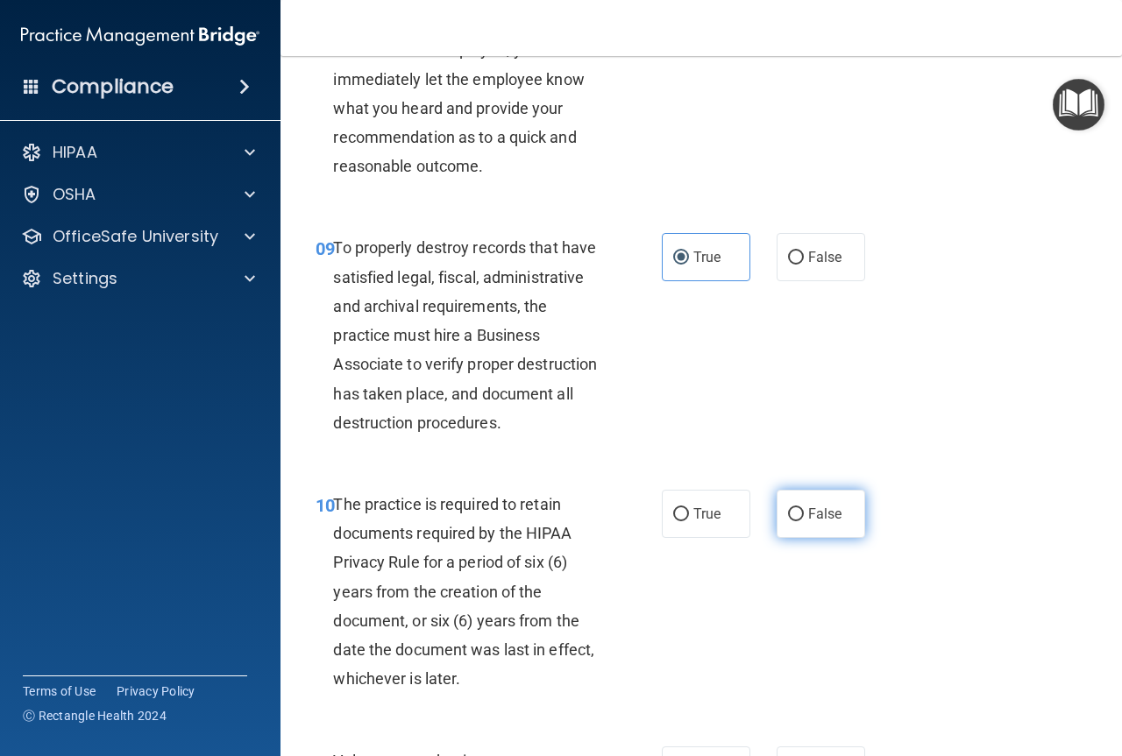
click at [790, 521] on input "False" at bounding box center [796, 514] width 16 height 13
radio input "true"
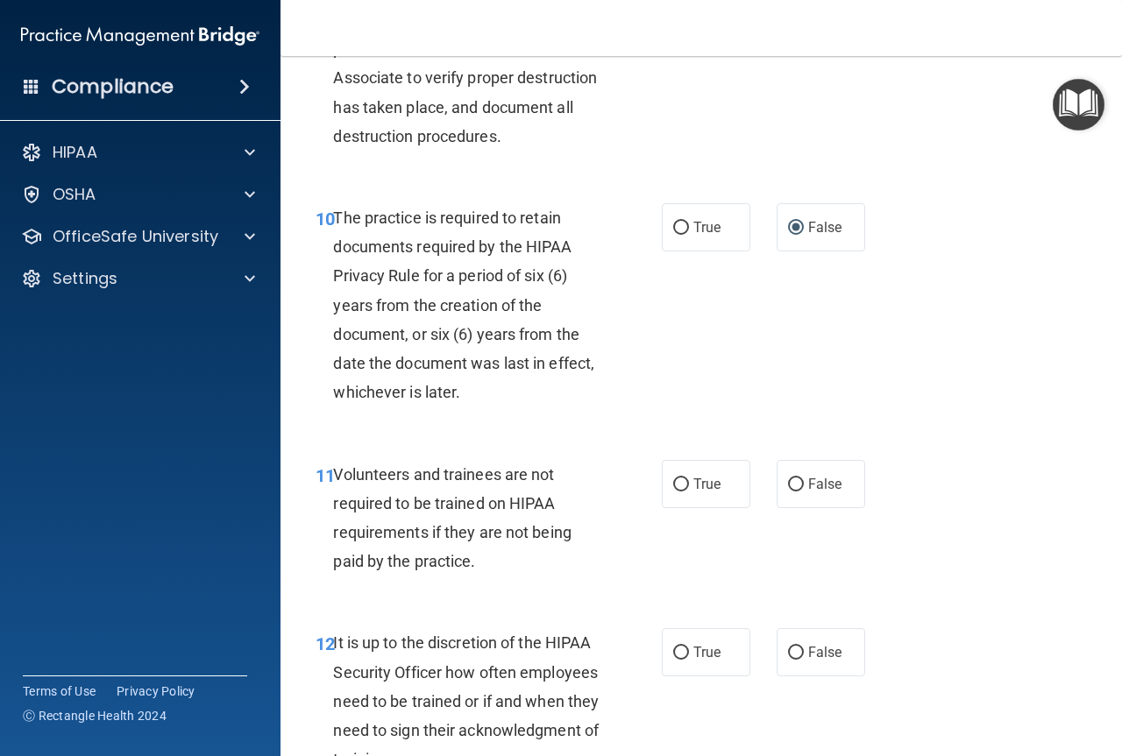
scroll to position [2016, 0]
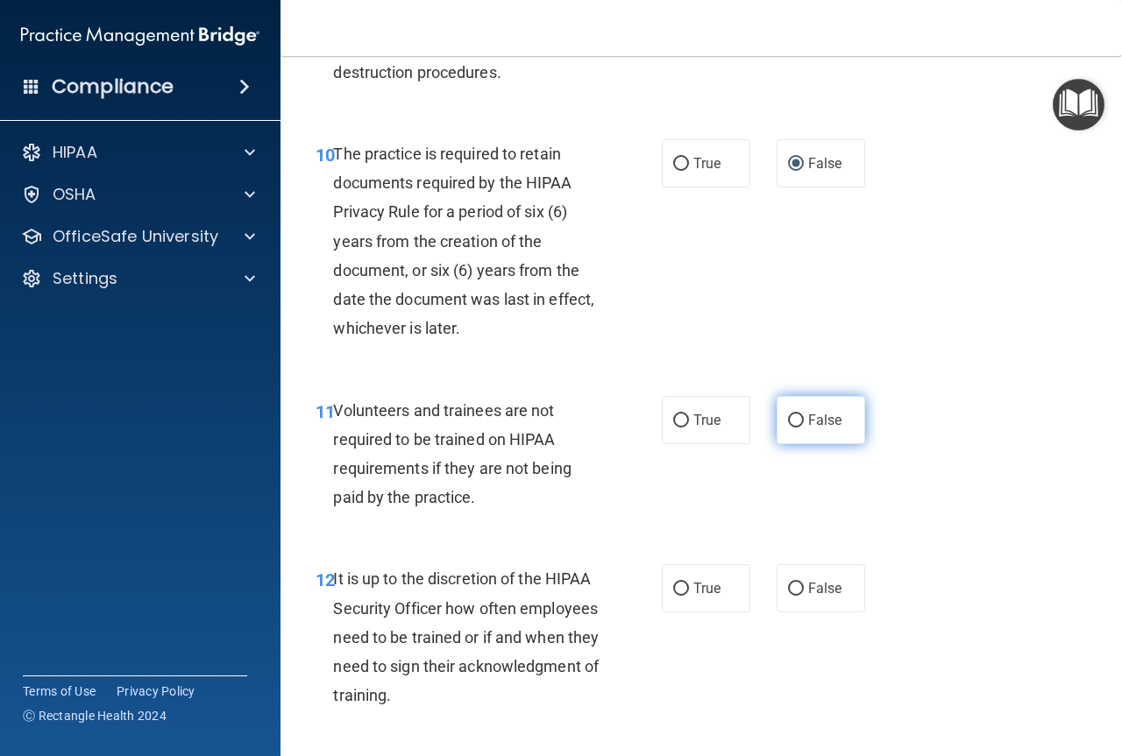
click at [788, 428] on input "False" at bounding box center [796, 421] width 16 height 13
radio input "true"
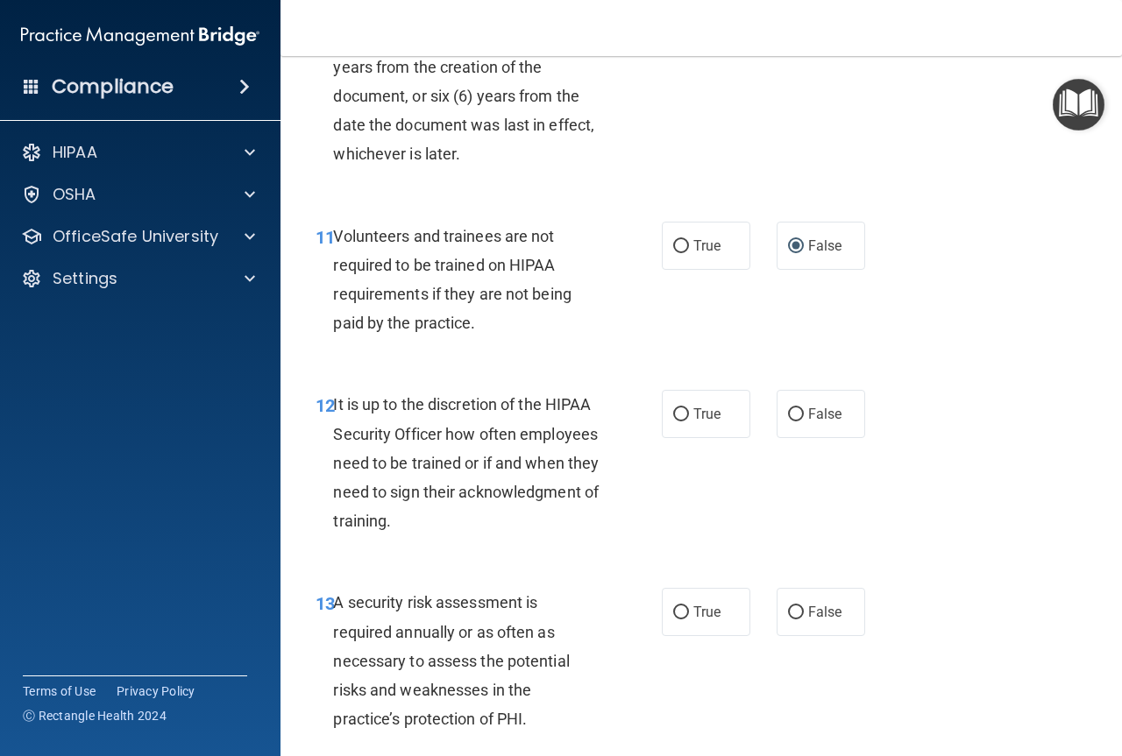
scroll to position [2191, 0]
click at [794, 421] on input "False" at bounding box center [796, 413] width 16 height 13
radio input "true"
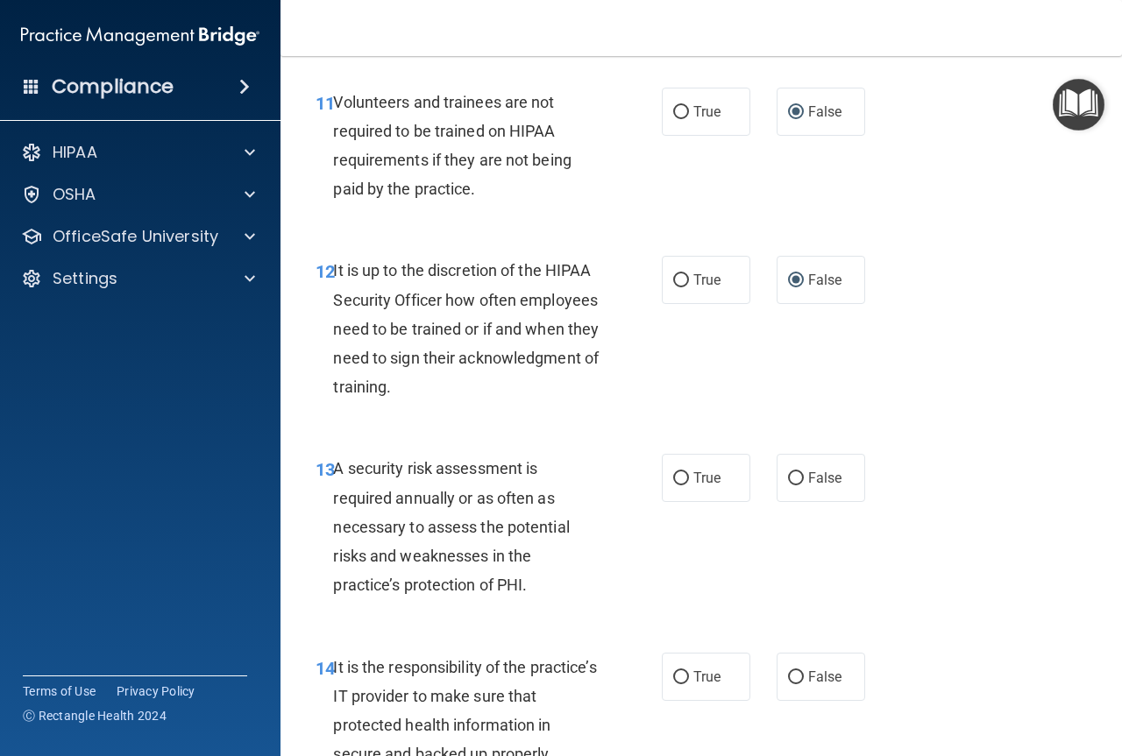
scroll to position [2366, 0]
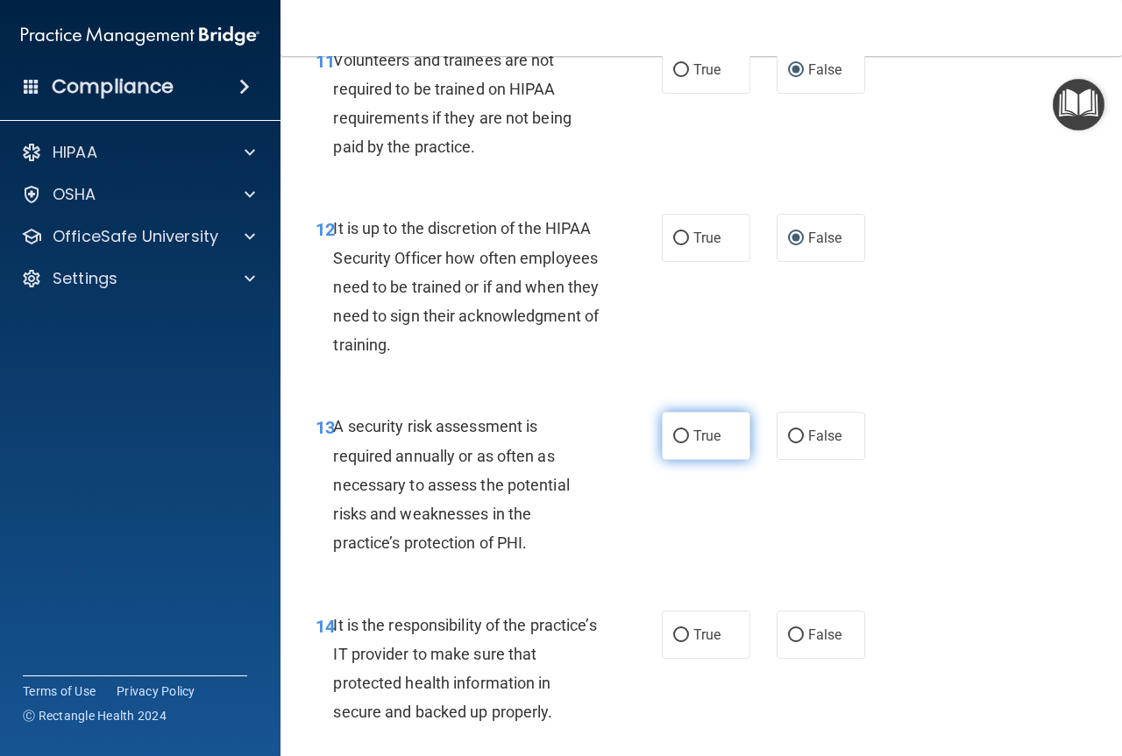
click at [684, 460] on label "True" at bounding box center [706, 436] width 89 height 48
click at [684, 443] on input "True" at bounding box center [681, 436] width 16 height 13
radio input "true"
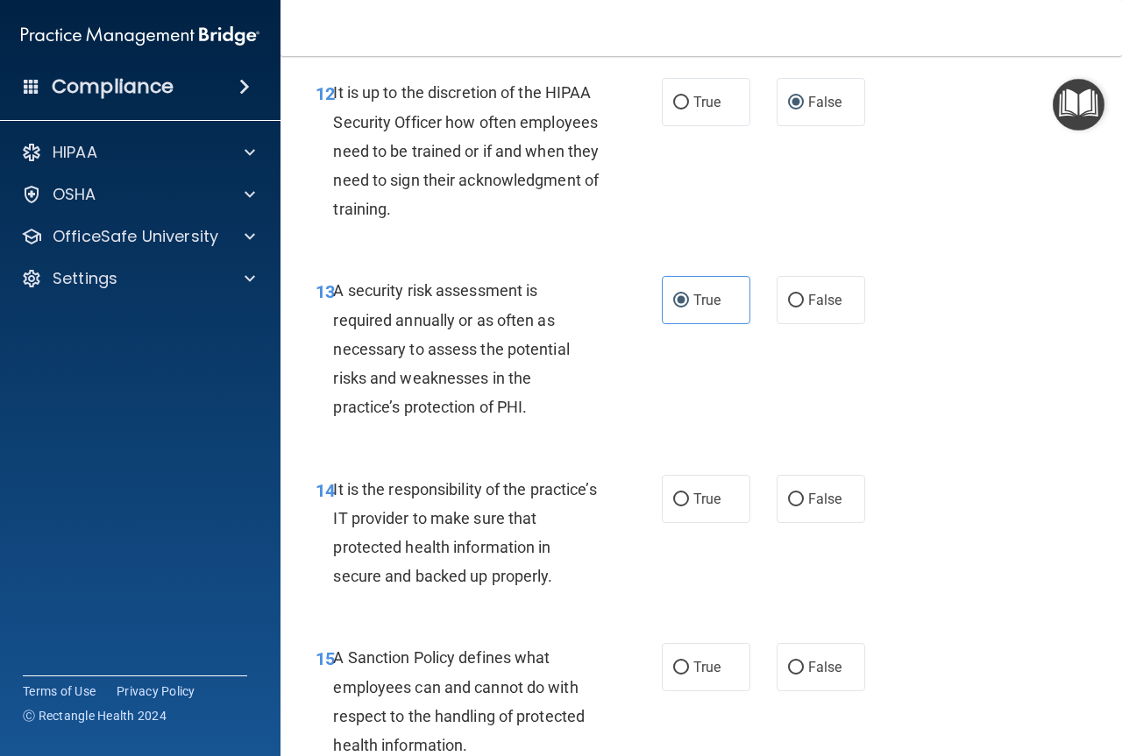
scroll to position [2541, 0]
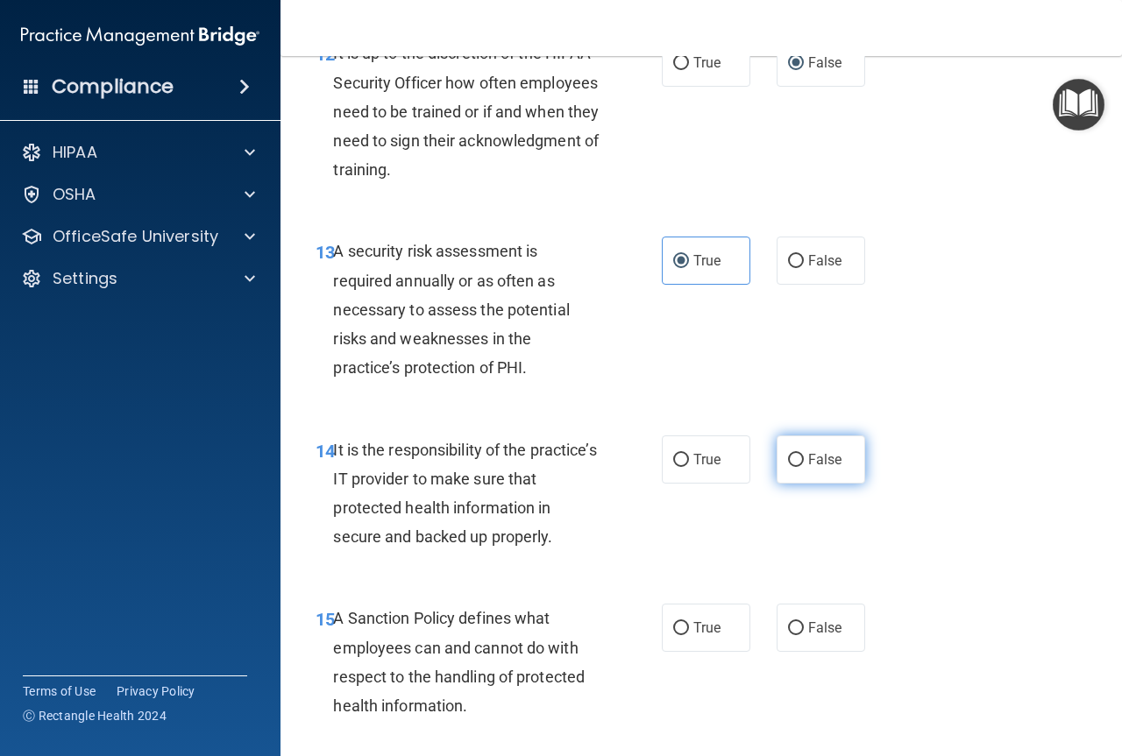
click at [788, 467] on input "False" at bounding box center [796, 460] width 16 height 13
radio input "true"
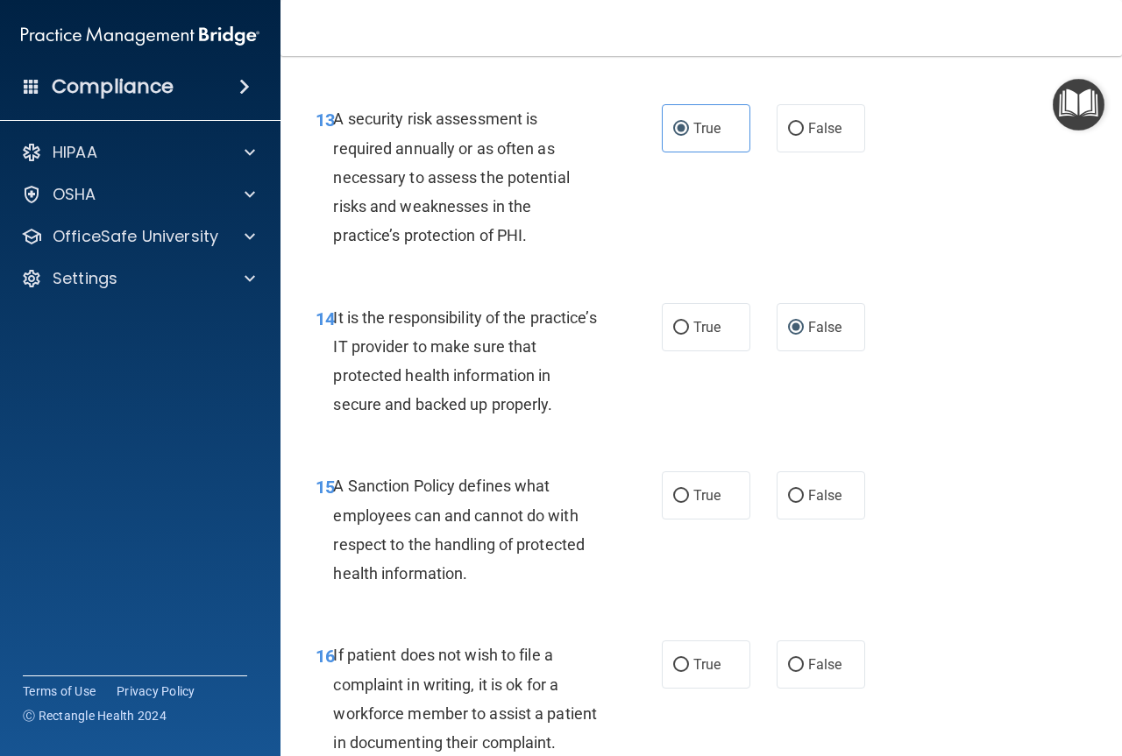
scroll to position [2717, 0]
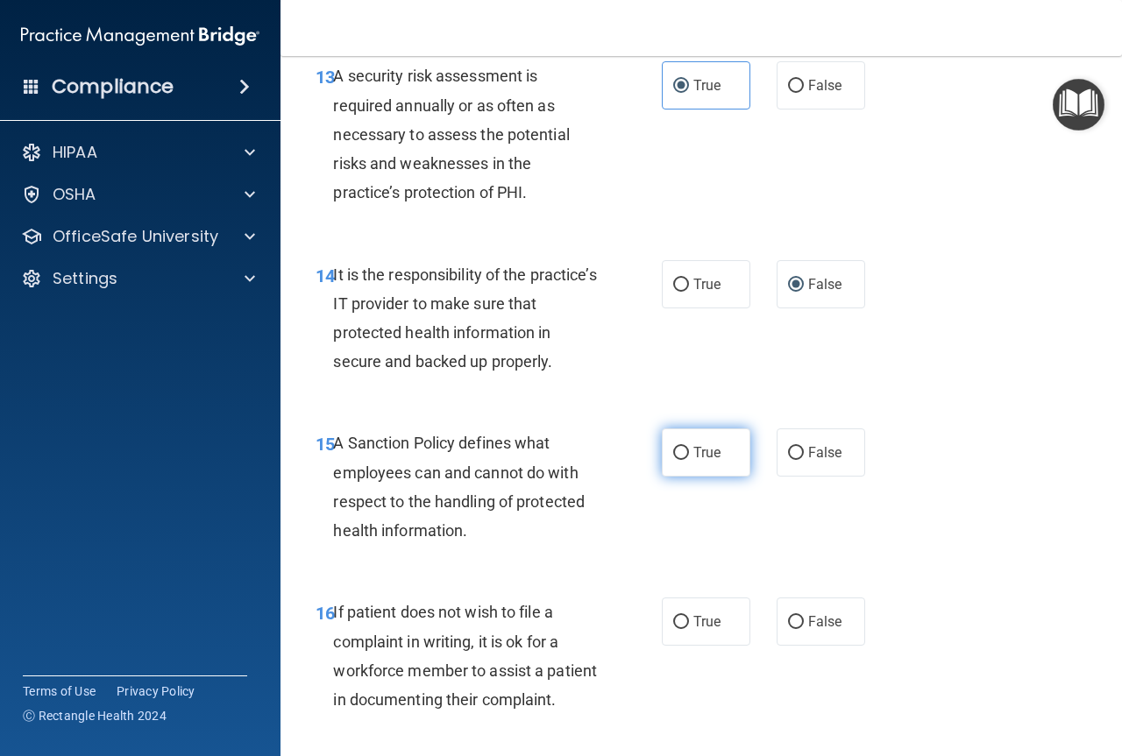
click at [676, 460] on input "True" at bounding box center [681, 453] width 16 height 13
radio input "true"
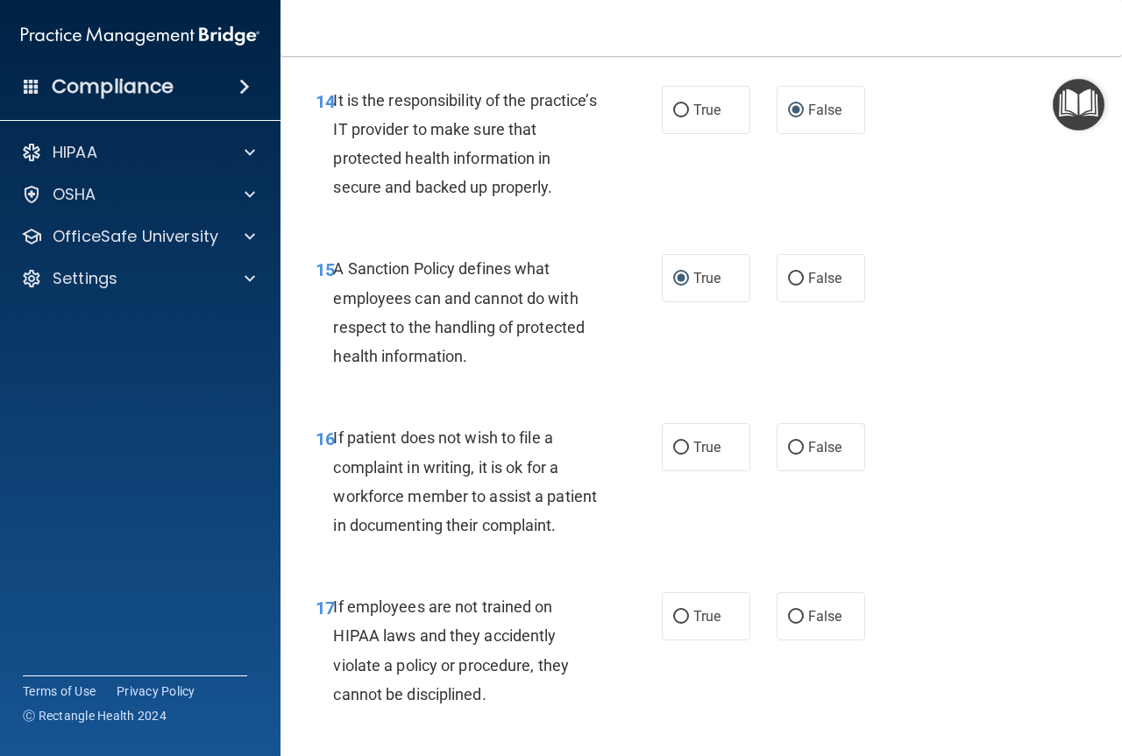
scroll to position [2892, 0]
click at [793, 471] on label "False" at bounding box center [820, 446] width 89 height 48
click at [793, 454] on input "False" at bounding box center [796, 447] width 16 height 13
radio input "true"
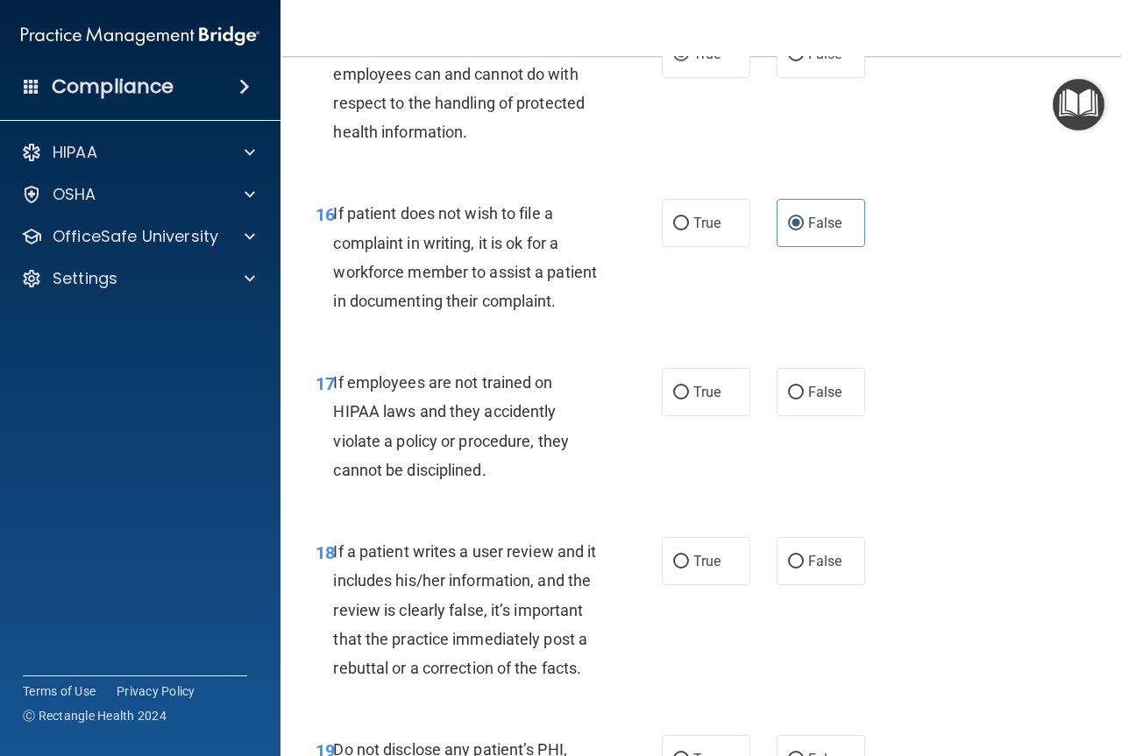
scroll to position [3155, 0]
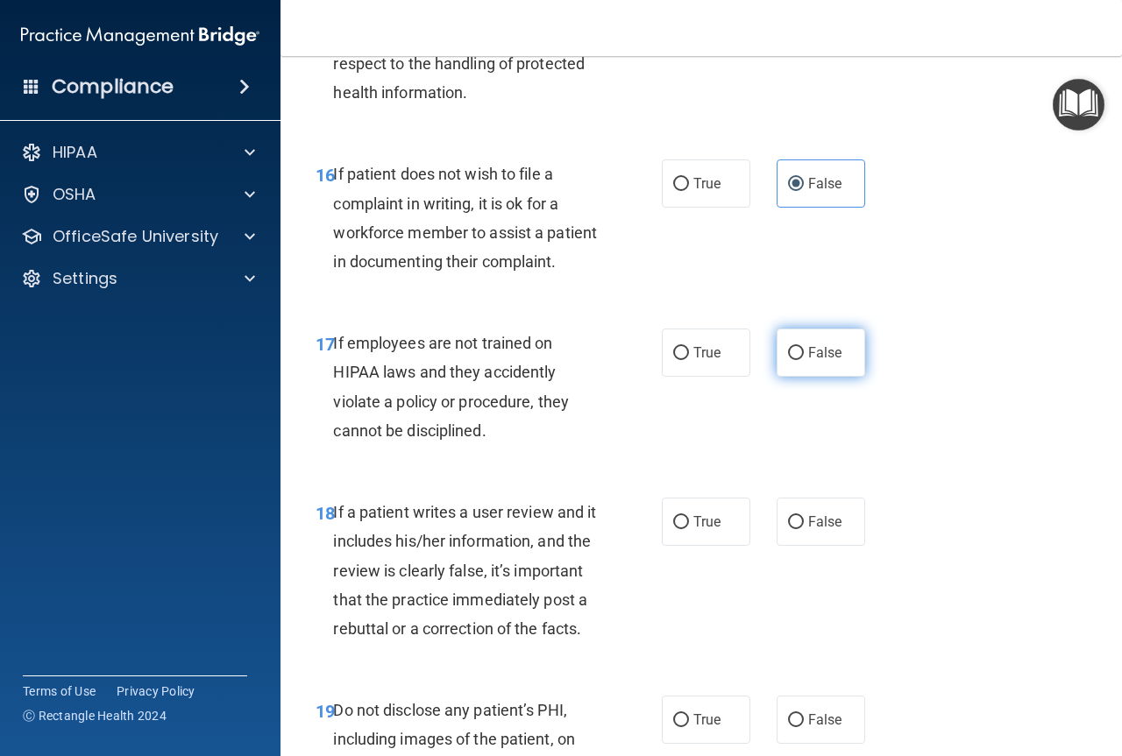
click at [783, 377] on label "False" at bounding box center [820, 353] width 89 height 48
click at [788, 360] on input "False" at bounding box center [796, 353] width 16 height 13
radio input "true"
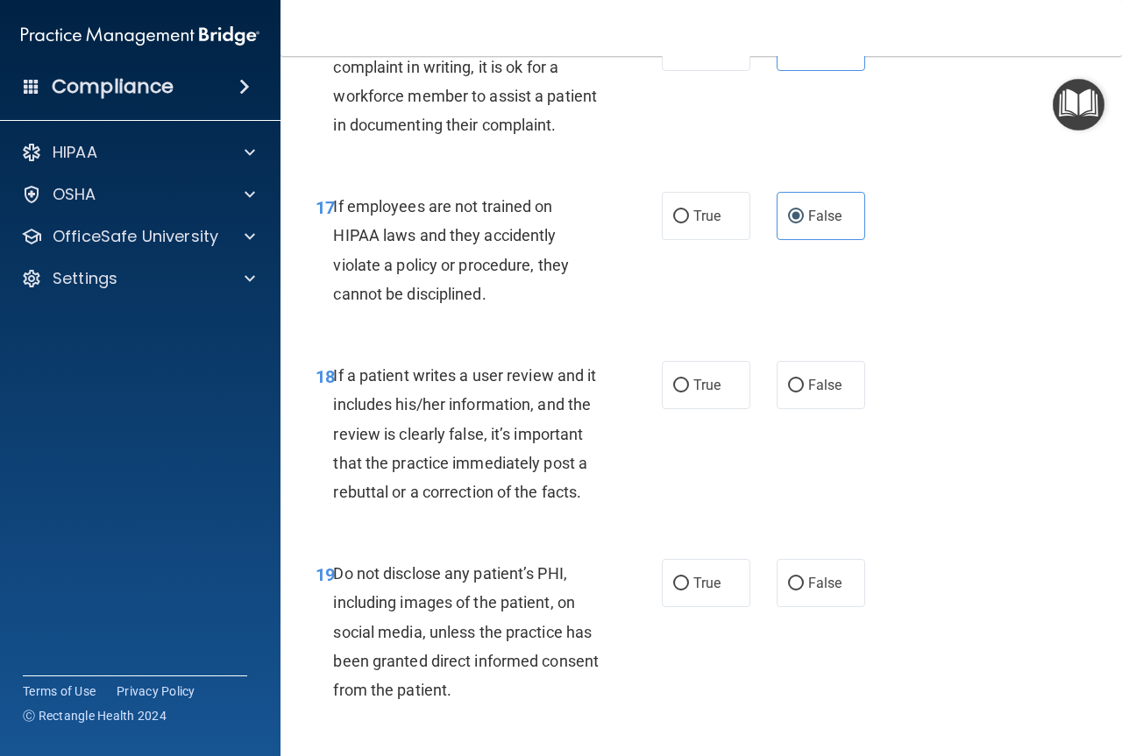
scroll to position [3330, 0]
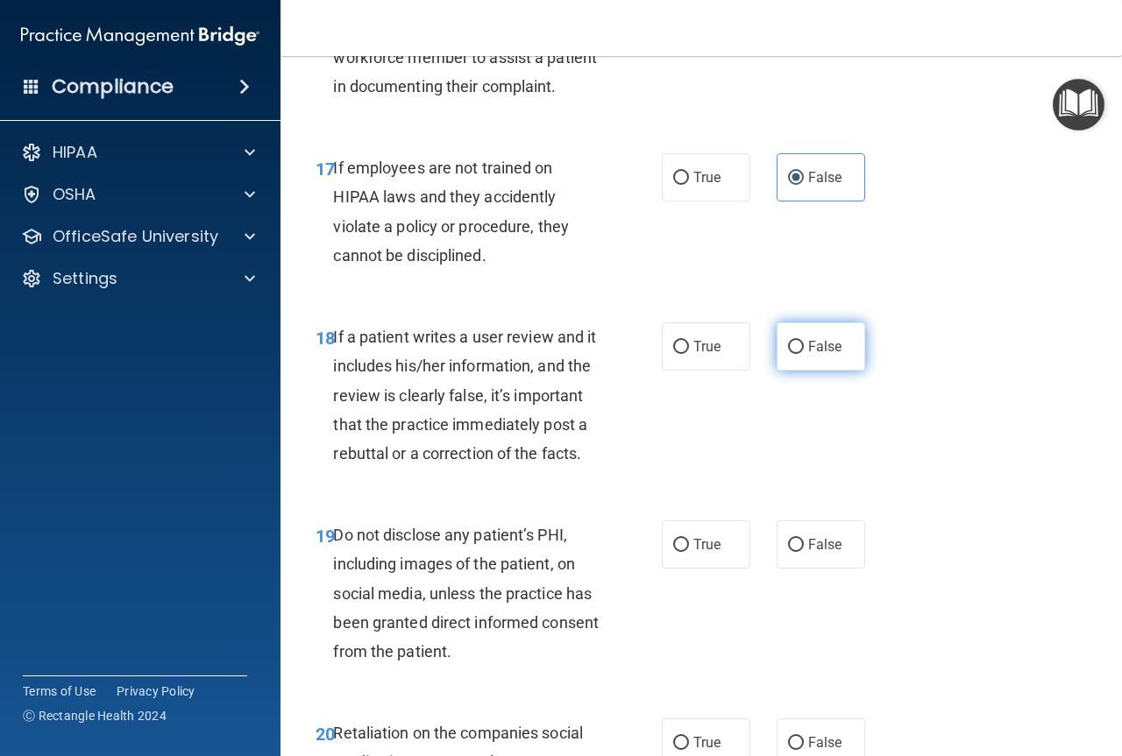
click at [788, 354] on input "False" at bounding box center [796, 347] width 16 height 13
radio input "true"
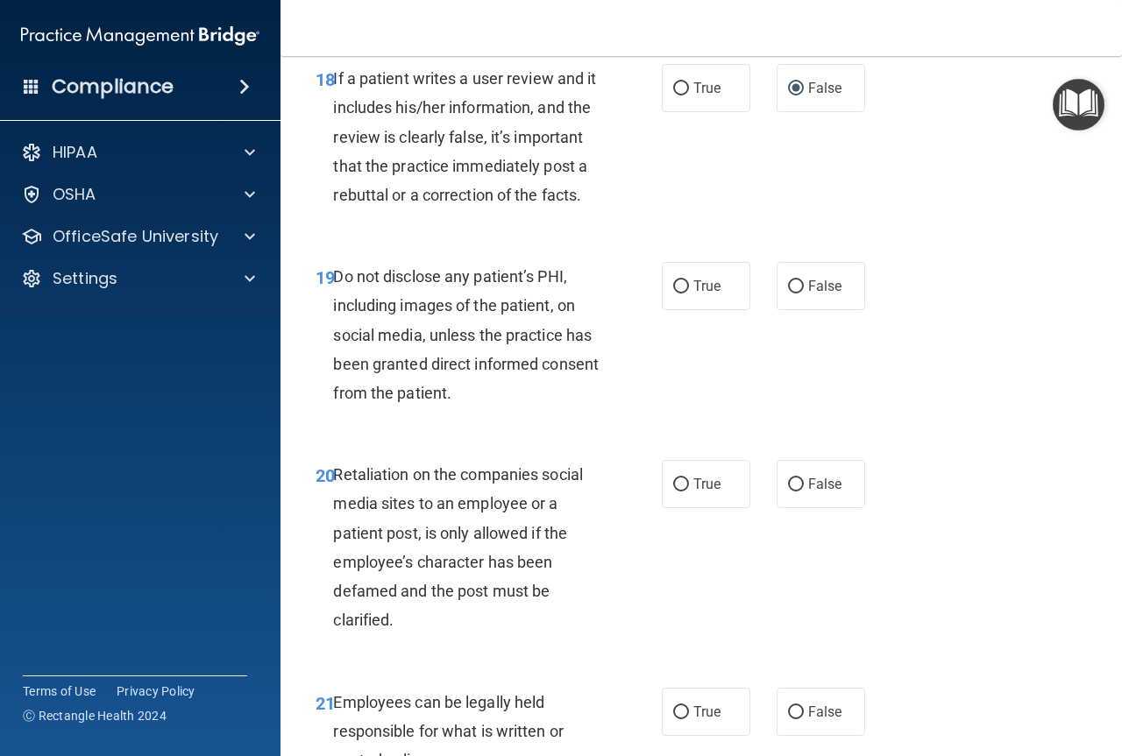
scroll to position [3593, 0]
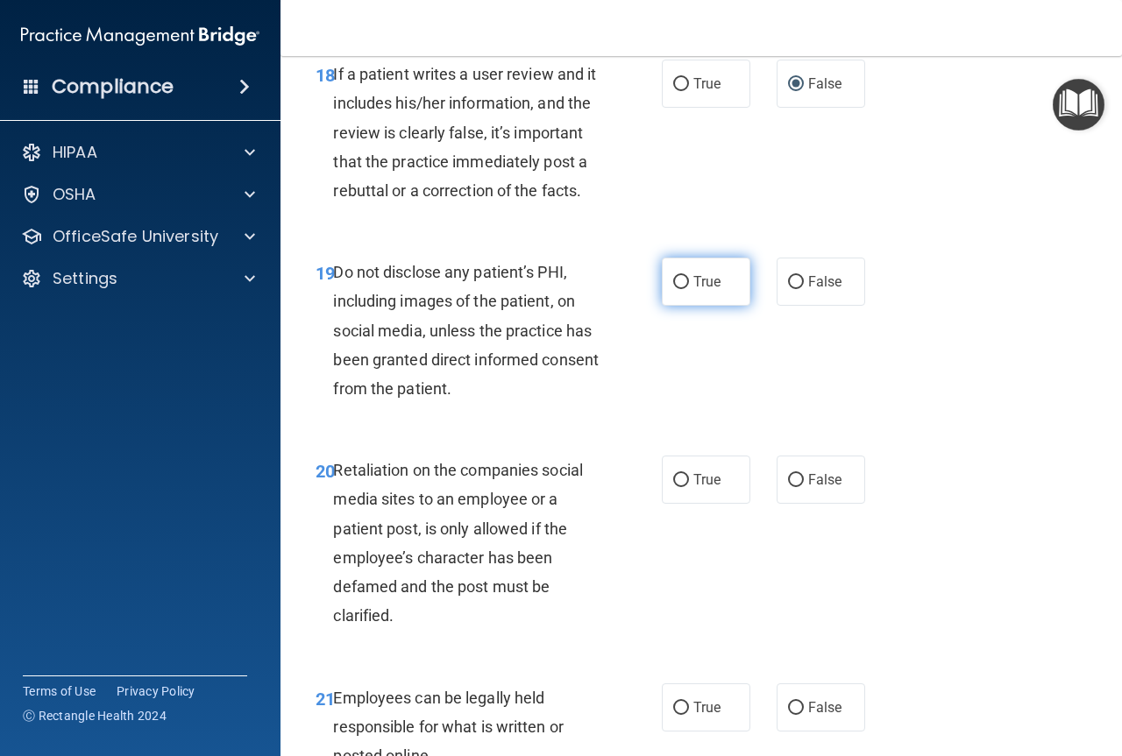
click at [678, 289] on input "True" at bounding box center [681, 282] width 16 height 13
radio input "true"
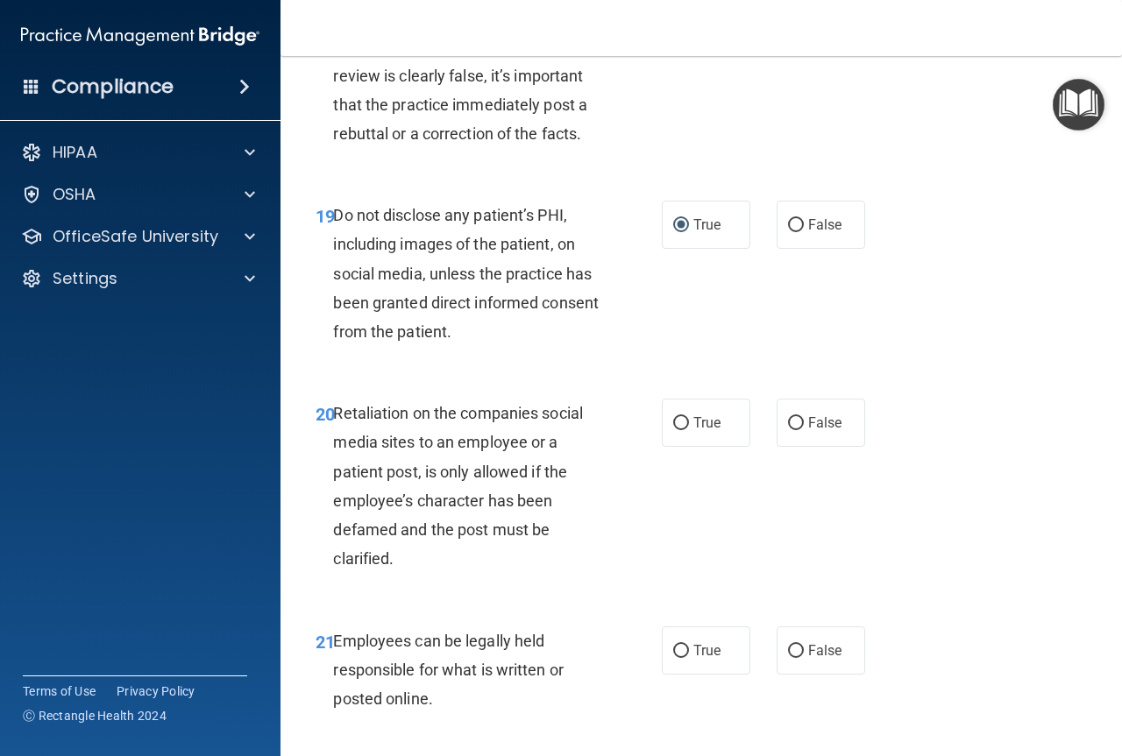
scroll to position [3681, 0]
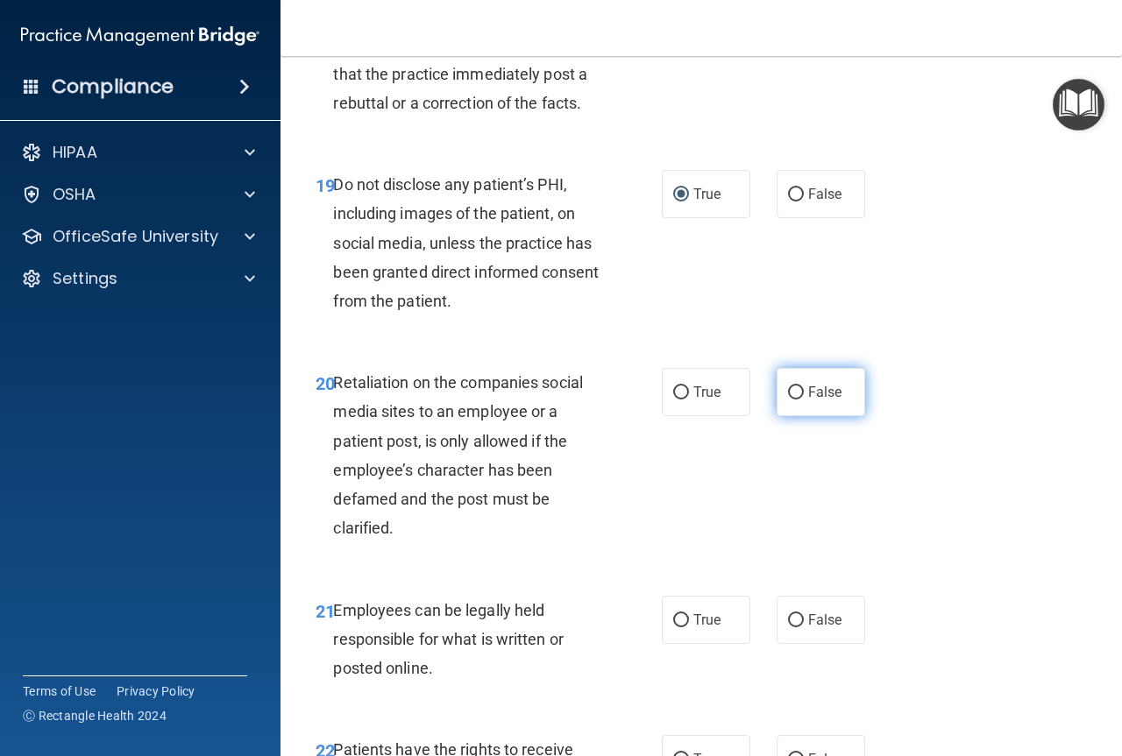
click at [788, 400] on input "False" at bounding box center [796, 392] width 16 height 13
radio input "true"
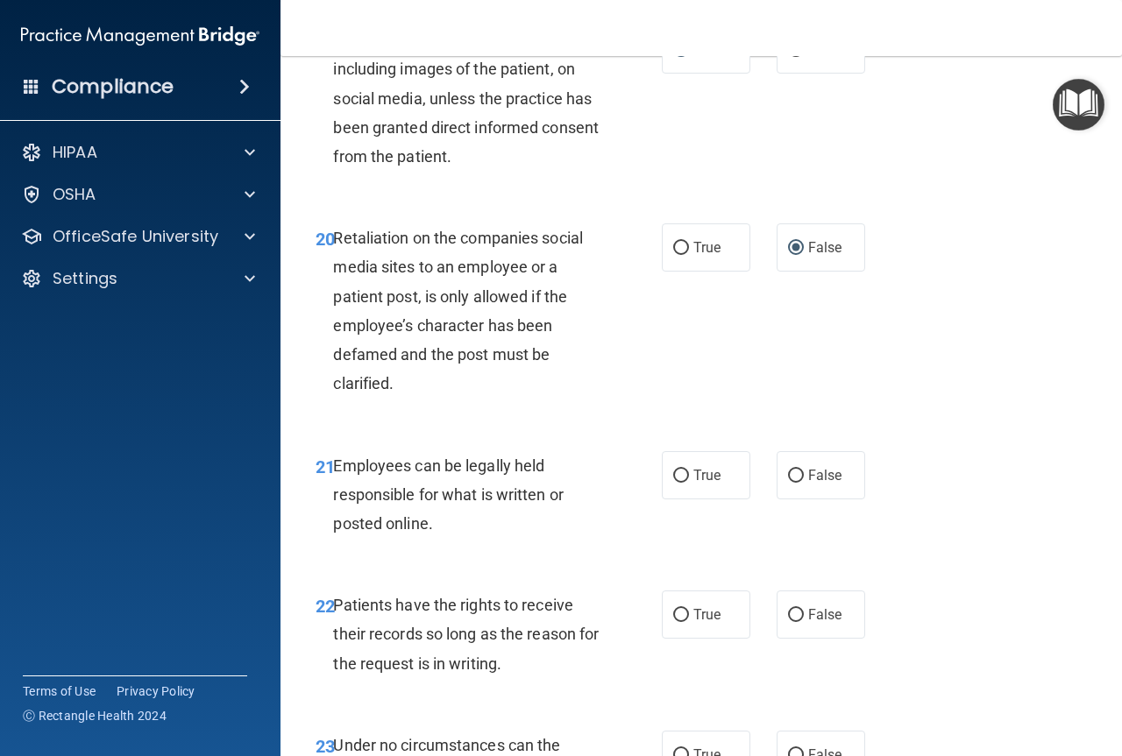
scroll to position [3856, 0]
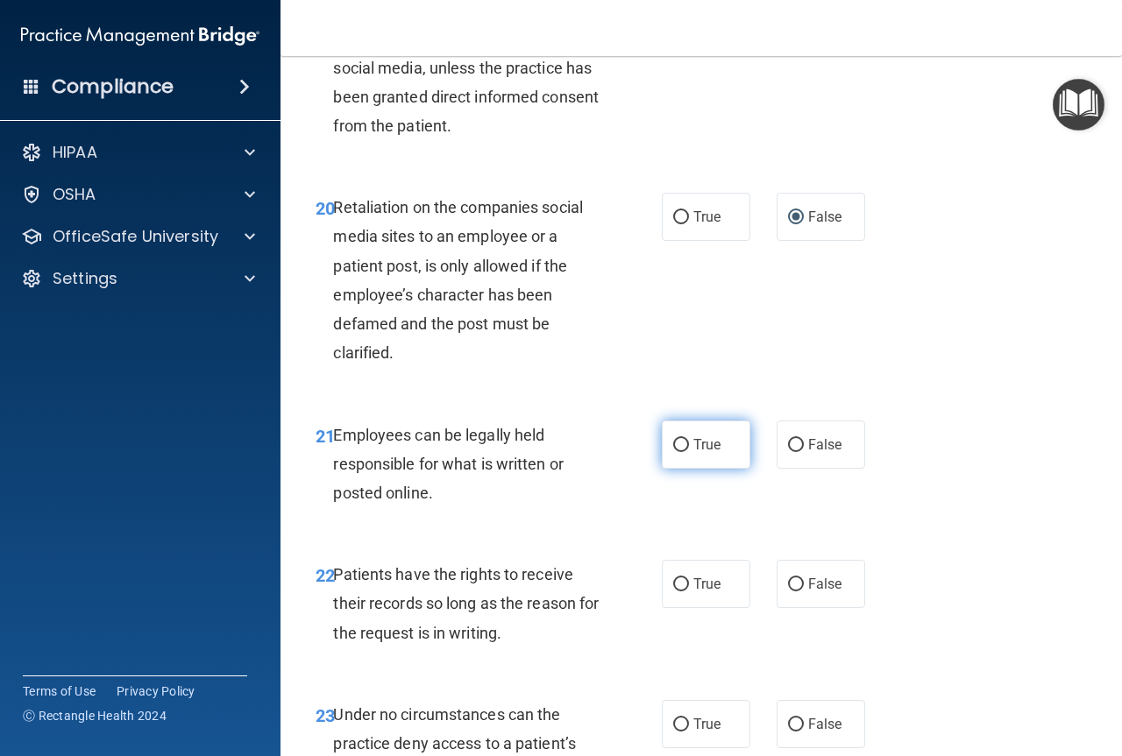
click at [675, 452] on input "True" at bounding box center [681, 445] width 16 height 13
radio input "true"
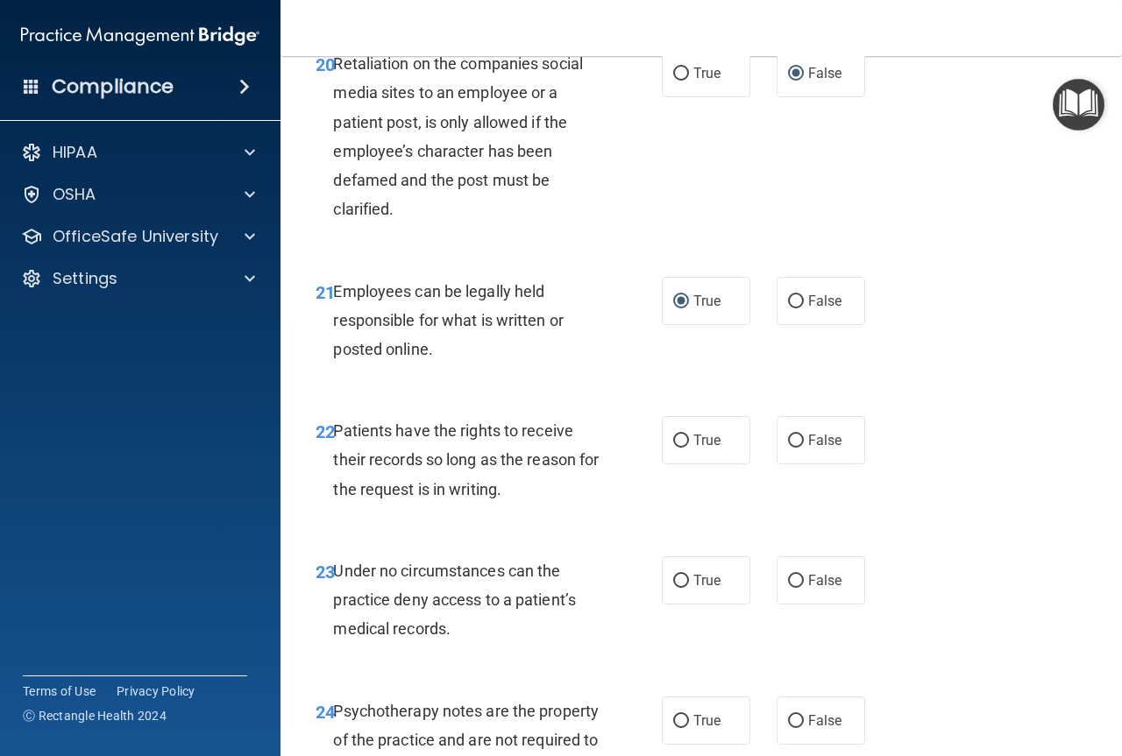
scroll to position [4031, 0]
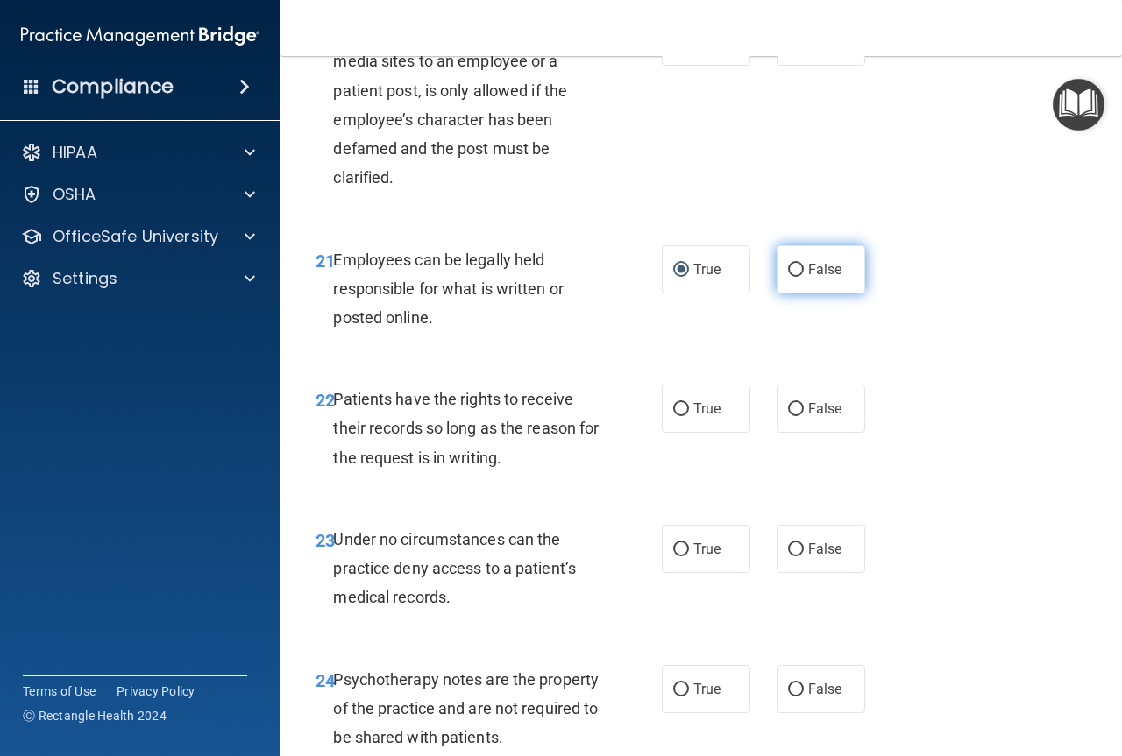
click at [791, 294] on label "False" at bounding box center [820, 269] width 89 height 48
click at [791, 277] on input "False" at bounding box center [796, 270] width 16 height 13
radio input "true"
radio input "false"
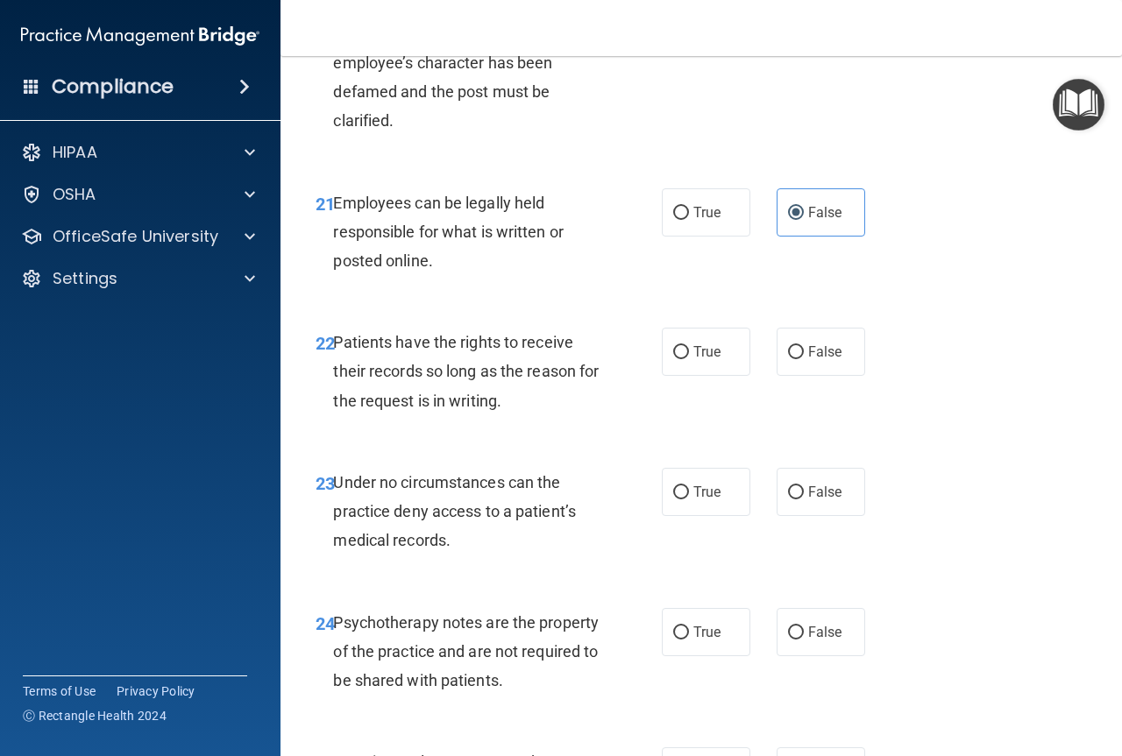
scroll to position [4119, 0]
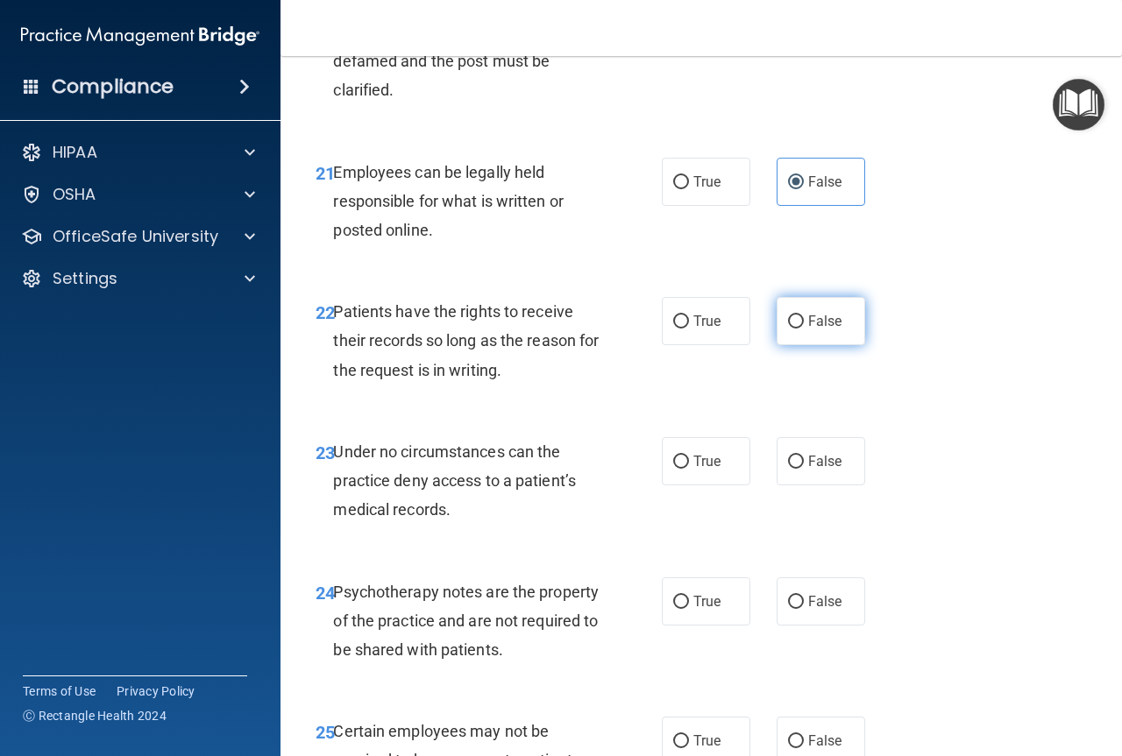
click at [796, 345] on label "False" at bounding box center [820, 321] width 89 height 48
click at [796, 329] on input "False" at bounding box center [796, 321] width 16 height 13
radio input "true"
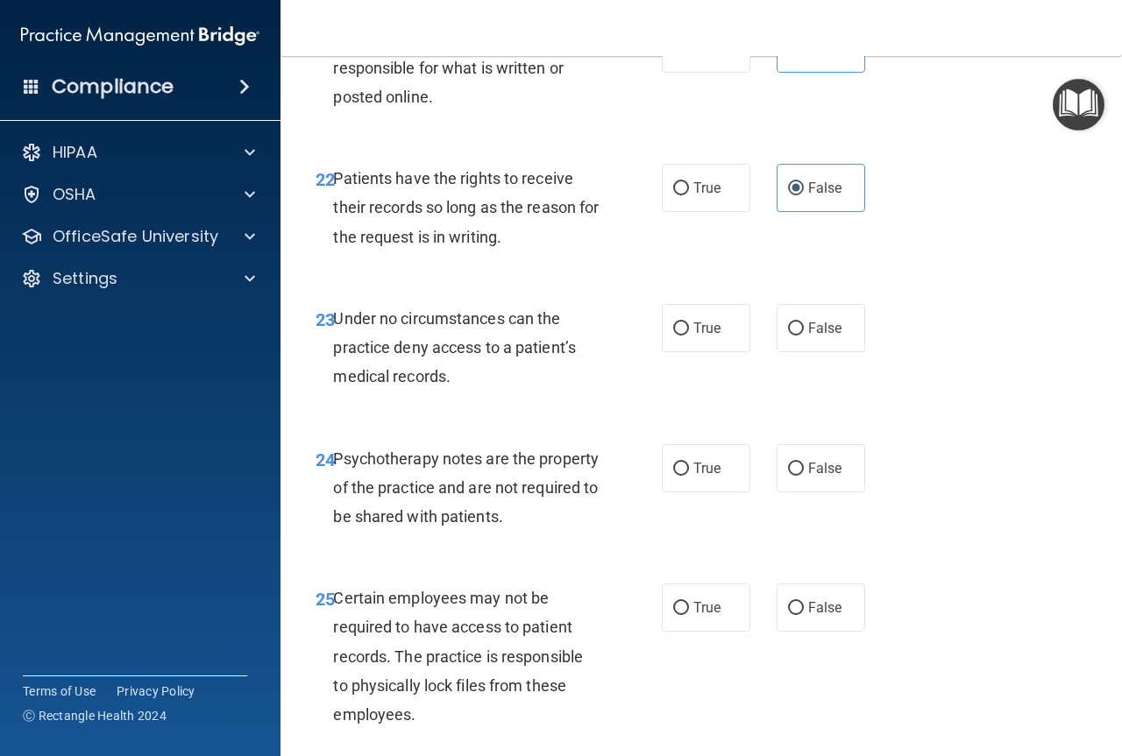
scroll to position [4294, 0]
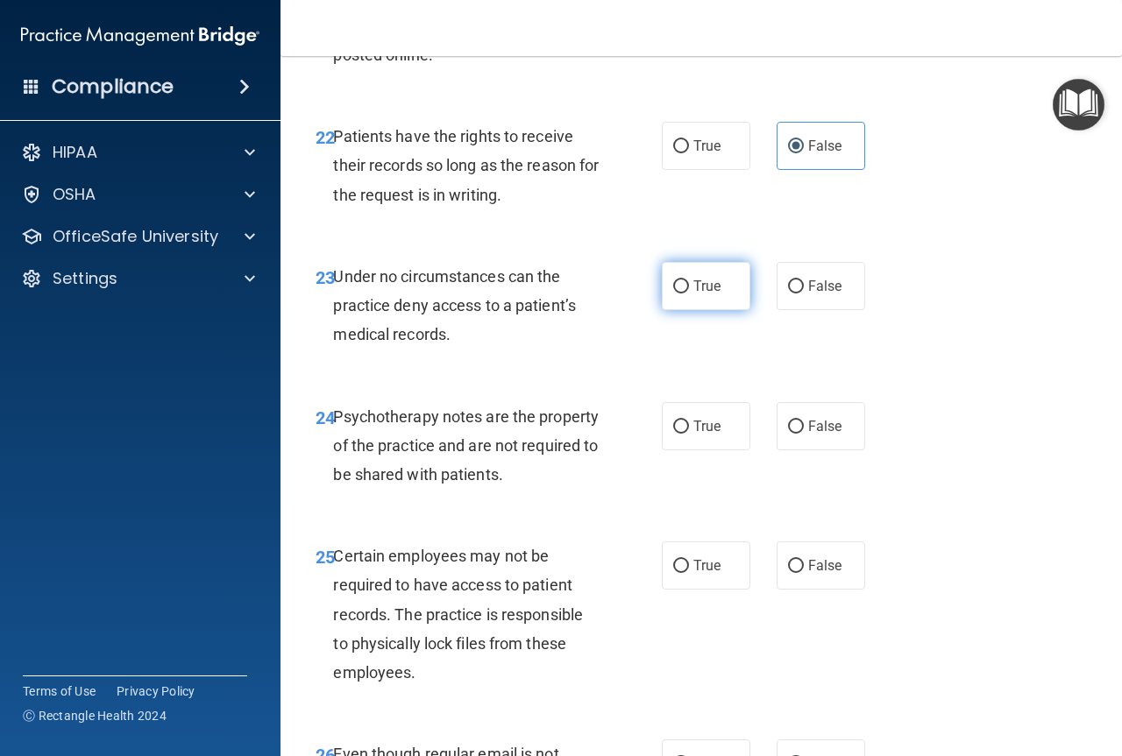
click at [676, 294] on input "True" at bounding box center [681, 286] width 16 height 13
radio input "true"
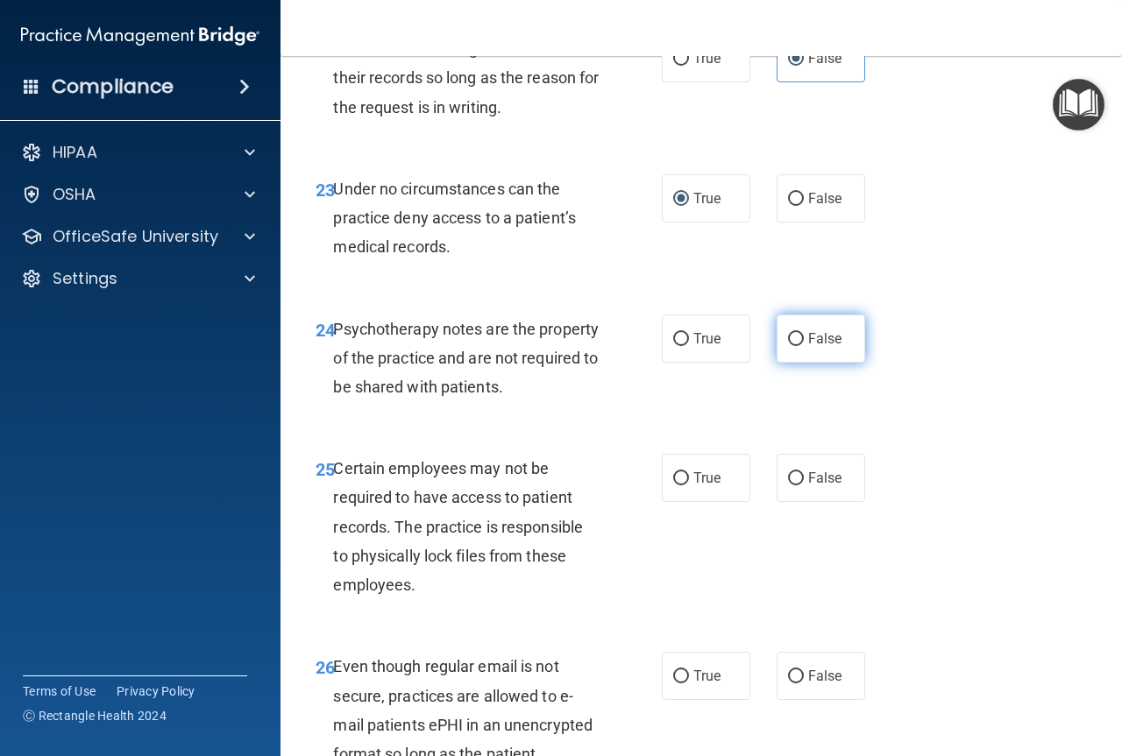
click at [791, 346] on input "False" at bounding box center [796, 339] width 16 height 13
radio input "true"
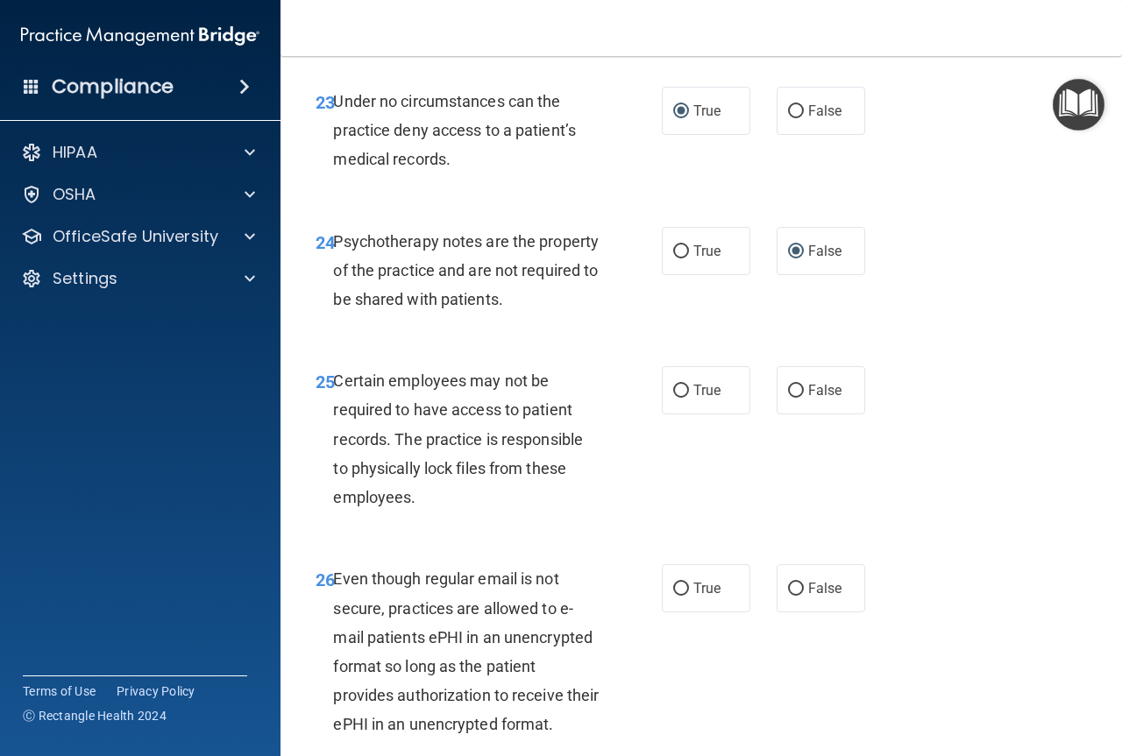
scroll to position [4557, 0]
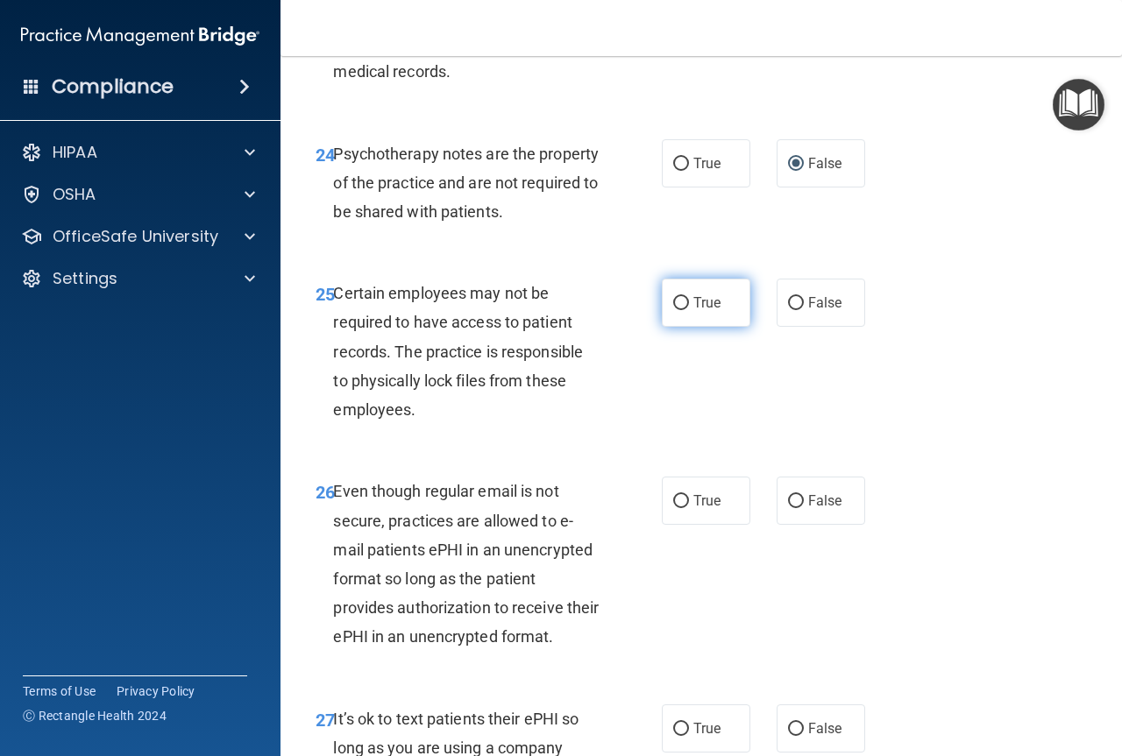
click at [673, 327] on label "True" at bounding box center [706, 303] width 89 height 48
click at [673, 310] on input "True" at bounding box center [681, 303] width 16 height 13
radio input "true"
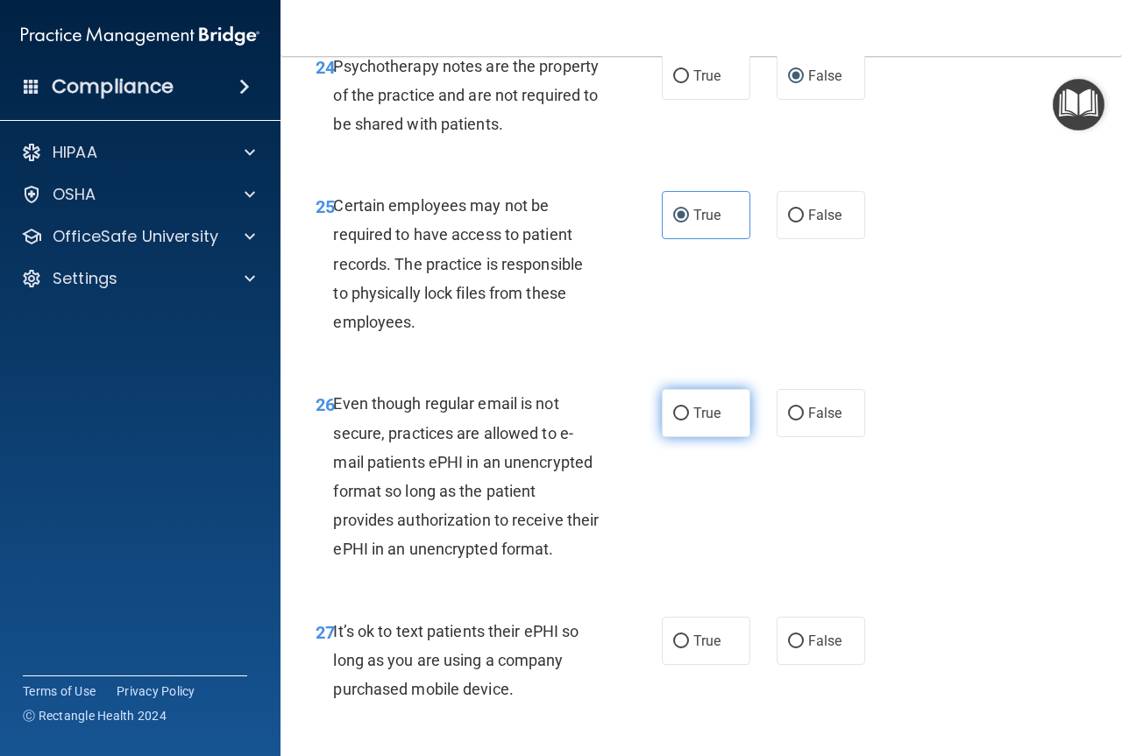
click at [678, 421] on input "True" at bounding box center [681, 413] width 16 height 13
radio input "true"
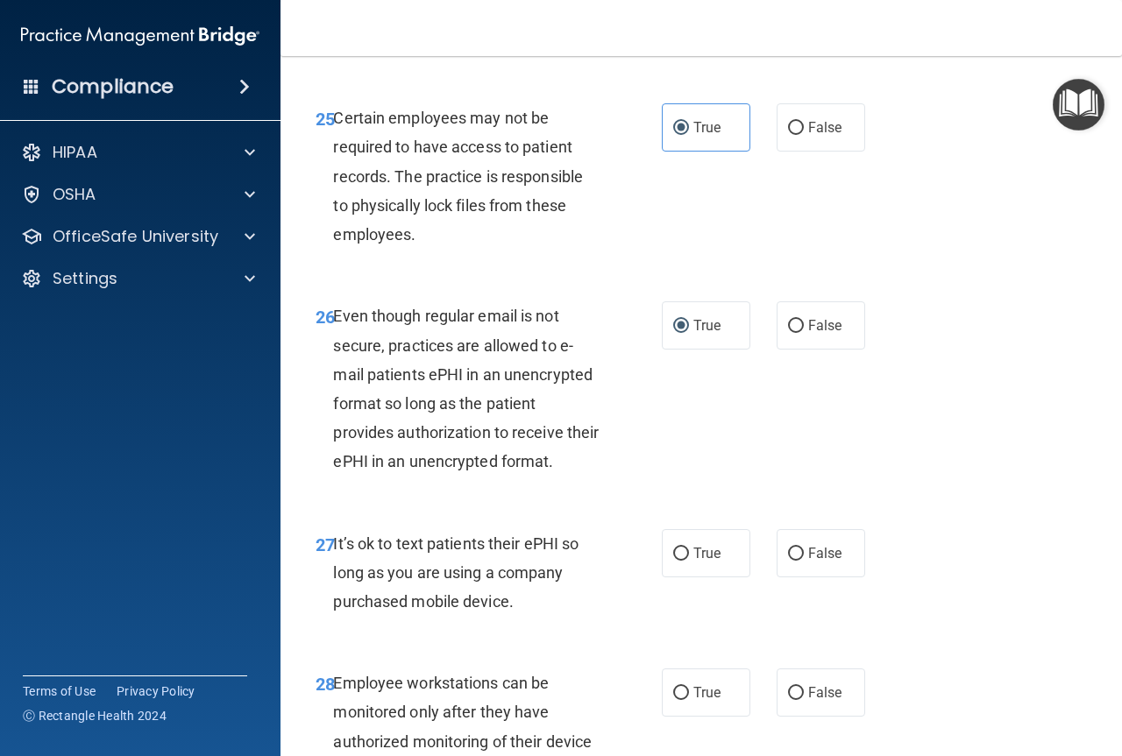
scroll to position [4820, 0]
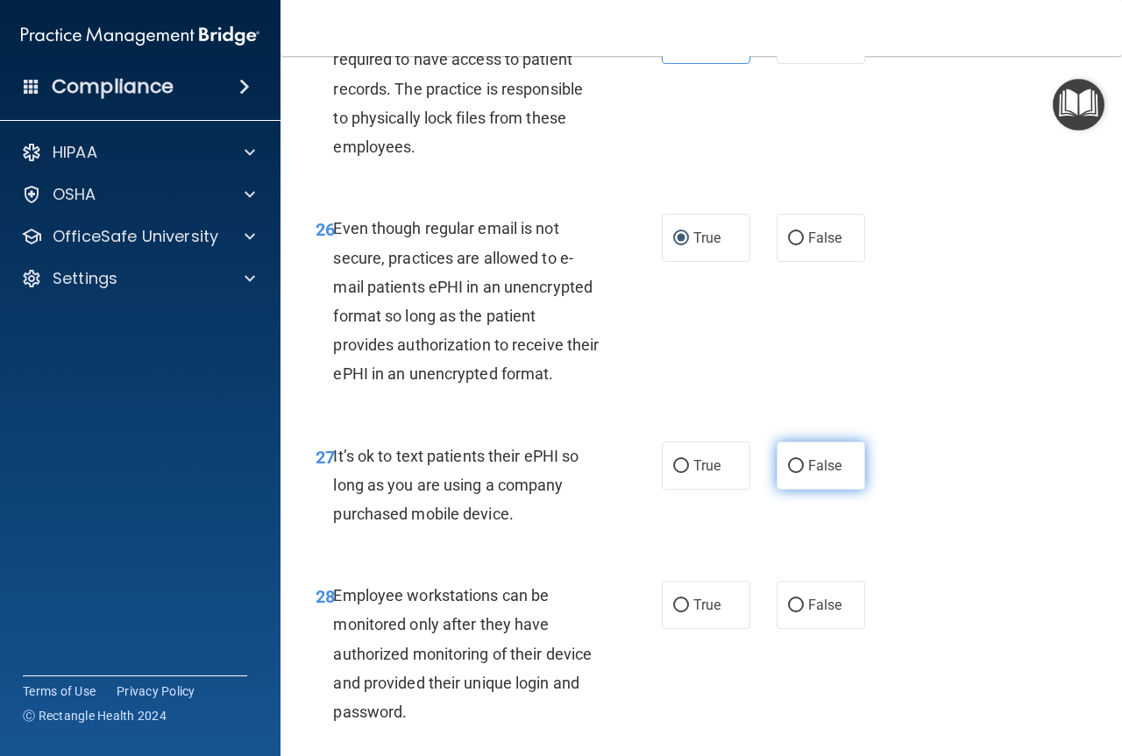
click at [808, 474] on span "False" at bounding box center [825, 465] width 34 height 17
click at [804, 473] on input "False" at bounding box center [796, 466] width 16 height 13
radio input "true"
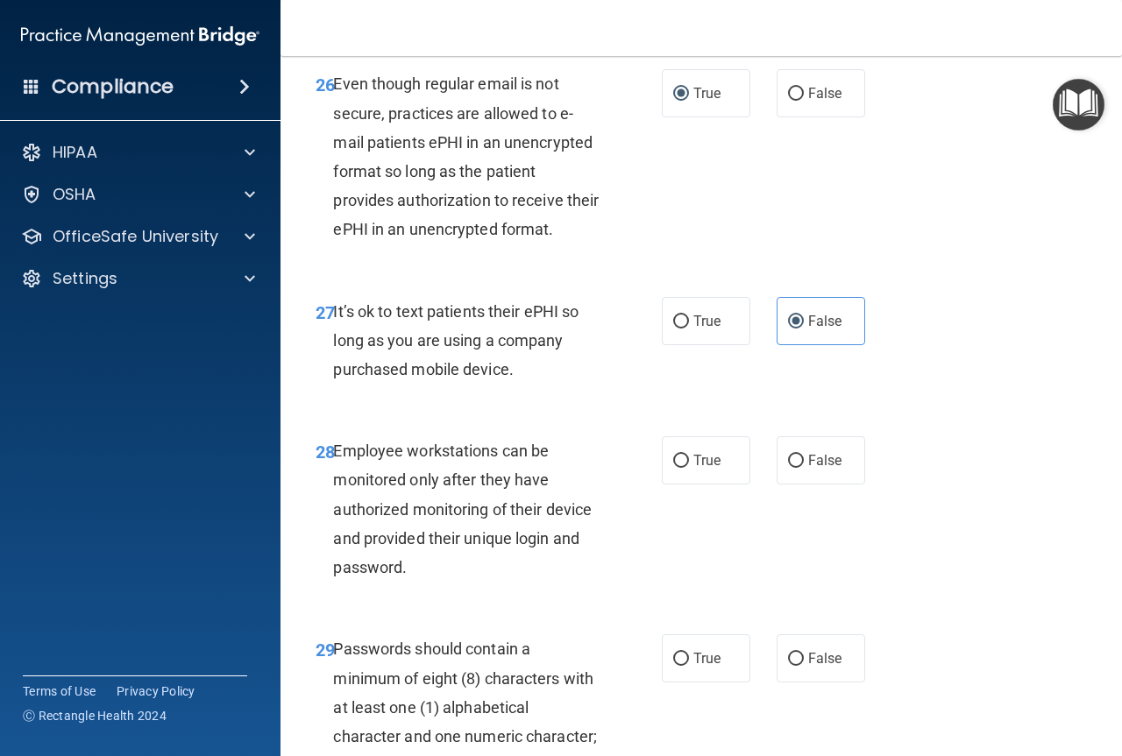
scroll to position [4995, 0]
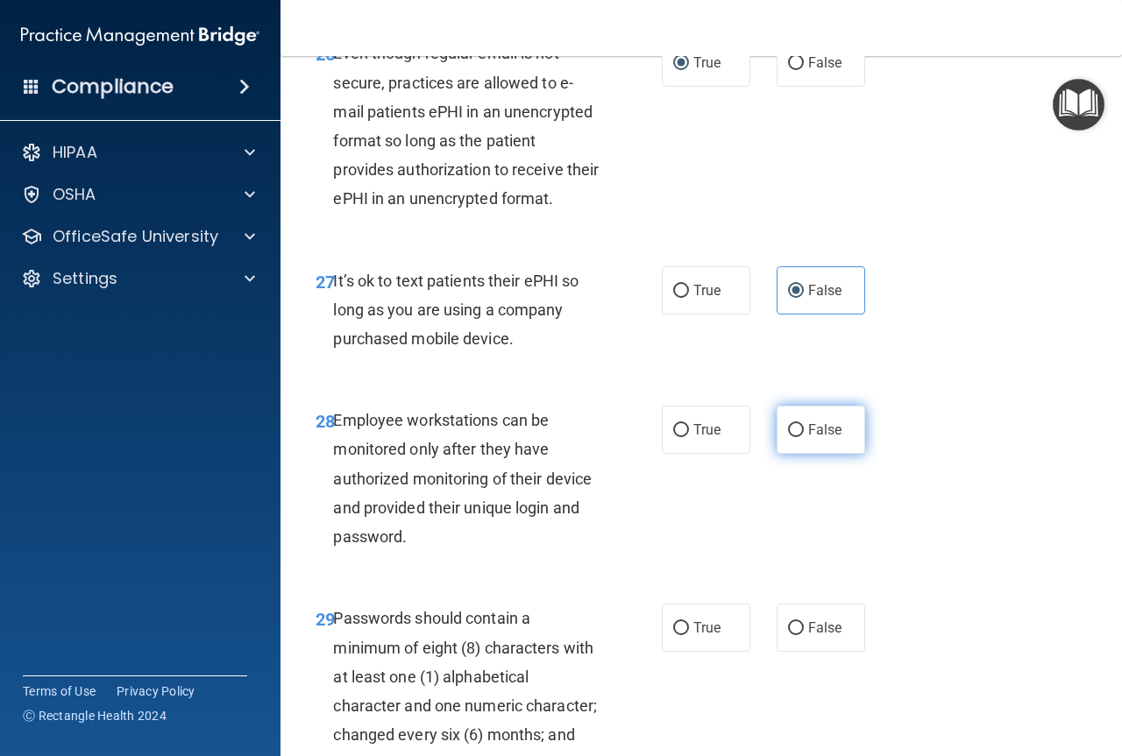
click at [788, 437] on input "False" at bounding box center [796, 430] width 16 height 13
radio input "true"
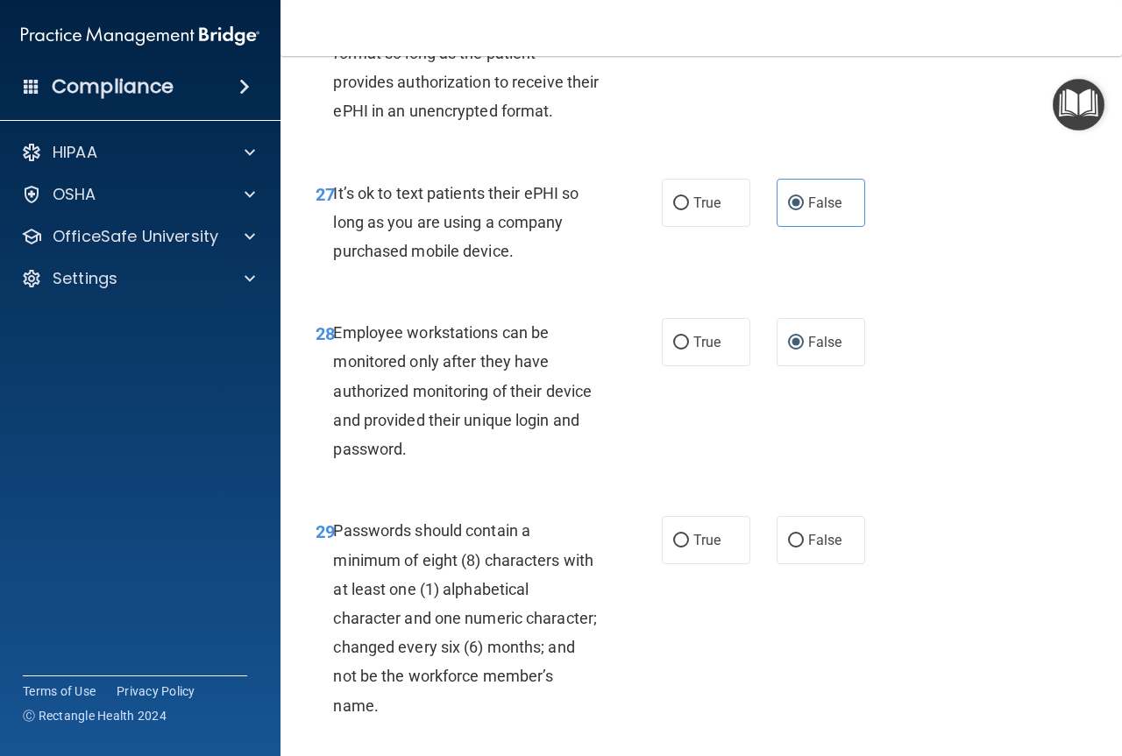
scroll to position [5170, 0]
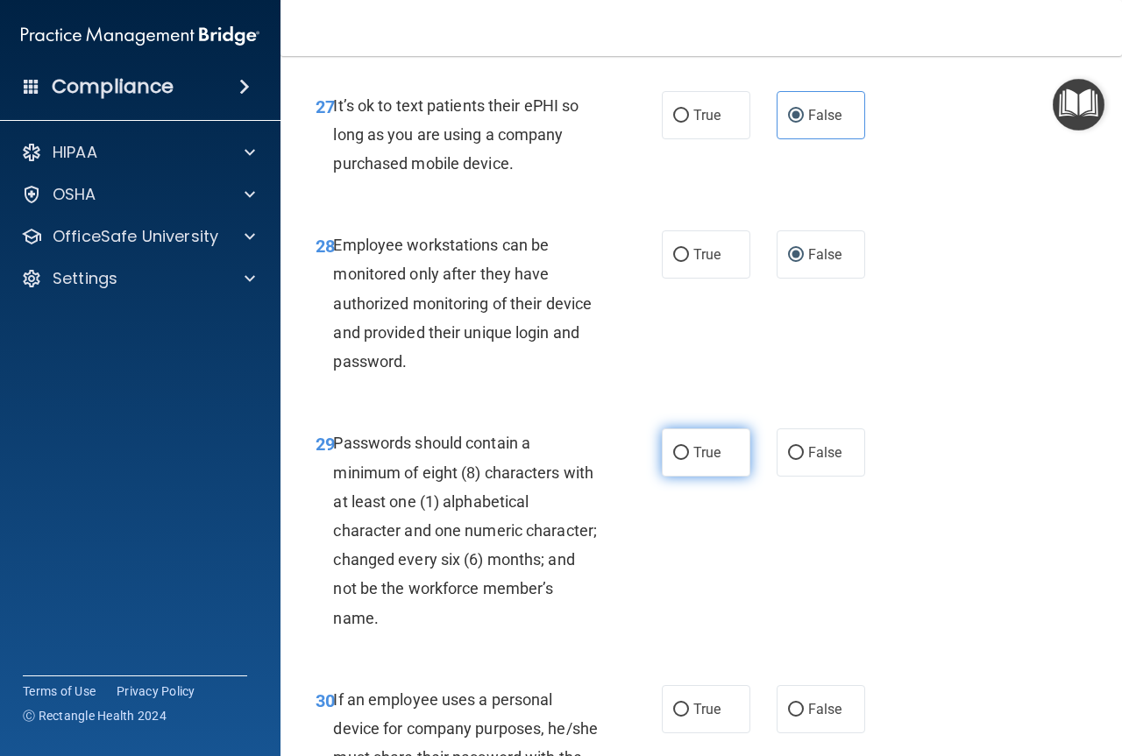
click at [674, 460] on input "True" at bounding box center [681, 453] width 16 height 13
radio input "true"
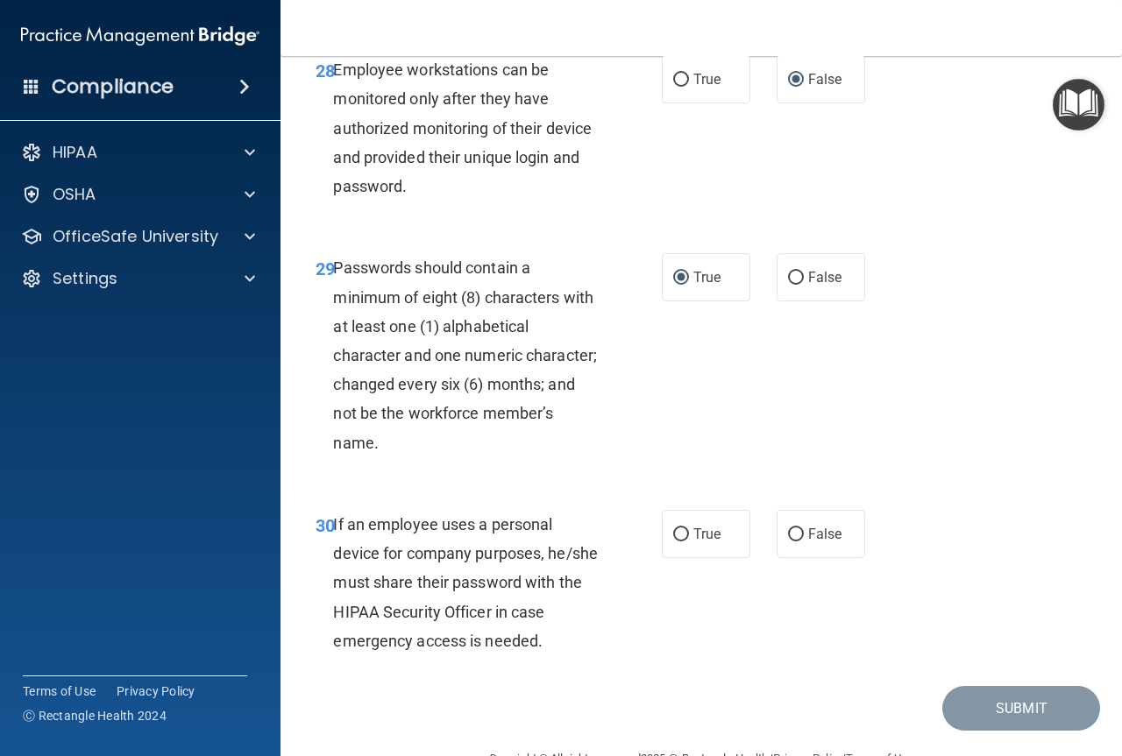
scroll to position [5433, 0]
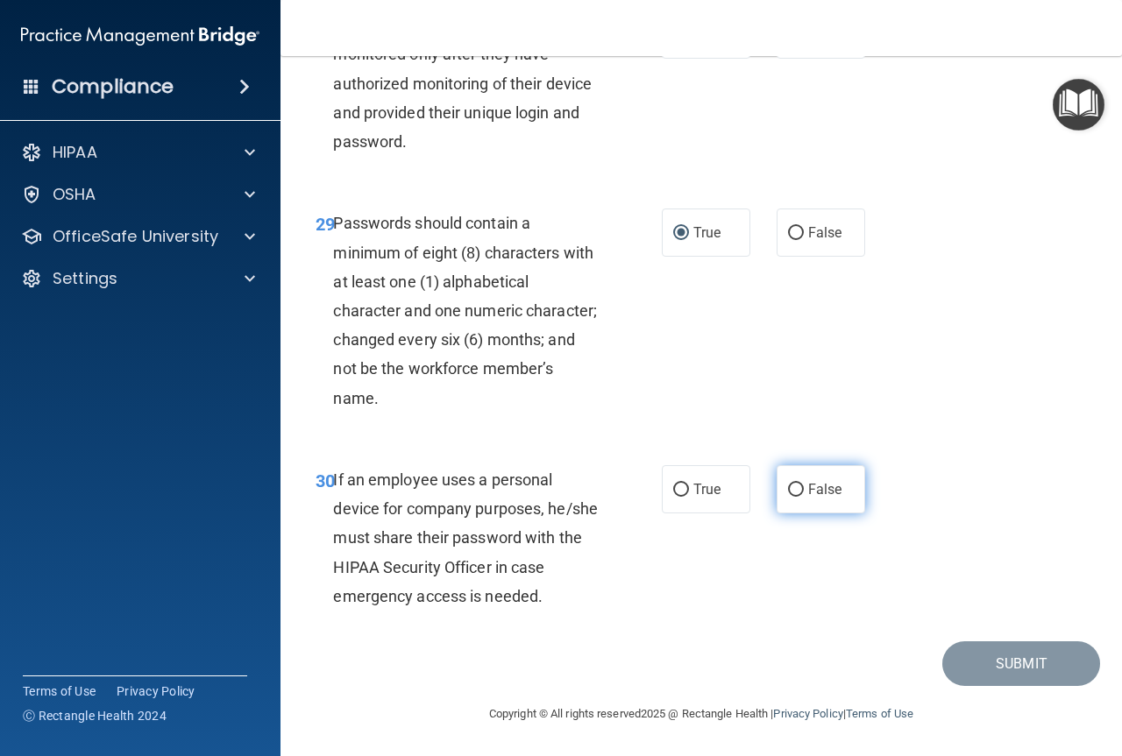
click at [788, 497] on input "False" at bounding box center [796, 490] width 16 height 13
radio input "true"
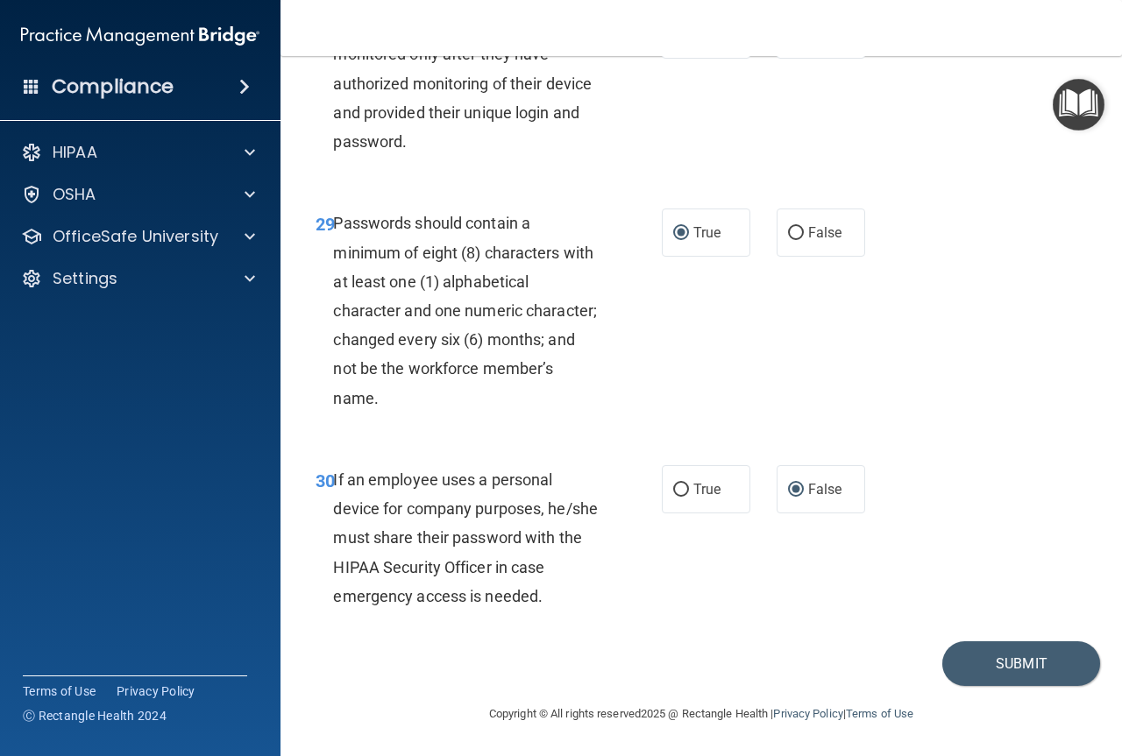
scroll to position [5506, 0]
click at [942, 659] on button "Submit" at bounding box center [1021, 663] width 158 height 45
click at [1016, 663] on button "Submit" at bounding box center [1021, 663] width 158 height 45
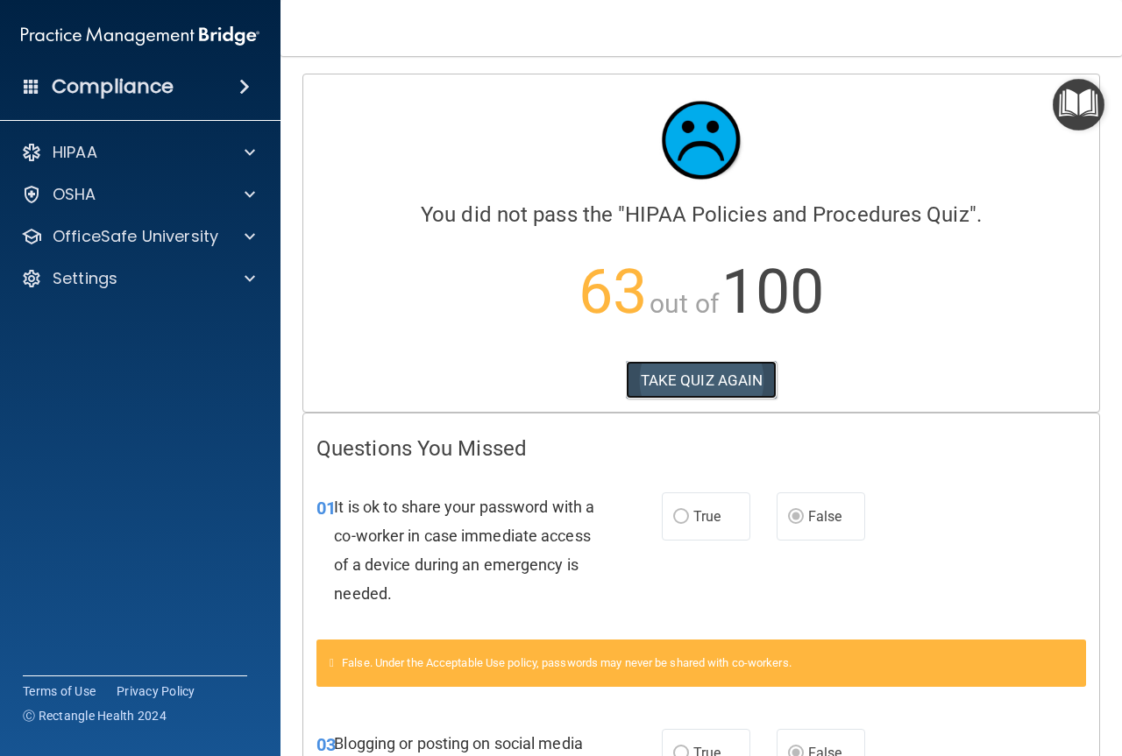
click at [733, 379] on button "TAKE QUIZ AGAIN" at bounding box center [702, 380] width 152 height 39
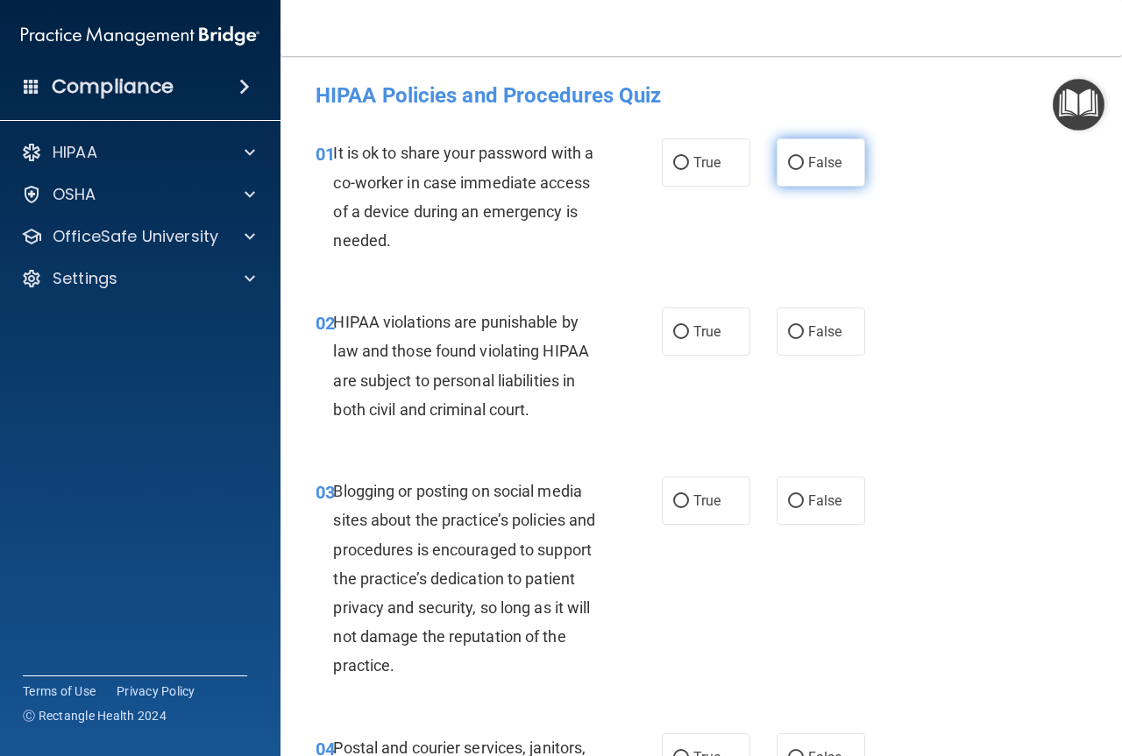
click at [788, 170] on input "False" at bounding box center [796, 163] width 16 height 13
radio input "true"
click at [681, 330] on input "True" at bounding box center [681, 332] width 16 height 13
radio input "true"
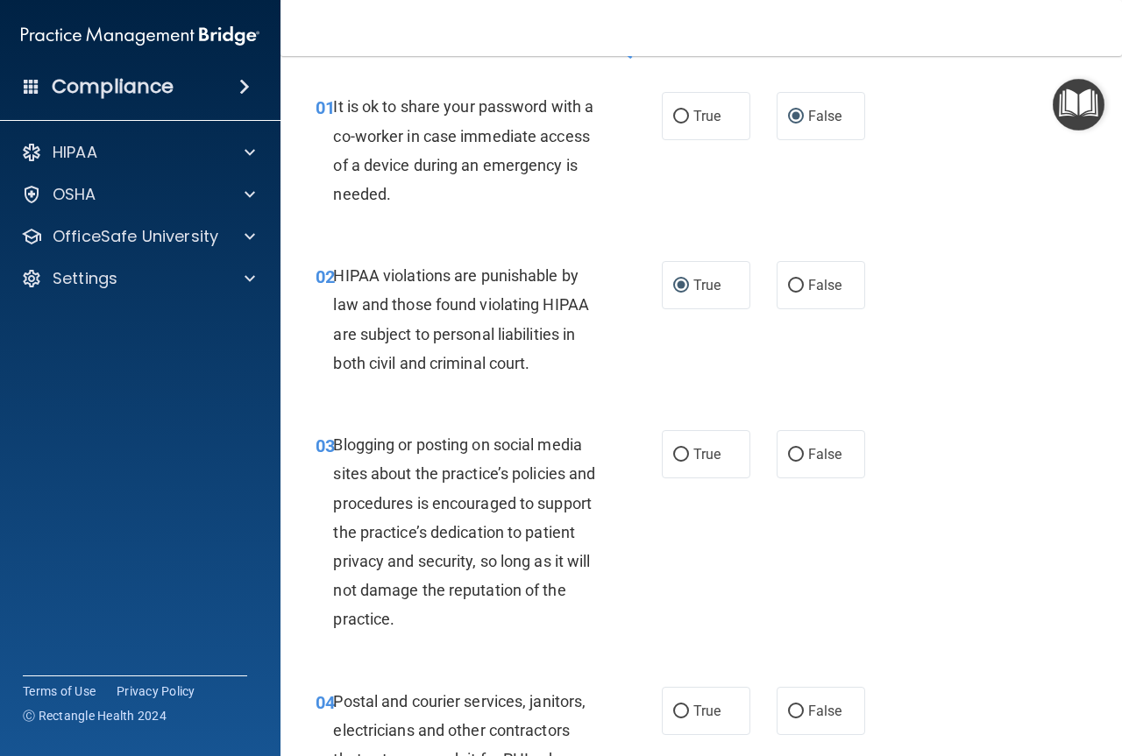
scroll to position [88, 0]
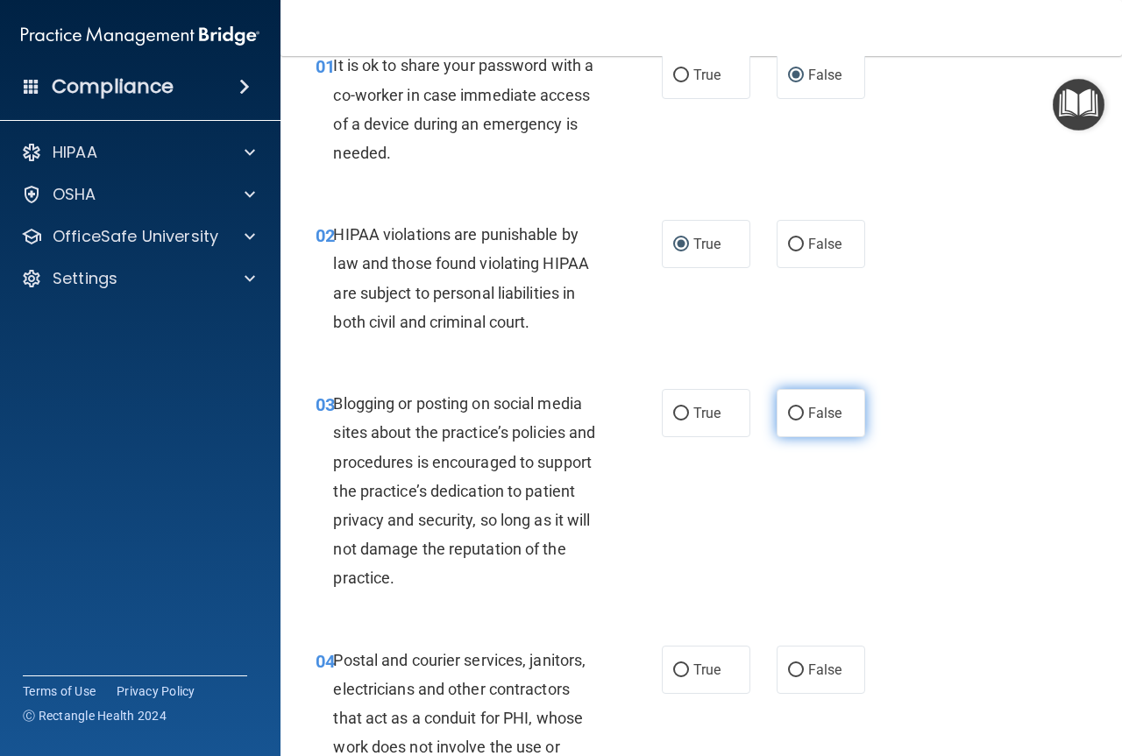
click at [789, 415] on input "False" at bounding box center [796, 413] width 16 height 13
radio input "true"
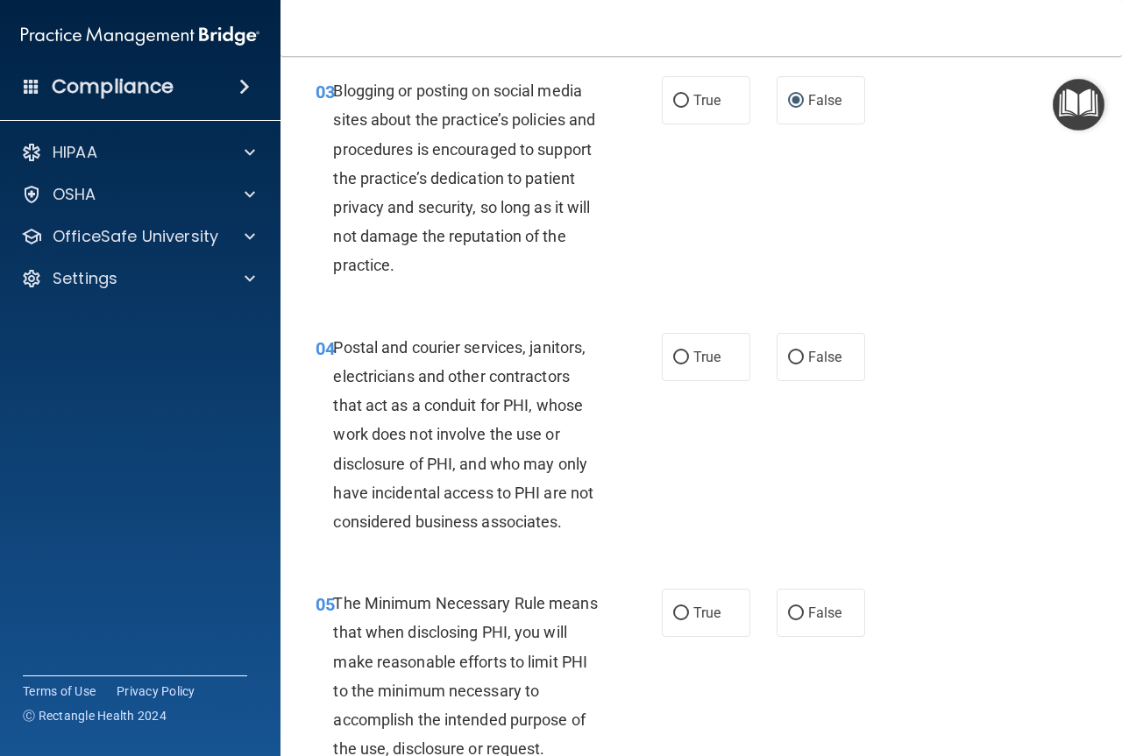
scroll to position [438, 0]
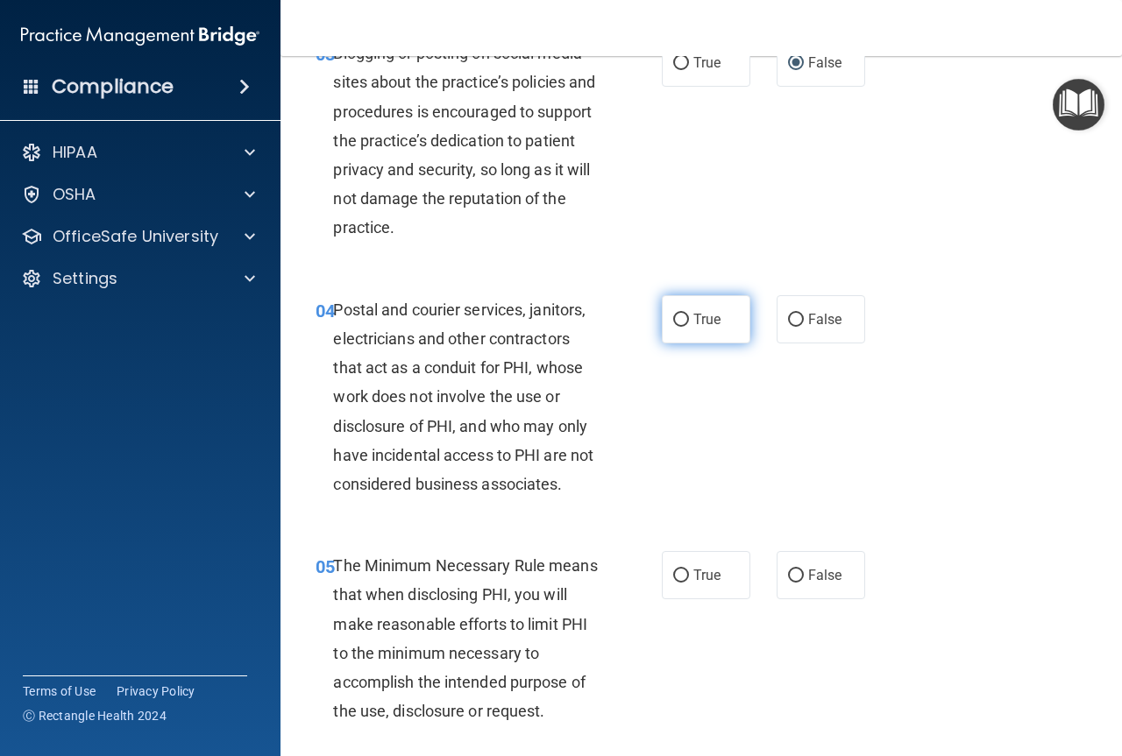
click at [675, 324] on input "True" at bounding box center [681, 320] width 16 height 13
radio input "true"
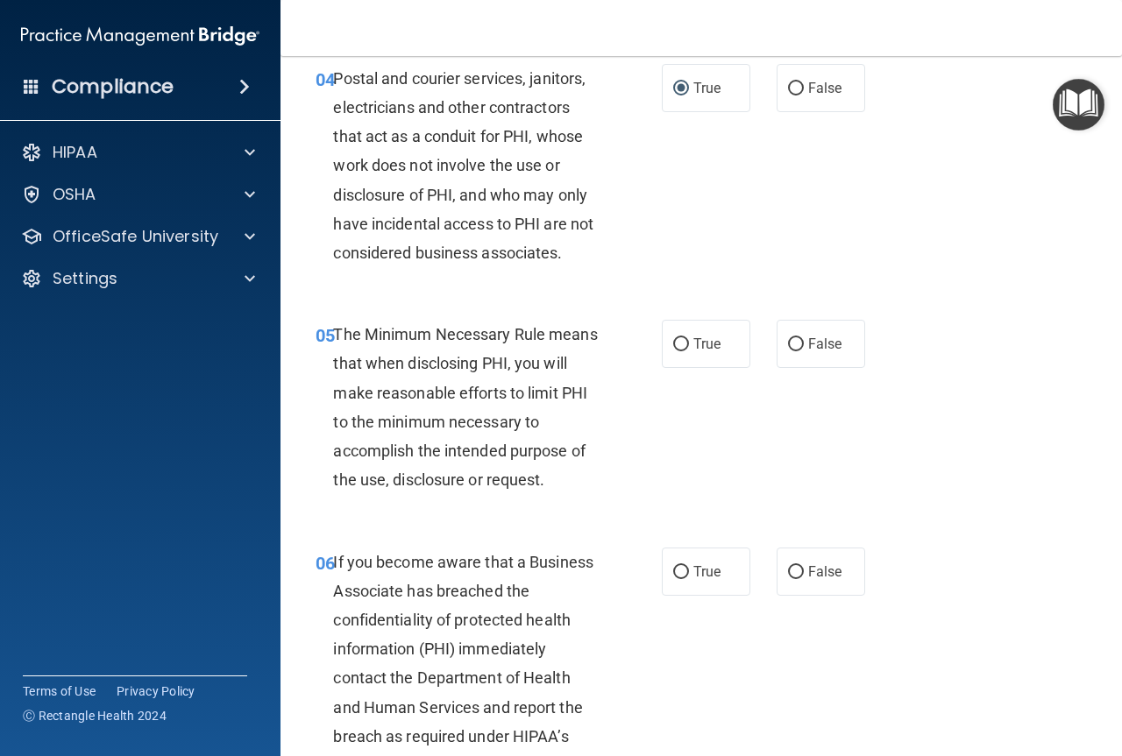
scroll to position [701, 0]
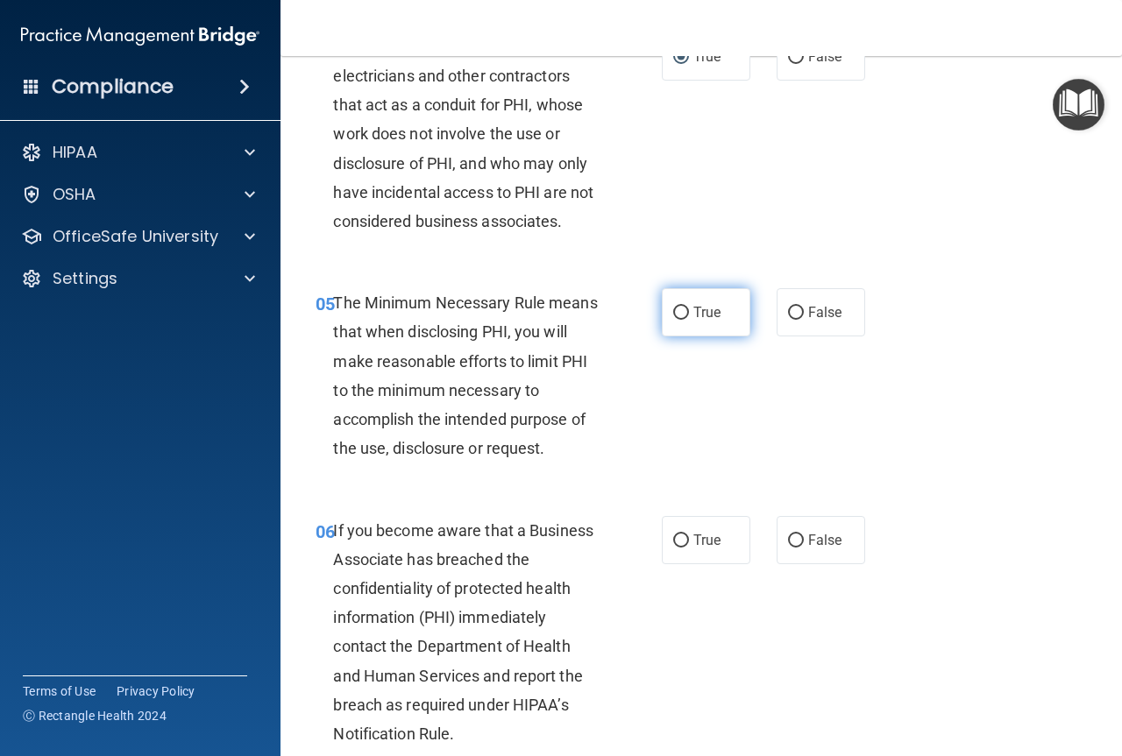
click at [673, 311] on input "True" at bounding box center [681, 313] width 16 height 13
radio input "true"
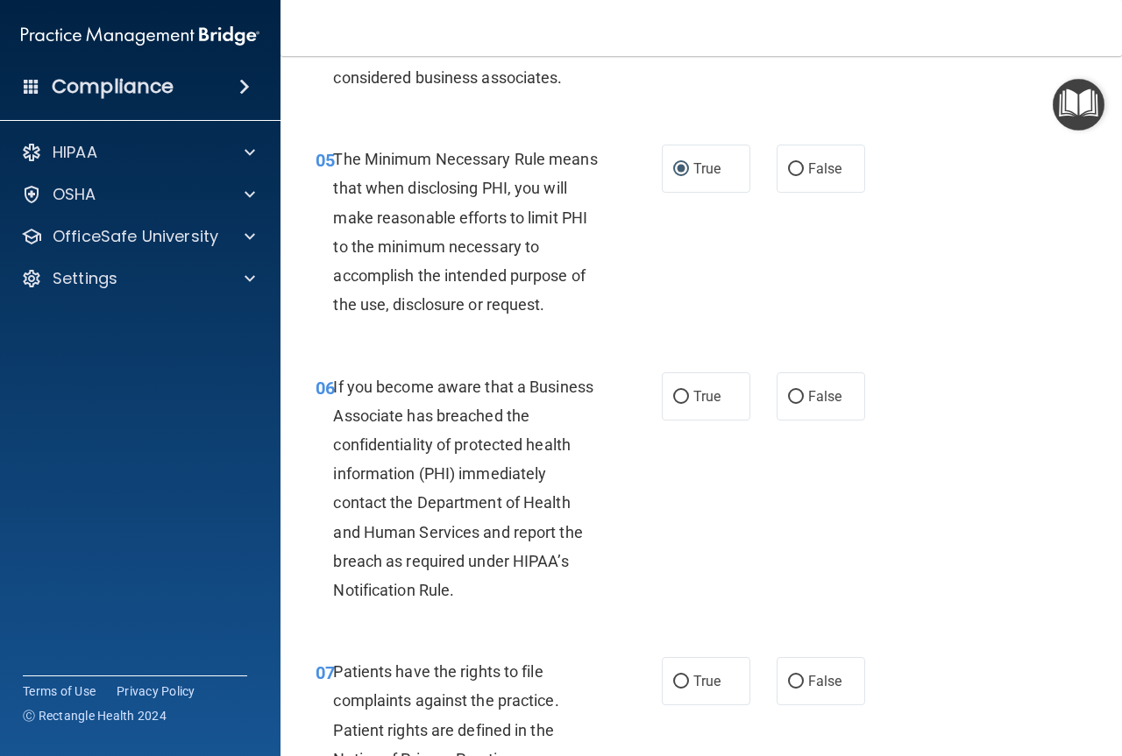
scroll to position [876, 0]
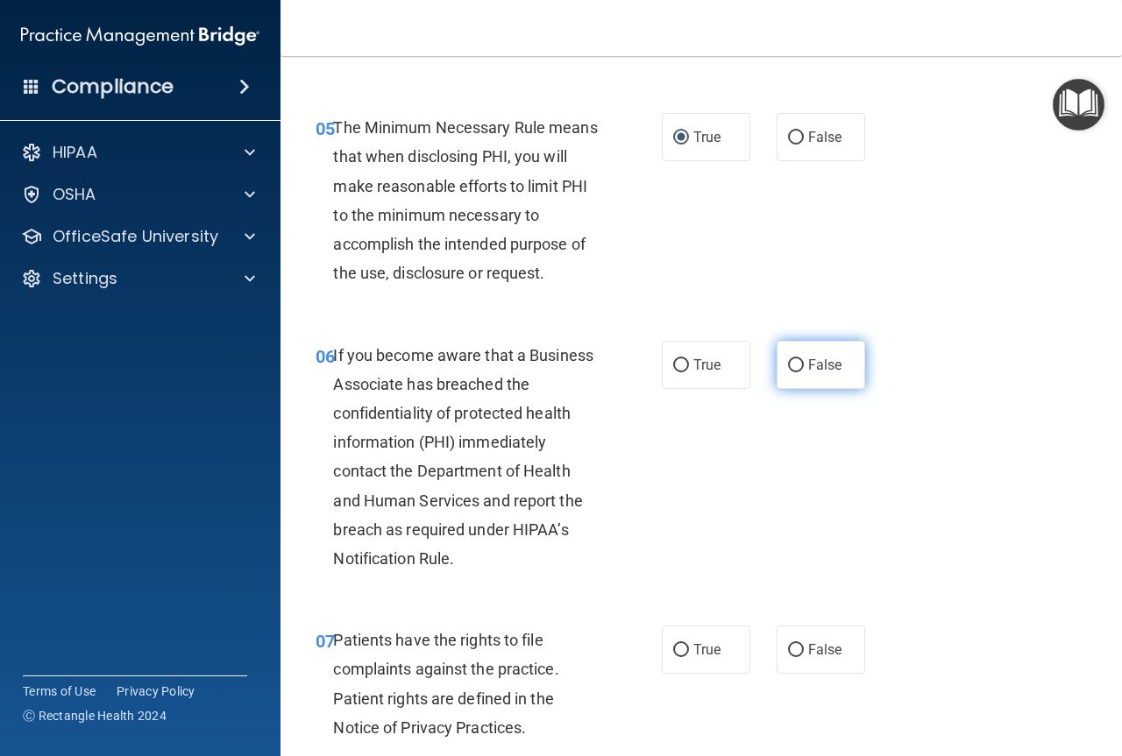
click at [788, 369] on input "False" at bounding box center [796, 365] width 16 height 13
radio input "true"
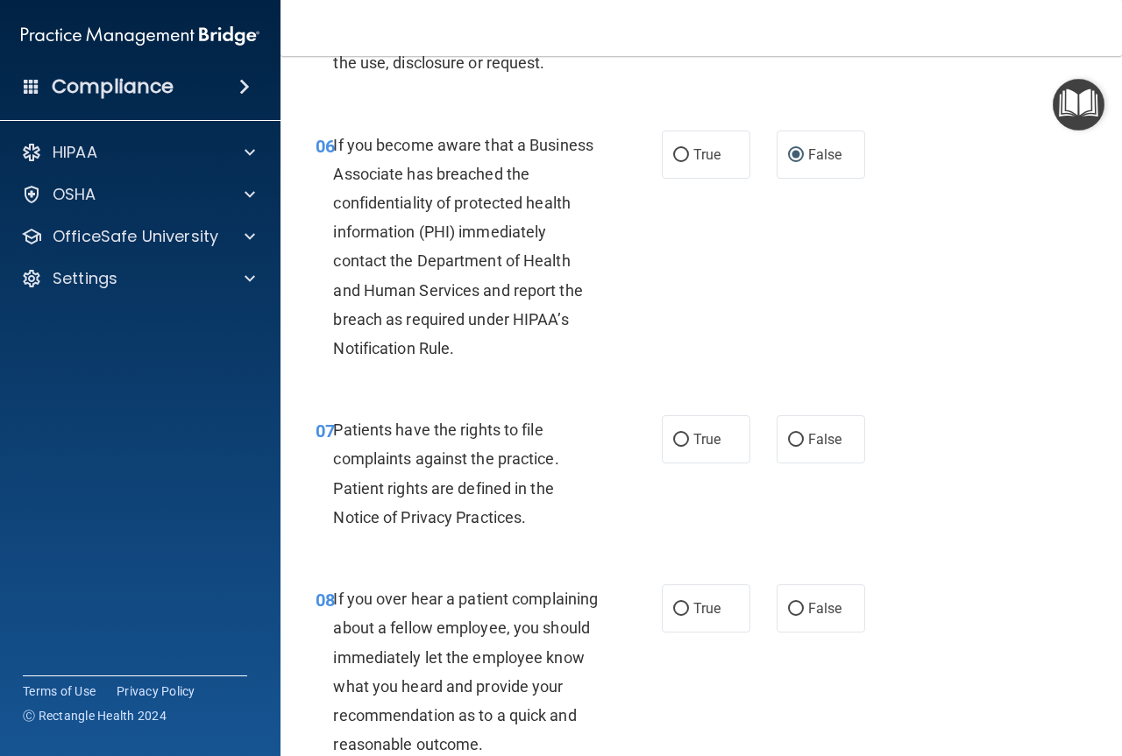
scroll to position [1139, 0]
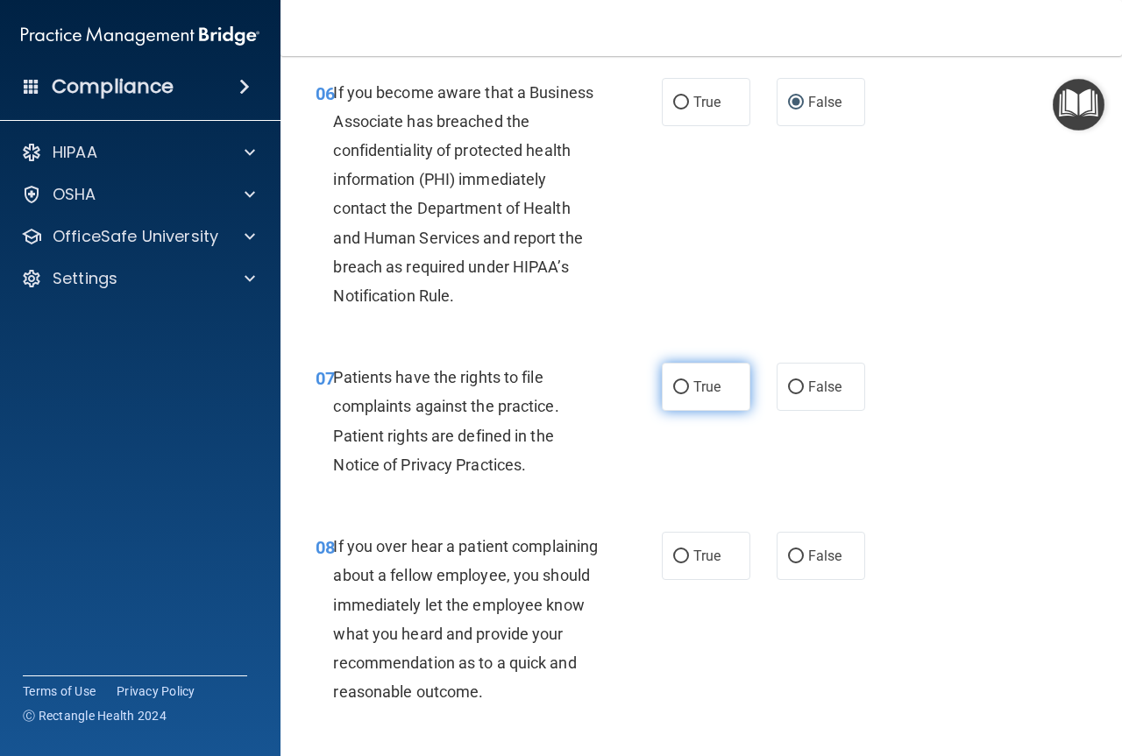
click at [677, 389] on input "True" at bounding box center [681, 387] width 16 height 13
radio input "true"
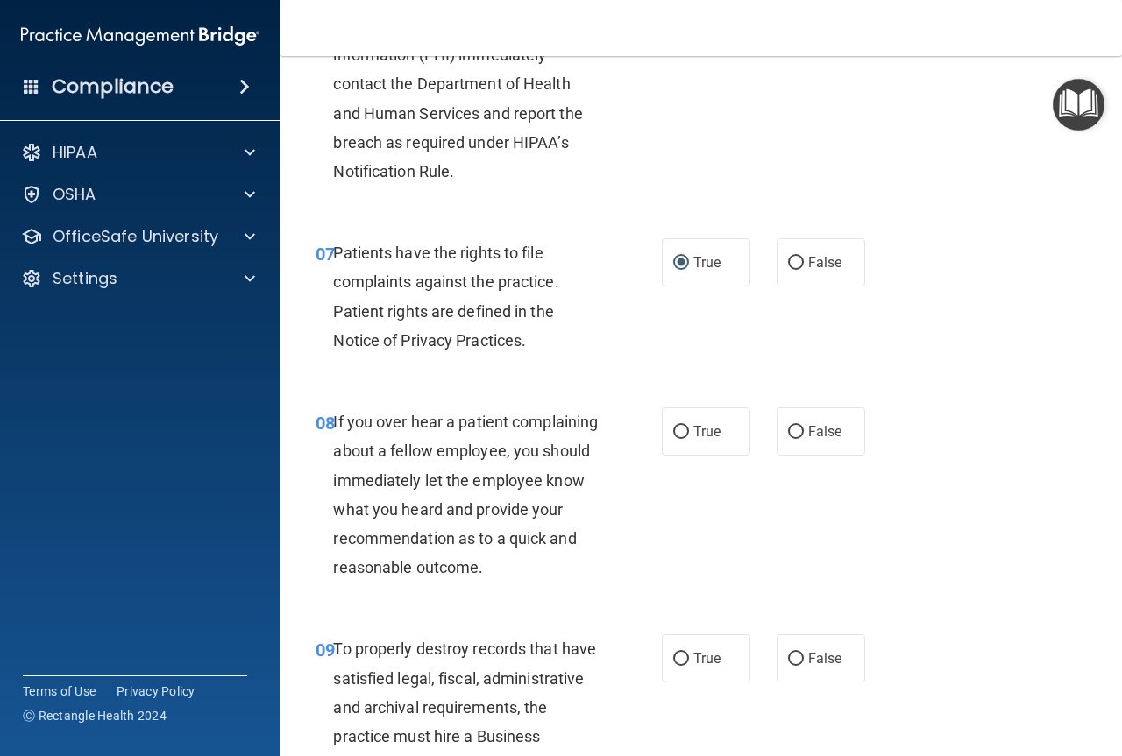
scroll to position [1314, 0]
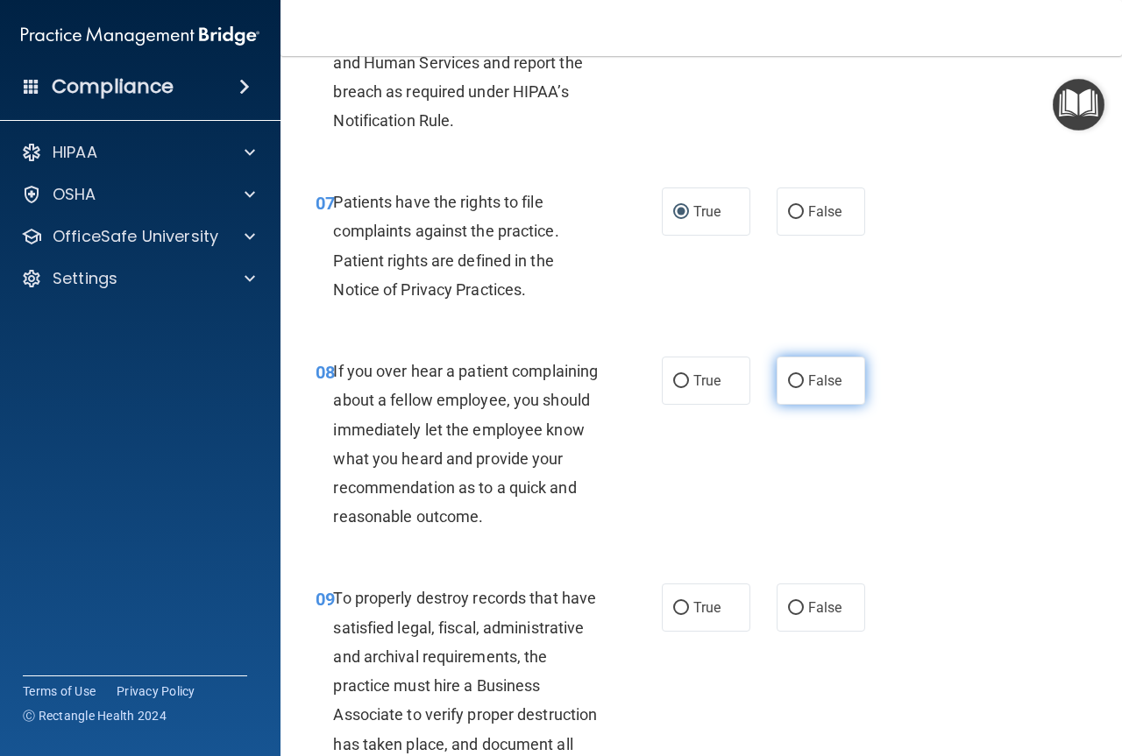
click at [788, 386] on input "False" at bounding box center [796, 381] width 16 height 13
radio input "true"
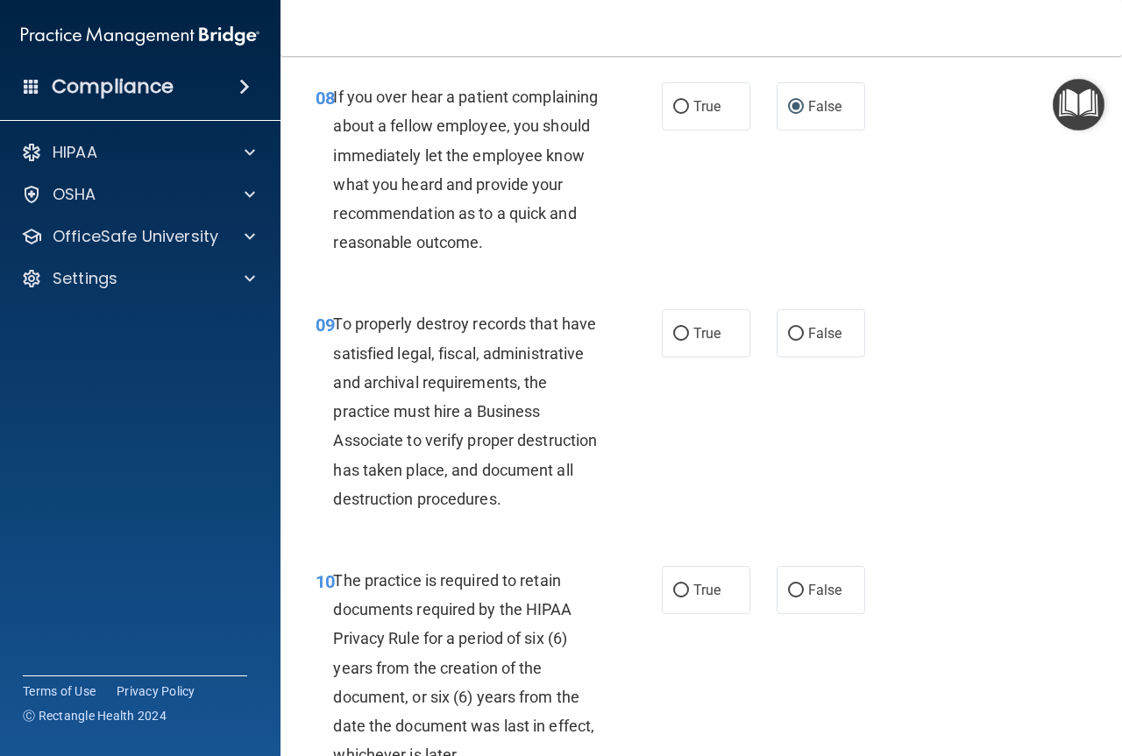
scroll to position [1665, 0]
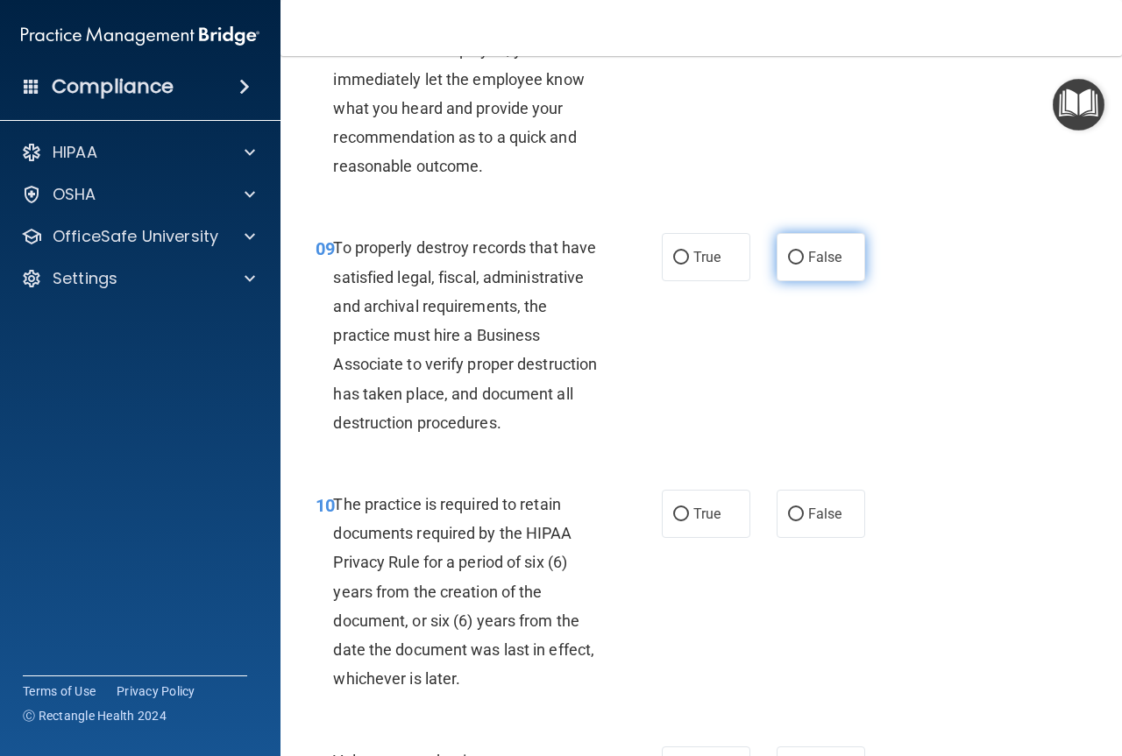
click at [788, 265] on input "False" at bounding box center [796, 258] width 16 height 13
radio input "true"
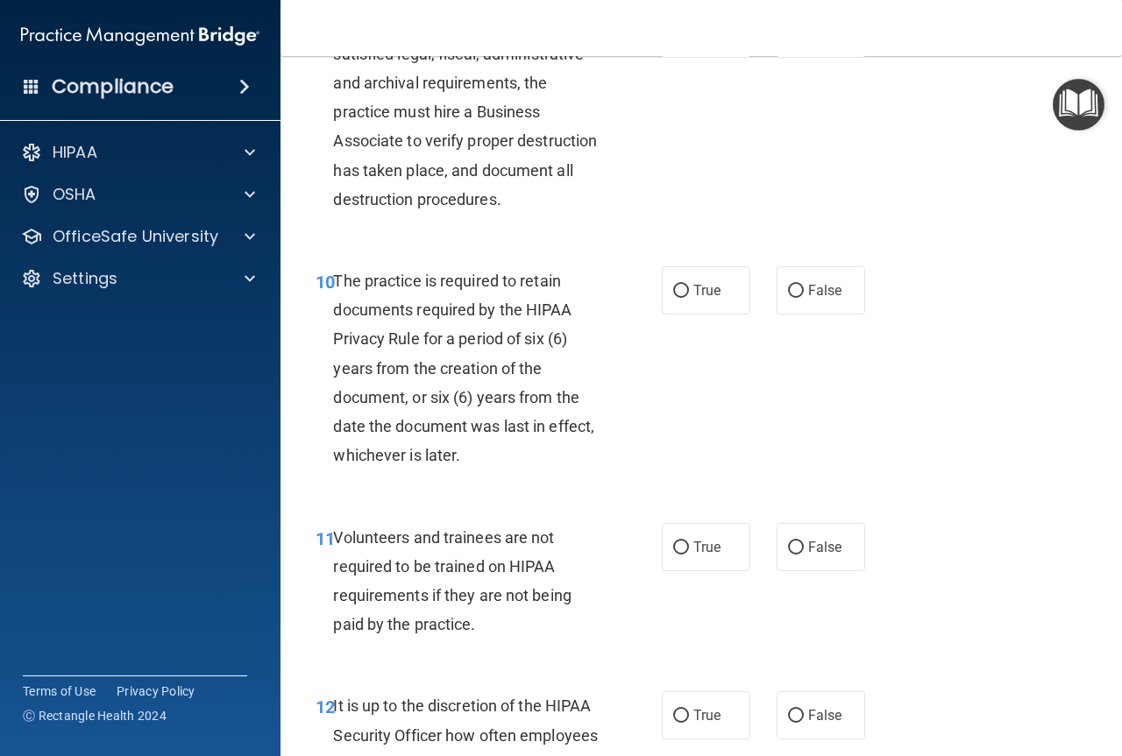
scroll to position [1928, 0]
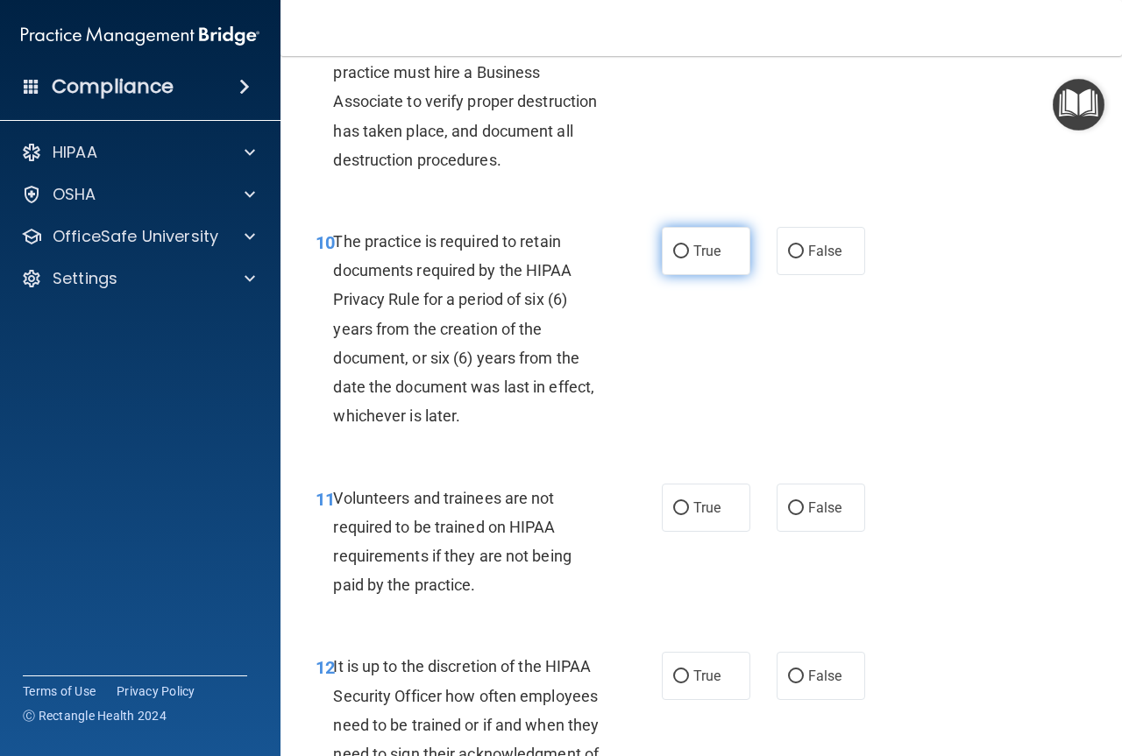
click at [683, 275] on label "True" at bounding box center [706, 251] width 89 height 48
click at [683, 259] on input "True" at bounding box center [681, 251] width 16 height 13
radio input "true"
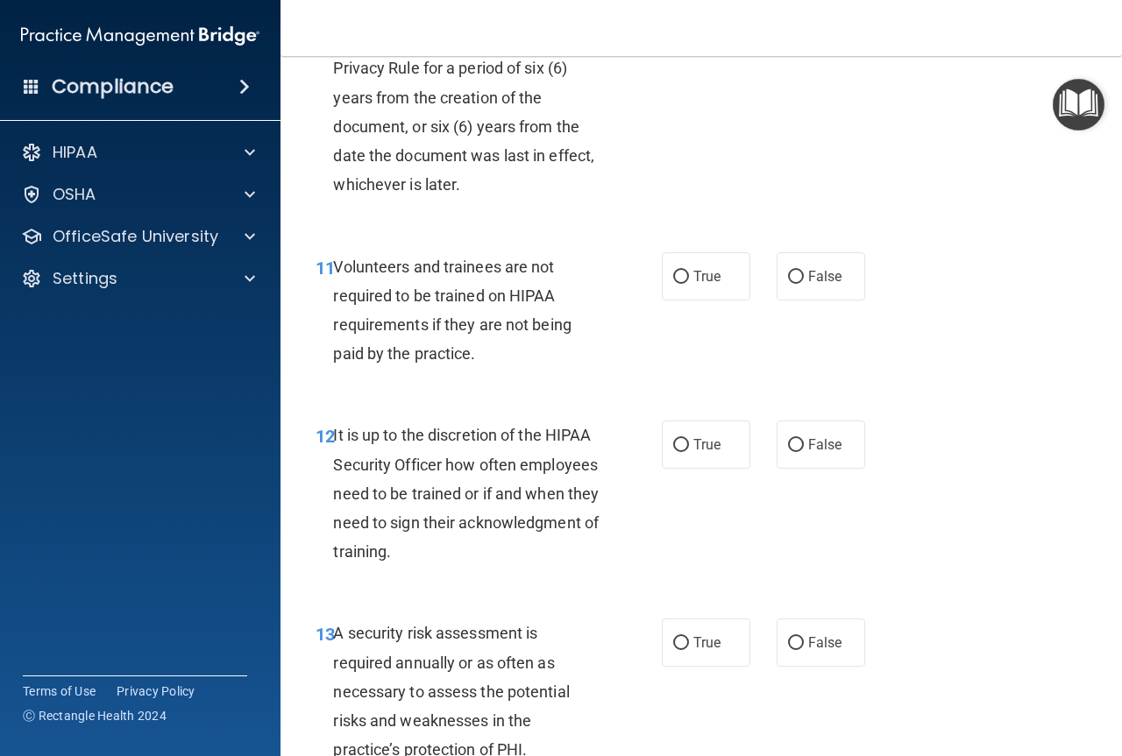
scroll to position [2191, 0]
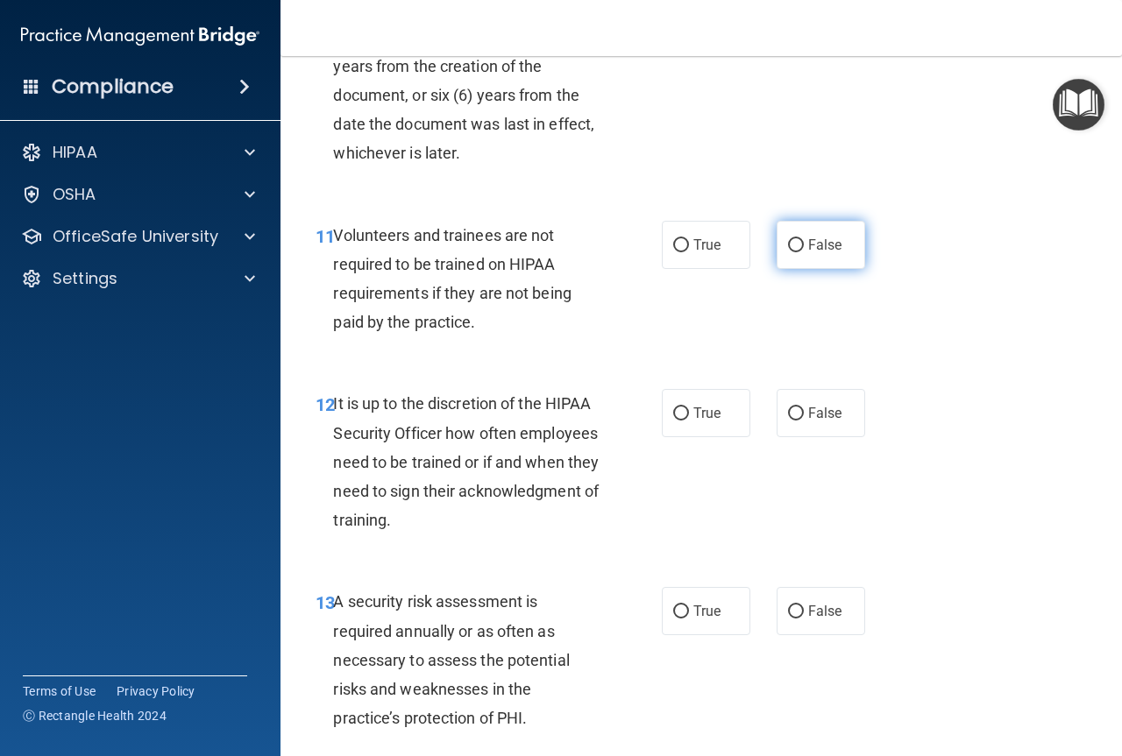
click at [784, 269] on label "False" at bounding box center [820, 245] width 89 height 48
click at [788, 252] on input "False" at bounding box center [796, 245] width 16 height 13
radio input "true"
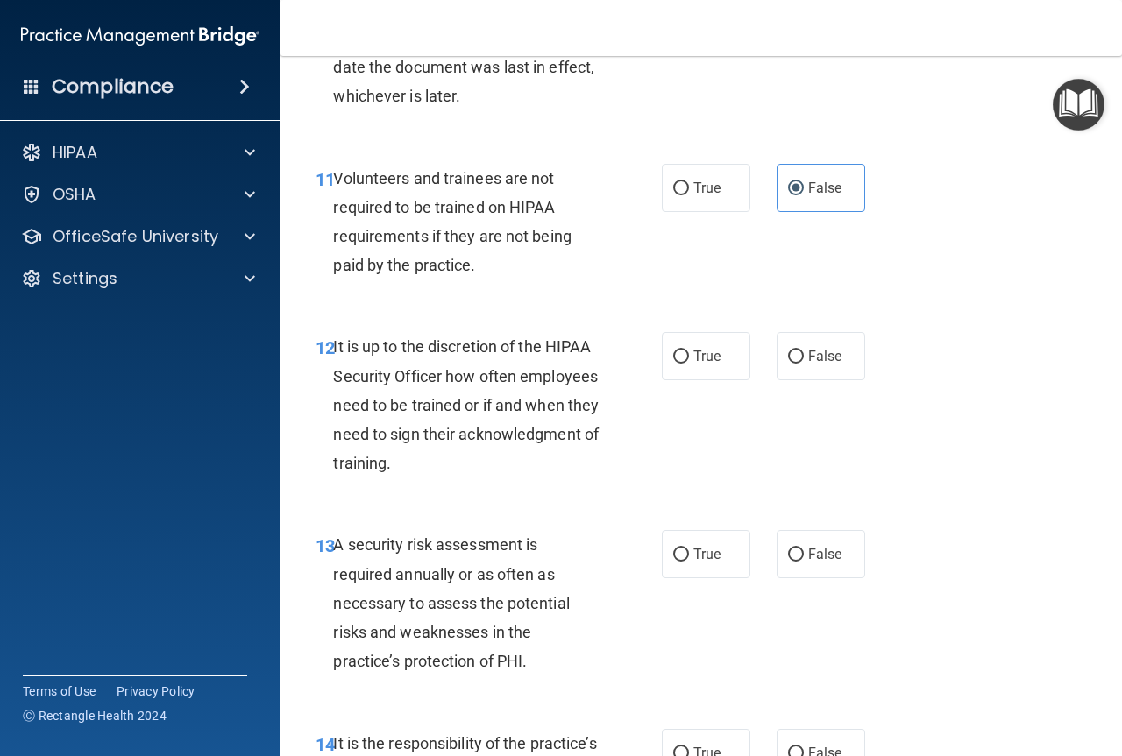
scroll to position [2278, 0]
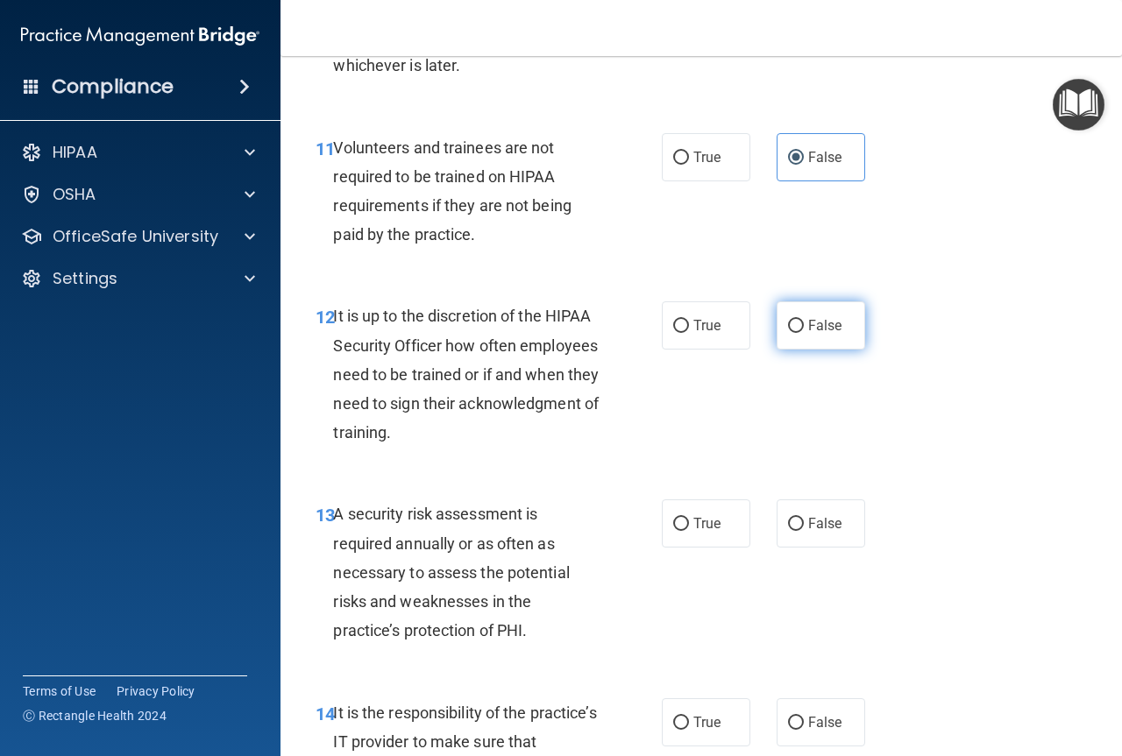
click at [788, 333] on input "False" at bounding box center [796, 326] width 16 height 13
radio input "true"
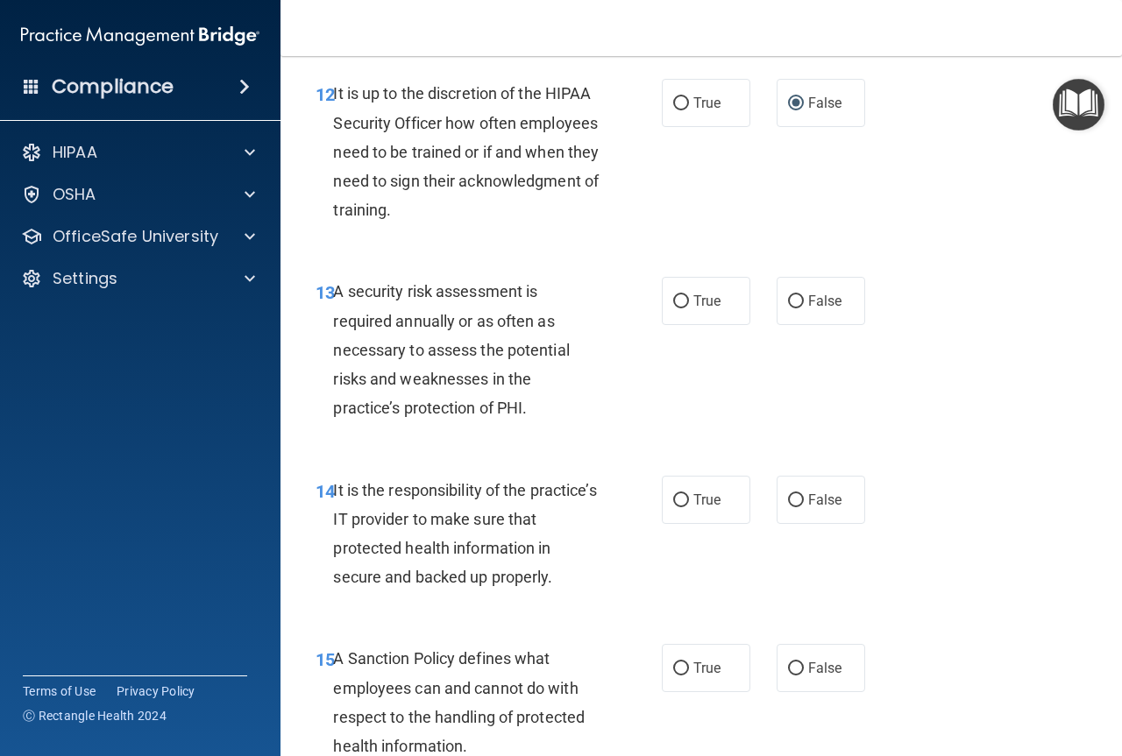
scroll to position [2541, 0]
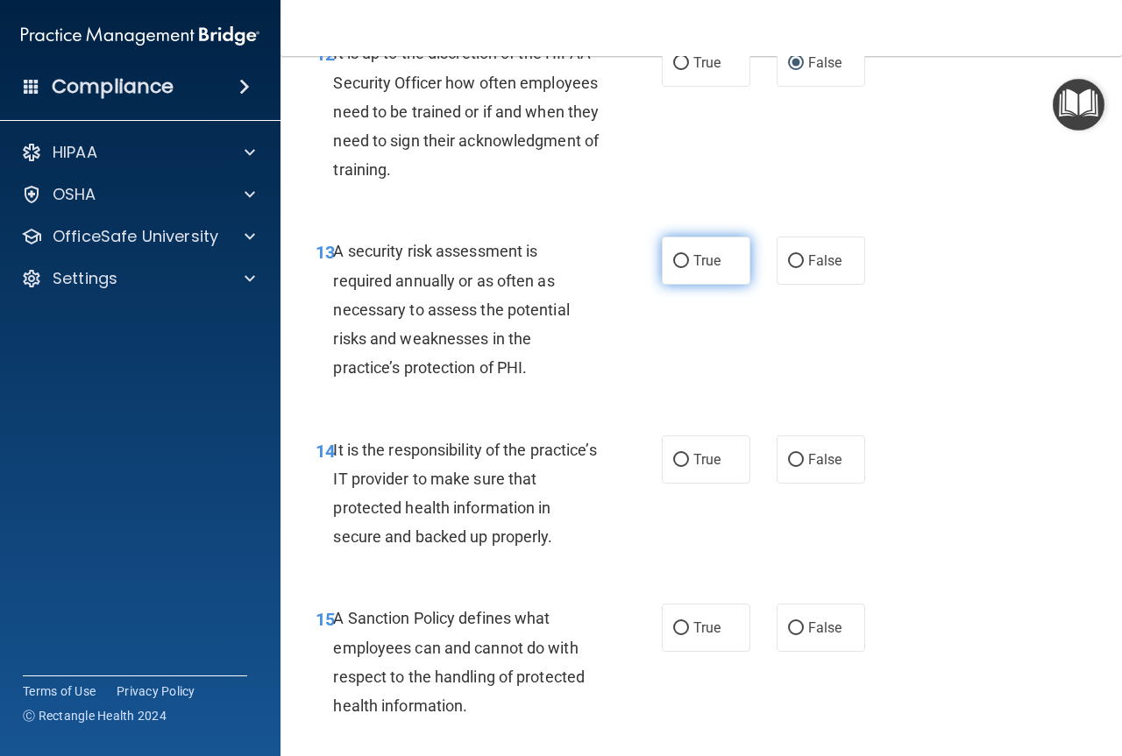
click at [673, 268] on input "True" at bounding box center [681, 261] width 16 height 13
radio input "true"
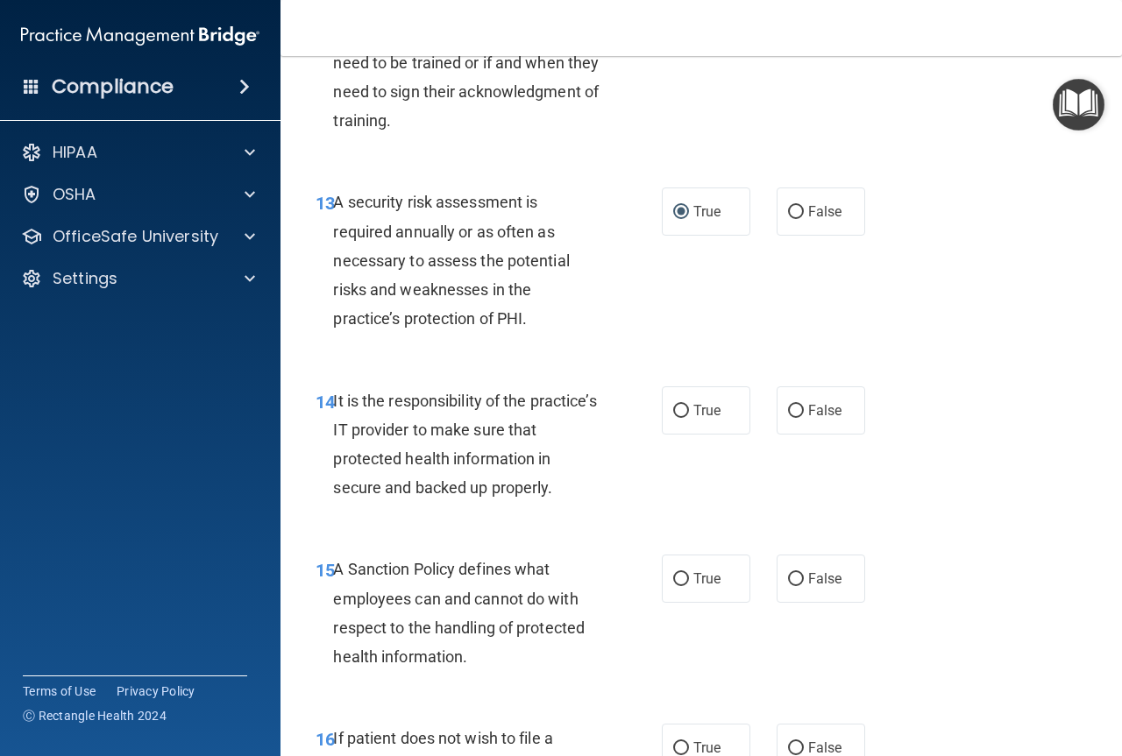
scroll to position [2629, 0]
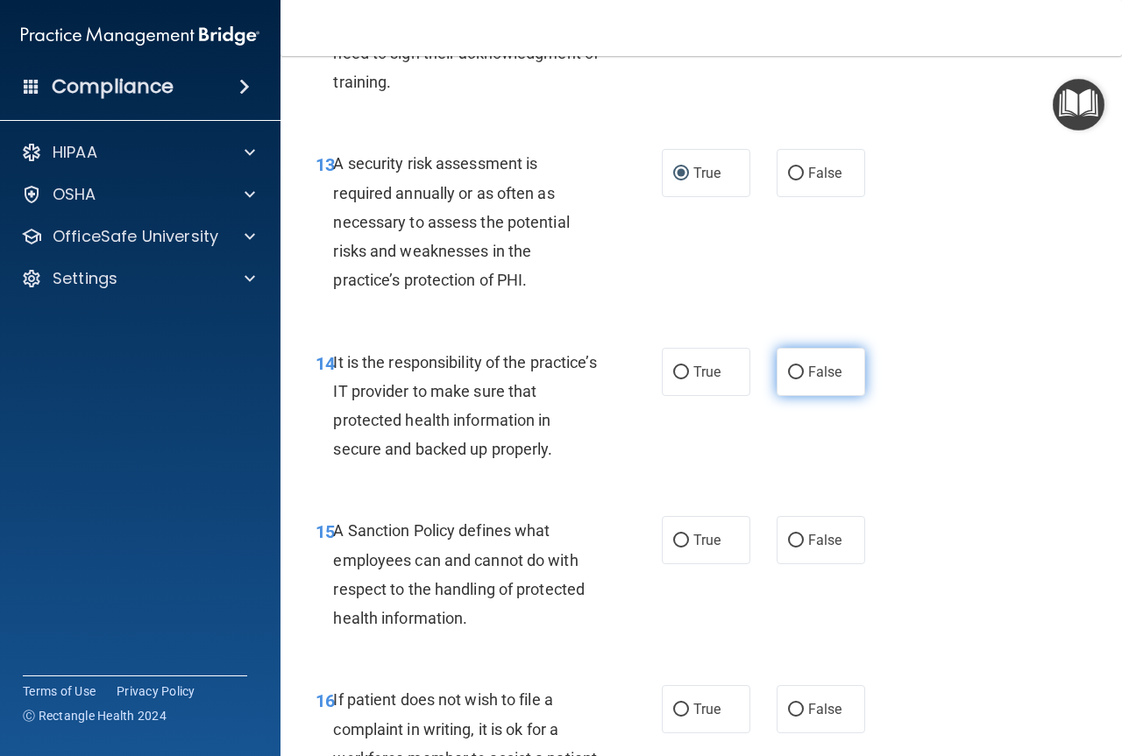
click at [788, 379] on input "False" at bounding box center [796, 372] width 16 height 13
radio input "true"
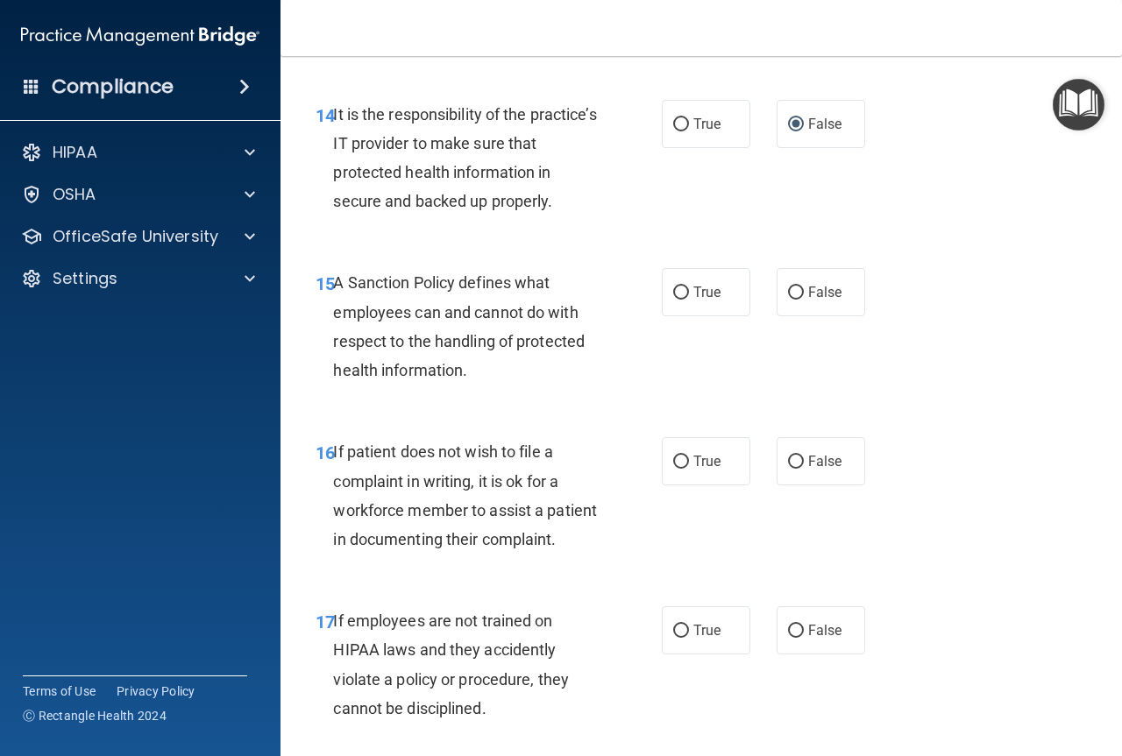
scroll to position [2892, 0]
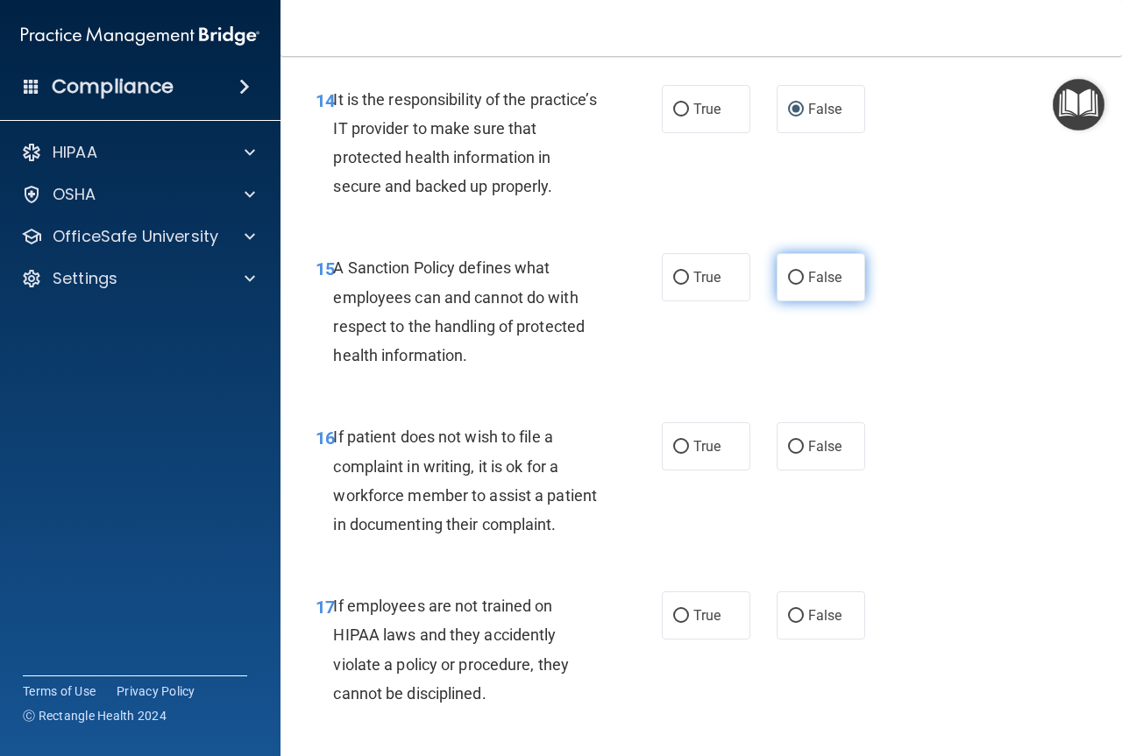
click at [794, 285] on input "False" at bounding box center [796, 278] width 16 height 13
radio input "true"
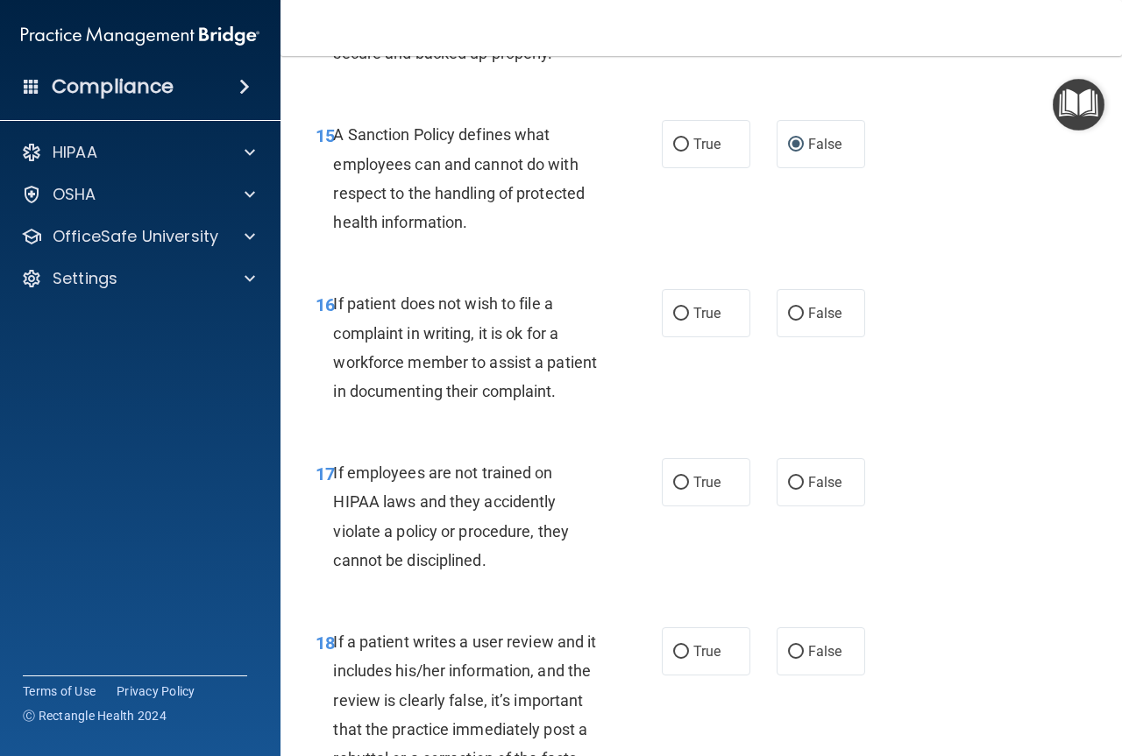
scroll to position [3067, 0]
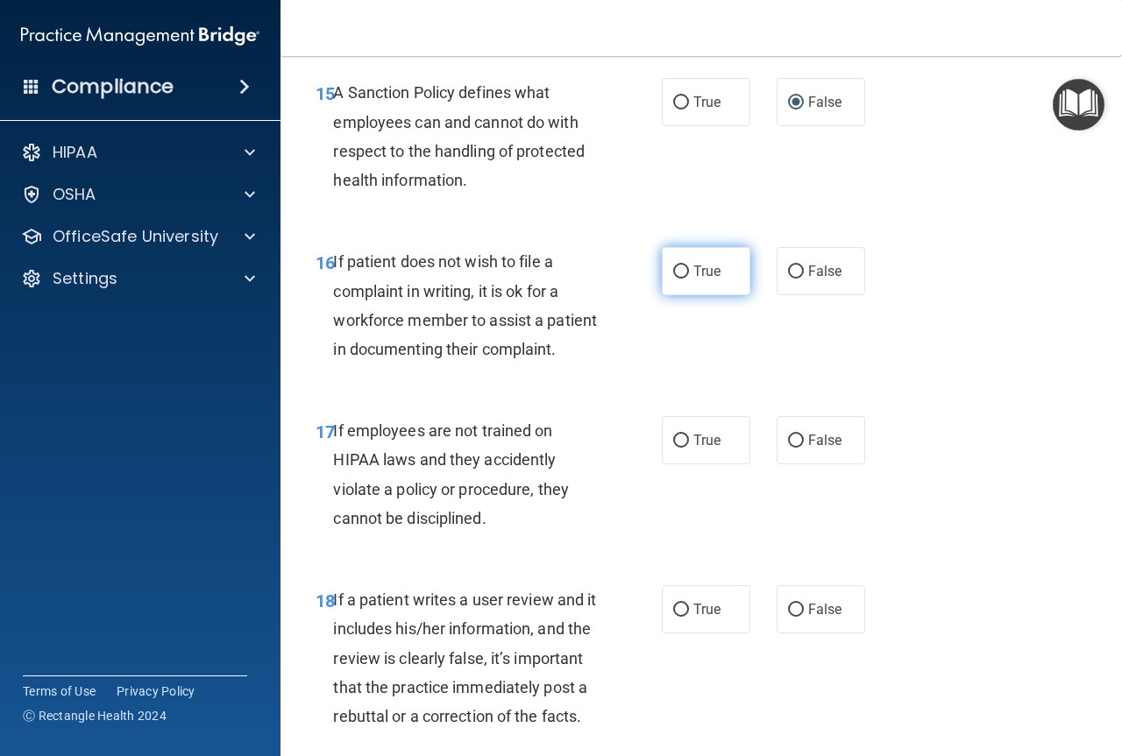
click at [674, 295] on label "True" at bounding box center [706, 271] width 89 height 48
click at [674, 279] on input "True" at bounding box center [681, 272] width 16 height 13
radio input "true"
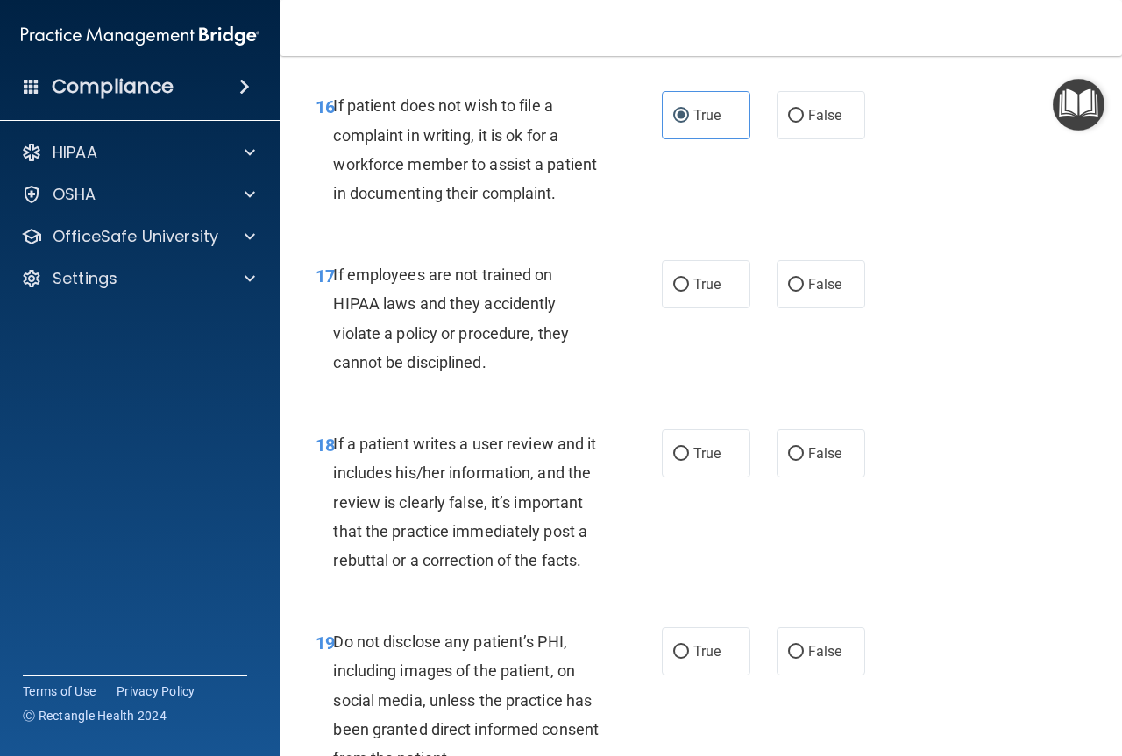
scroll to position [3242, 0]
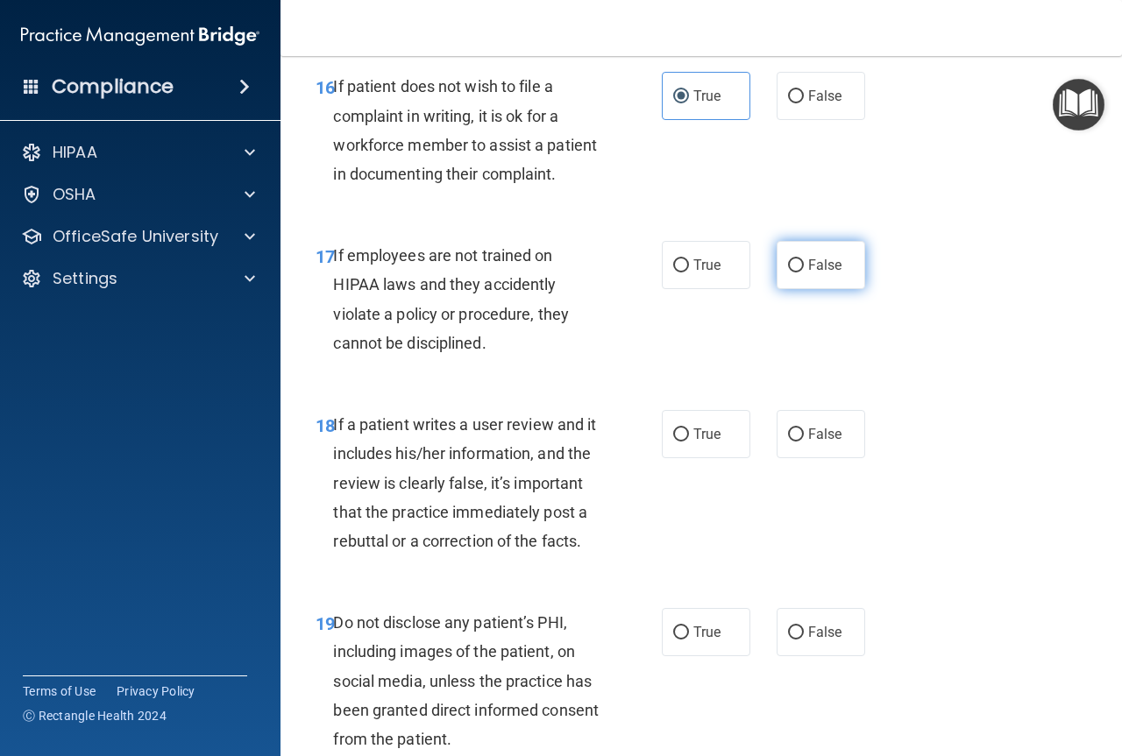
click at [777, 289] on label "False" at bounding box center [820, 265] width 89 height 48
click at [788, 273] on input "False" at bounding box center [796, 265] width 16 height 13
radio input "true"
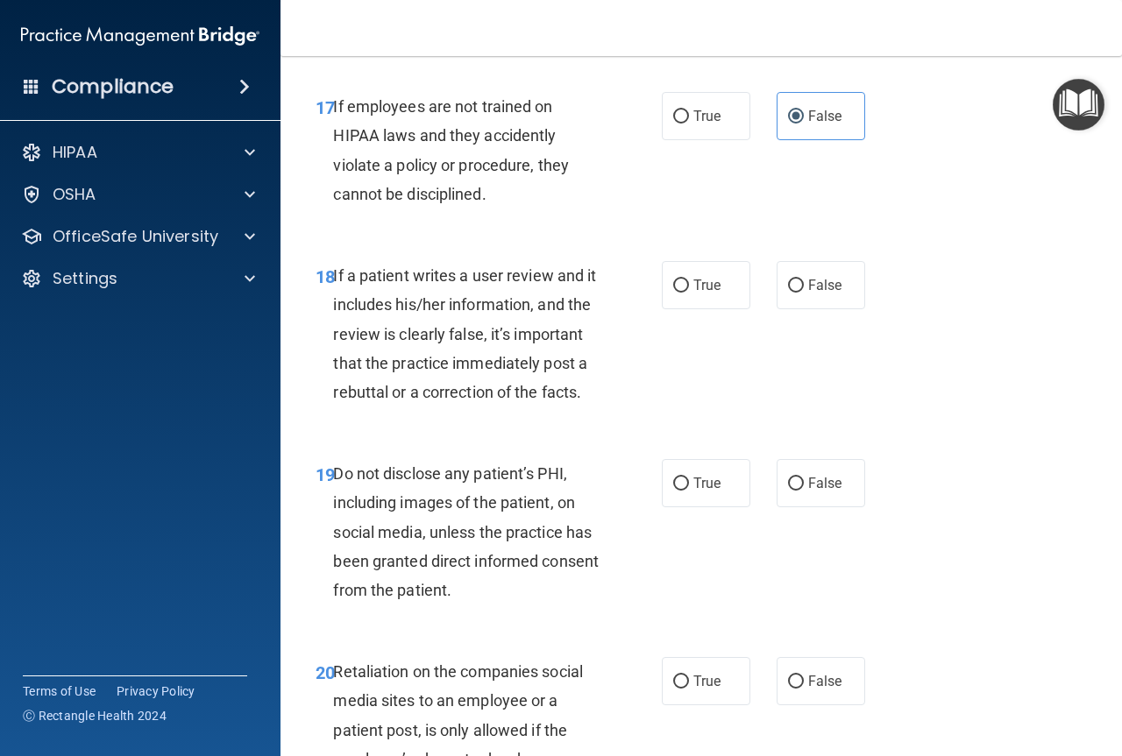
scroll to position [3418, 0]
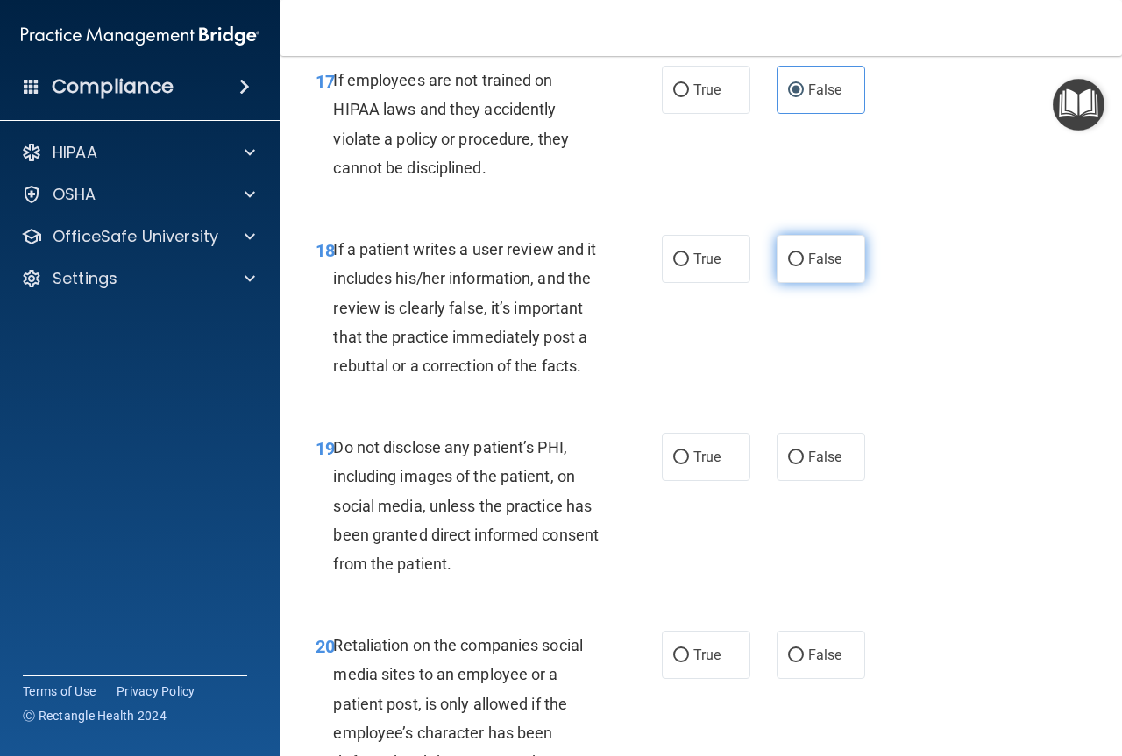
click at [788, 266] on input "False" at bounding box center [796, 259] width 16 height 13
radio input "true"
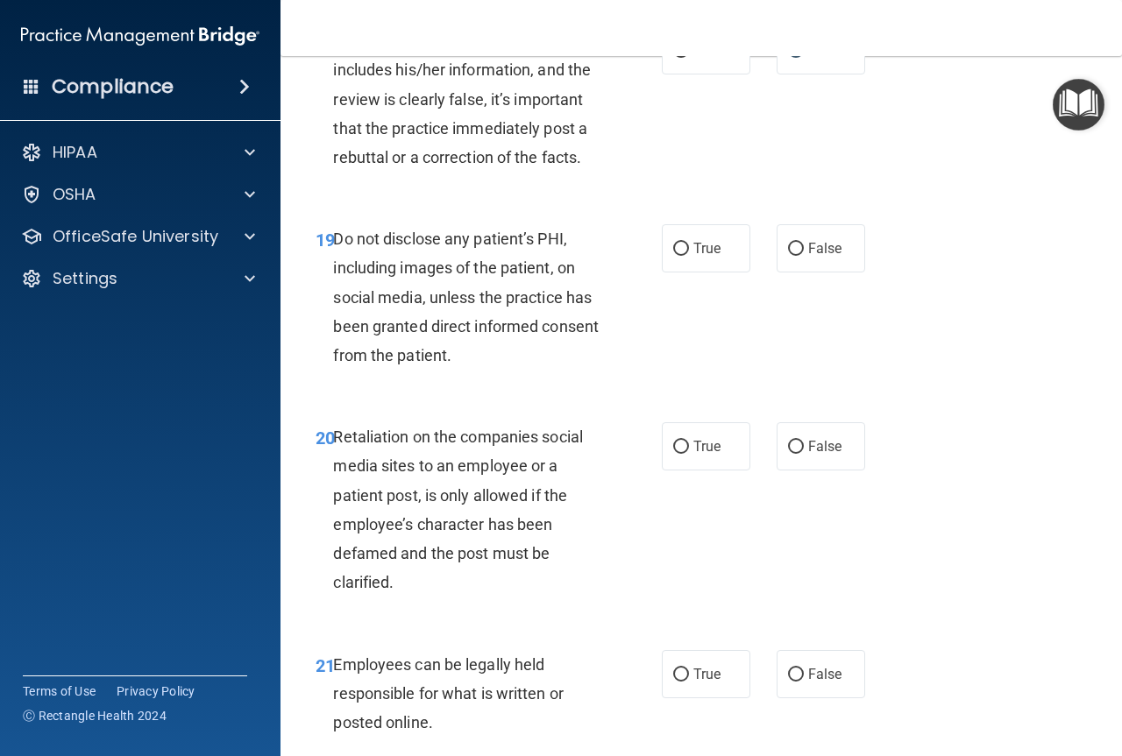
scroll to position [3681, 0]
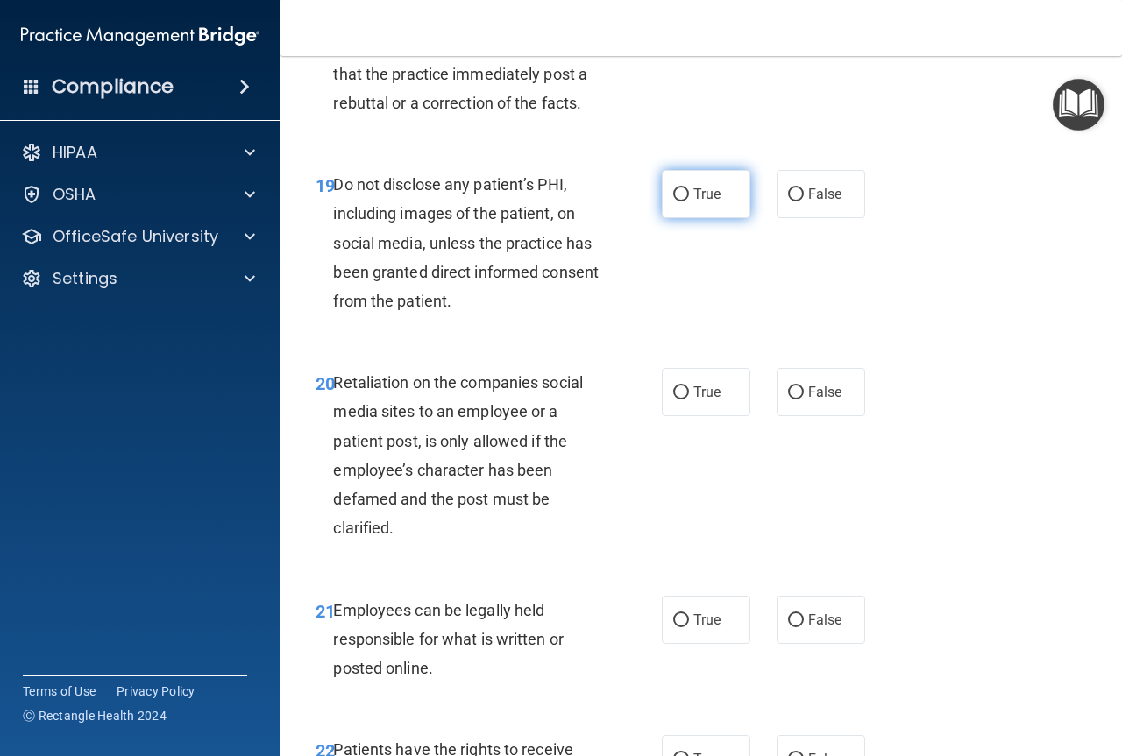
click at [684, 218] on label "True" at bounding box center [706, 194] width 89 height 48
click at [684, 202] on input "True" at bounding box center [681, 194] width 16 height 13
radio input "true"
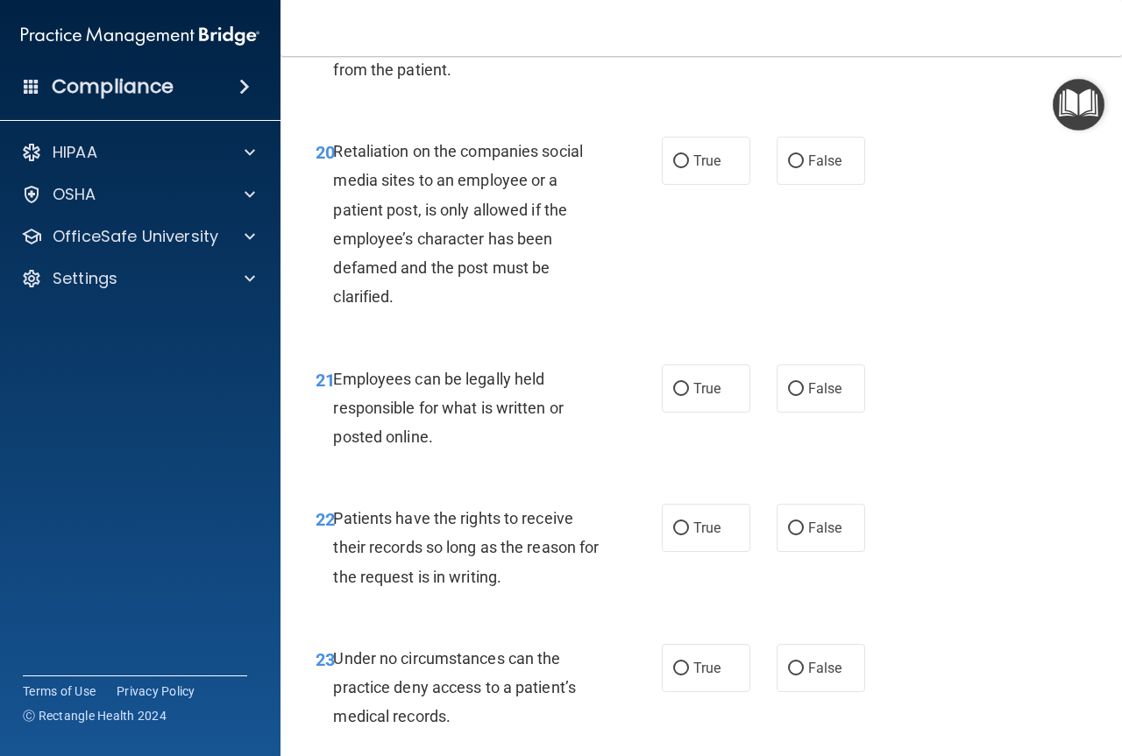
scroll to position [3943, 0]
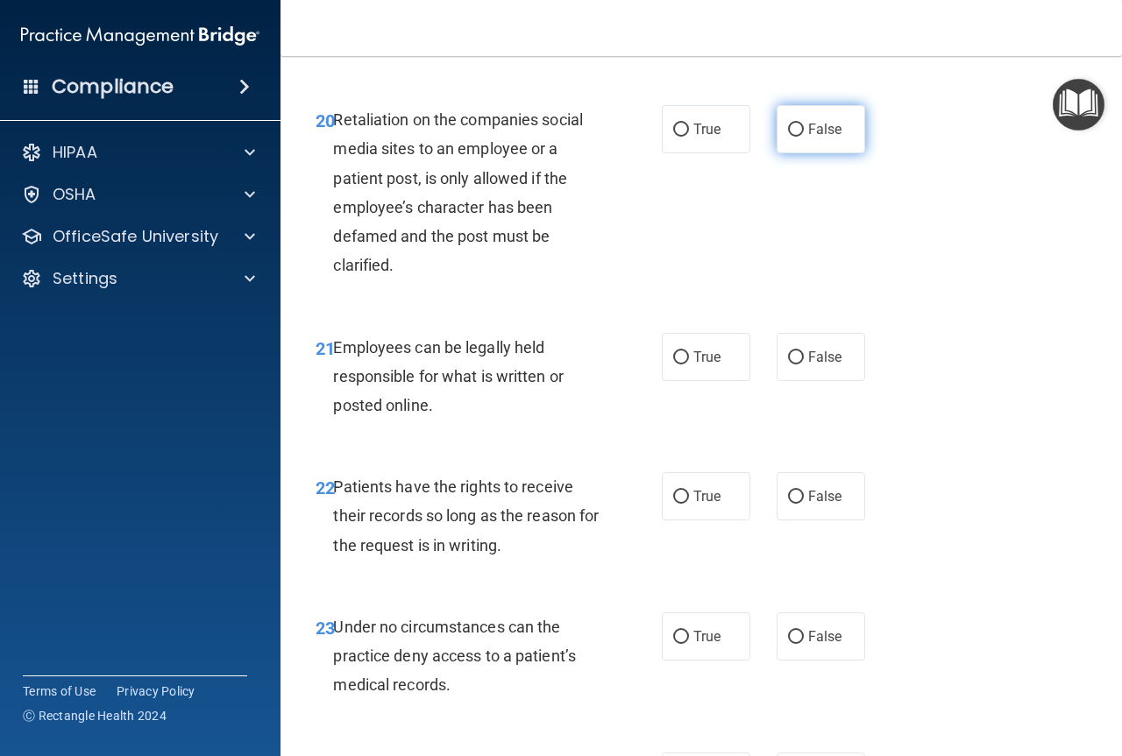
click at [827, 153] on label "False" at bounding box center [820, 129] width 89 height 48
click at [804, 137] on input "False" at bounding box center [796, 130] width 16 height 13
radio input "true"
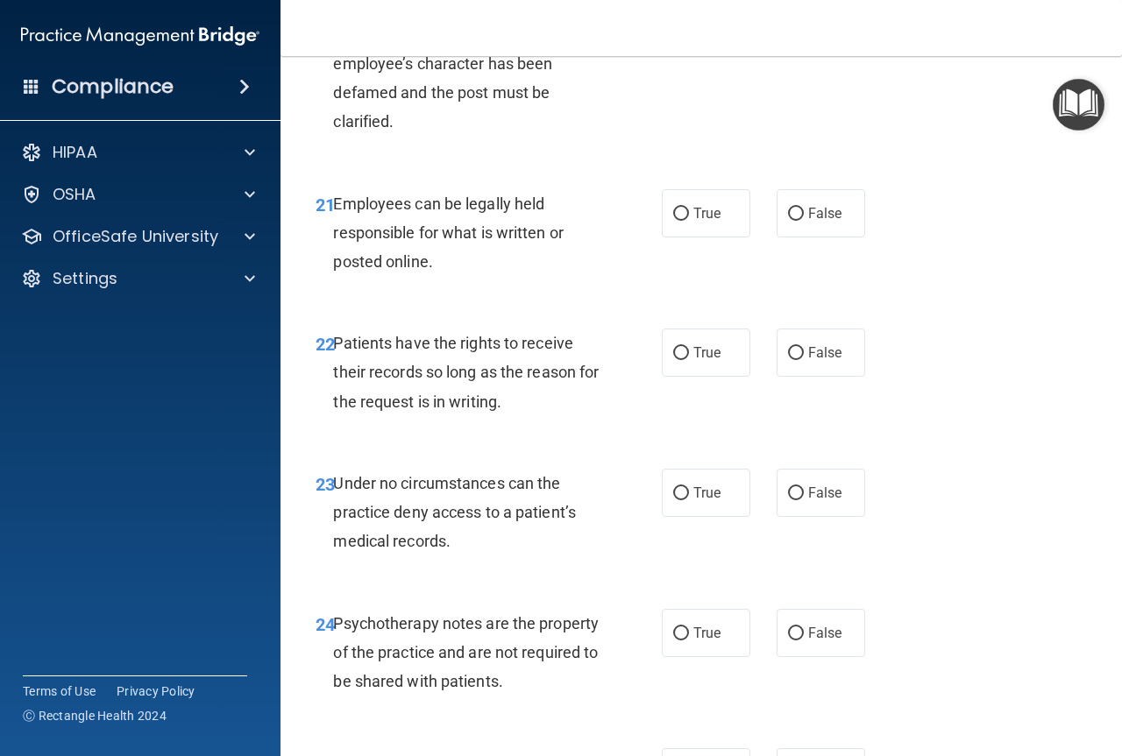
scroll to position [4119, 0]
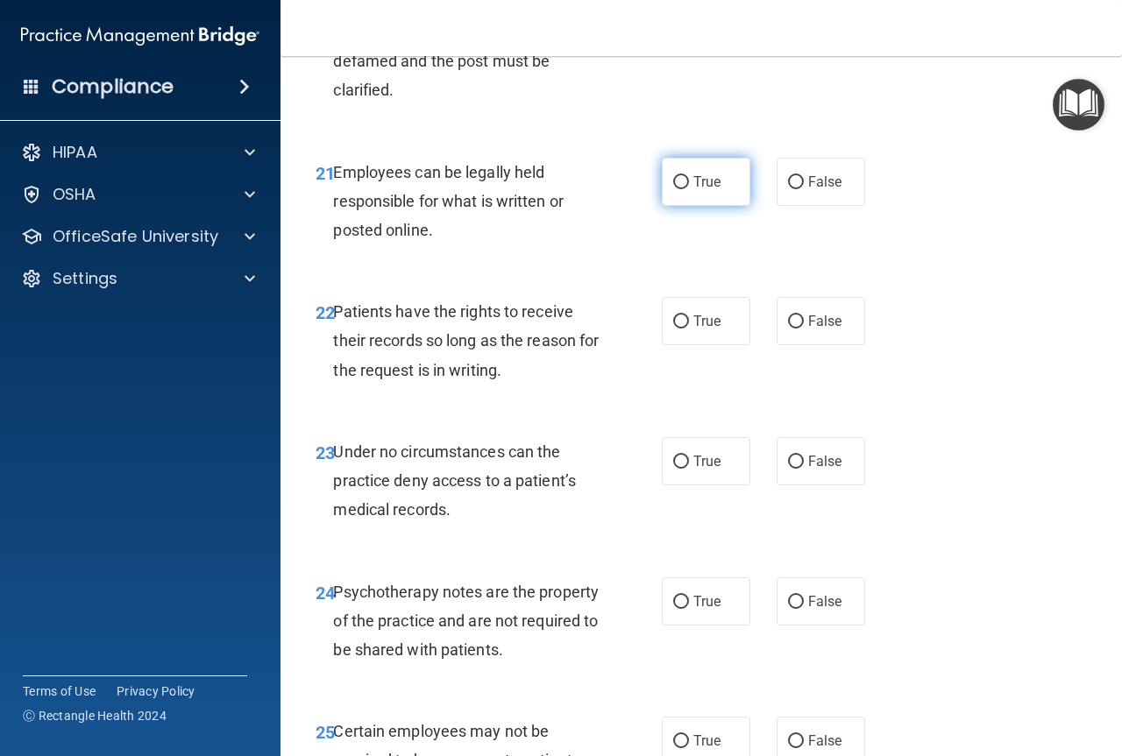
click at [693, 190] on span "True" at bounding box center [706, 182] width 27 height 17
click at [689, 189] on input "True" at bounding box center [681, 182] width 16 height 13
radio input "true"
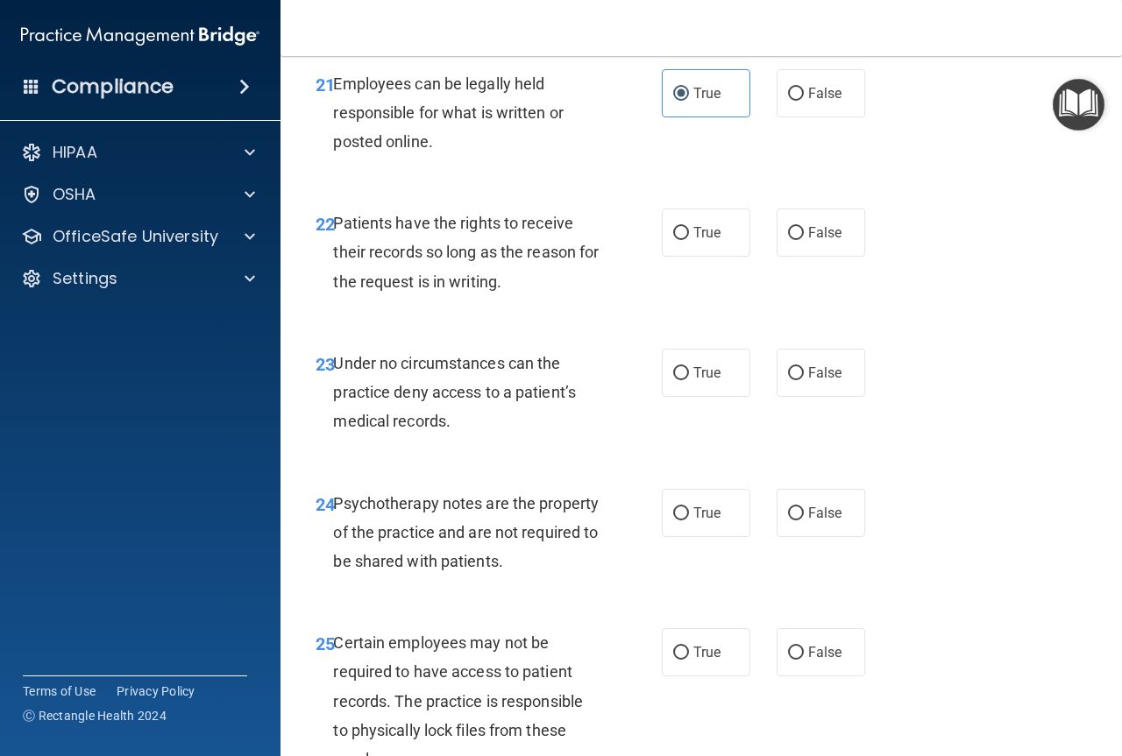
scroll to position [4294, 0]
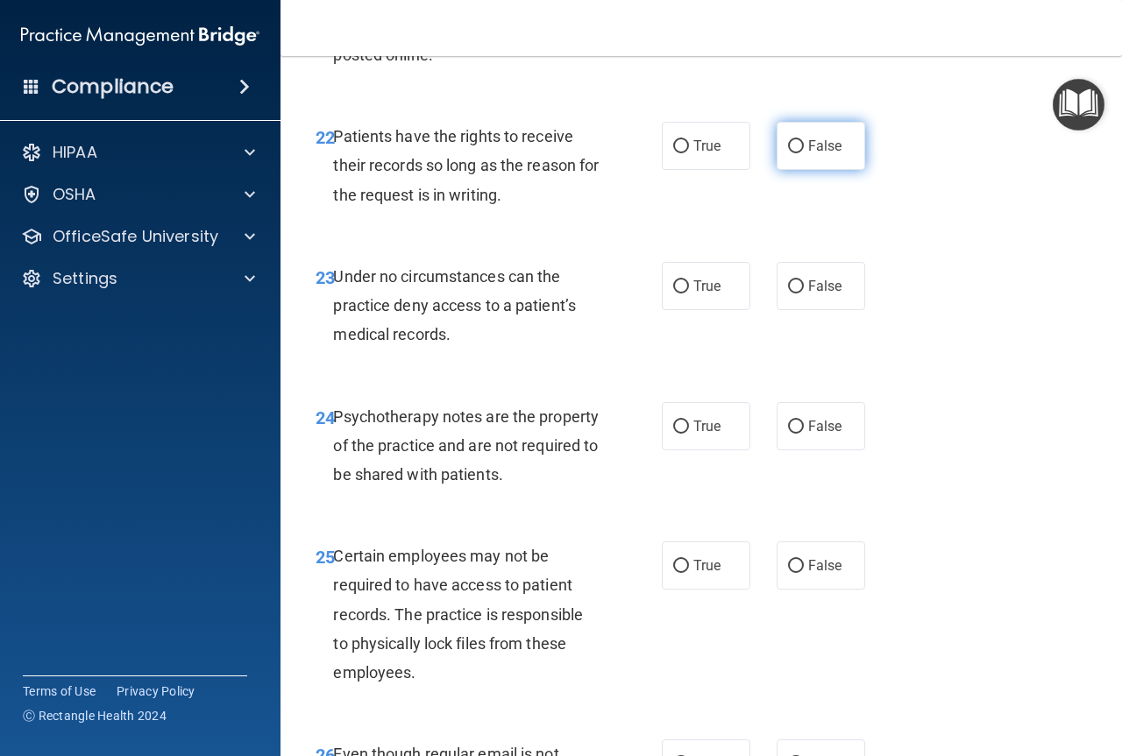
click at [776, 170] on label "False" at bounding box center [820, 146] width 89 height 48
click at [788, 153] on input "False" at bounding box center [796, 146] width 16 height 13
radio input "true"
click at [790, 294] on input "False" at bounding box center [796, 286] width 16 height 13
radio input "true"
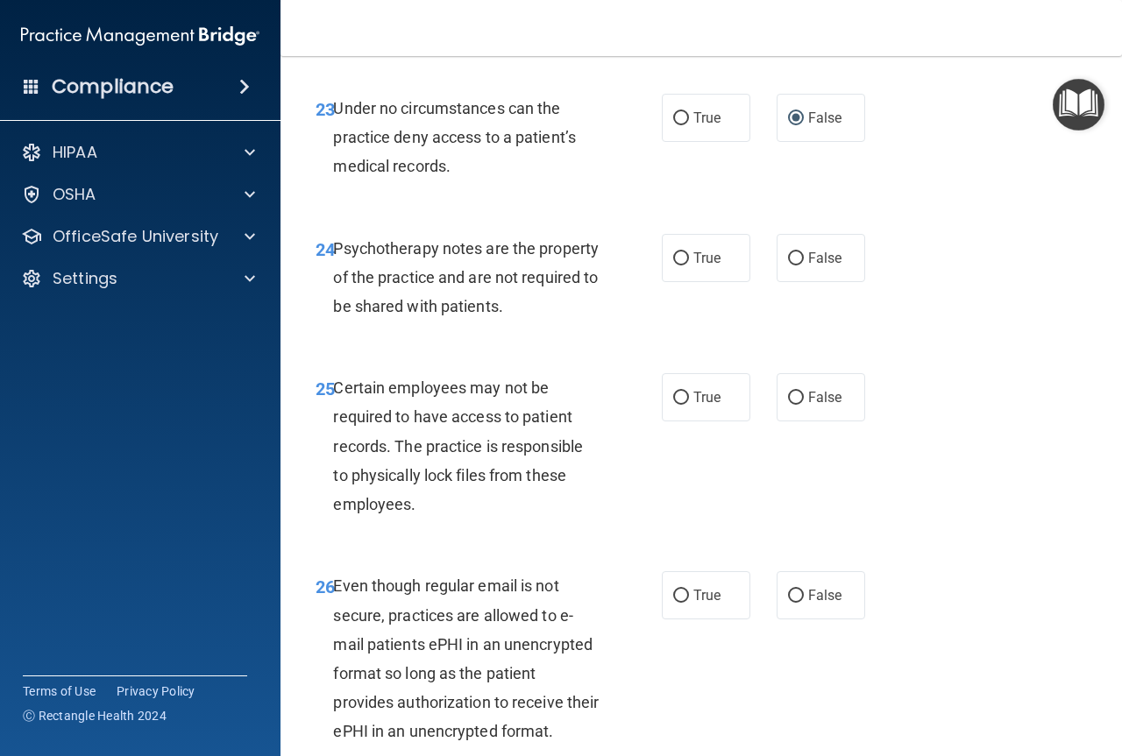
scroll to position [4469, 0]
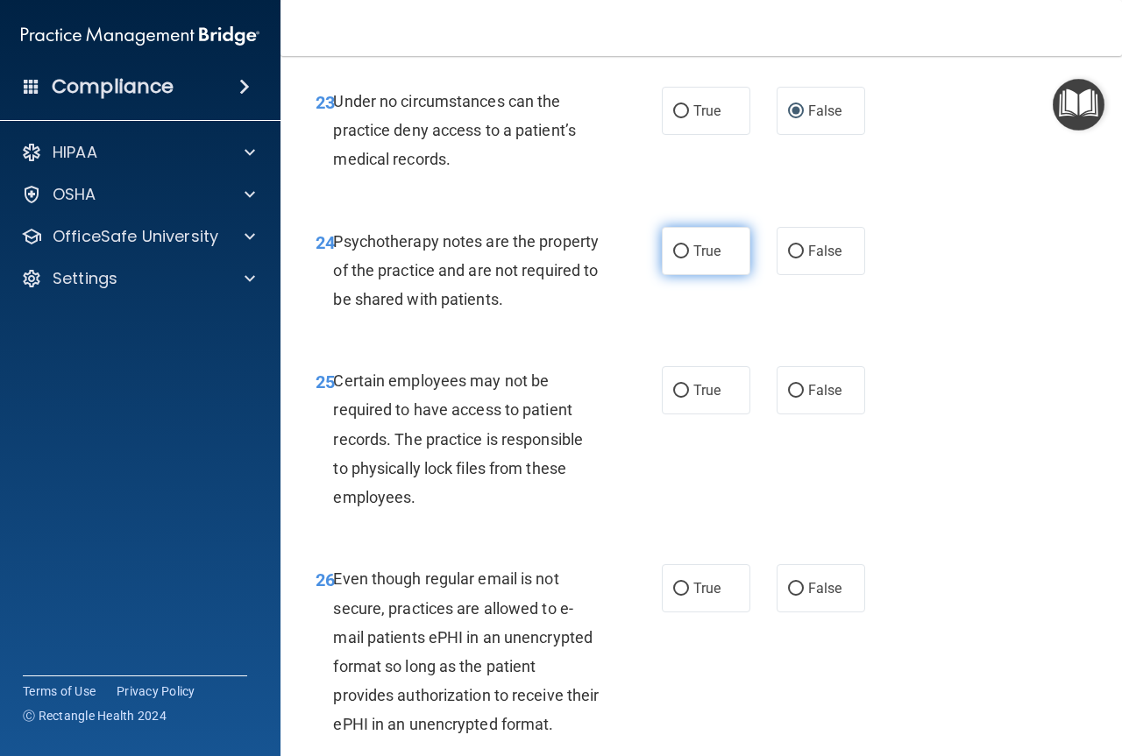
click at [684, 275] on label "True" at bounding box center [706, 251] width 89 height 48
click at [684, 259] on input "True" at bounding box center [681, 251] width 16 height 13
radio input "true"
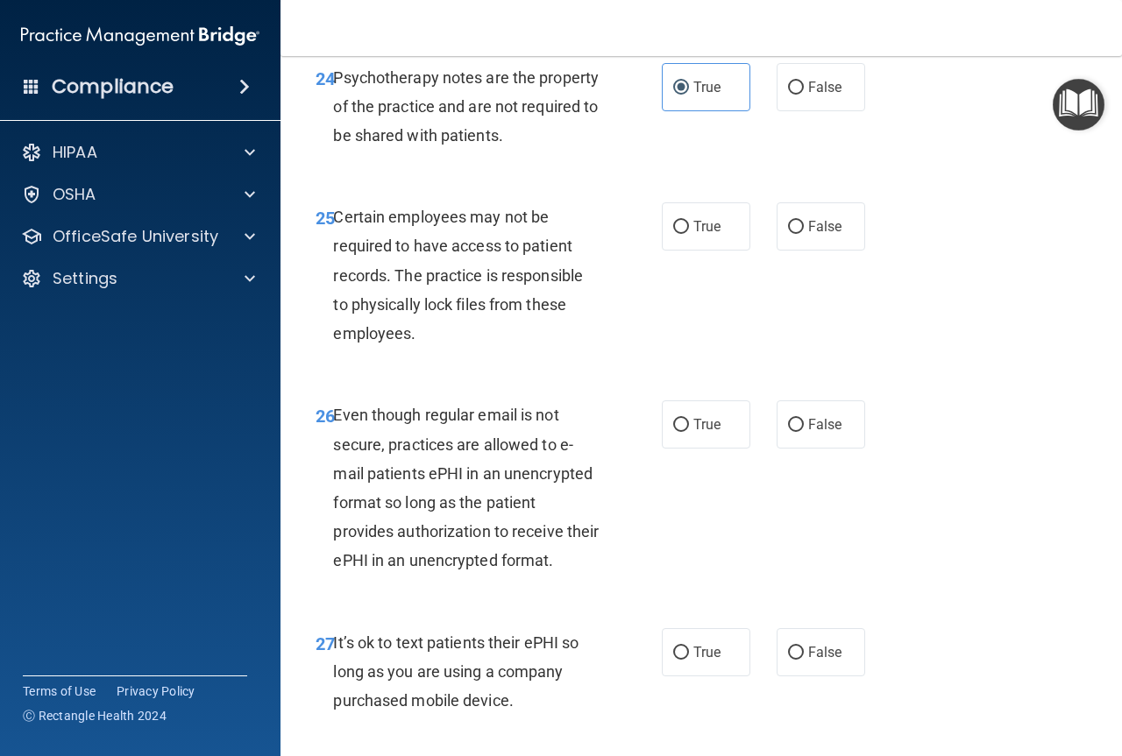
scroll to position [4645, 0]
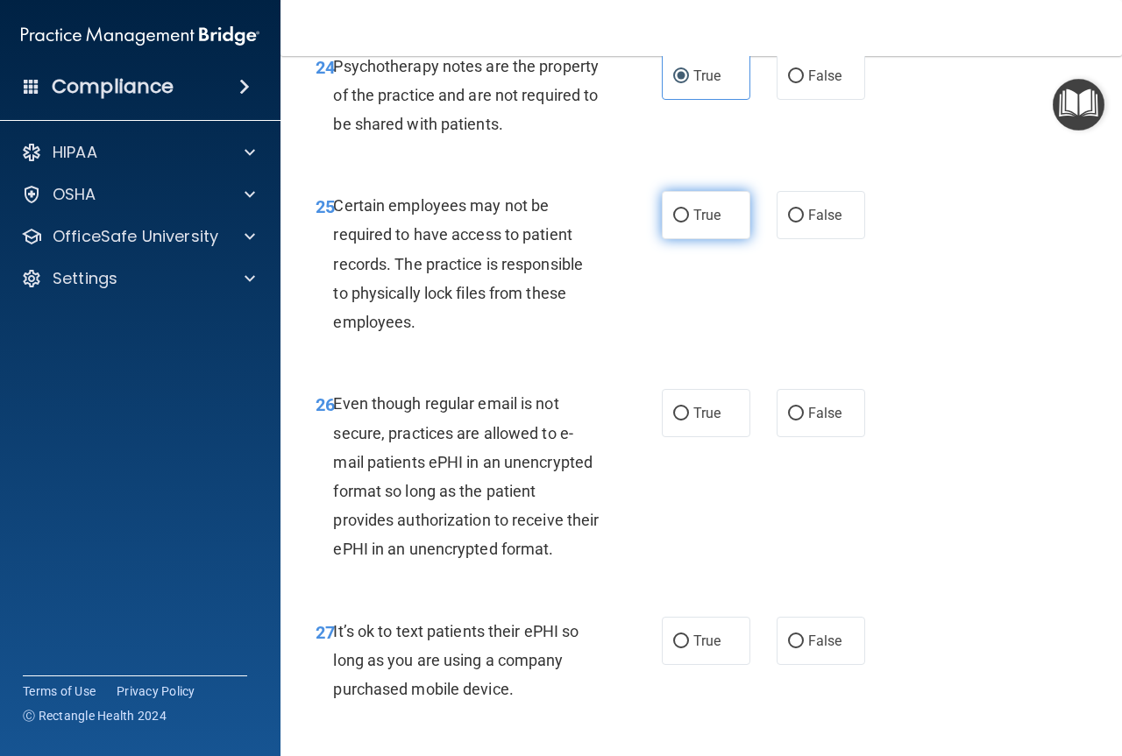
click at [710, 223] on span "True" at bounding box center [706, 215] width 27 height 17
click at [689, 223] on input "True" at bounding box center [681, 215] width 16 height 13
radio input "true"
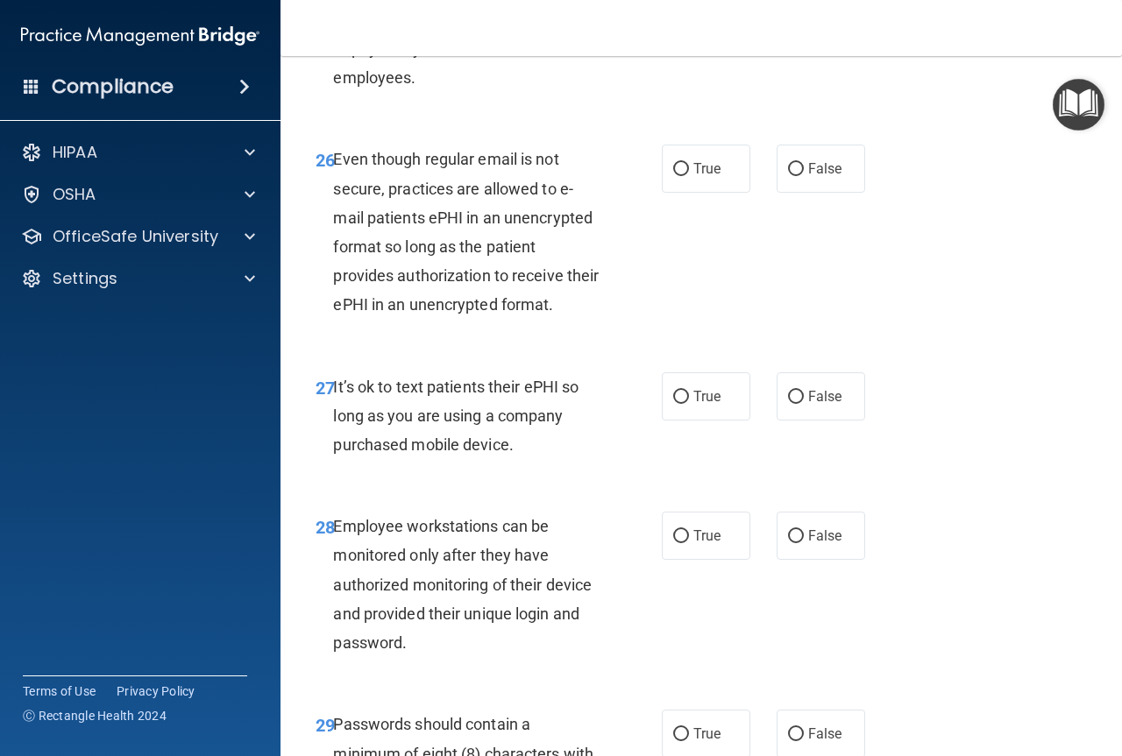
scroll to position [4907, 0]
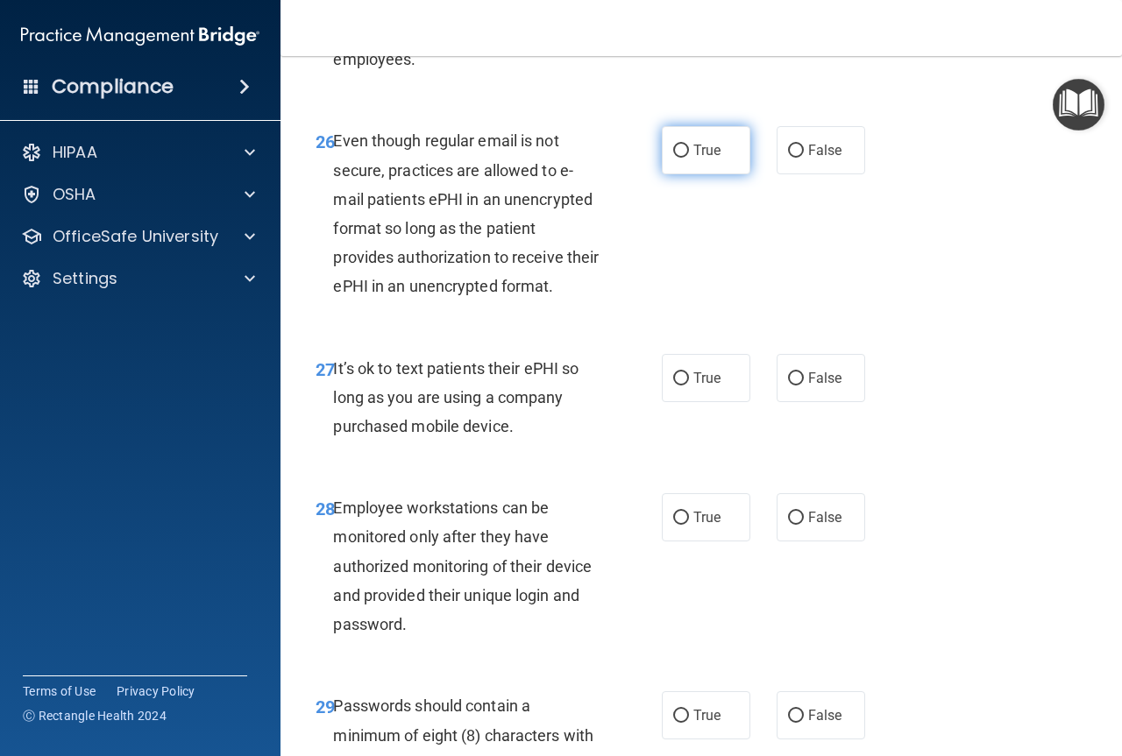
click at [674, 158] on input "True" at bounding box center [681, 151] width 16 height 13
radio input "true"
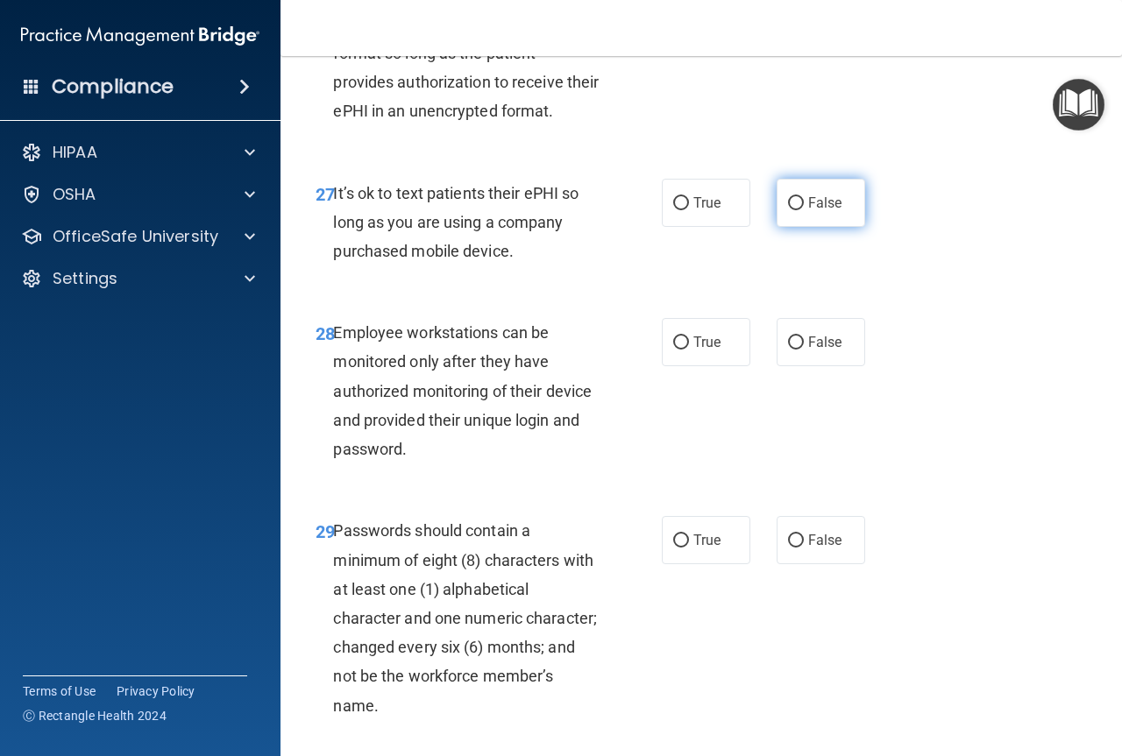
click at [832, 211] on span "False" at bounding box center [825, 203] width 34 height 17
click at [804, 210] on input "False" at bounding box center [796, 203] width 16 height 13
radio input "true"
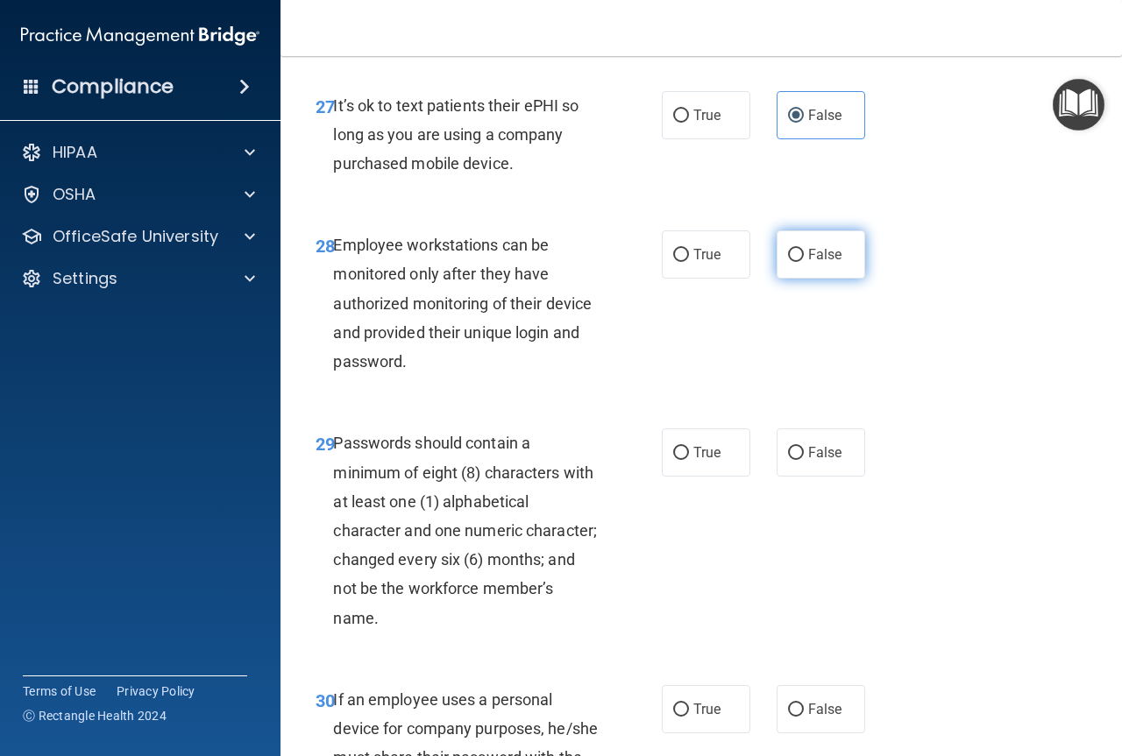
click at [818, 263] on span "False" at bounding box center [825, 254] width 34 height 17
click at [804, 262] on input "False" at bounding box center [796, 255] width 16 height 13
radio input "true"
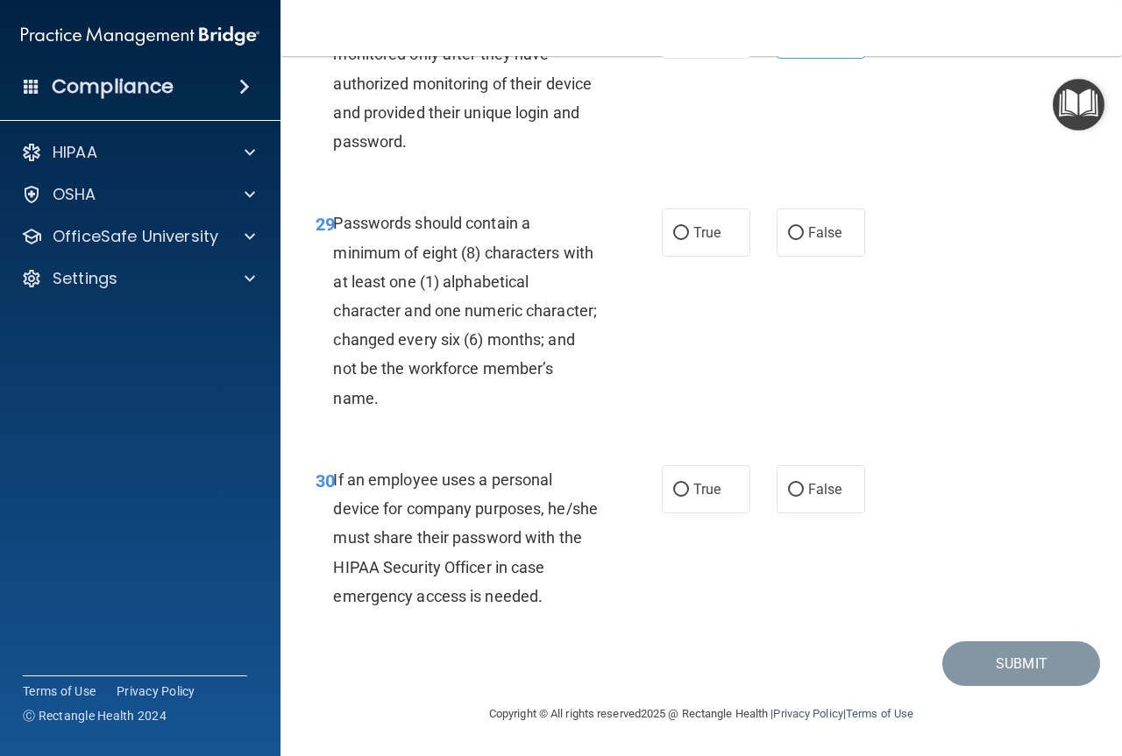
scroll to position [5433, 0]
click at [703, 257] on label "True" at bounding box center [706, 233] width 89 height 48
click at [689, 240] on input "True" at bounding box center [681, 233] width 16 height 13
radio input "true"
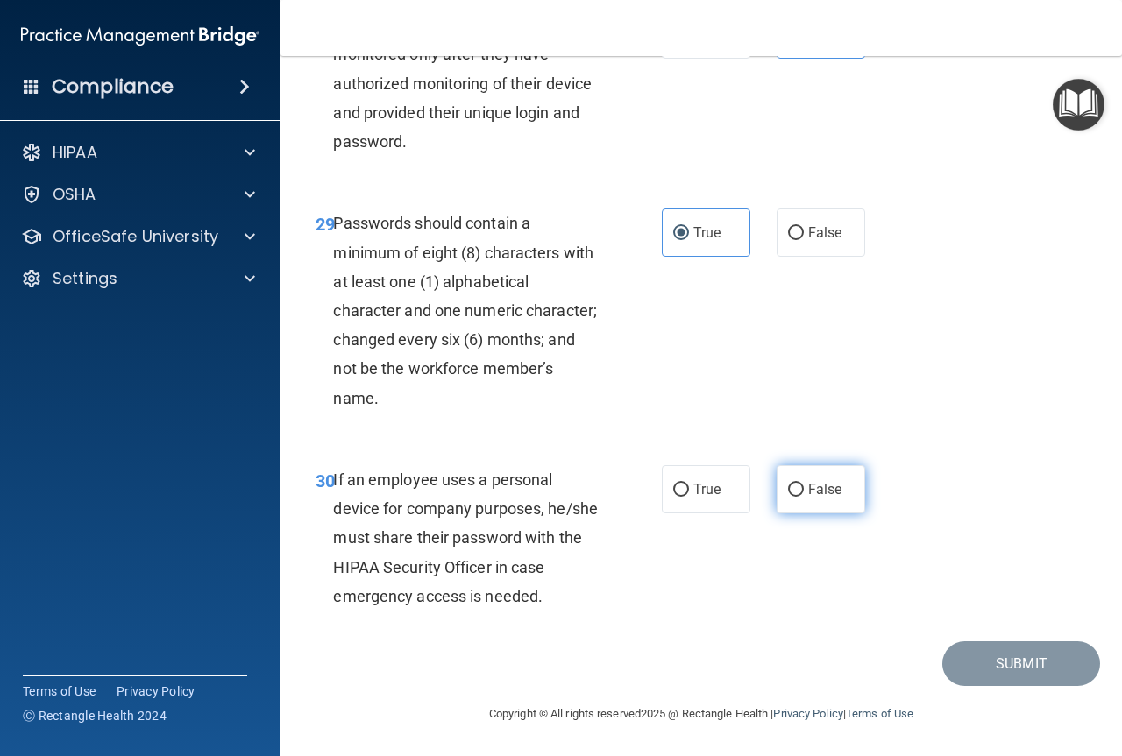
click at [817, 491] on span "False" at bounding box center [825, 489] width 34 height 17
click at [804, 491] on input "False" at bounding box center [796, 490] width 16 height 13
radio input "true"
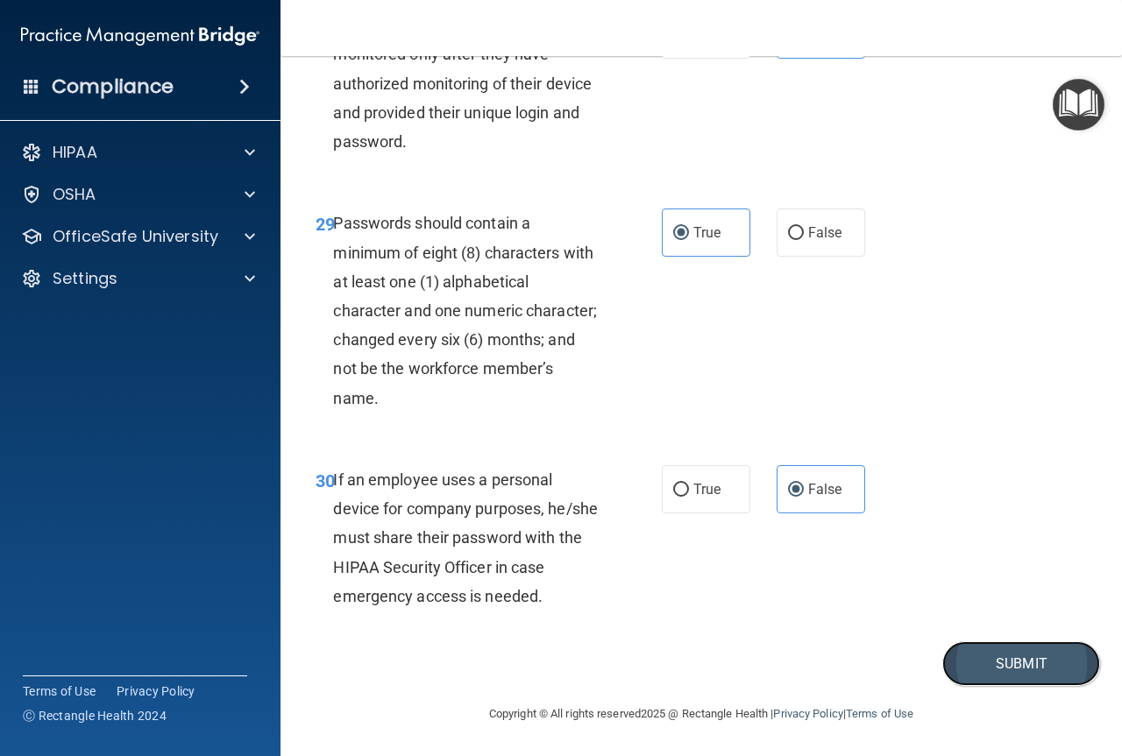
click at [986, 670] on button "Submit" at bounding box center [1021, 663] width 158 height 45
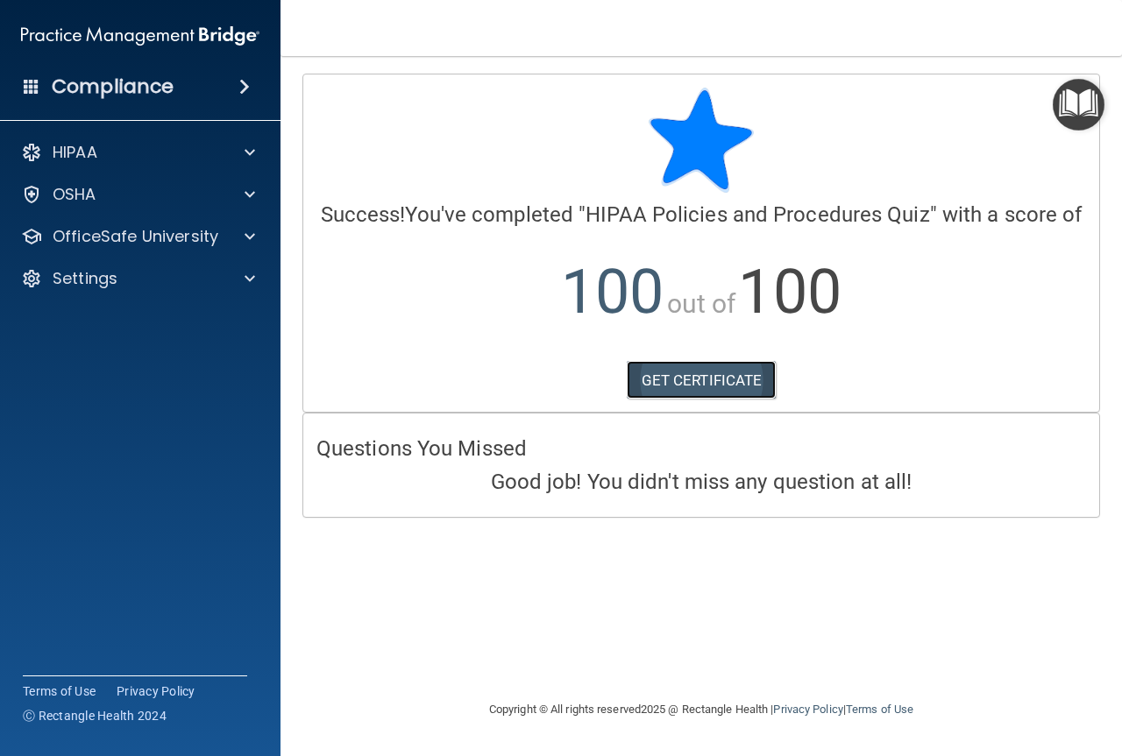
click at [672, 385] on link "GET CERTIFICATE" at bounding box center [702, 380] width 150 height 39
click at [1095, 113] on img "Open Resource Center" at bounding box center [1078, 105] width 52 height 52
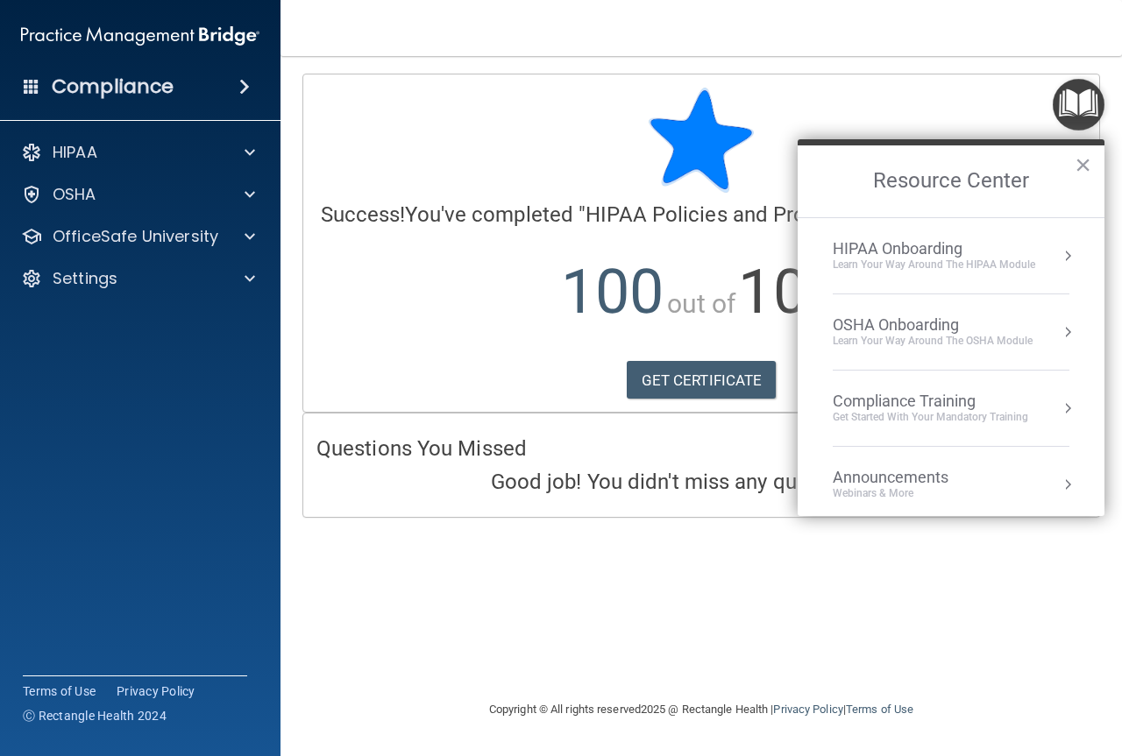
click at [1059, 256] on button "Resource Center" at bounding box center [1068, 256] width 18 height 18
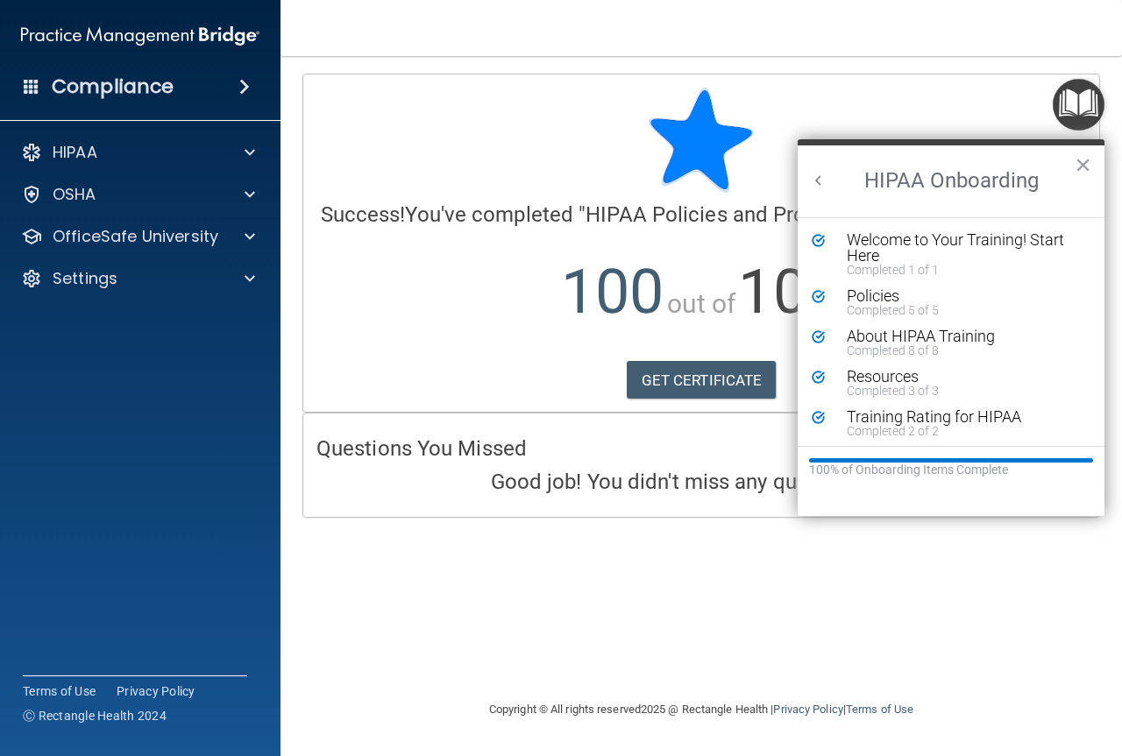
click at [818, 178] on button "Back to Resource Center Home" at bounding box center [819, 181] width 18 height 18
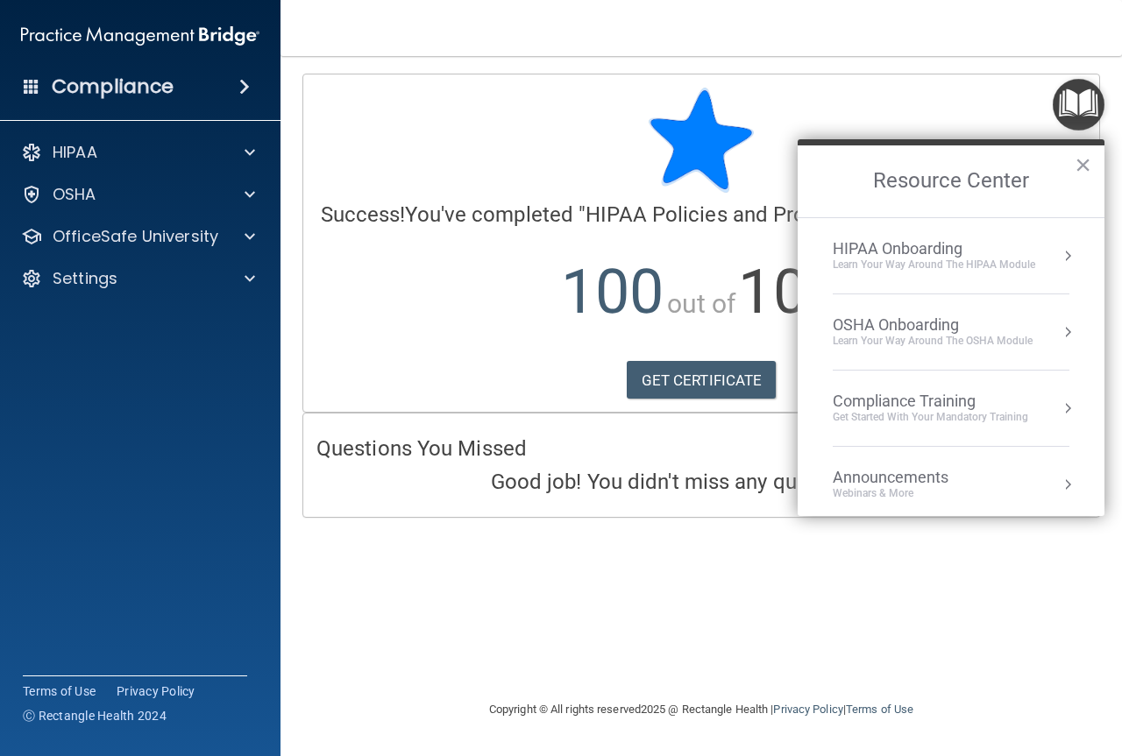
click at [1035, 411] on div "Compliance Training Get Started with your mandatory training" at bounding box center [951, 408] width 237 height 33
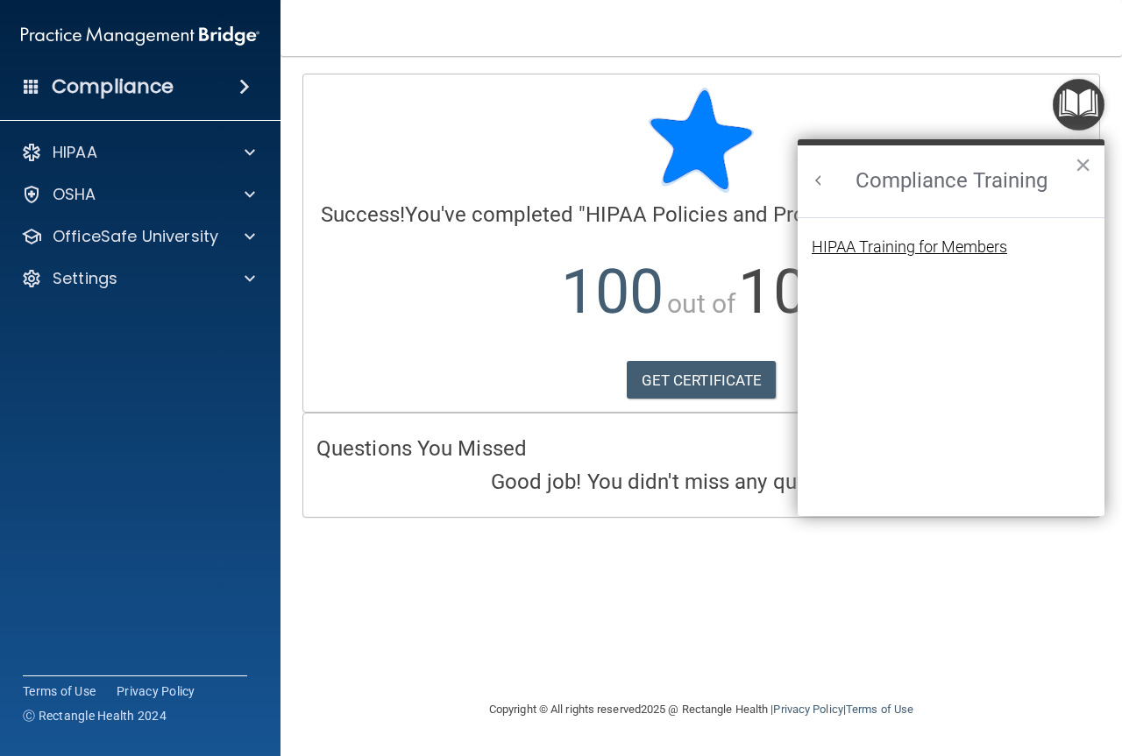
click at [966, 246] on div "HIPAA Training for Members" at bounding box center [908, 247] width 195 height 16
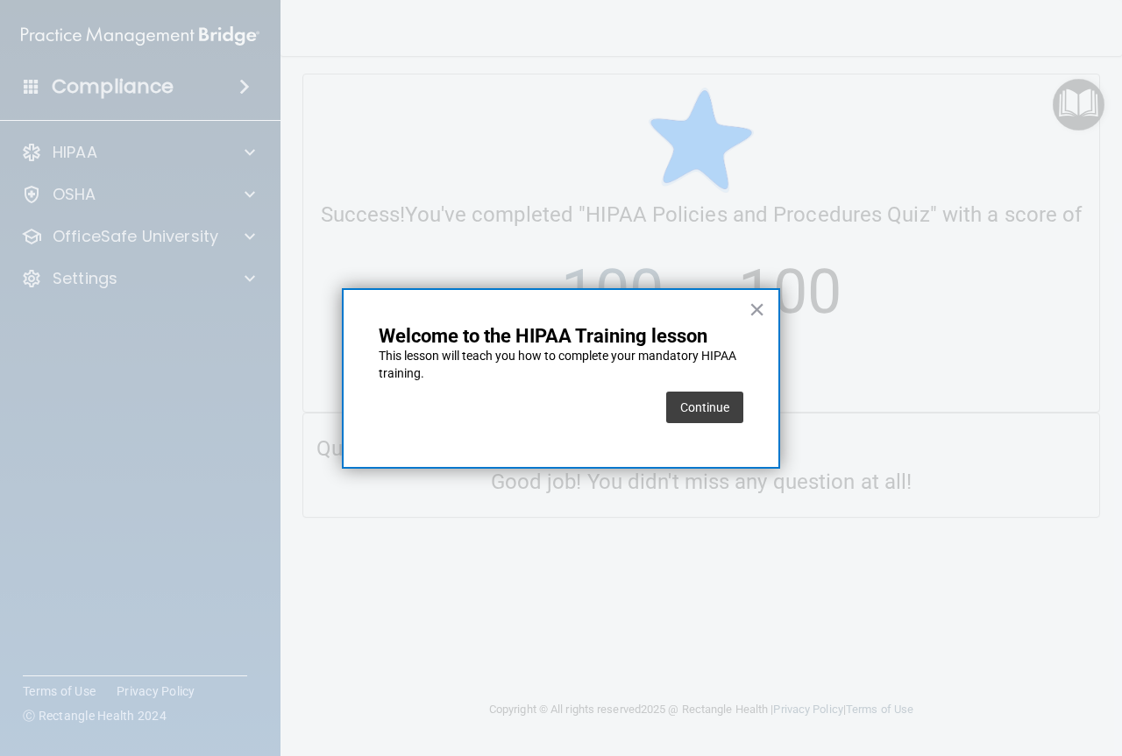
click at [716, 407] on button "Continue" at bounding box center [704, 408] width 77 height 32
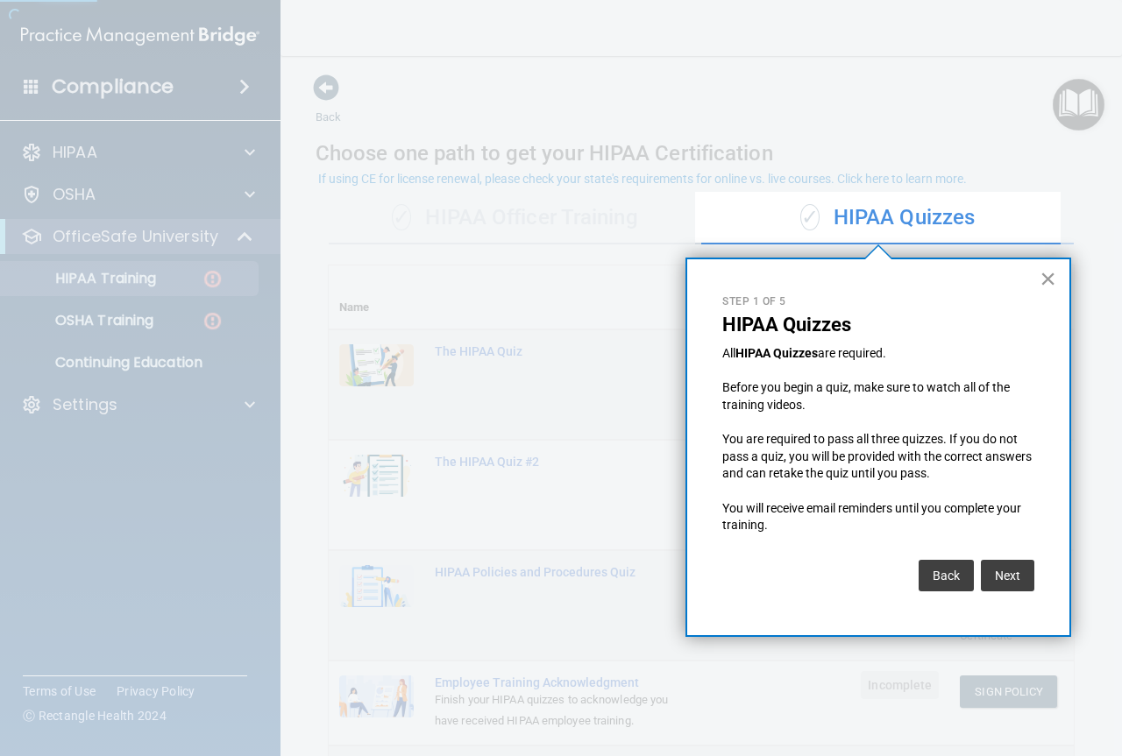
click at [1053, 276] on button "×" at bounding box center [1047, 279] width 17 height 28
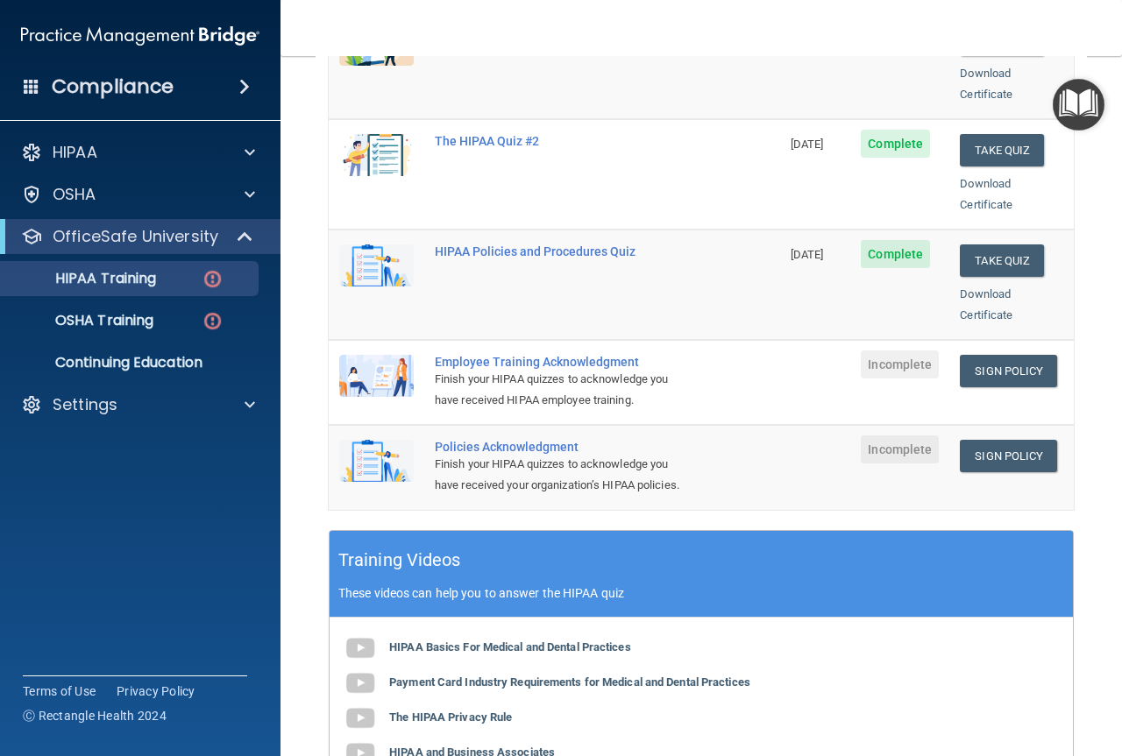
scroll to position [351, 0]
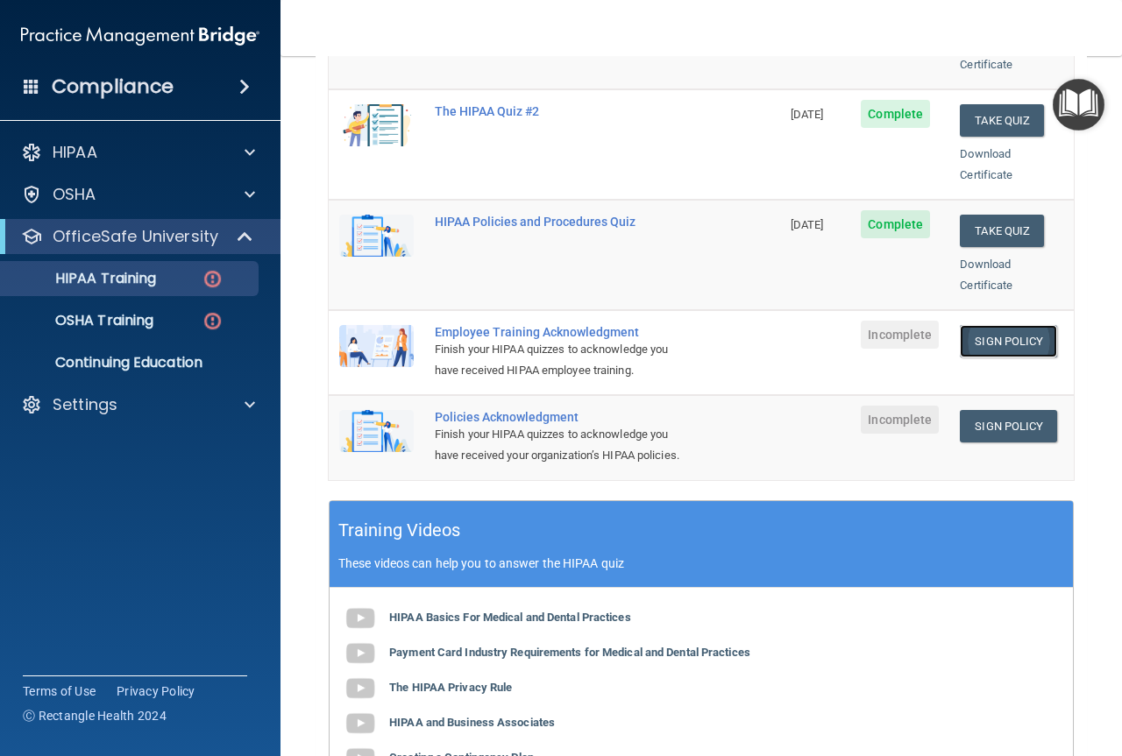
click at [987, 325] on link "Sign Policy" at bounding box center [1008, 341] width 97 height 32
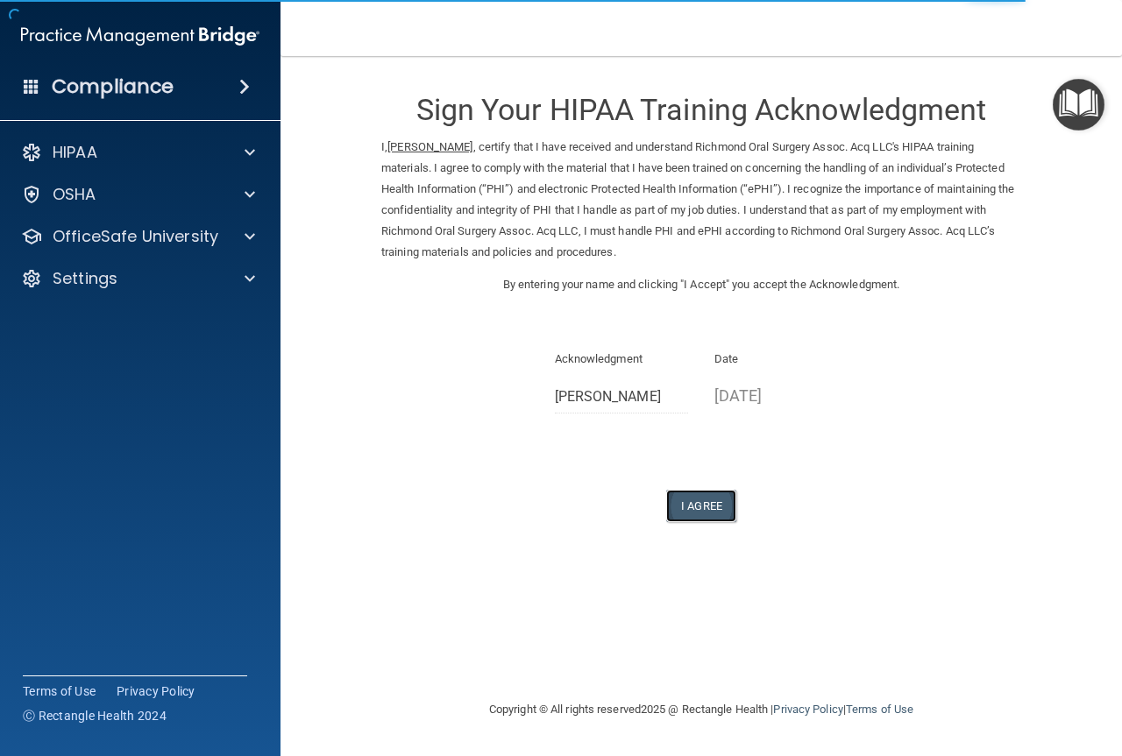
click at [698, 501] on button "I Agree" at bounding box center [701, 506] width 70 height 32
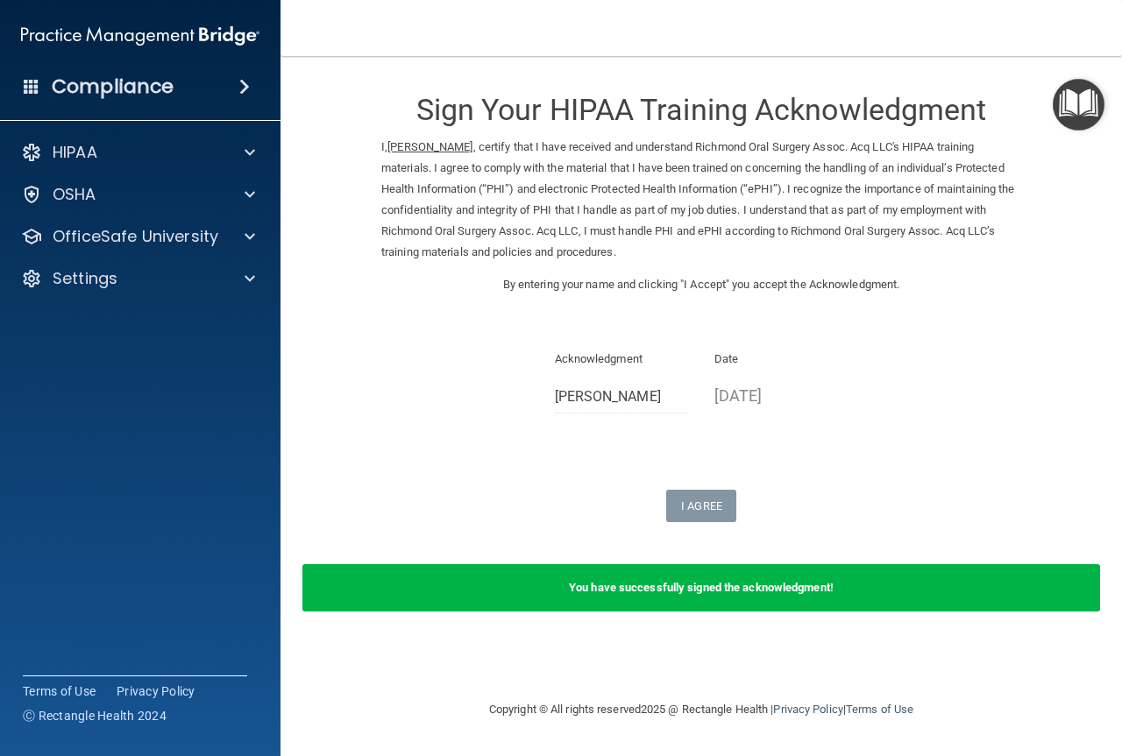
click at [1091, 119] on img "Open Resource Center" at bounding box center [1078, 105] width 52 height 52
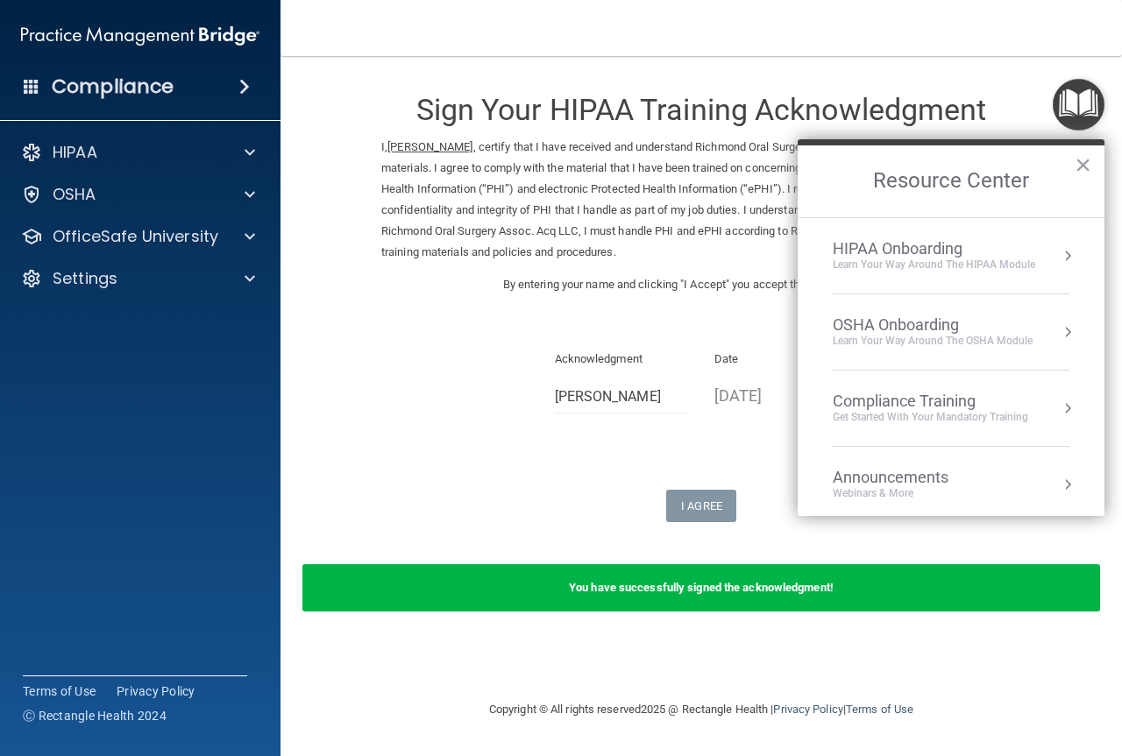
click at [1034, 258] on div "HIPAA Onboarding Learn Your Way around the HIPAA module" at bounding box center [951, 255] width 237 height 33
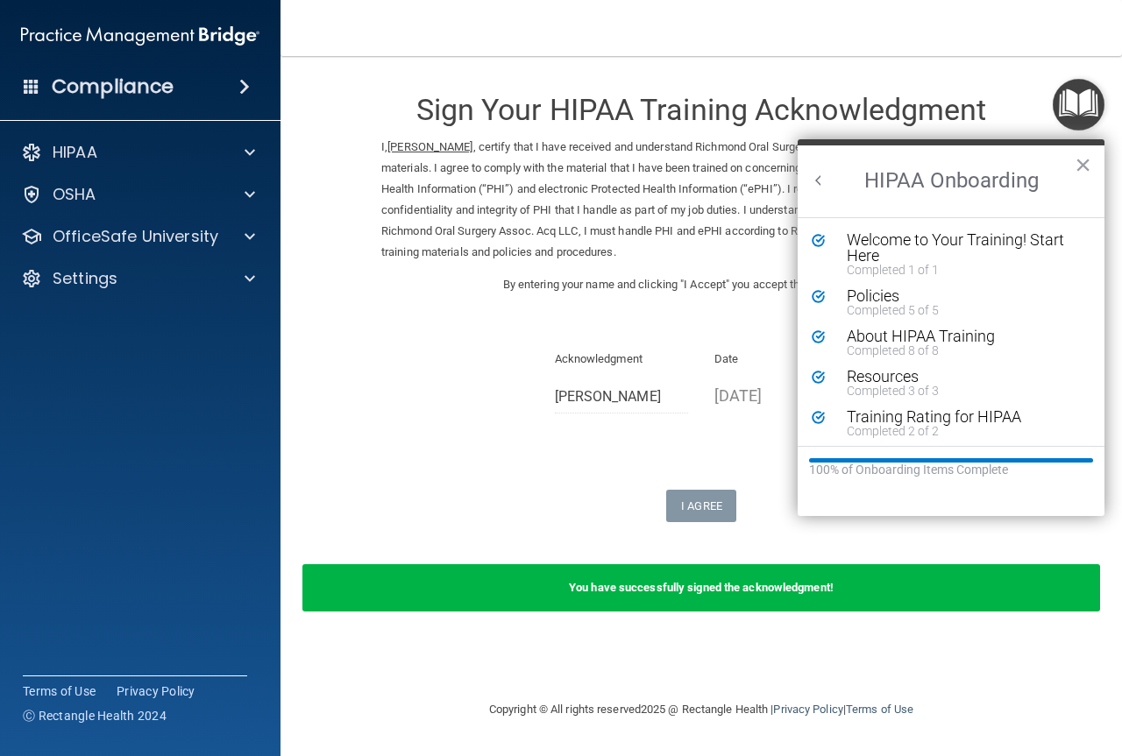
click at [817, 181] on button "Back to Resource Center Home" at bounding box center [819, 181] width 18 height 18
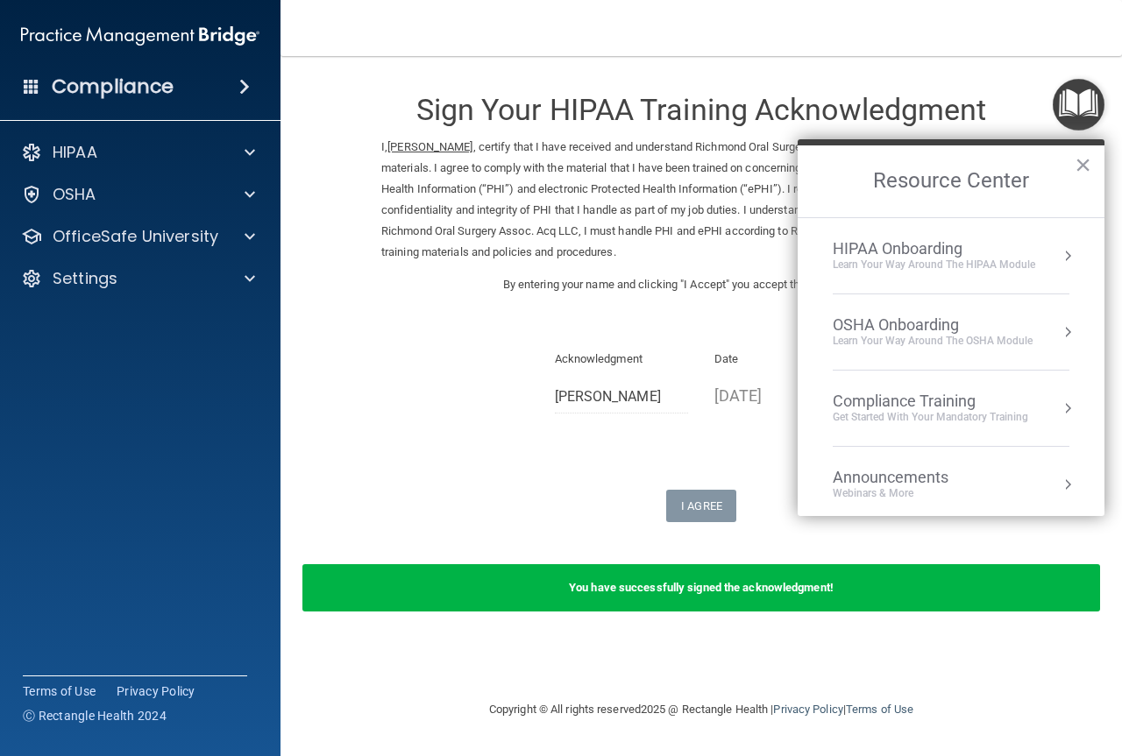
click at [885, 398] on div "Compliance Training" at bounding box center [930, 401] width 195 height 19
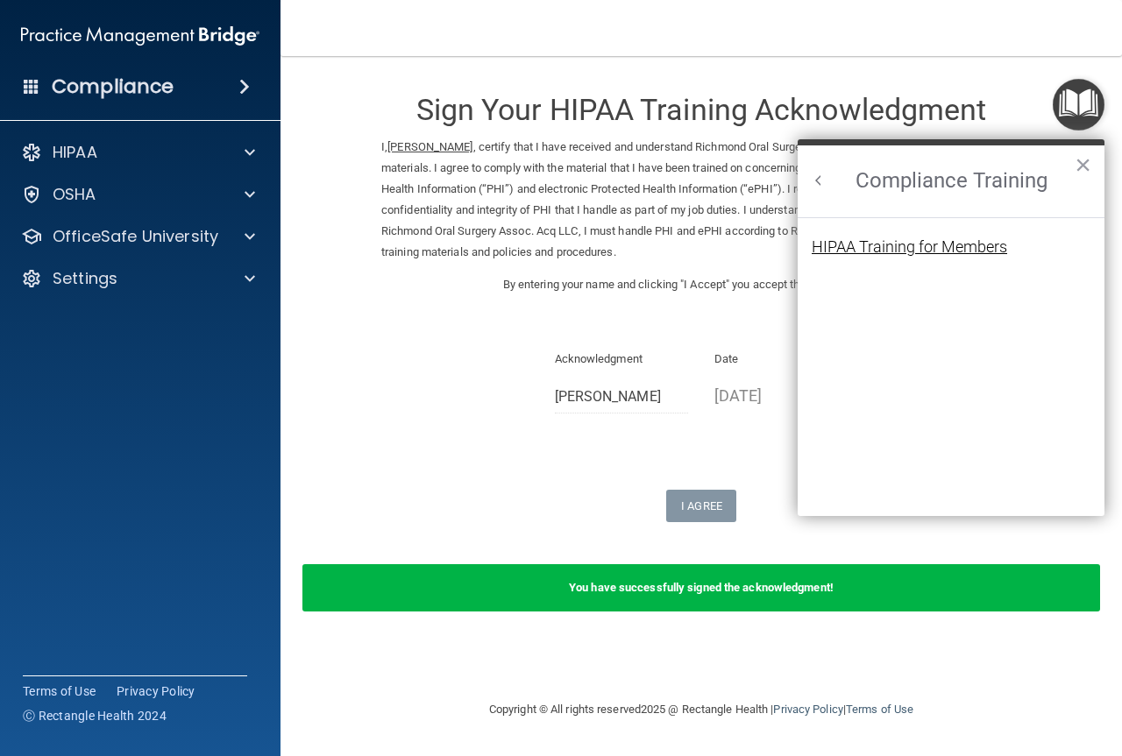
click at [891, 255] on div "HIPAA Training for Members" at bounding box center [908, 247] width 195 height 16
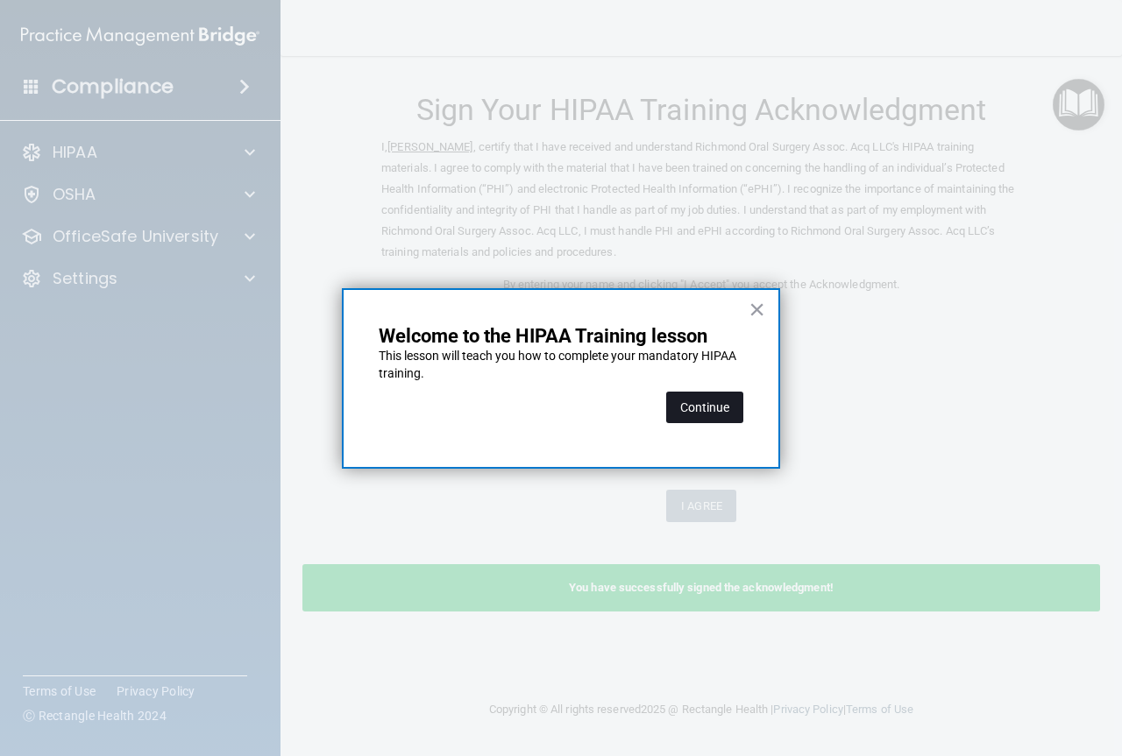
click at [709, 406] on button "Continue" at bounding box center [704, 408] width 77 height 32
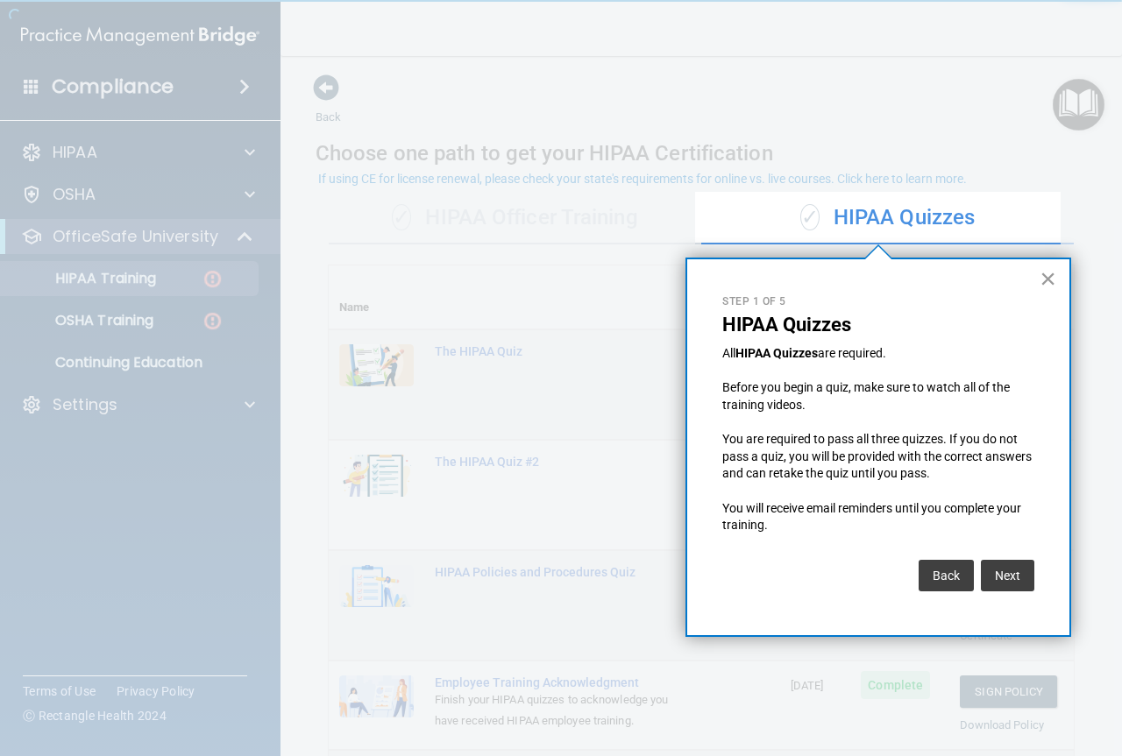
click at [1052, 281] on button "×" at bounding box center [1047, 279] width 17 height 28
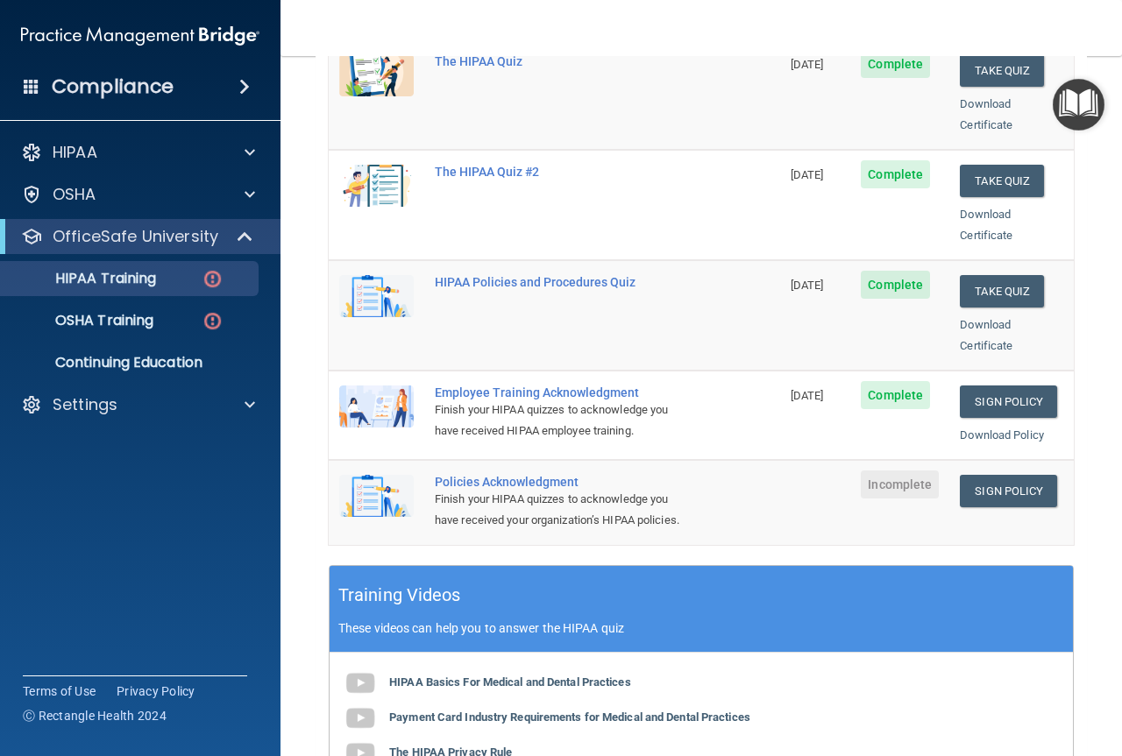
scroll to position [351, 0]
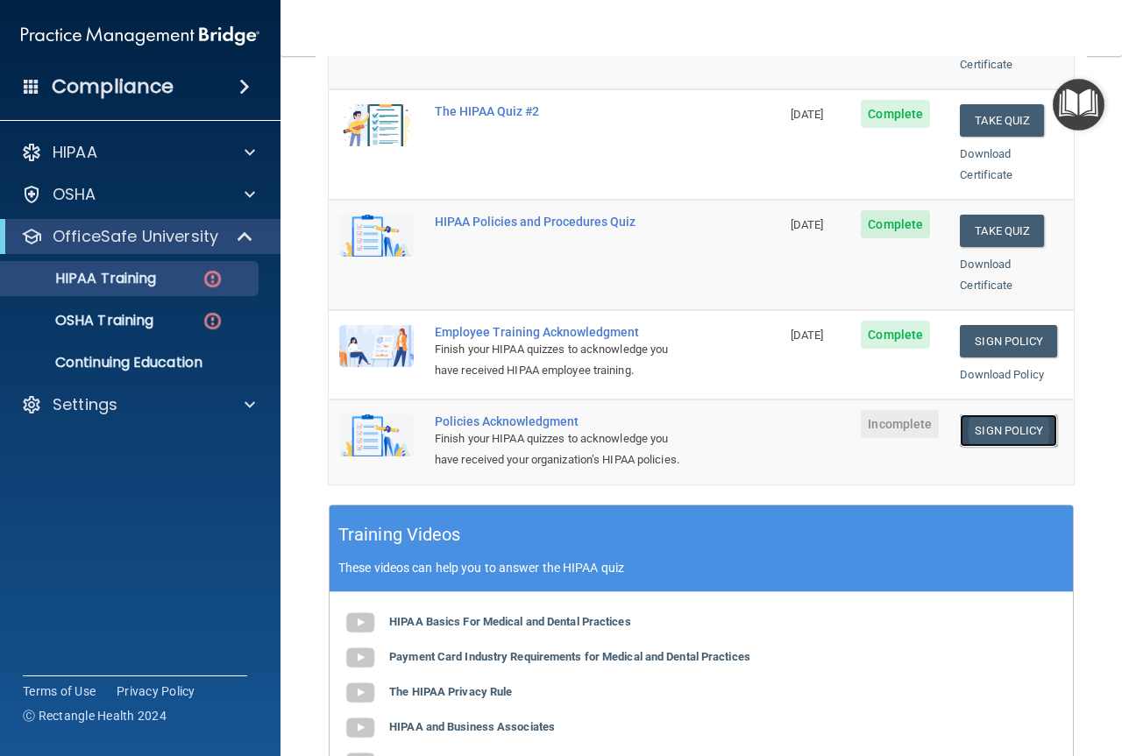
click at [989, 415] on link "Sign Policy" at bounding box center [1008, 431] width 97 height 32
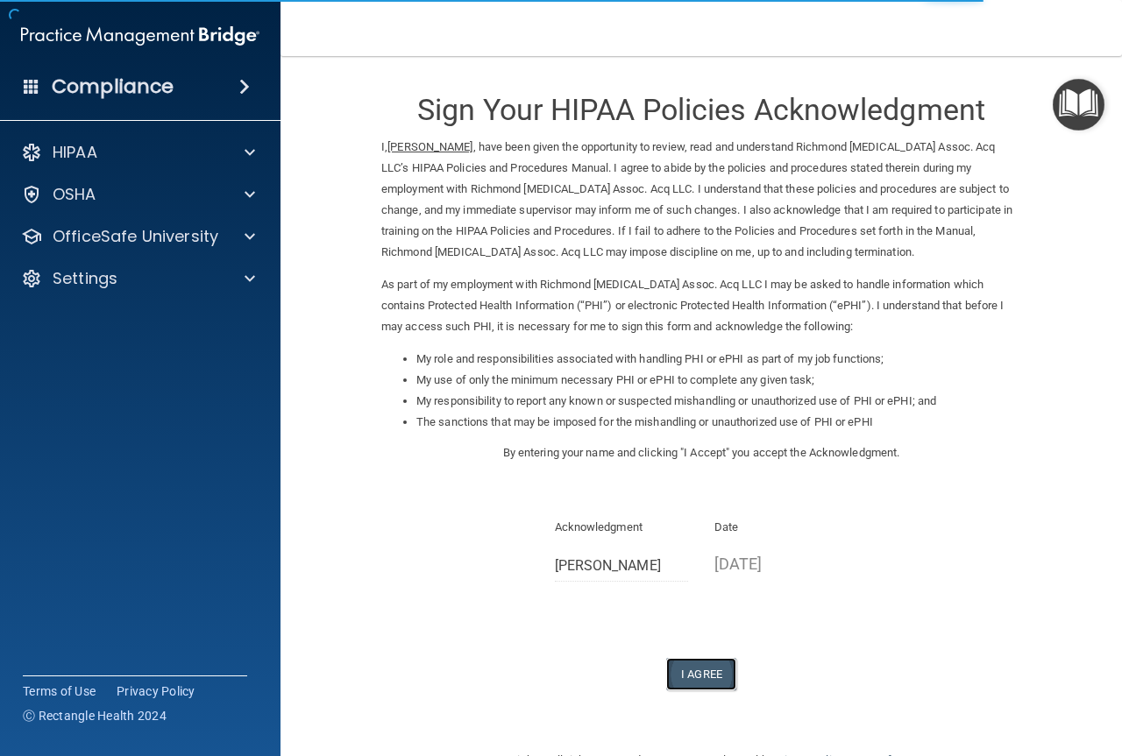
click at [699, 675] on button "I Agree" at bounding box center [701, 674] width 70 height 32
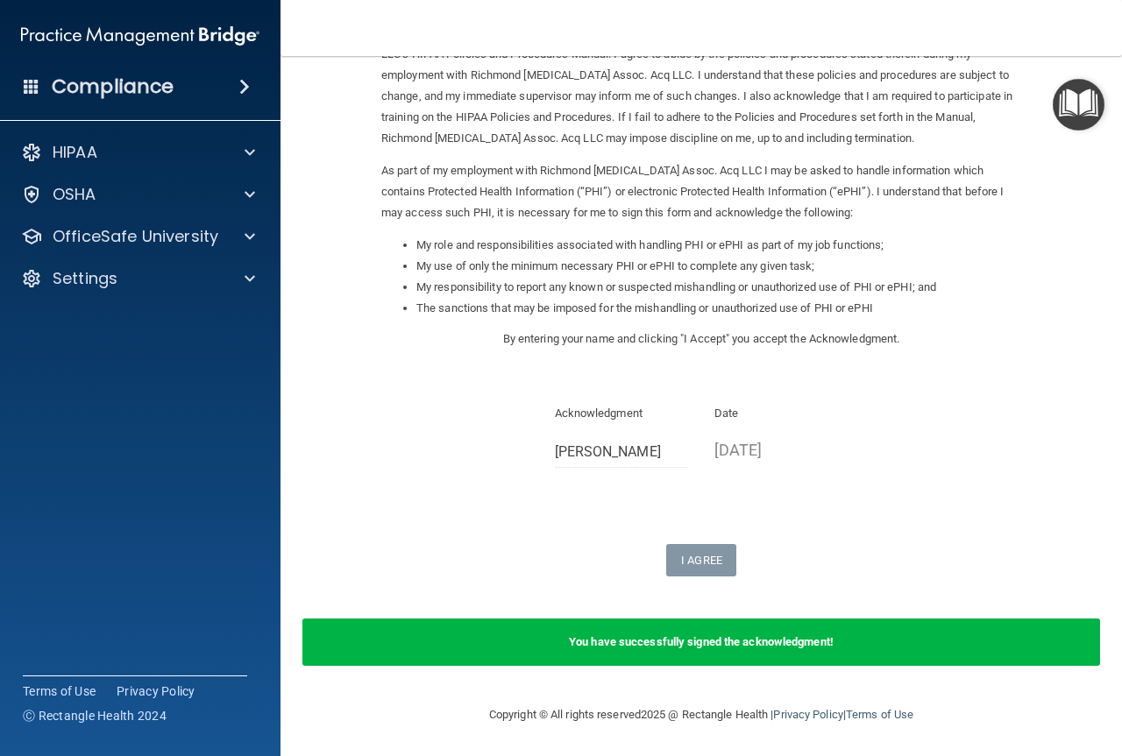
scroll to position [115, 0]
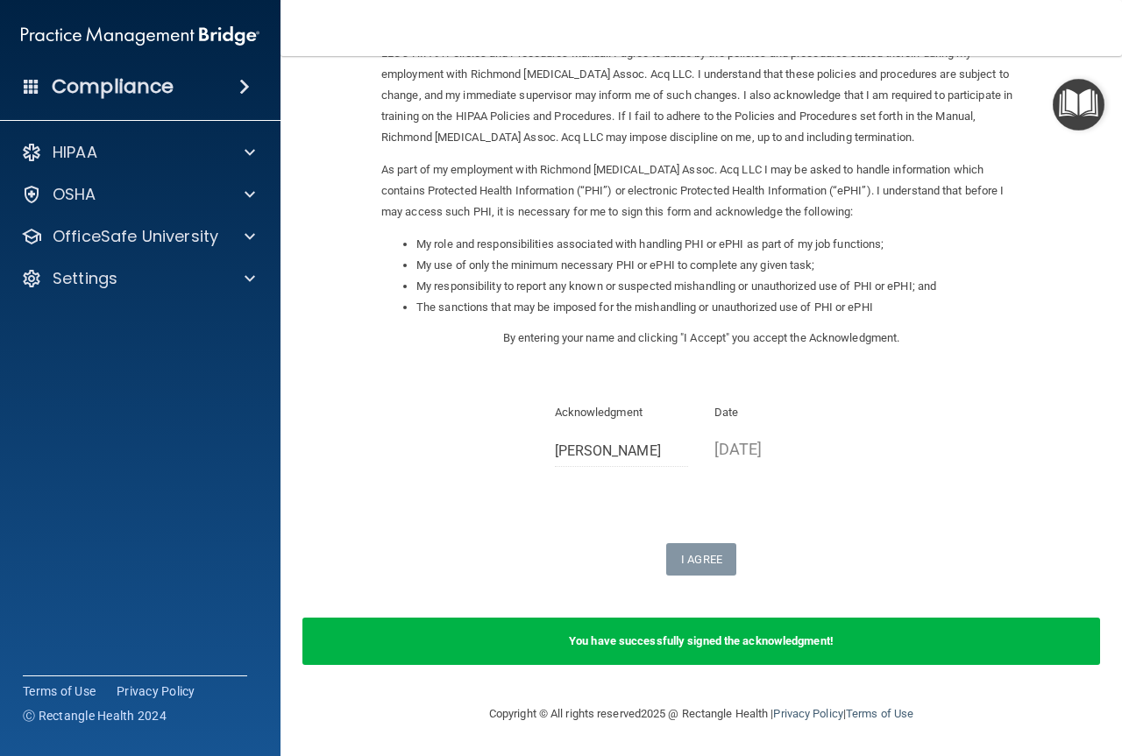
click at [1079, 111] on img "Open Resource Center" at bounding box center [1078, 105] width 52 height 52
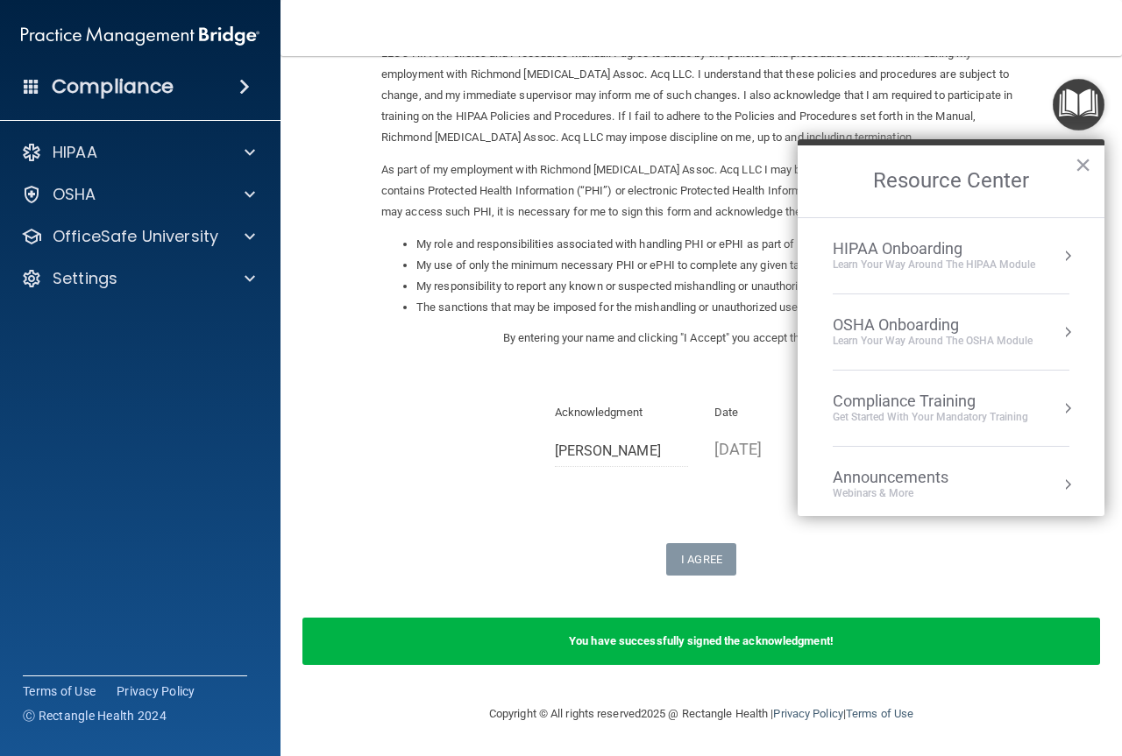
click at [1034, 400] on div "Compliance Training Get Started with your mandatory training" at bounding box center [951, 408] width 237 height 33
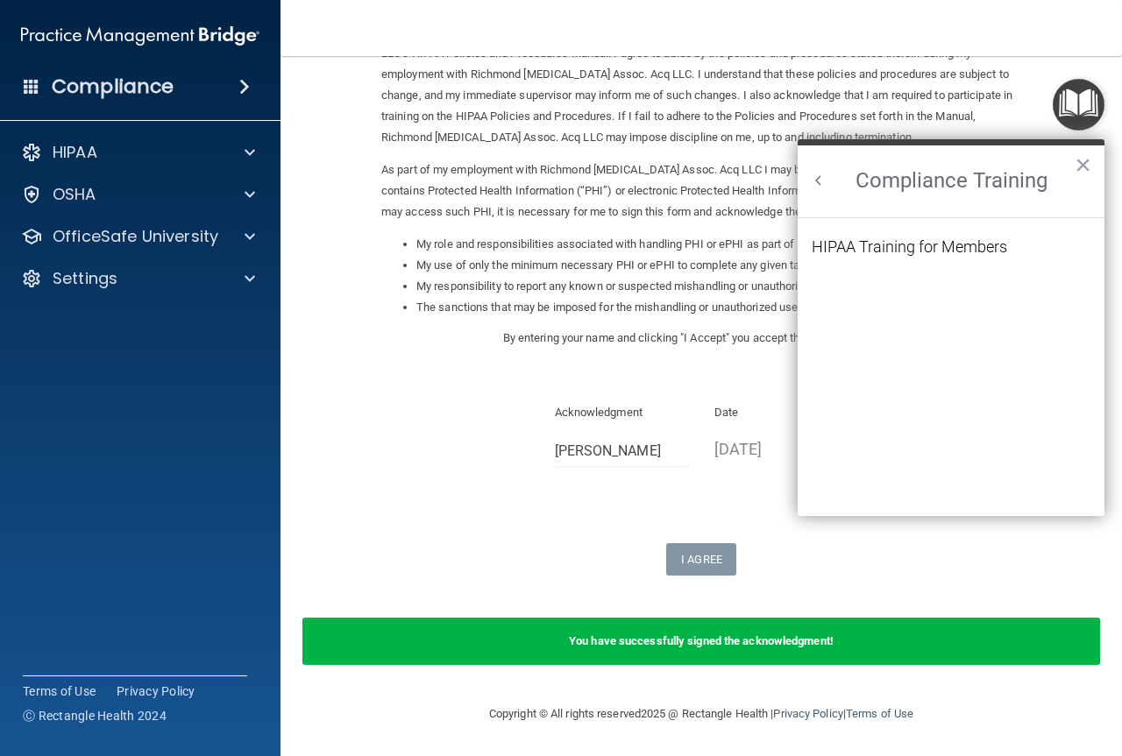
scroll to position [0, 0]
click at [946, 249] on div "HIPAA Training for Members" at bounding box center [908, 247] width 195 height 16
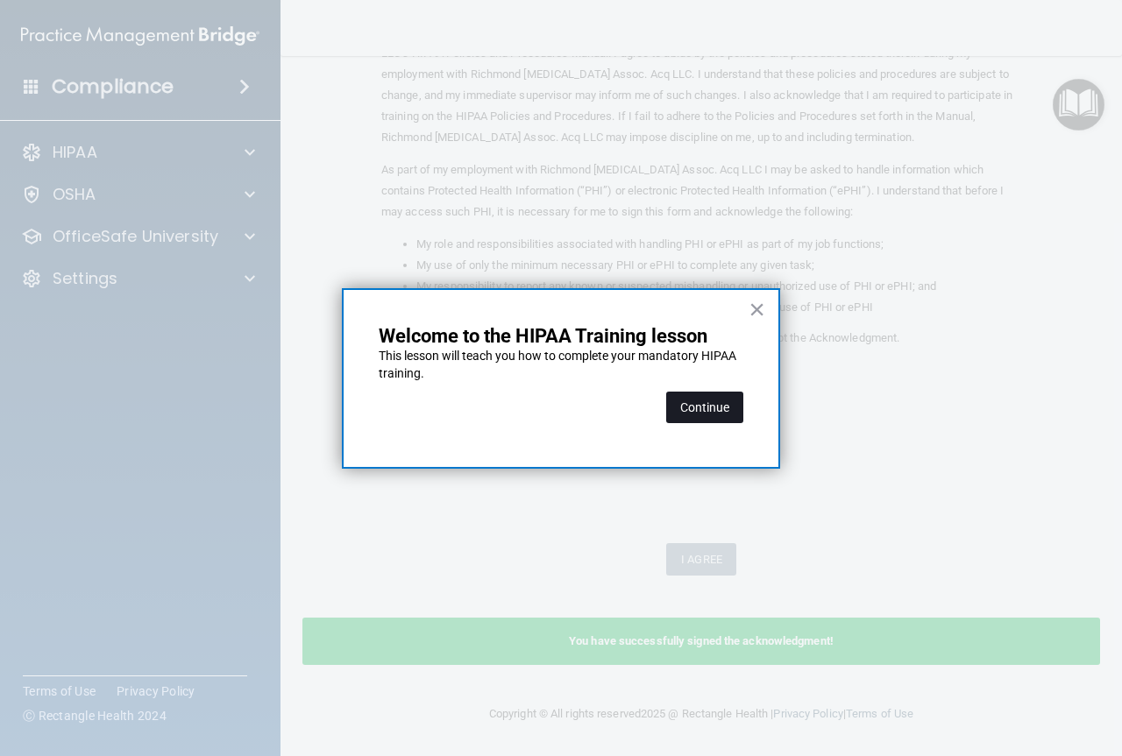
click at [712, 399] on button "Continue" at bounding box center [704, 408] width 77 height 32
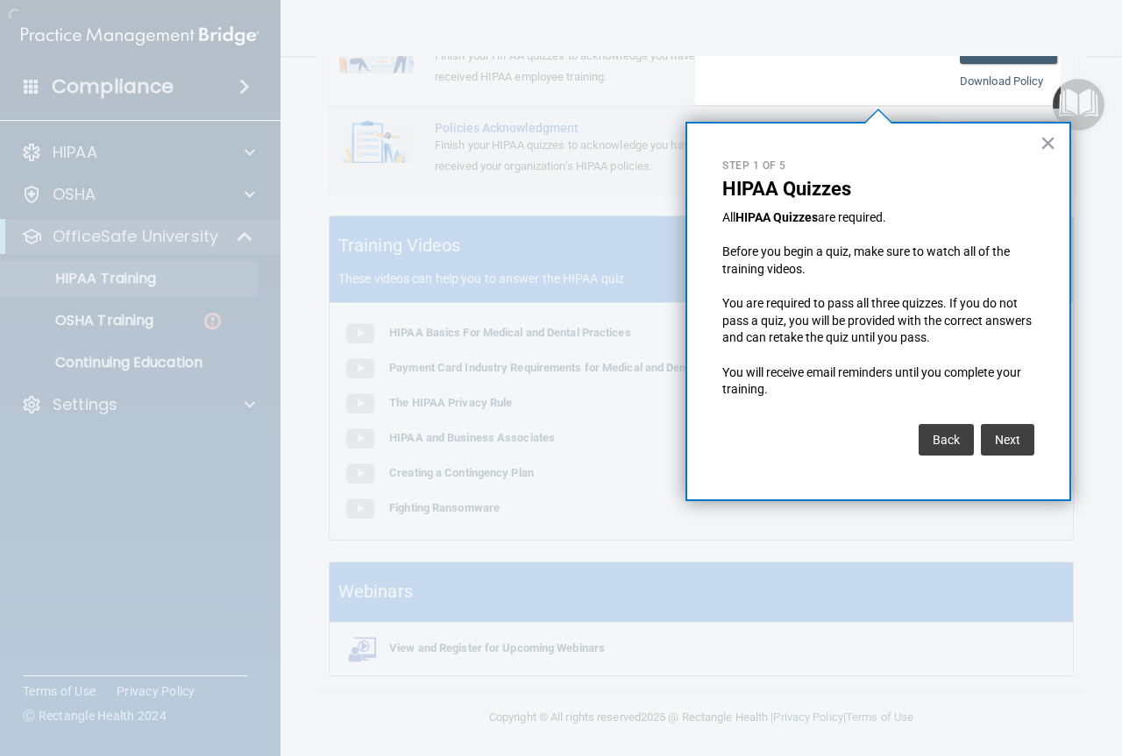
scroll to position [136, 0]
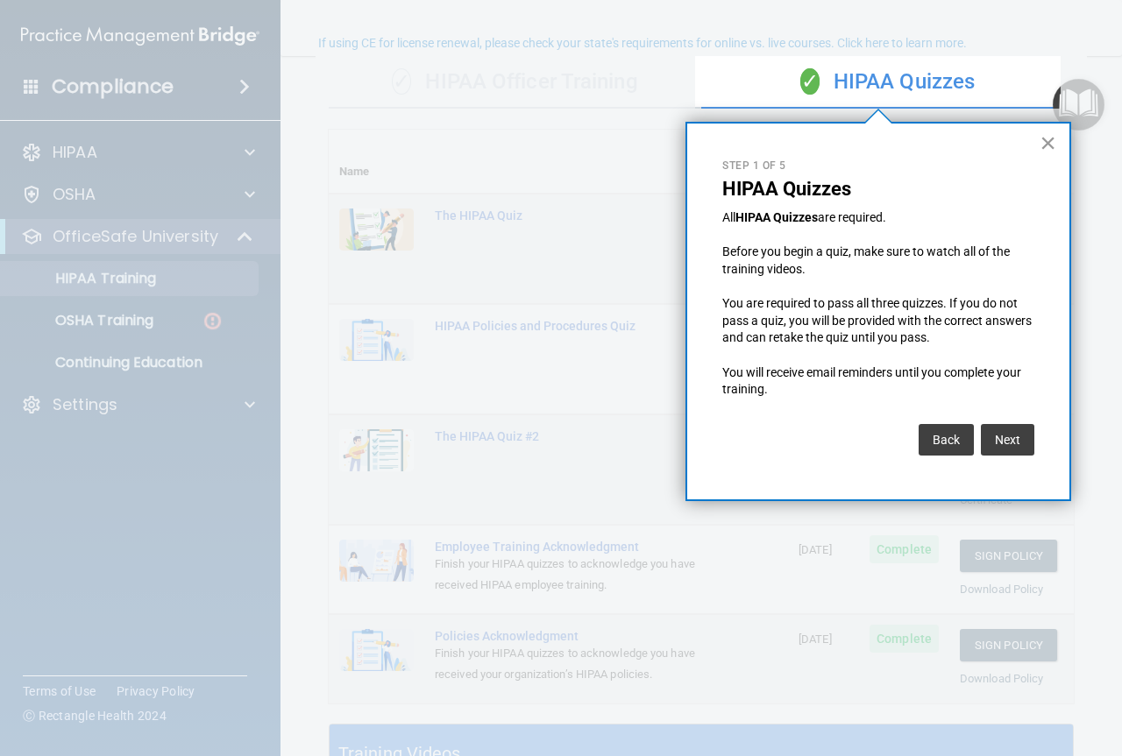
click at [1046, 138] on button "×" at bounding box center [1047, 143] width 17 height 28
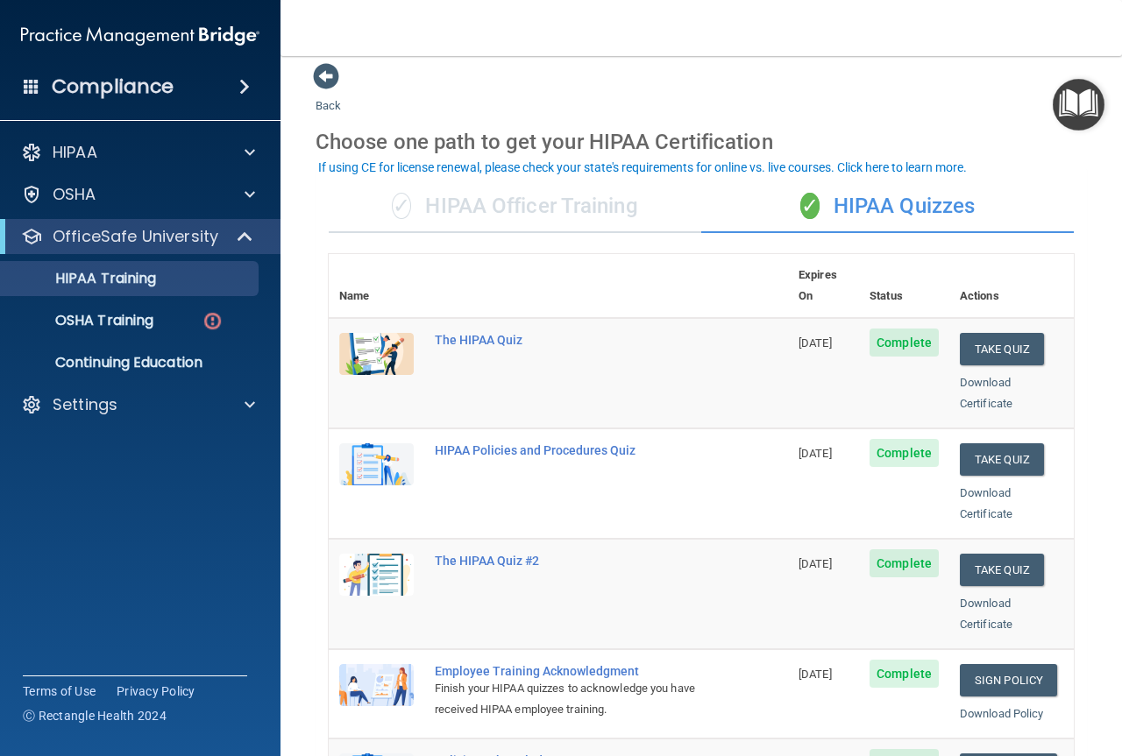
scroll to position [0, 0]
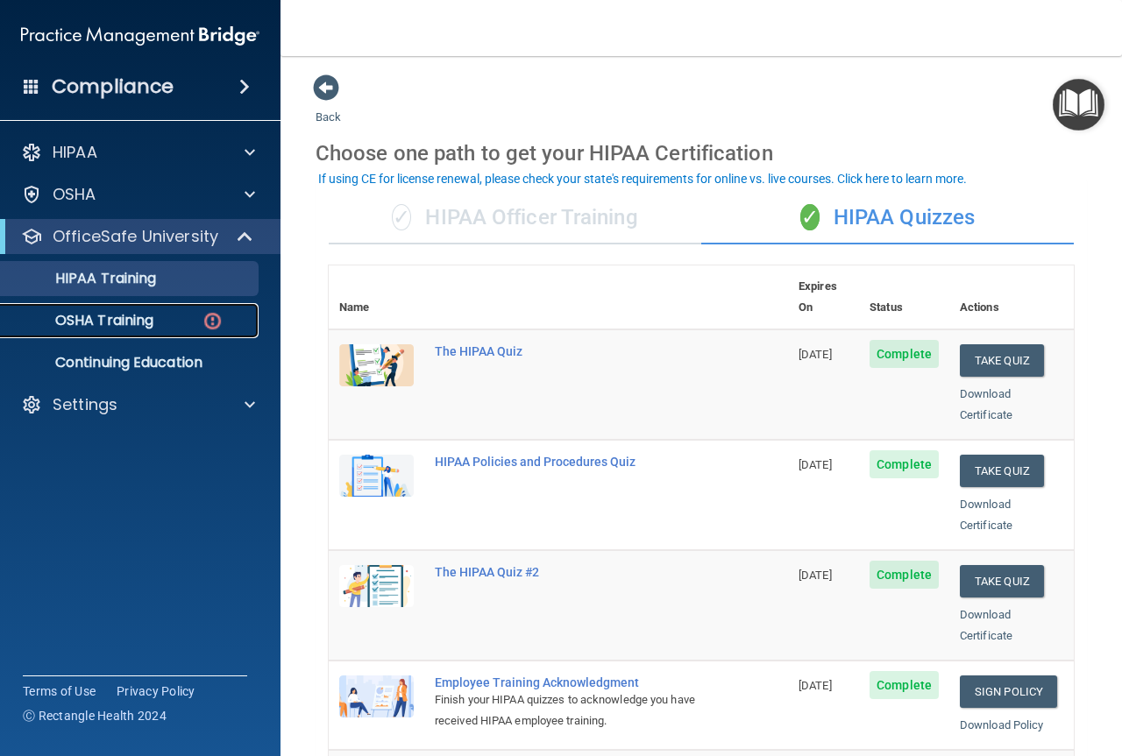
click at [86, 317] on p "OSHA Training" at bounding box center [82, 321] width 142 height 18
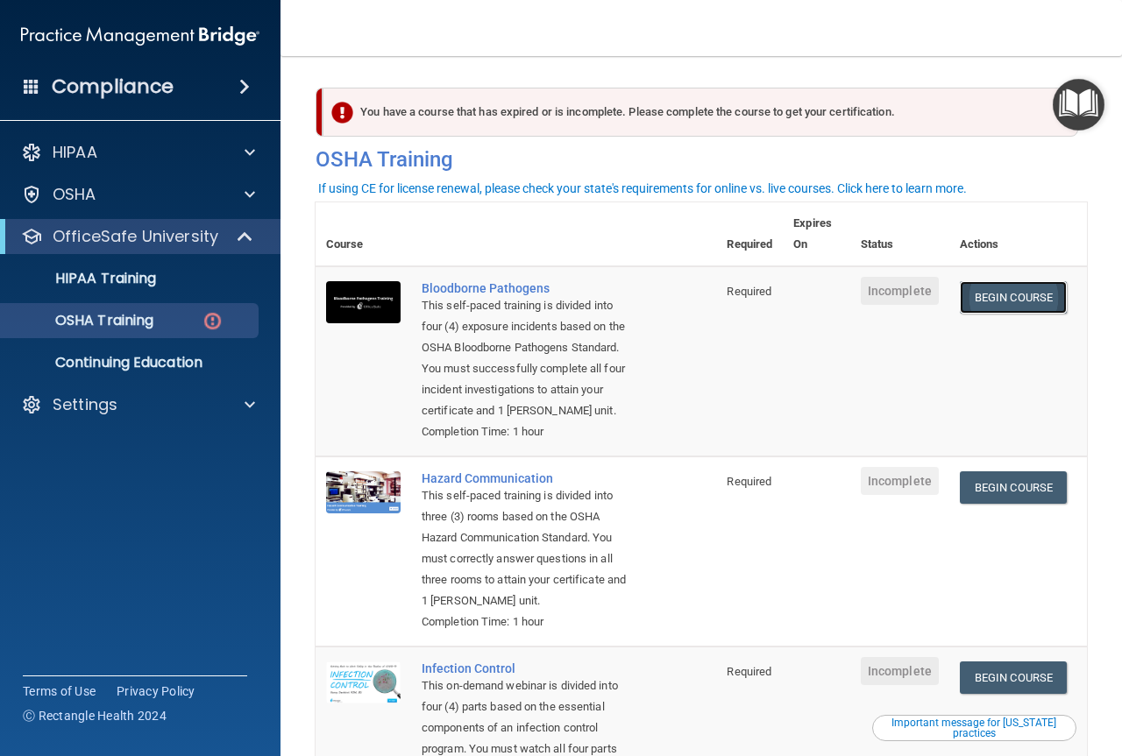
click at [1009, 296] on link "Begin Course" at bounding box center [1013, 297] width 107 height 32
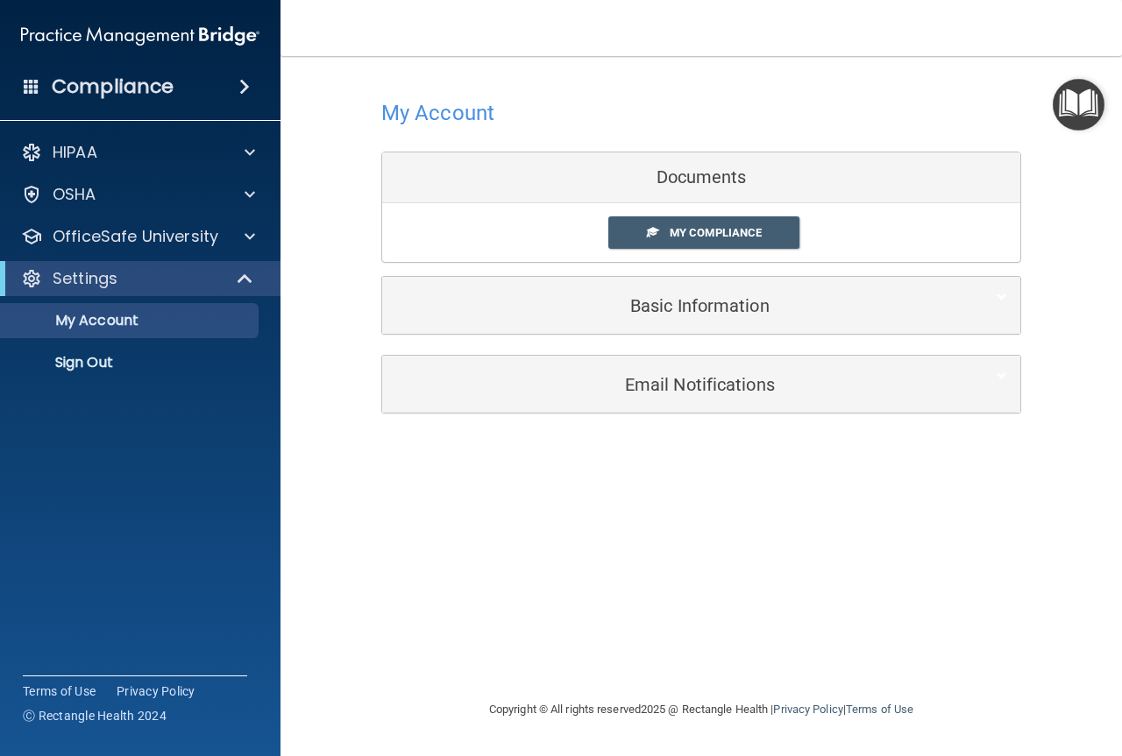
click at [672, 239] on span "My Compliance" at bounding box center [716, 232] width 92 height 13
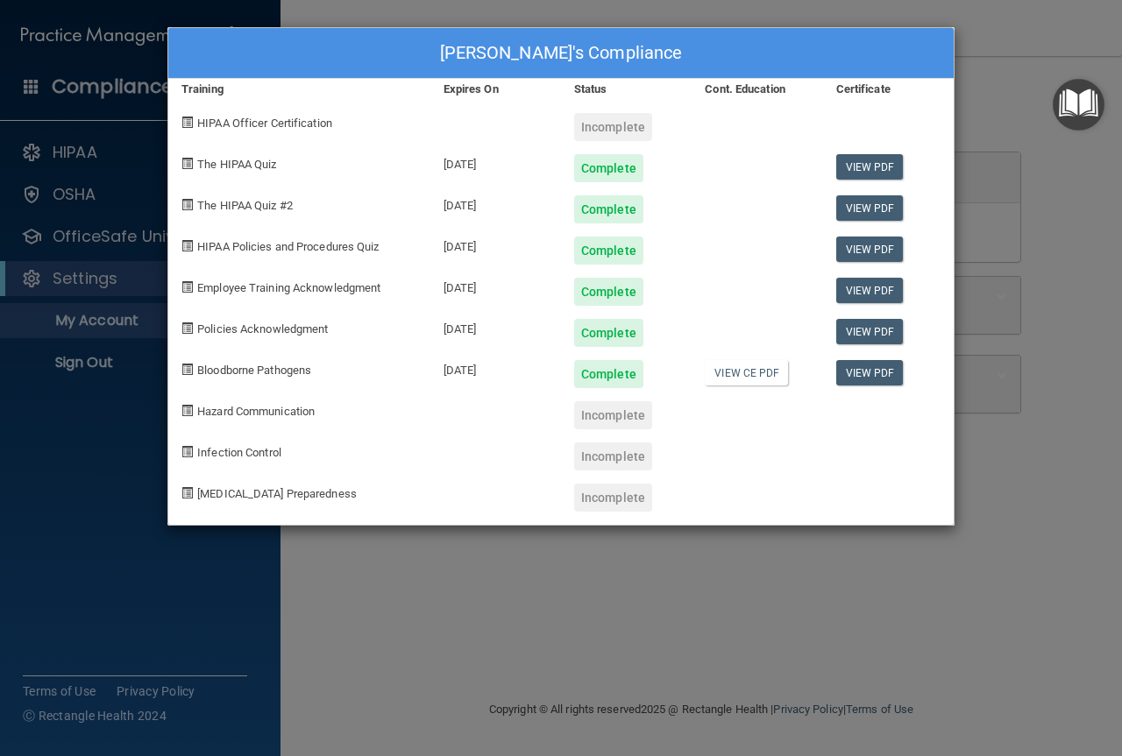
click at [665, 11] on div "Christina VanTussel's Compliance Training Expires On Status Cont. Education Cer…" at bounding box center [561, 378] width 1122 height 756
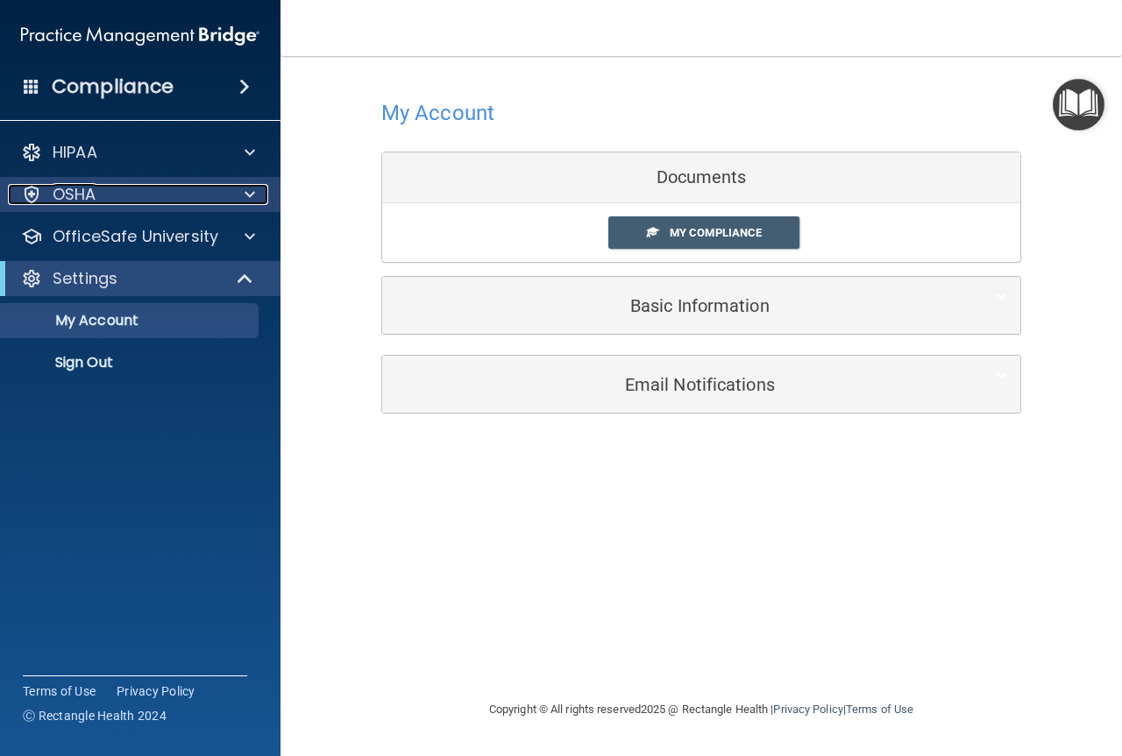
click at [244, 195] on span at bounding box center [249, 194] width 11 height 21
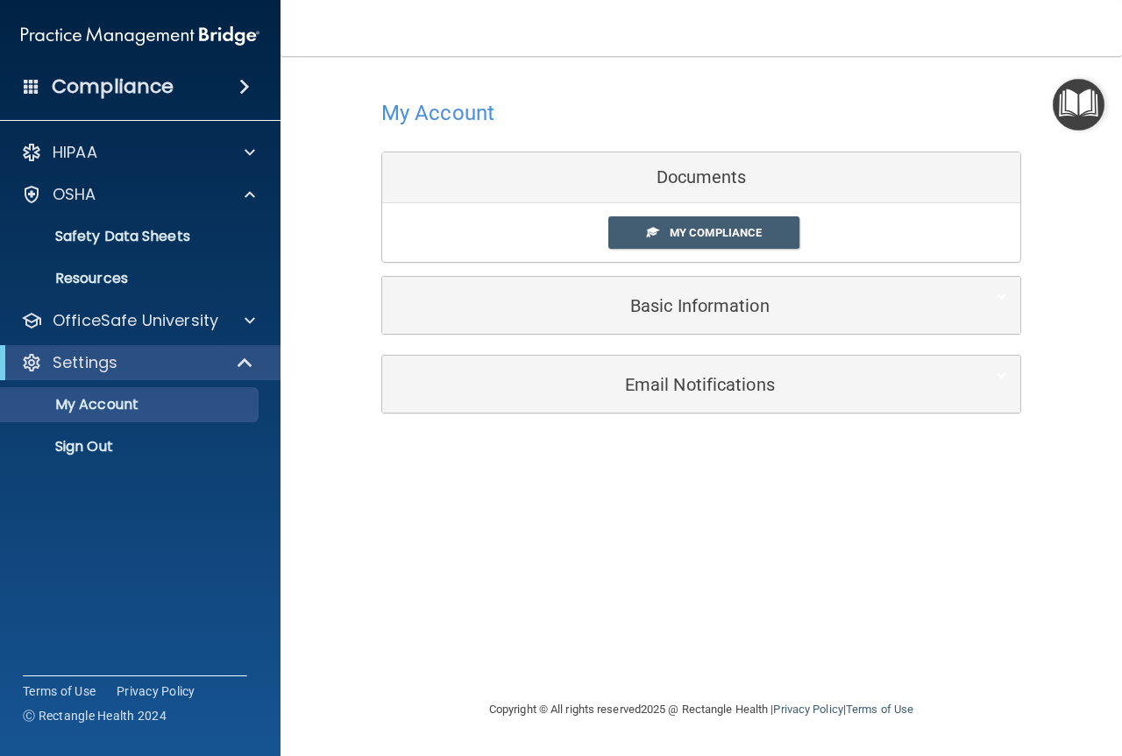
click at [1082, 114] on img "Open Resource Center" at bounding box center [1078, 105] width 52 height 52
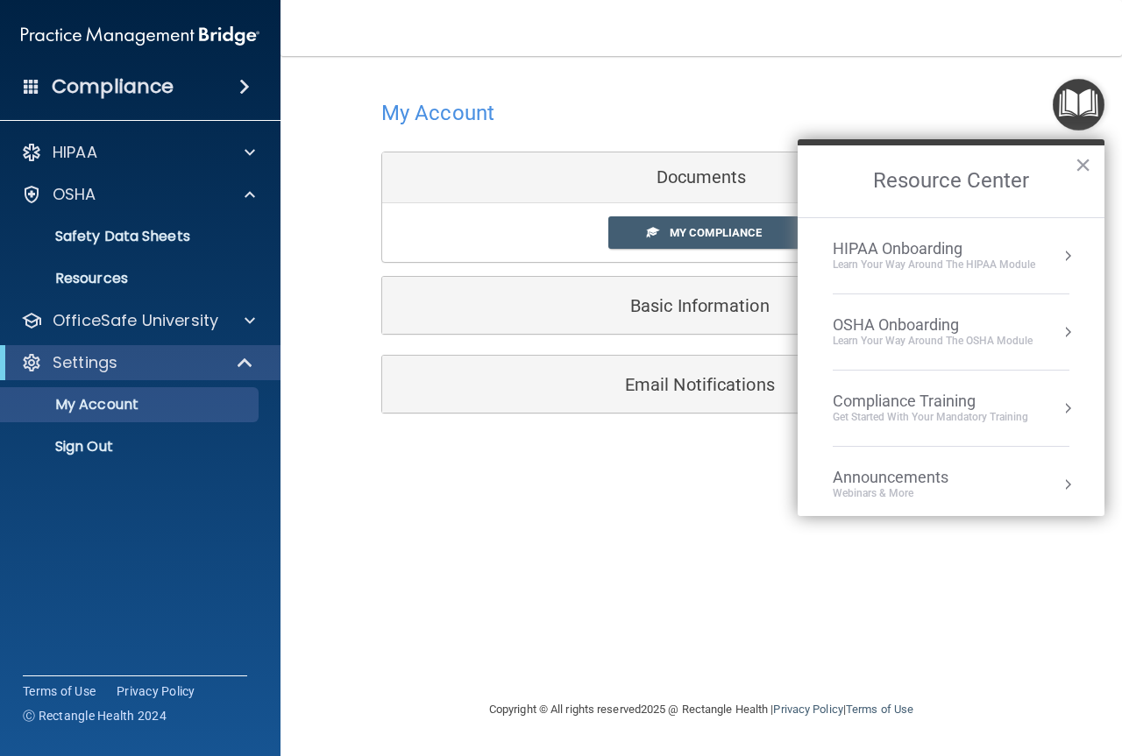
click at [1059, 329] on button "Resource Center" at bounding box center [1068, 332] width 18 height 18
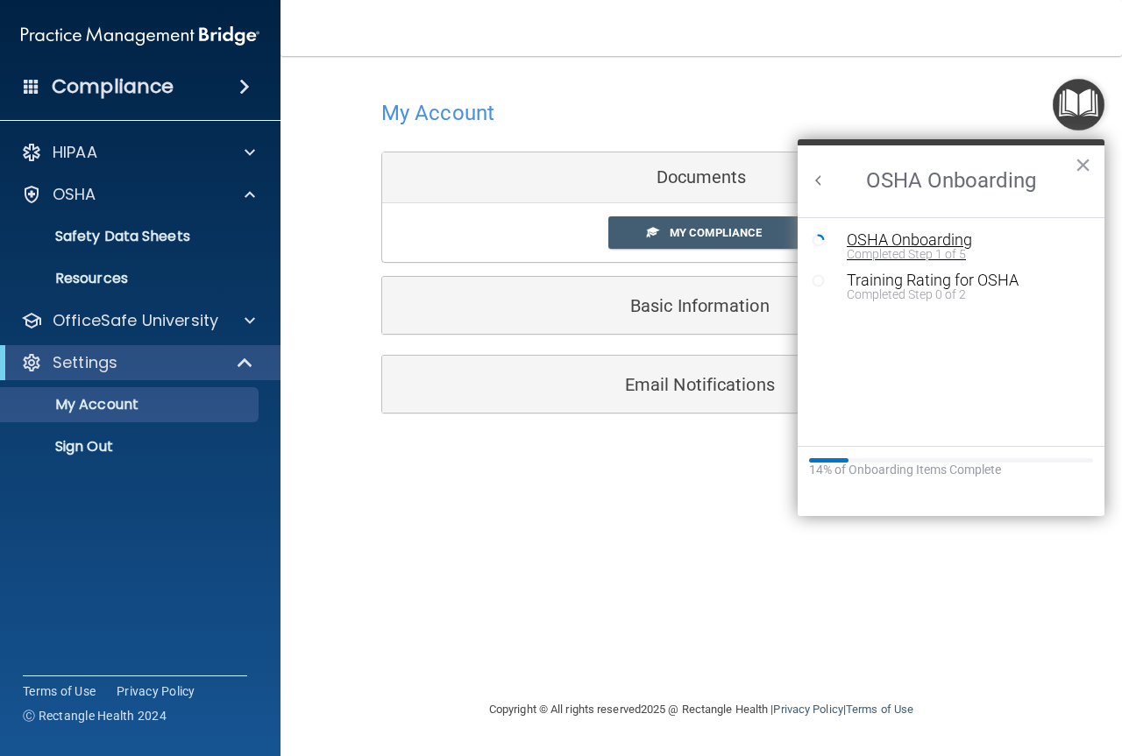
click at [906, 238] on div "OSHA Onboarding" at bounding box center [964, 240] width 235 height 16
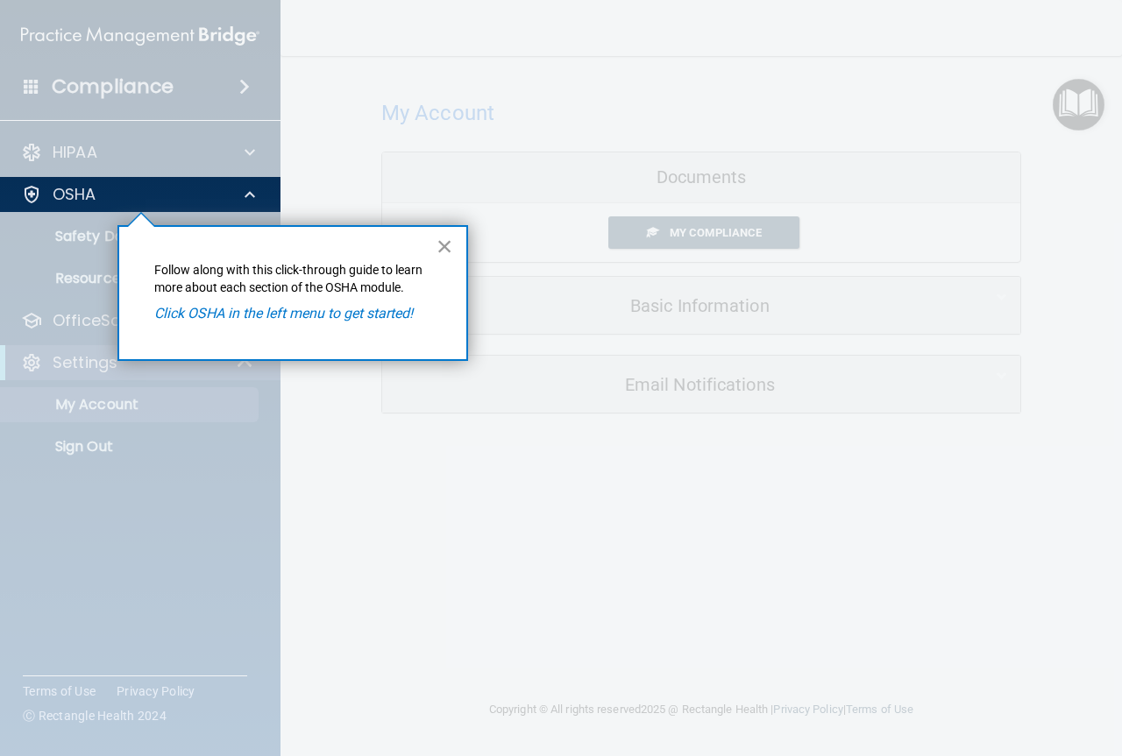
click at [443, 245] on button "×" at bounding box center [444, 246] width 17 height 28
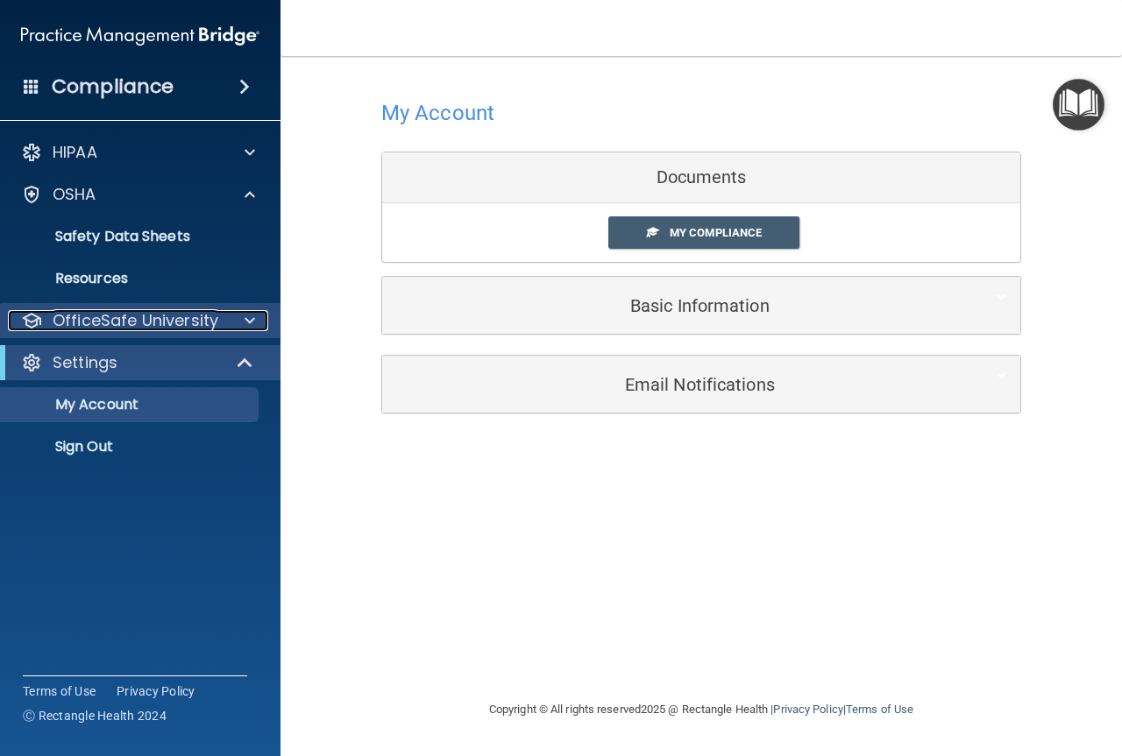
click at [249, 326] on span at bounding box center [249, 320] width 11 height 21
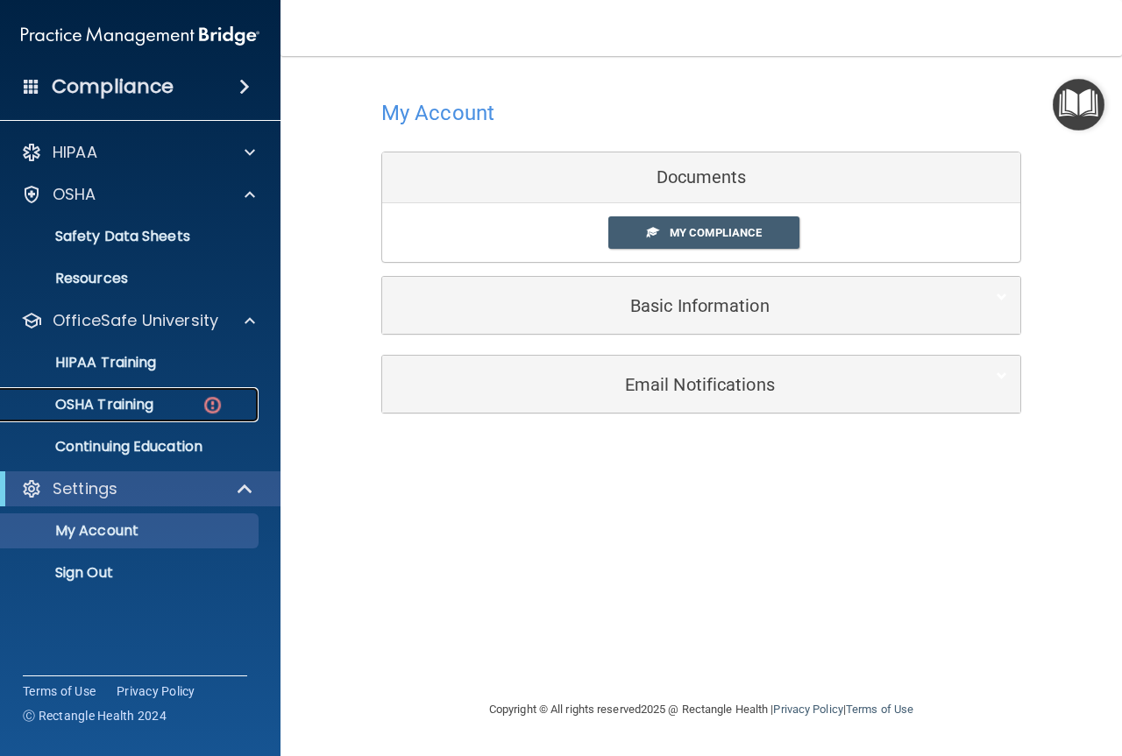
click at [126, 400] on p "OSHA Training" at bounding box center [82, 405] width 142 height 18
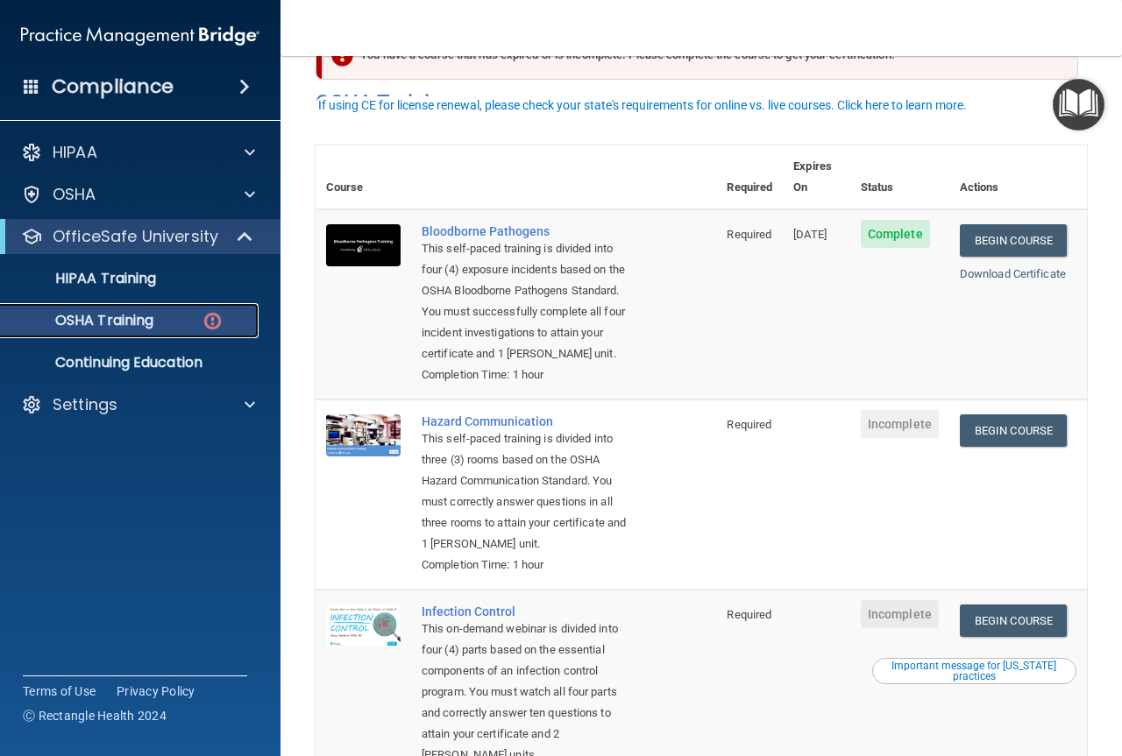
scroll to position [88, 0]
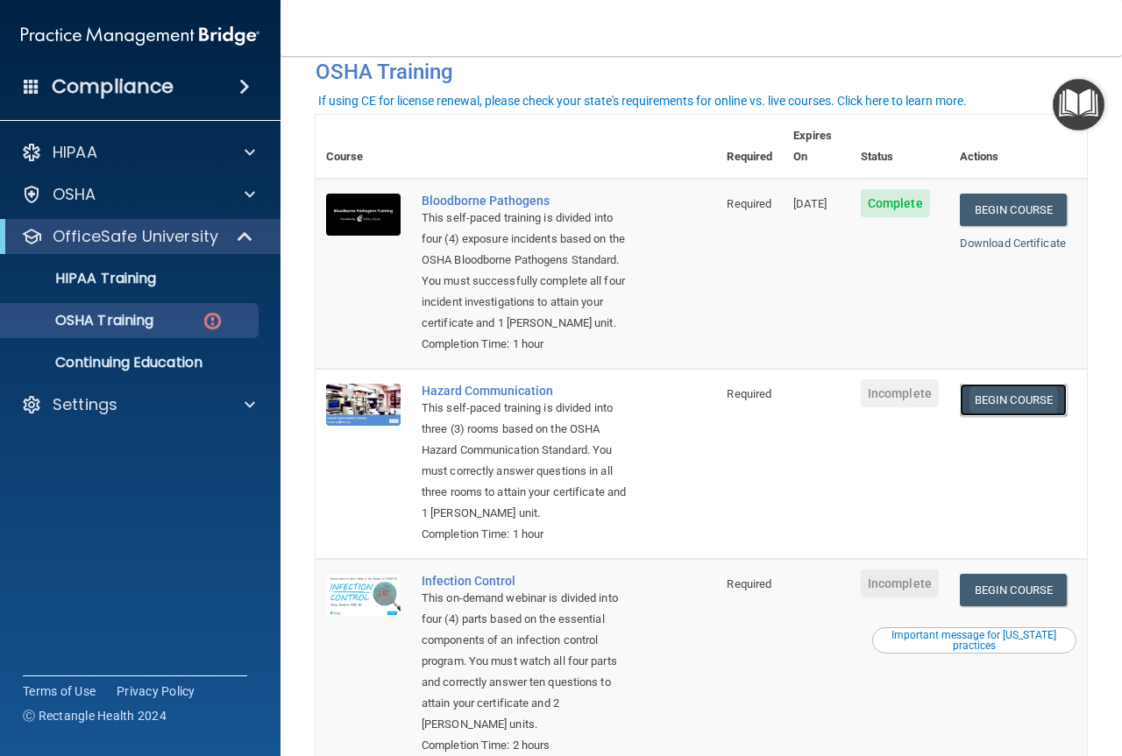
click at [982, 400] on link "Begin Course" at bounding box center [1013, 400] width 107 height 32
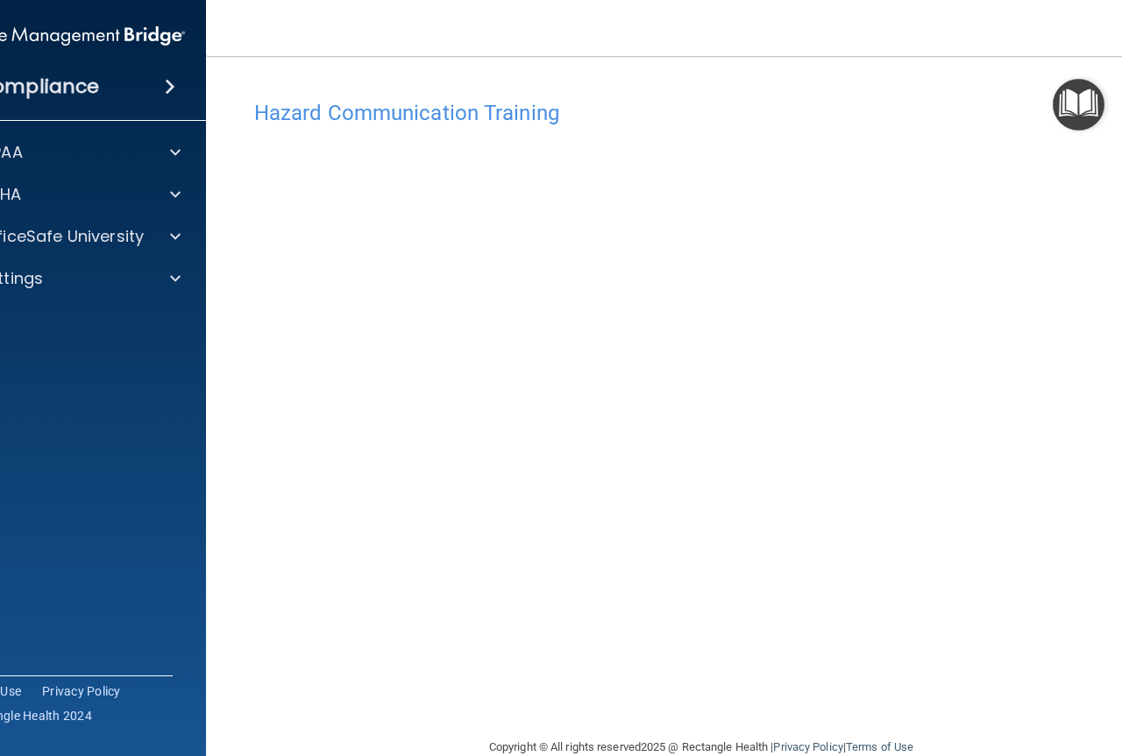
scroll to position [33, 0]
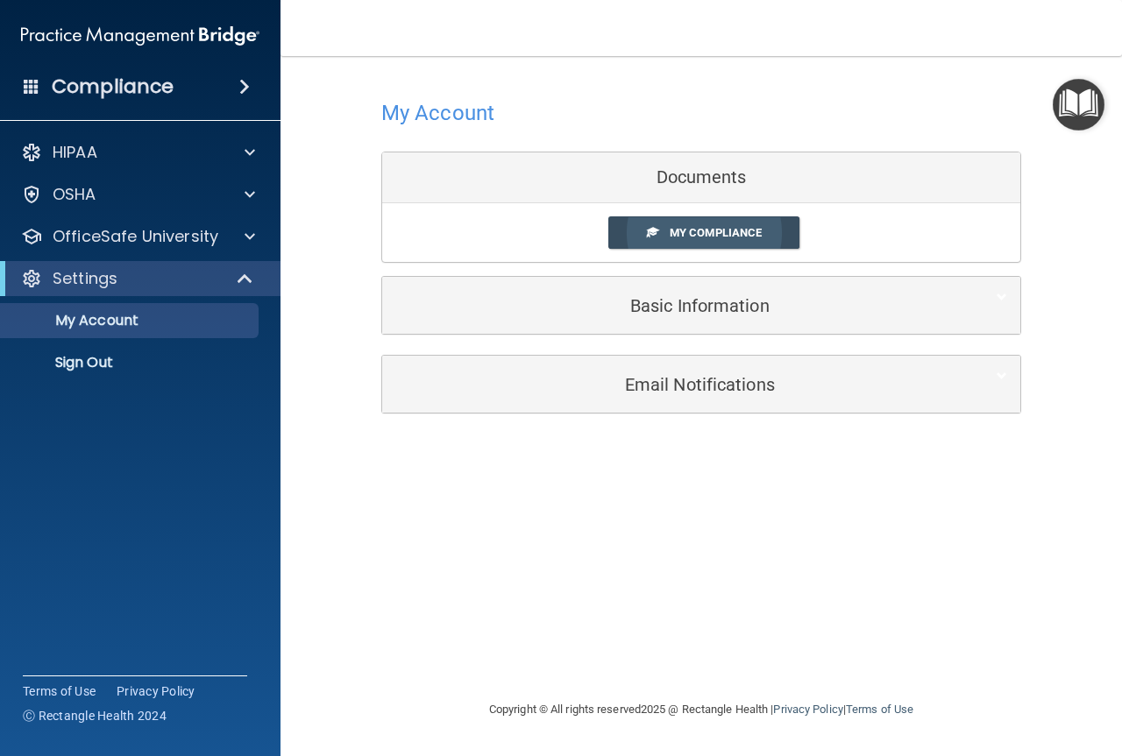
click at [670, 237] on span "My Compliance" at bounding box center [716, 232] width 92 height 13
